Goal: Information Seeking & Learning: Learn about a topic

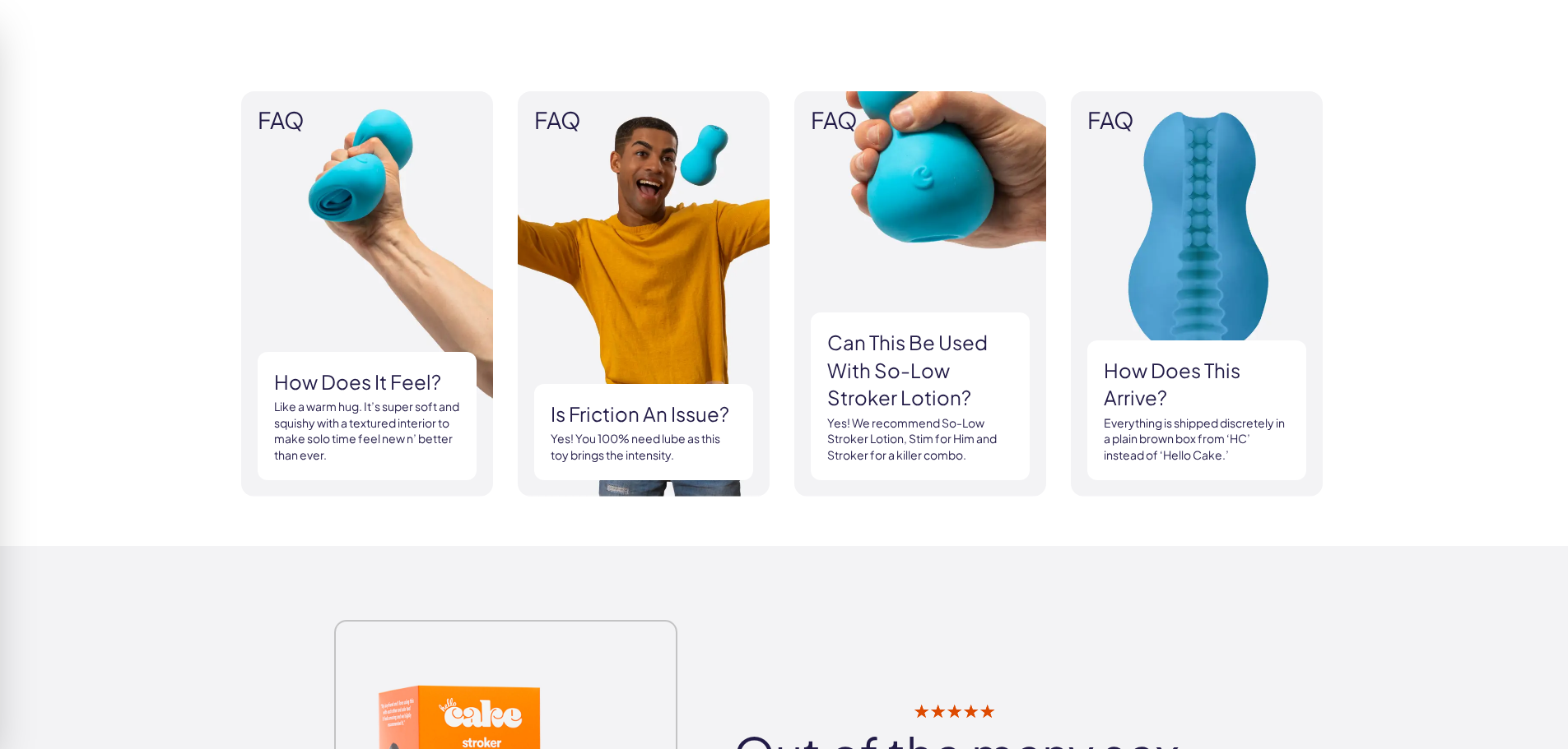
scroll to position [1563, 0]
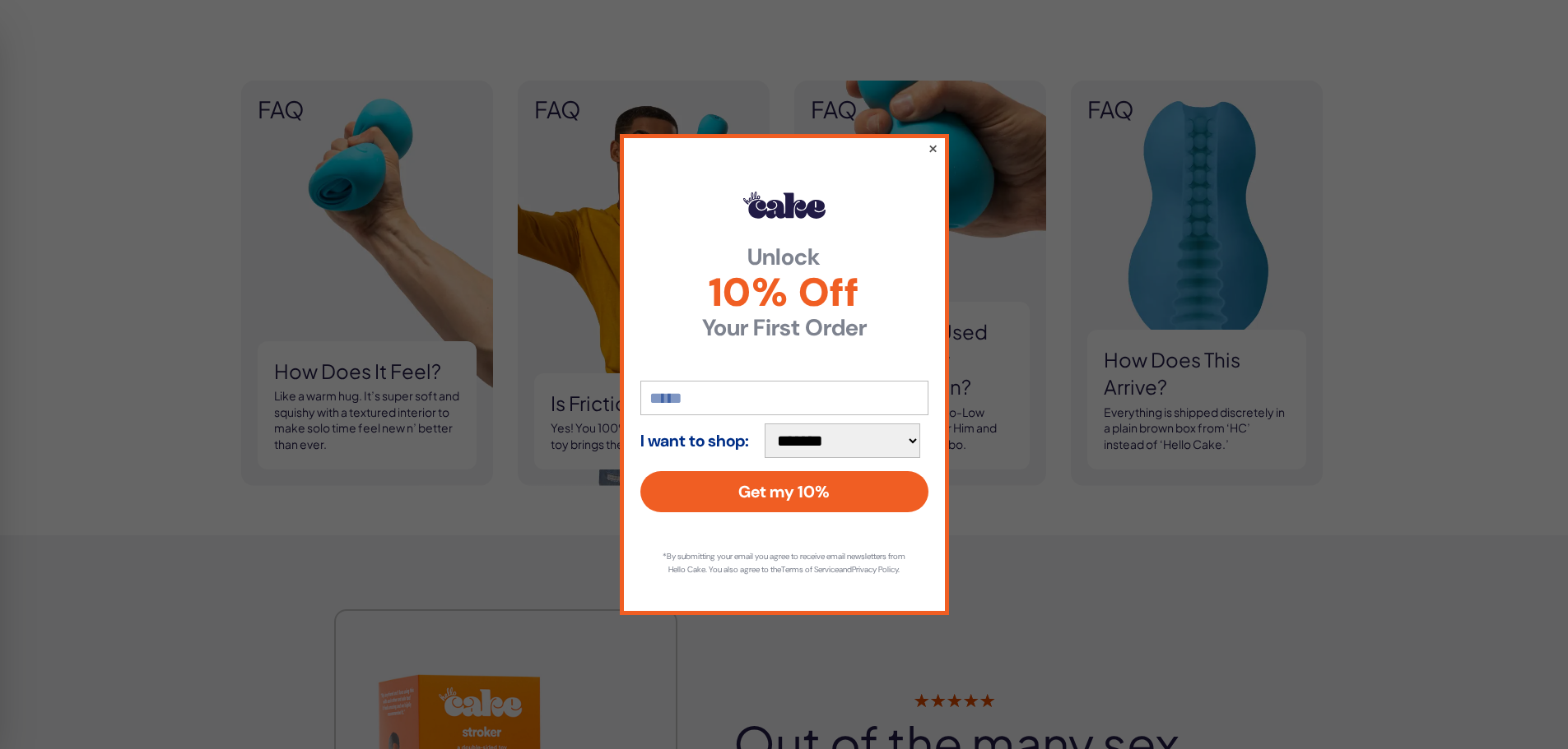
click at [934, 141] on button "×" at bounding box center [932, 148] width 11 height 19
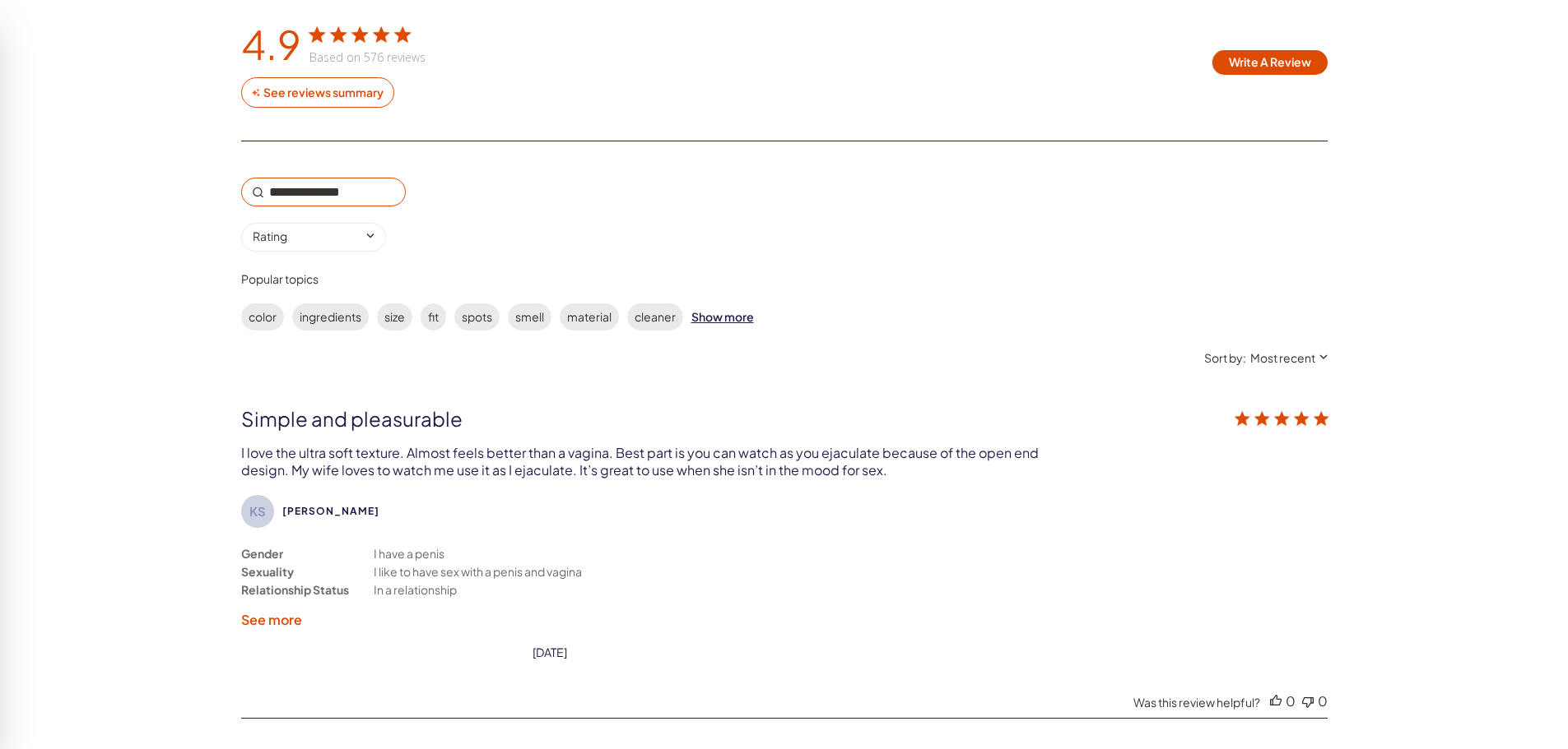
scroll to position [2797, 0]
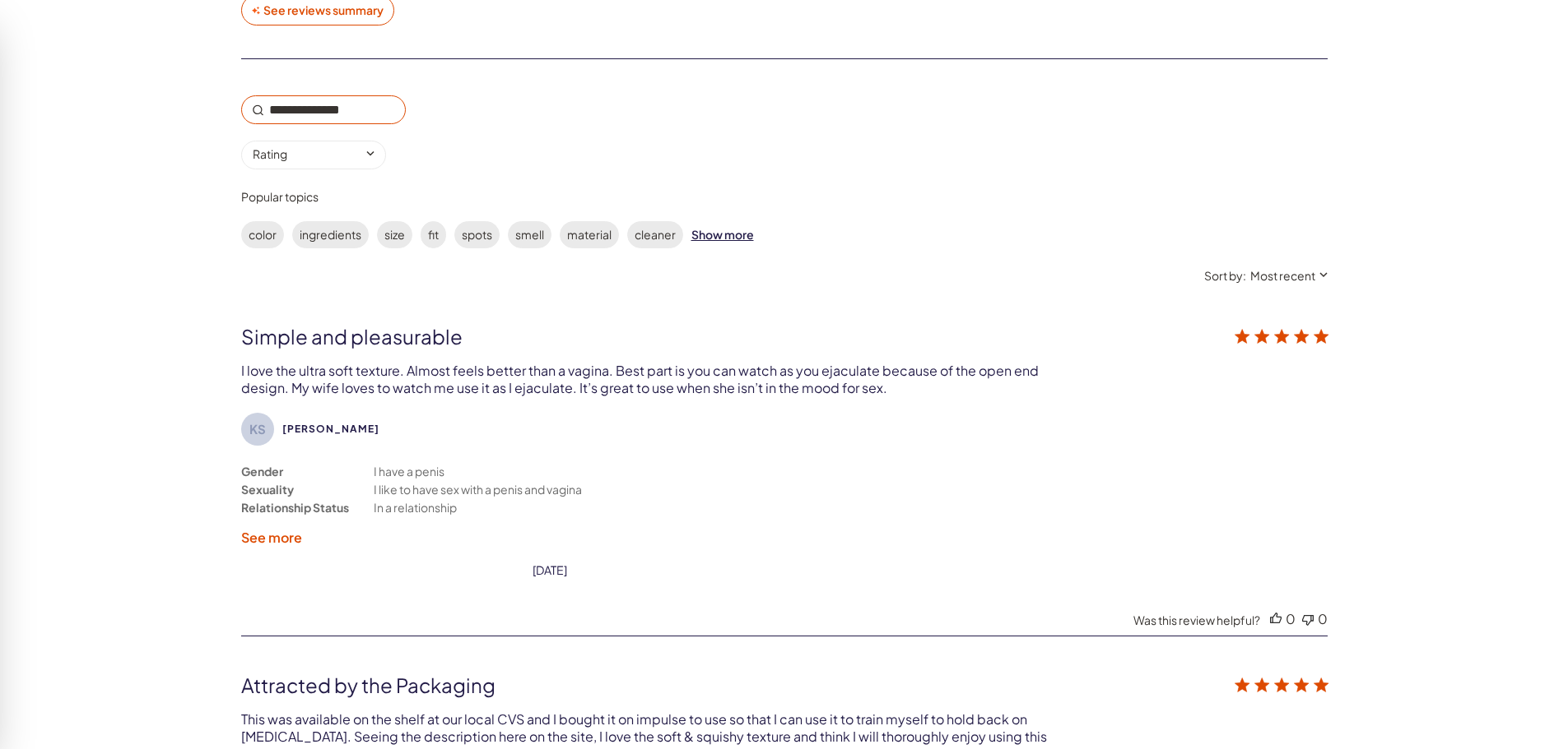
click at [286, 543] on label "See more" at bounding box center [271, 538] width 61 height 18
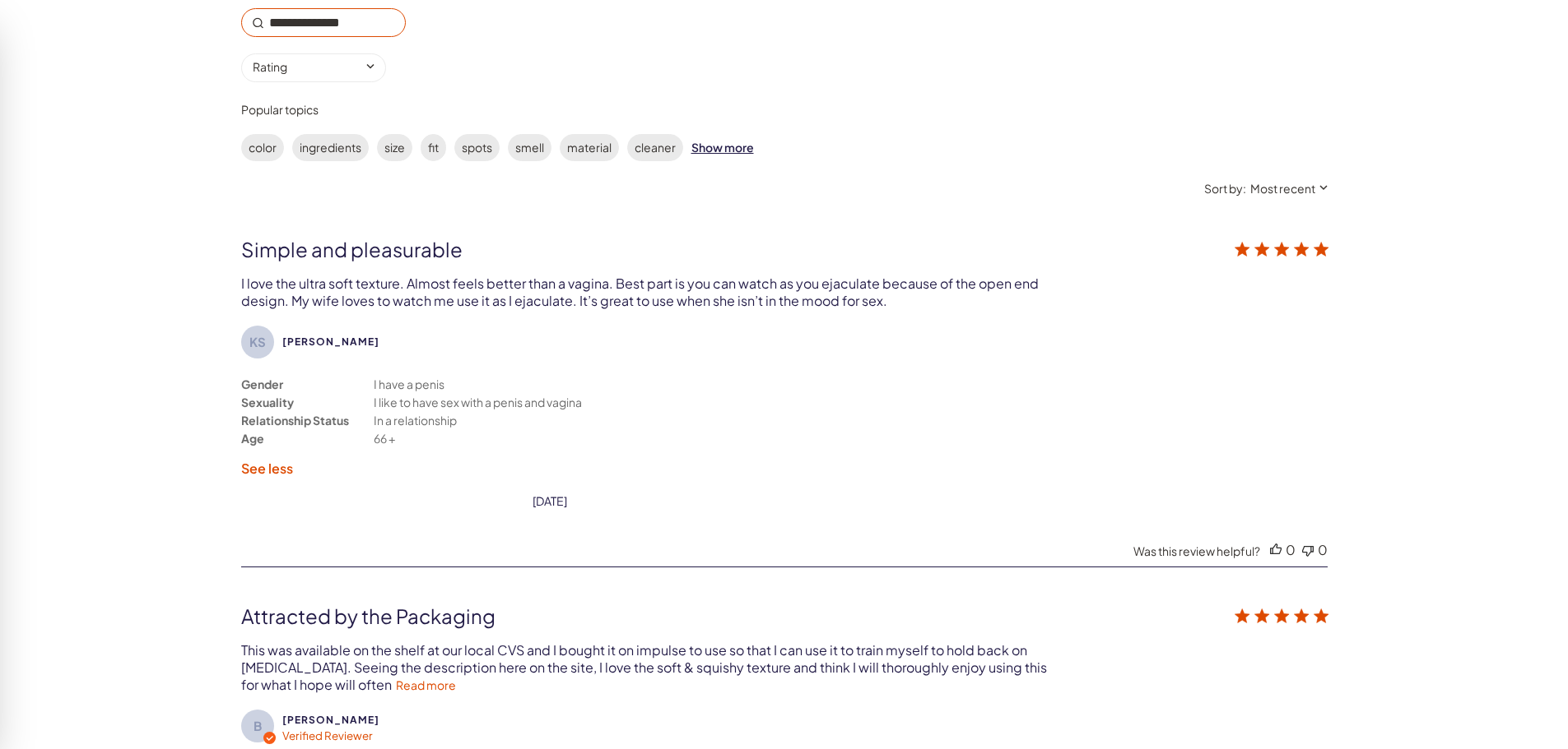
scroll to position [2962, 0]
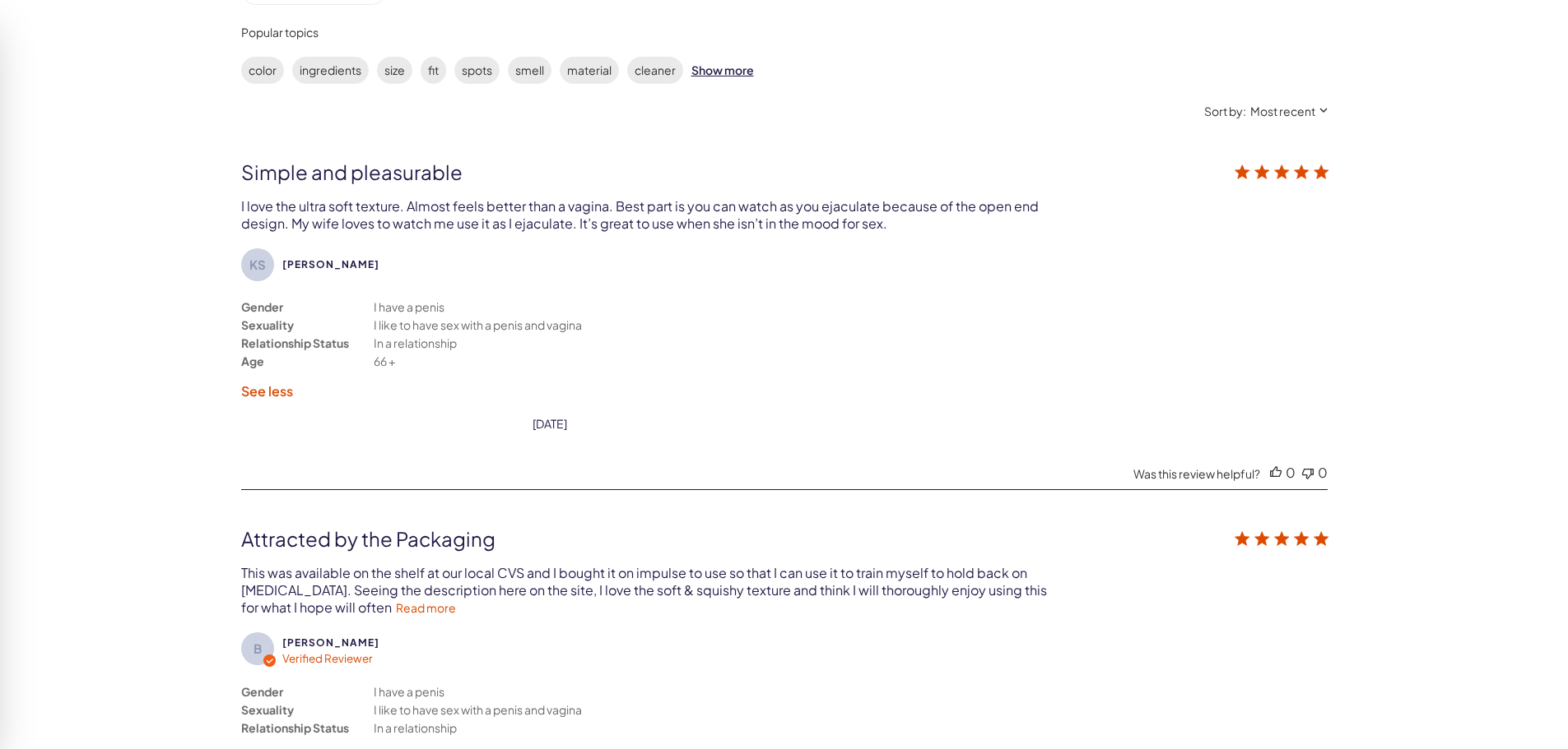
click at [273, 394] on label "See less" at bounding box center [266, 392] width 52 height 18
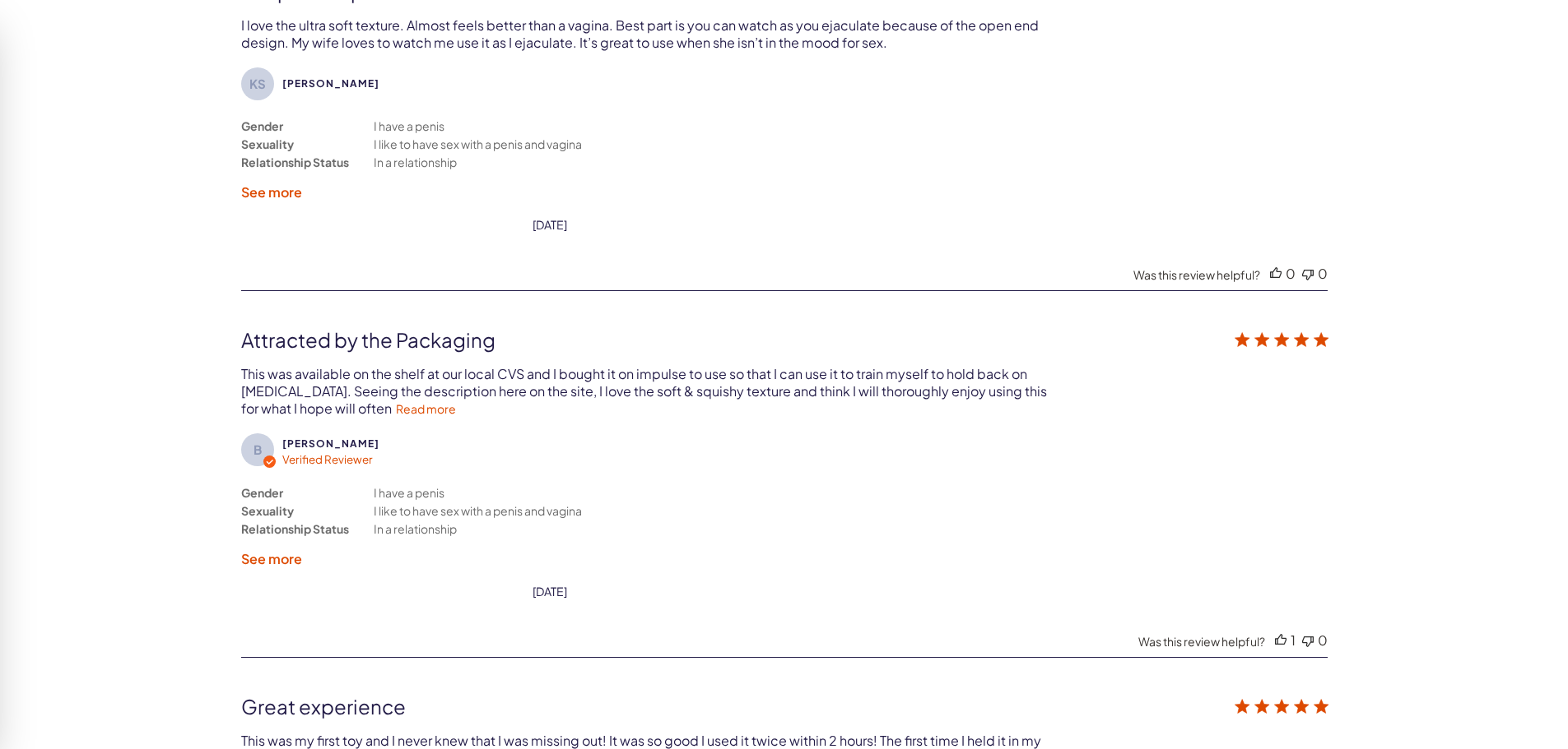
scroll to position [3208, 0]
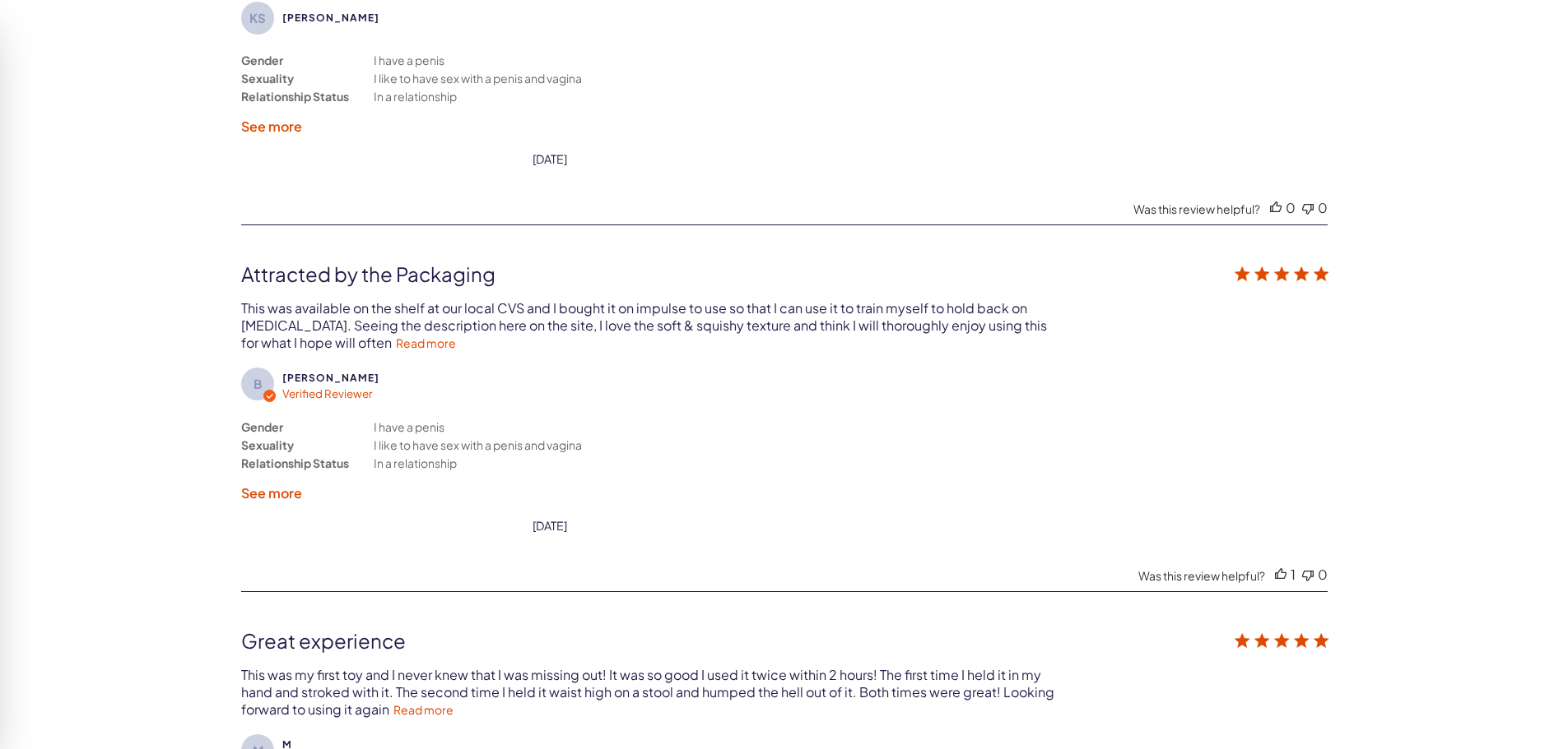
click at [283, 493] on label "See more" at bounding box center [271, 493] width 61 height 18
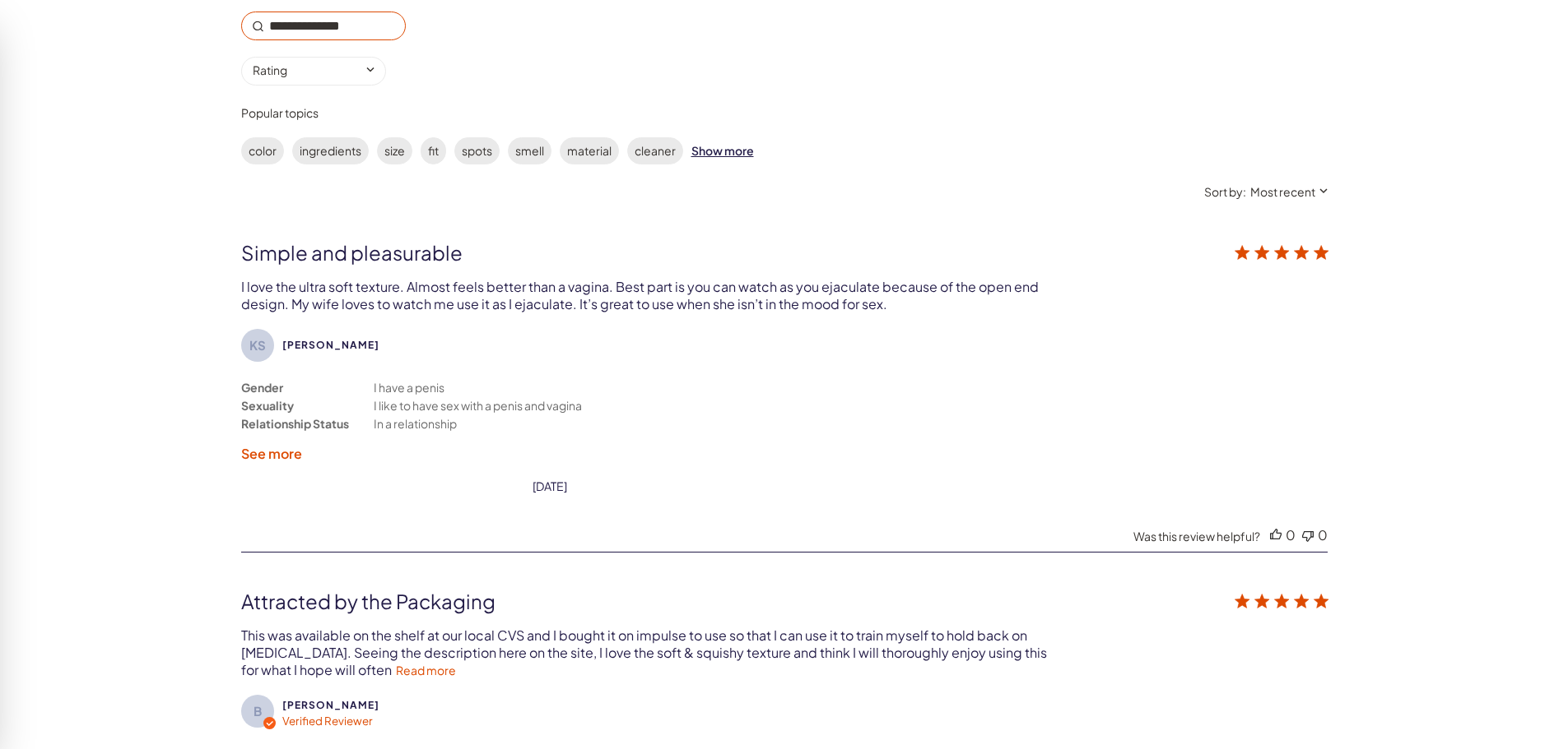
scroll to position [2879, 0]
click at [279, 462] on label "See more" at bounding box center [271, 456] width 61 height 18
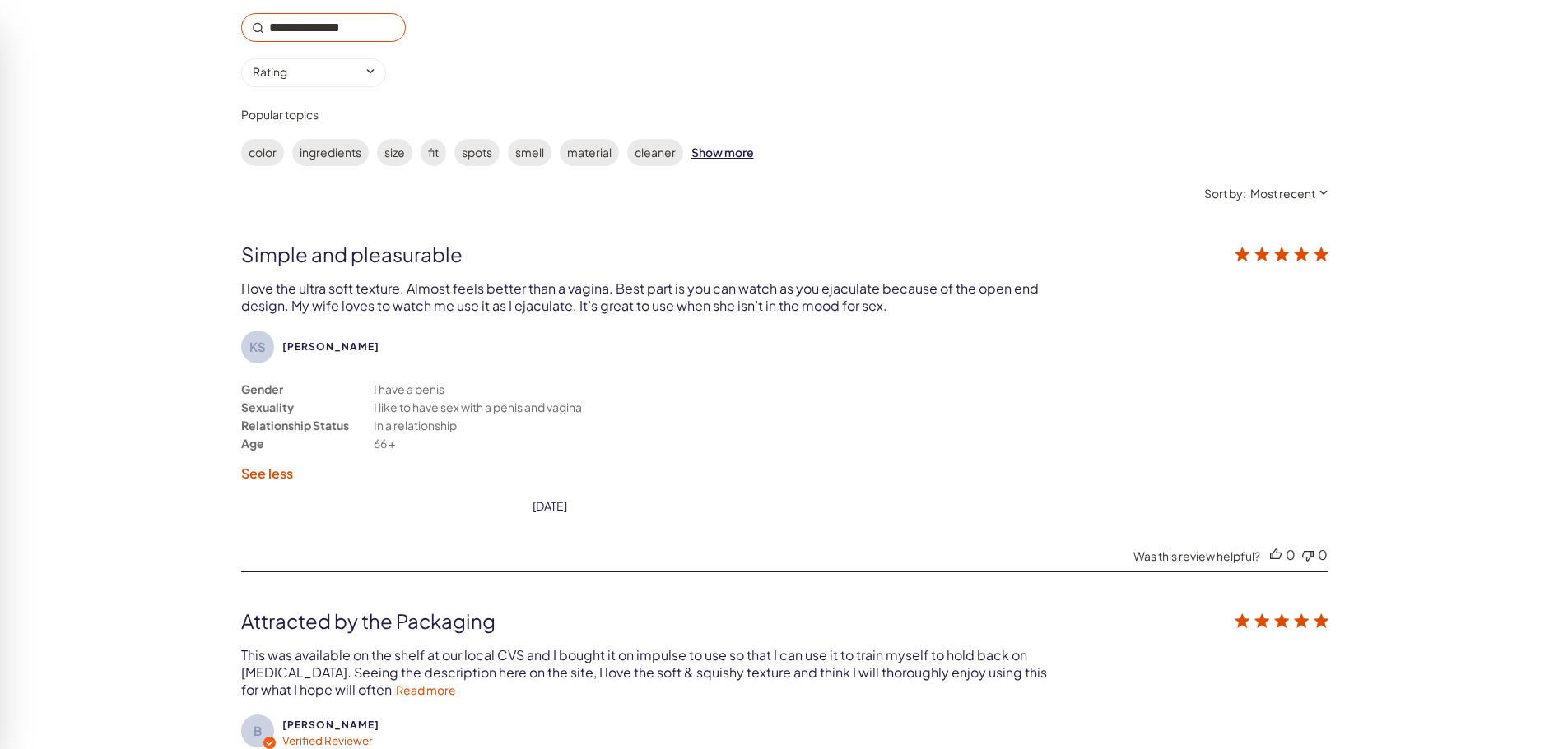
click at [251, 473] on label "See less" at bounding box center [266, 473] width 52 height 18
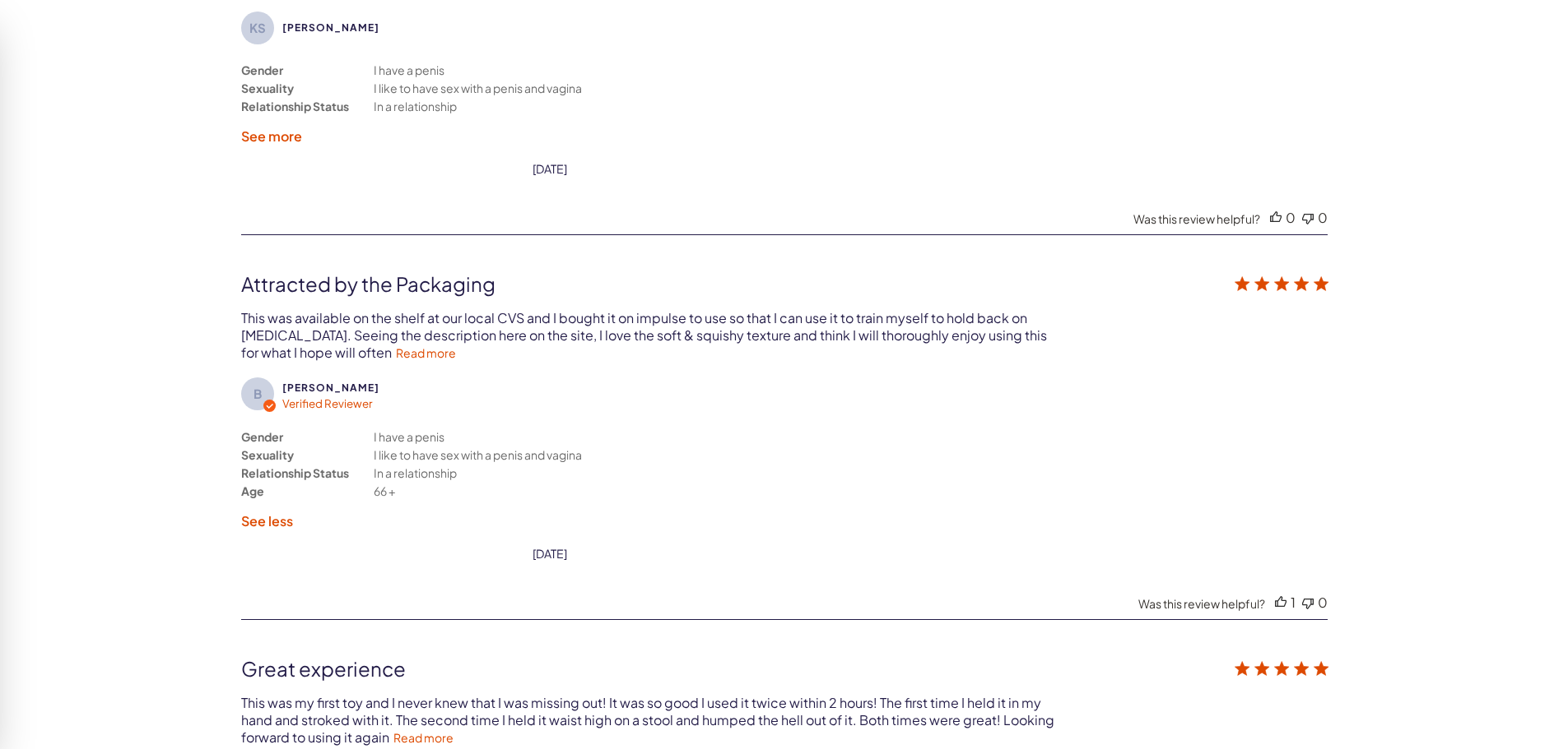
scroll to position [3290, 0]
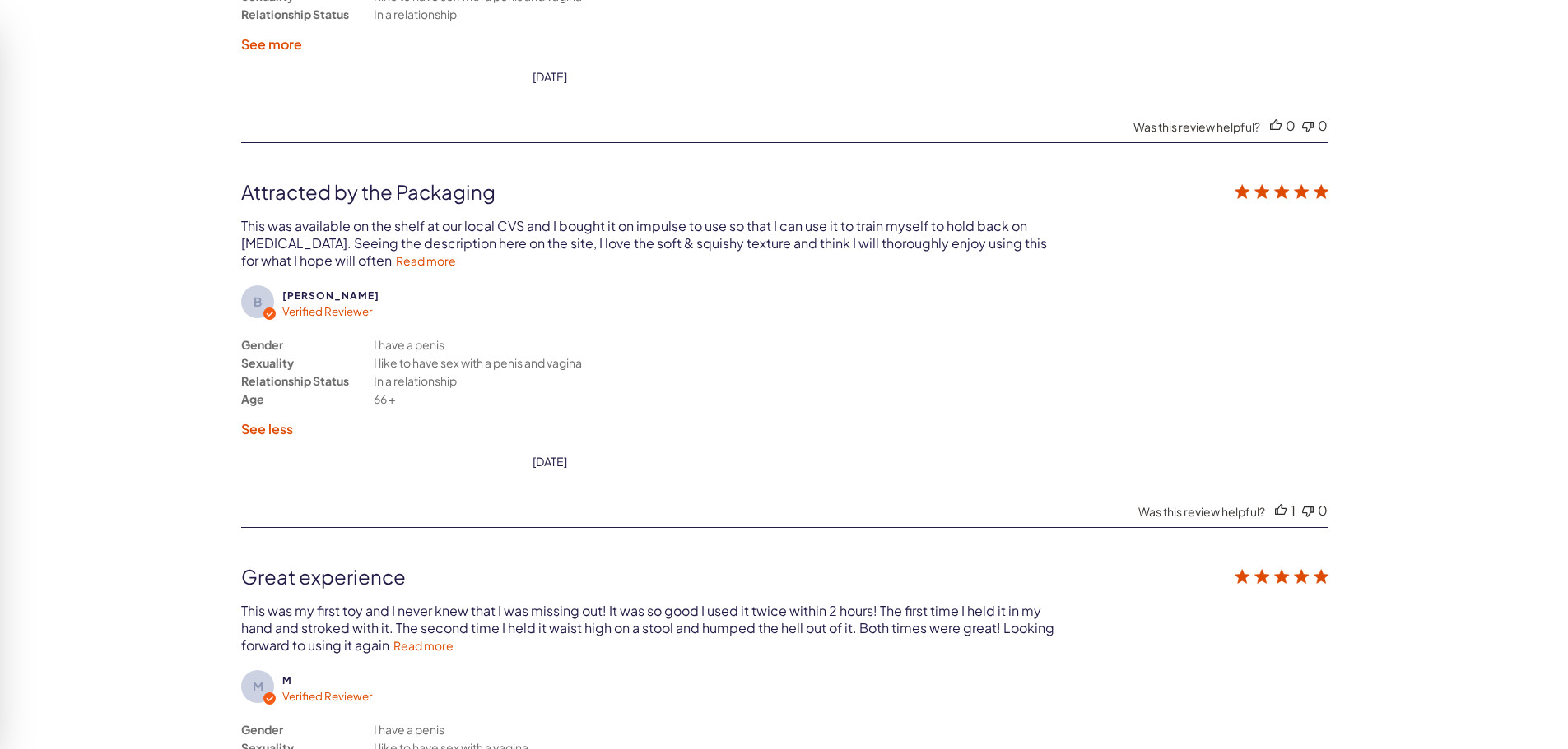
click at [268, 430] on label "See less" at bounding box center [266, 430] width 52 height 18
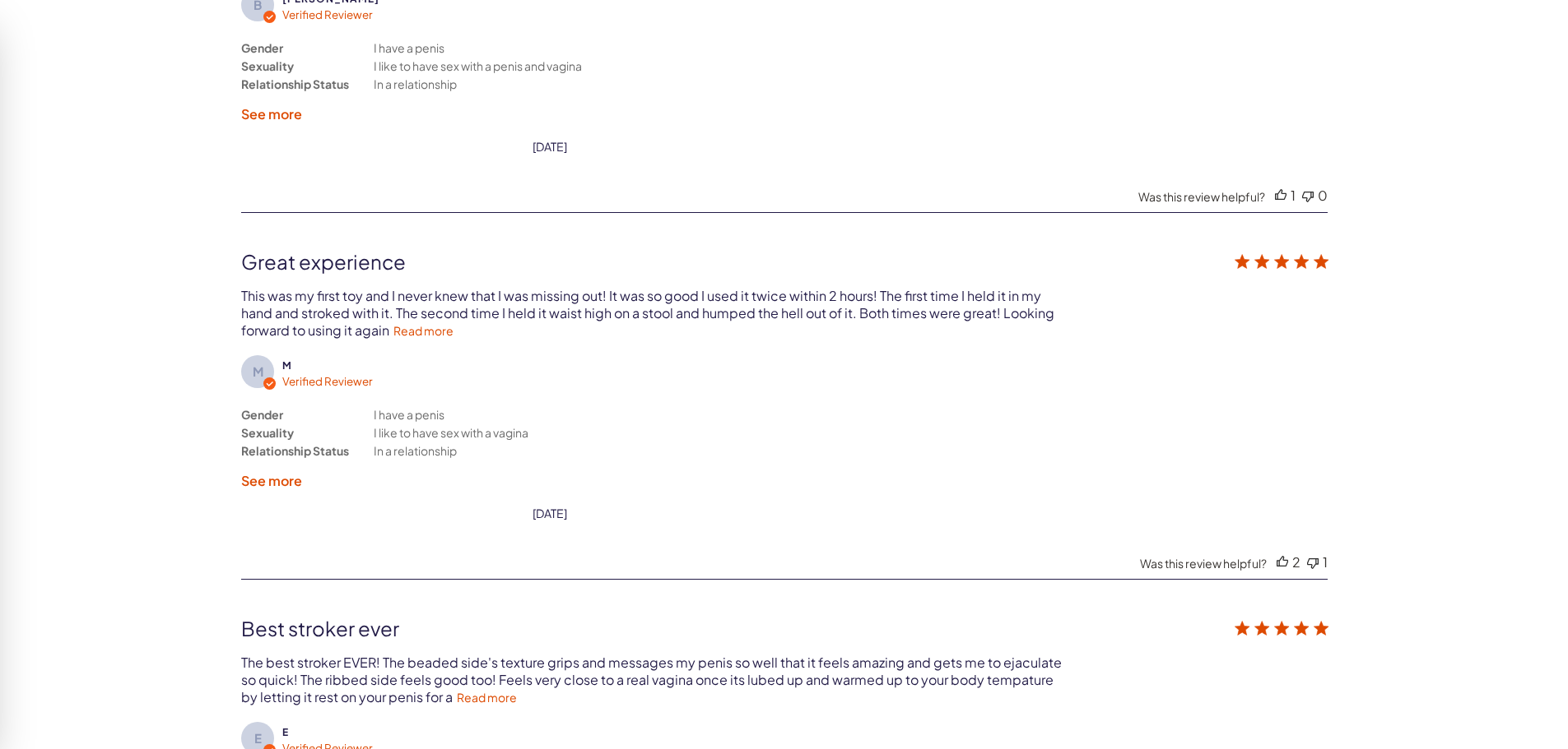
scroll to position [3619, 0]
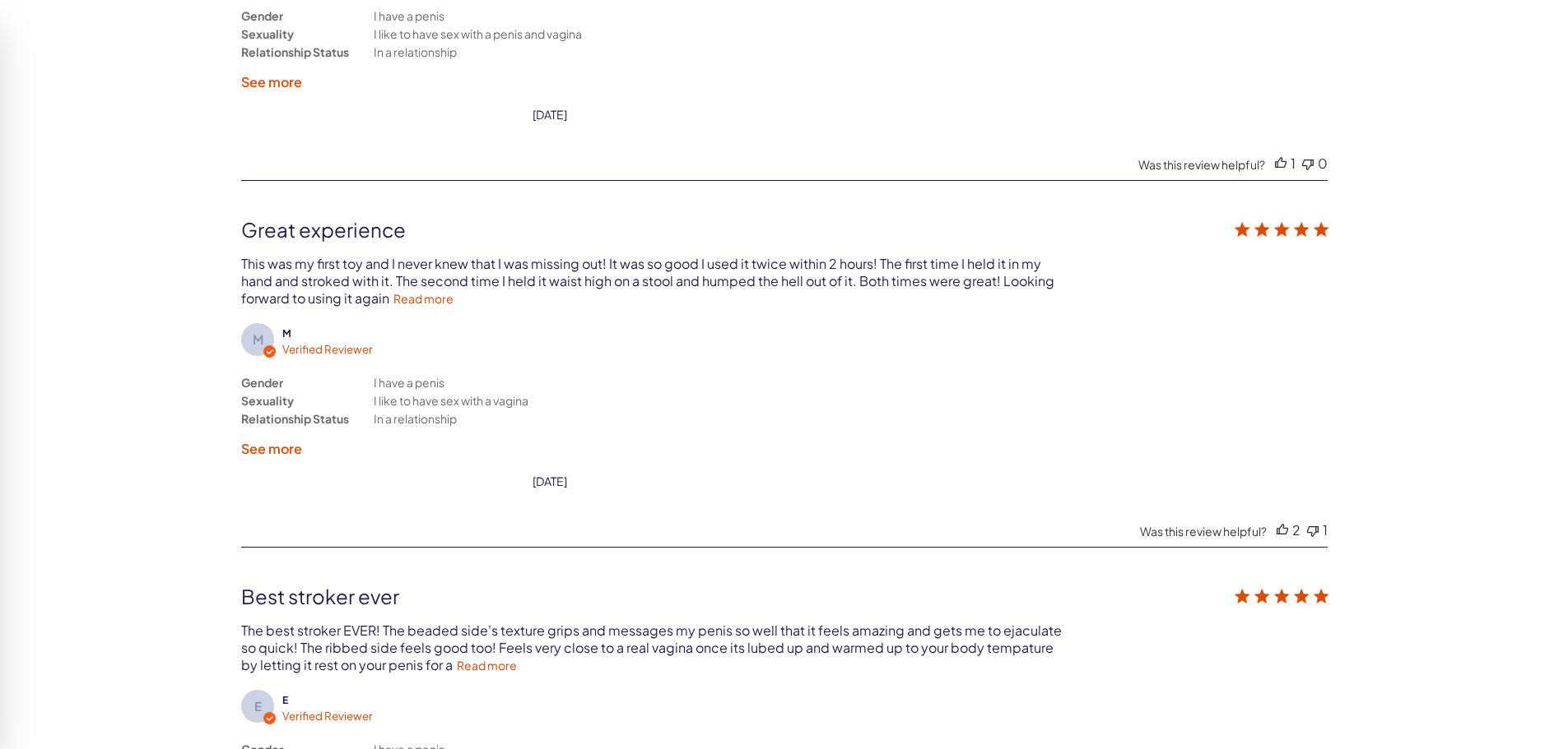
click at [284, 450] on label "See more" at bounding box center [271, 449] width 61 height 18
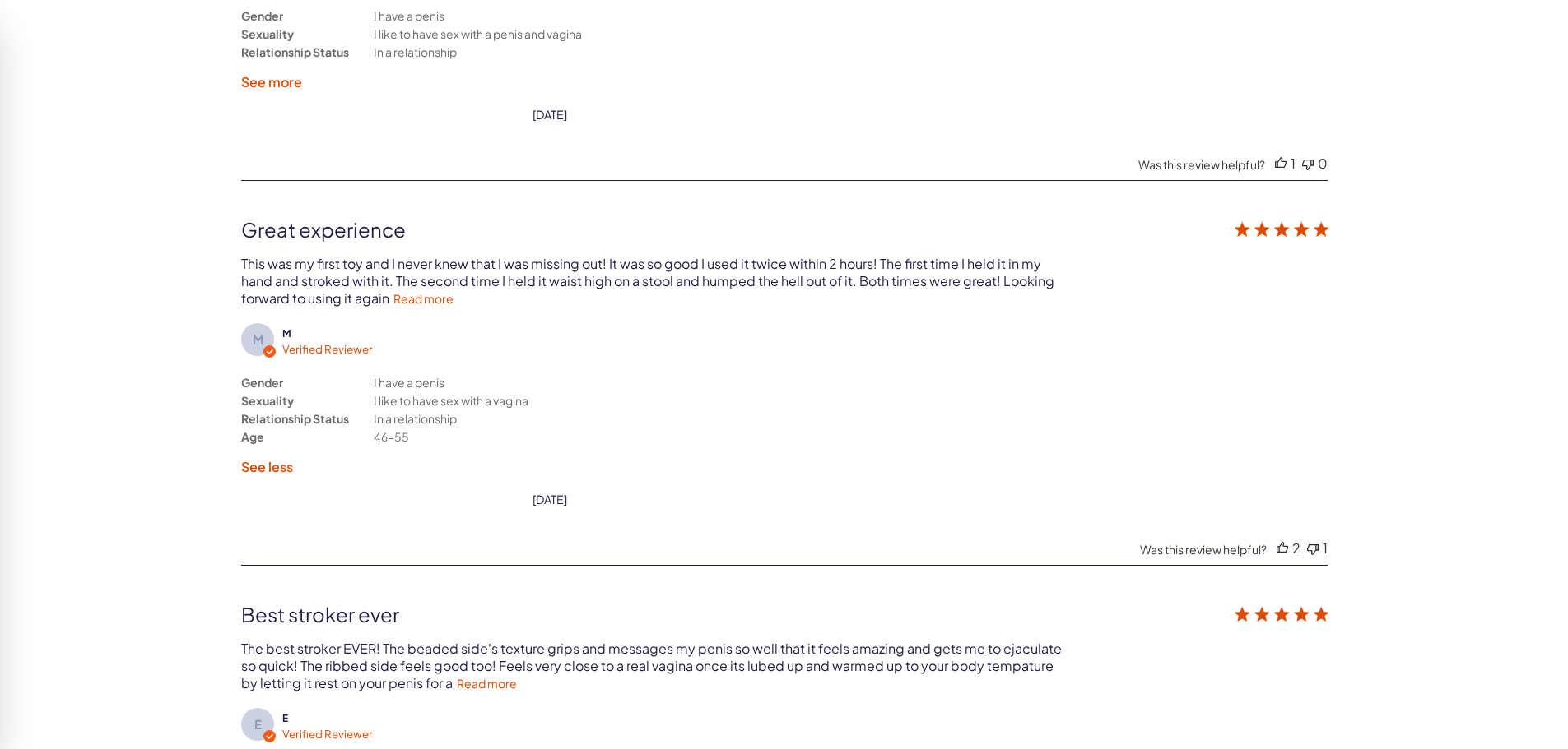
click at [270, 464] on label "See less" at bounding box center [266, 467] width 52 height 18
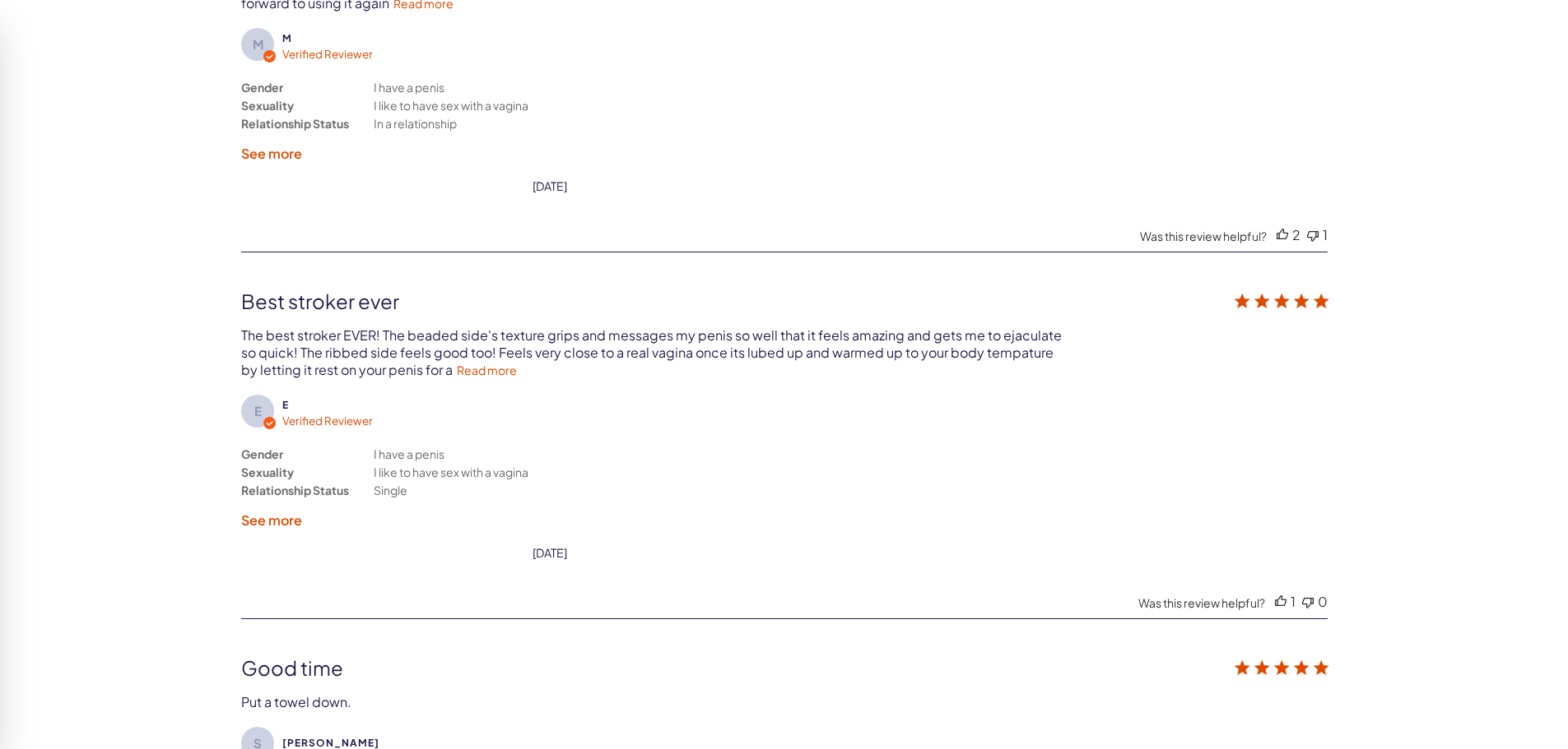
scroll to position [3949, 0]
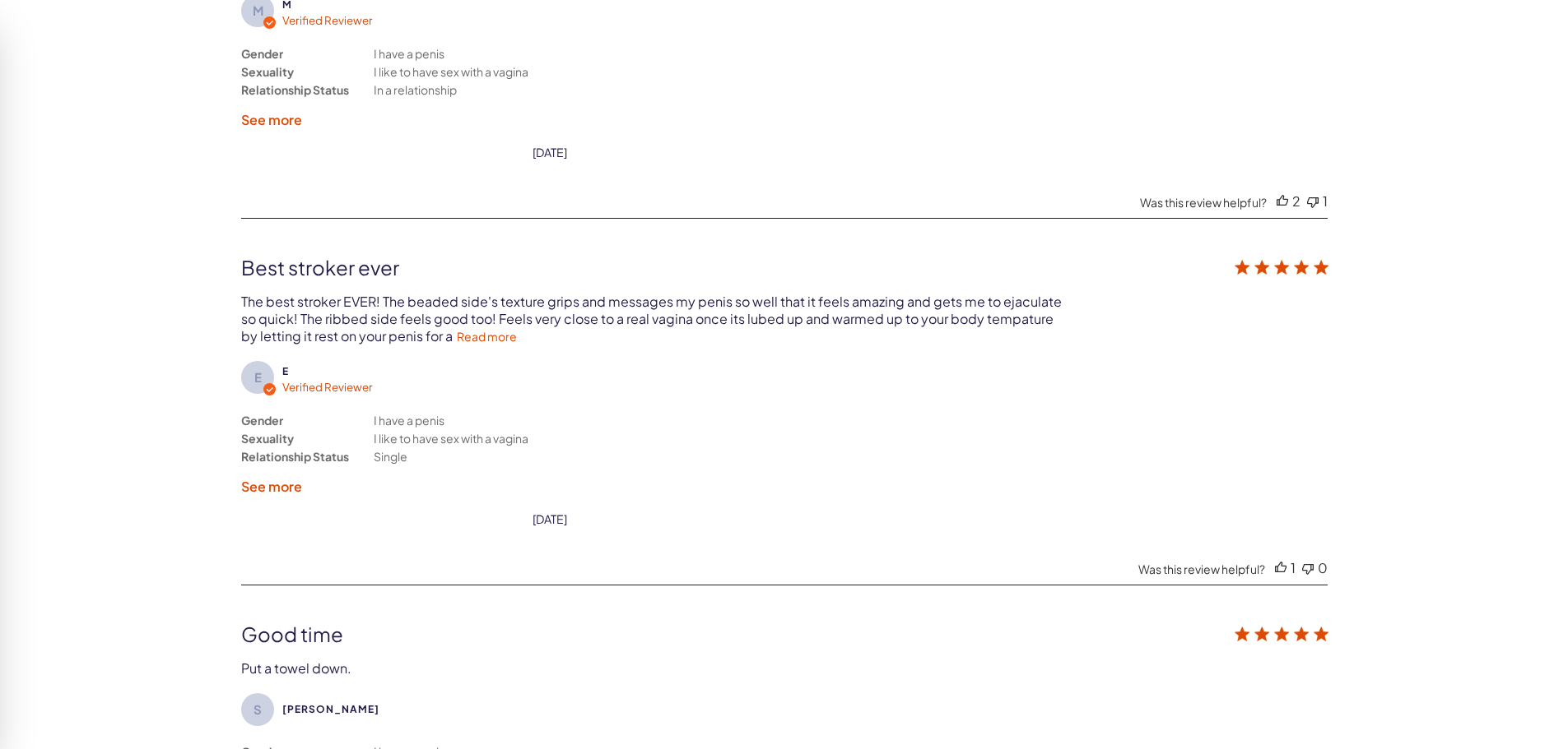
click at [277, 487] on label "See more" at bounding box center [271, 487] width 61 height 18
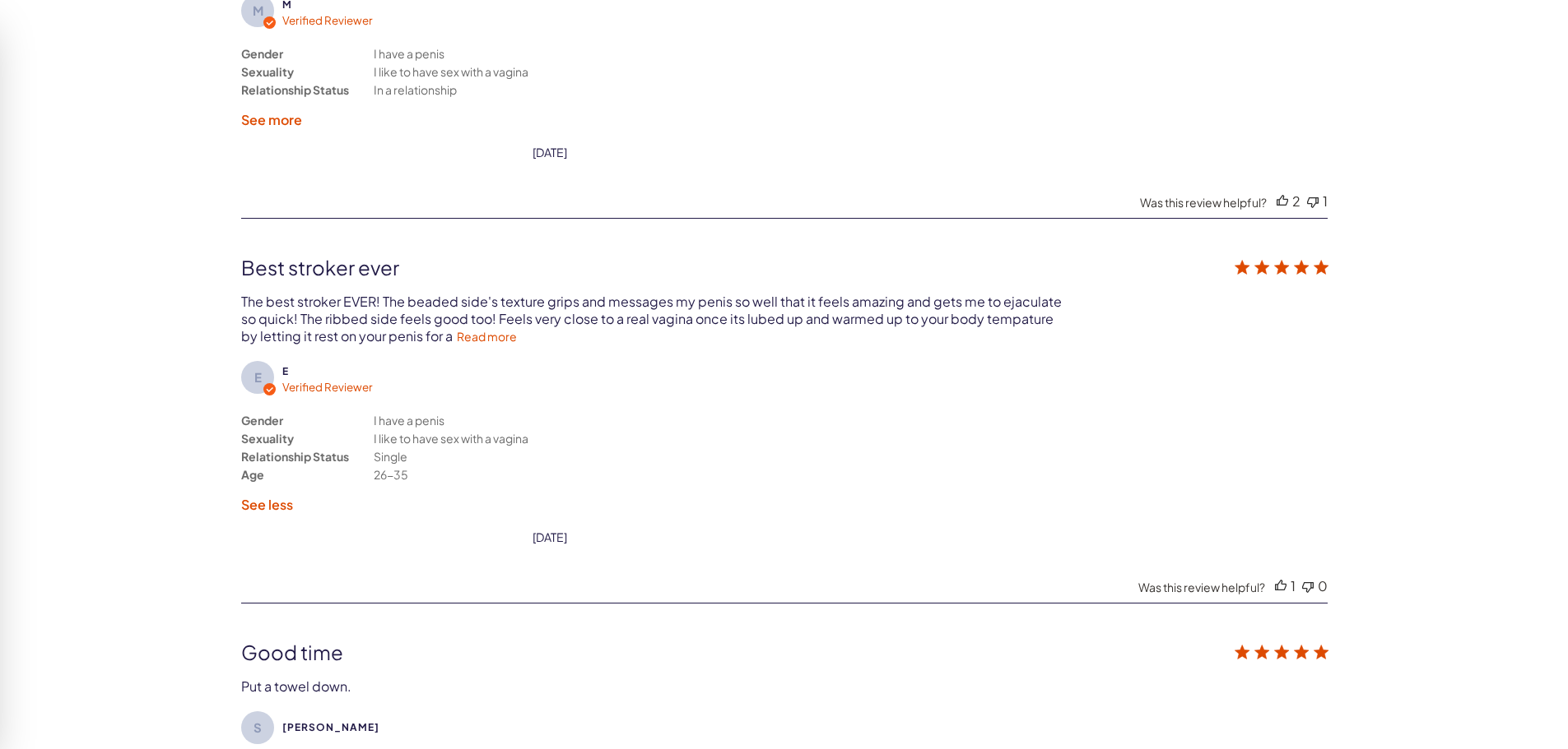
click at [273, 502] on label "See less" at bounding box center [266, 505] width 52 height 18
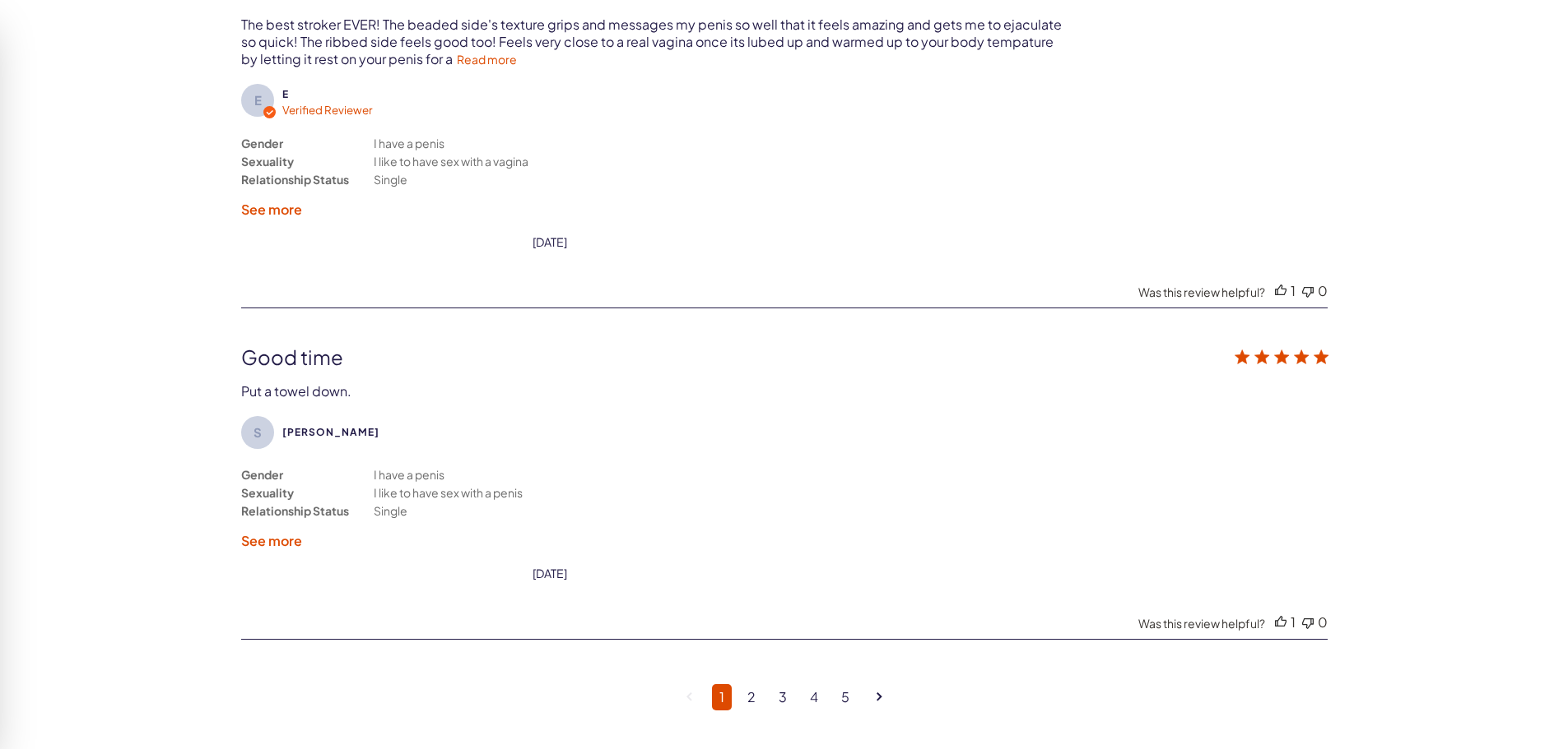
scroll to position [4278, 0]
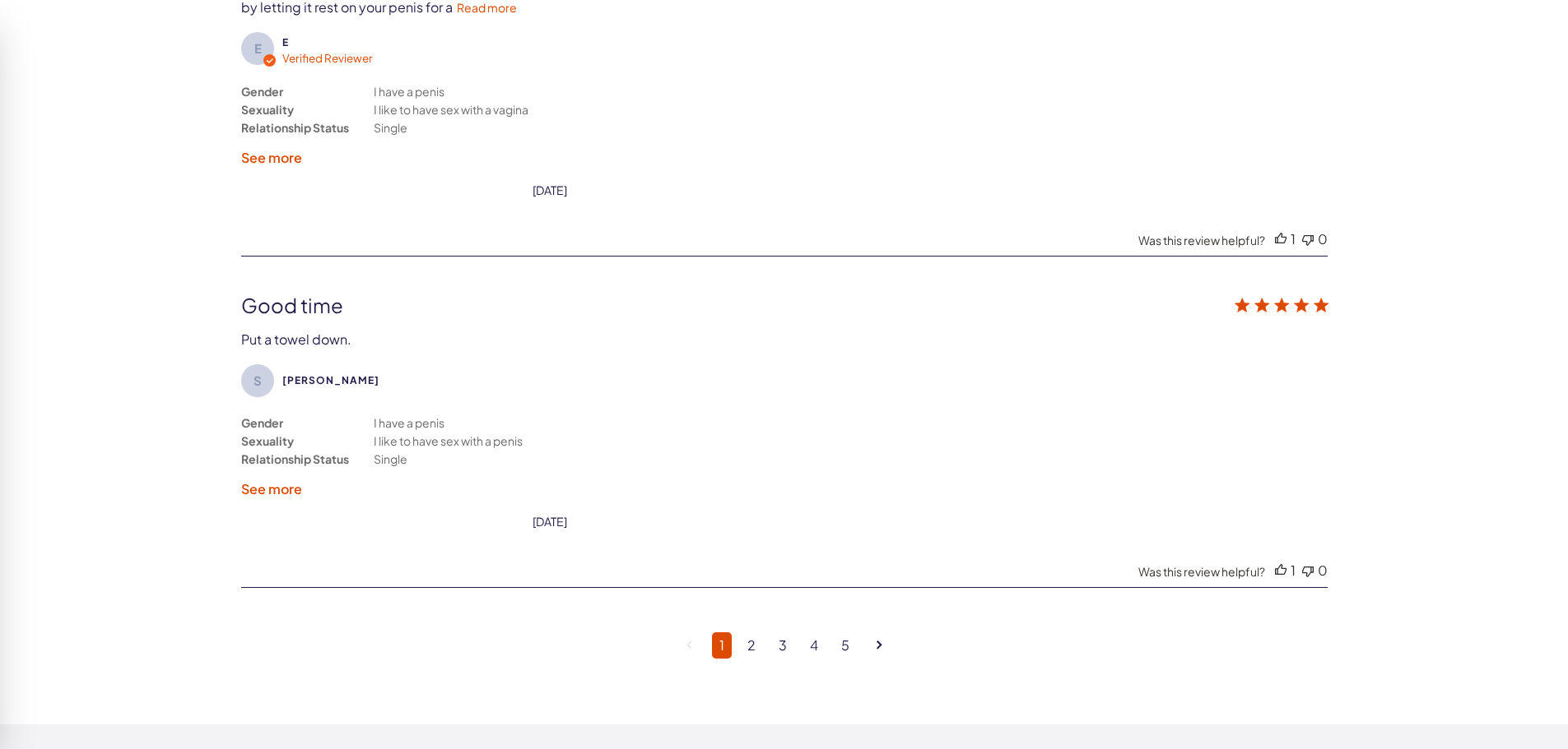
click at [255, 490] on label "See more" at bounding box center [271, 489] width 61 height 18
click at [255, 490] on div "Gender Sexuality Relationship Status I have a penis I like to have sex with a p…" at bounding box center [446, 456] width 411 height 84
click at [254, 506] on label "See less" at bounding box center [266, 507] width 52 height 18
click at [754, 647] on link "2" at bounding box center [751, 646] width 23 height 26
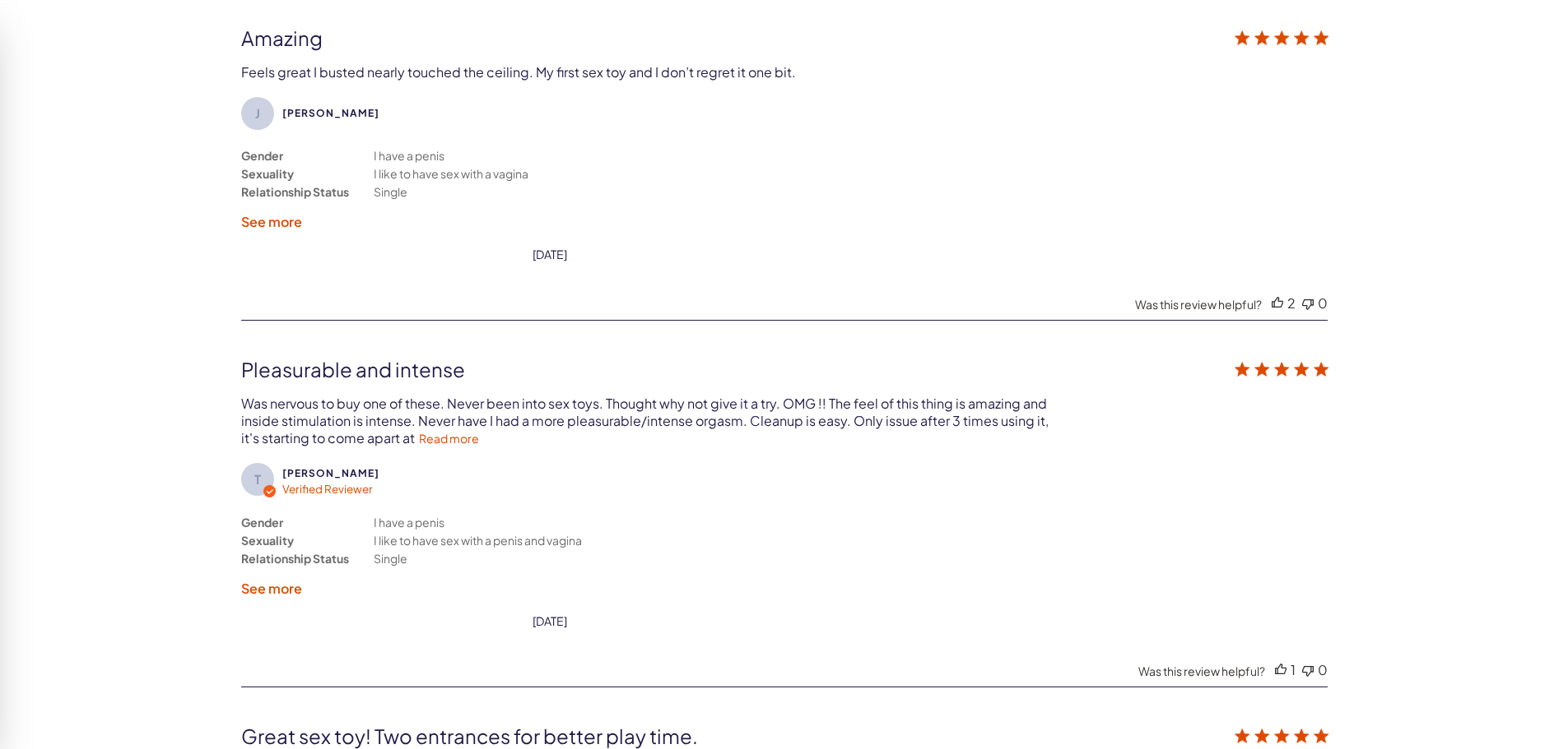
scroll to position [3089, 0]
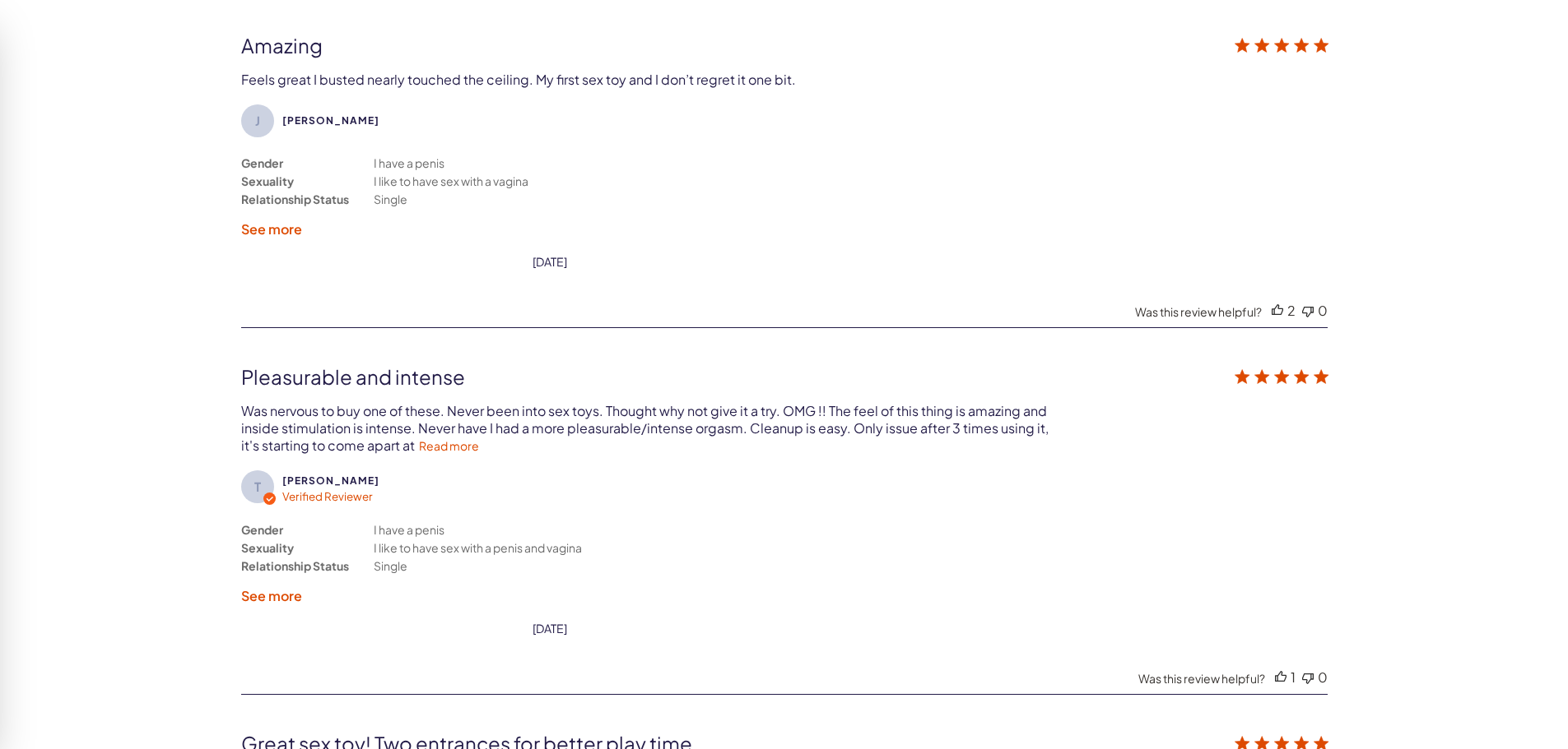
click at [284, 229] on label "See more" at bounding box center [271, 229] width 61 height 18
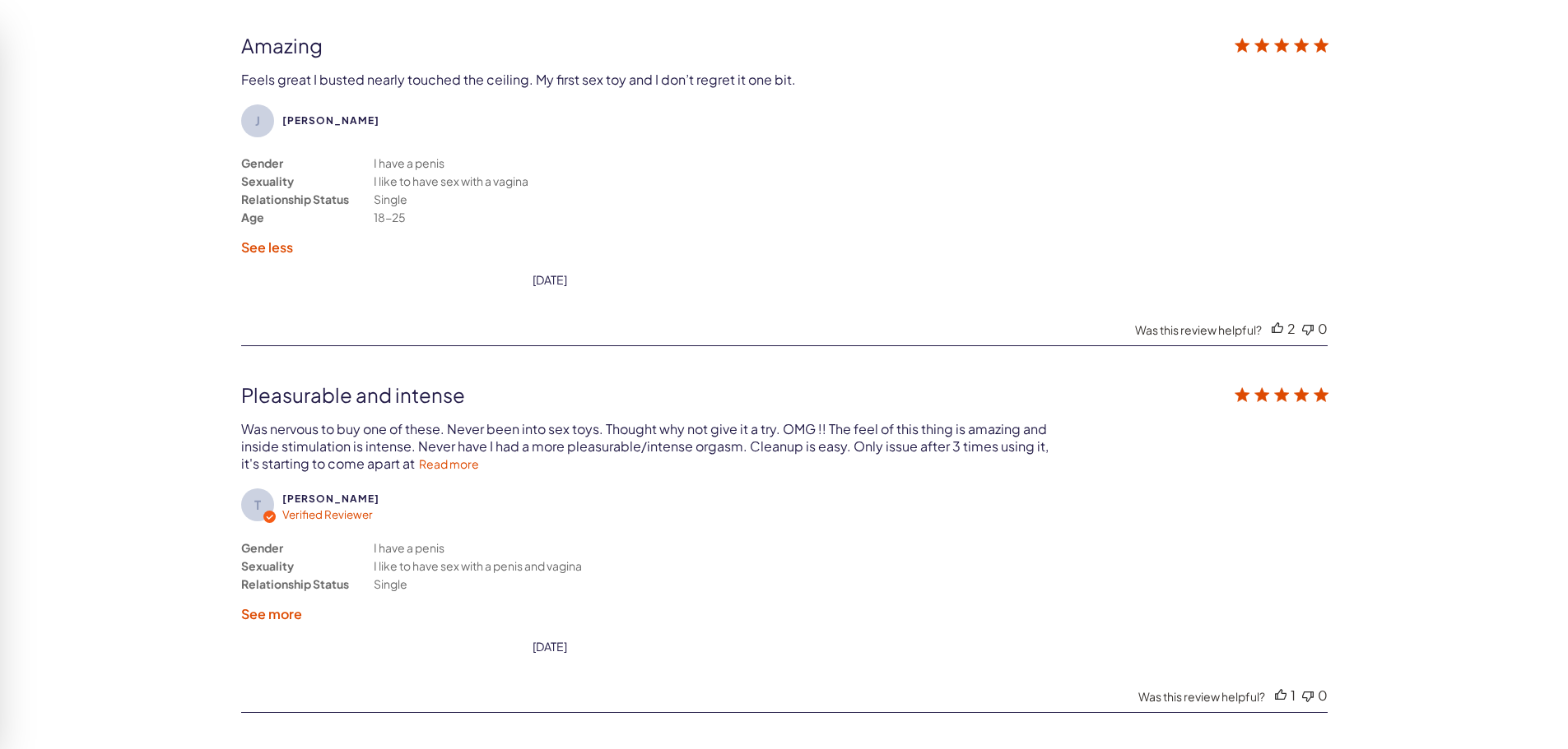
click at [273, 250] on label "See less" at bounding box center [266, 247] width 52 height 18
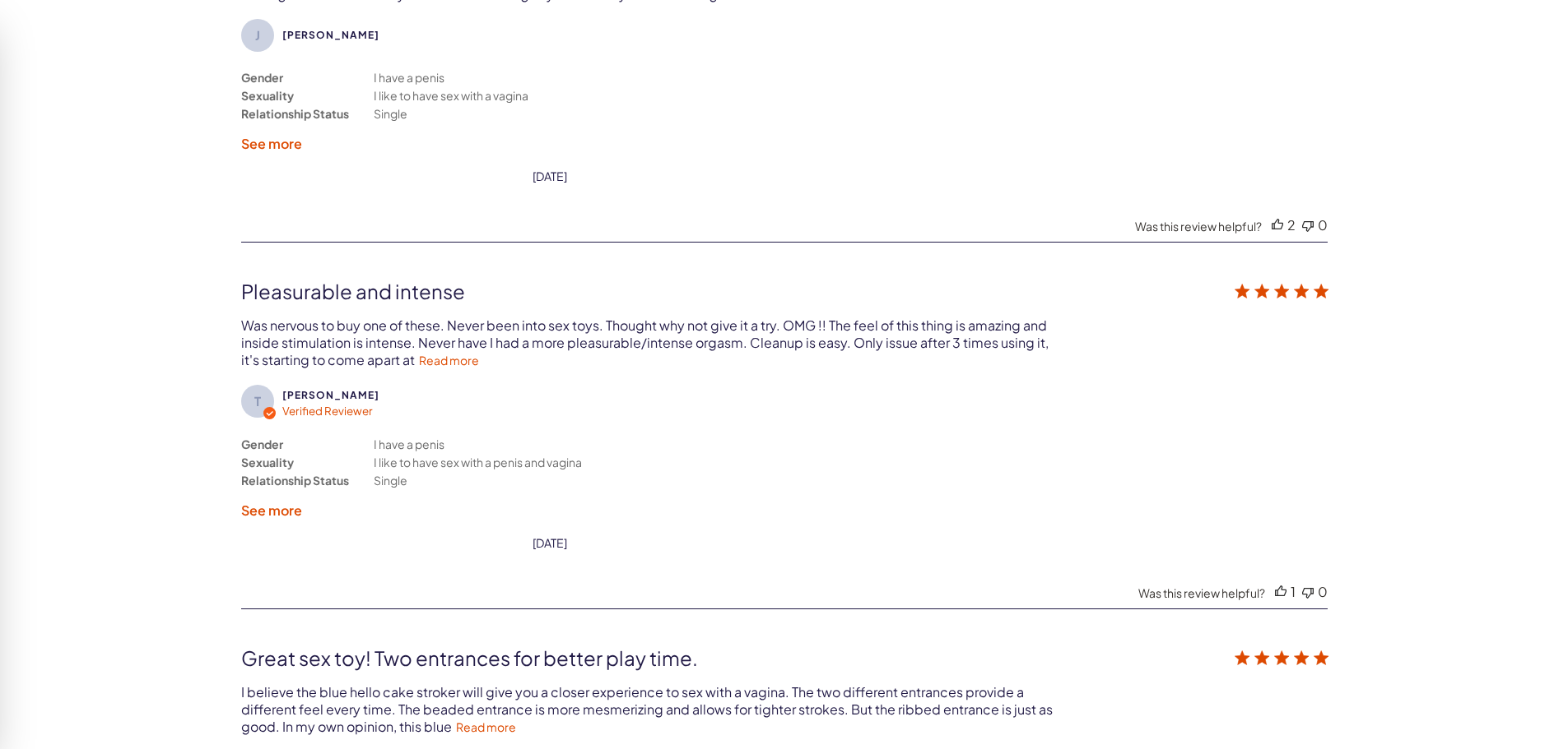
scroll to position [3253, 0]
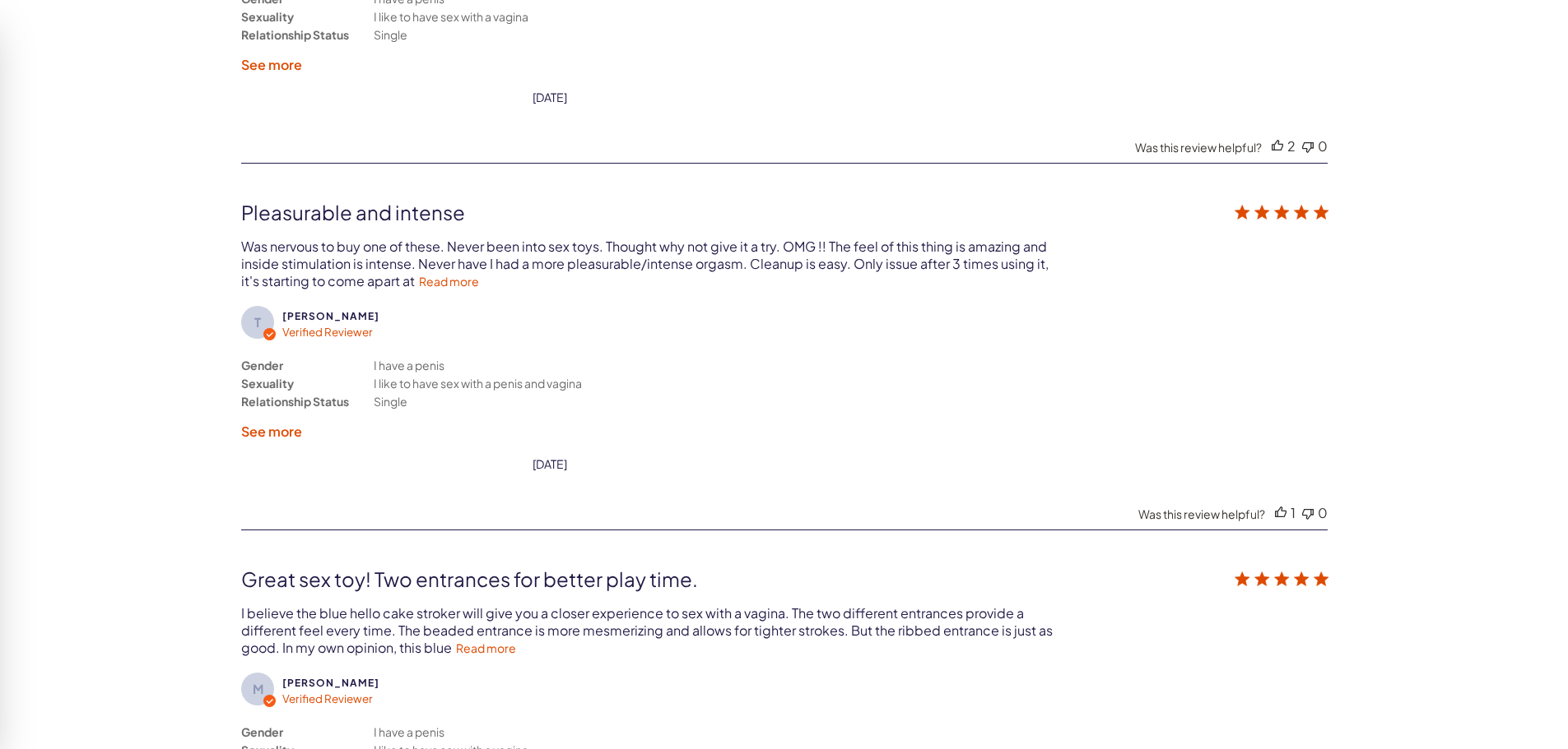
click at [272, 431] on label "See more" at bounding box center [271, 431] width 61 height 18
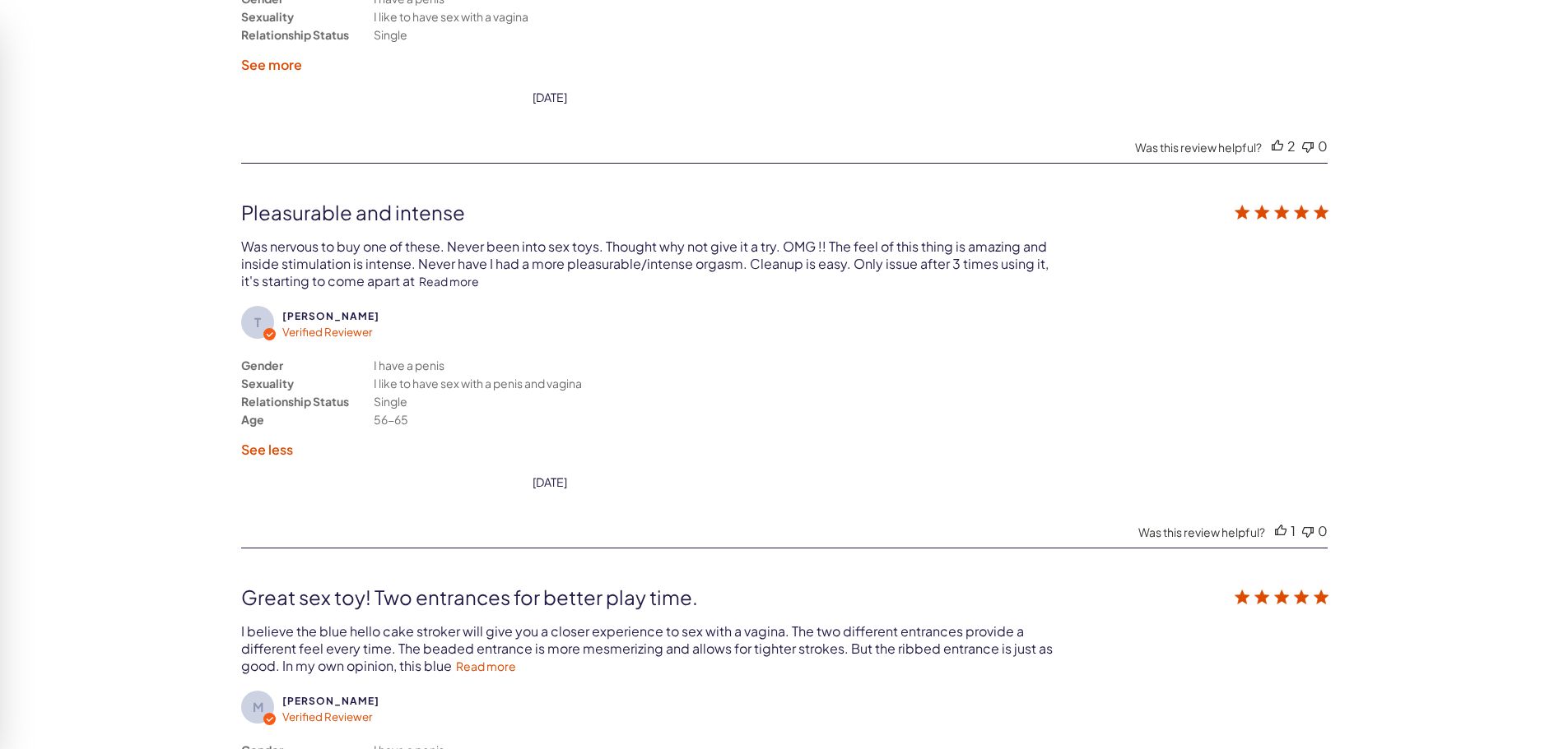
click at [426, 281] on link "Read more" at bounding box center [449, 281] width 60 height 15
click at [426, 281] on div "Was nervous to buy one of these. Never been into sex toys. Thought why not give…" at bounding box center [645, 263] width 810 height 52
click at [859, 280] on link "Read less" at bounding box center [884, 281] width 52 height 15
click at [261, 453] on label "See less" at bounding box center [266, 450] width 52 height 18
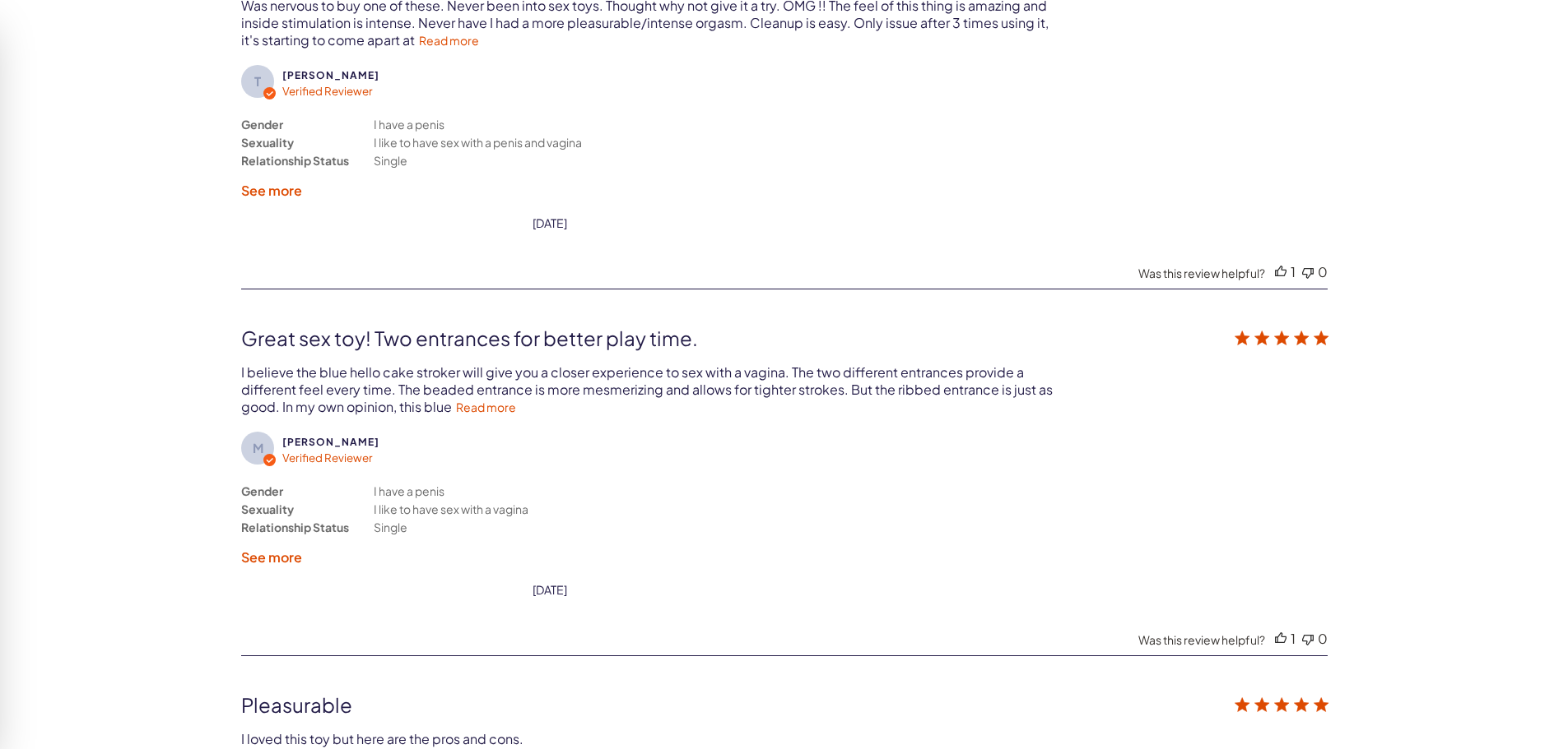
scroll to position [3664, 0]
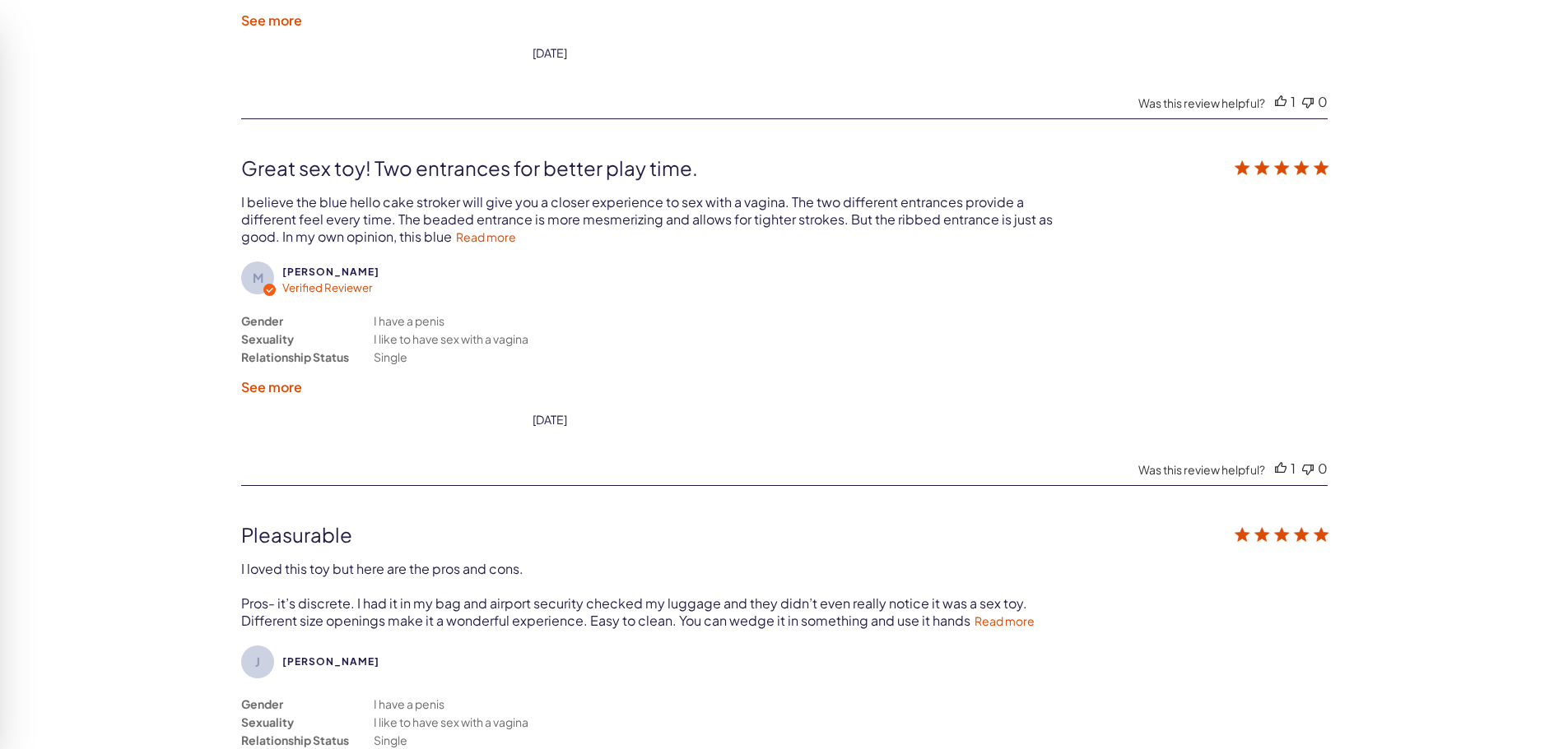
click at [290, 388] on label "See more" at bounding box center [271, 388] width 61 height 18
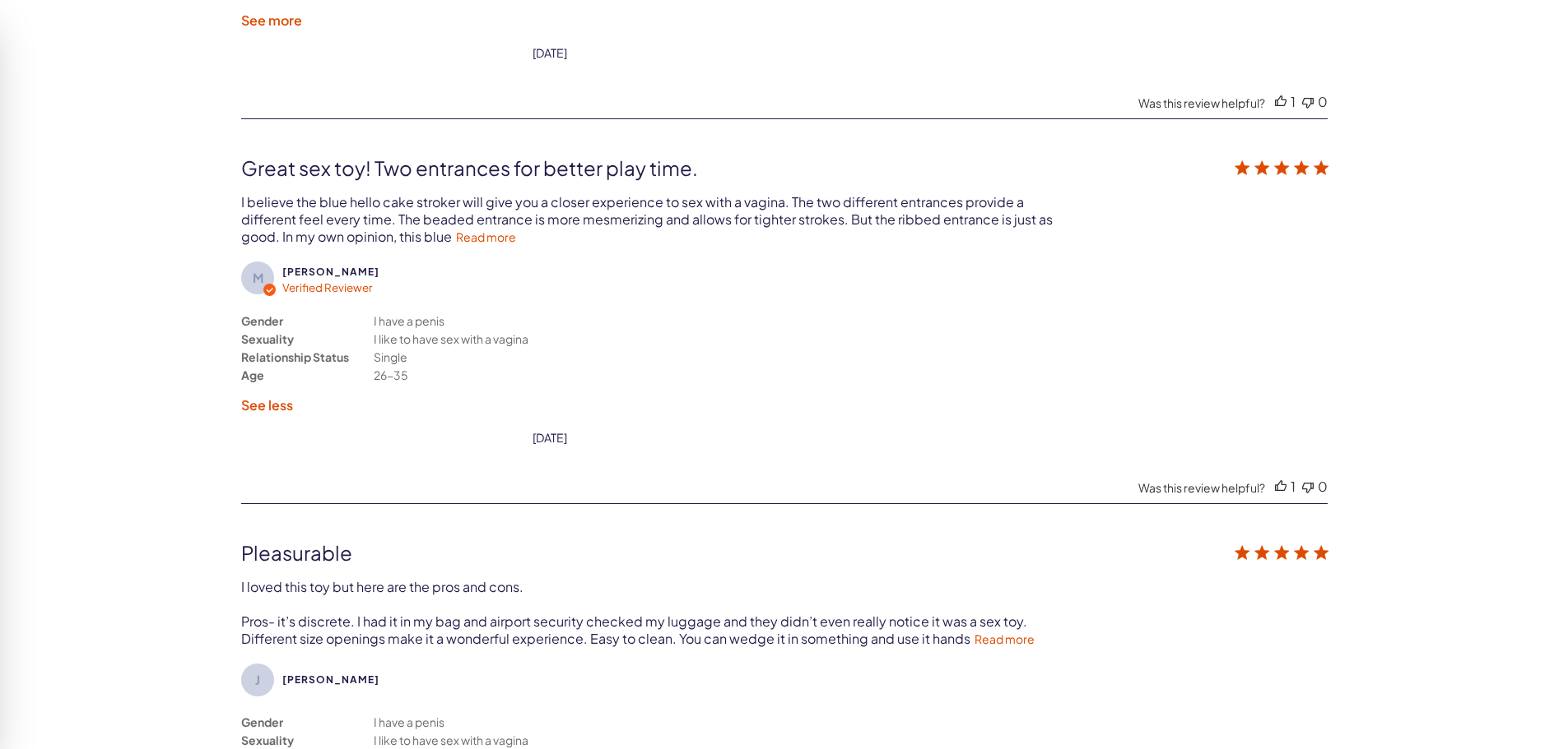
click at [290, 407] on label "See less" at bounding box center [266, 405] width 52 height 18
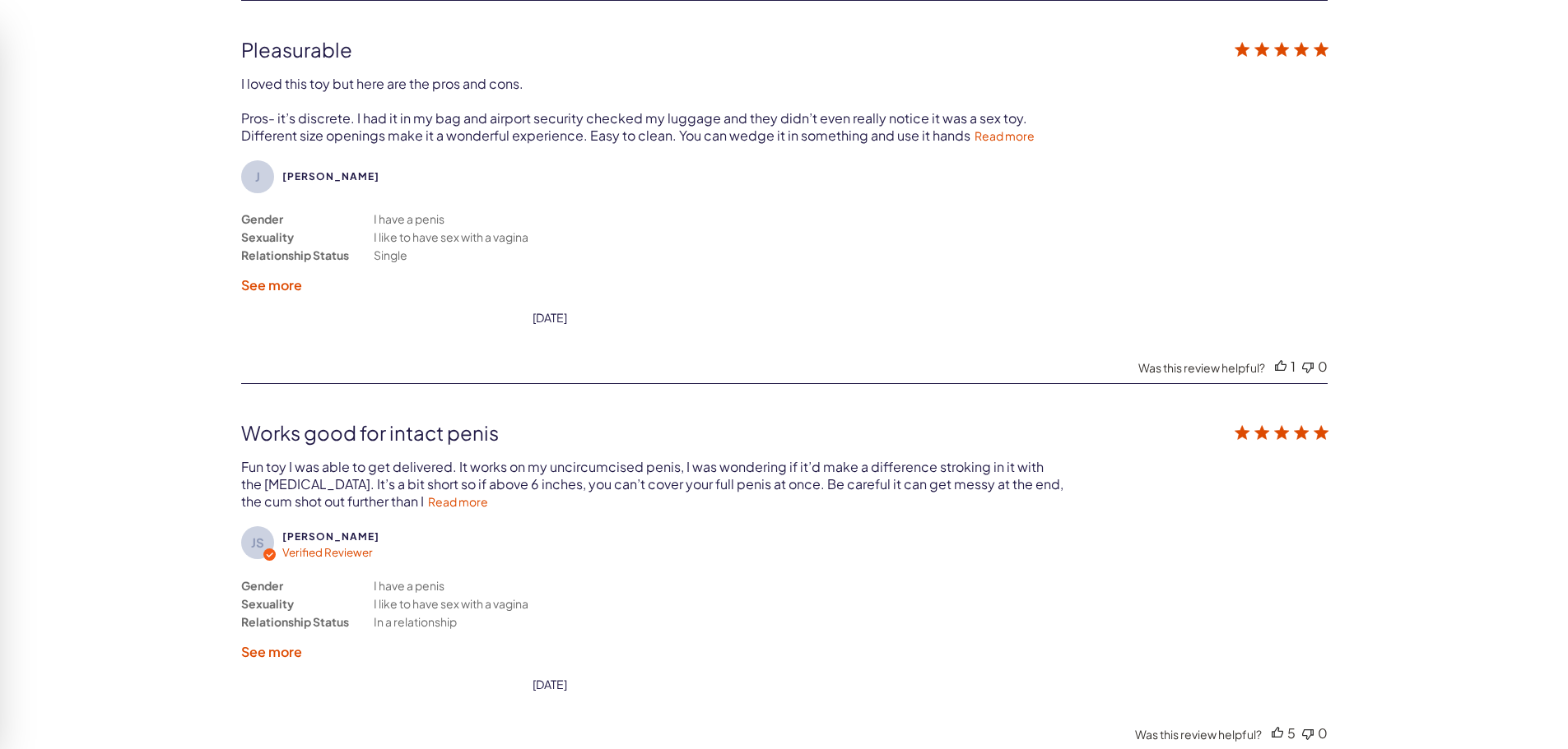
scroll to position [4158, 0]
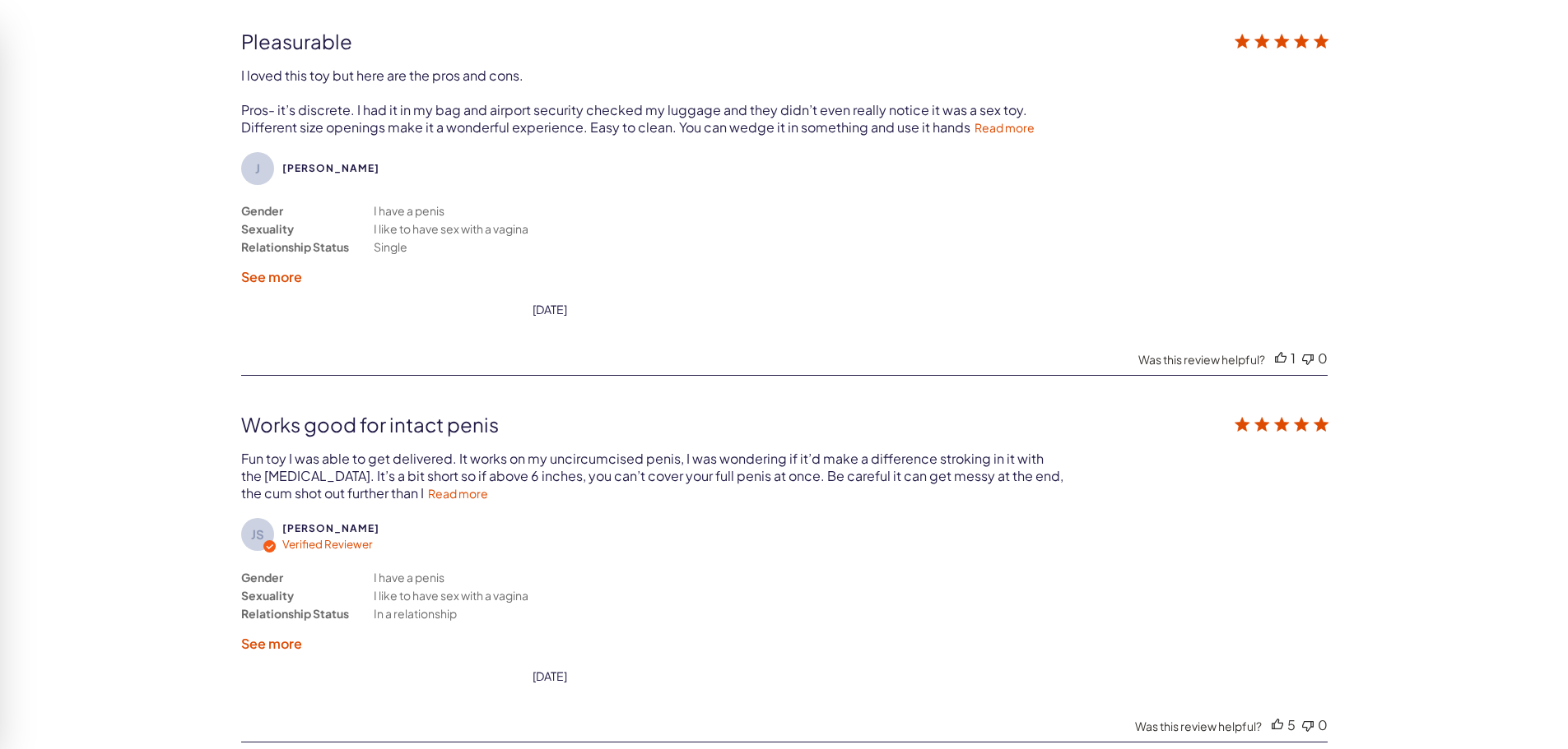
click at [294, 278] on label "See more" at bounding box center [271, 277] width 61 height 18
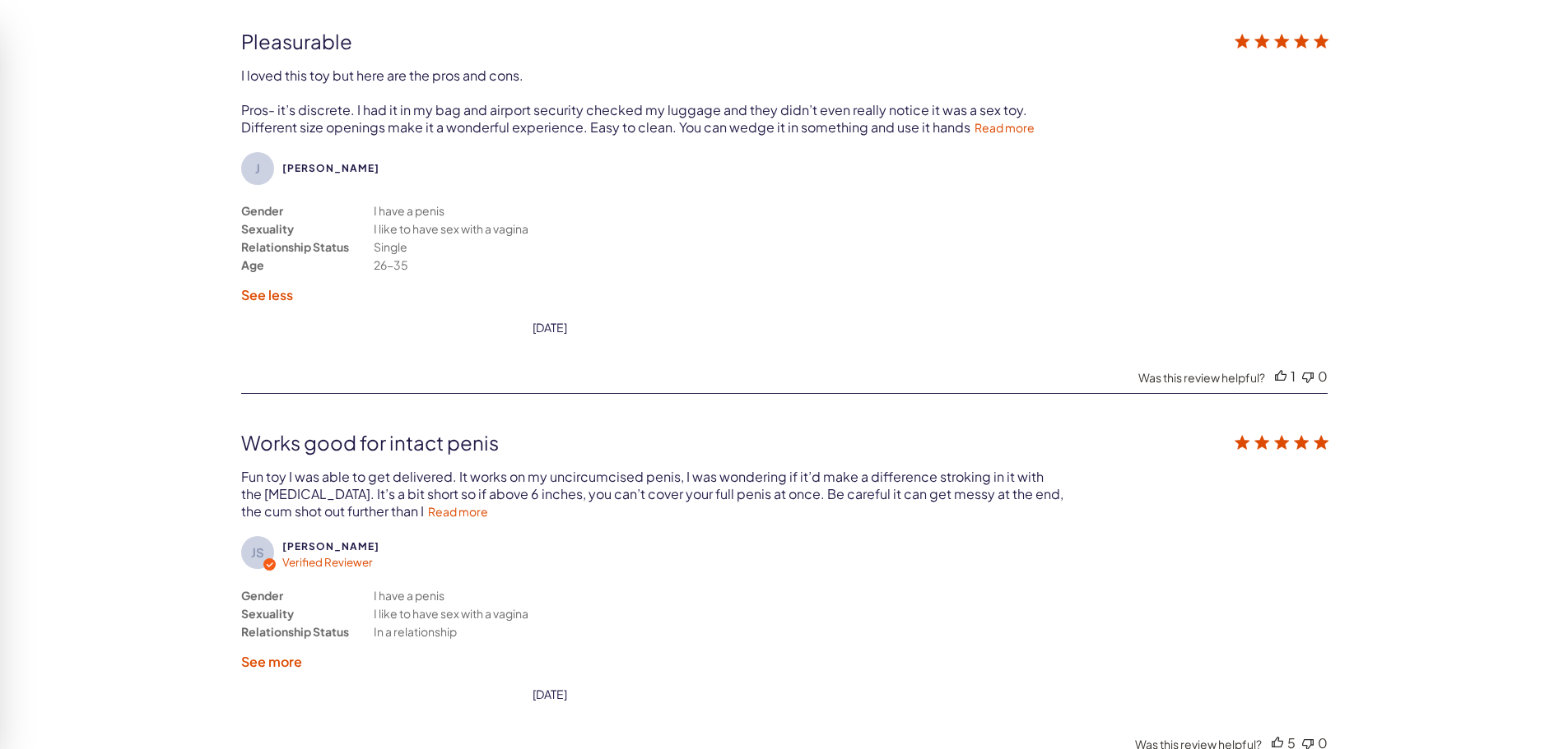
click at [281, 297] on label "See less" at bounding box center [266, 295] width 52 height 18
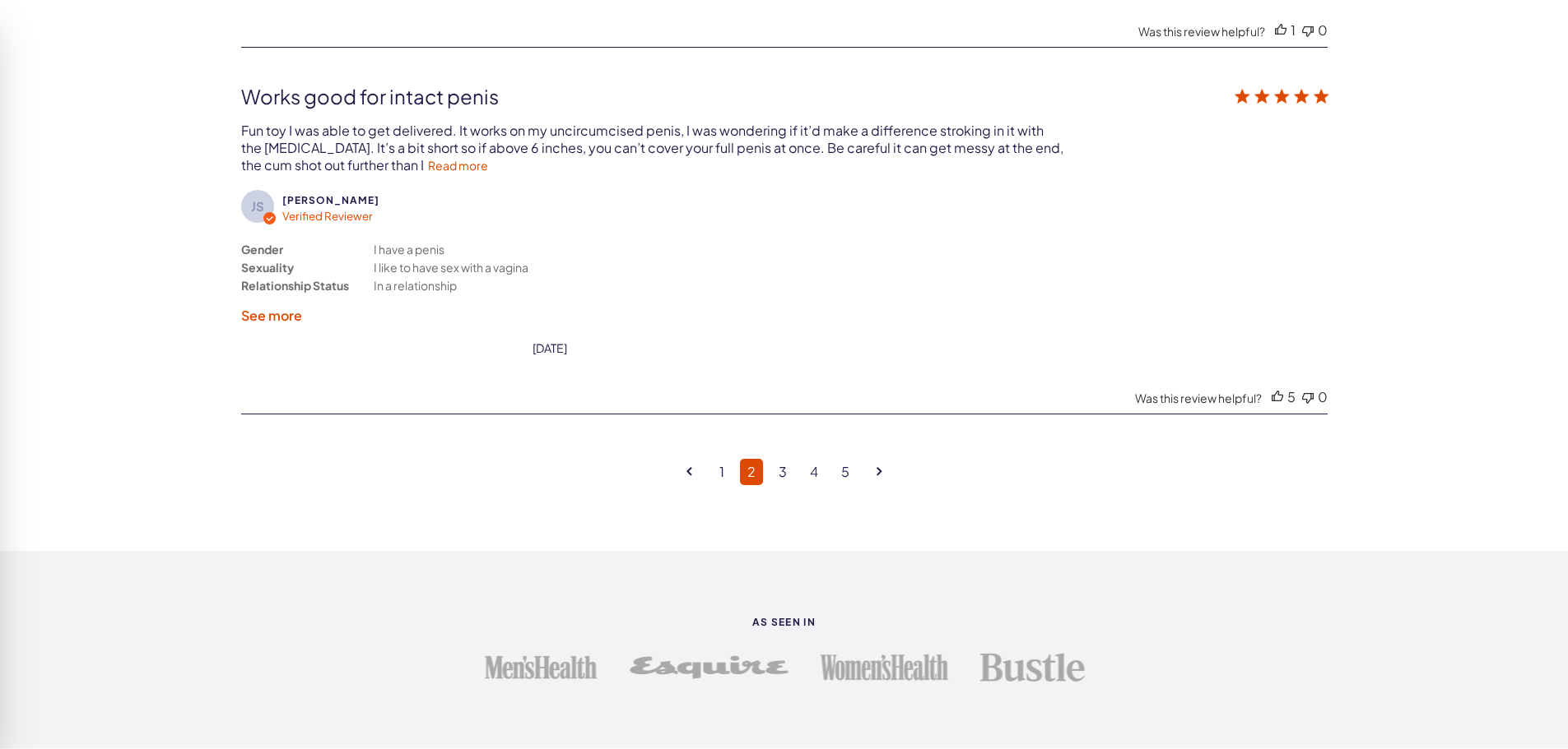
scroll to position [4487, 0]
click at [279, 311] on label "See more" at bounding box center [271, 315] width 61 height 18
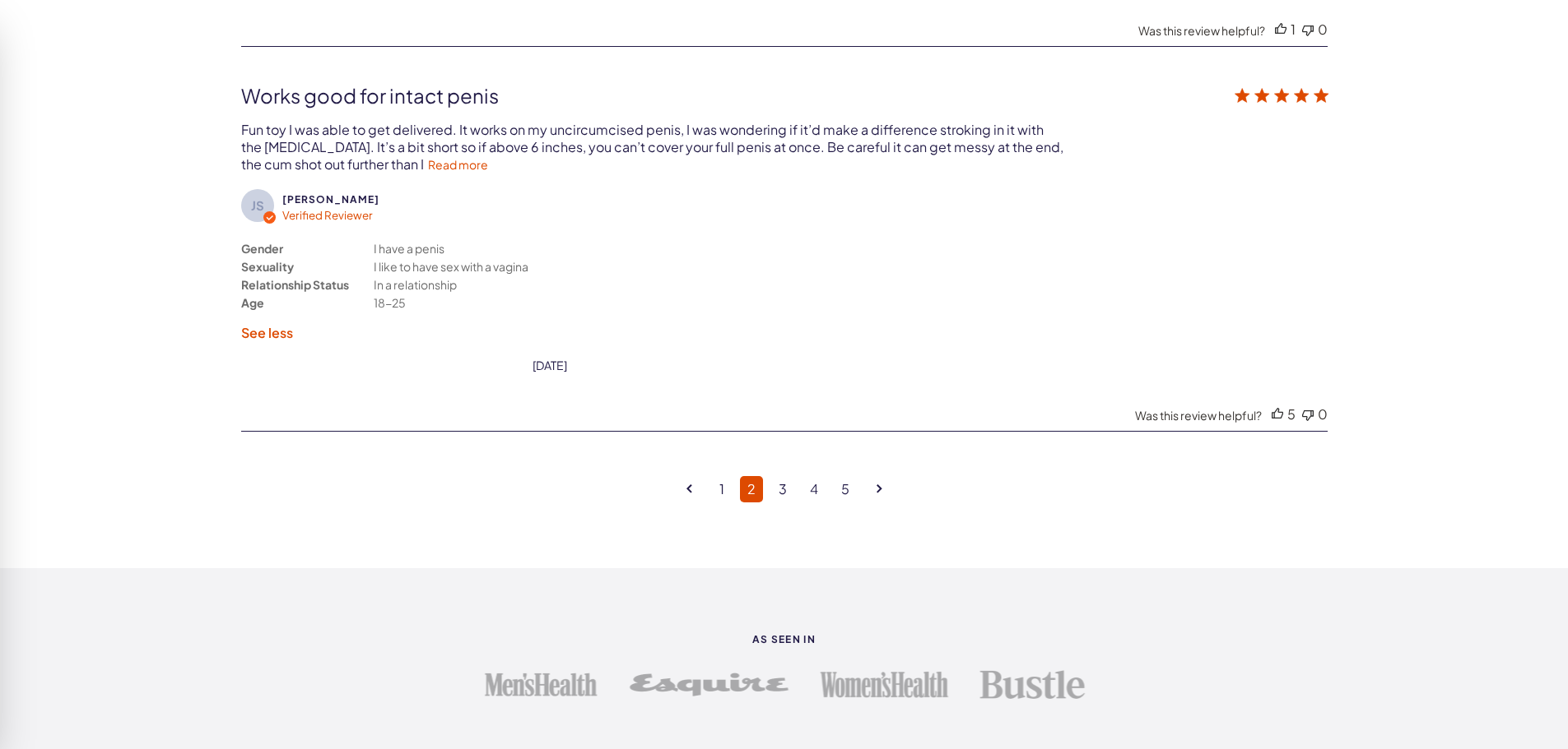
click at [265, 333] on label "See less" at bounding box center [266, 333] width 52 height 18
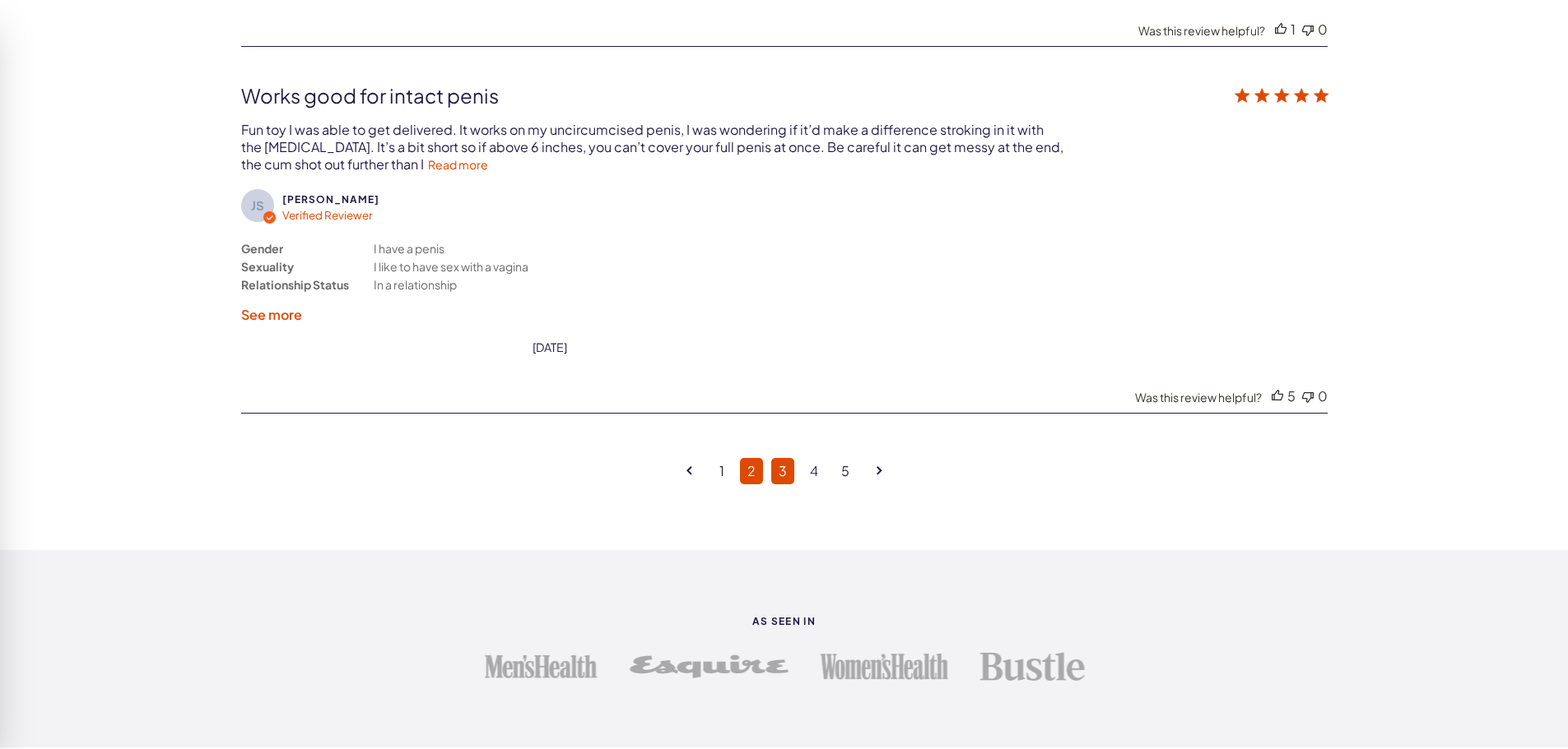
click at [782, 473] on link "3" at bounding box center [783, 470] width 23 height 26
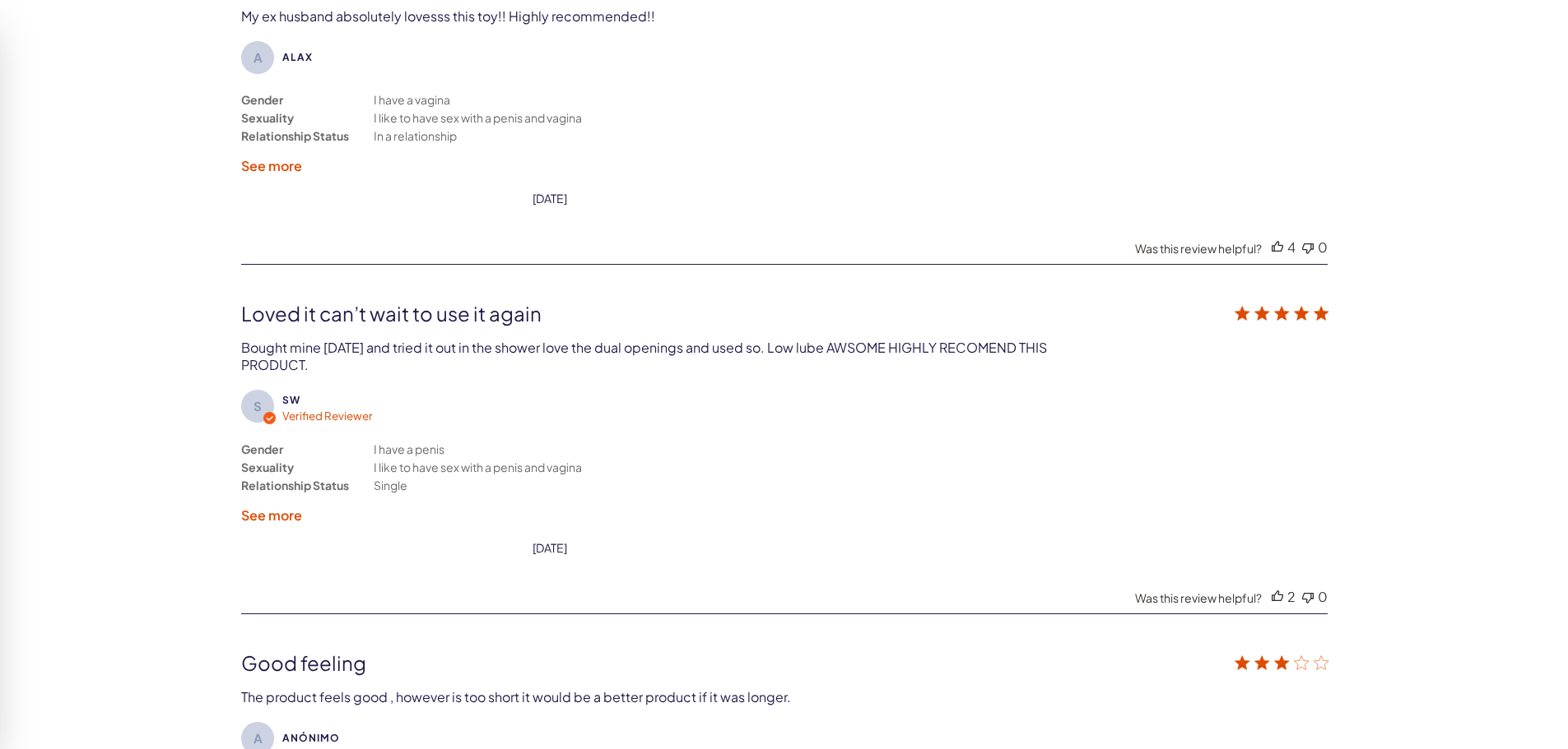
scroll to position [3089, 0]
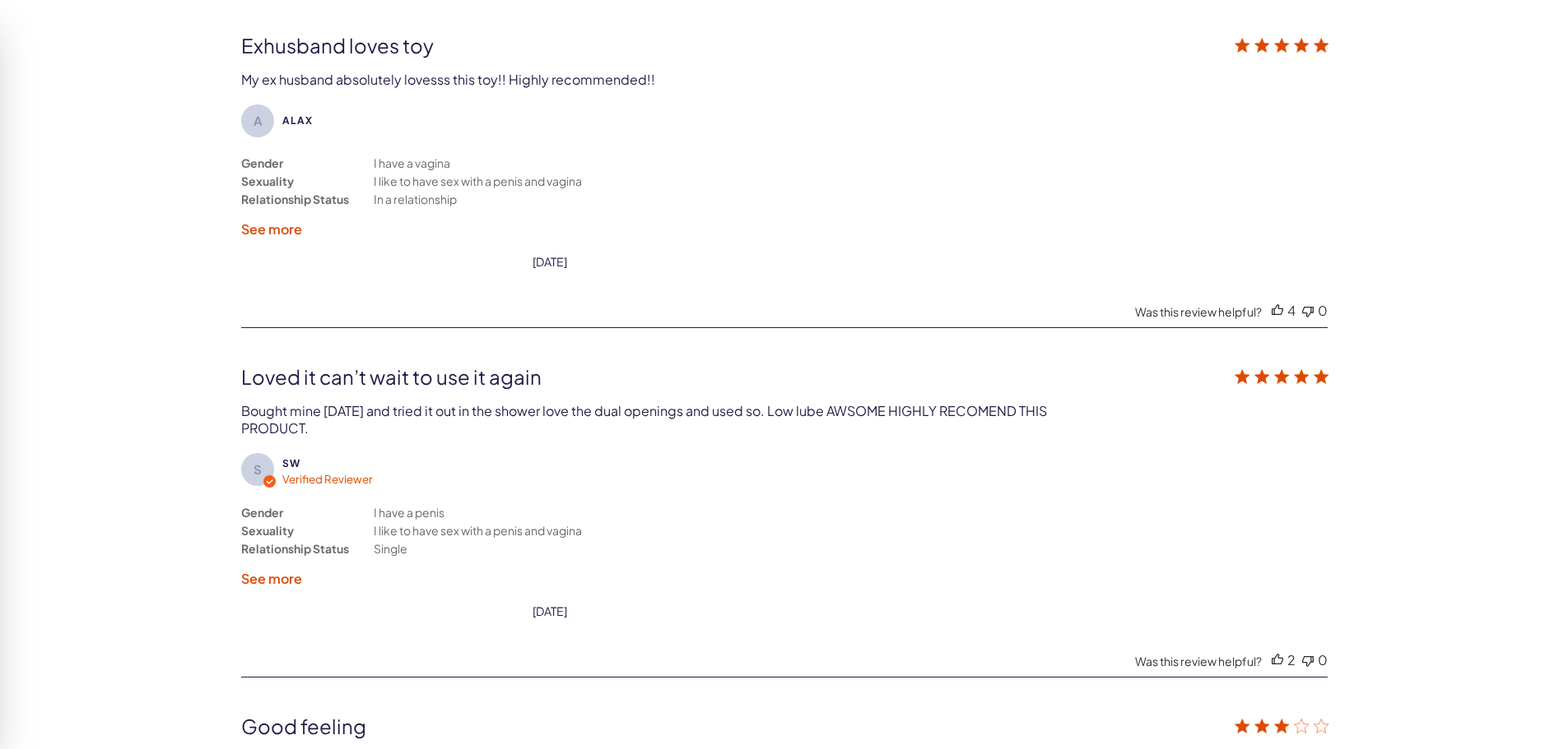
click at [275, 224] on label "See more" at bounding box center [271, 229] width 61 height 18
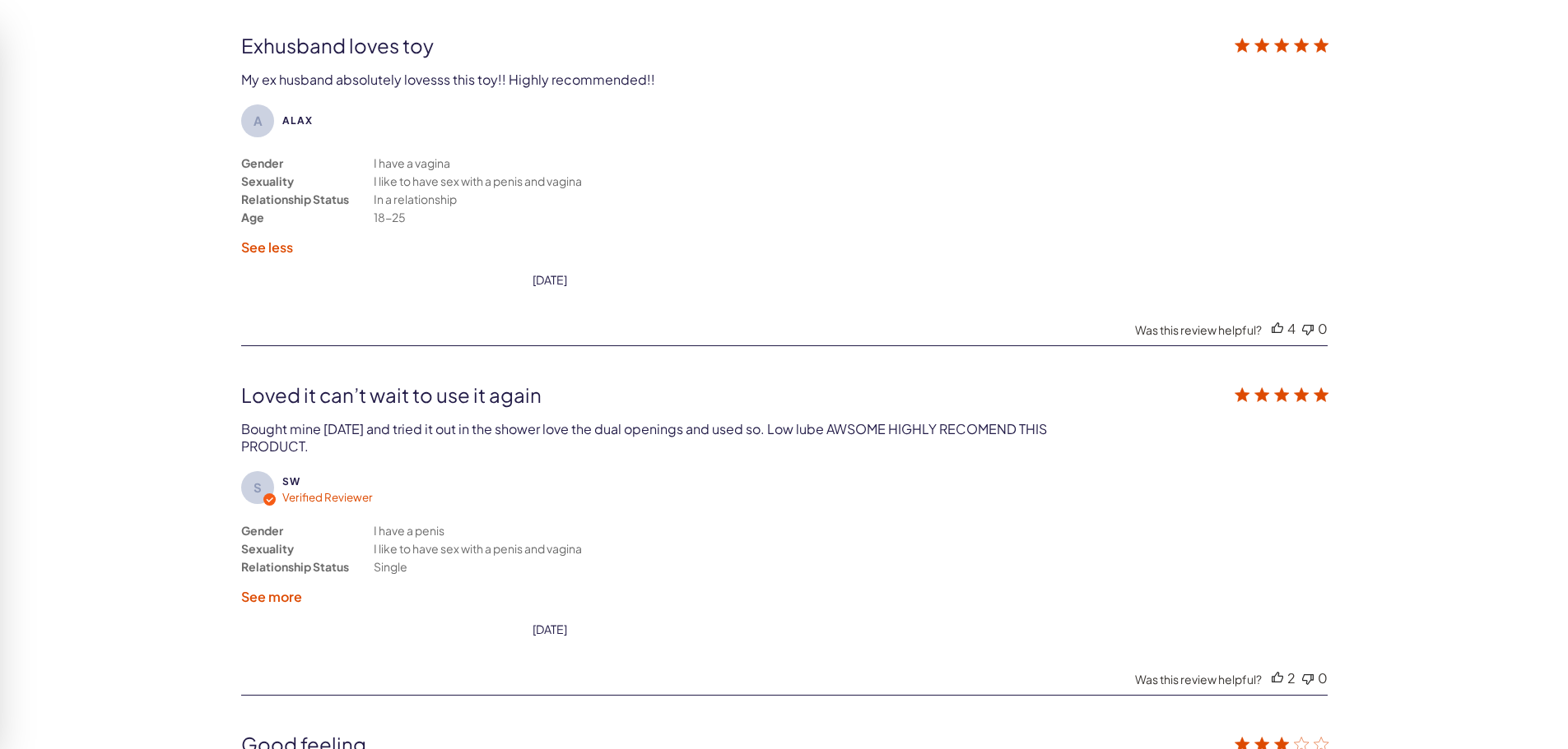
click at [279, 247] on label "See less" at bounding box center [266, 247] width 52 height 18
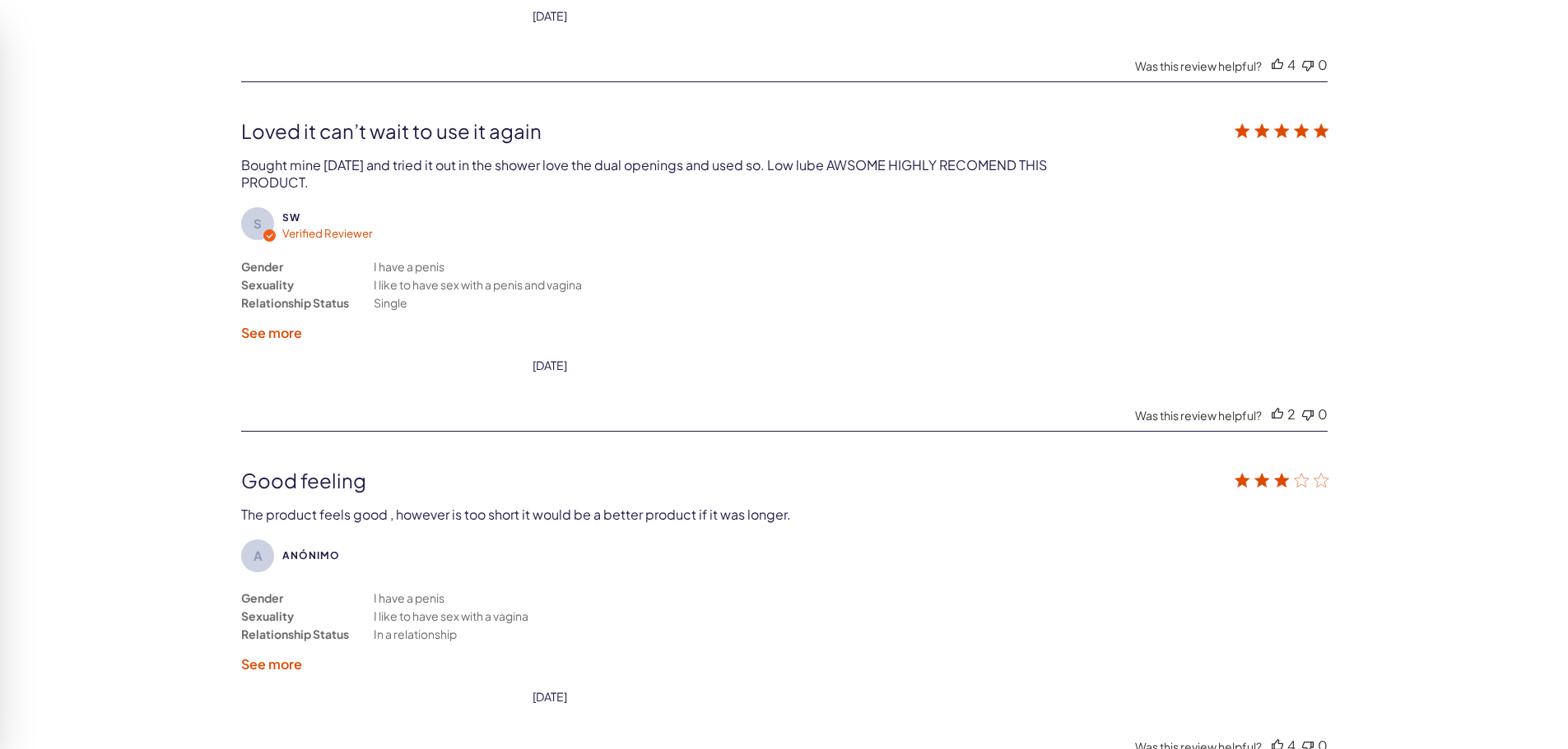
scroll to position [3335, 0]
click at [260, 331] on label "See more" at bounding box center [271, 332] width 61 height 18
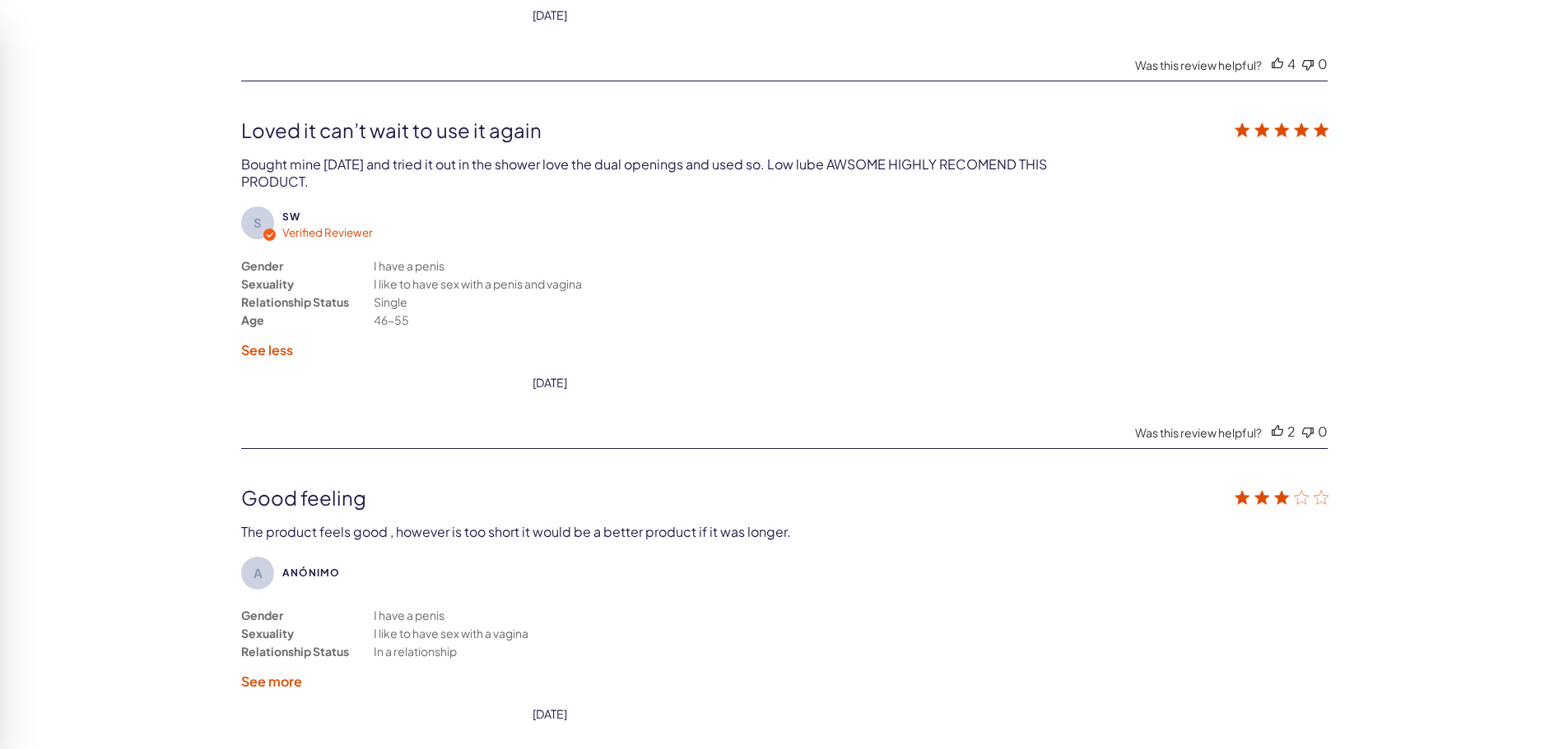
click at [270, 353] on label "See less" at bounding box center [266, 351] width 52 height 18
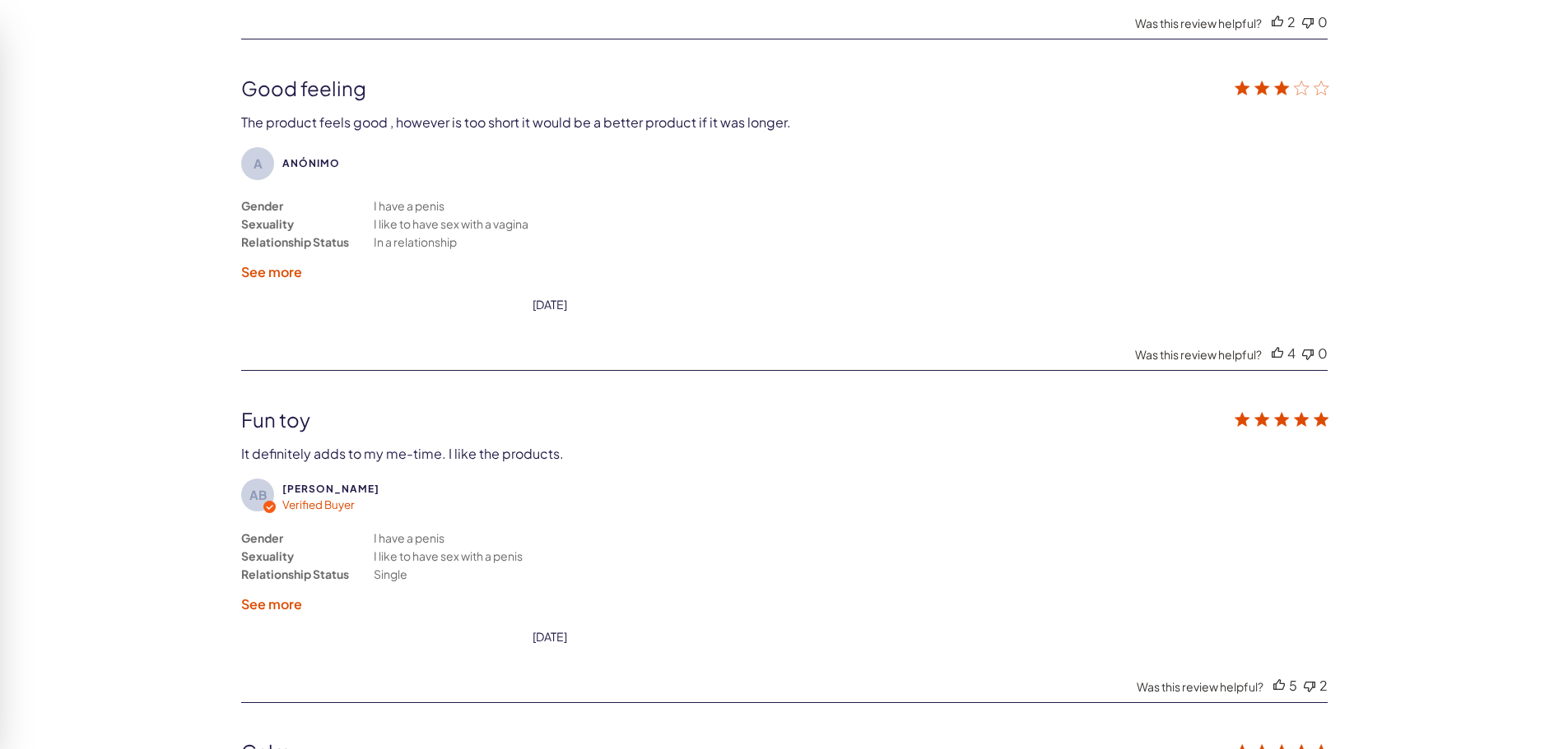
scroll to position [3746, 0]
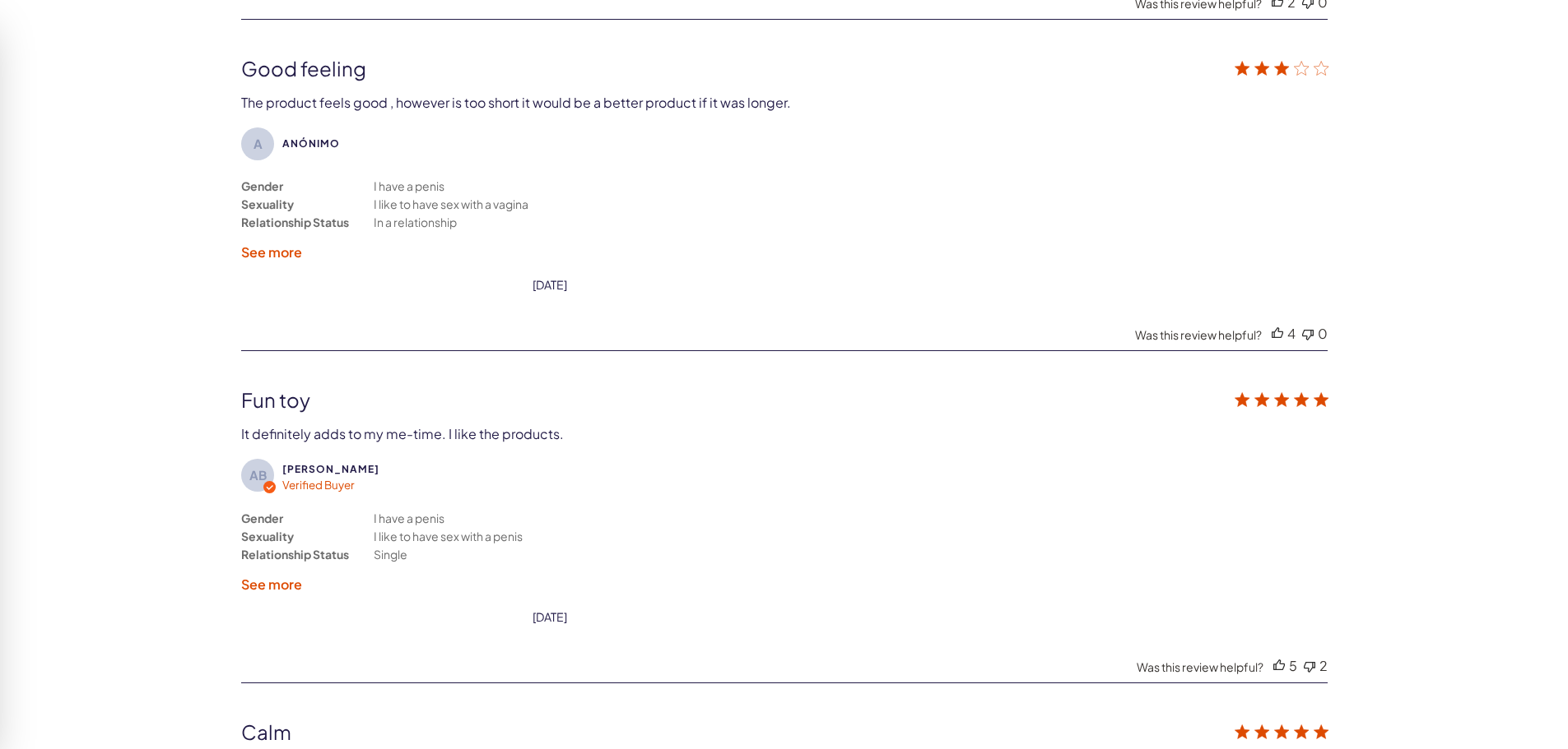
click at [295, 254] on label "See more" at bounding box center [271, 252] width 61 height 18
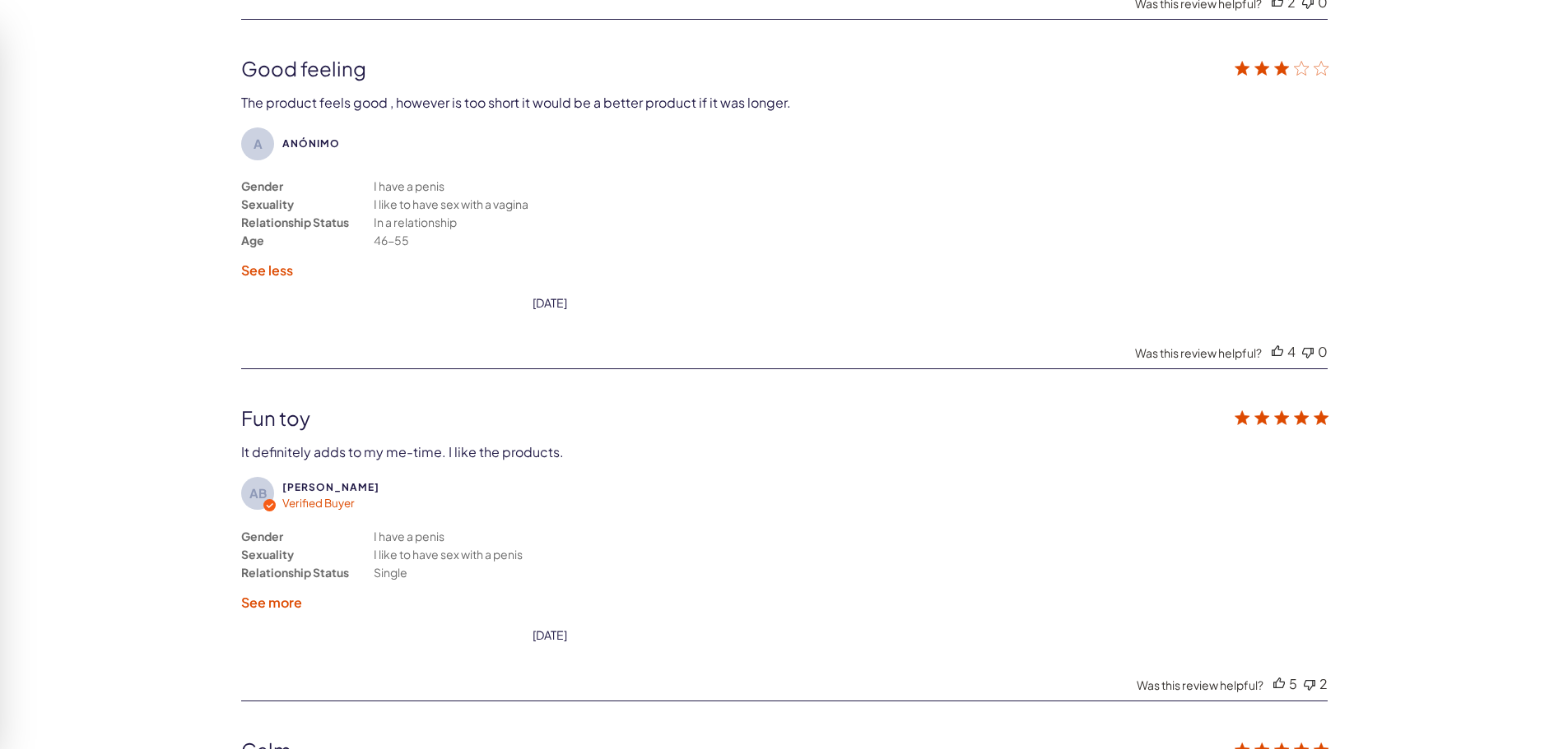
click at [288, 273] on label "See less" at bounding box center [266, 271] width 52 height 18
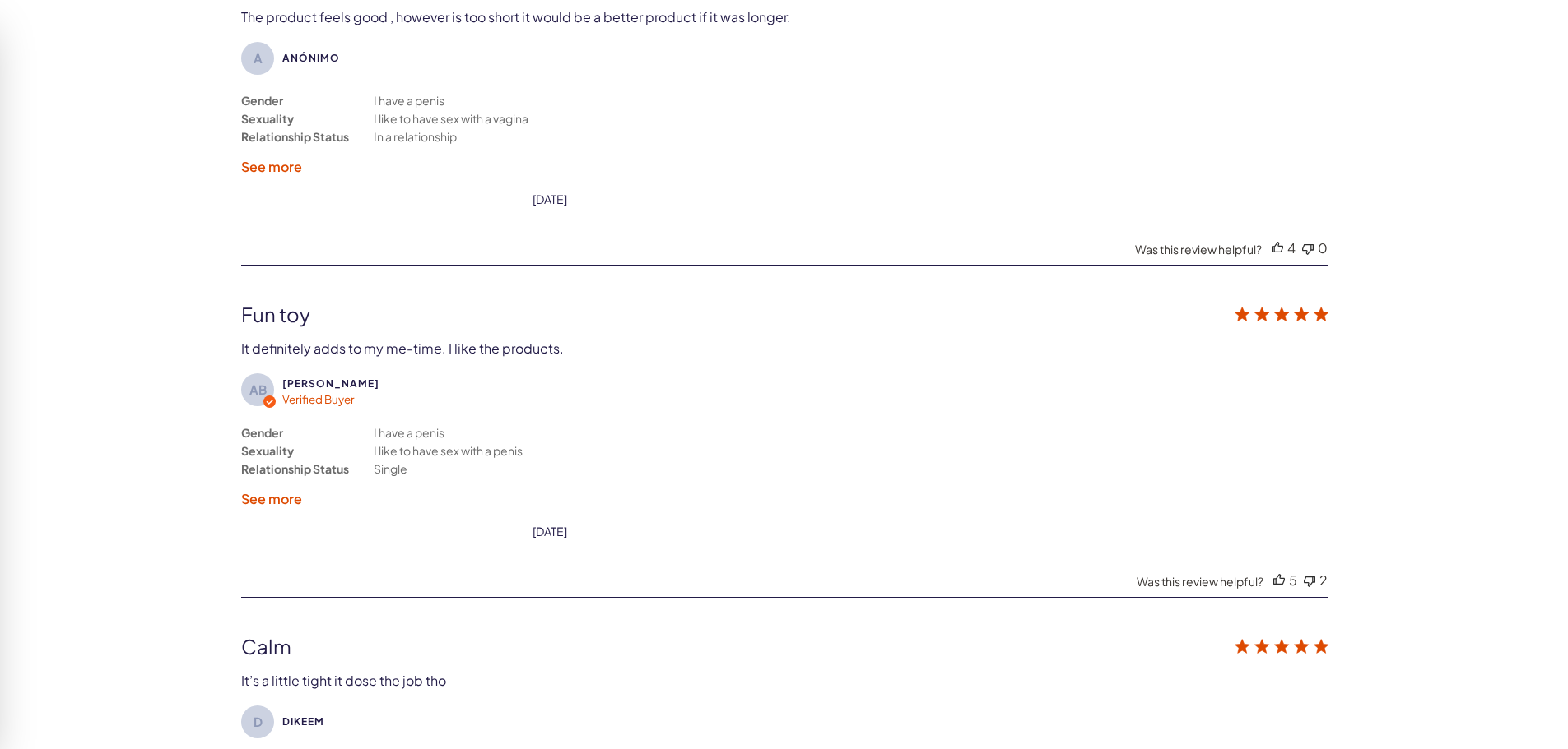
scroll to position [3993, 0]
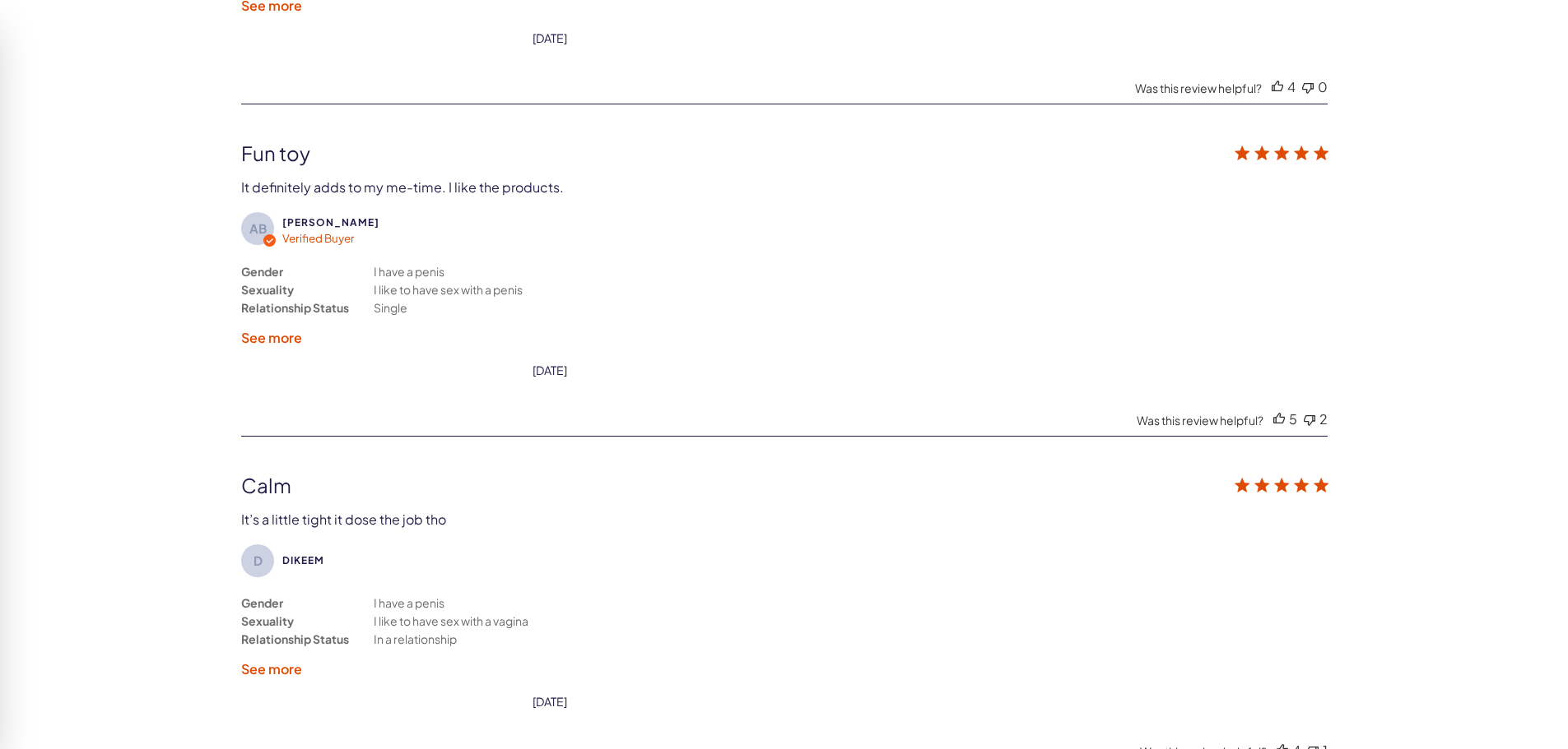
click at [276, 342] on label "See more" at bounding box center [271, 338] width 61 height 18
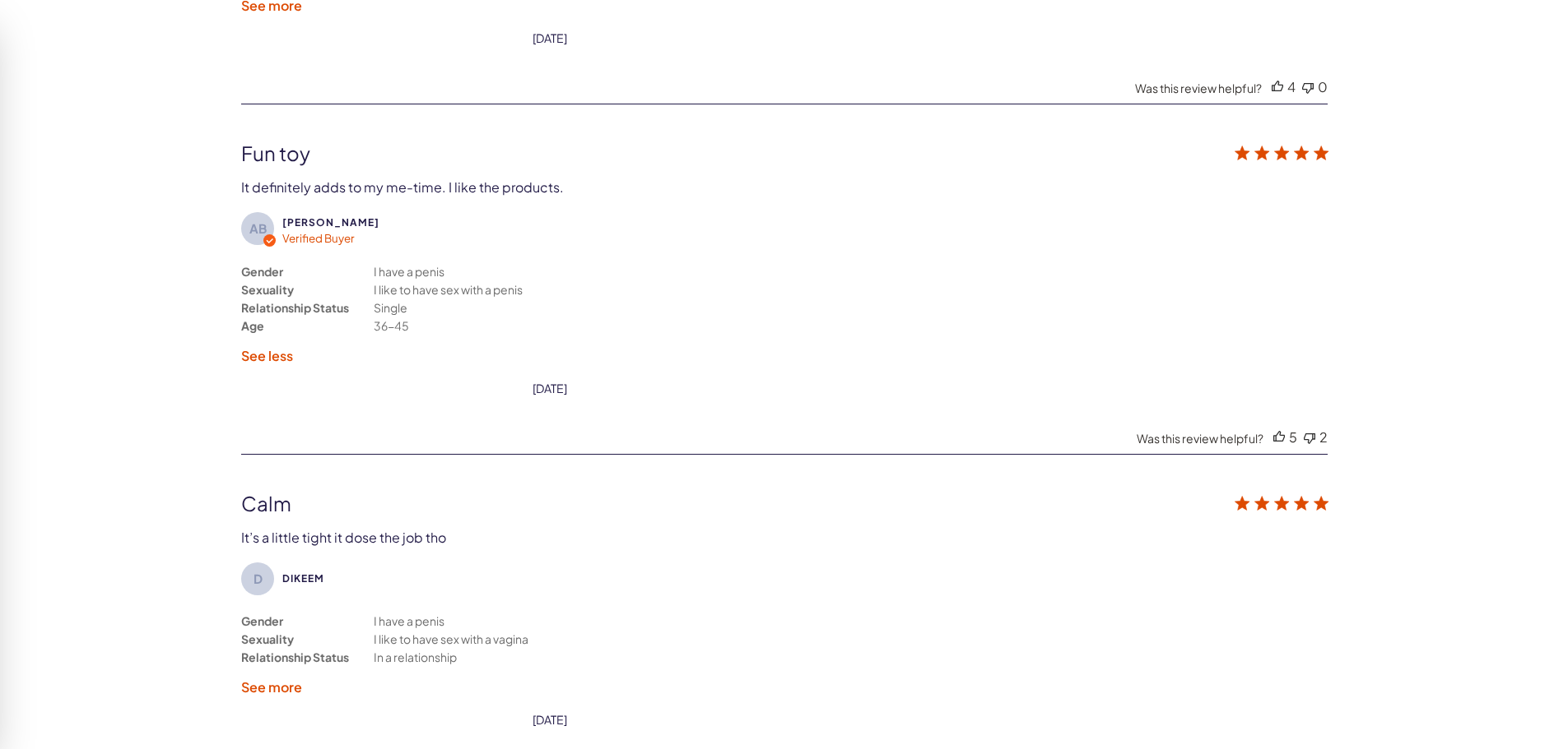
click at [267, 361] on label "See less" at bounding box center [266, 356] width 52 height 18
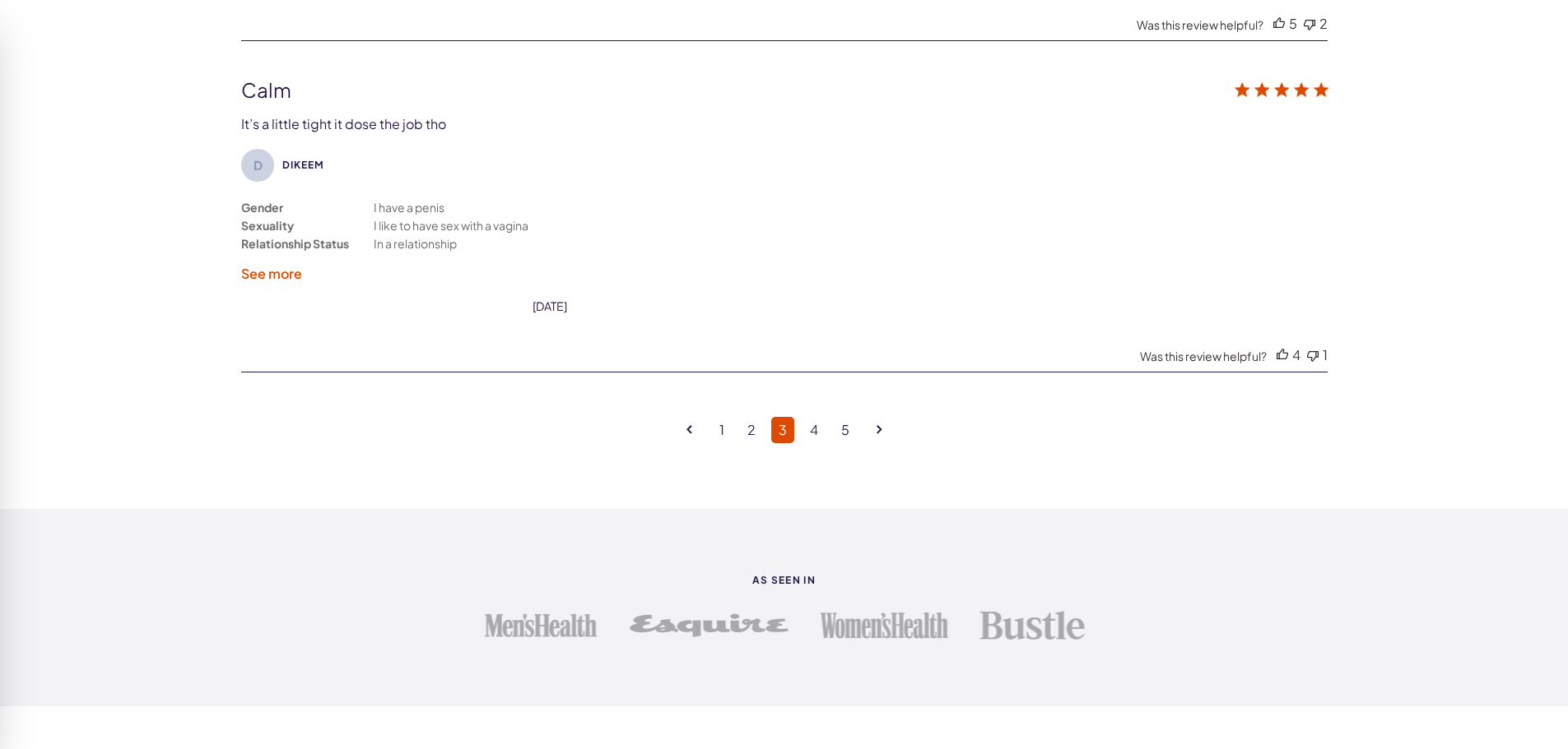
scroll to position [4404, 0]
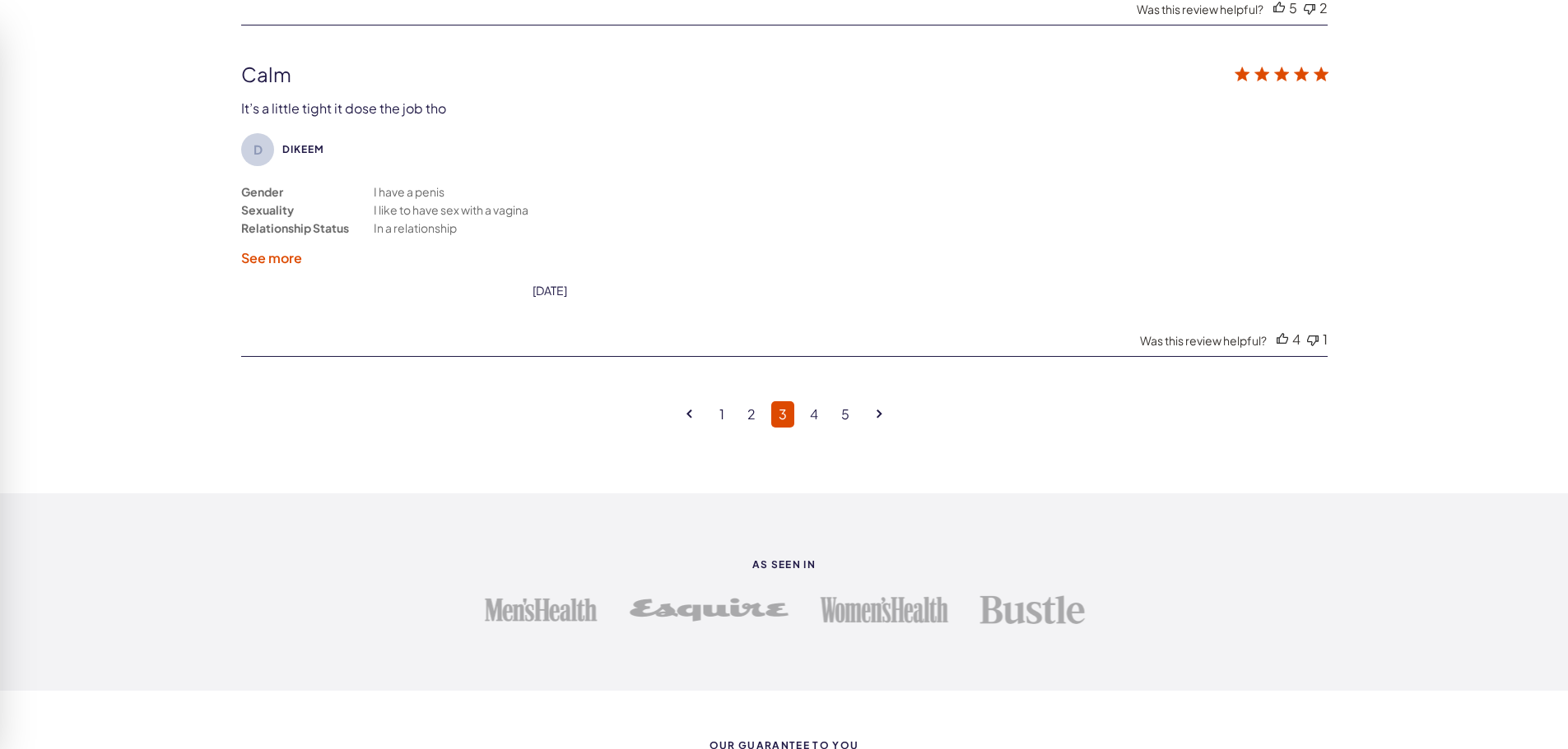
click at [287, 254] on label "See more" at bounding box center [271, 258] width 61 height 18
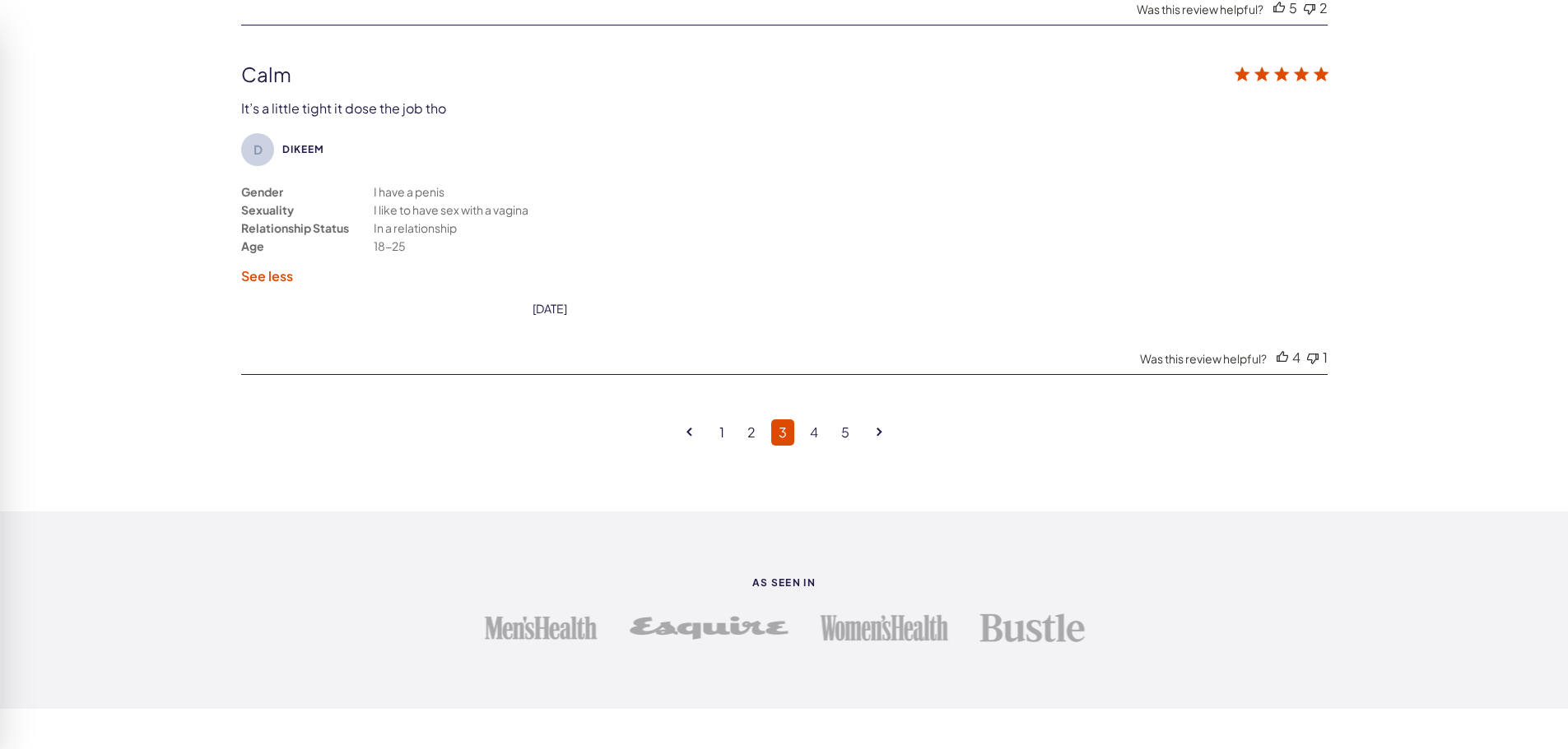
click at [273, 274] on label "See less" at bounding box center [266, 277] width 52 height 18
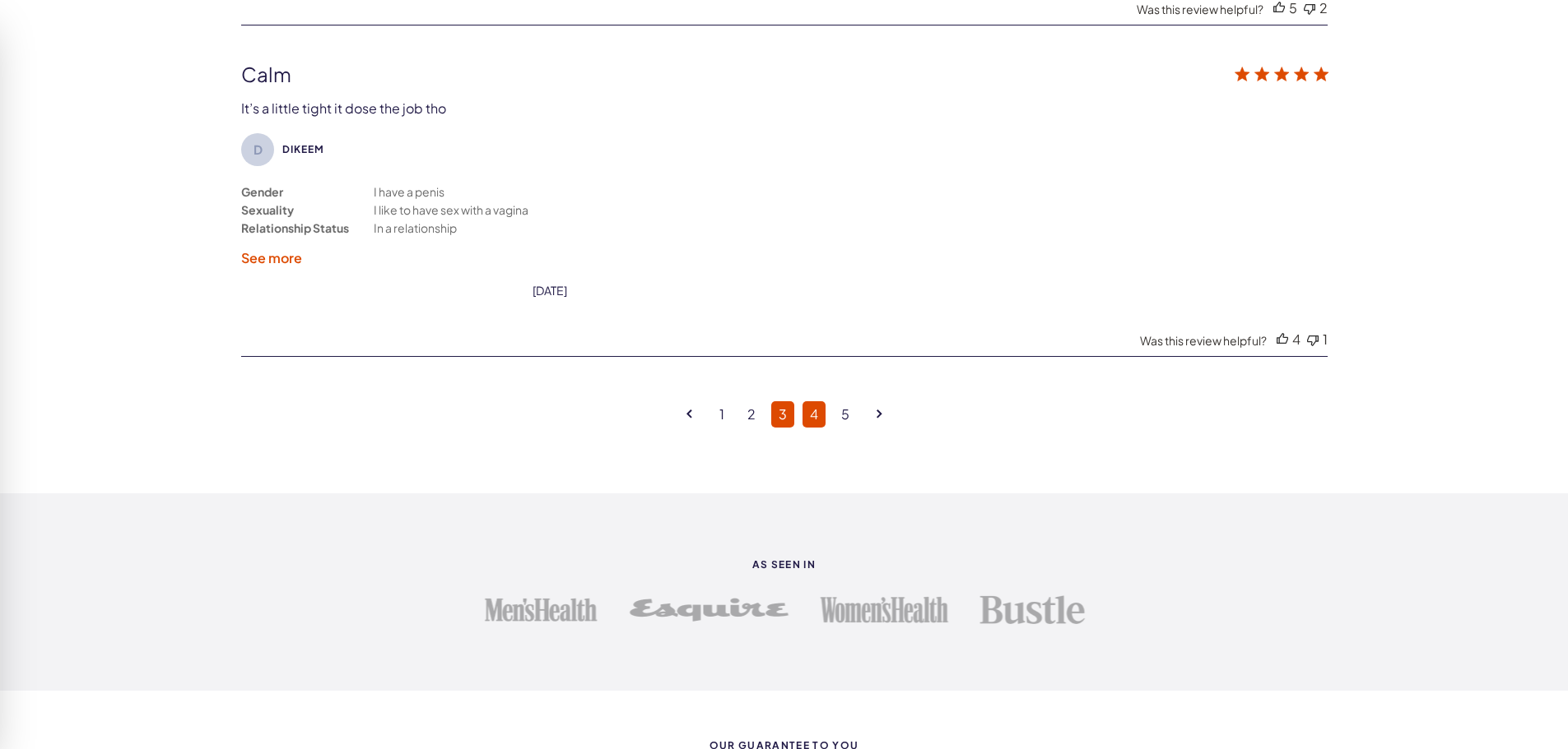
click at [810, 413] on link "4" at bounding box center [815, 414] width 23 height 26
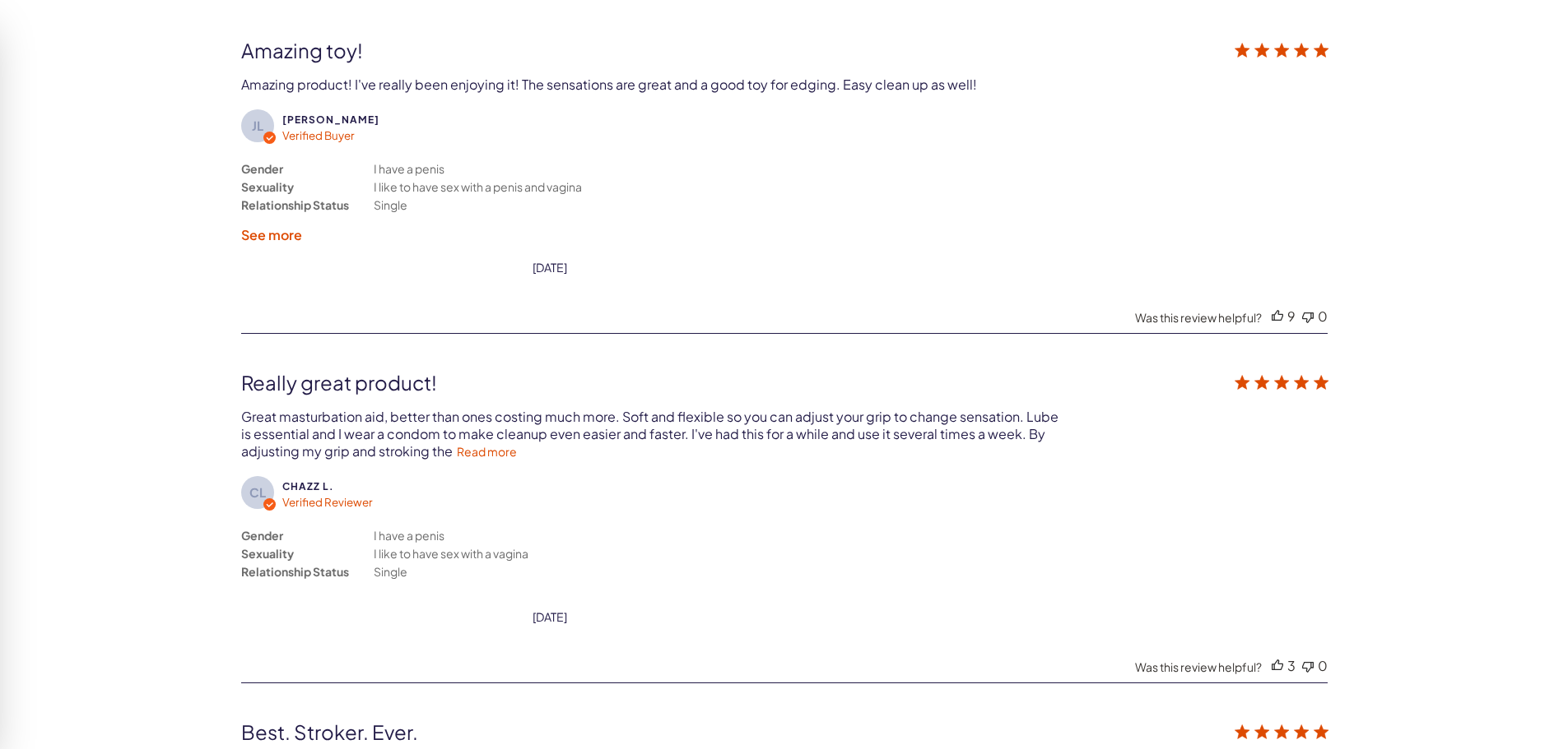
scroll to position [3089, 0]
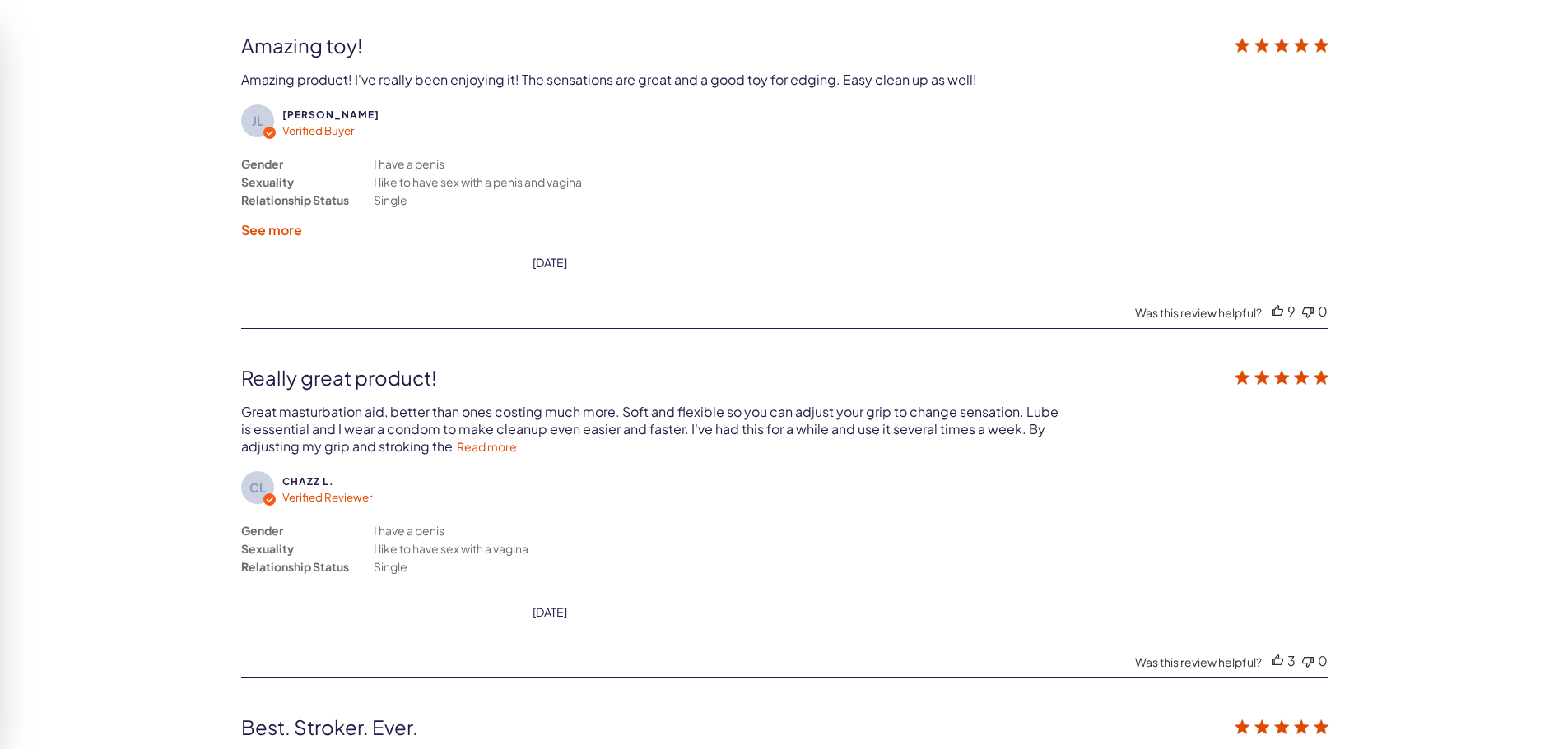
click at [280, 231] on label "See more" at bounding box center [271, 230] width 61 height 18
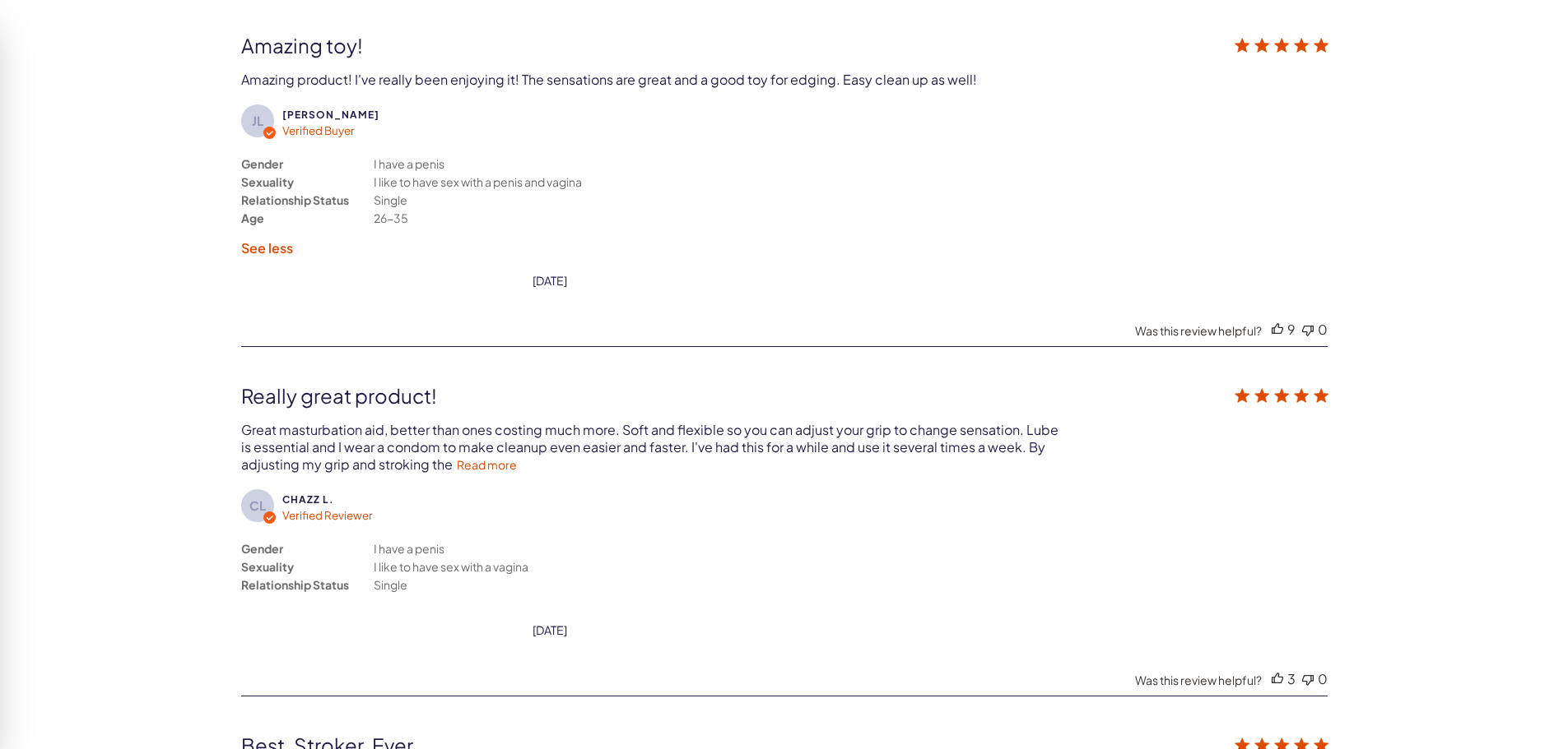
click at [280, 243] on label "See less" at bounding box center [266, 248] width 52 height 18
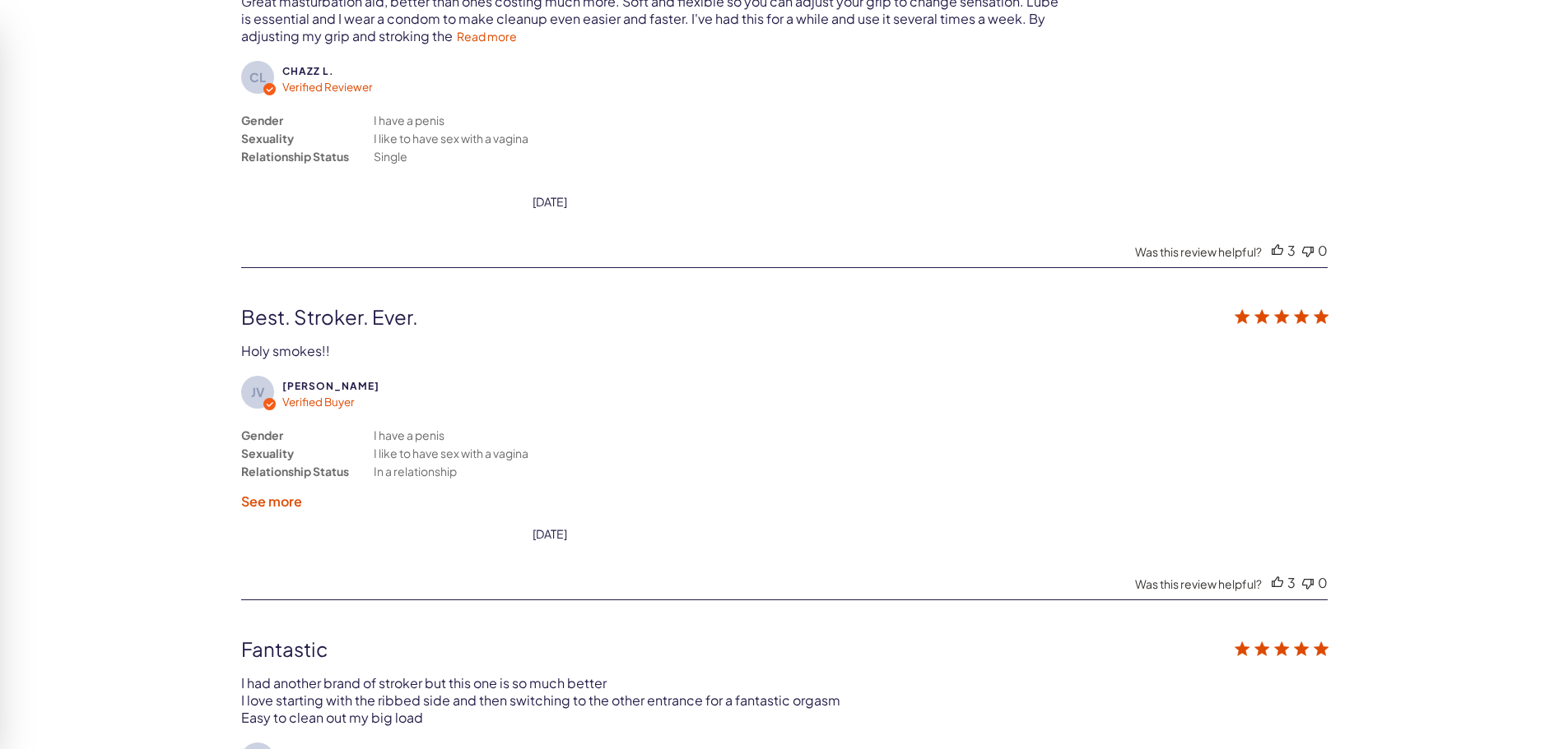
scroll to position [3500, 0]
click at [292, 152] on div "Relationship Status" at bounding box center [294, 155] width 108 height 19
click at [304, 162] on div "Relationship Status" at bounding box center [294, 155] width 108 height 19
click at [332, 162] on div "Relationship Status" at bounding box center [294, 155] width 108 height 19
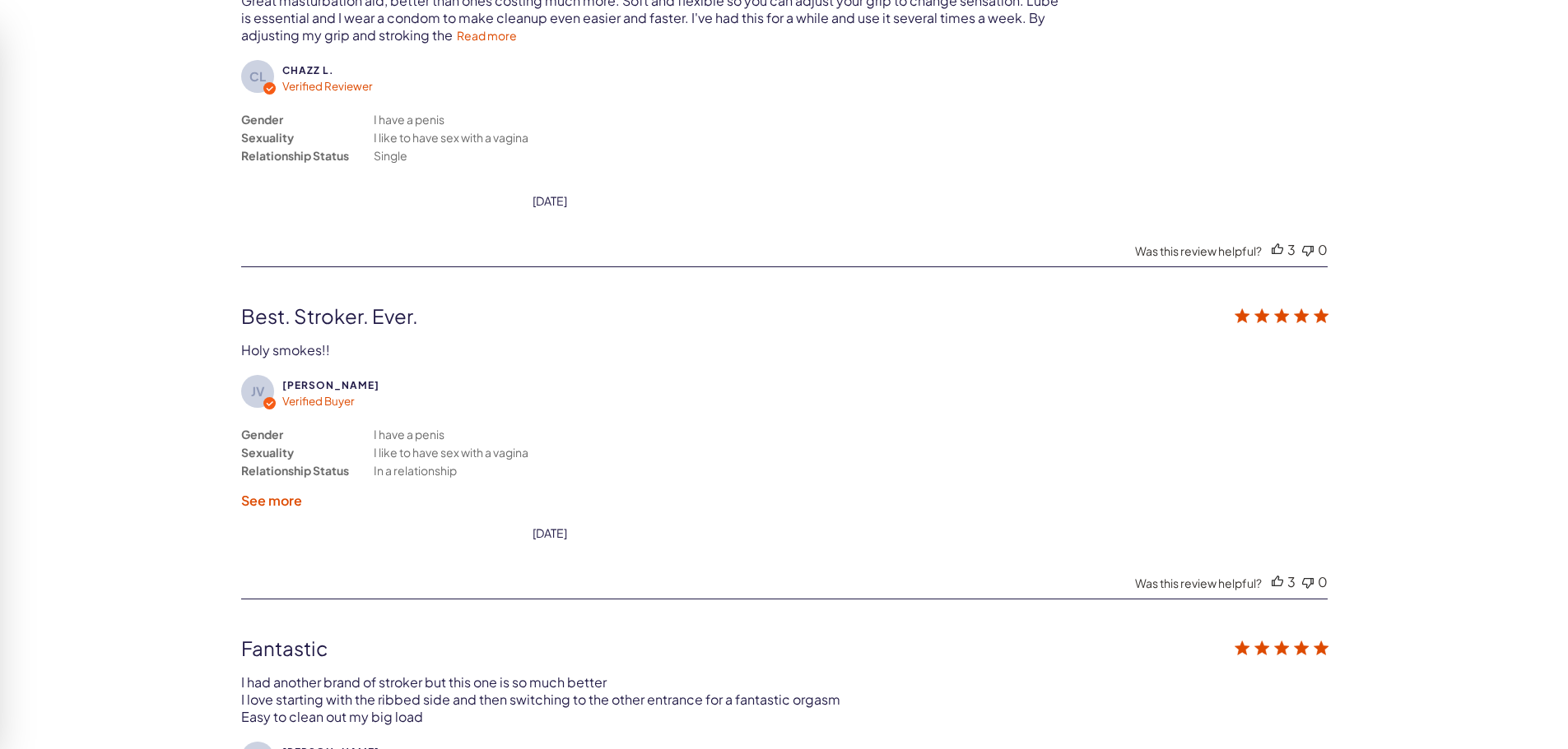
click at [332, 162] on div "Relationship Status" at bounding box center [294, 155] width 108 height 19
click at [391, 170] on div "CL Chazz L. Verified Reviewer Gender Sexuality Relationship Status I have a pen…" at bounding box center [784, 119] width 1087 height 117
click at [278, 506] on label "See more" at bounding box center [271, 501] width 61 height 18
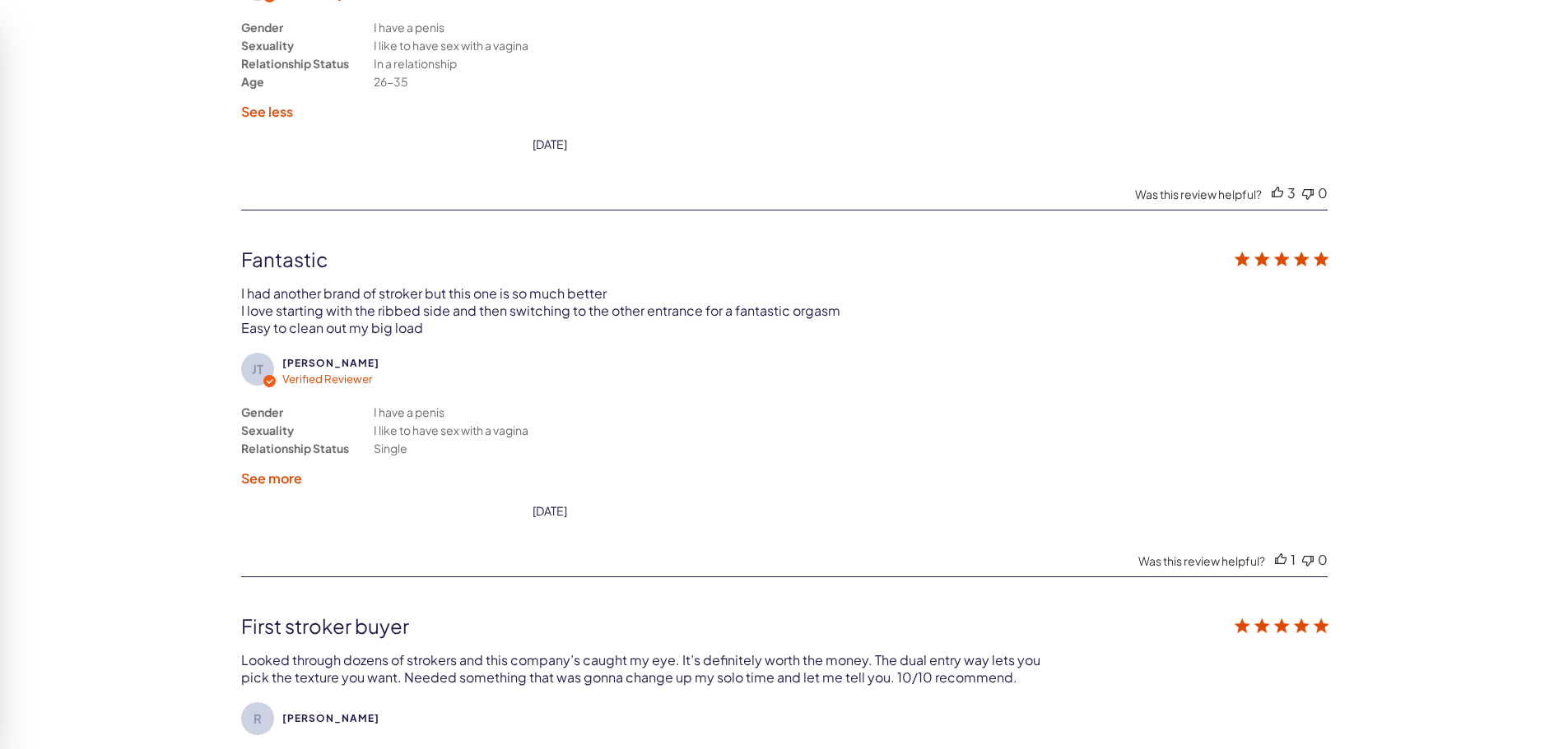
scroll to position [3911, 0]
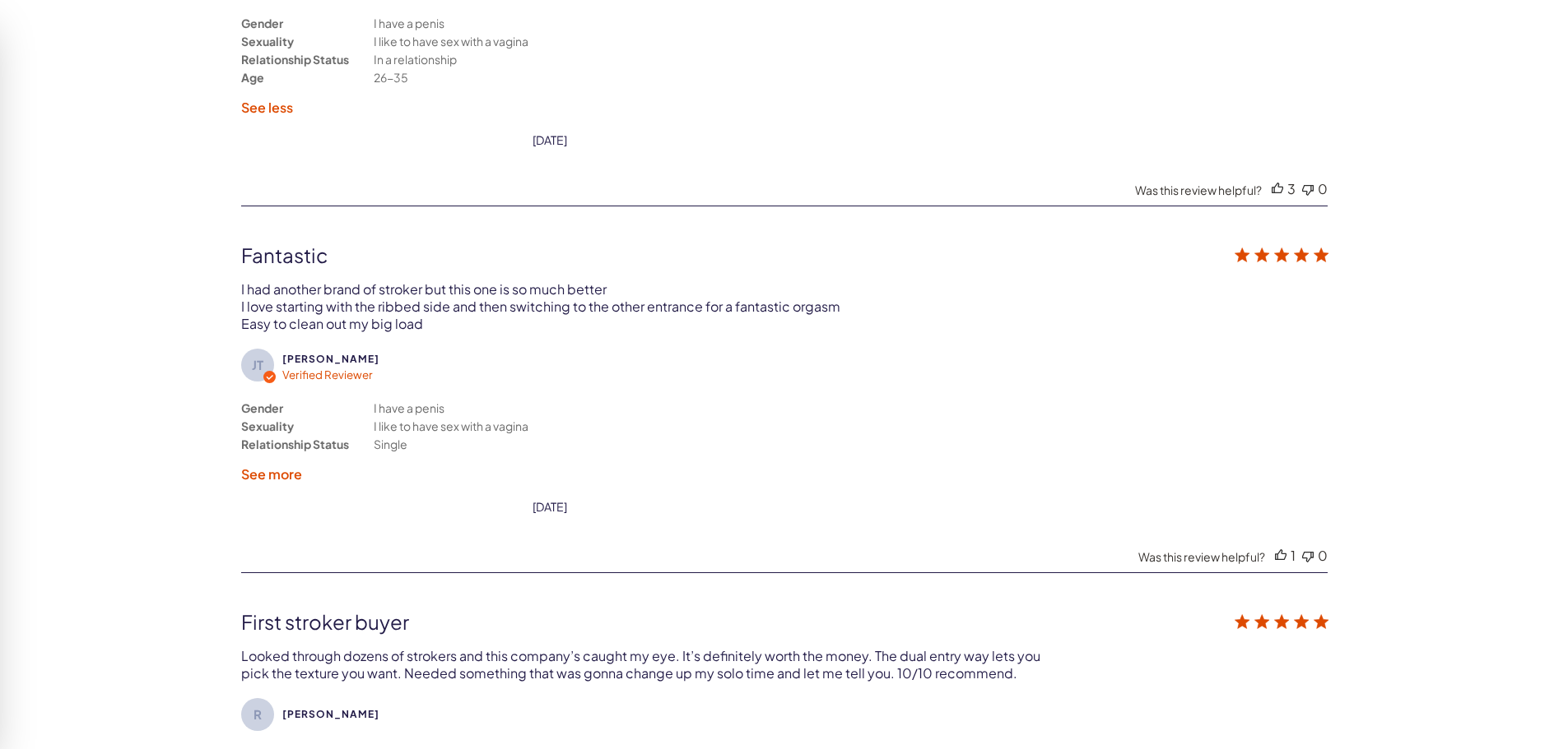
click at [275, 475] on label "See more" at bounding box center [271, 474] width 61 height 18
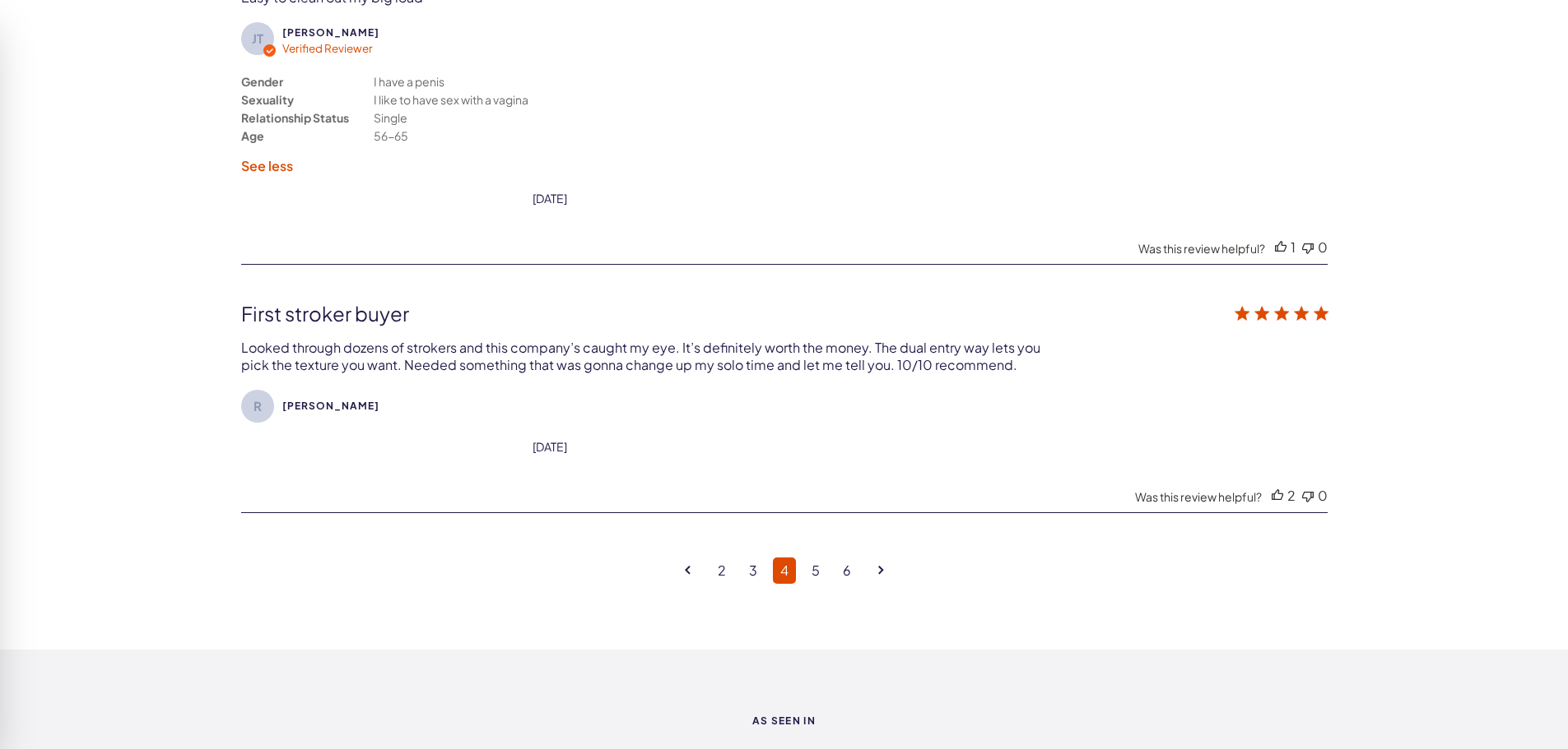
scroll to position [4240, 0]
click at [819, 566] on link "5" at bounding box center [816, 568] width 23 height 26
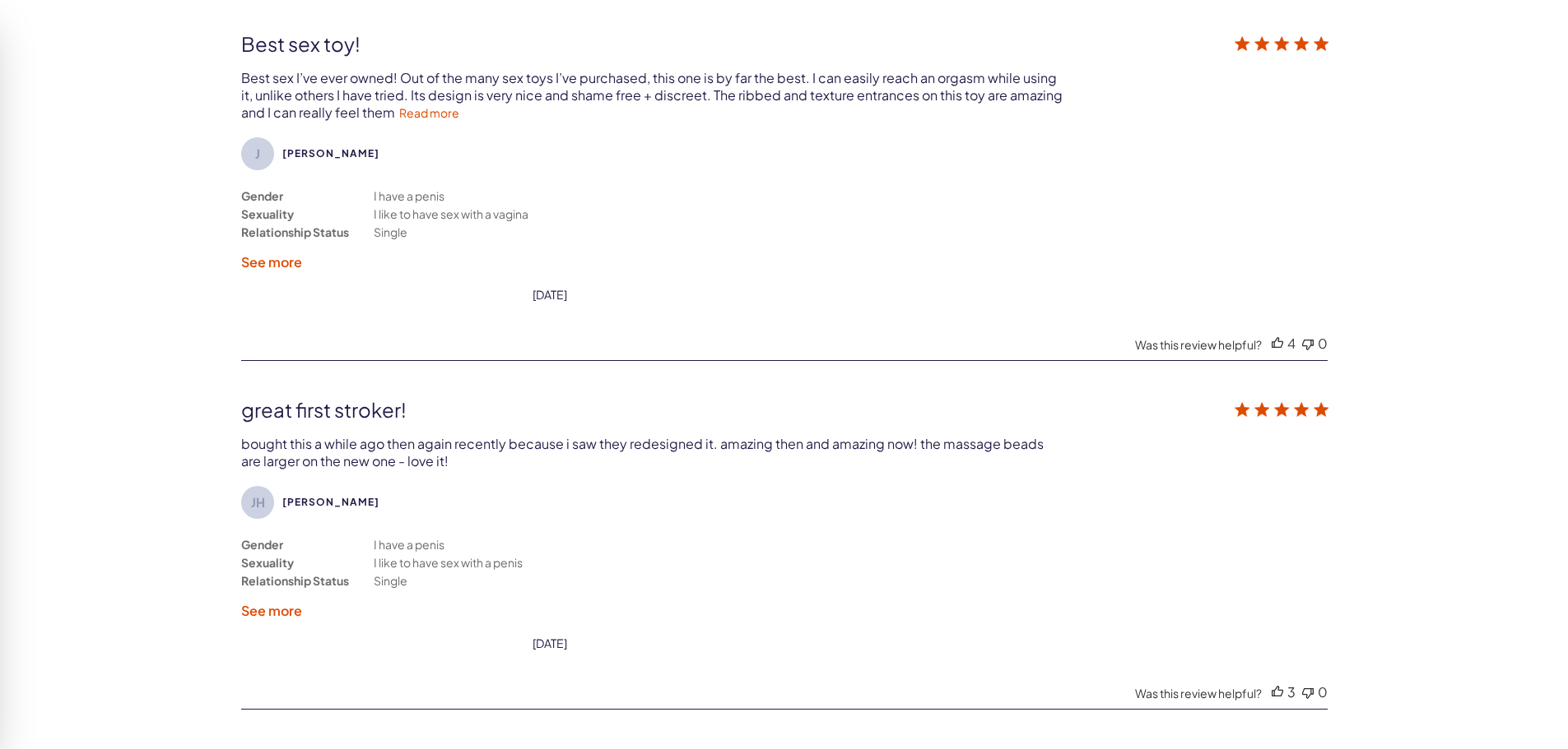
scroll to position [3089, 0]
click at [278, 265] on label "See more" at bounding box center [271, 264] width 61 height 18
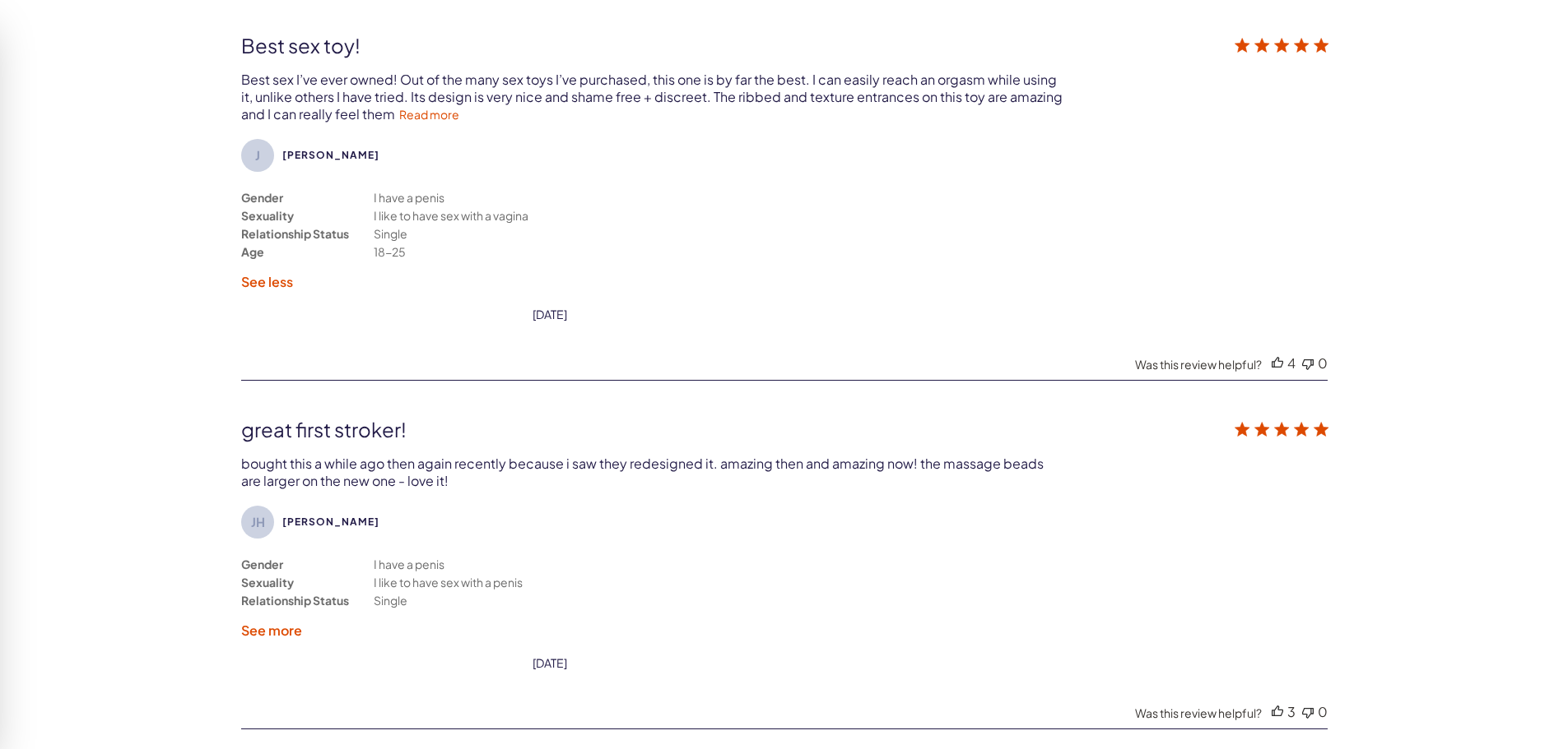
click at [271, 278] on label "See less" at bounding box center [266, 281] width 52 height 18
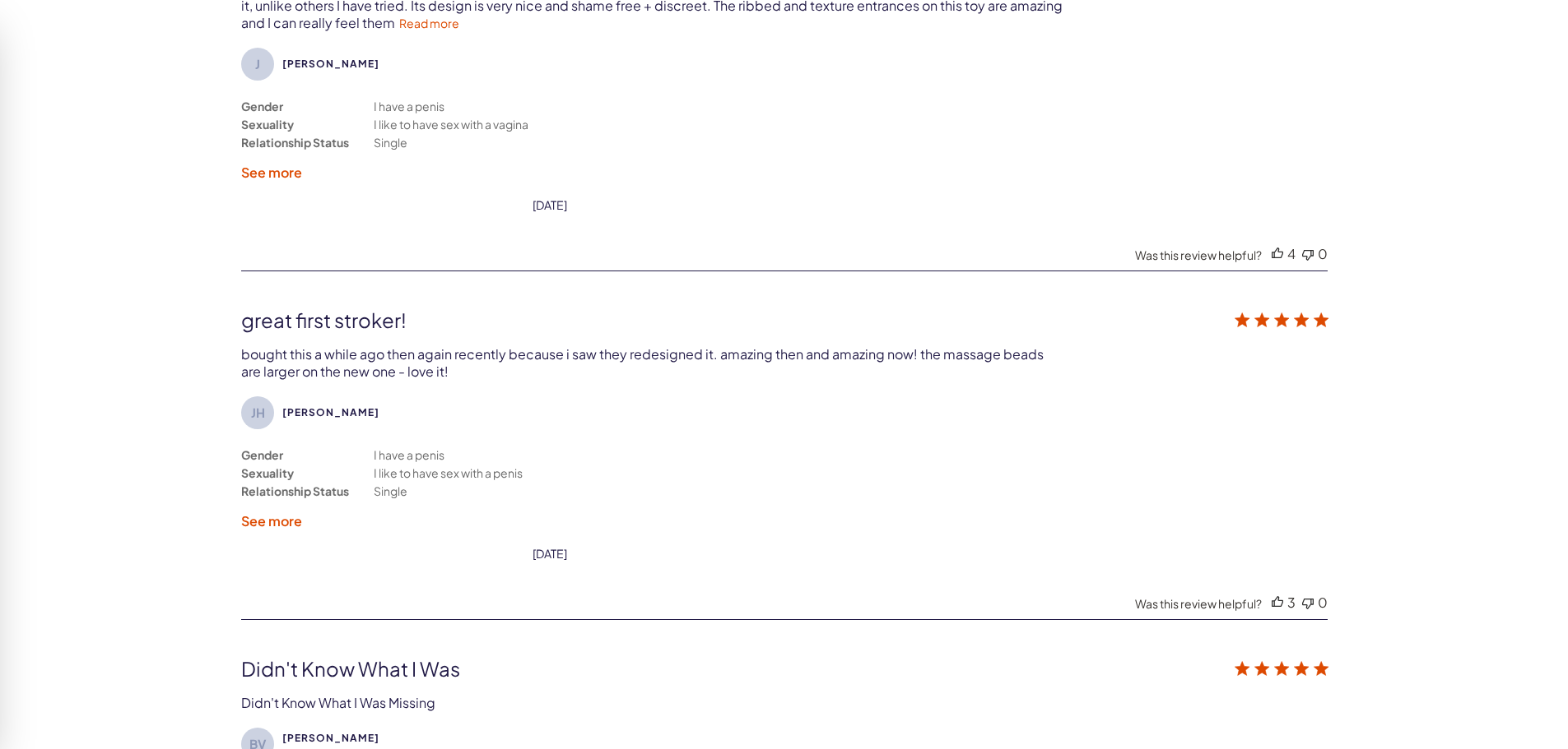
scroll to position [3335, 0]
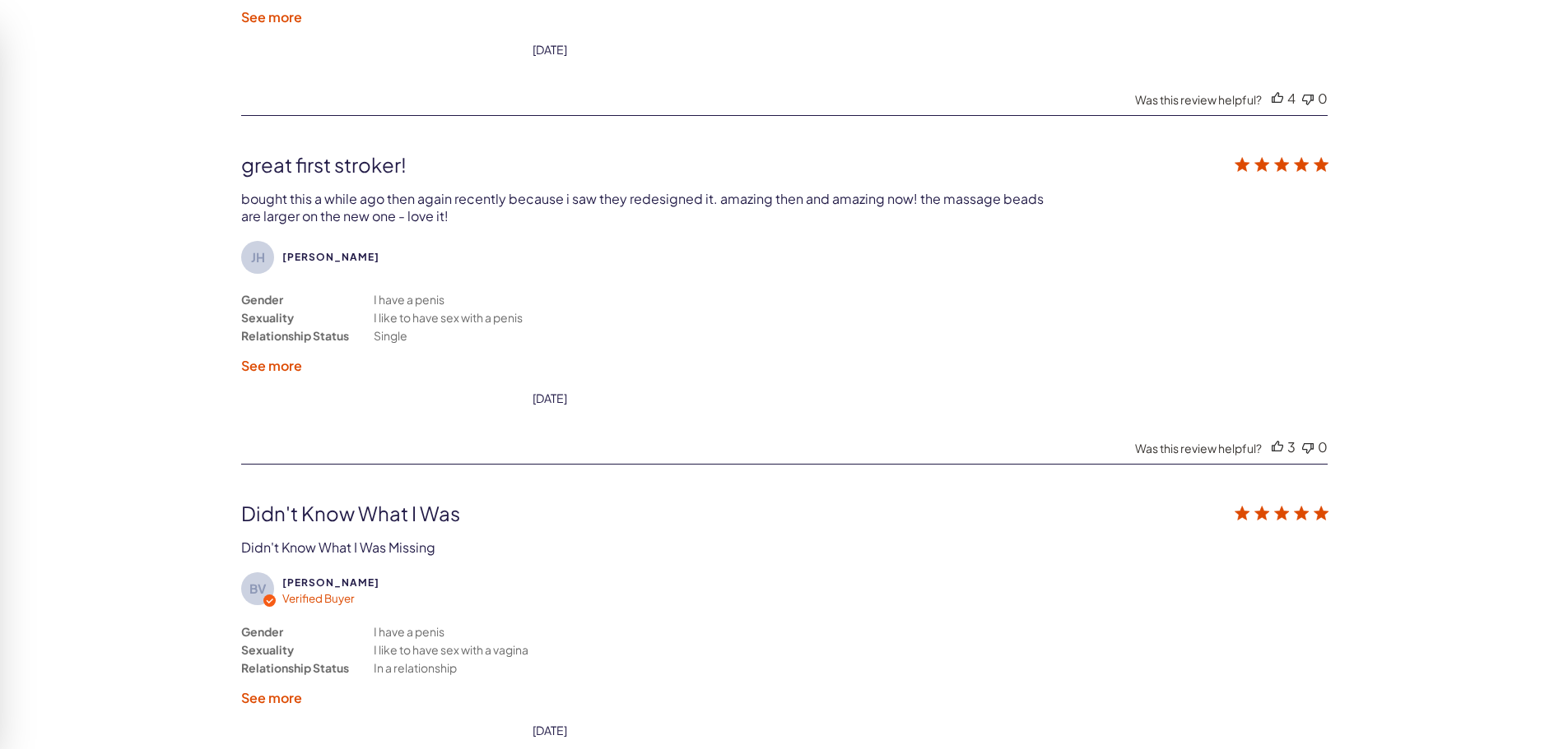
click at [271, 368] on label "See more" at bounding box center [271, 366] width 61 height 18
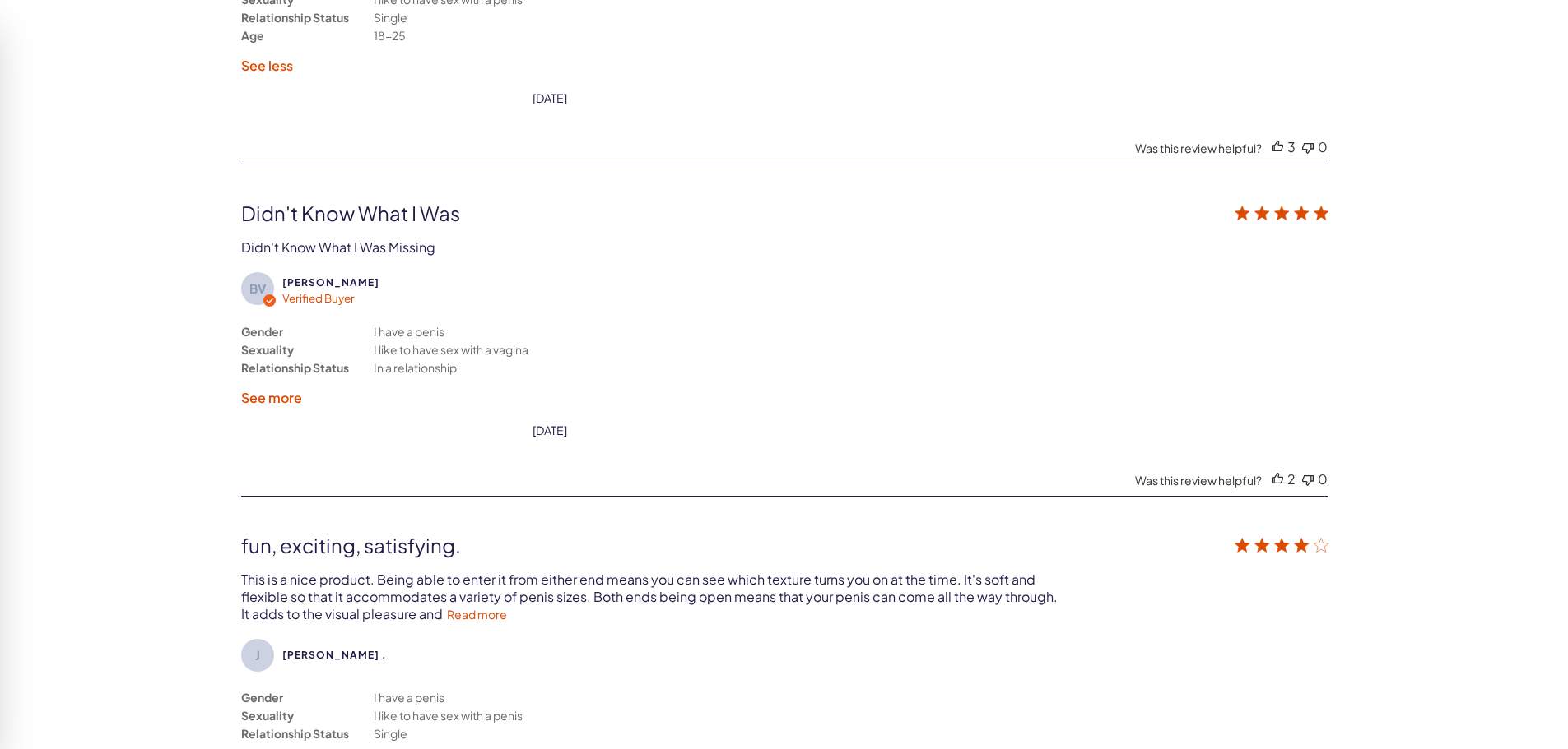
scroll to position [3664, 0]
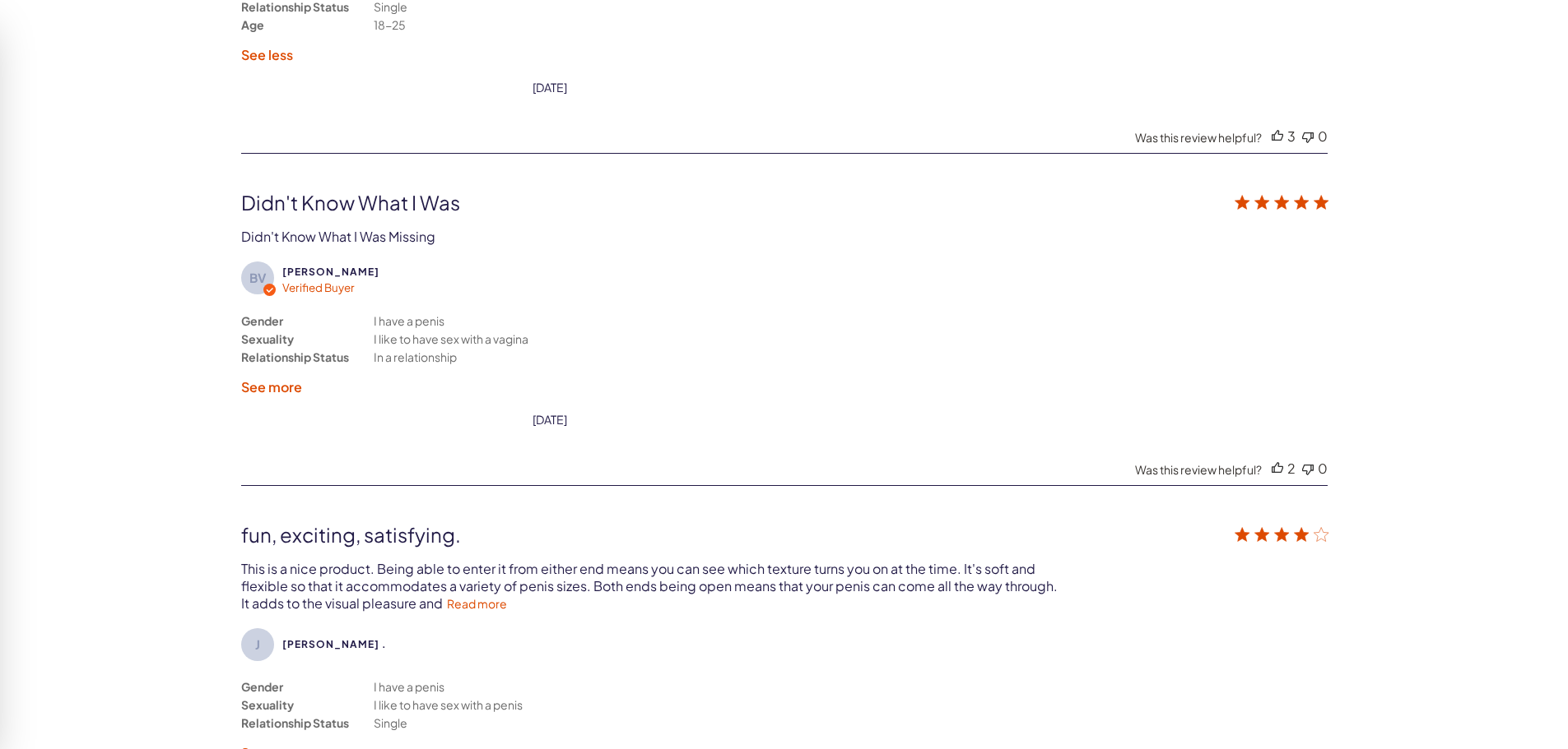
click at [272, 393] on label "See more" at bounding box center [271, 388] width 61 height 18
click at [272, 393] on div "Gender Sexuality Relationship Status I have a penis I like to have sex with a v…" at bounding box center [446, 354] width 411 height 84
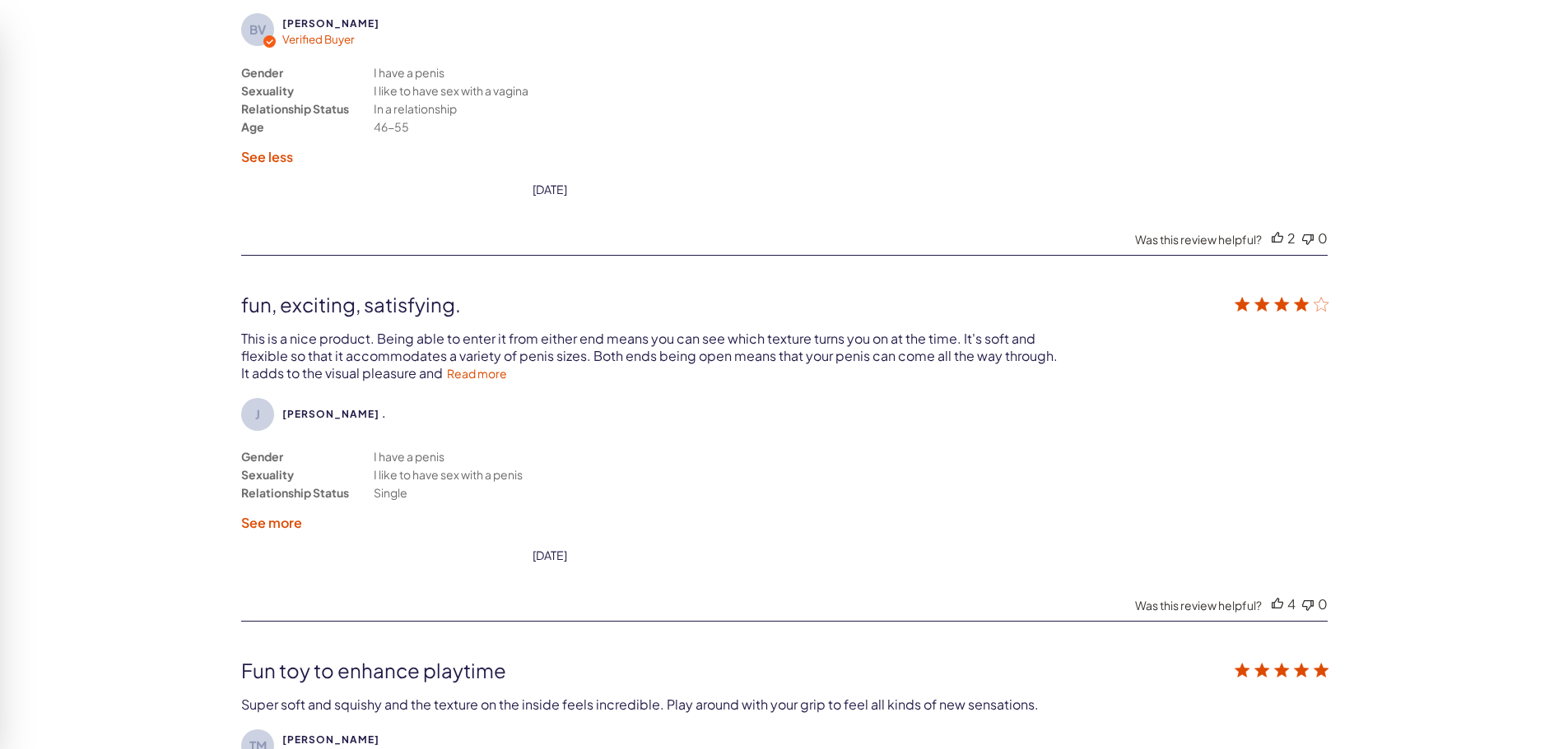
scroll to position [3993, 0]
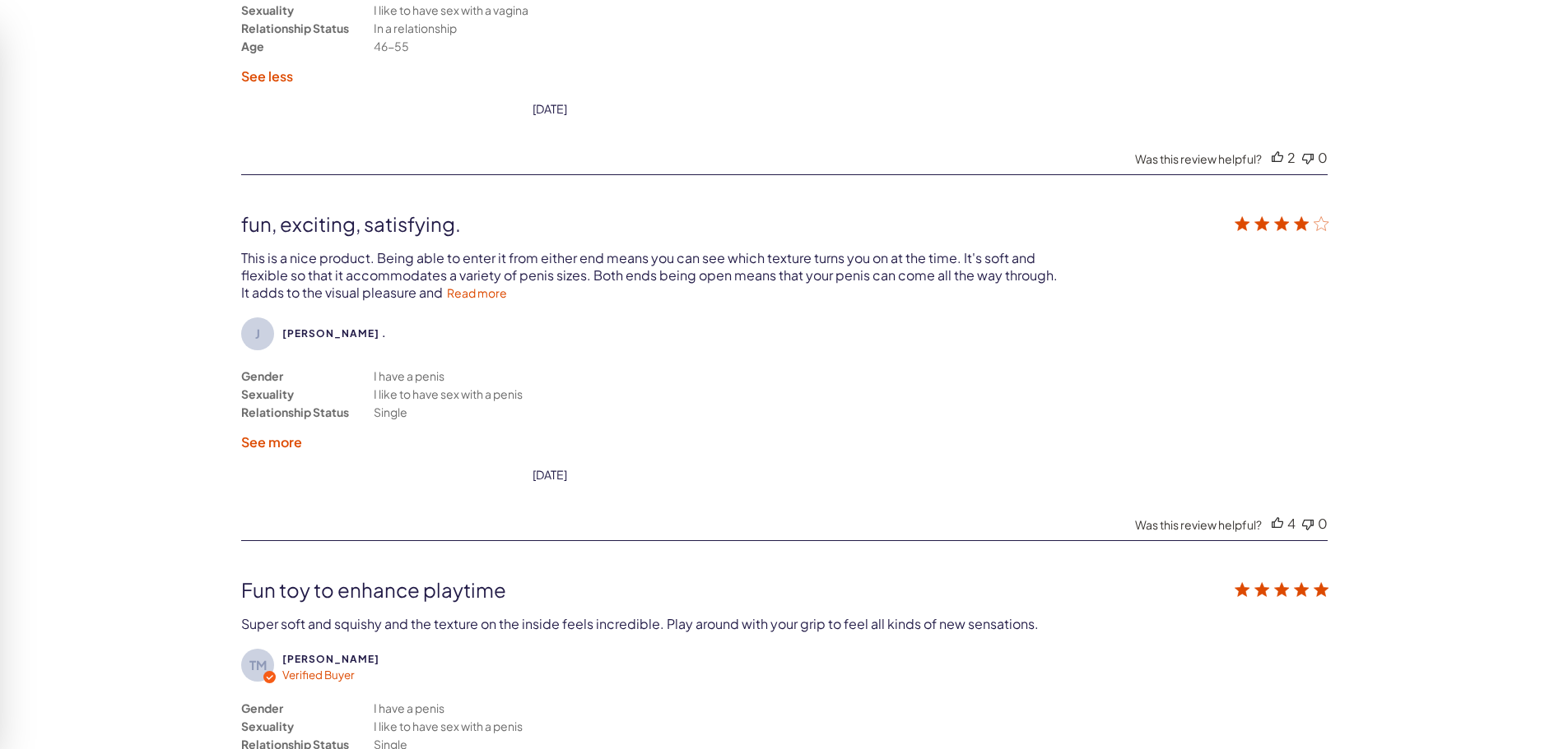
click at [274, 442] on label "See more" at bounding box center [271, 442] width 61 height 18
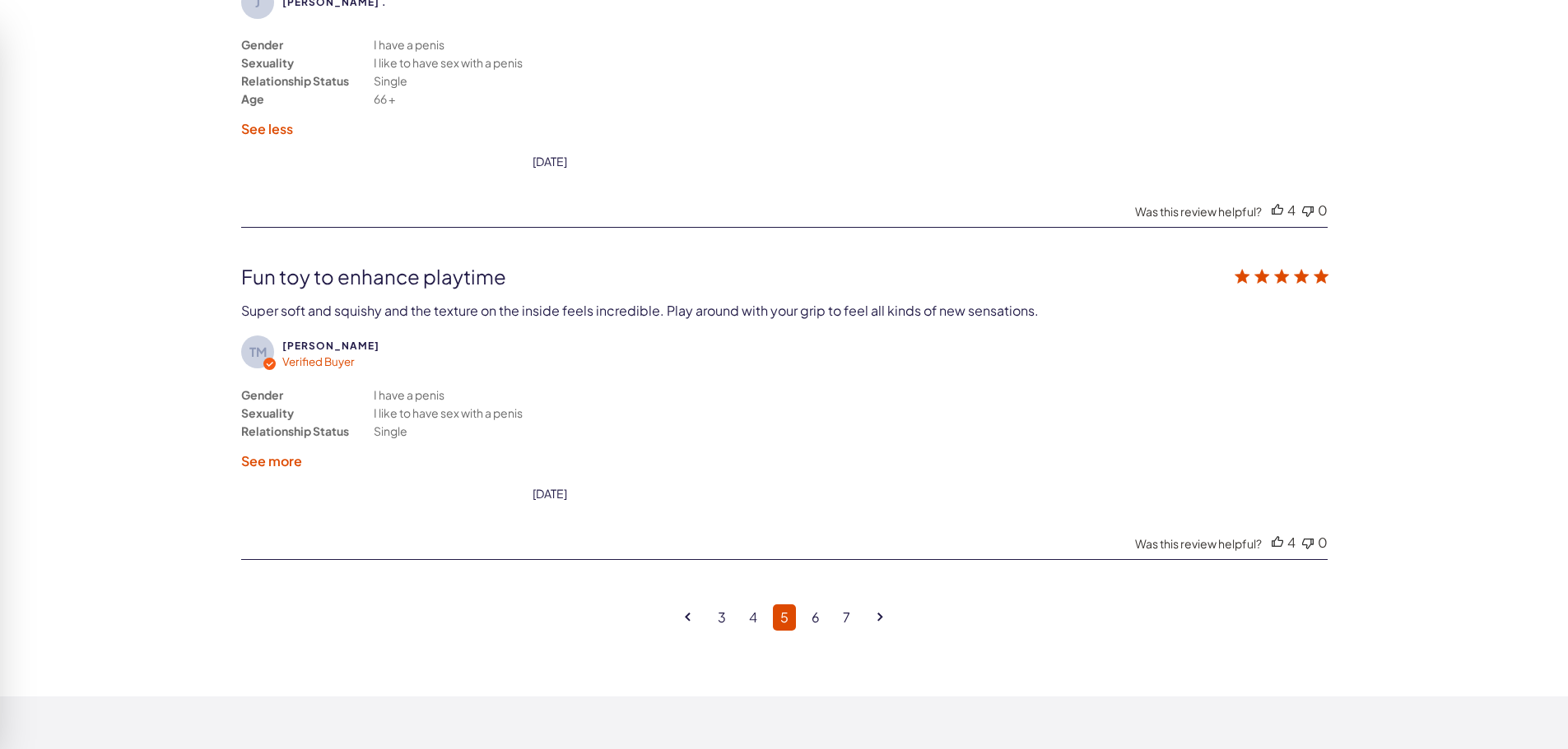
scroll to position [4487, 0]
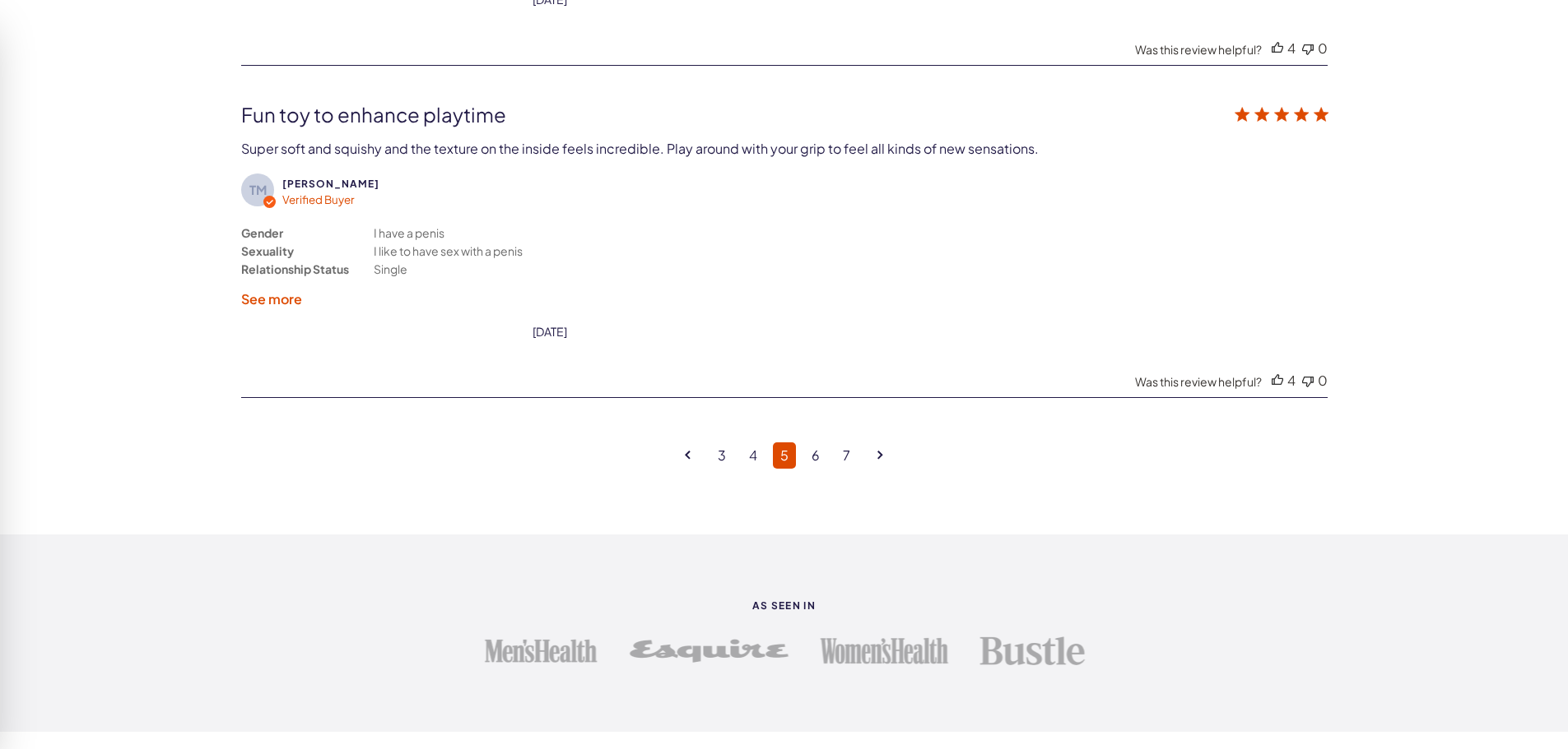
click at [298, 299] on label "See more" at bounding box center [271, 299] width 61 height 18
click at [298, 299] on div "Gender Sexuality Relationship Status I have a penis I like to have sex with a p…" at bounding box center [446, 266] width 411 height 84
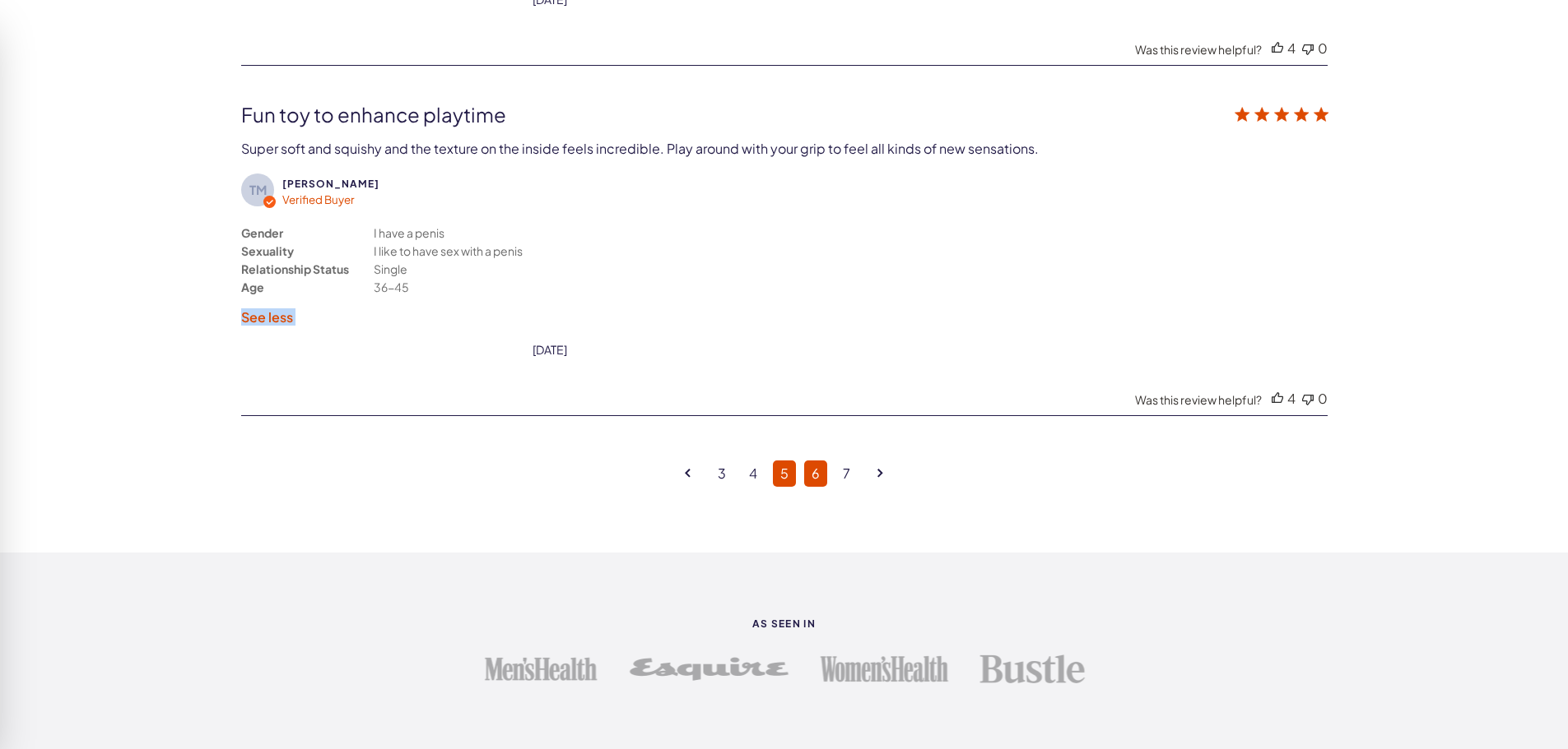
click at [812, 472] on link "6" at bounding box center [816, 473] width 23 height 26
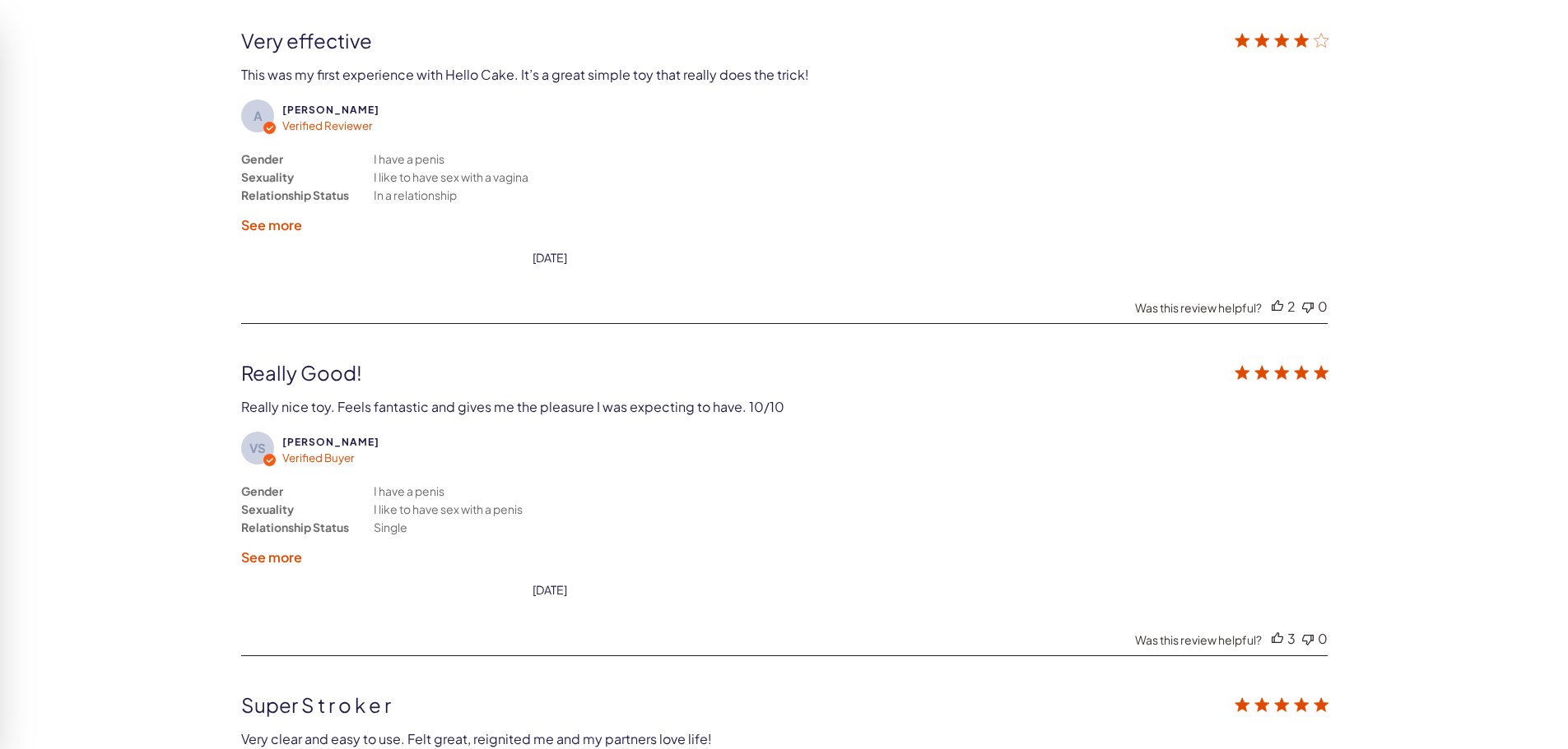
scroll to position [3089, 0]
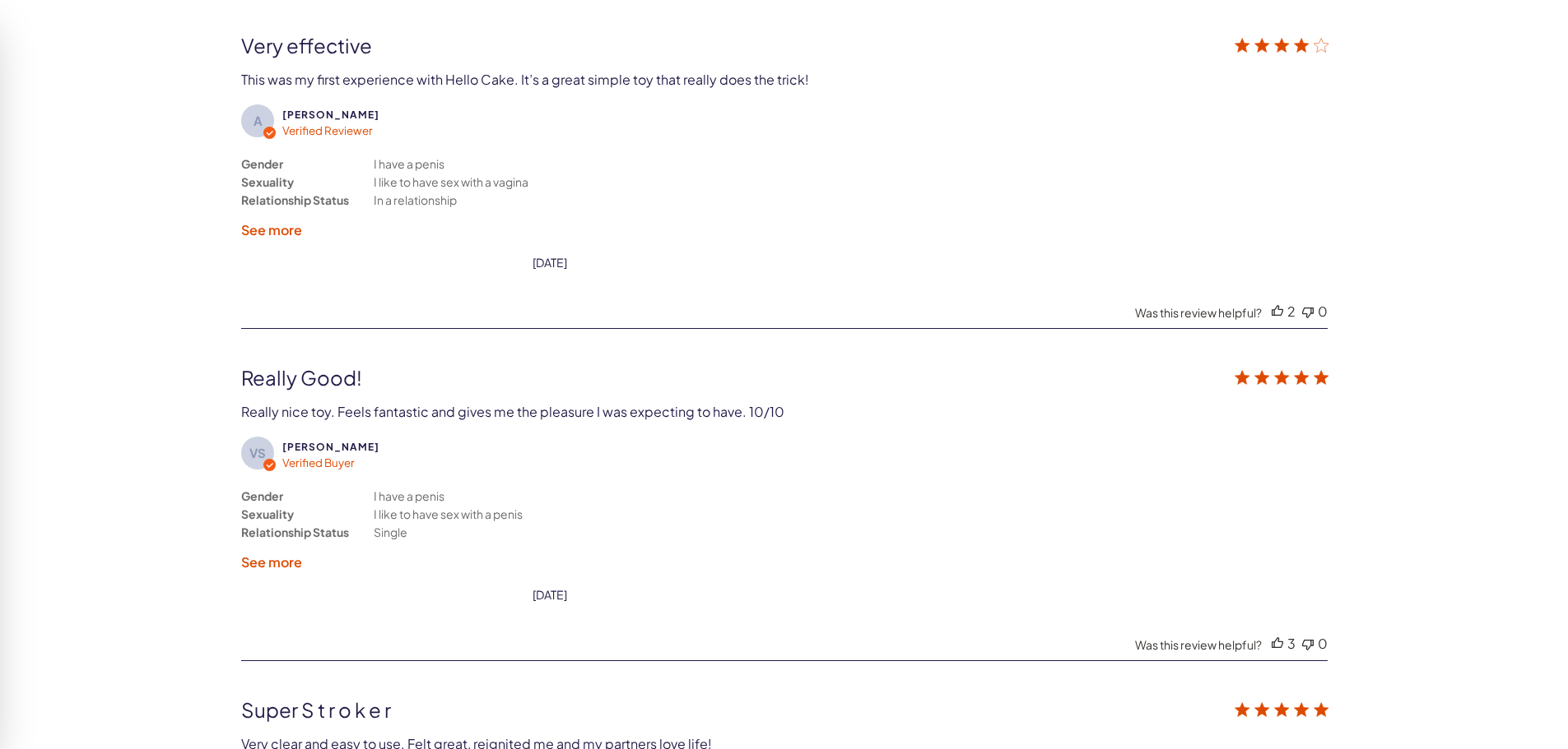
click at [273, 231] on label "See more" at bounding box center [271, 230] width 61 height 18
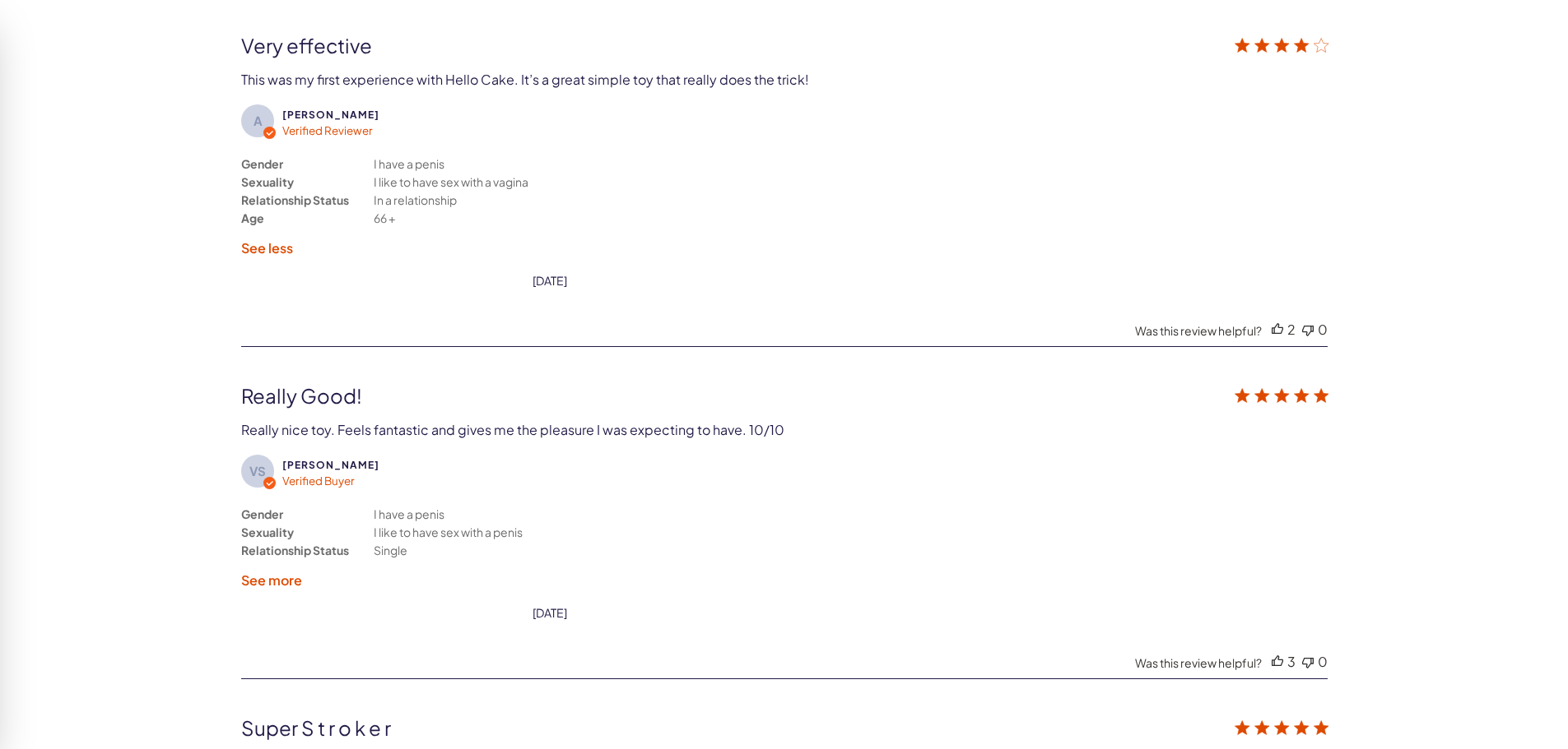
click at [274, 245] on label "See less" at bounding box center [266, 248] width 52 height 18
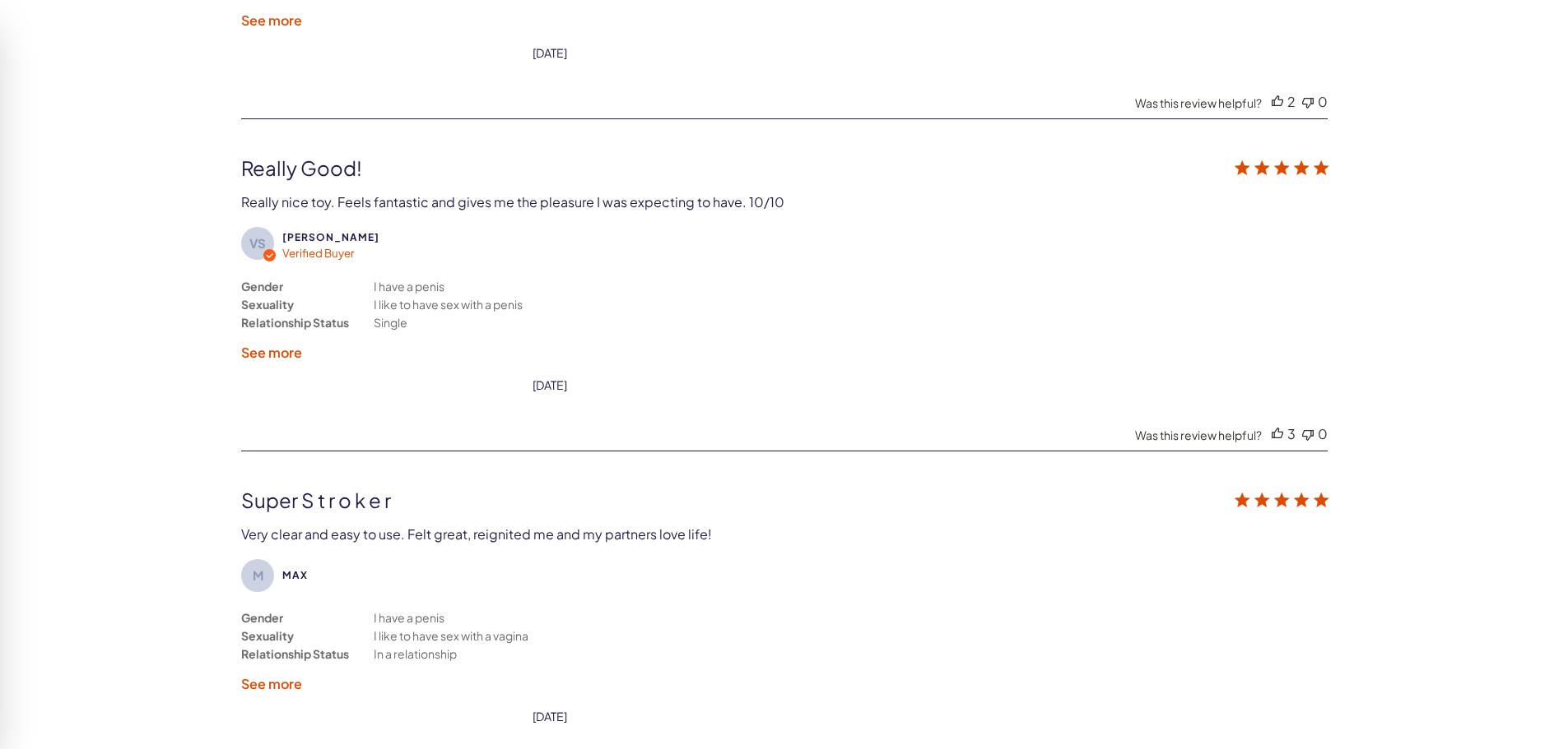
scroll to position [3335, 0]
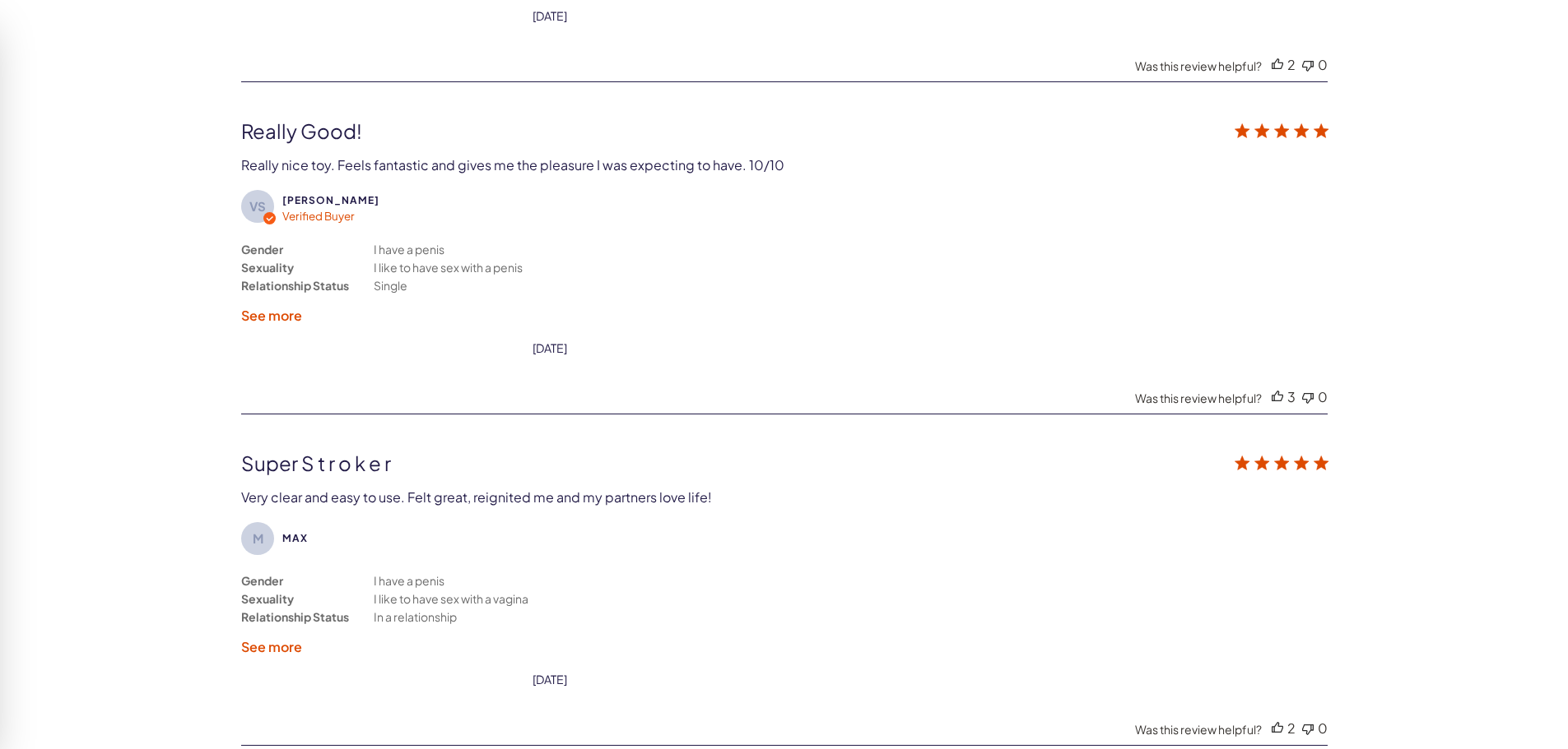
click at [286, 317] on label "See more" at bounding box center [271, 316] width 61 height 18
click at [286, 317] on div "Gender Sexuality Relationship Status I have a penis I like to have sex with a p…" at bounding box center [446, 282] width 411 height 84
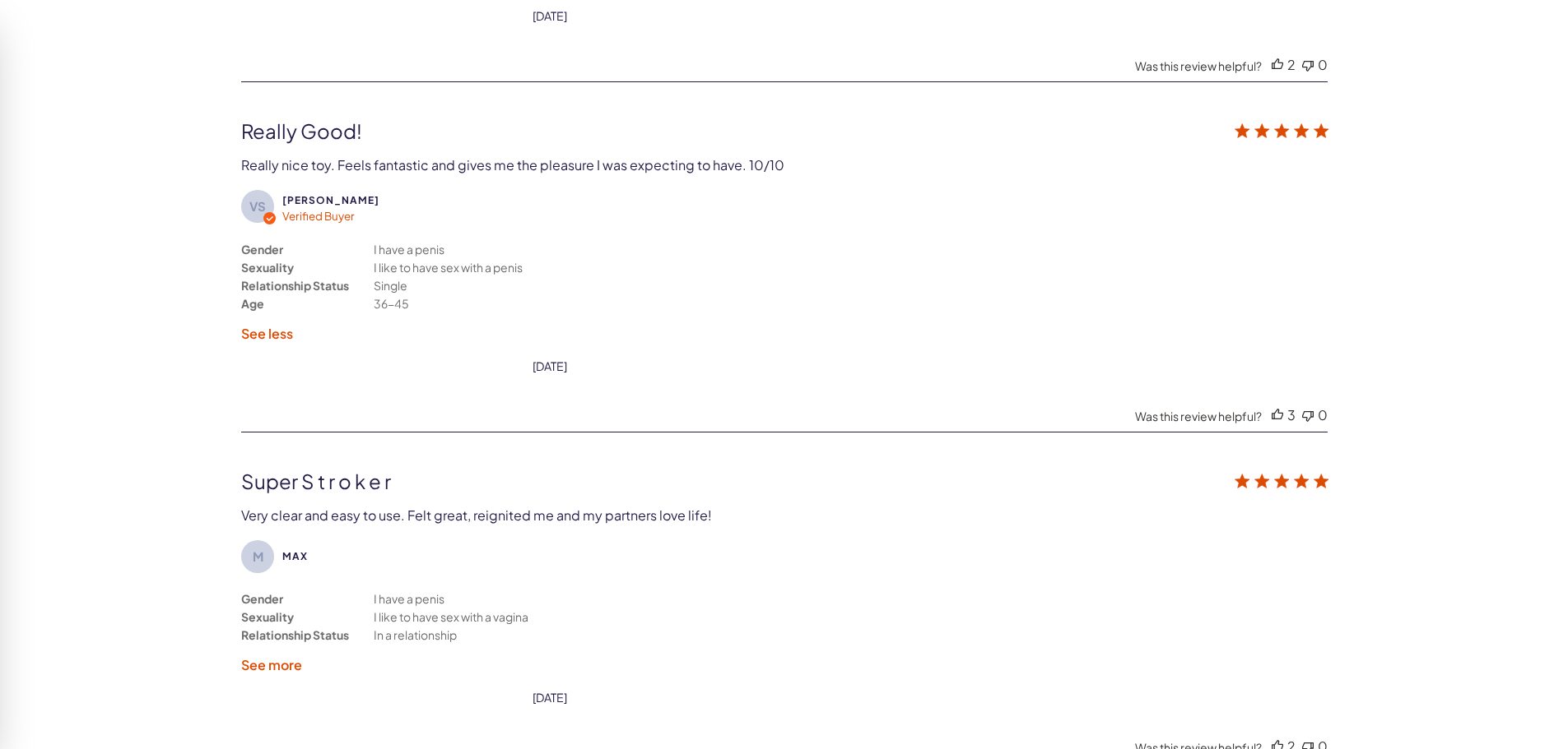
click at [281, 330] on label "See less" at bounding box center [266, 334] width 52 height 18
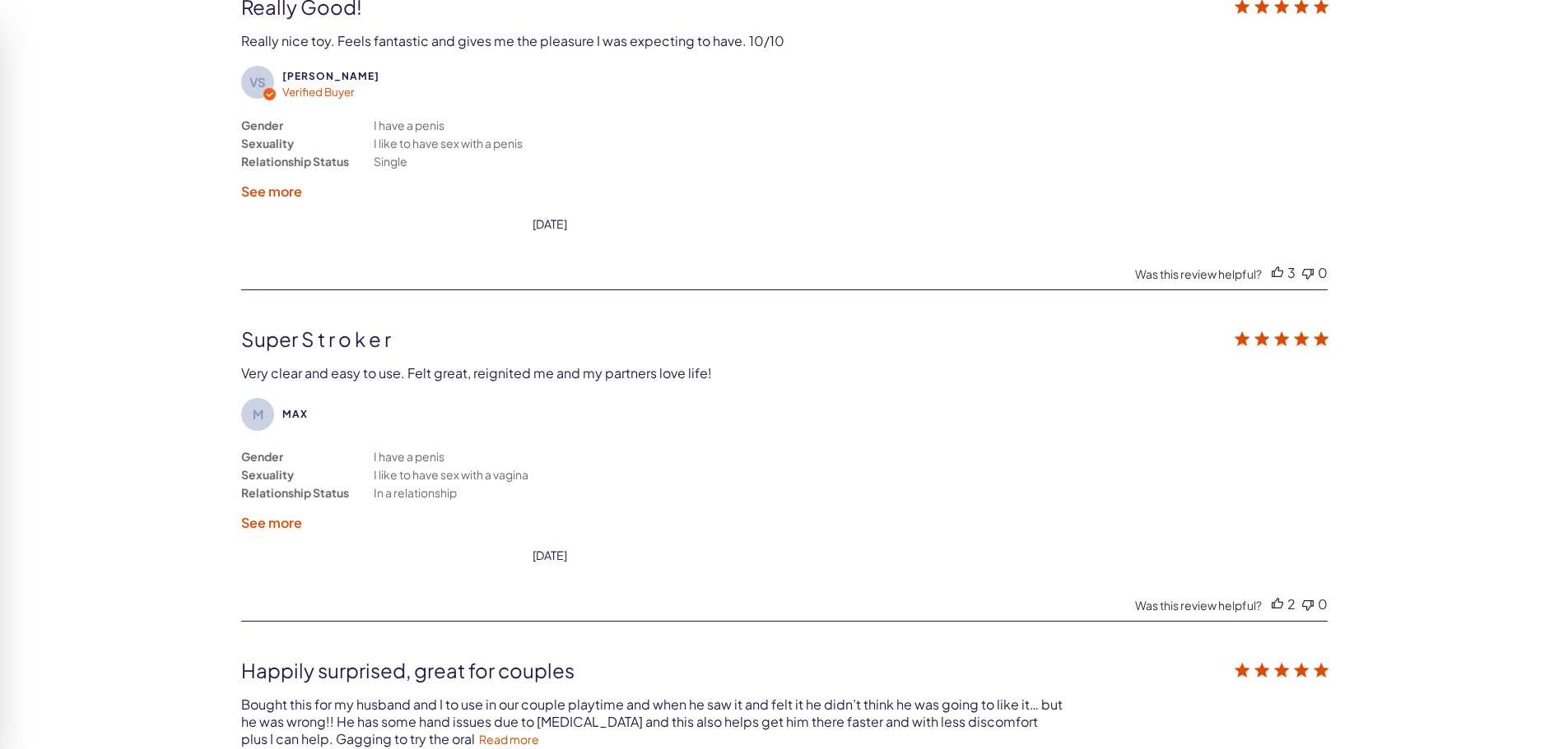
scroll to position [3664, 0]
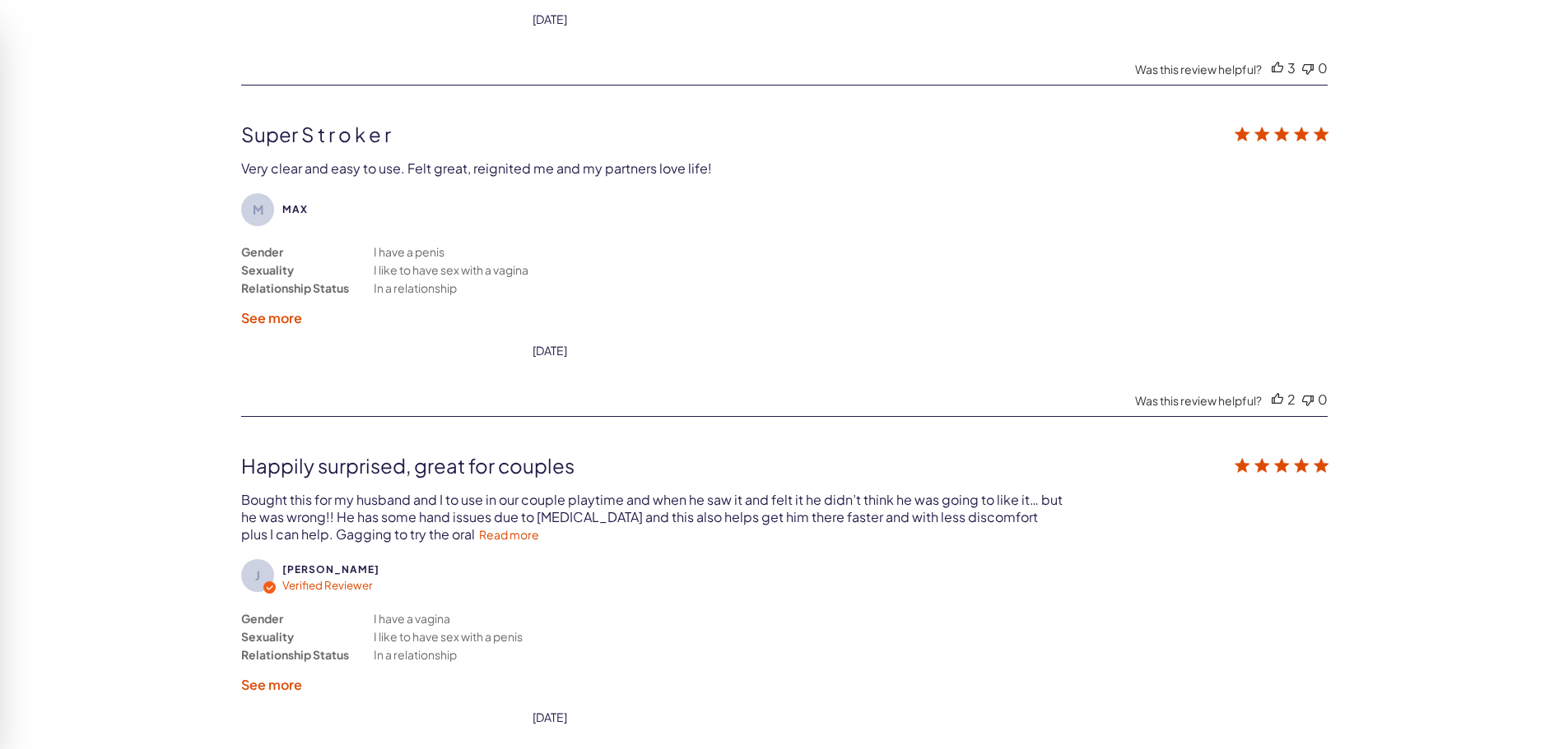
click at [280, 315] on label "See more" at bounding box center [271, 318] width 61 height 18
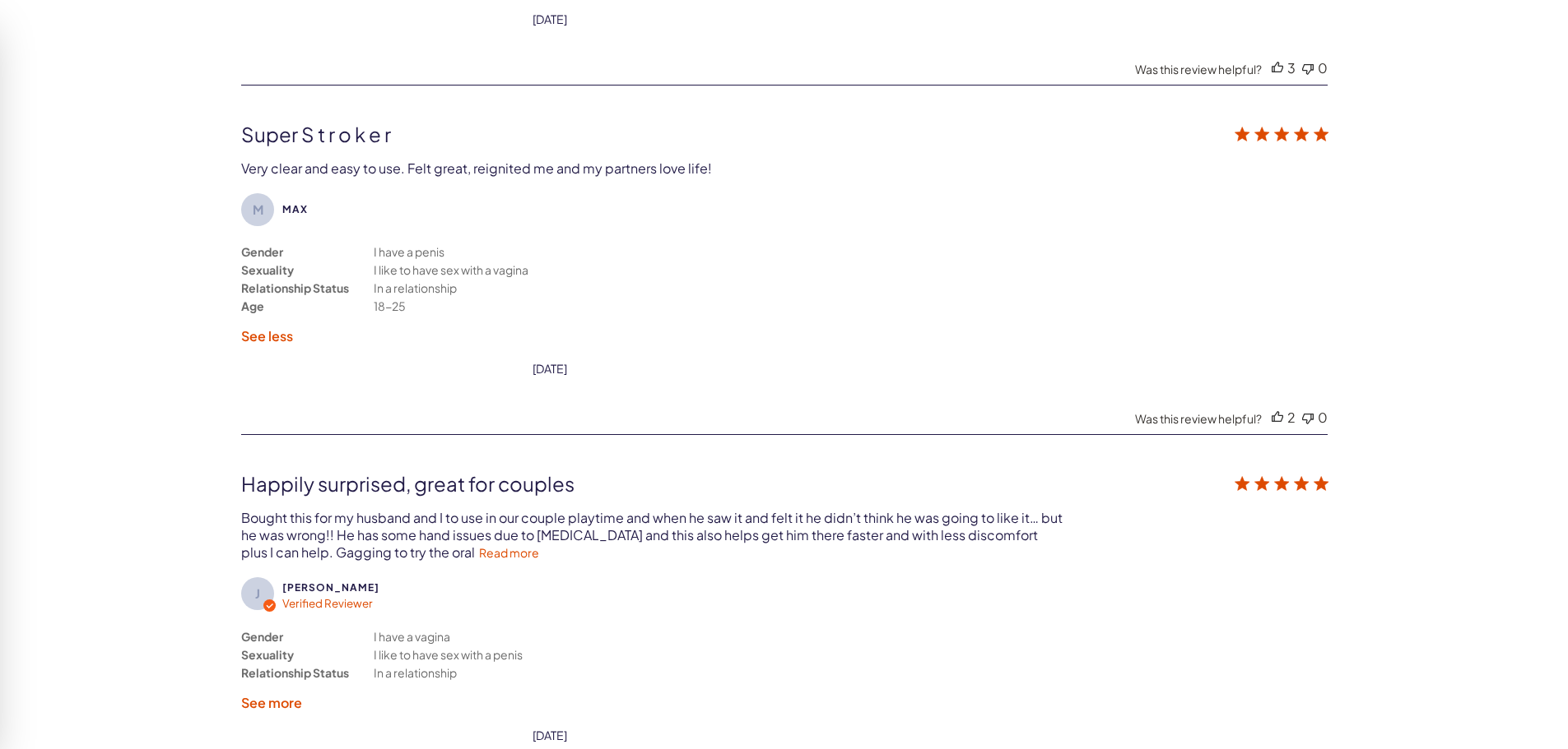
click at [273, 337] on label "See less" at bounding box center [266, 336] width 52 height 18
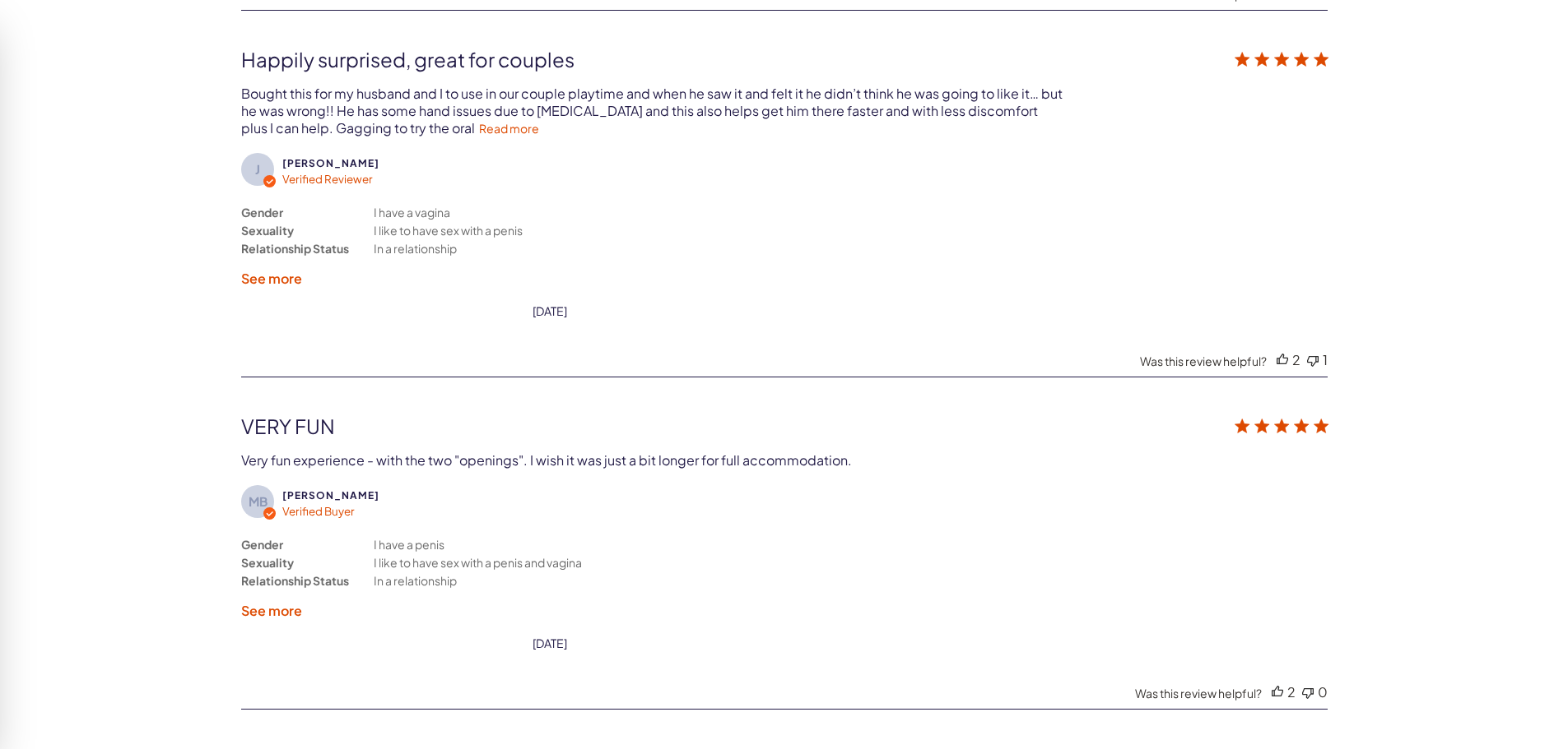
scroll to position [4075, 0]
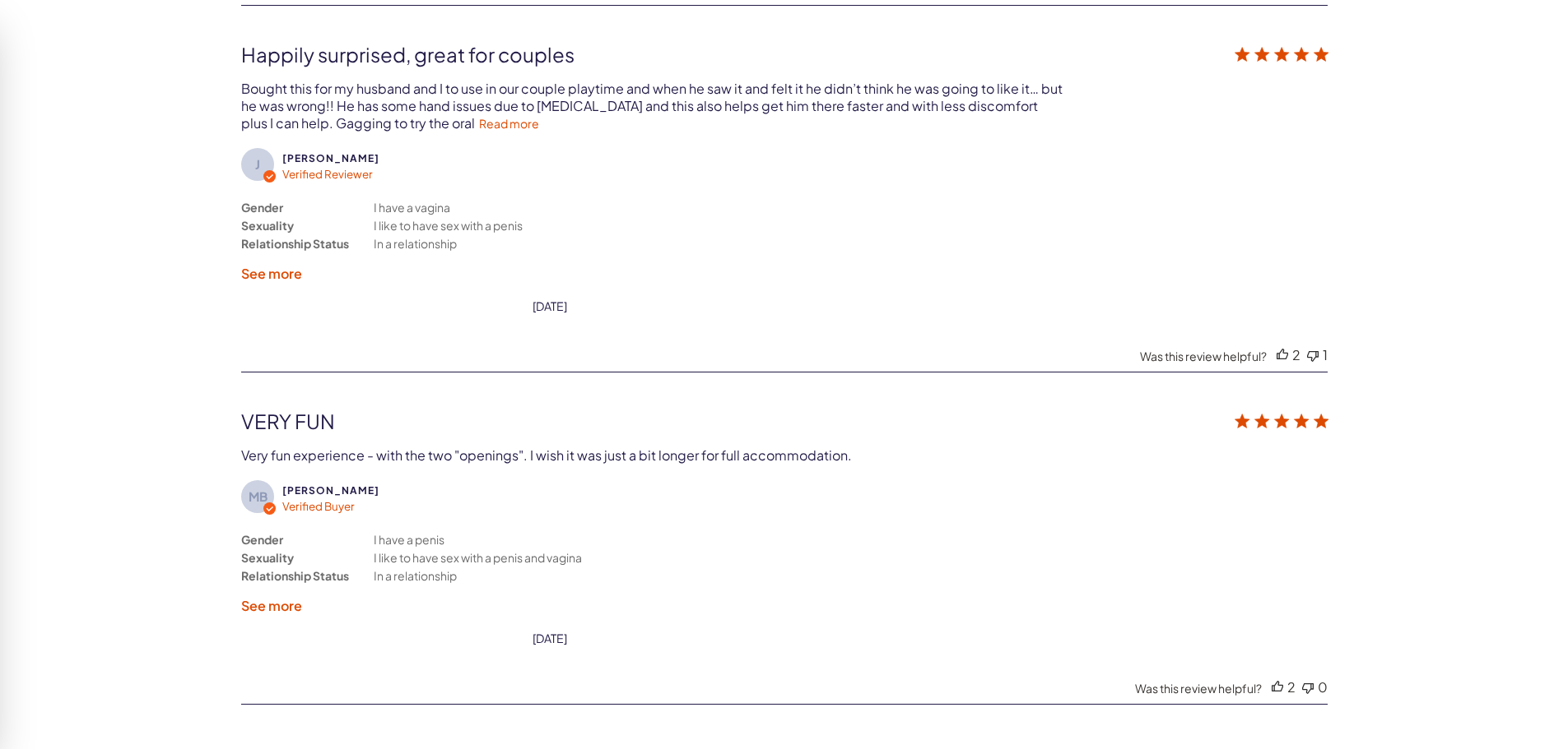
click at [271, 275] on label "See more" at bounding box center [271, 274] width 61 height 18
click at [271, 275] on div "Gender Sexuality Relationship Status I have a vagina I like to have sex with a …" at bounding box center [446, 241] width 411 height 84
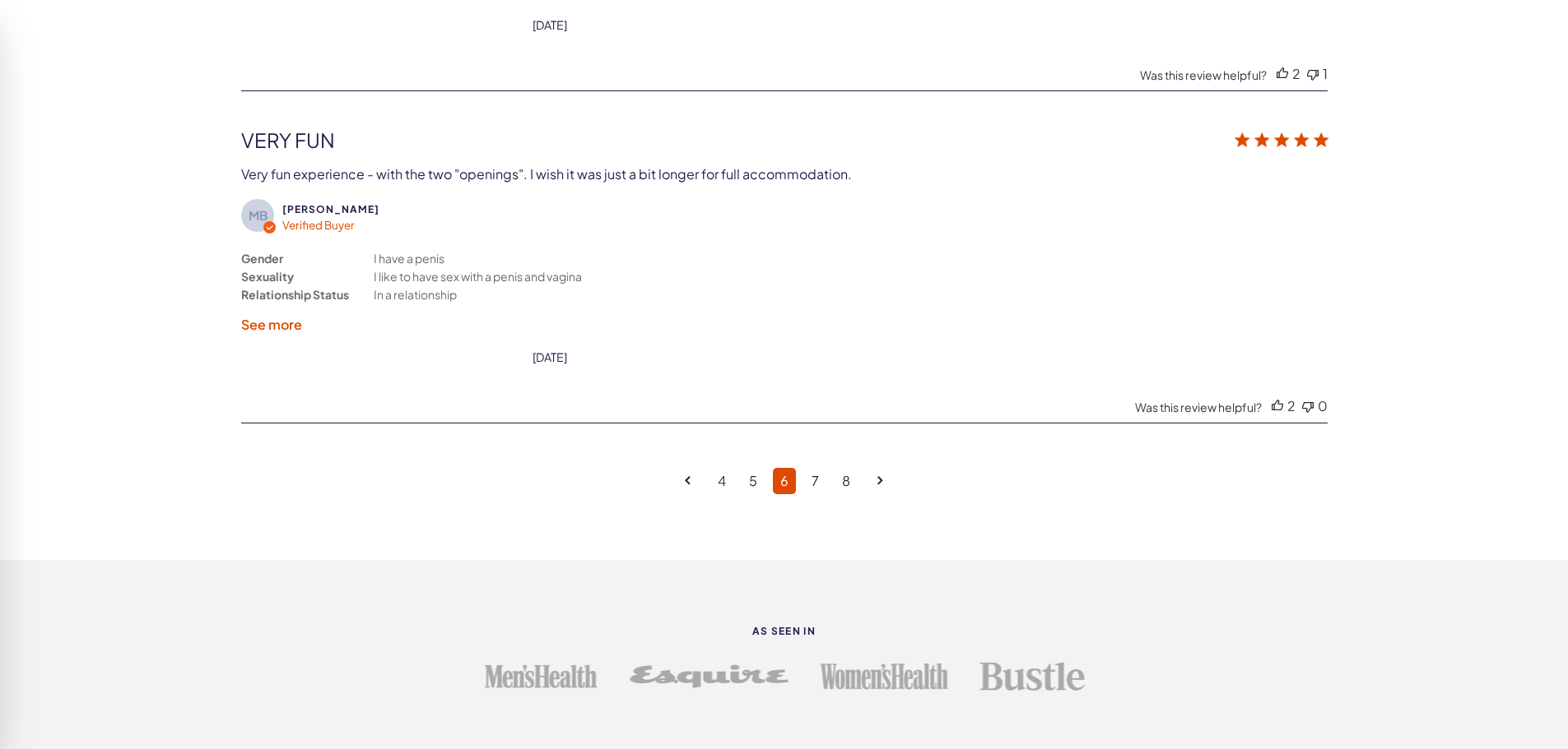
scroll to position [4404, 0]
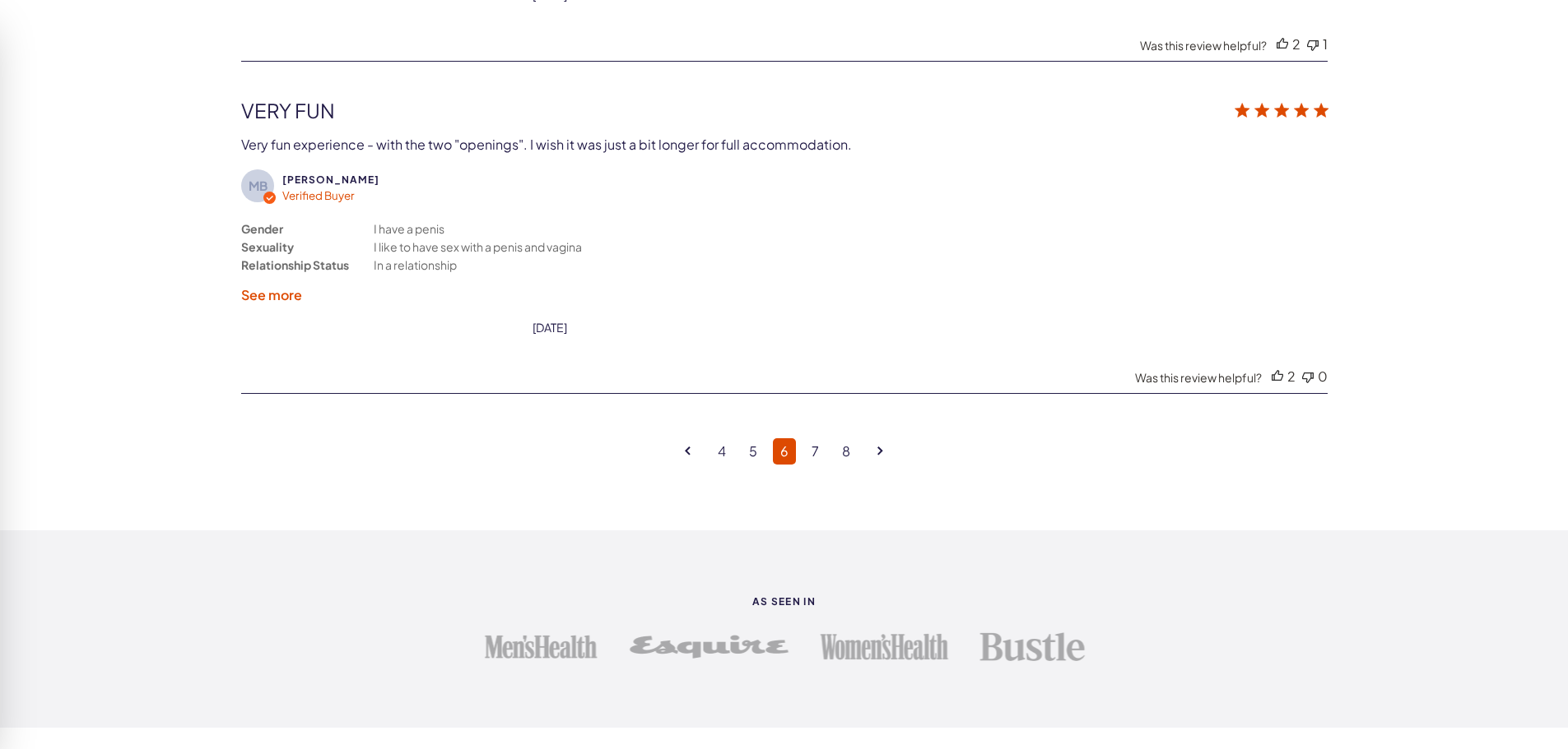
click at [287, 297] on label "See more" at bounding box center [271, 295] width 61 height 18
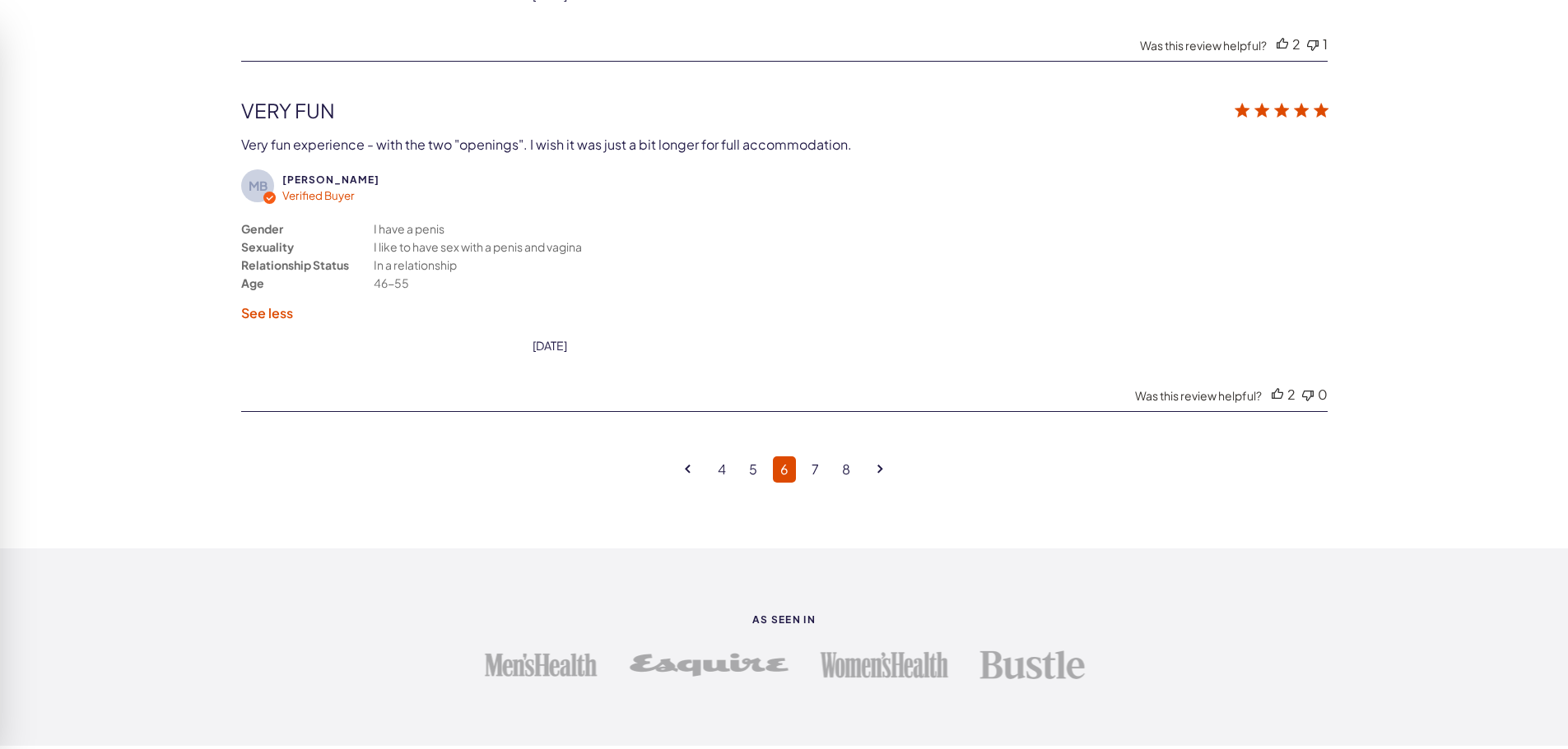
click at [271, 315] on label "See less" at bounding box center [266, 314] width 52 height 18
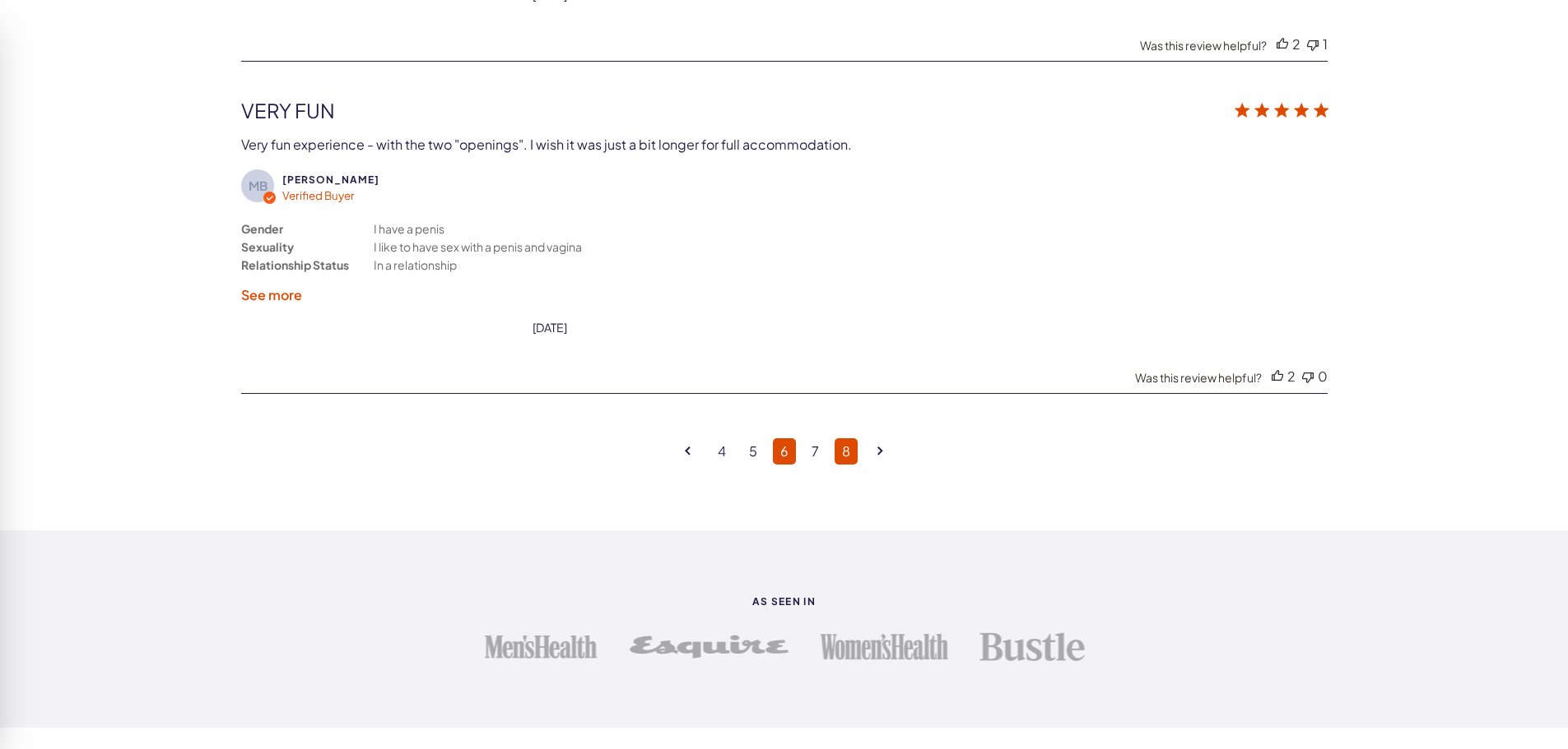
click at [817, 447] on link "7" at bounding box center [815, 451] width 22 height 26
click at [834, 447] on link "8" at bounding box center [846, 451] width 23 height 26
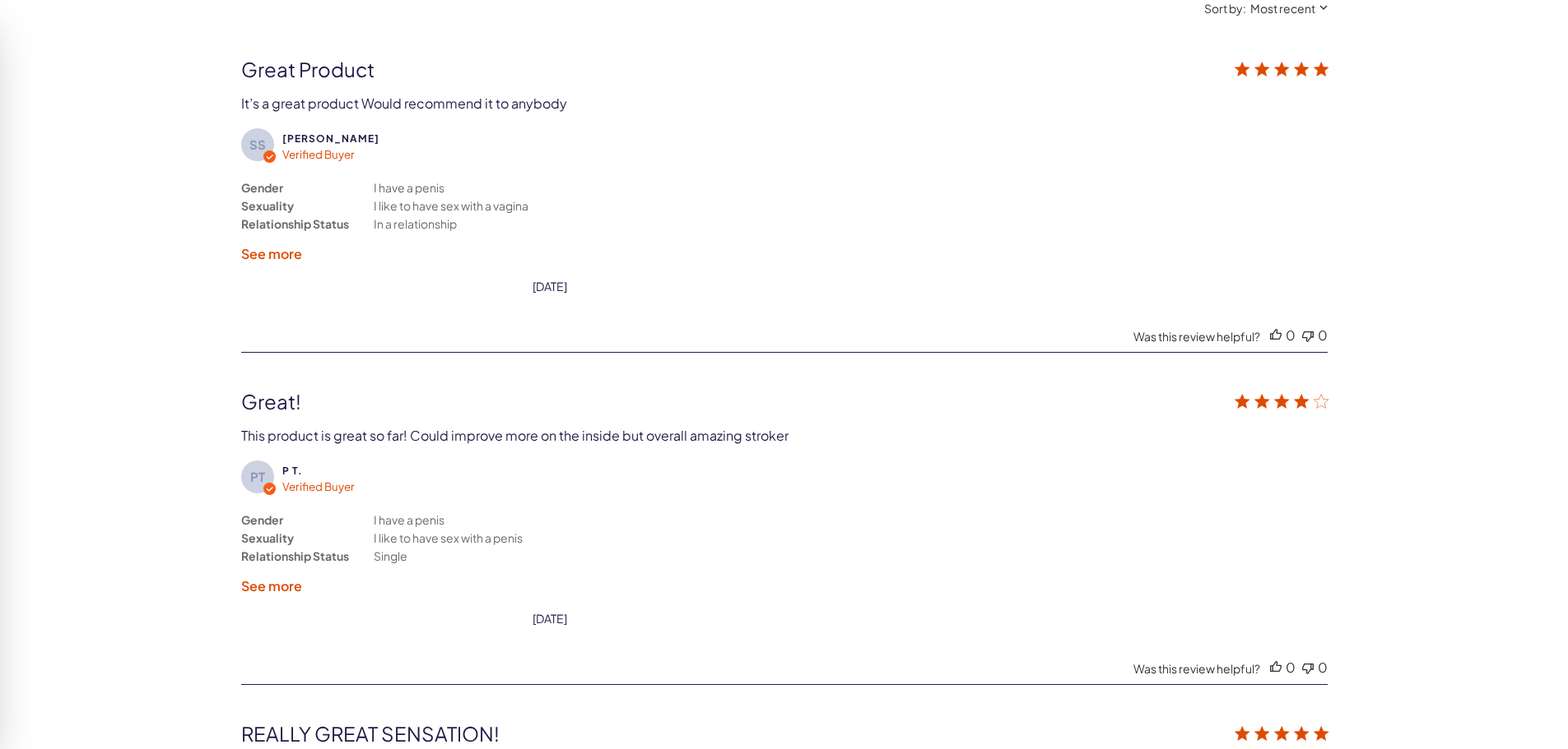
scroll to position [3089, 0]
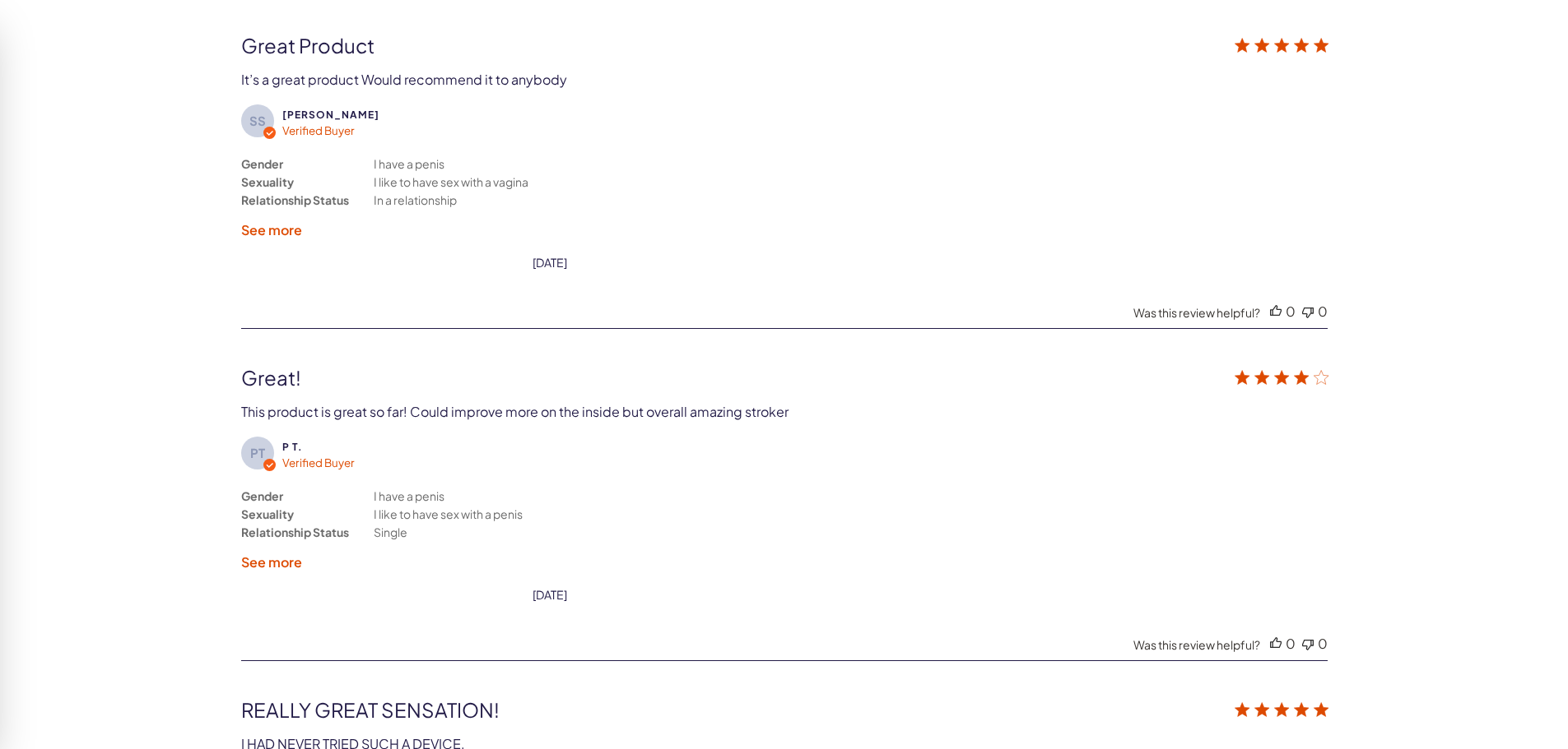
click at [288, 230] on label "See more" at bounding box center [271, 230] width 61 height 18
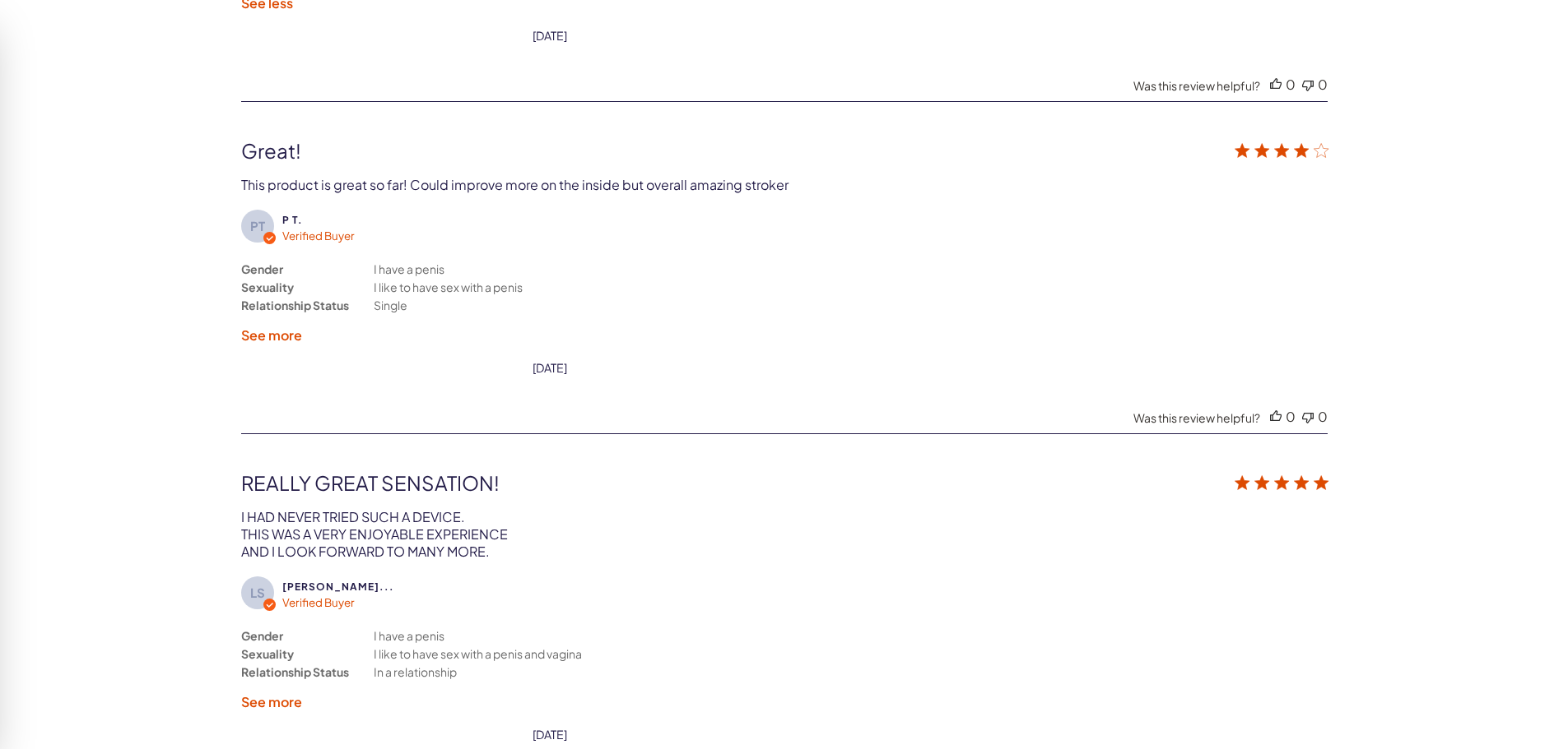
scroll to position [3335, 0]
click at [278, 331] on label "See more" at bounding box center [271, 334] width 61 height 18
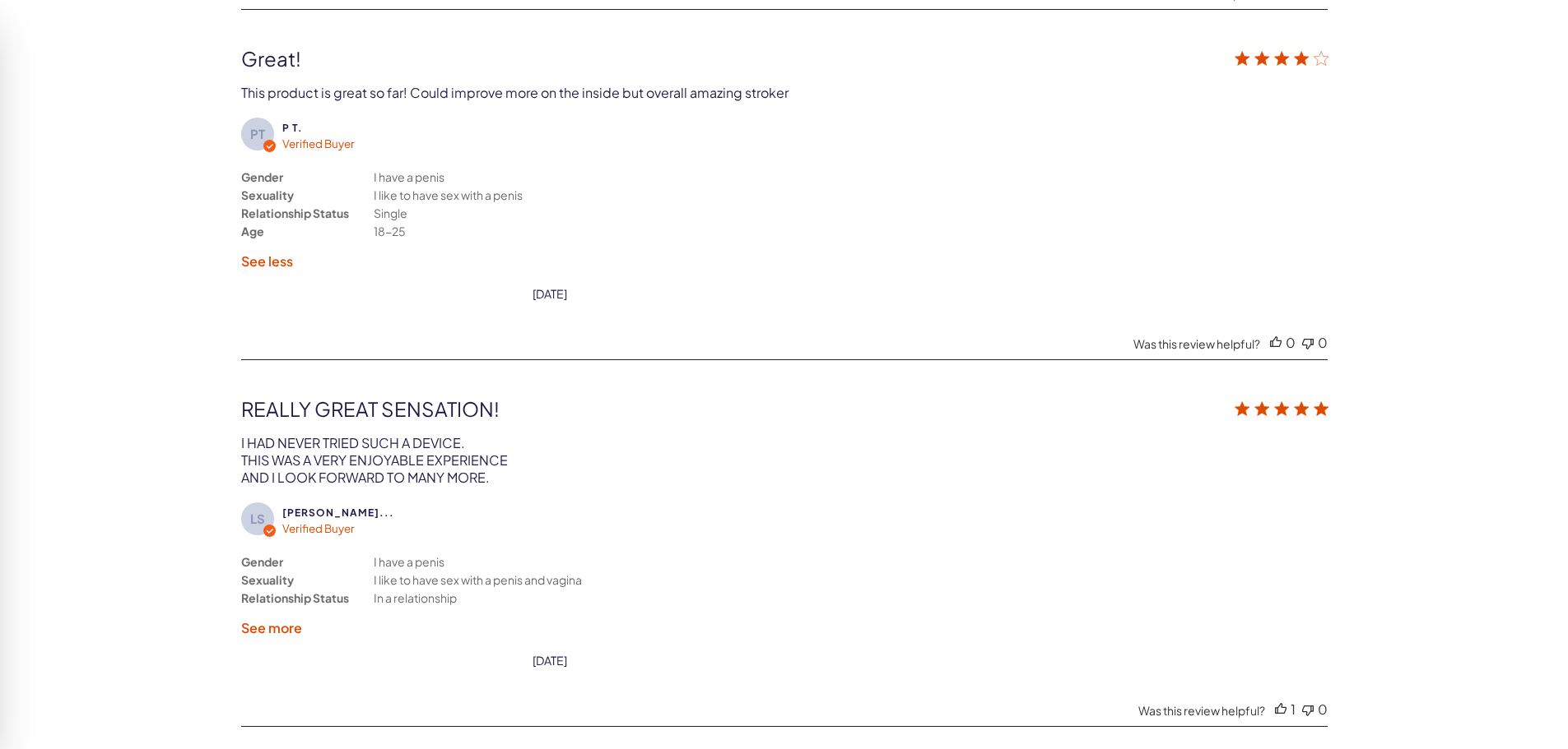
scroll to position [3664, 0]
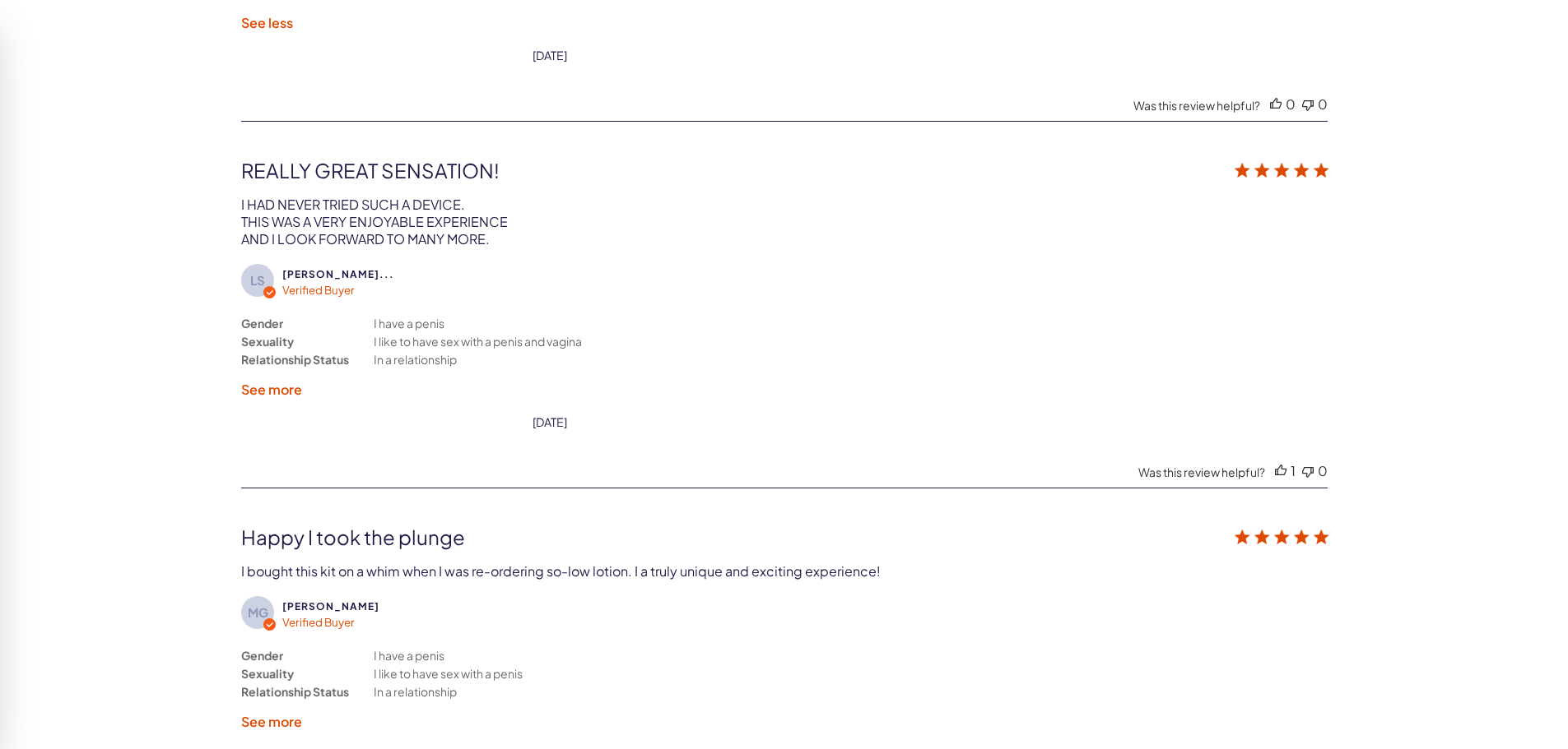
click at [277, 391] on label "See more" at bounding box center [271, 390] width 61 height 18
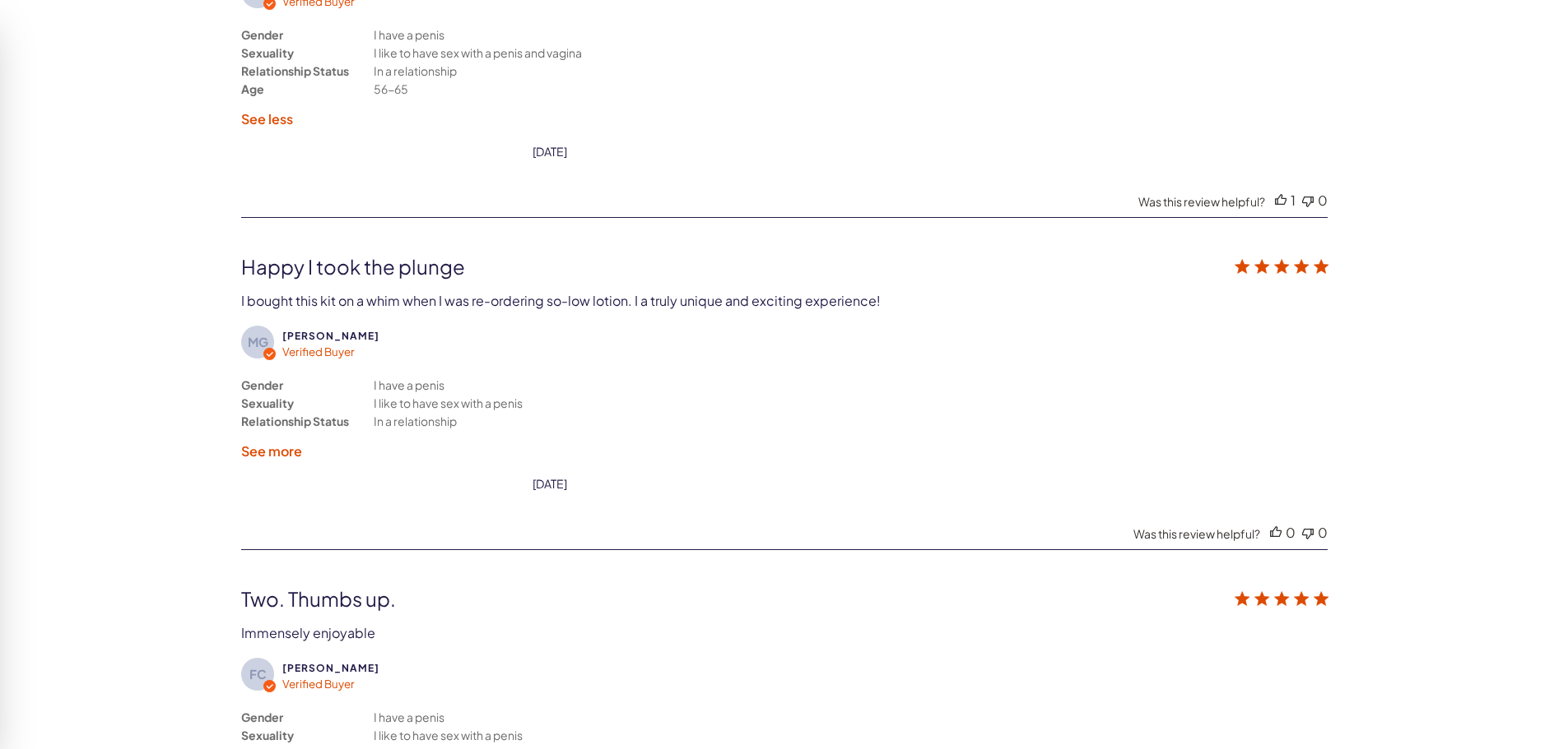
scroll to position [3993, 0]
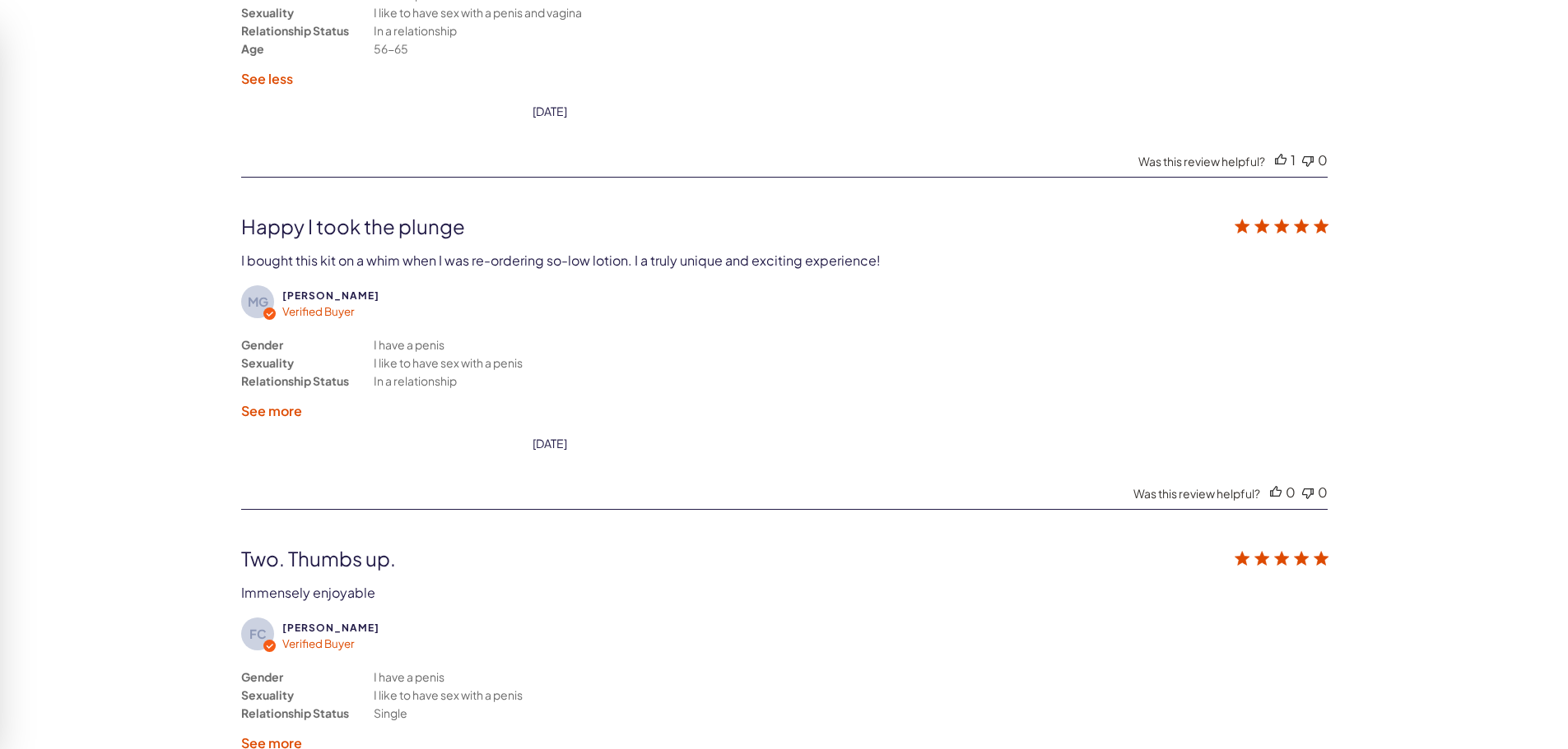
click at [283, 412] on label "See more" at bounding box center [271, 411] width 61 height 18
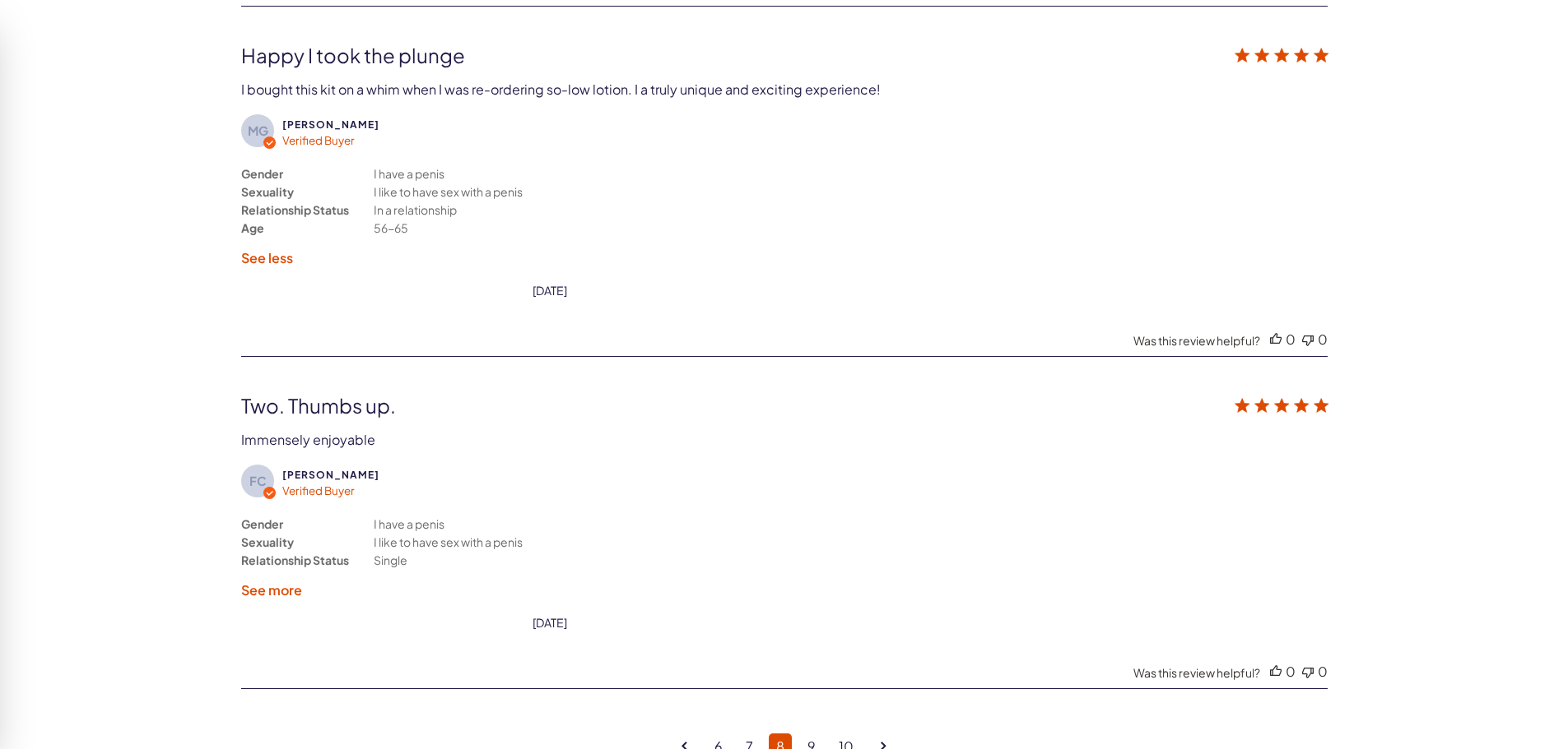
scroll to position [4240, 0]
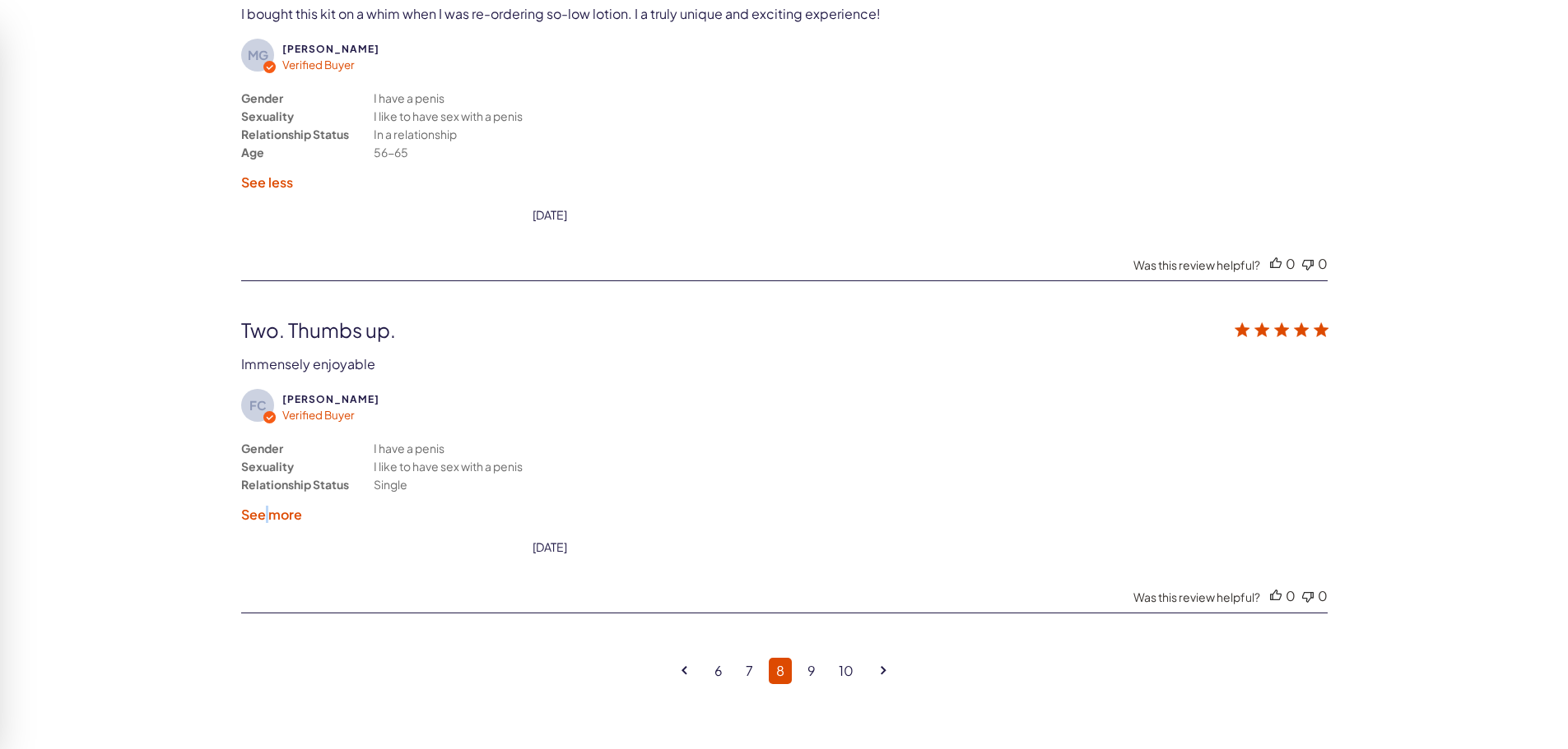
click at [269, 514] on label "See more" at bounding box center [271, 514] width 61 height 18
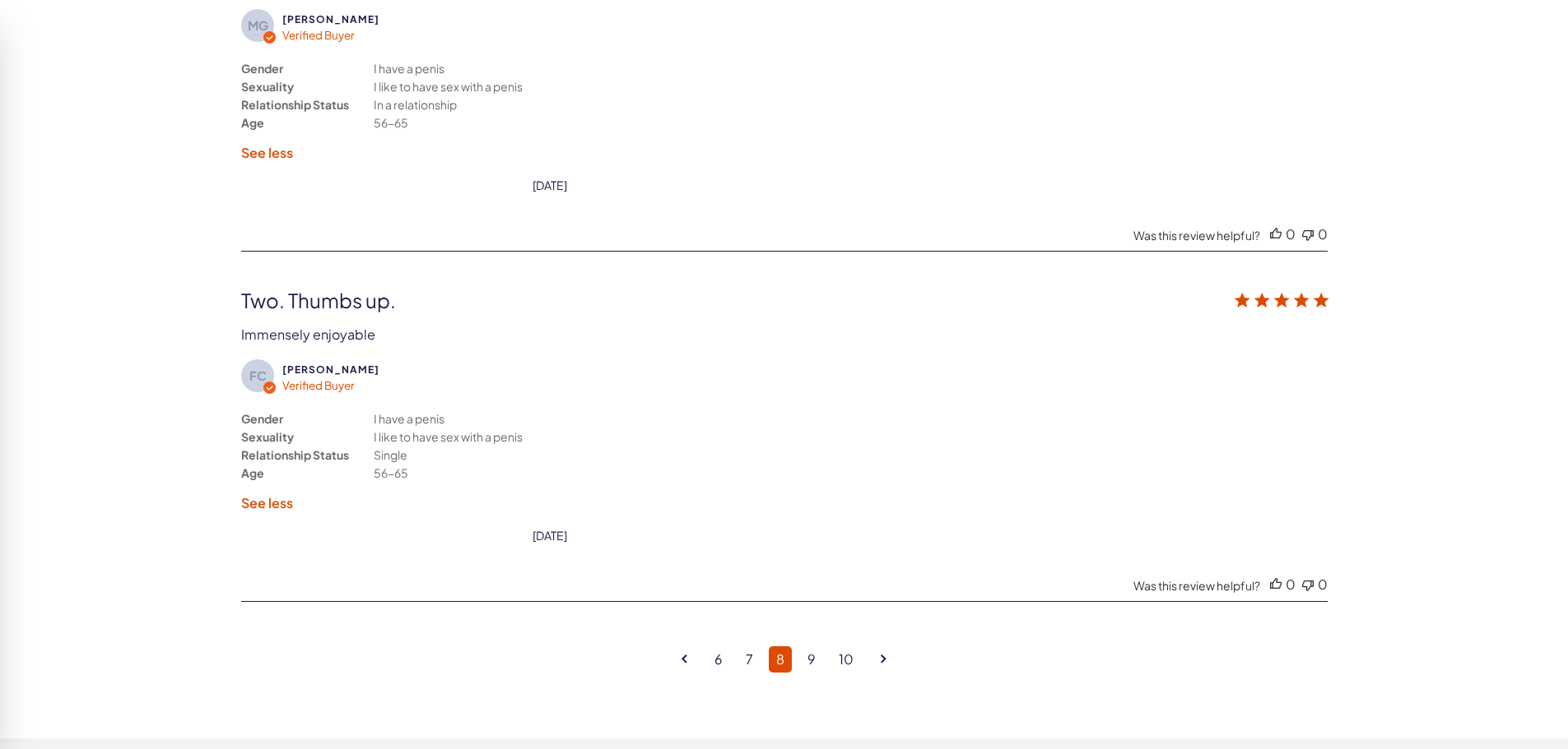
scroll to position [4323, 0]
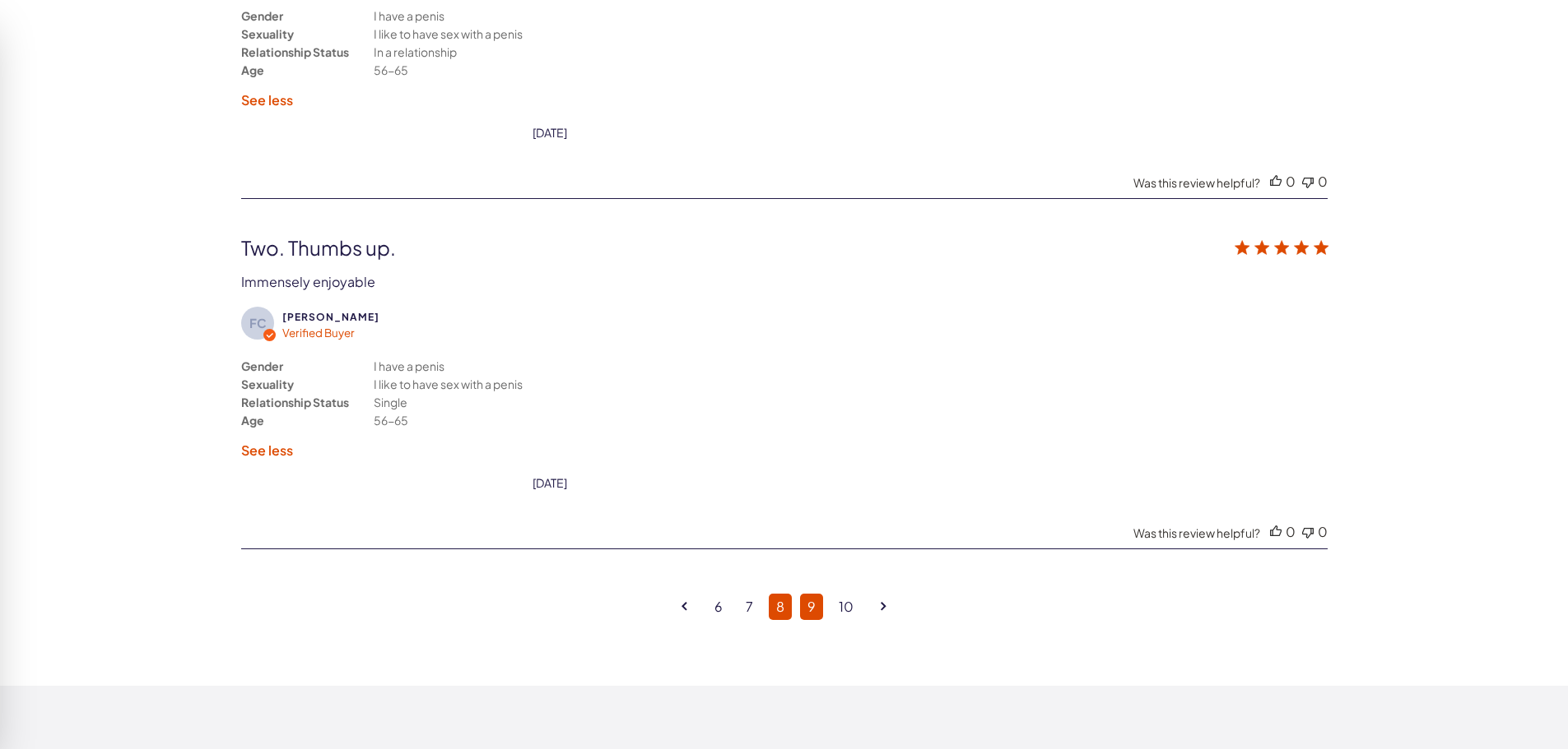
click at [813, 611] on link "9" at bounding box center [812, 607] width 23 height 26
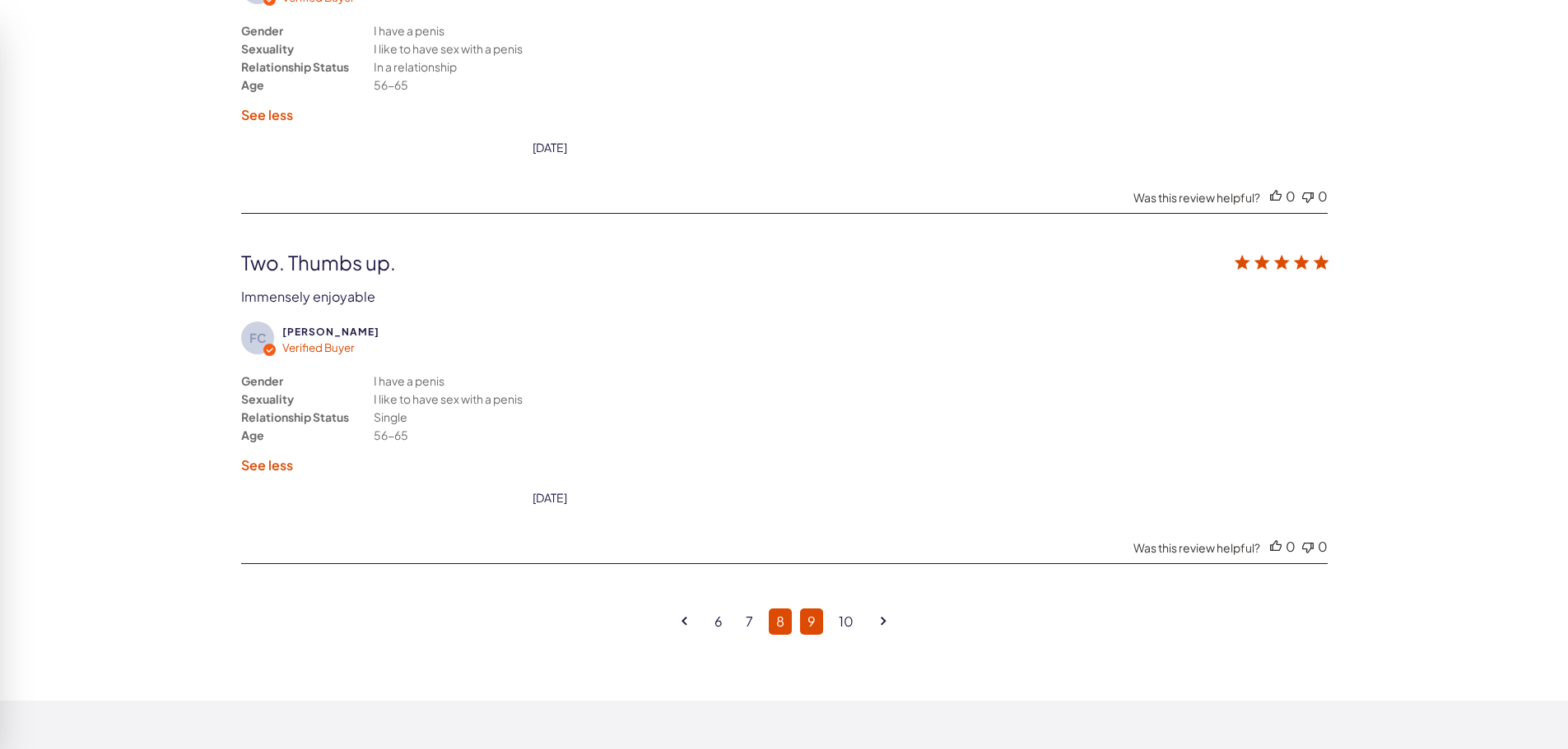
click at [831, 611] on link "10" at bounding box center [846, 621] width 29 height 26
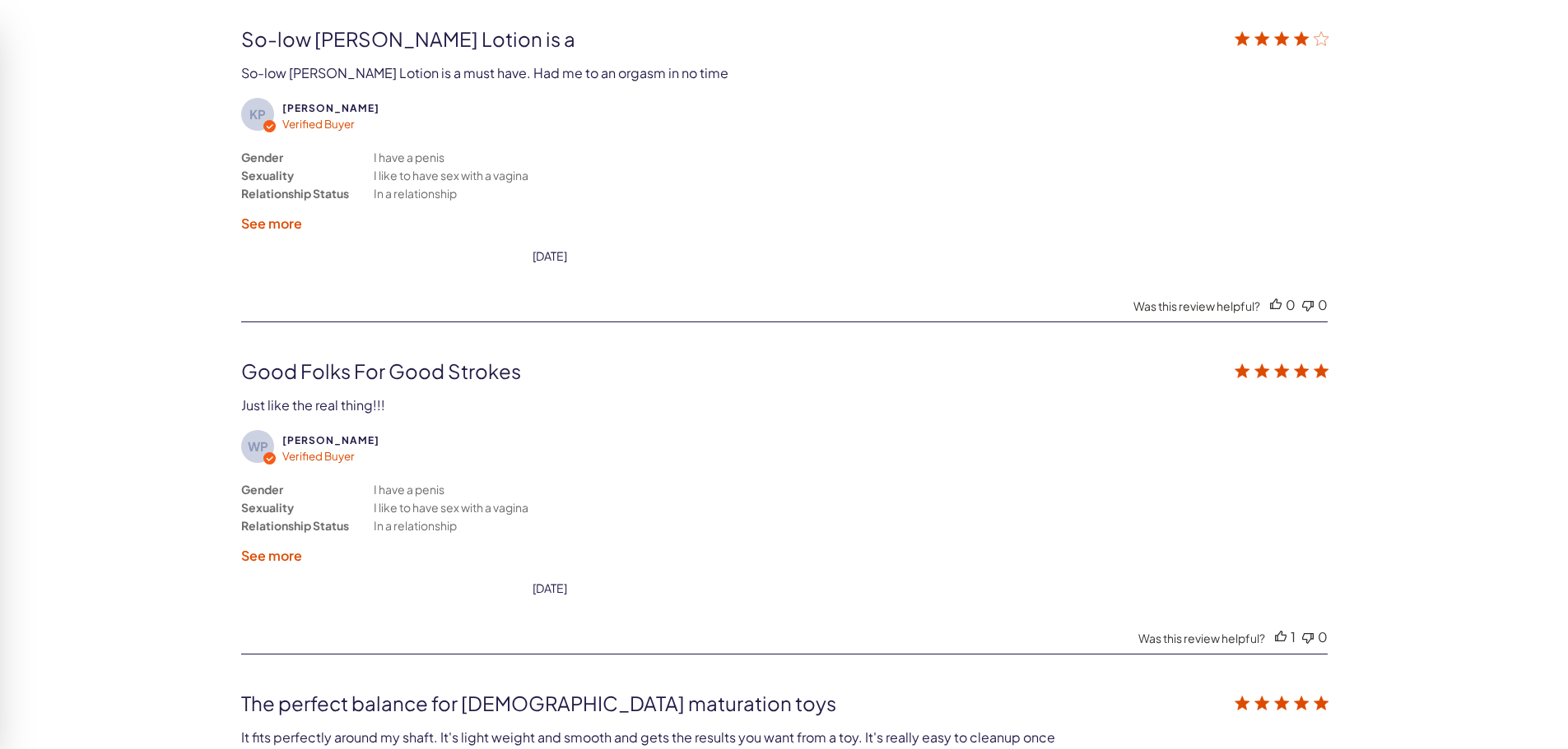
scroll to position [3089, 0]
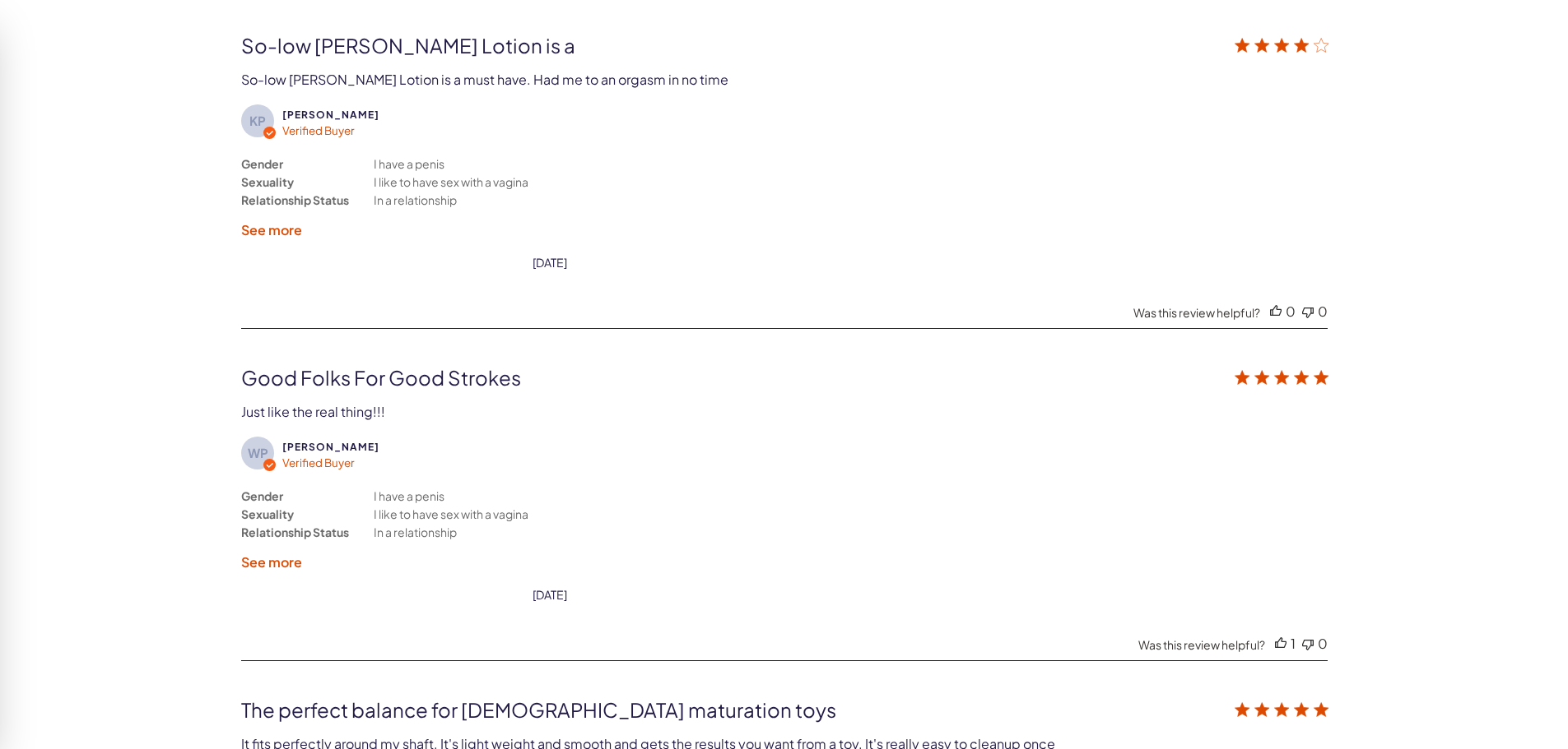
click at [277, 230] on label "See more" at bounding box center [271, 230] width 61 height 18
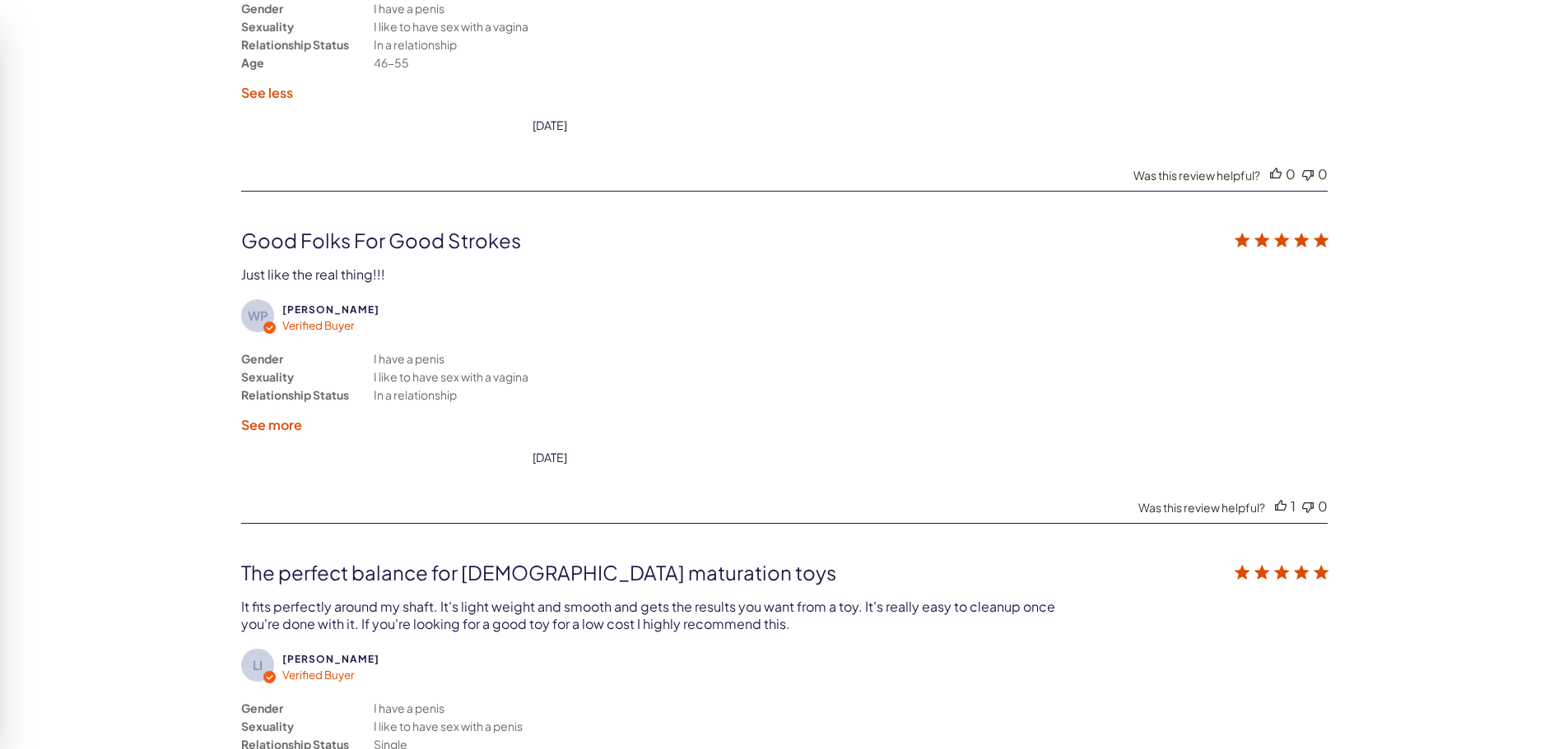
scroll to position [3253, 0]
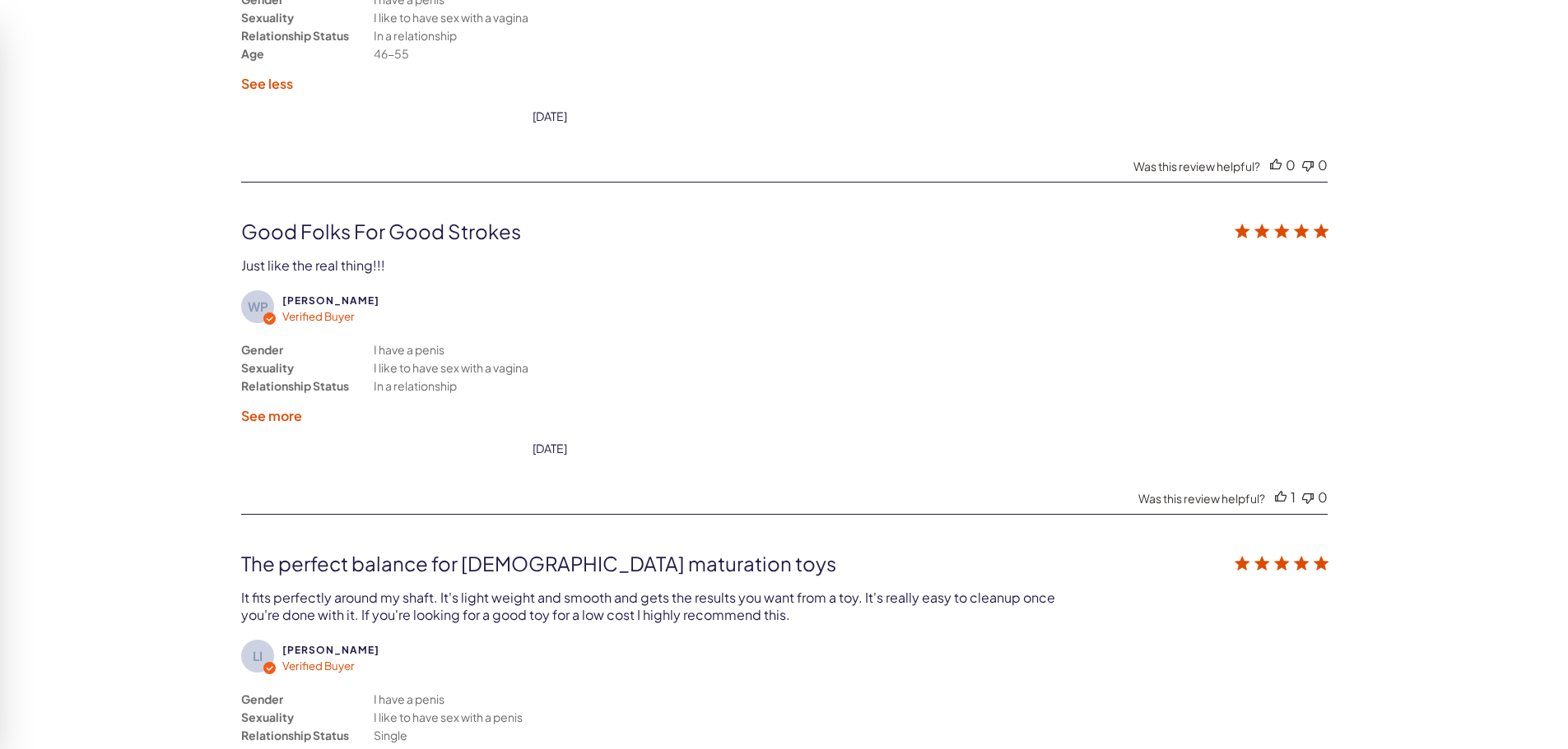
click at [287, 421] on label "See more" at bounding box center [271, 416] width 61 height 18
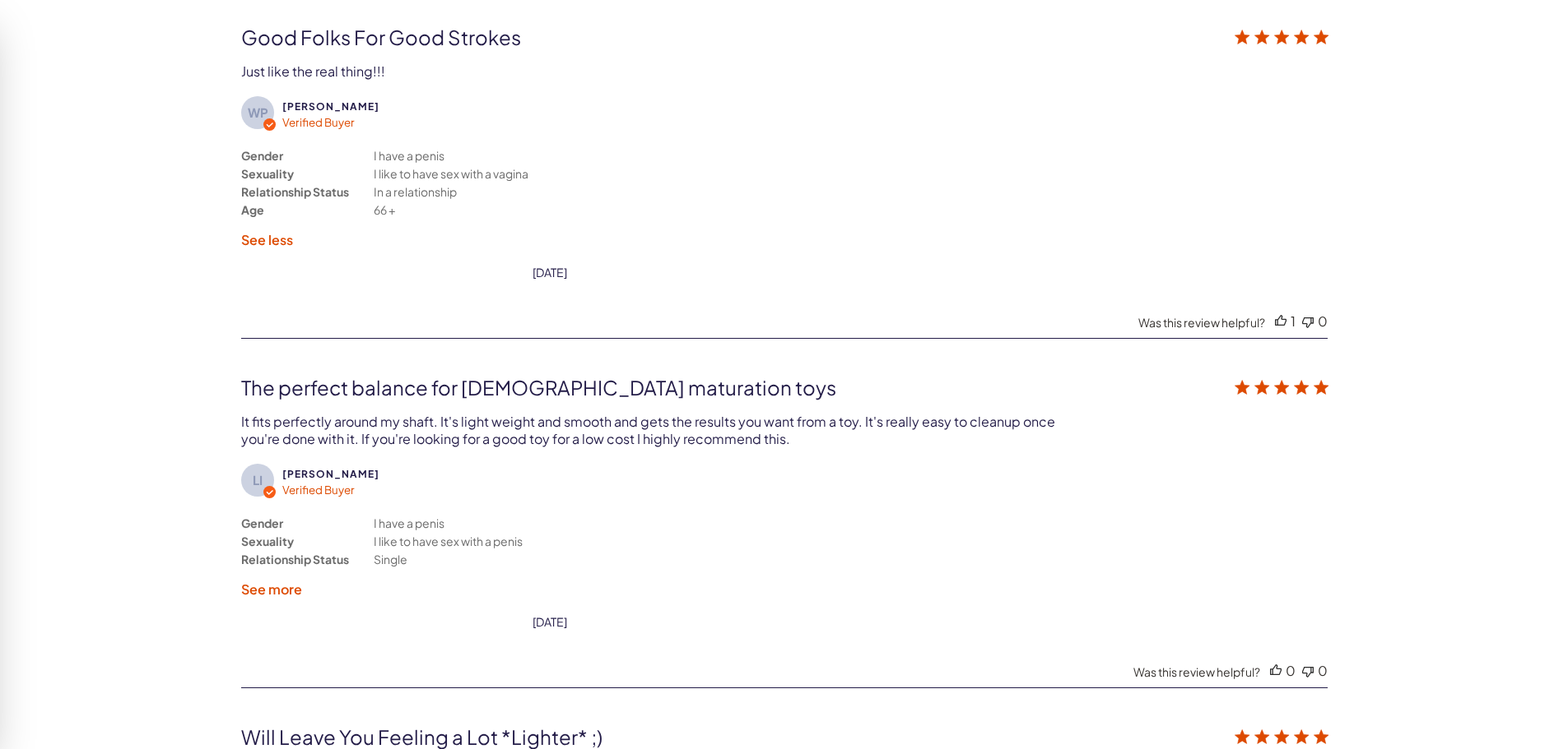
scroll to position [3581, 0]
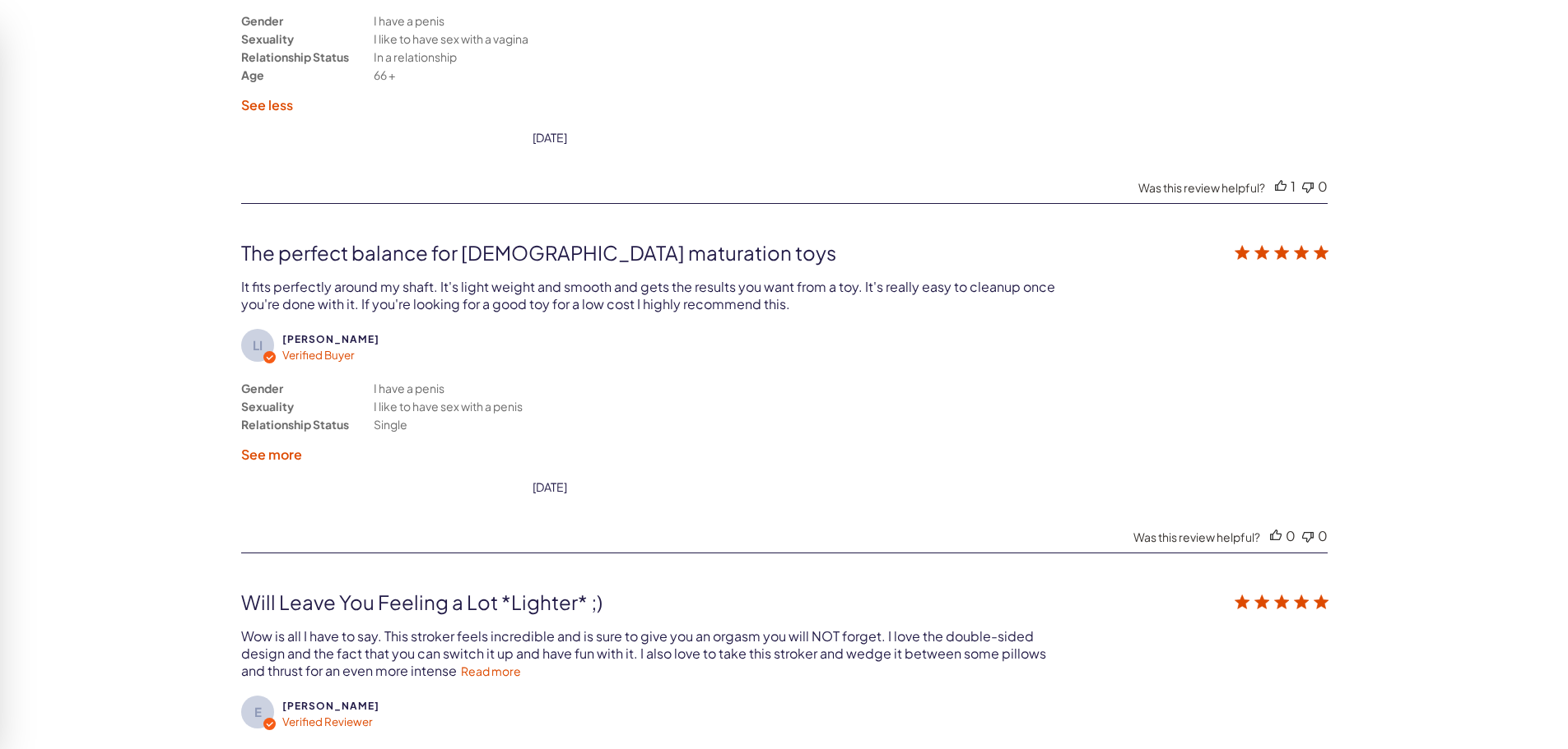
click at [263, 458] on label "See more" at bounding box center [271, 455] width 61 height 18
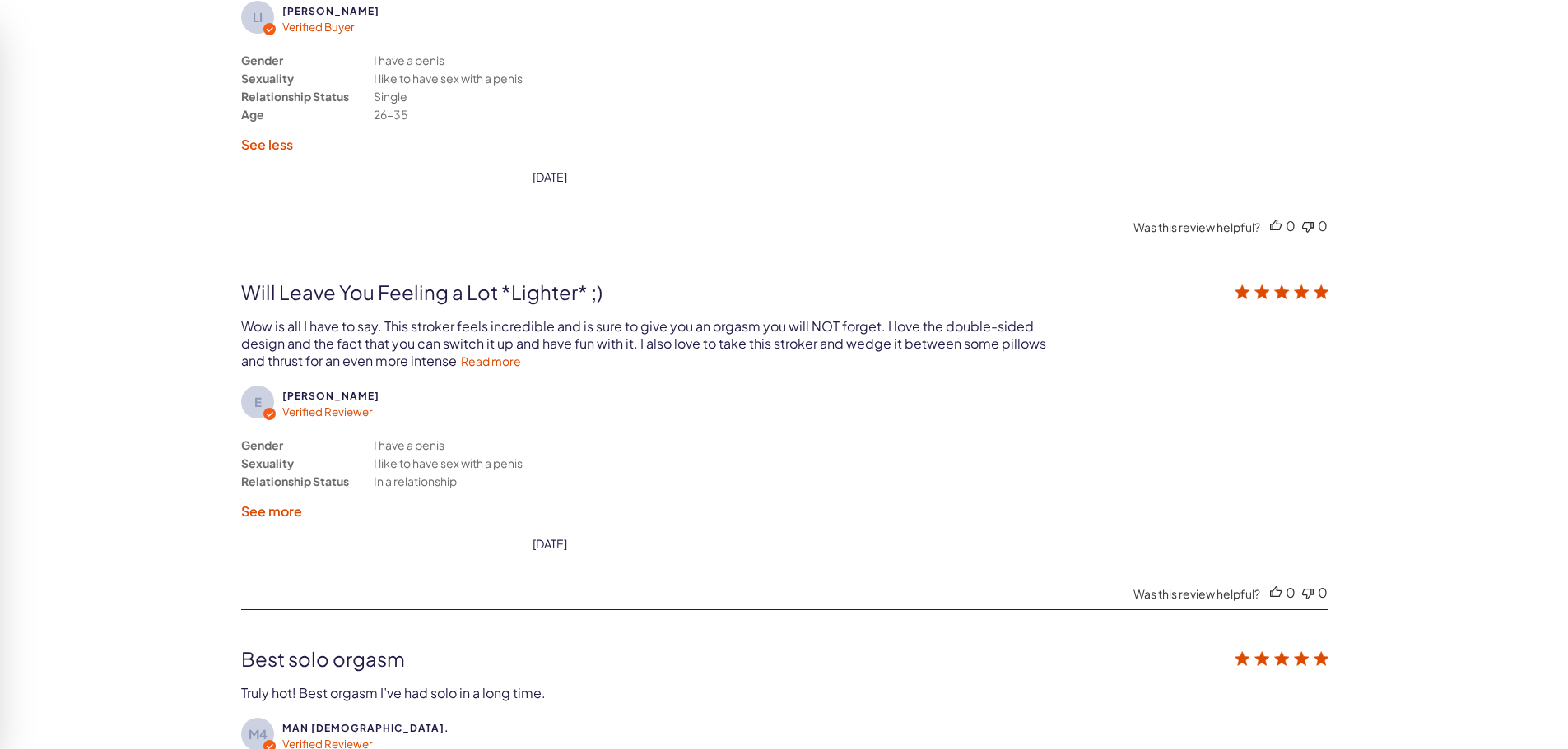
scroll to position [3911, 0]
click at [282, 516] on label "See more" at bounding box center [271, 510] width 61 height 18
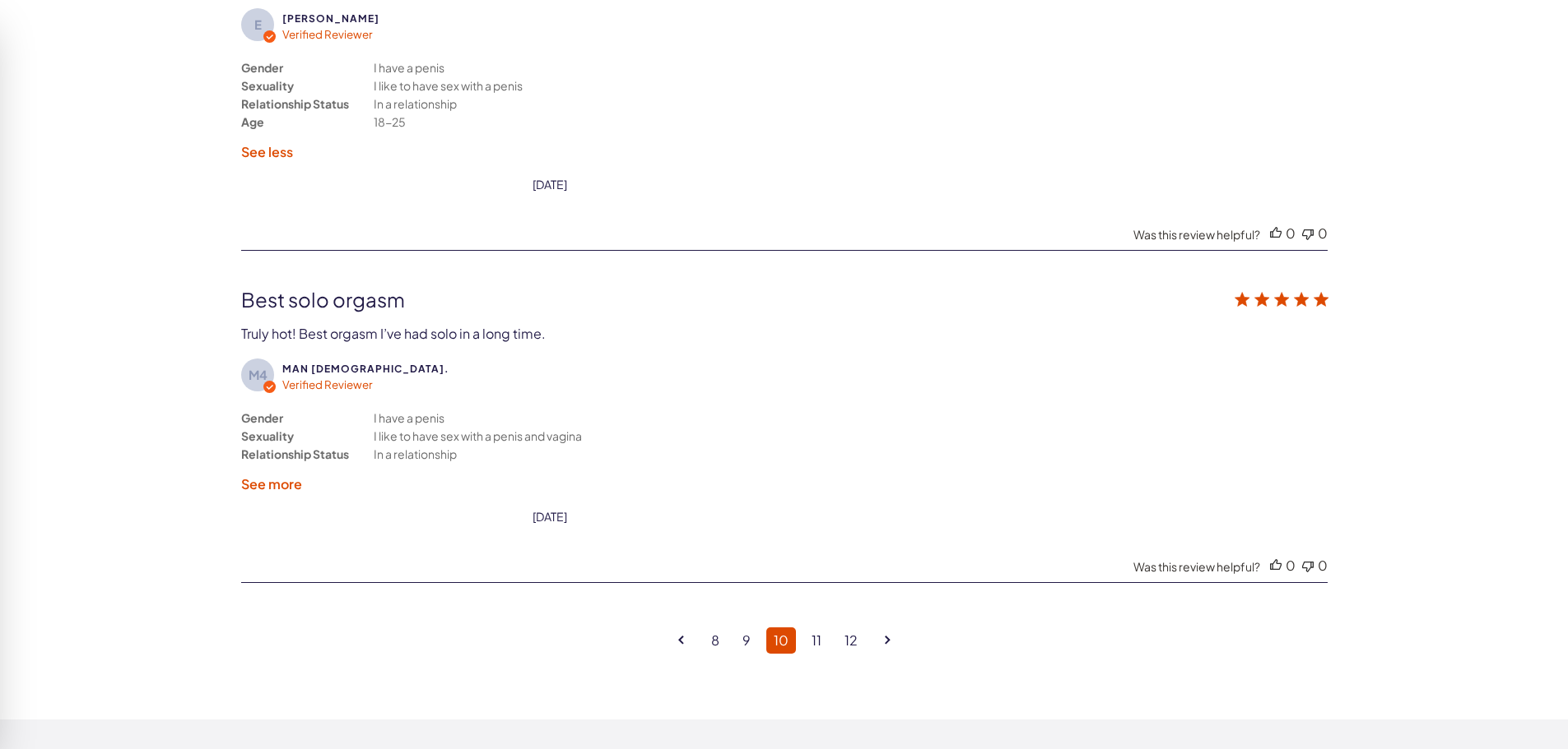
scroll to position [4323, 0]
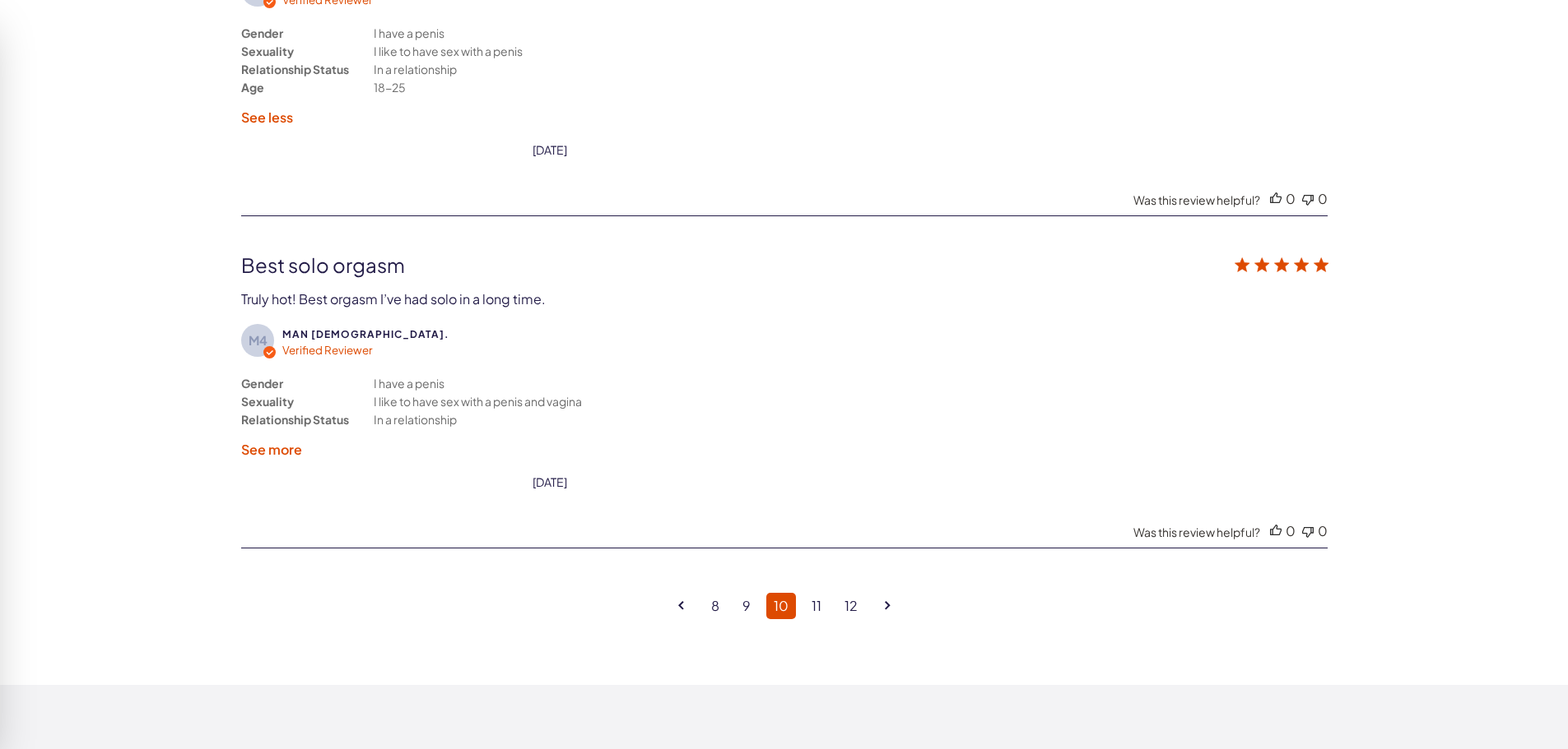
click at [284, 448] on label "See more" at bounding box center [271, 450] width 61 height 18
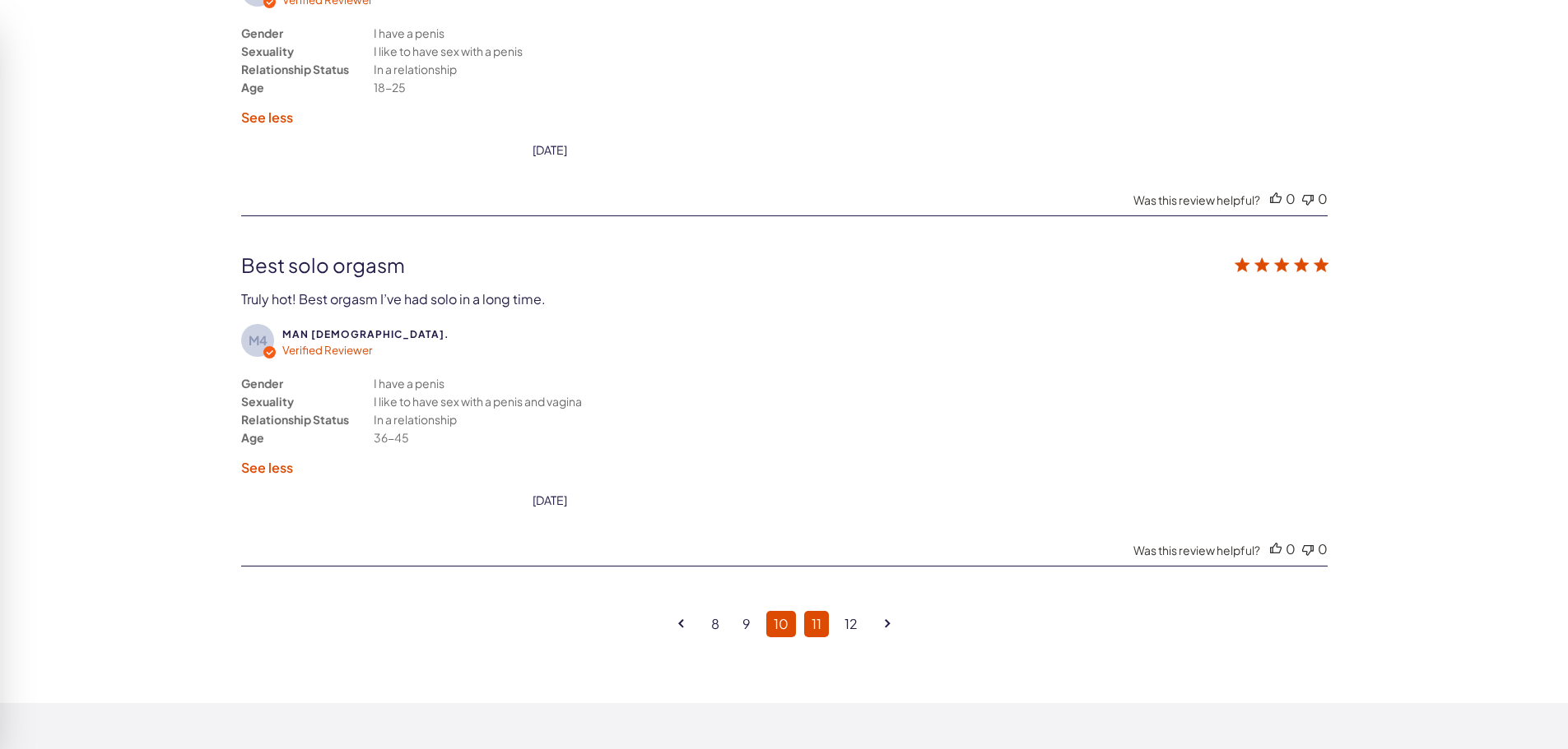
click at [823, 621] on link "11" at bounding box center [816, 624] width 24 height 26
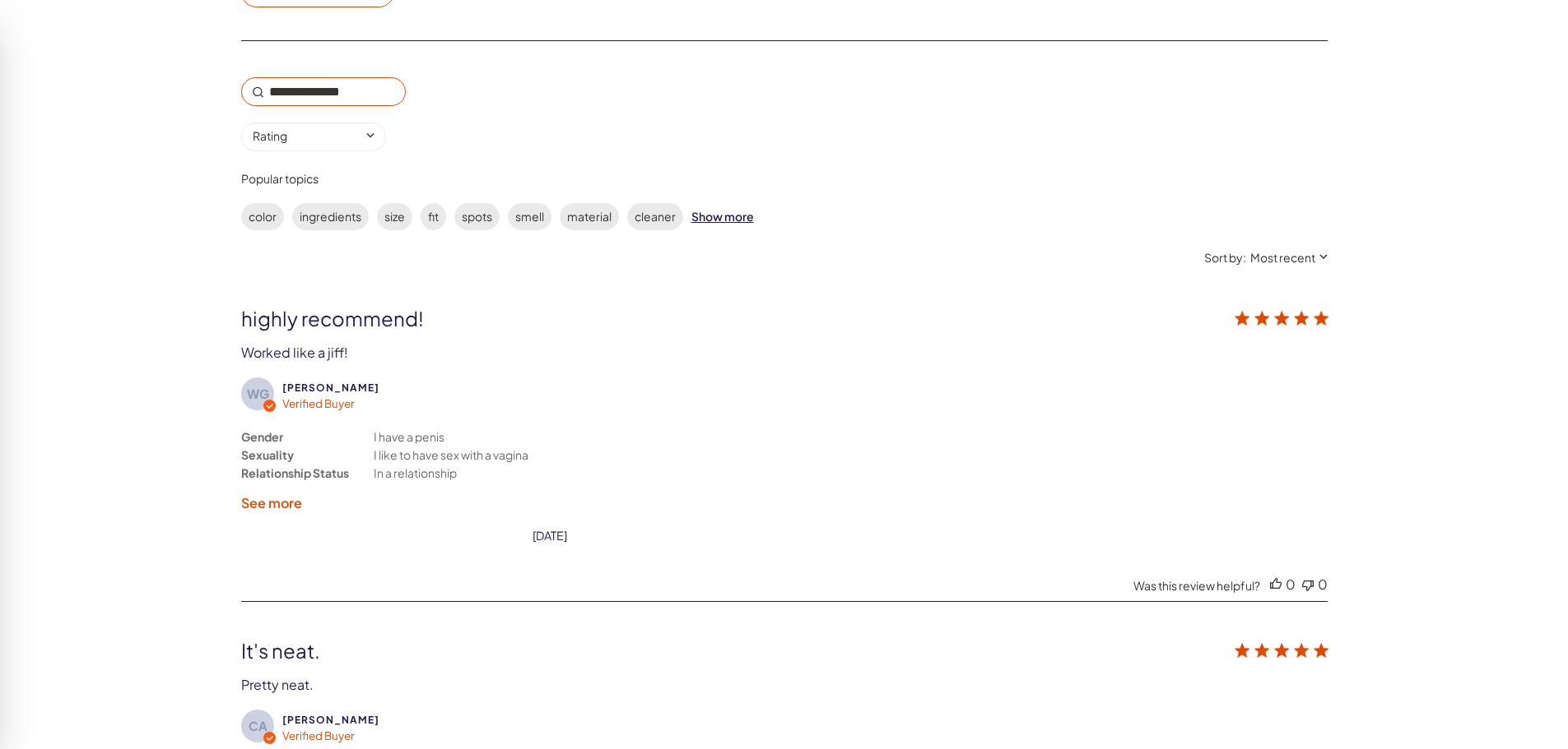
scroll to position [2924, 0]
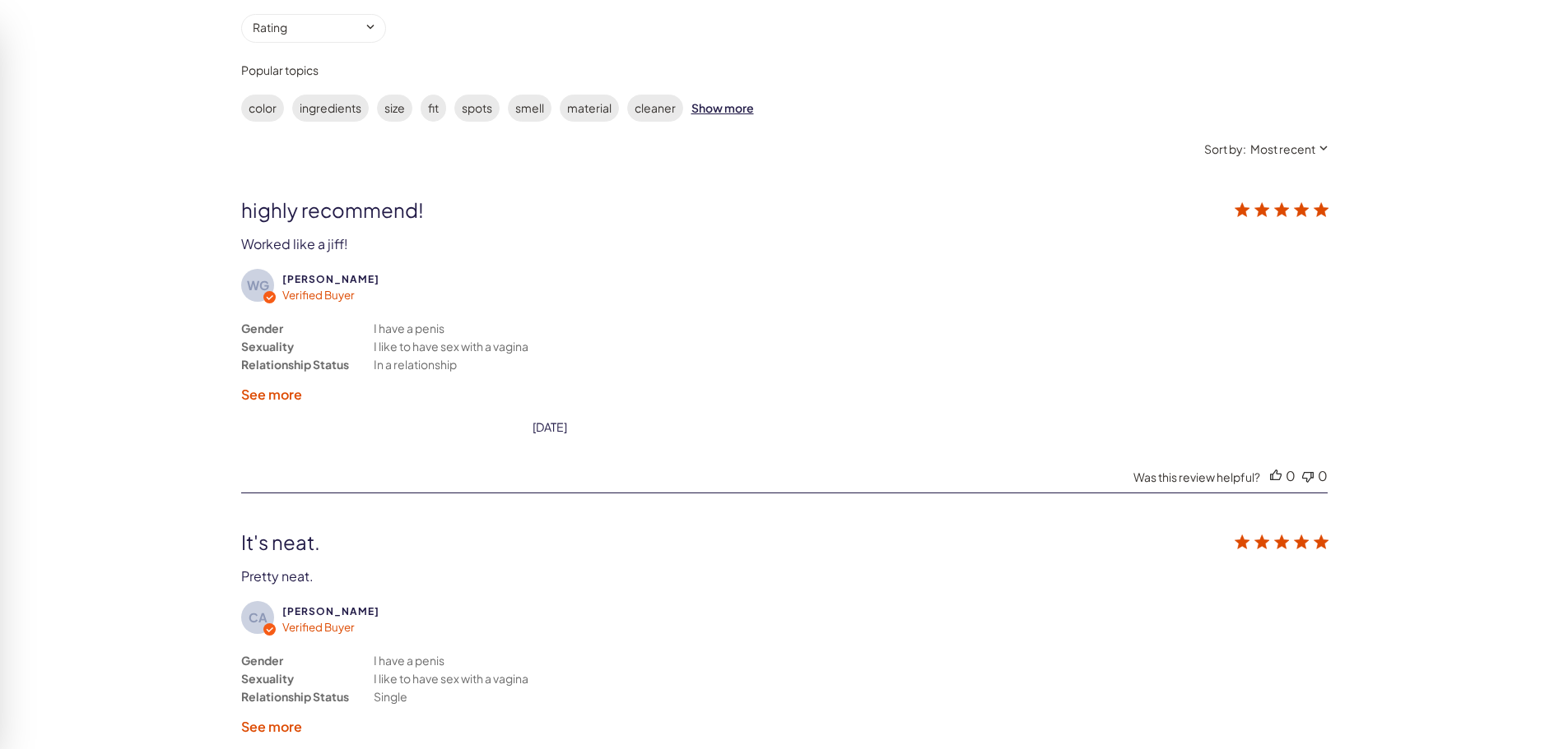
click at [285, 392] on label "See more" at bounding box center [271, 394] width 61 height 18
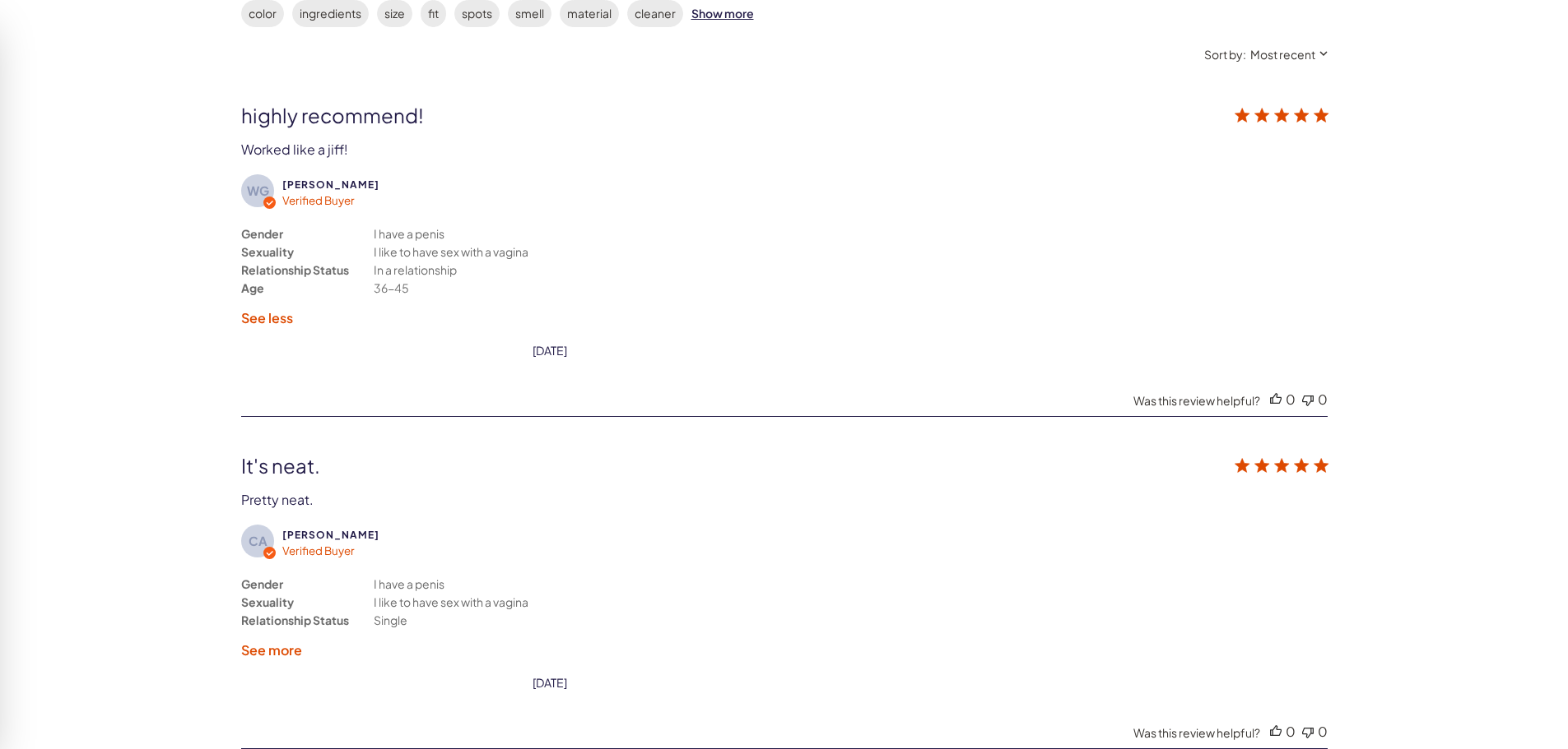
scroll to position [3253, 0]
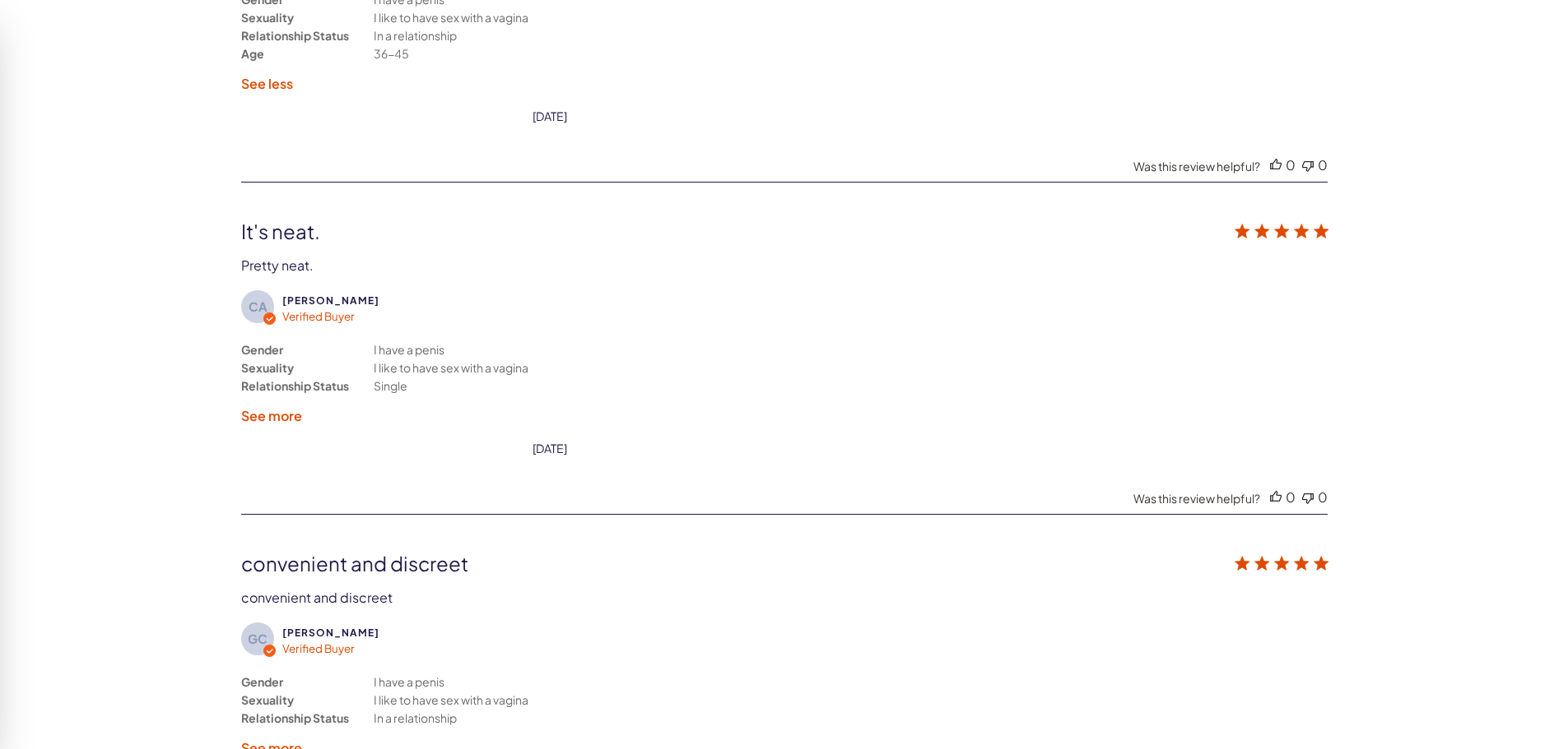
click at [280, 413] on label "See more" at bounding box center [271, 416] width 61 height 18
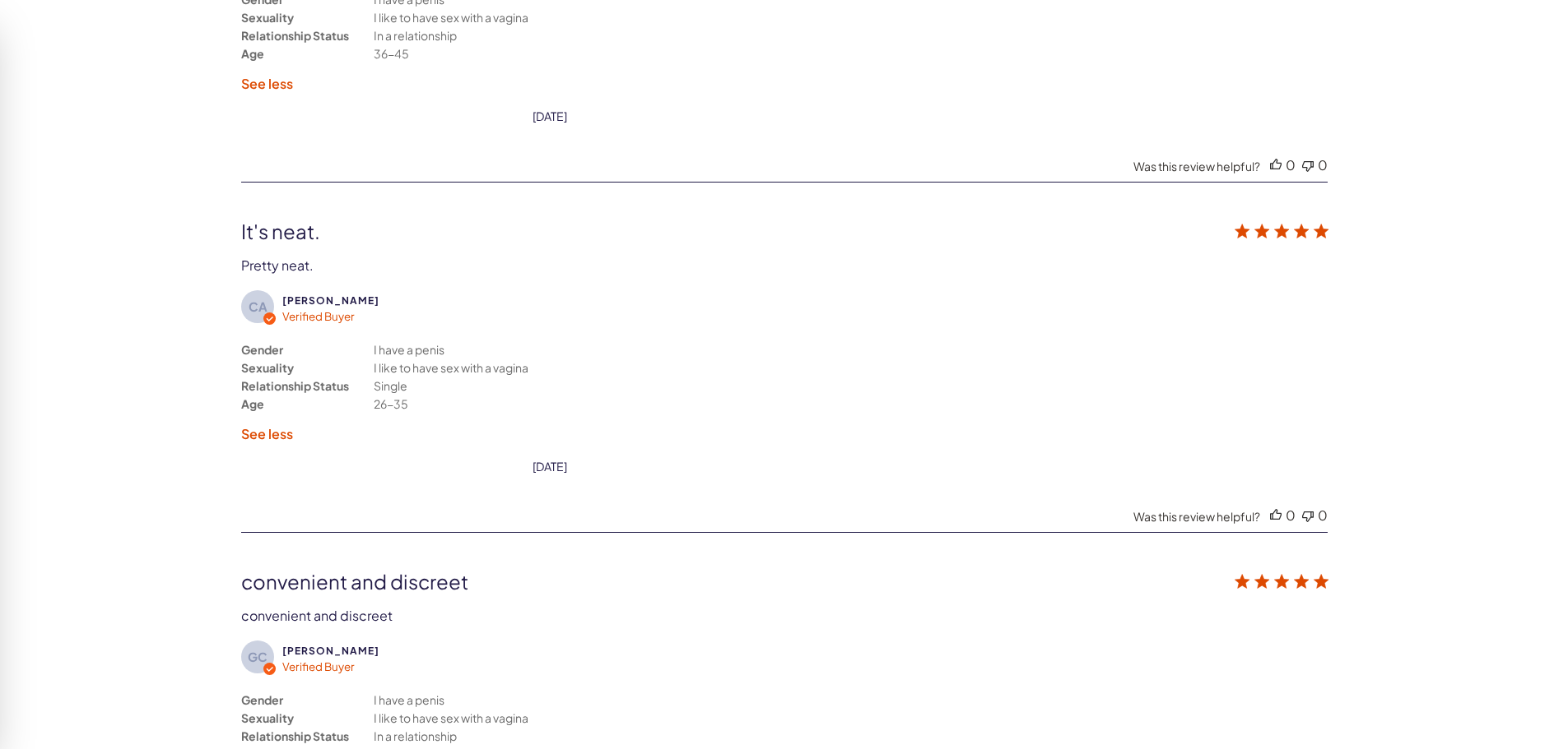
scroll to position [3500, 0]
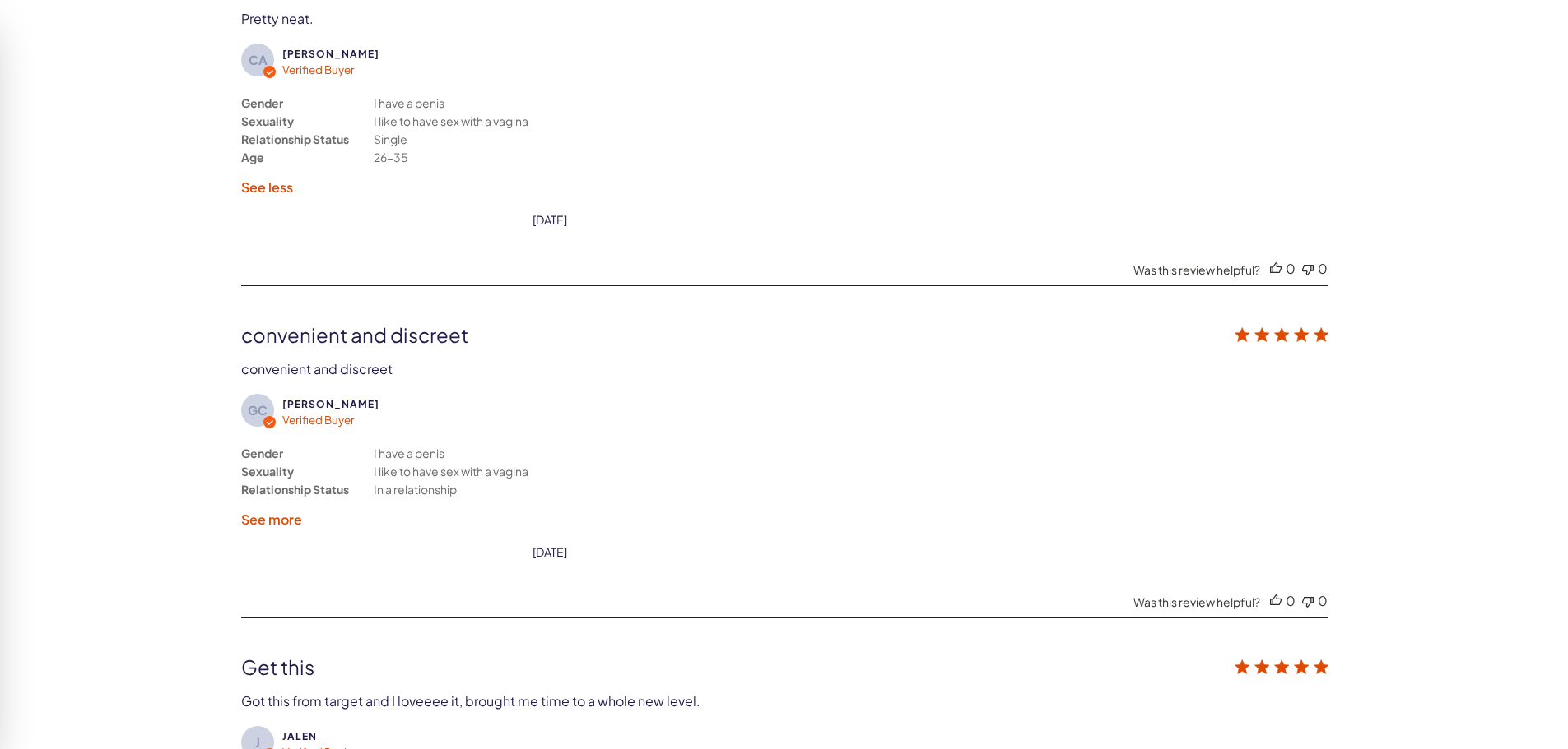
click at [283, 519] on label "See more" at bounding box center [271, 520] width 61 height 18
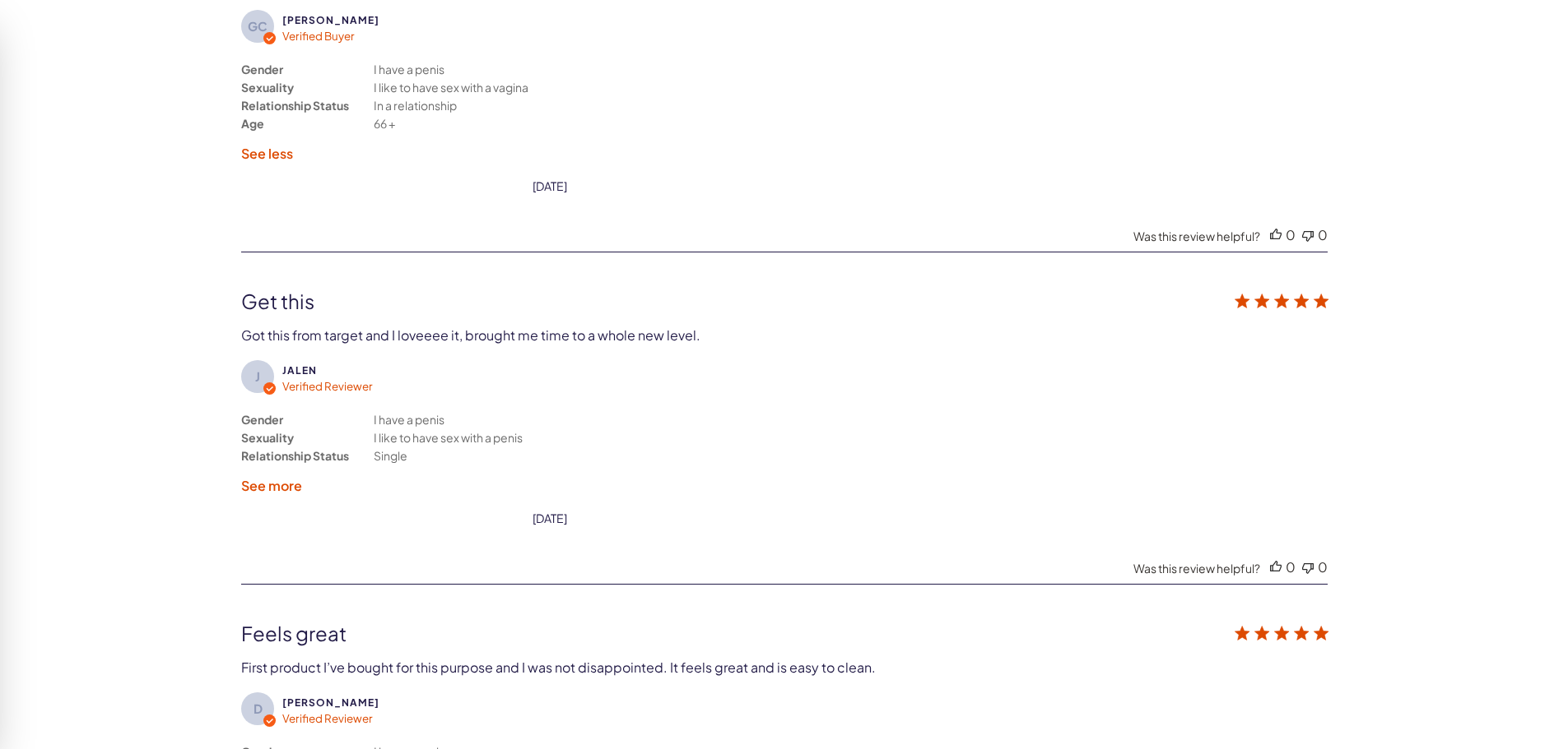
scroll to position [3993, 0]
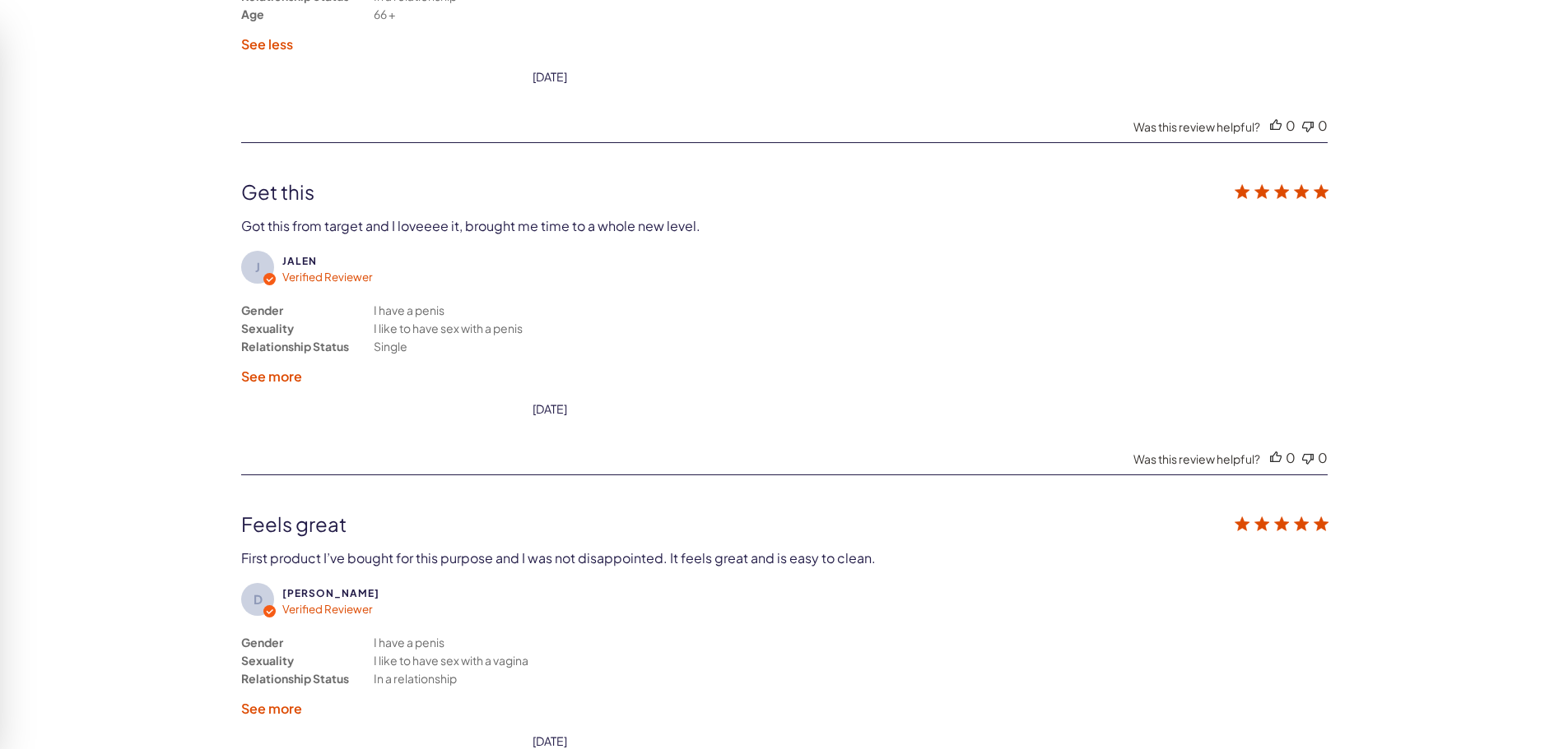
click at [287, 377] on label "See more" at bounding box center [271, 377] width 61 height 18
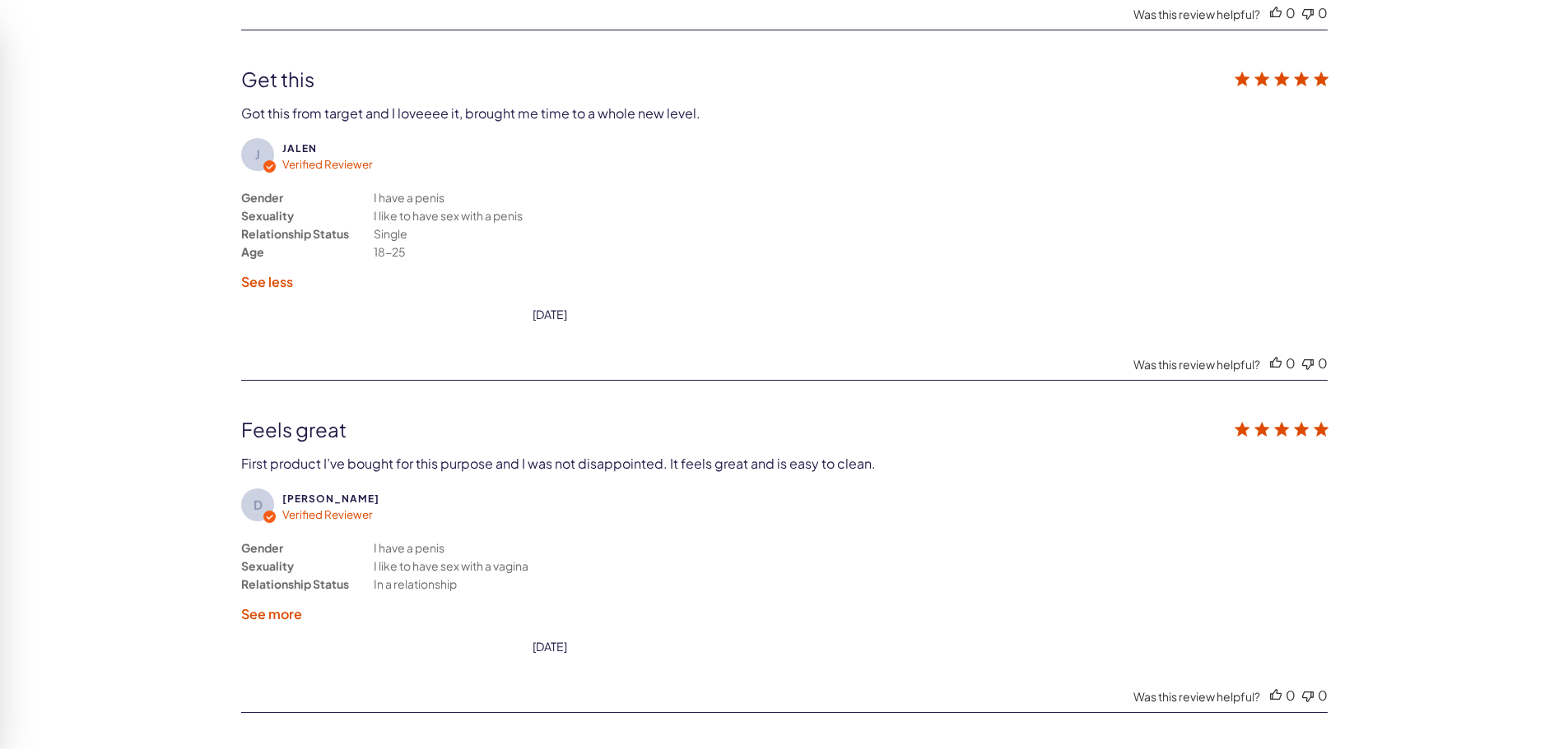
scroll to position [4323, 0]
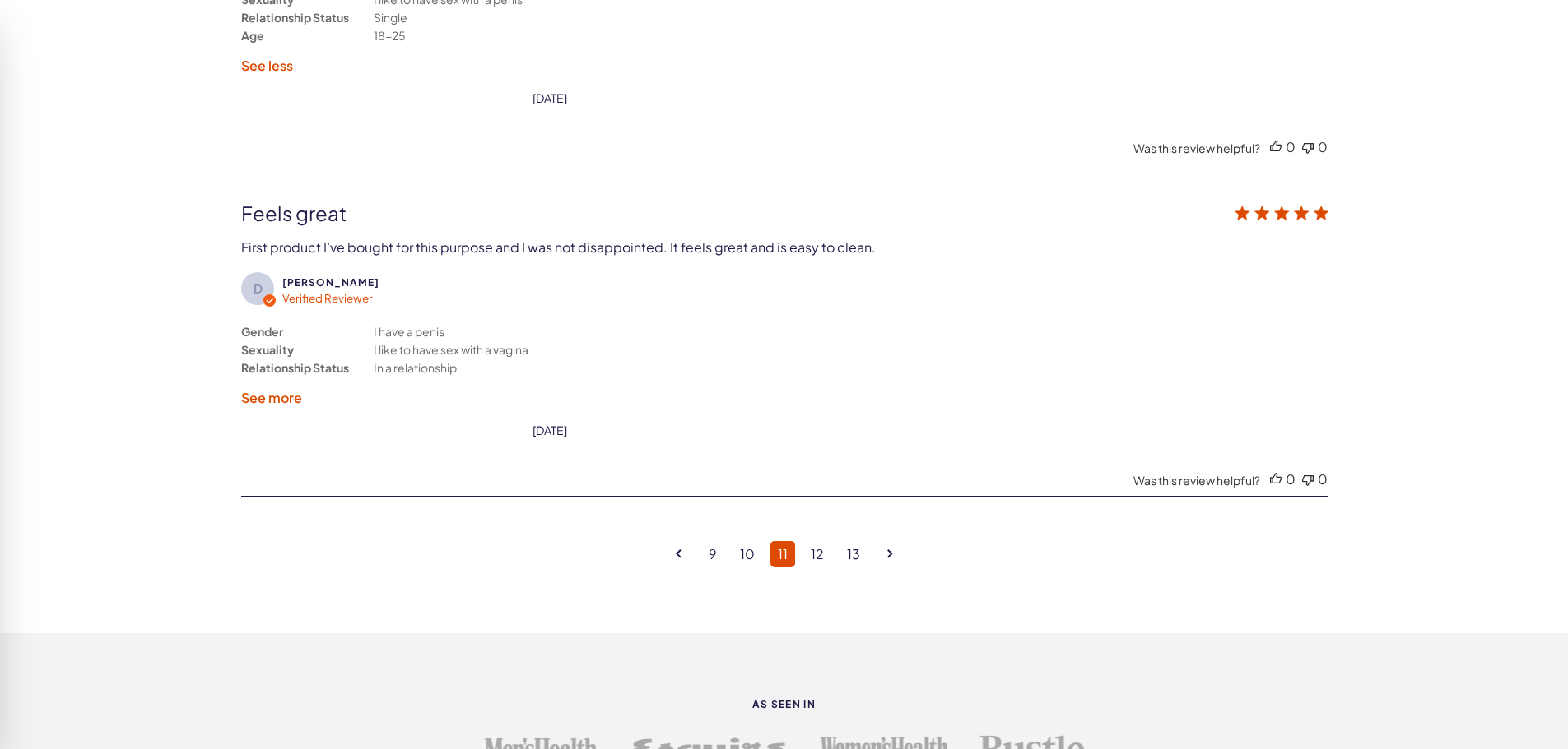
click at [278, 398] on label "See more" at bounding box center [271, 398] width 61 height 18
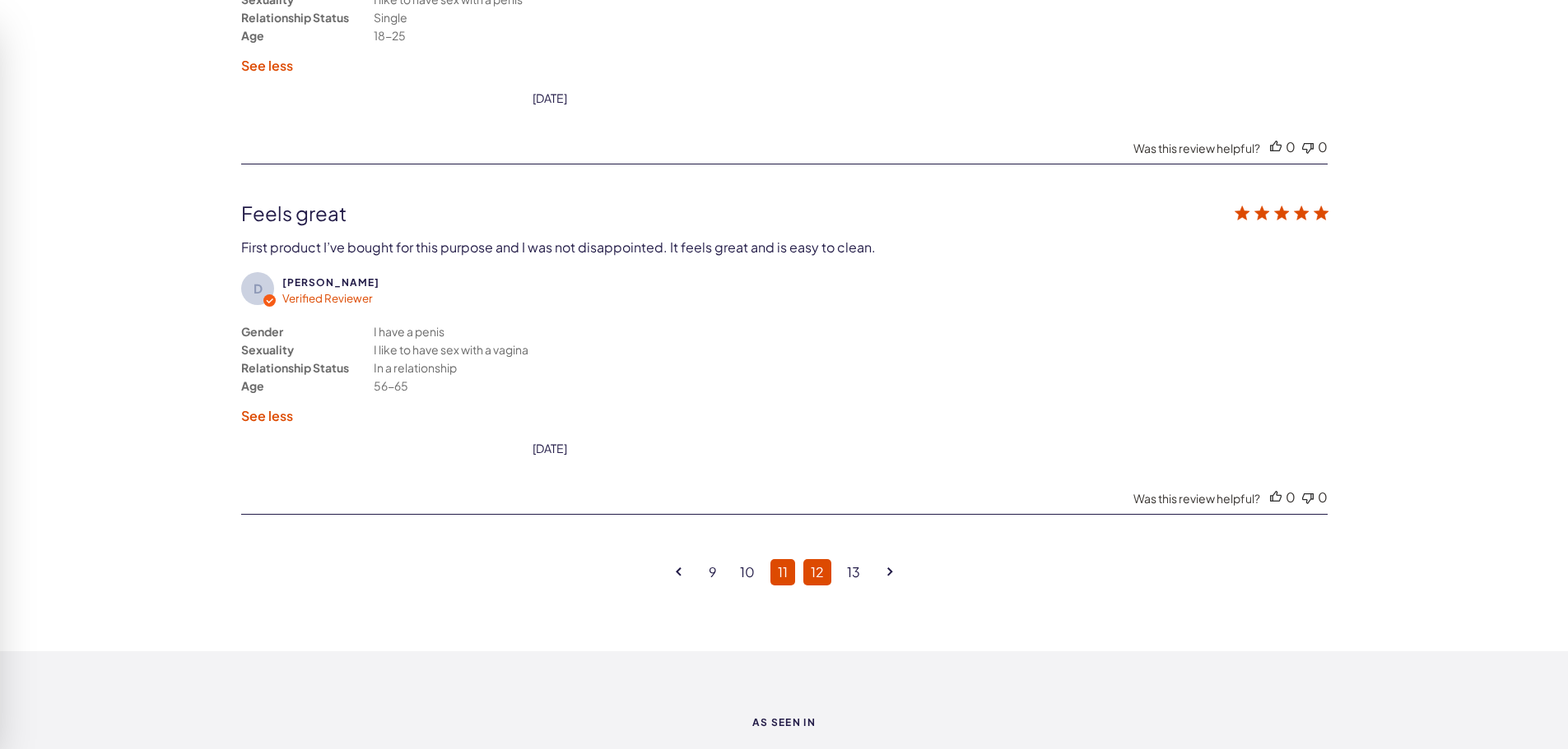
click at [823, 573] on link "12" at bounding box center [817, 572] width 28 height 26
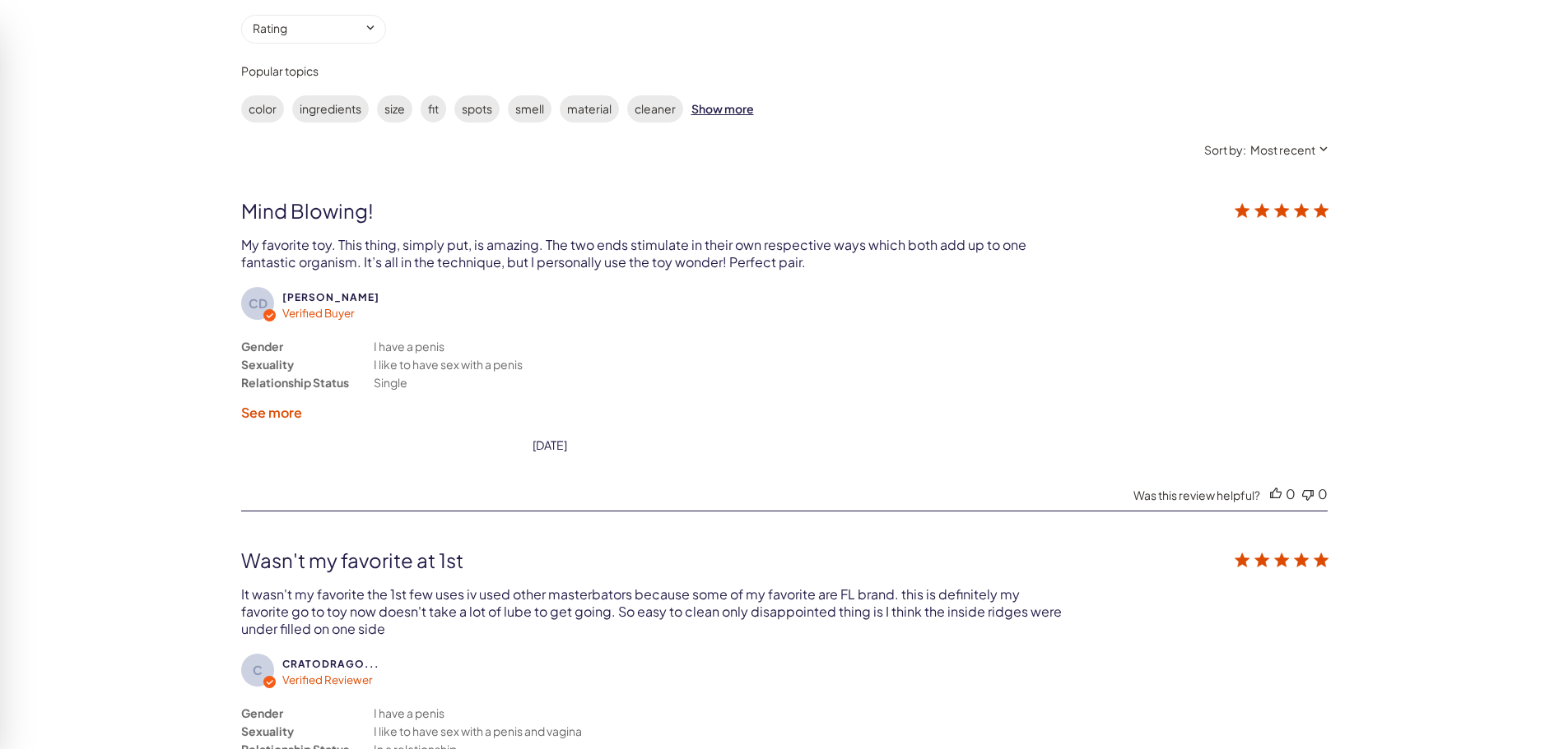
scroll to position [2924, 0]
click at [288, 416] on label "See more" at bounding box center [271, 412] width 61 height 18
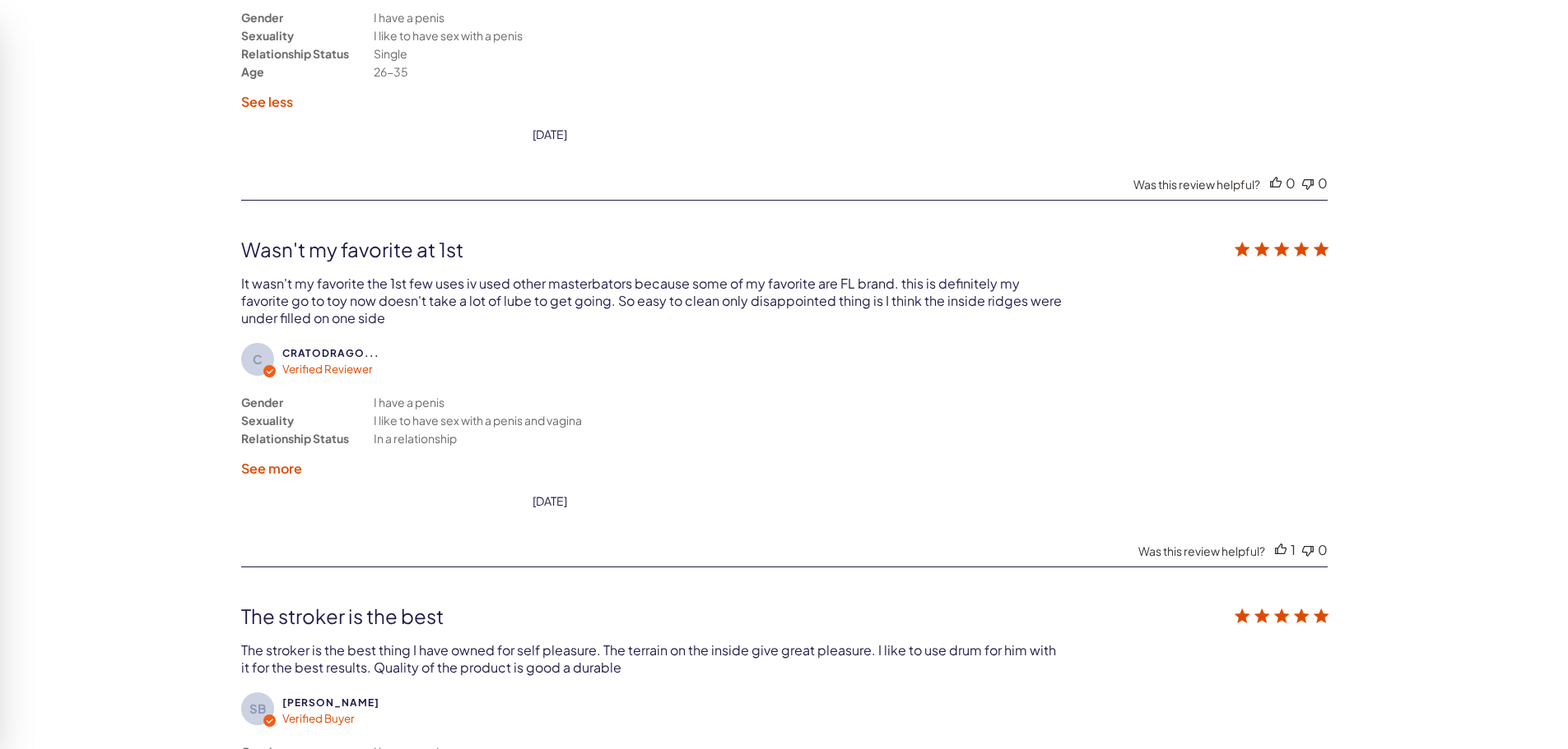
scroll to position [3253, 0]
click at [277, 470] on label "See more" at bounding box center [271, 468] width 61 height 18
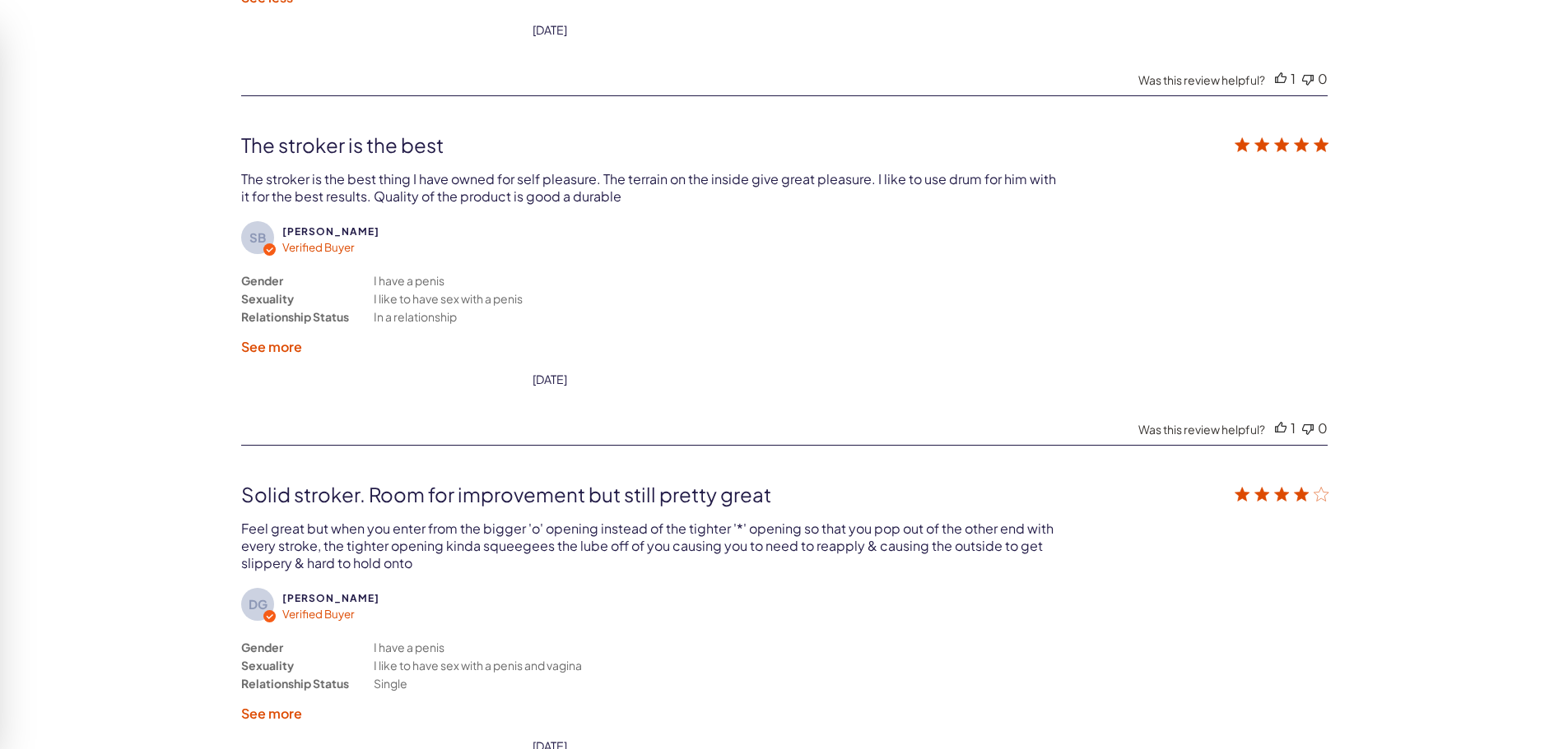
scroll to position [3746, 0]
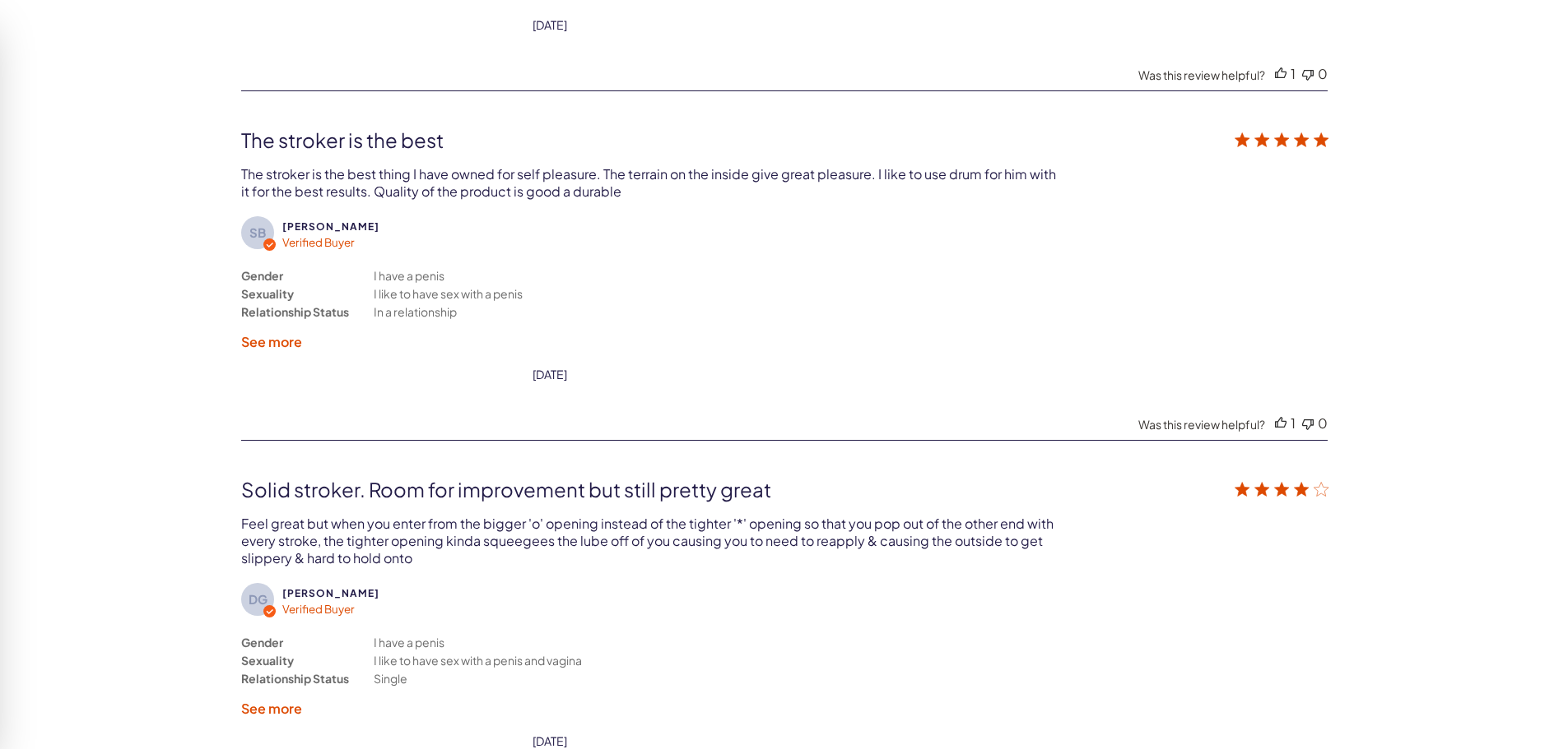
click at [274, 343] on label "See more" at bounding box center [271, 342] width 61 height 18
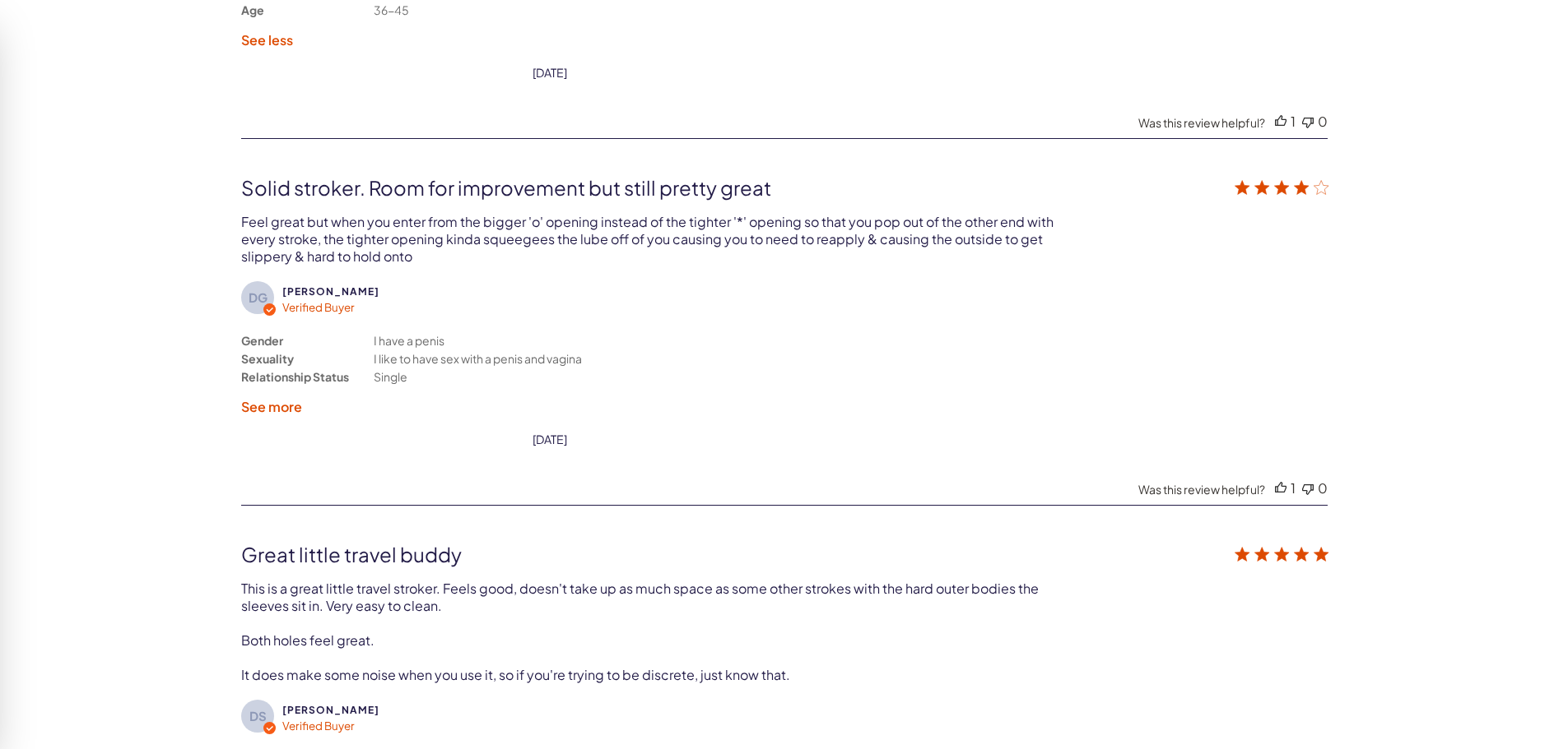
scroll to position [4158, 0]
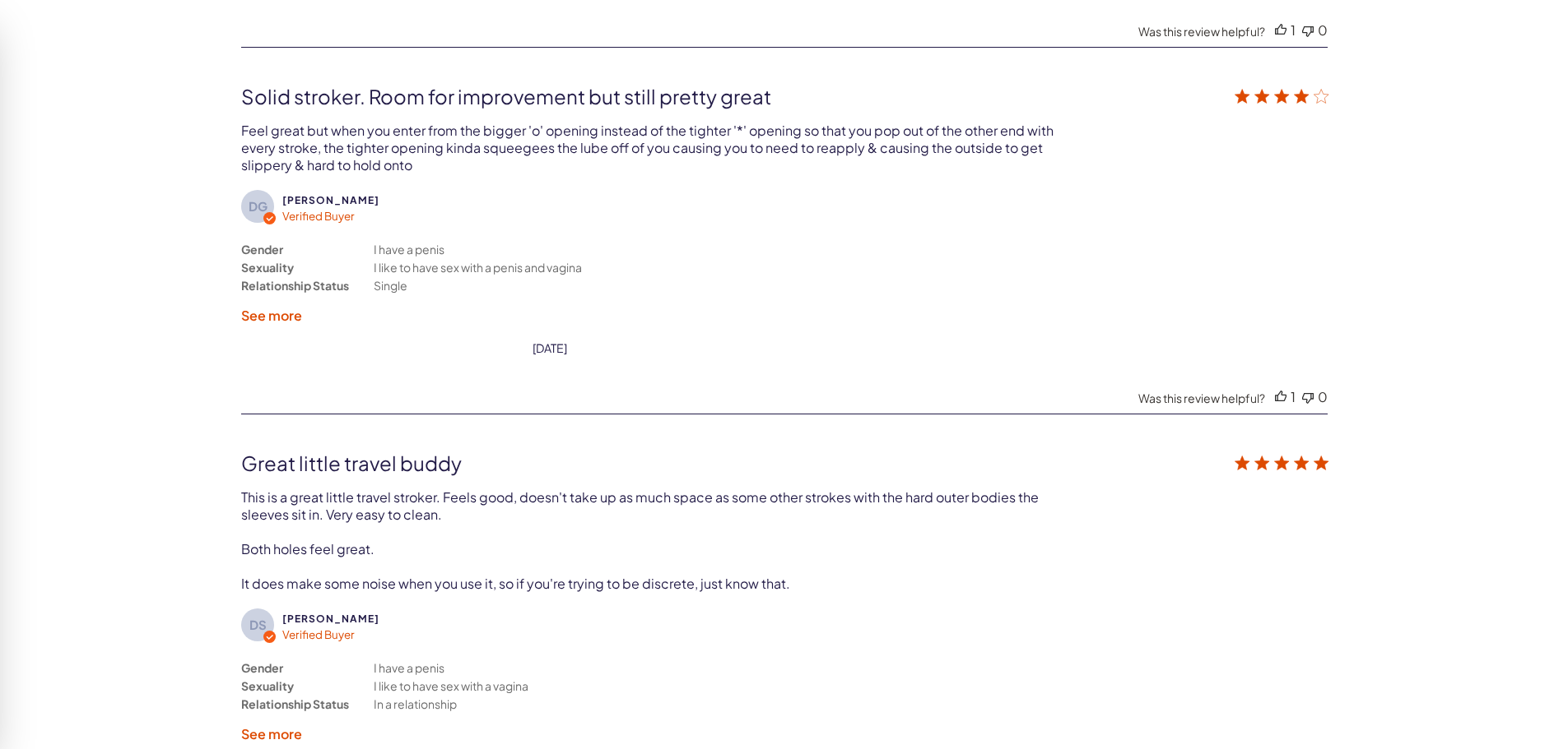
click at [292, 317] on label "See more" at bounding box center [271, 316] width 61 height 18
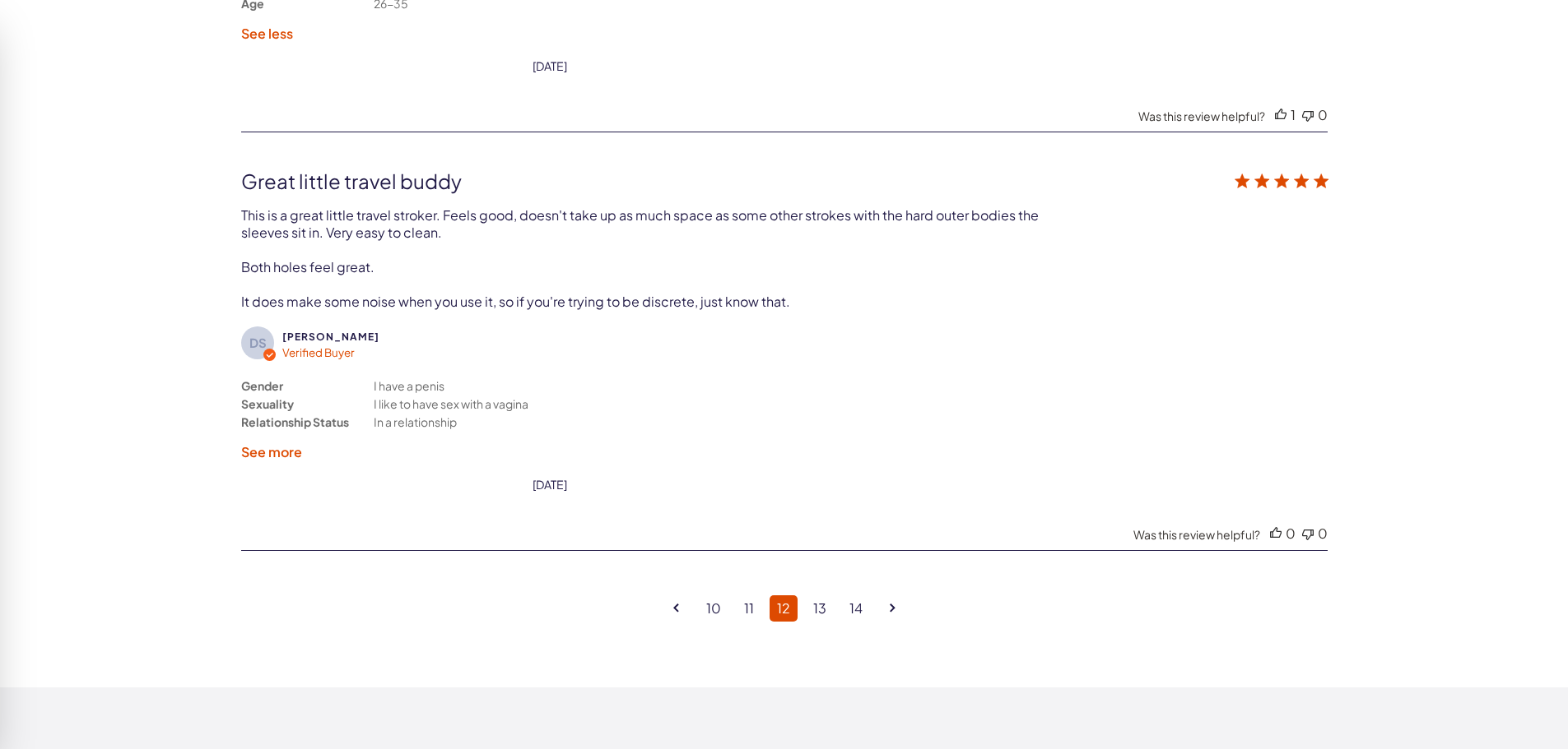
scroll to position [4487, 0]
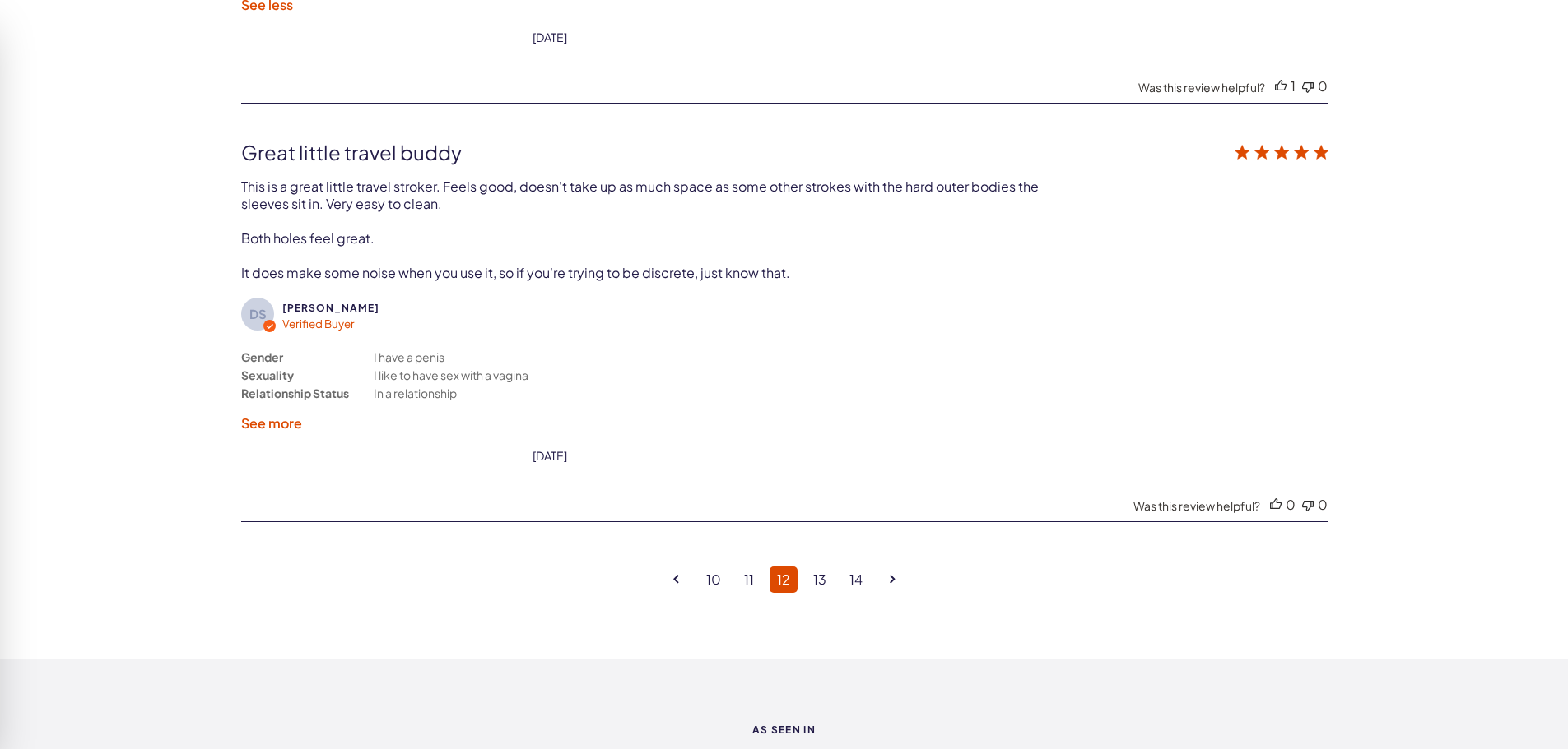
click at [278, 427] on label "See more" at bounding box center [271, 424] width 61 height 18
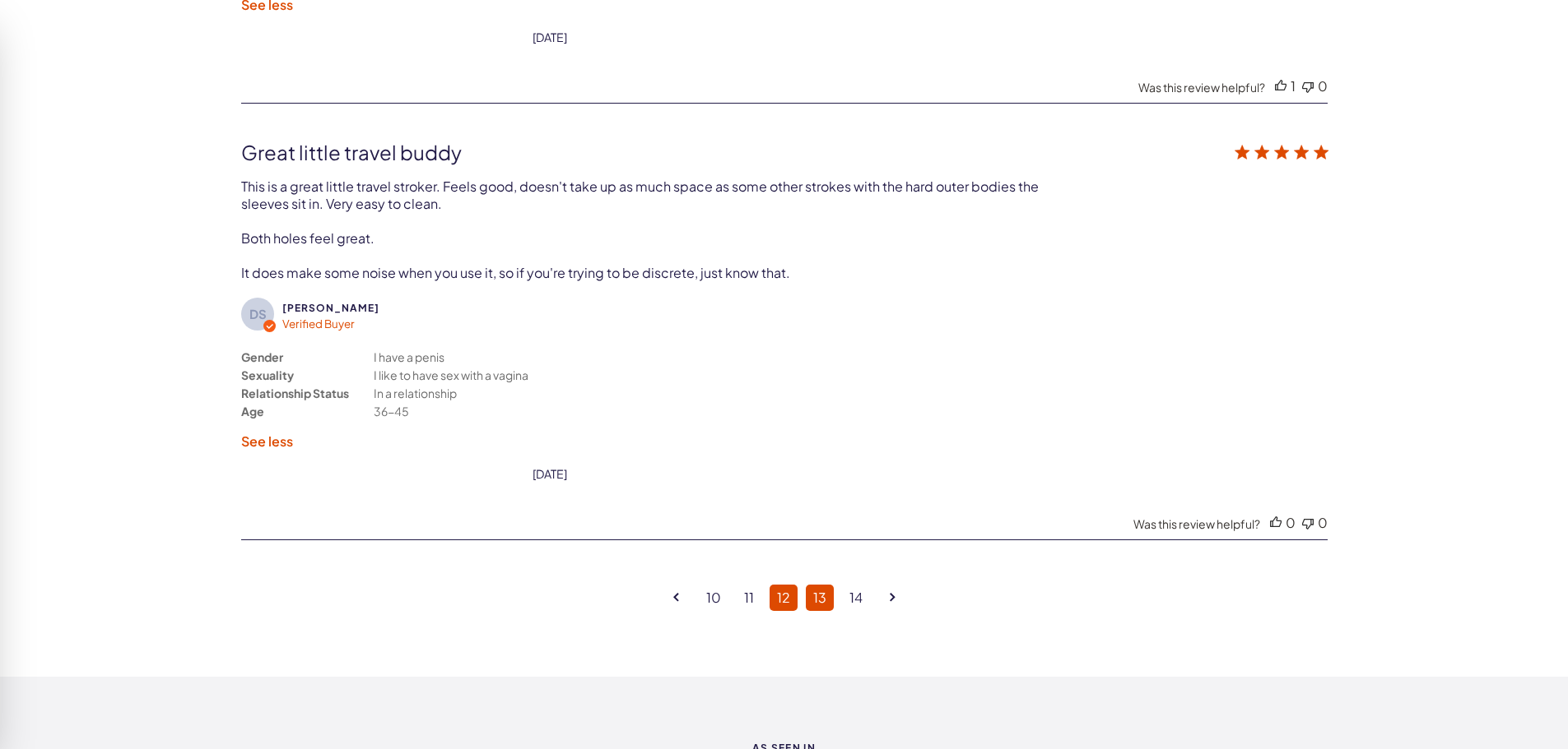
click at [821, 599] on link "13" at bounding box center [820, 598] width 28 height 26
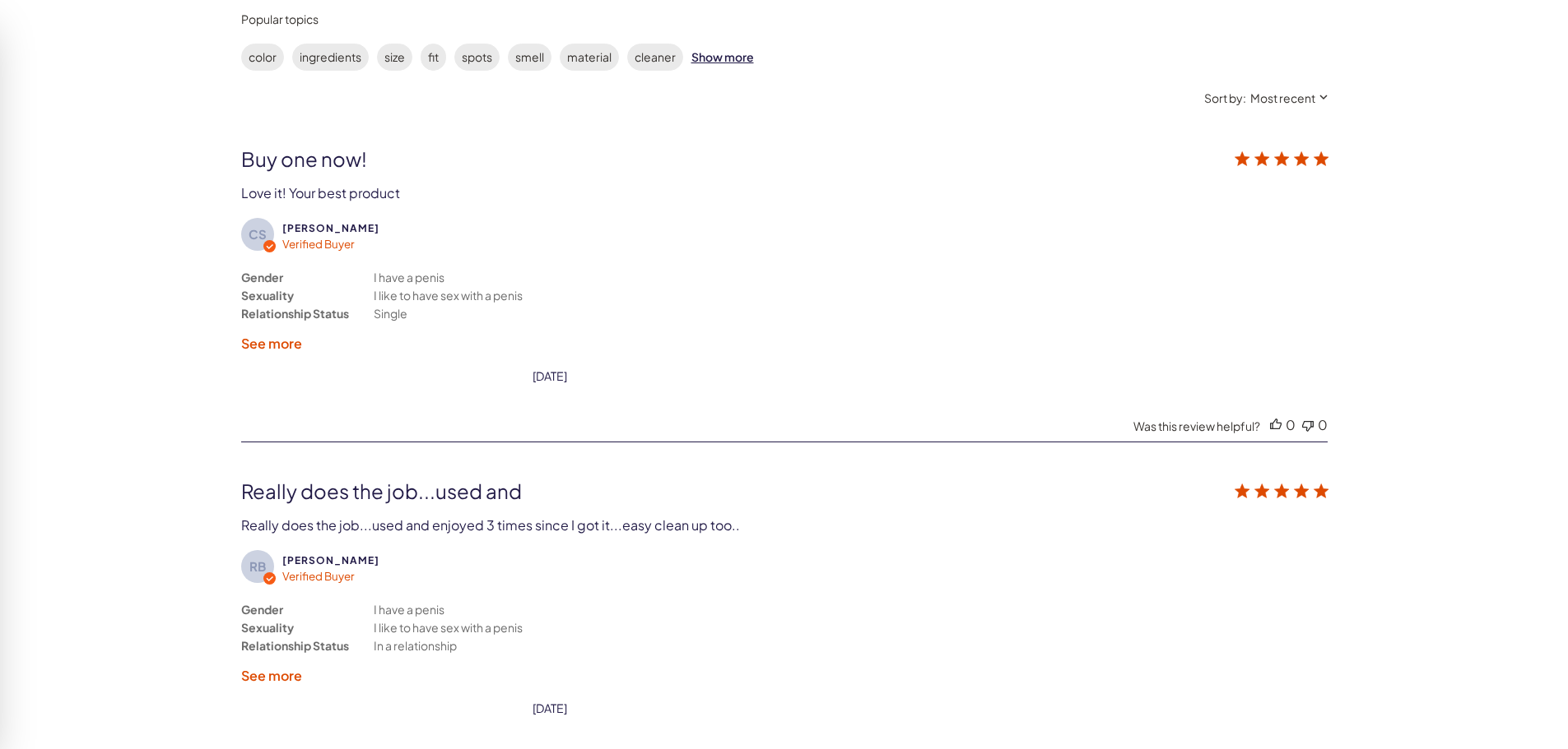
scroll to position [3006, 0]
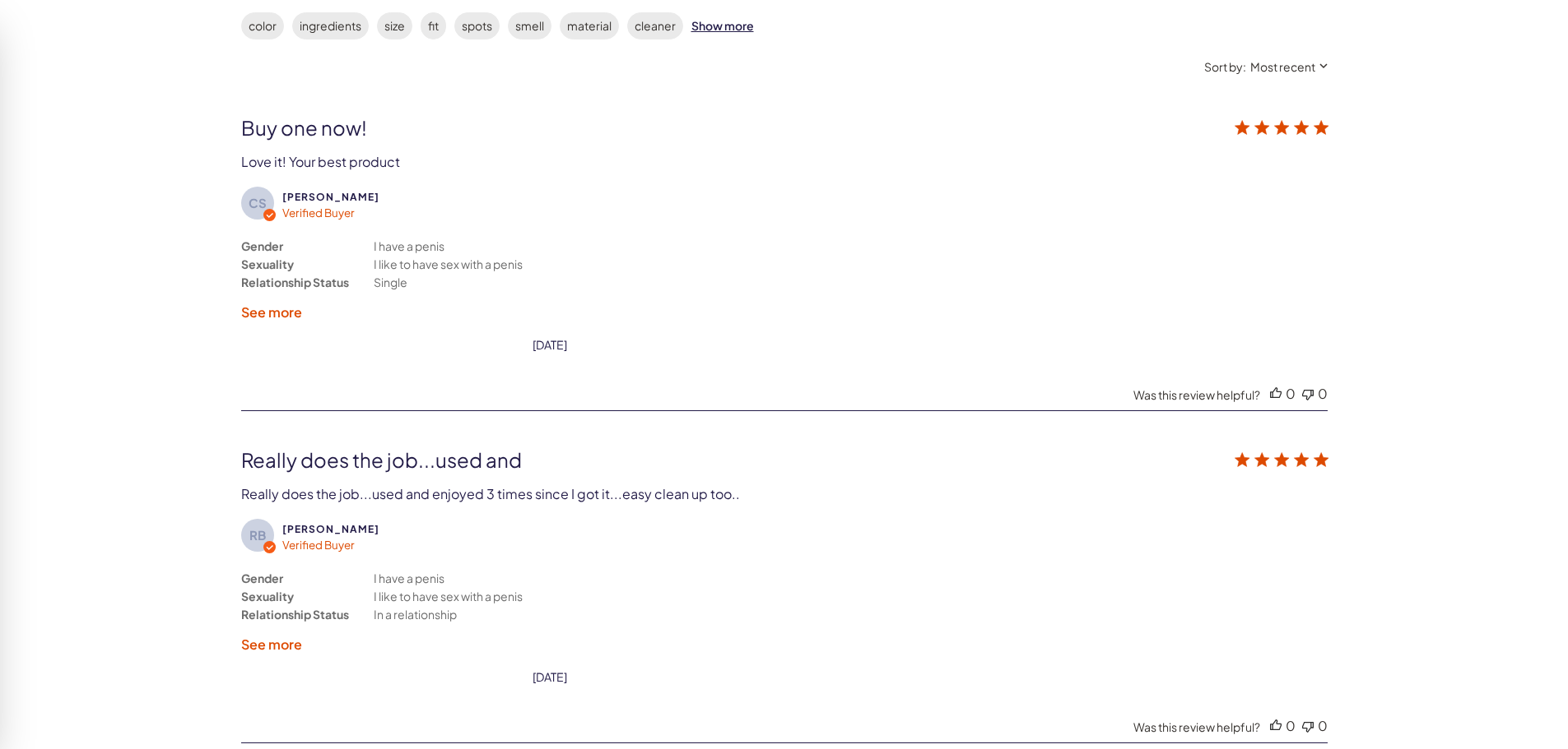
click at [273, 305] on label "See more" at bounding box center [271, 313] width 61 height 18
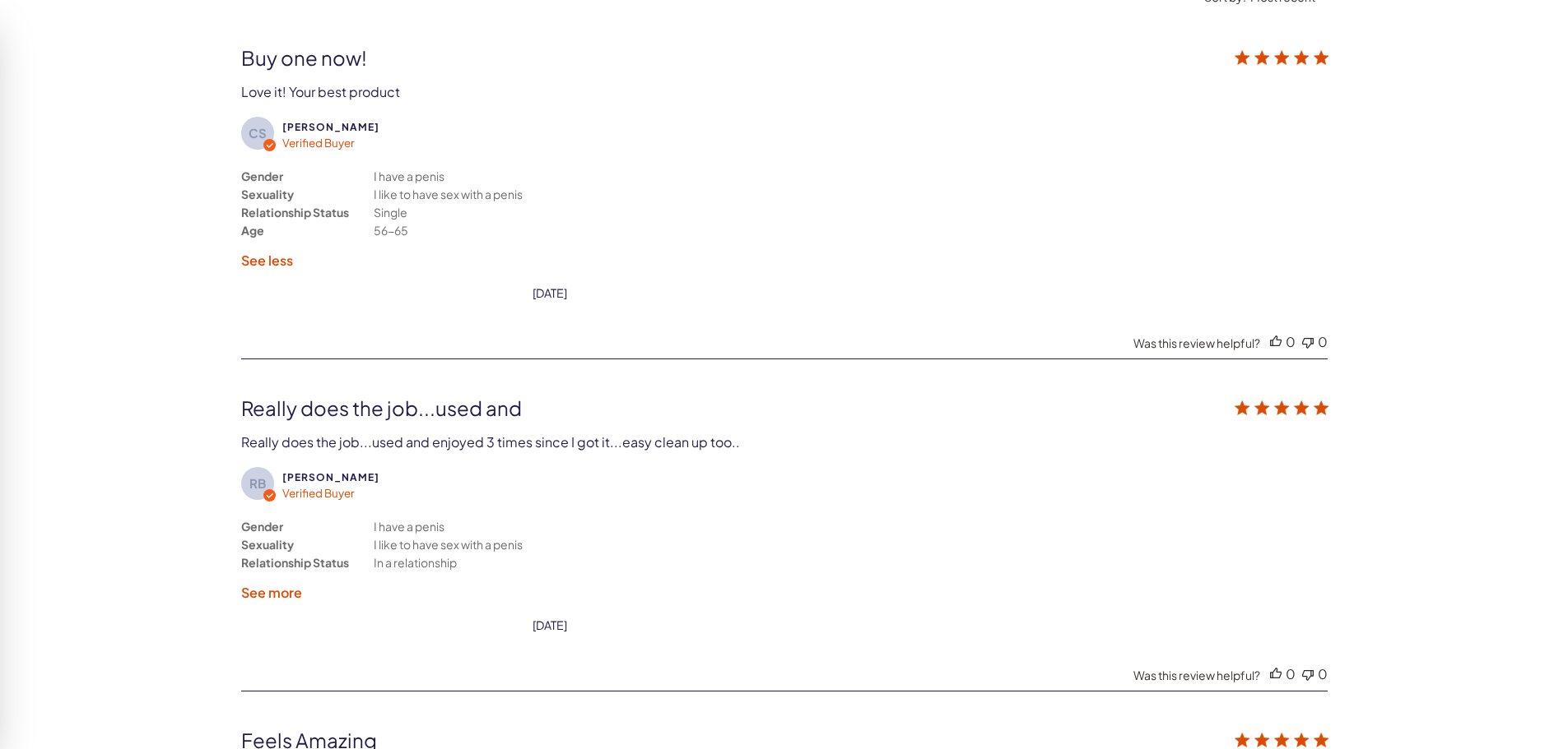
scroll to position [3335, 0]
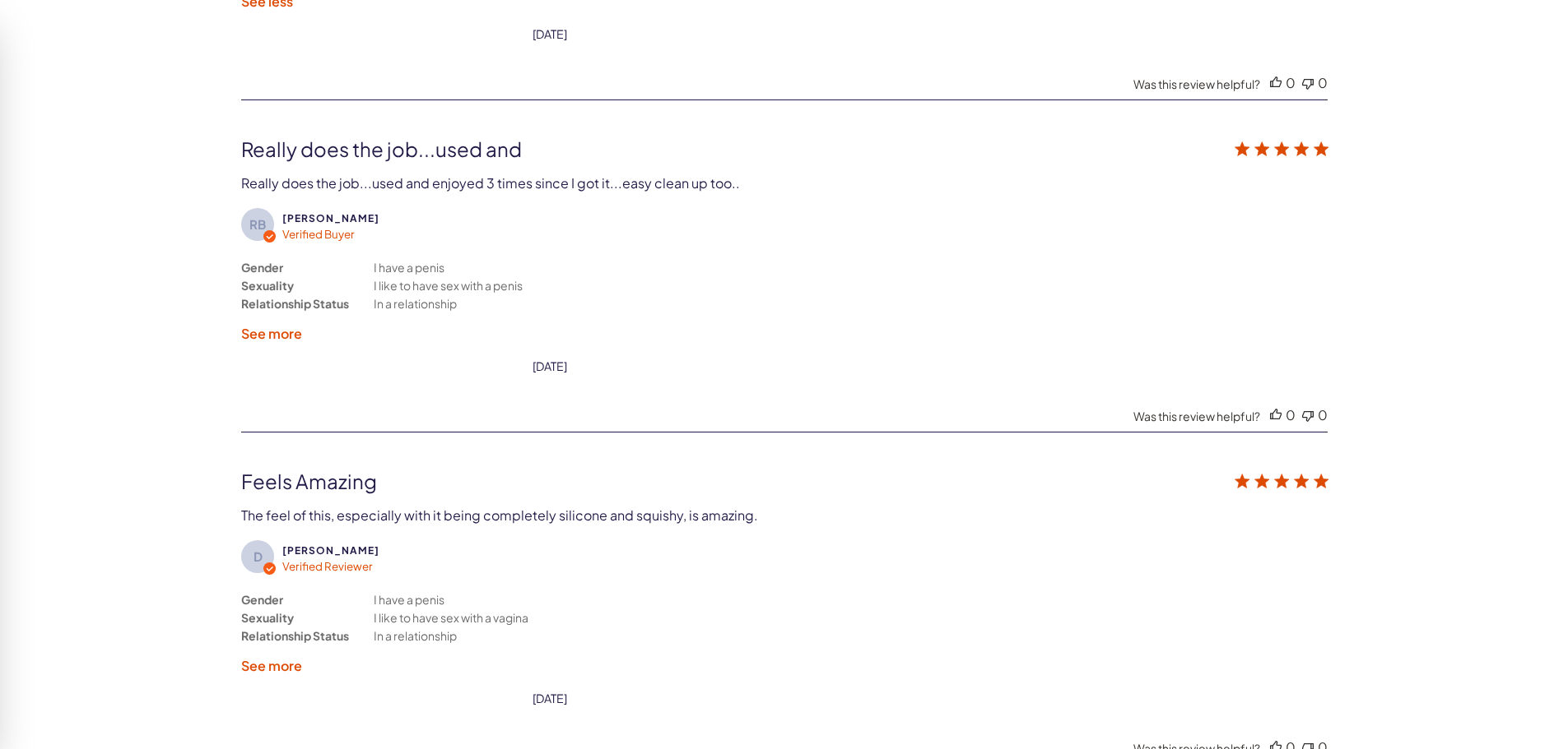
click at [287, 336] on label "See more" at bounding box center [271, 334] width 61 height 18
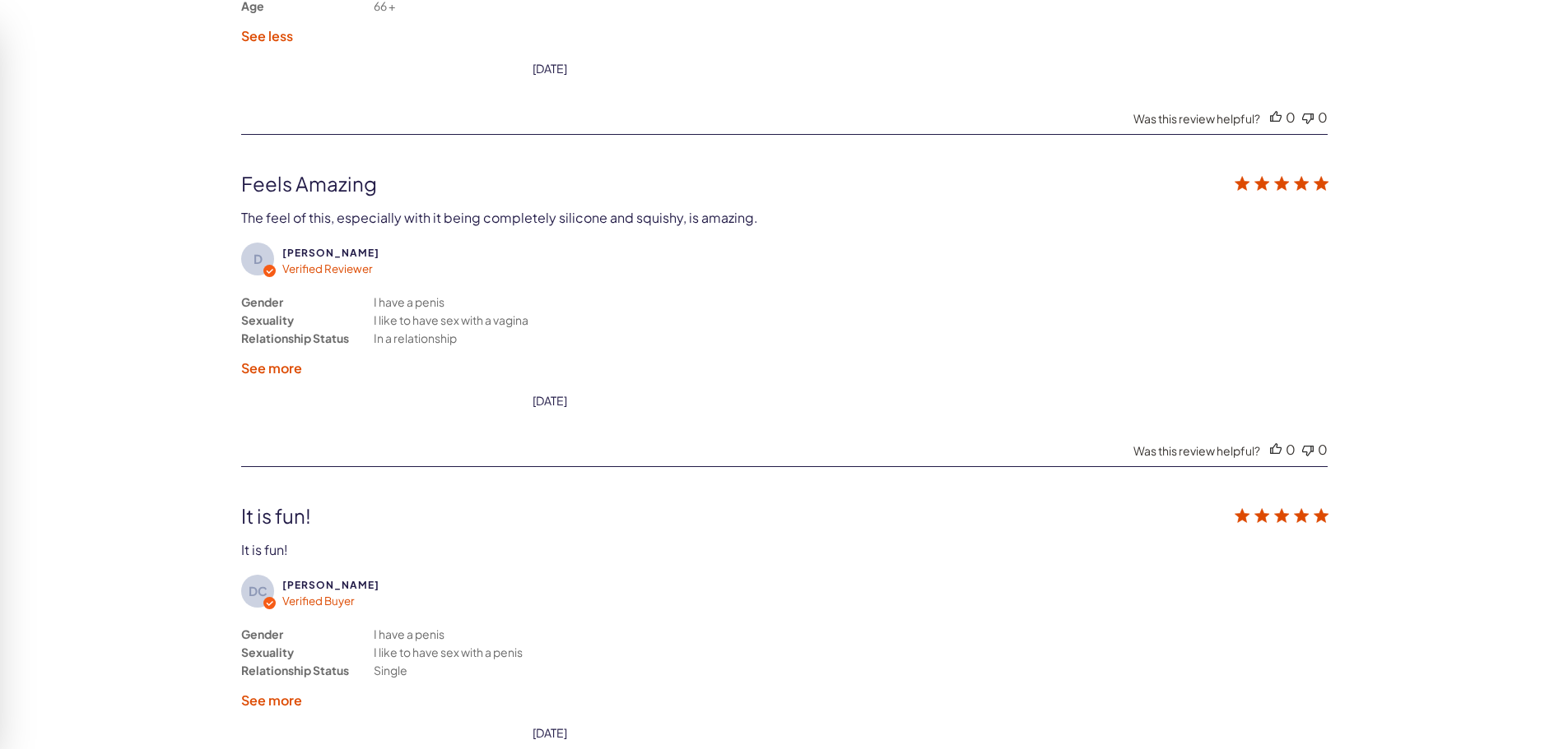
scroll to position [3664, 0]
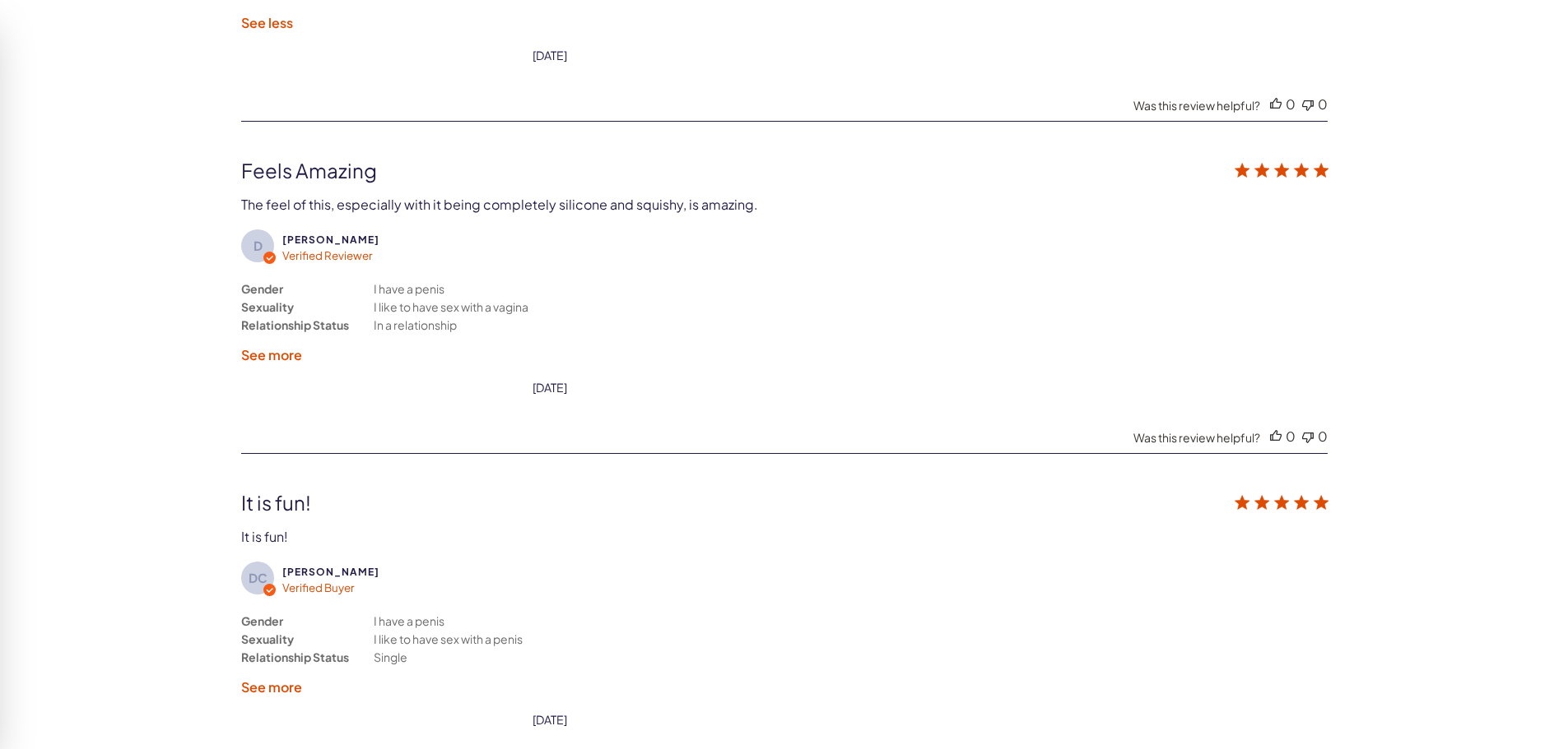
click at [282, 356] on label "See more" at bounding box center [271, 356] width 61 height 18
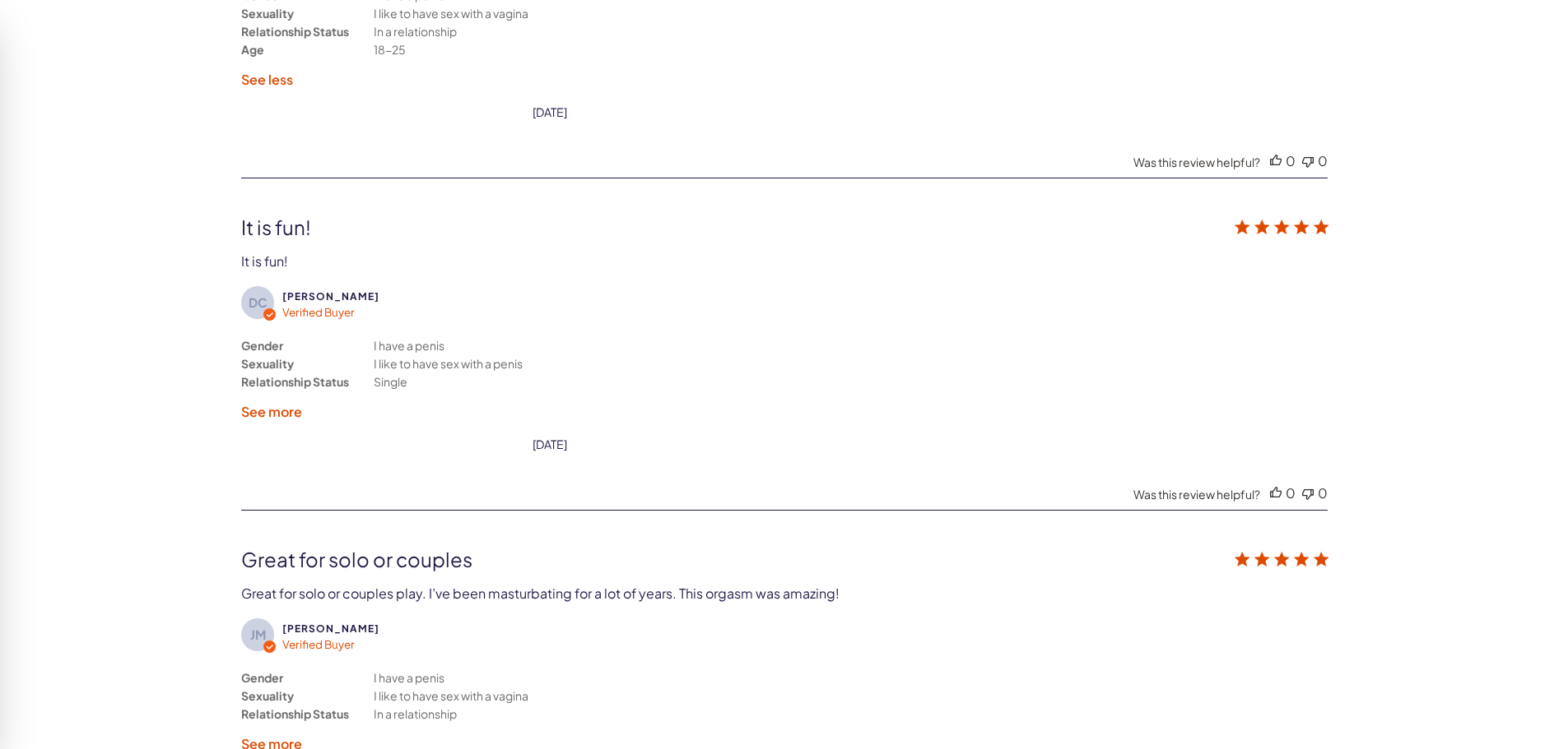
scroll to position [3993, 0]
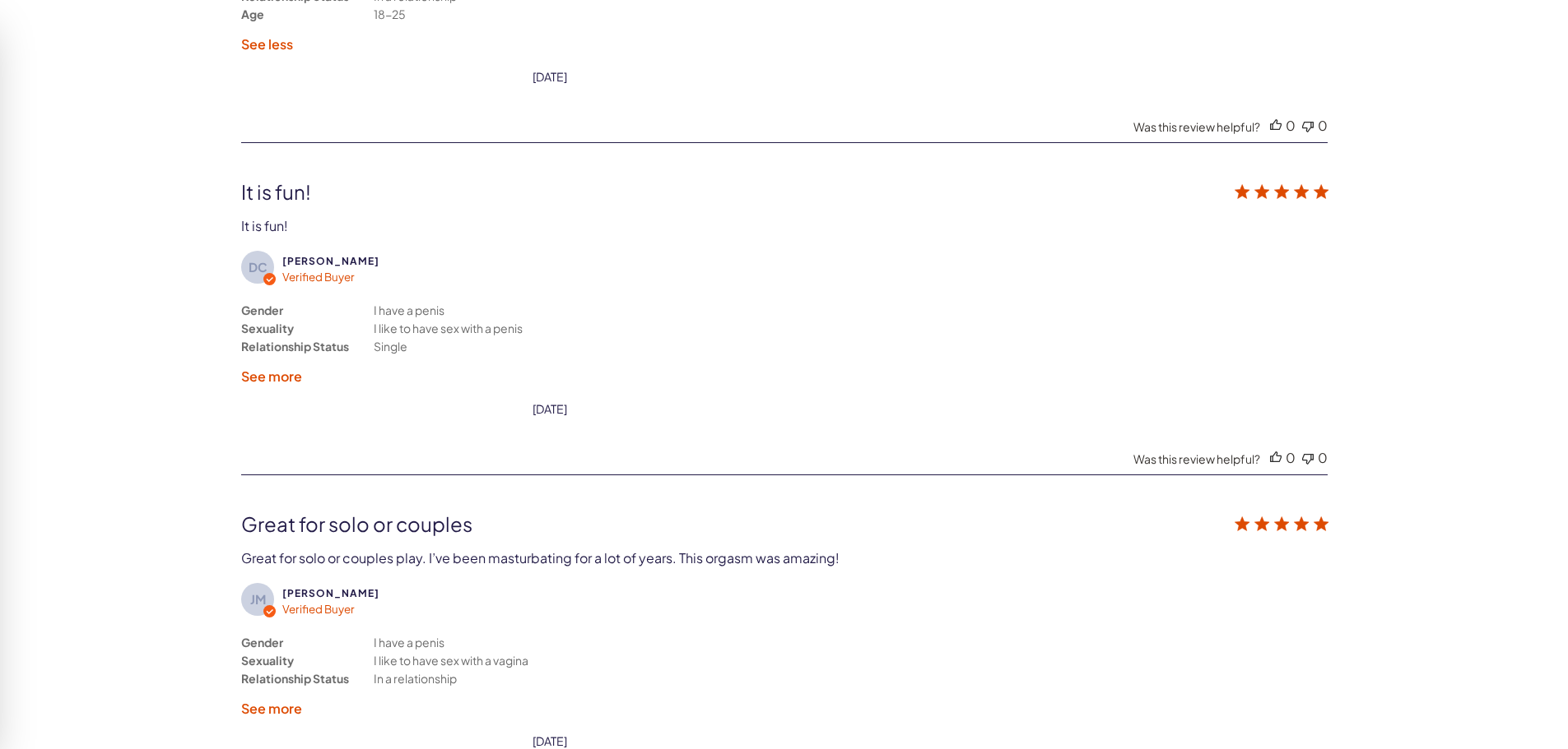
click at [268, 375] on label "See more" at bounding box center [271, 377] width 61 height 18
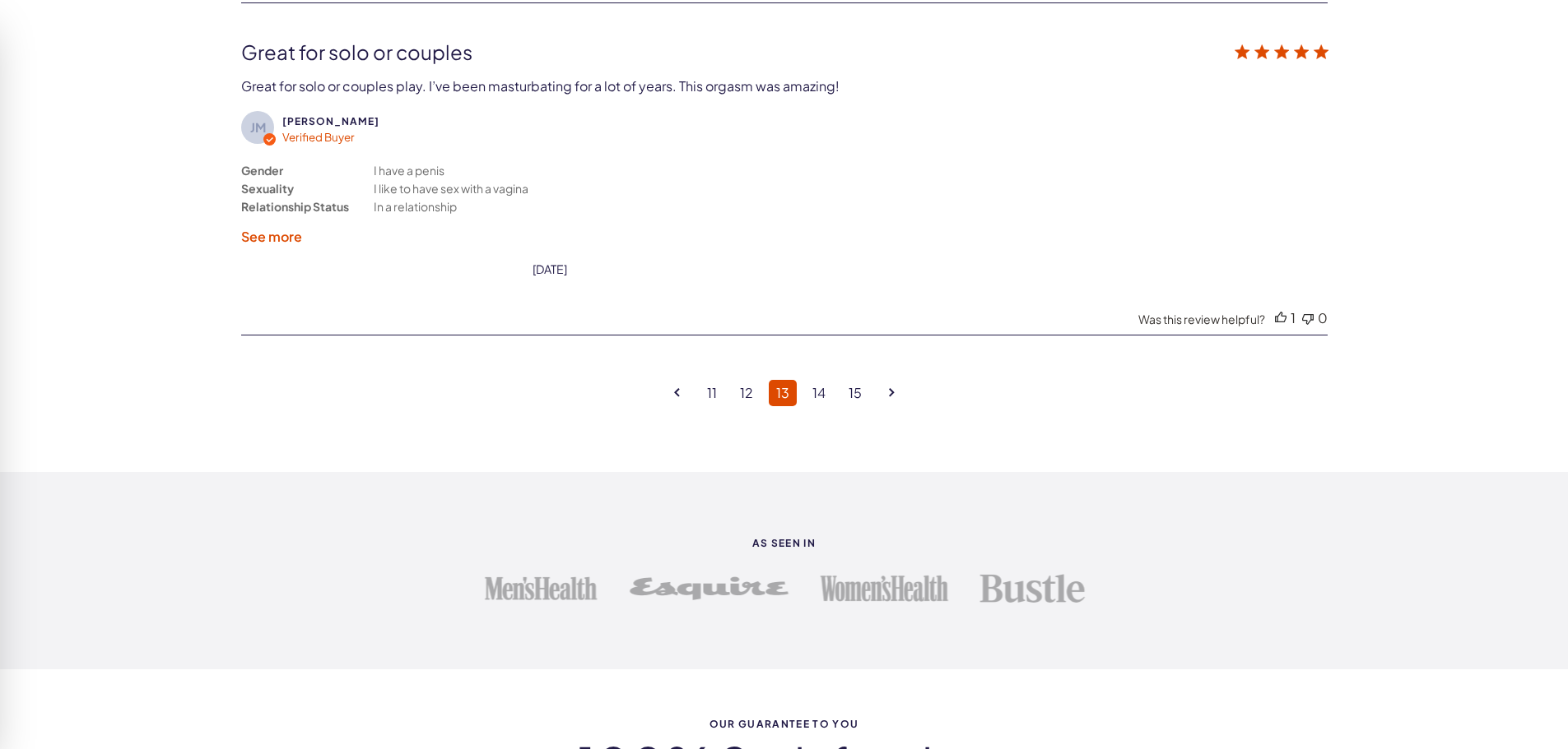
scroll to position [4487, 0]
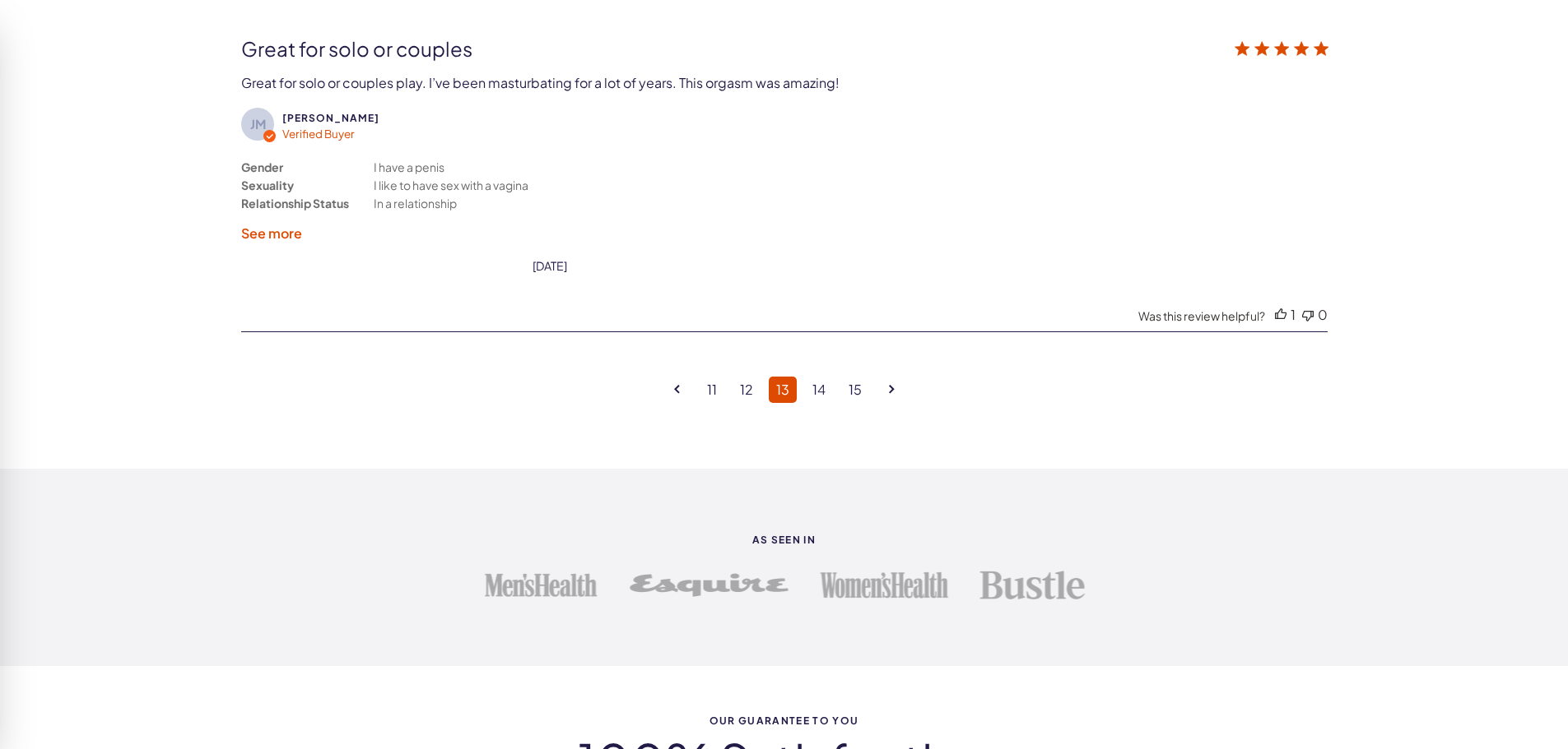
click at [283, 234] on label "See more" at bounding box center [271, 234] width 61 height 18
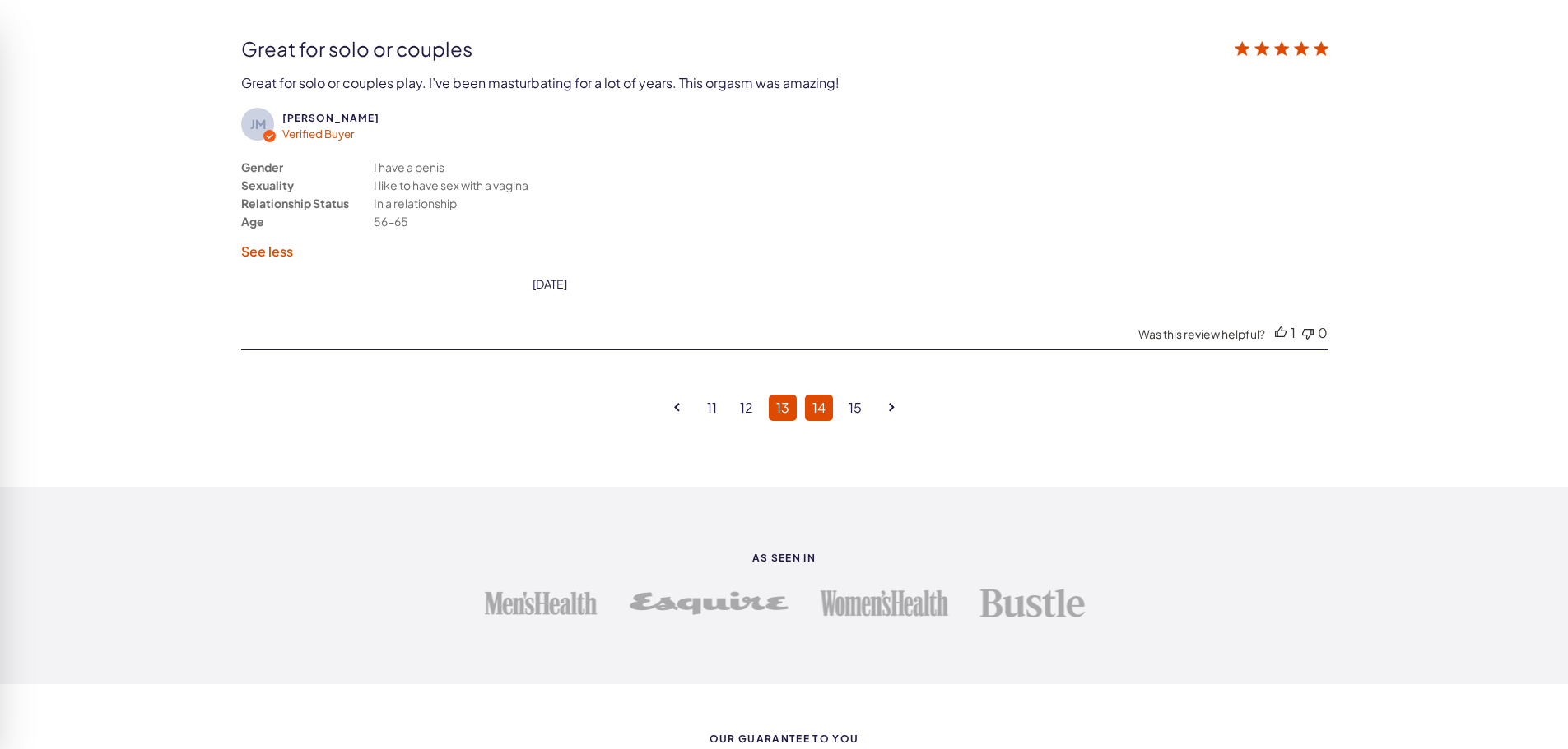
click at [822, 403] on link "14" at bounding box center [819, 407] width 28 height 26
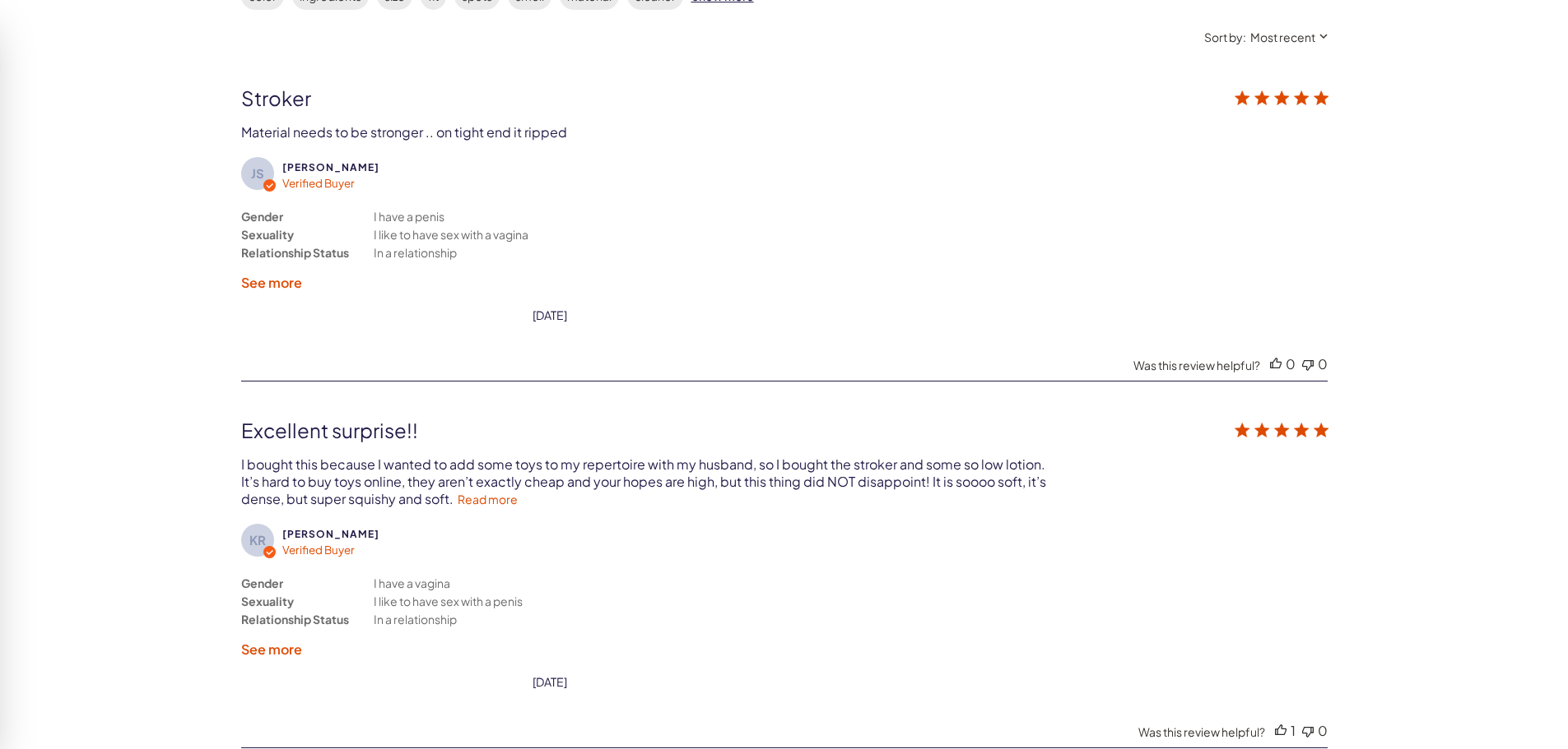
scroll to position [3089, 0]
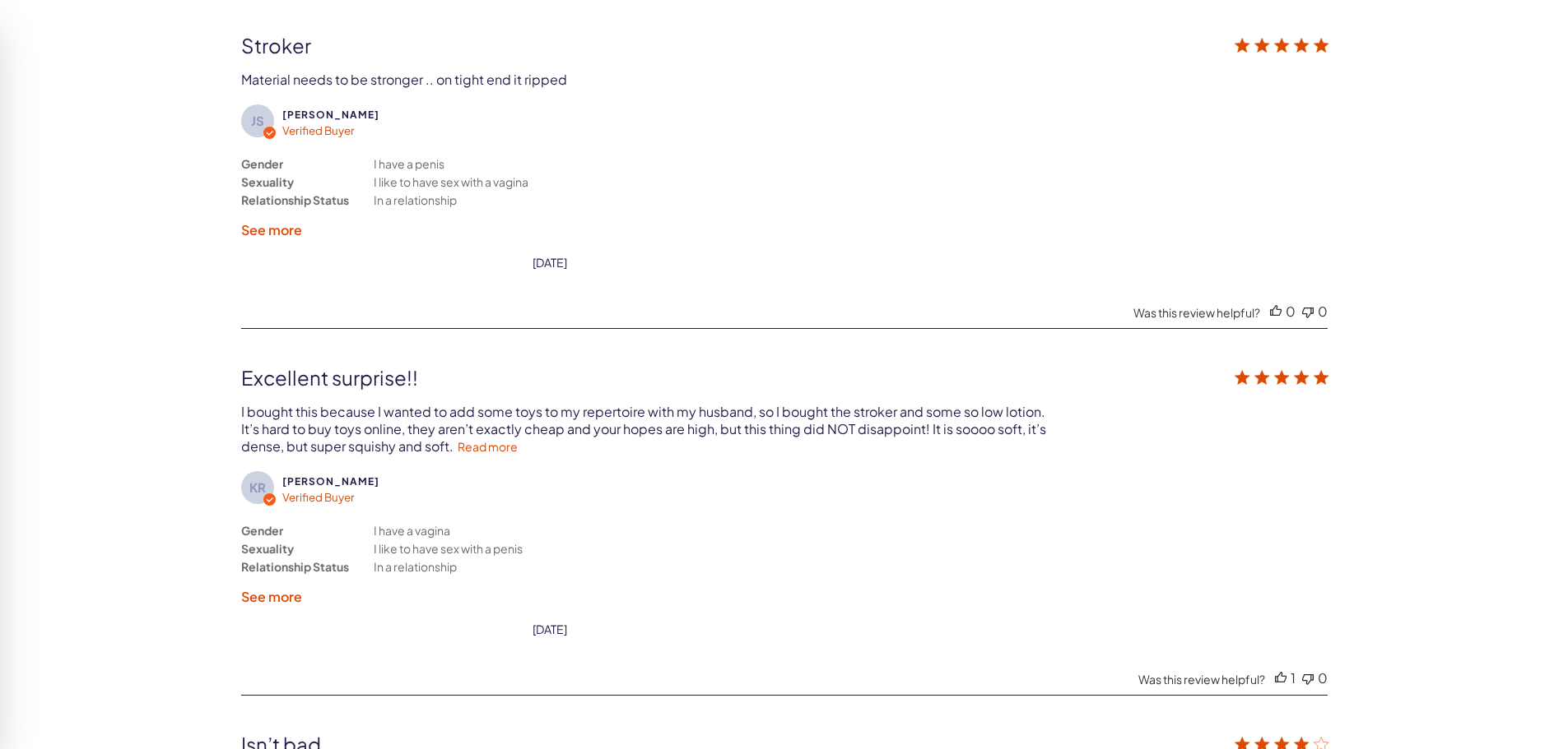
click at [294, 228] on label "See more" at bounding box center [271, 230] width 61 height 18
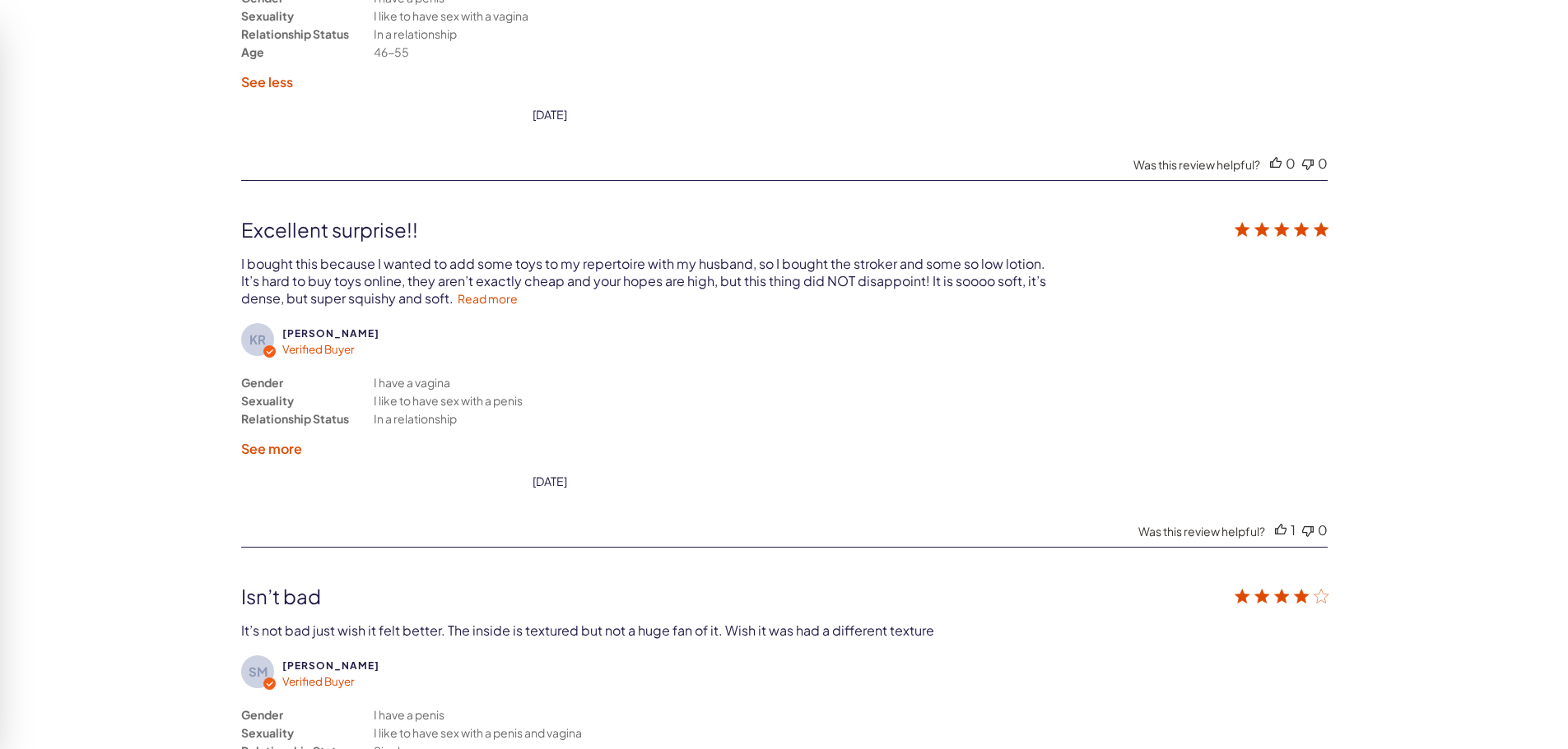
scroll to position [3335, 0]
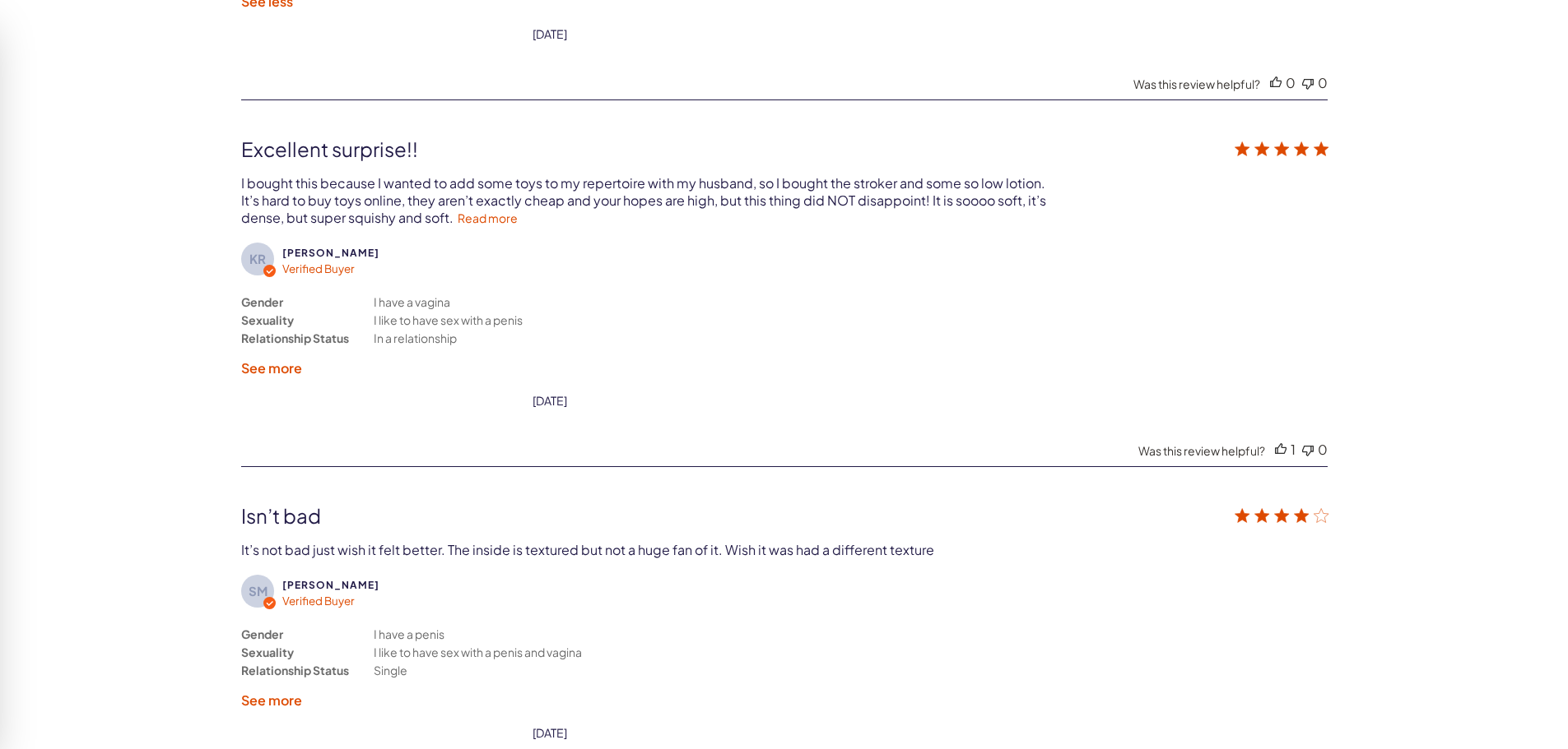
click at [290, 368] on label "See more" at bounding box center [271, 368] width 61 height 18
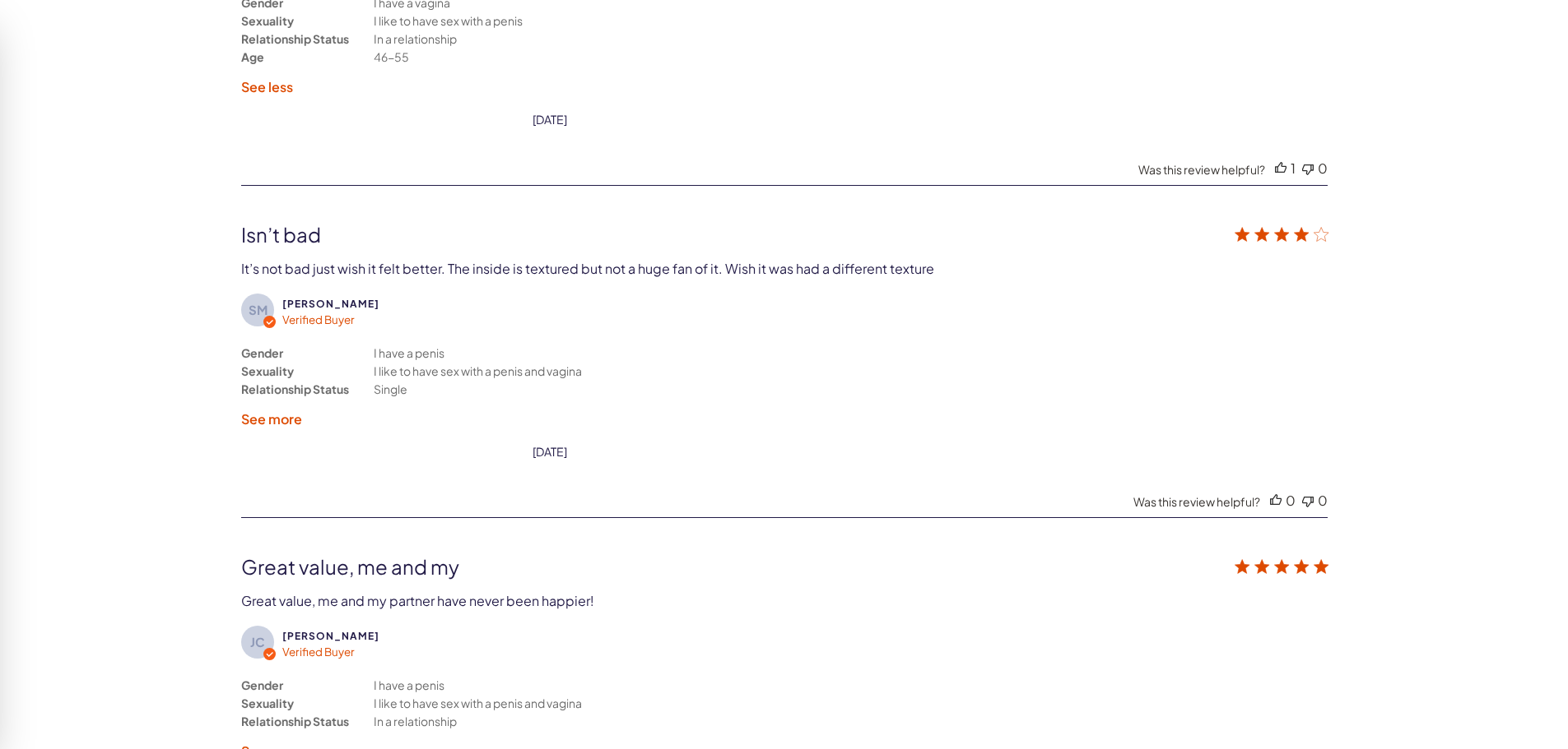
scroll to position [3664, 0]
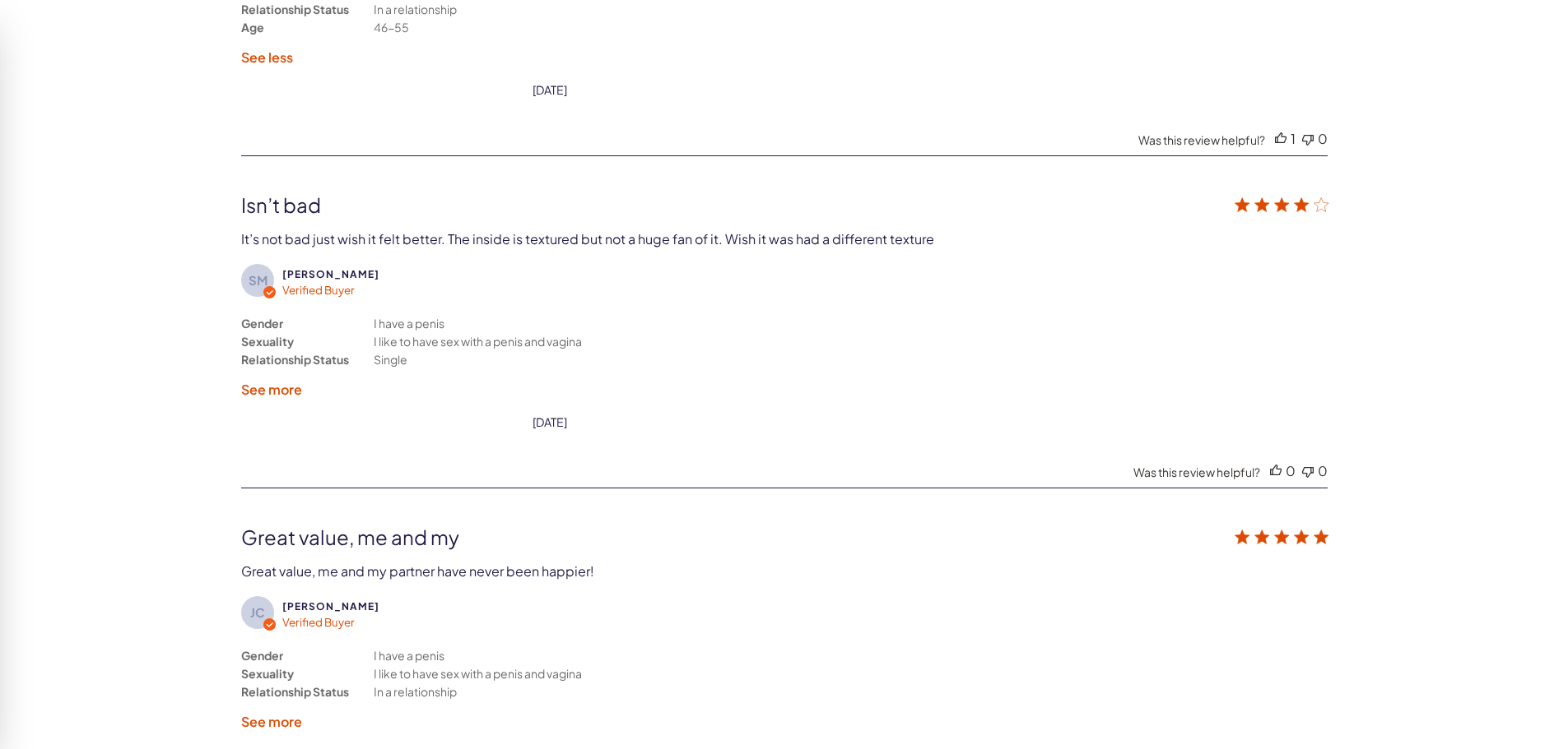
click at [278, 390] on label "See more" at bounding box center [271, 390] width 61 height 18
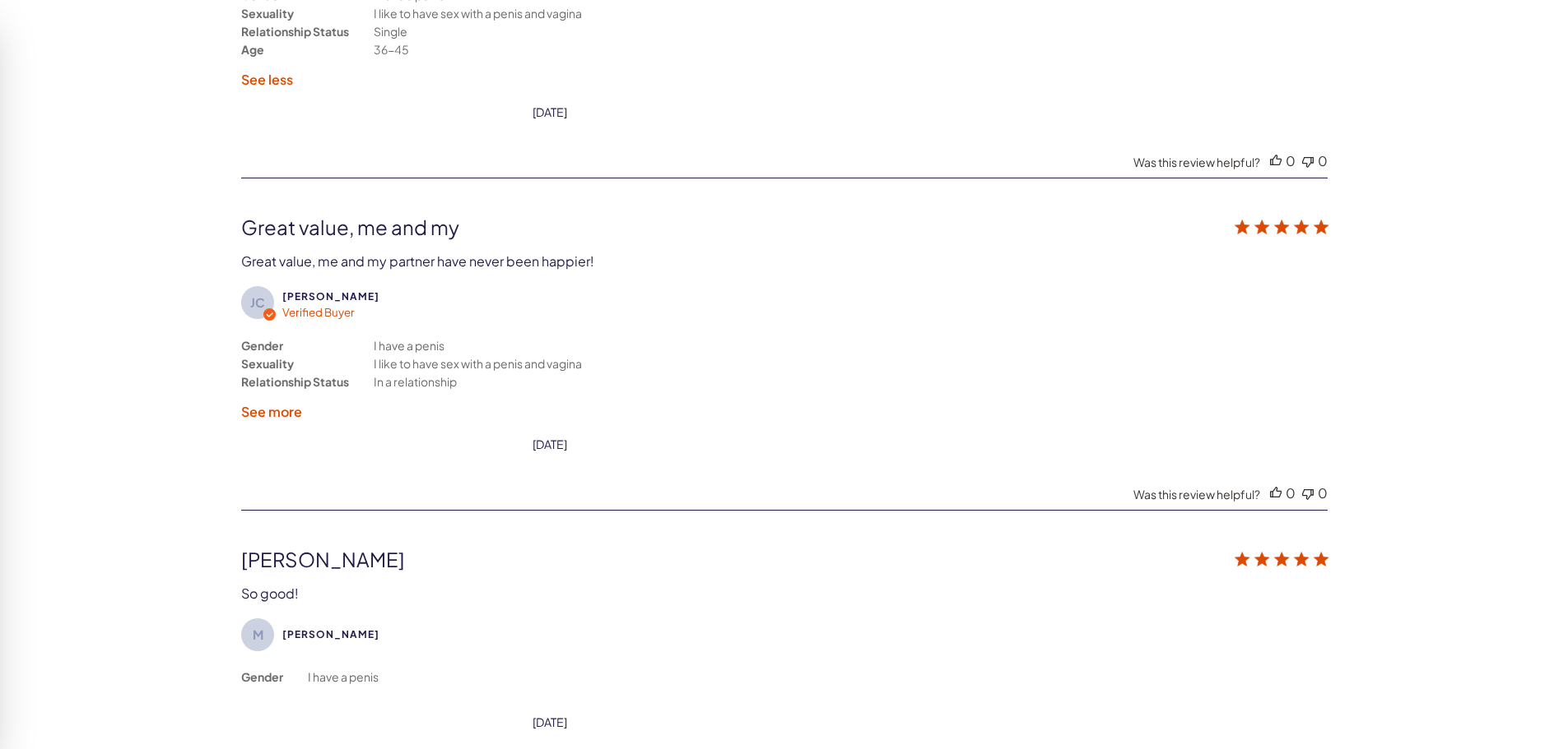
scroll to position [3993, 0]
click at [292, 408] on label "See more" at bounding box center [271, 411] width 61 height 18
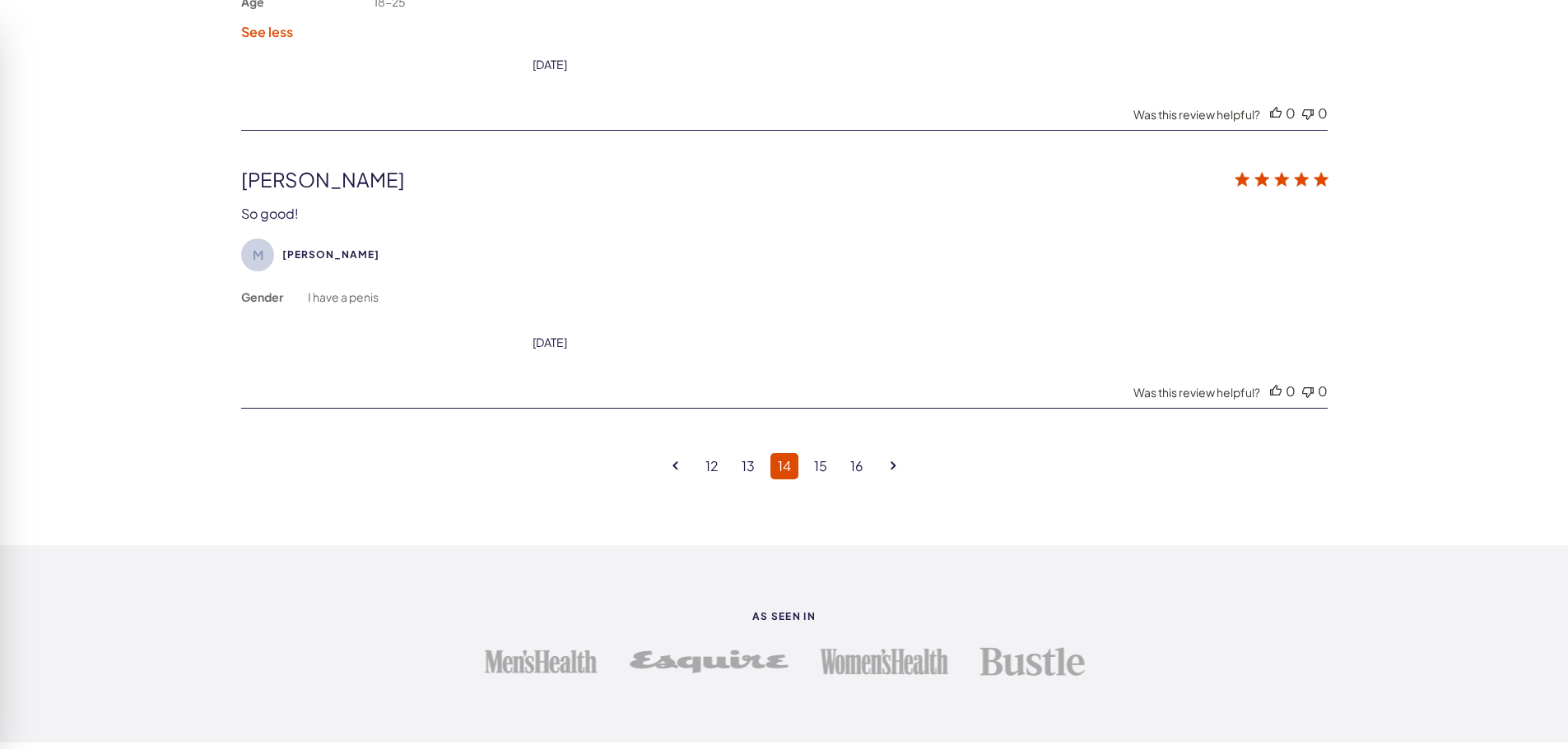
scroll to position [4404, 0]
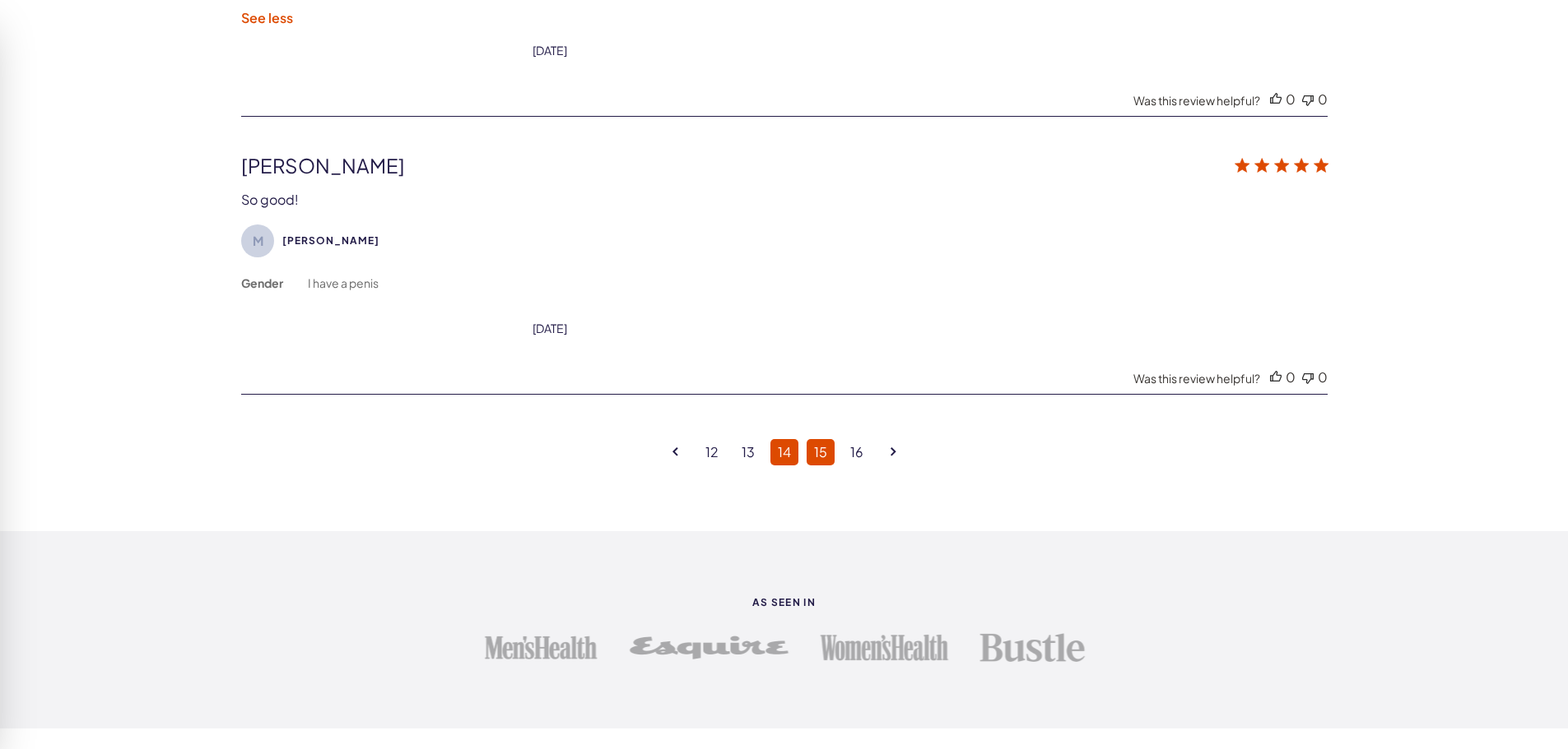
click at [821, 453] on link "15" at bounding box center [821, 452] width 28 height 26
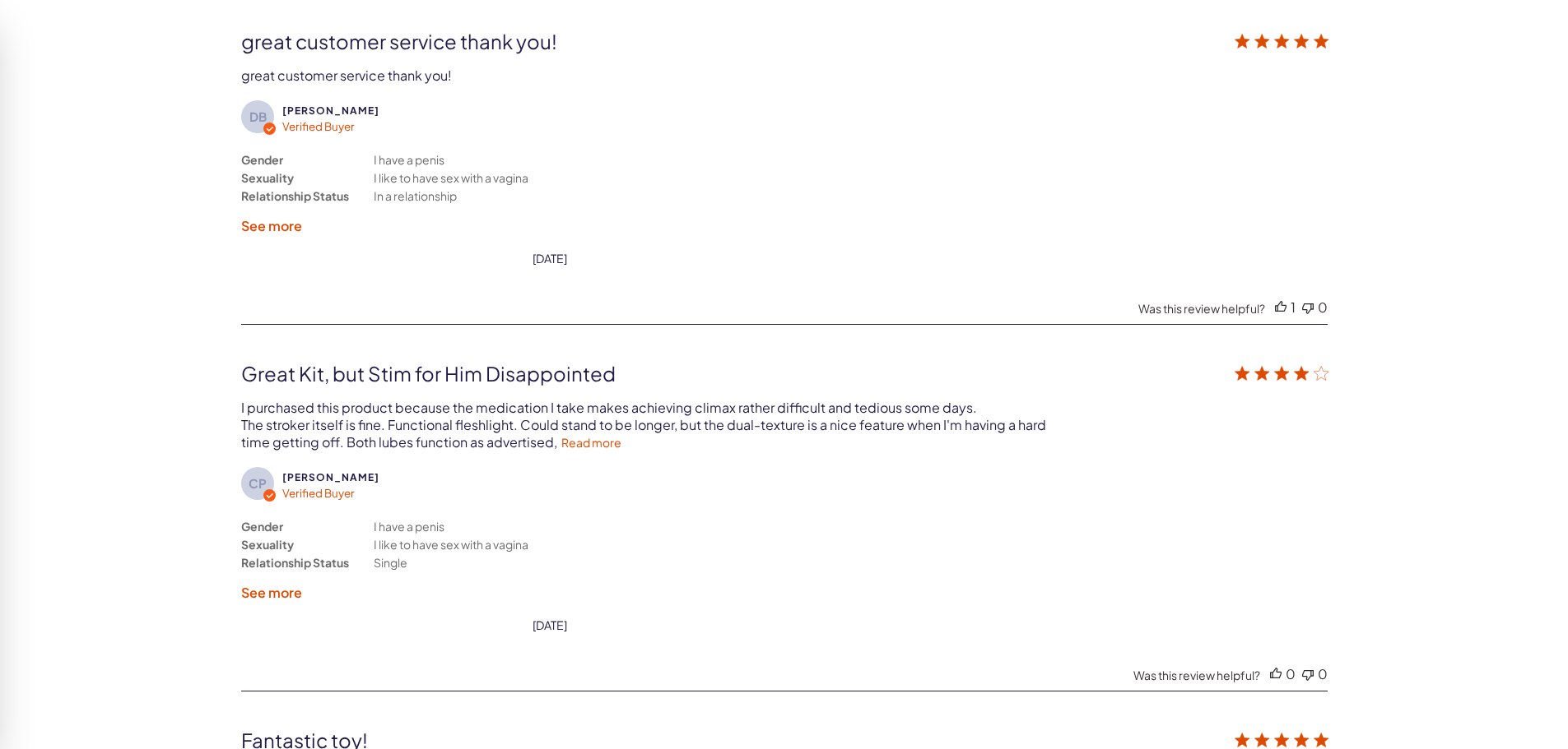
scroll to position [3089, 0]
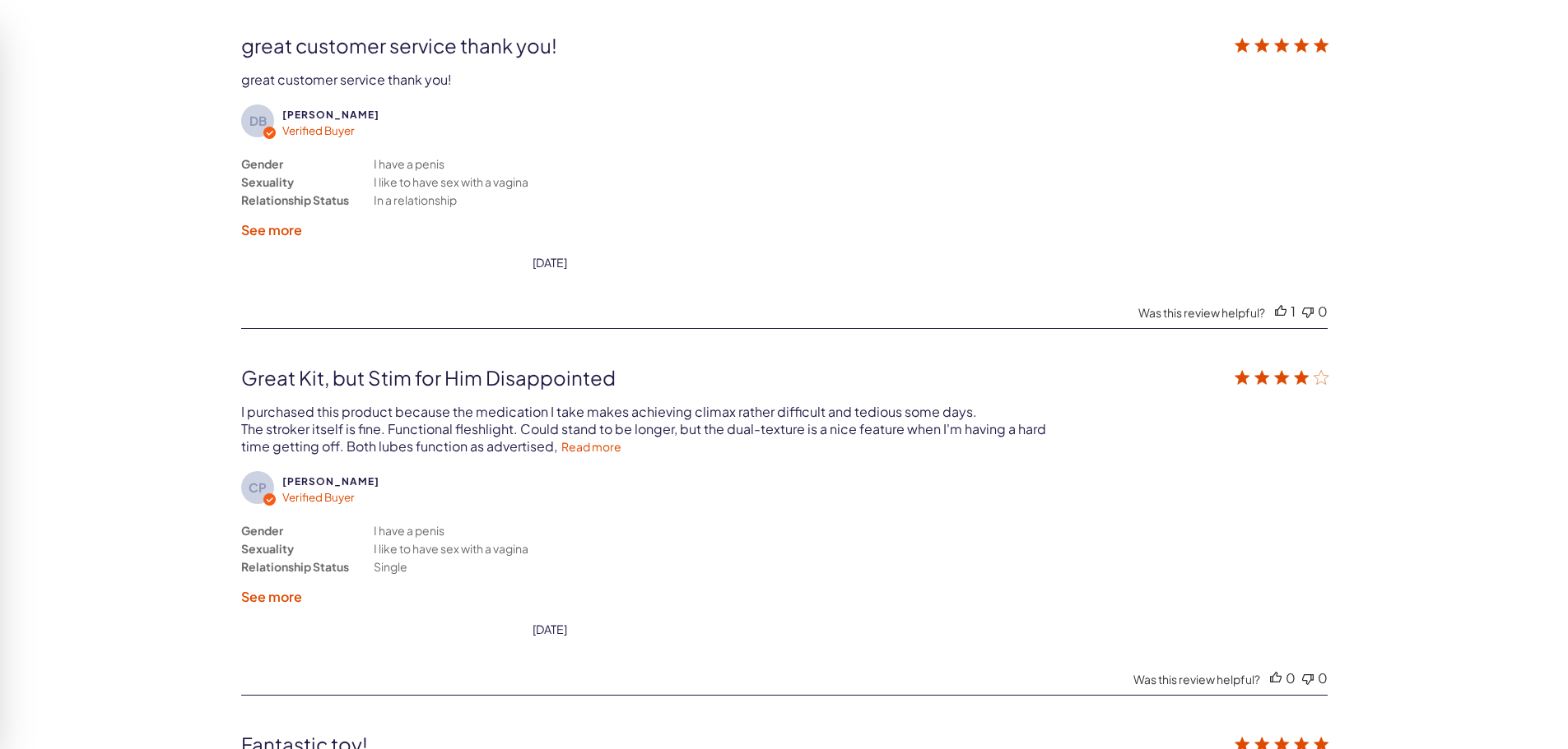
click at [285, 225] on label "See more" at bounding box center [271, 230] width 61 height 18
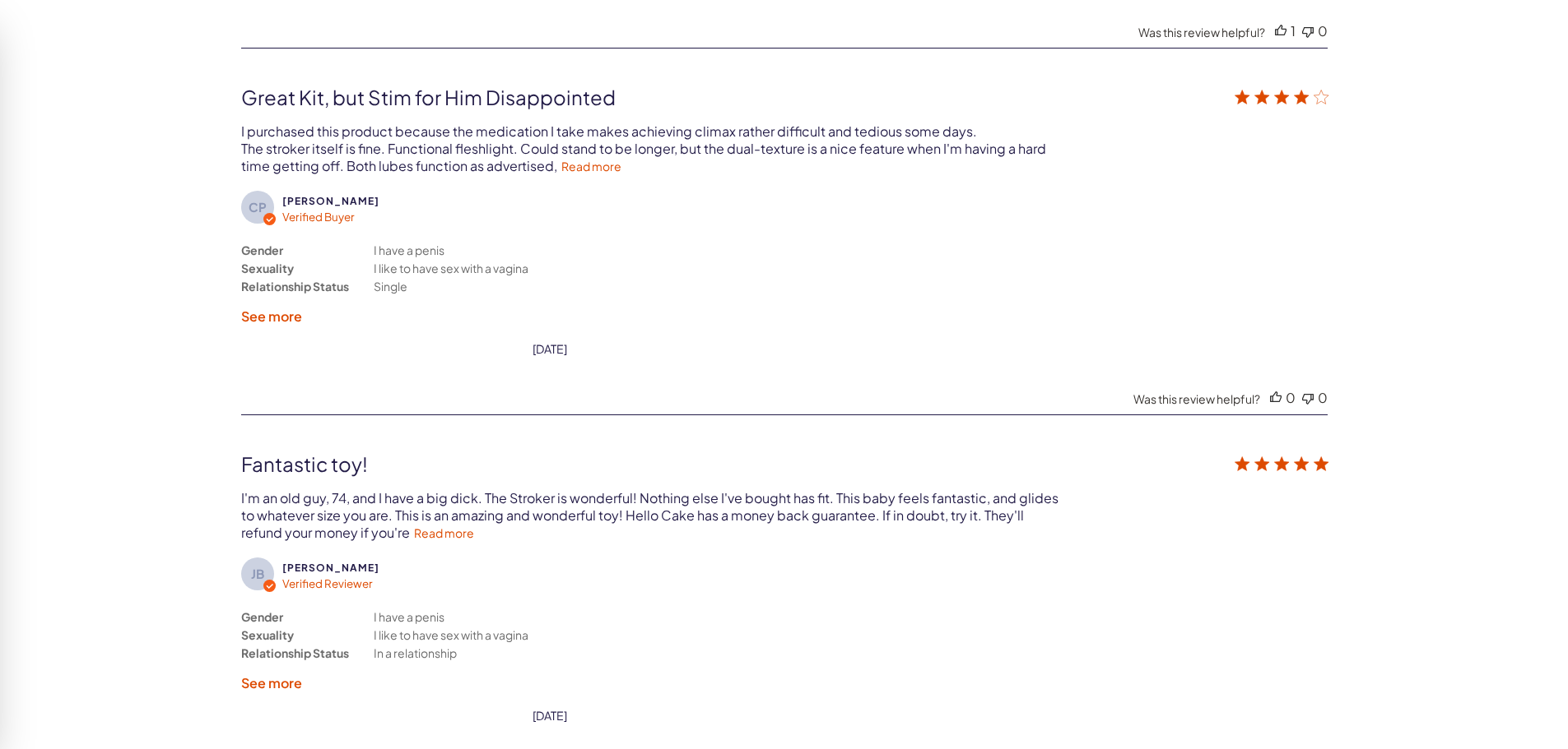
scroll to position [3418, 0]
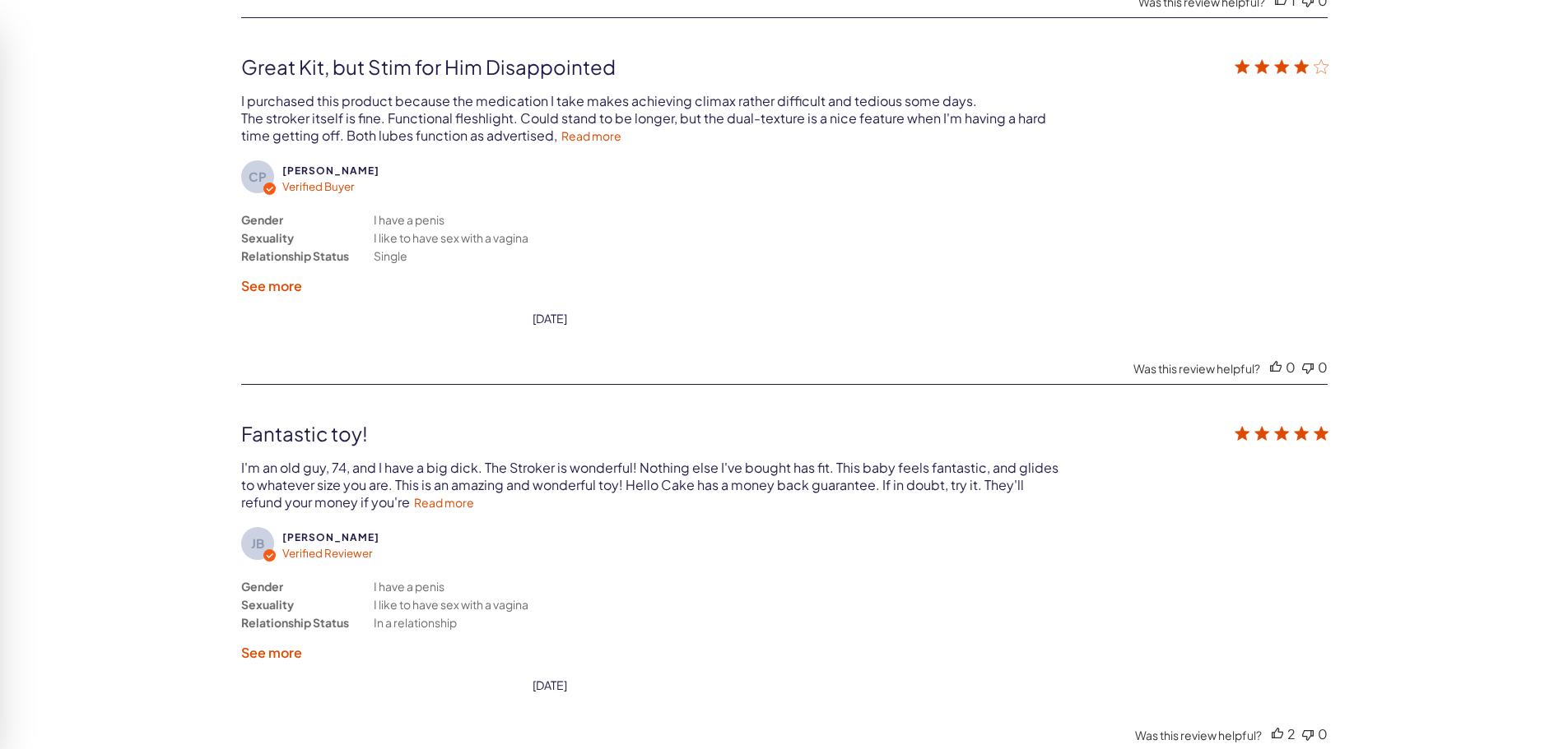
click at [289, 282] on label "See more" at bounding box center [271, 286] width 61 height 18
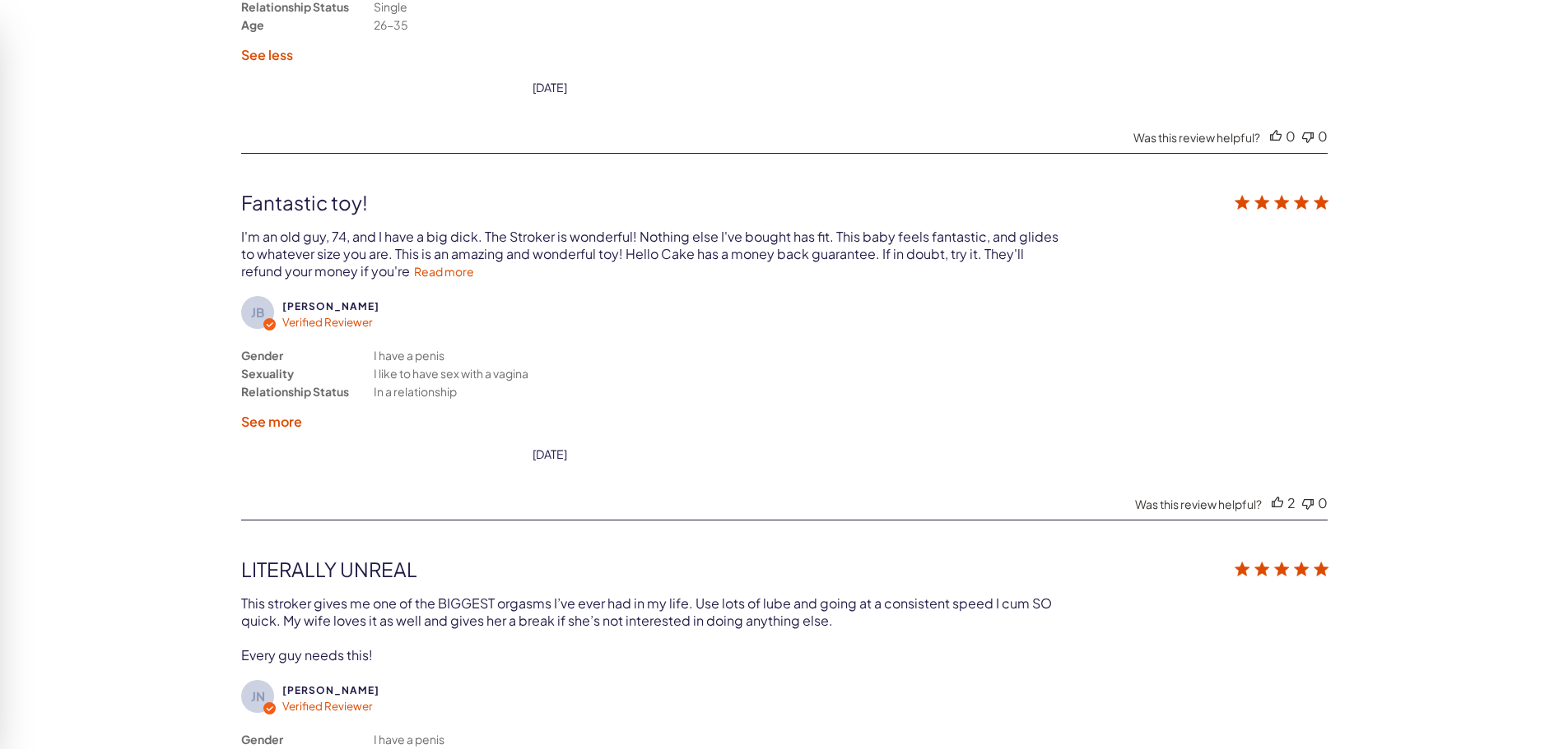
scroll to position [3746, 0]
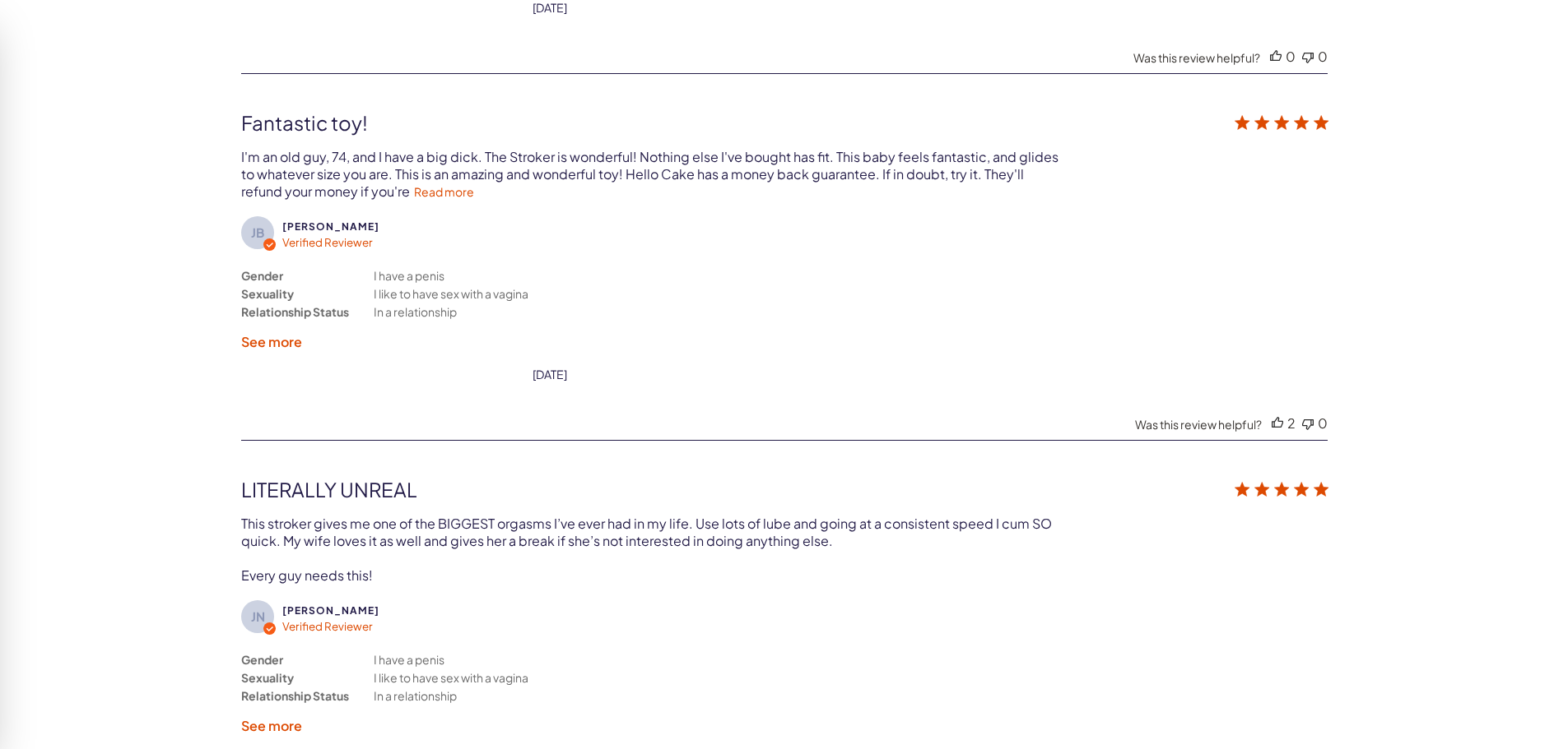
click at [270, 346] on label "See more" at bounding box center [271, 342] width 61 height 18
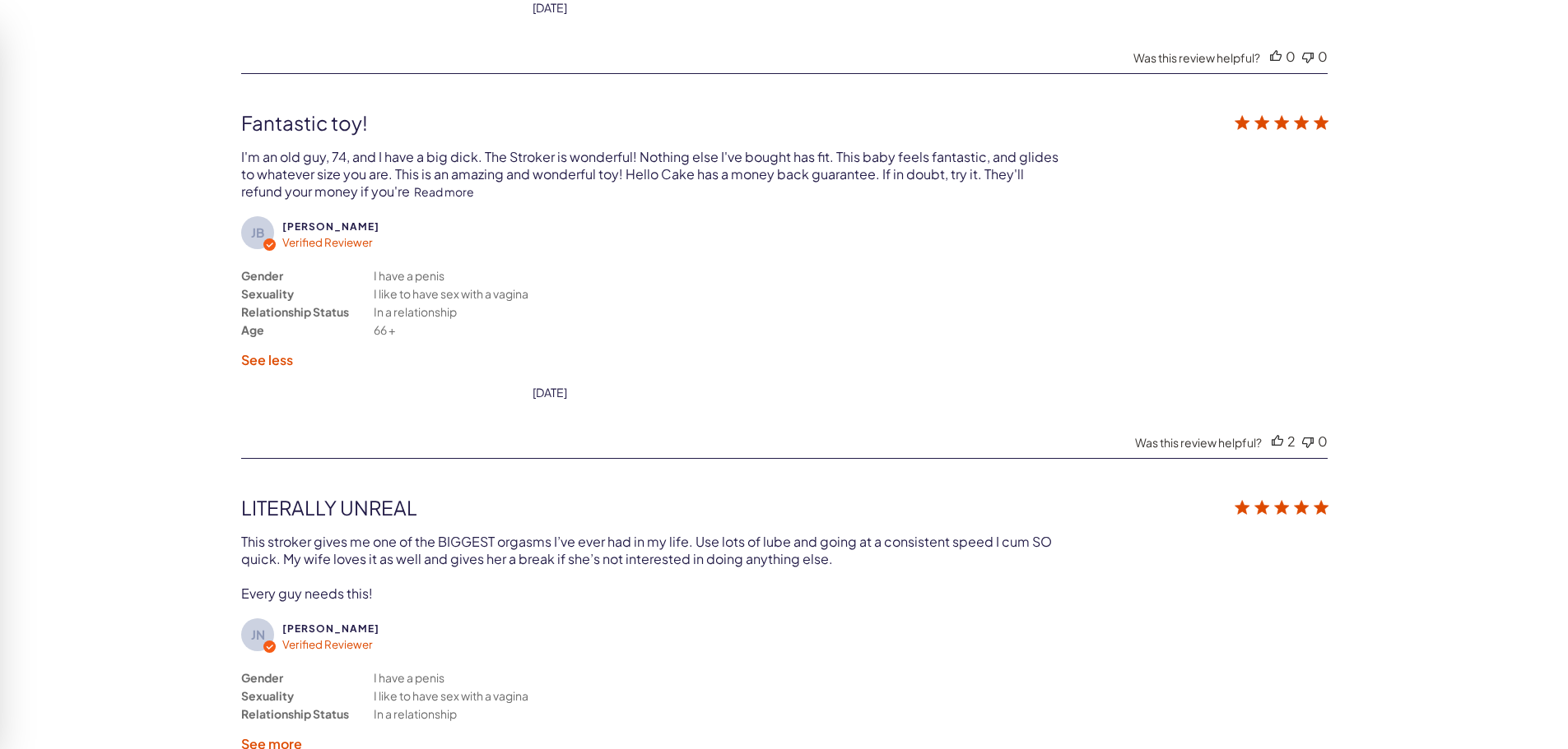
click at [414, 198] on link "Read more" at bounding box center [444, 191] width 60 height 15
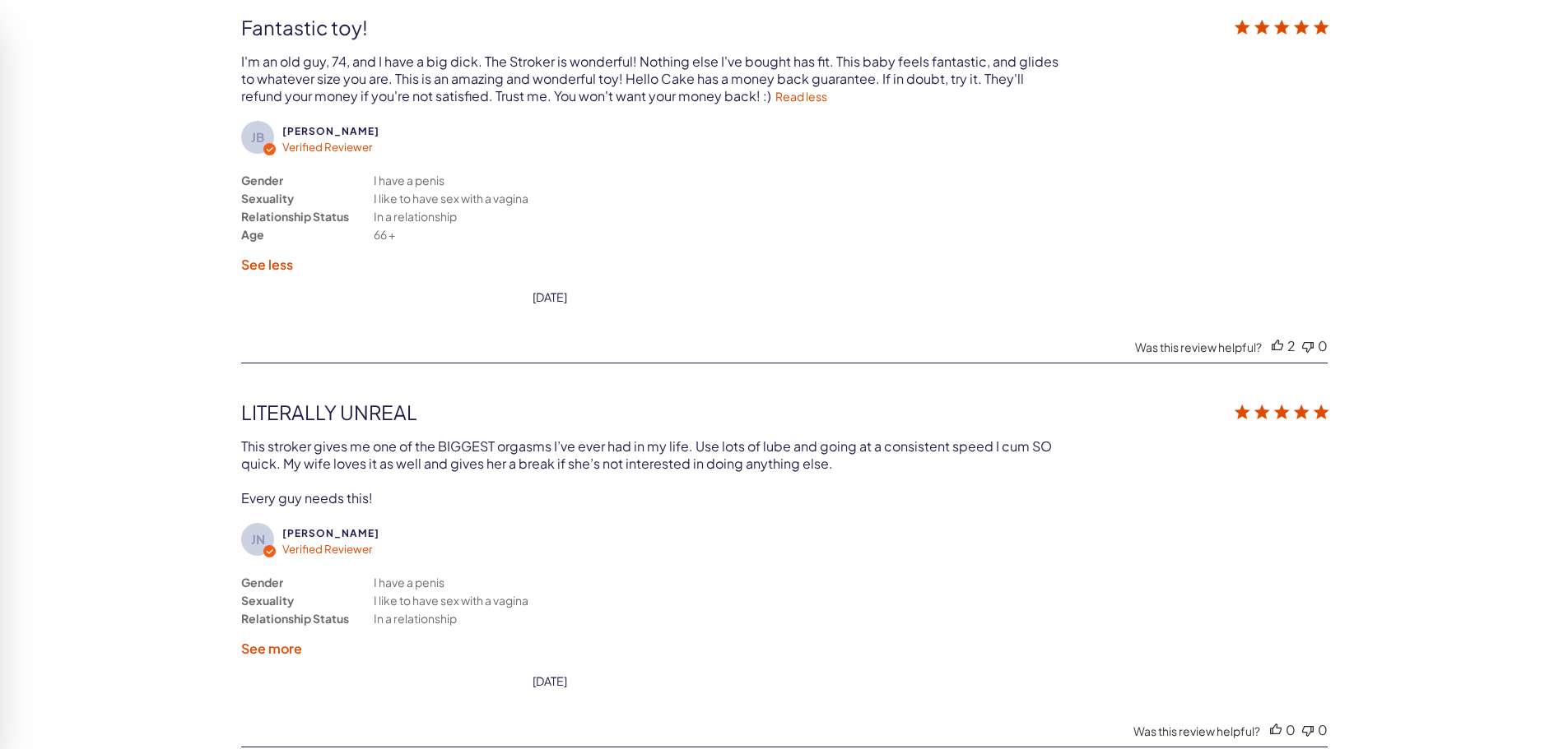
scroll to position [4075, 0]
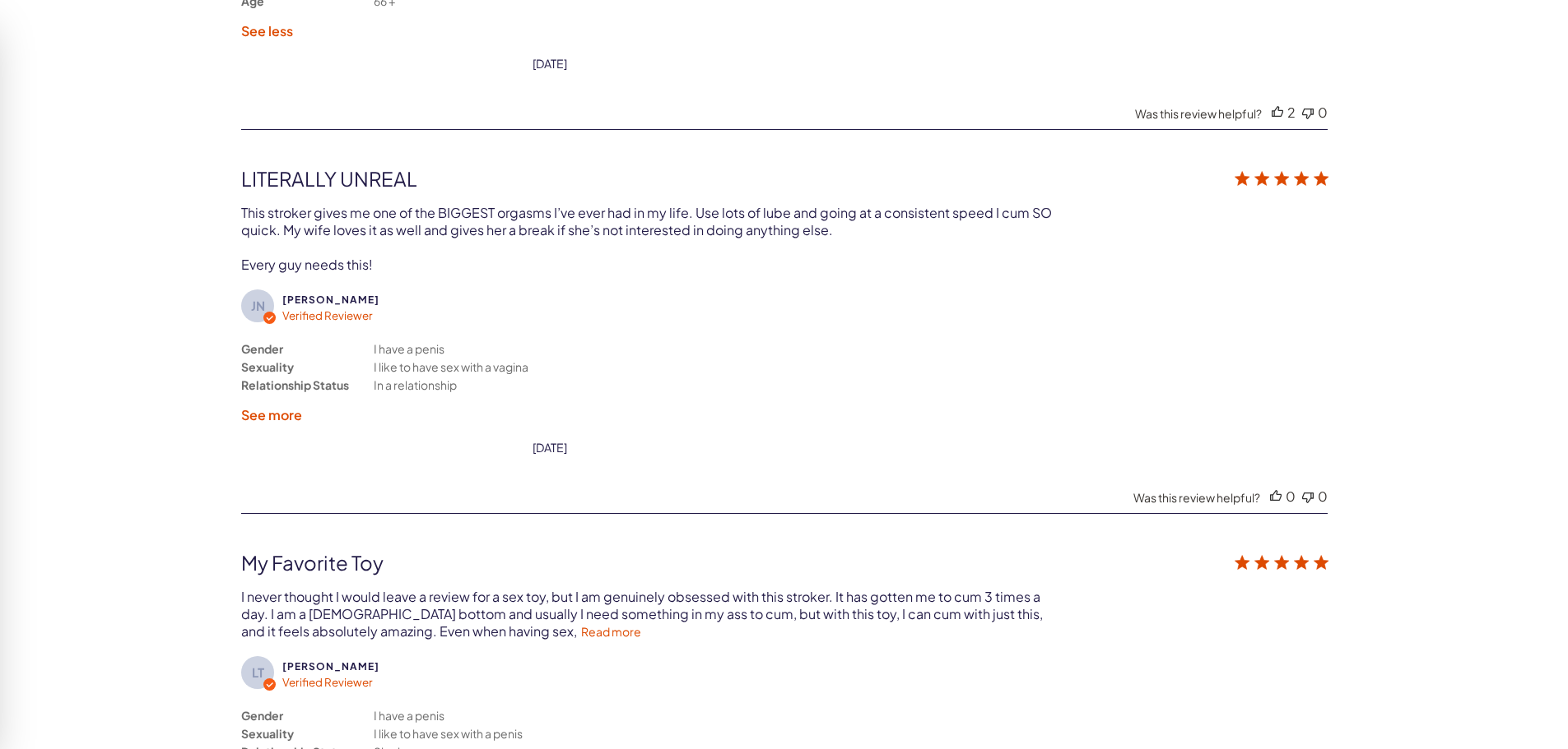
click at [268, 415] on label "See more" at bounding box center [271, 415] width 61 height 18
click at [268, 415] on div "Gender Sexuality Relationship Status I have a penis I like to have sex with a v…" at bounding box center [446, 382] width 411 height 84
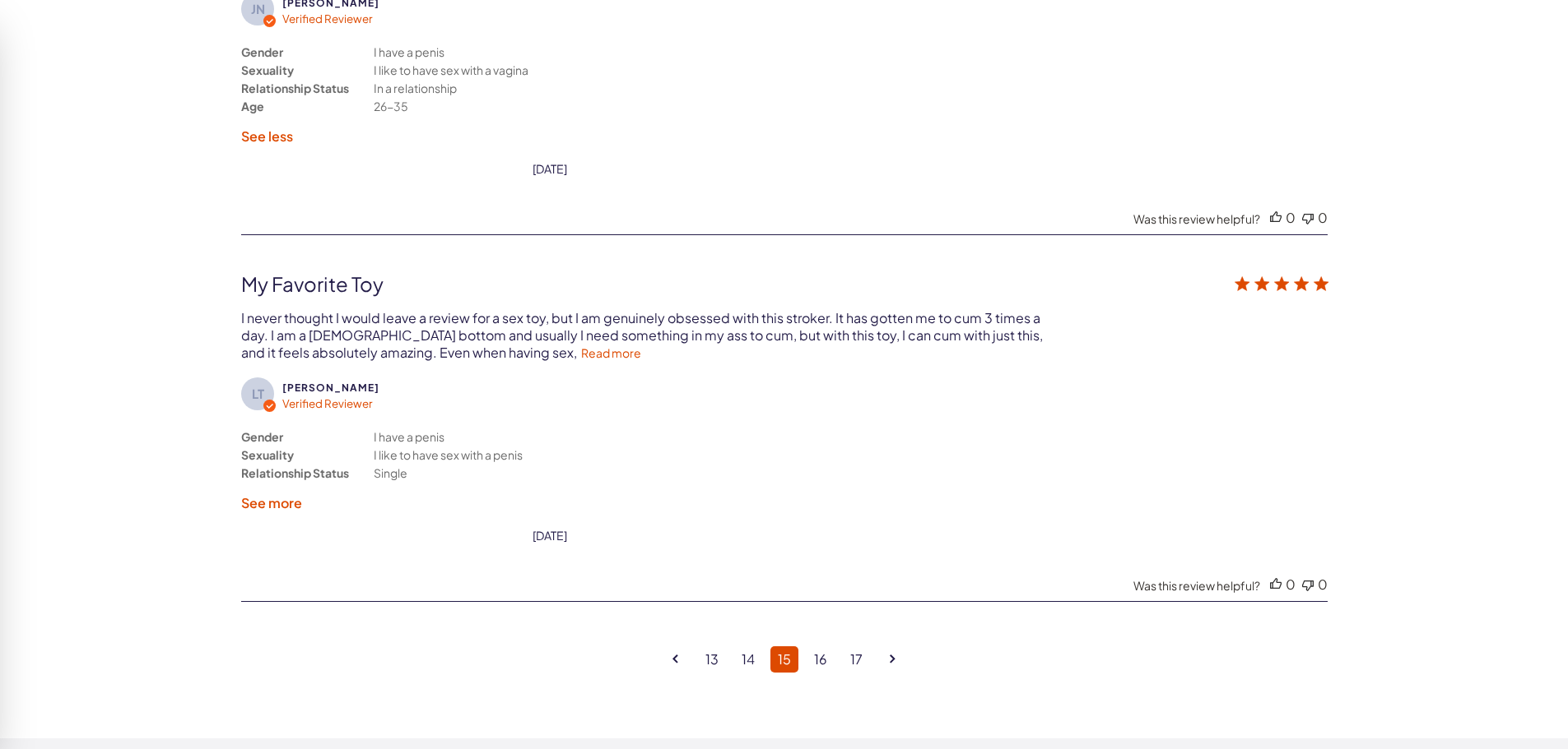
scroll to position [4404, 0]
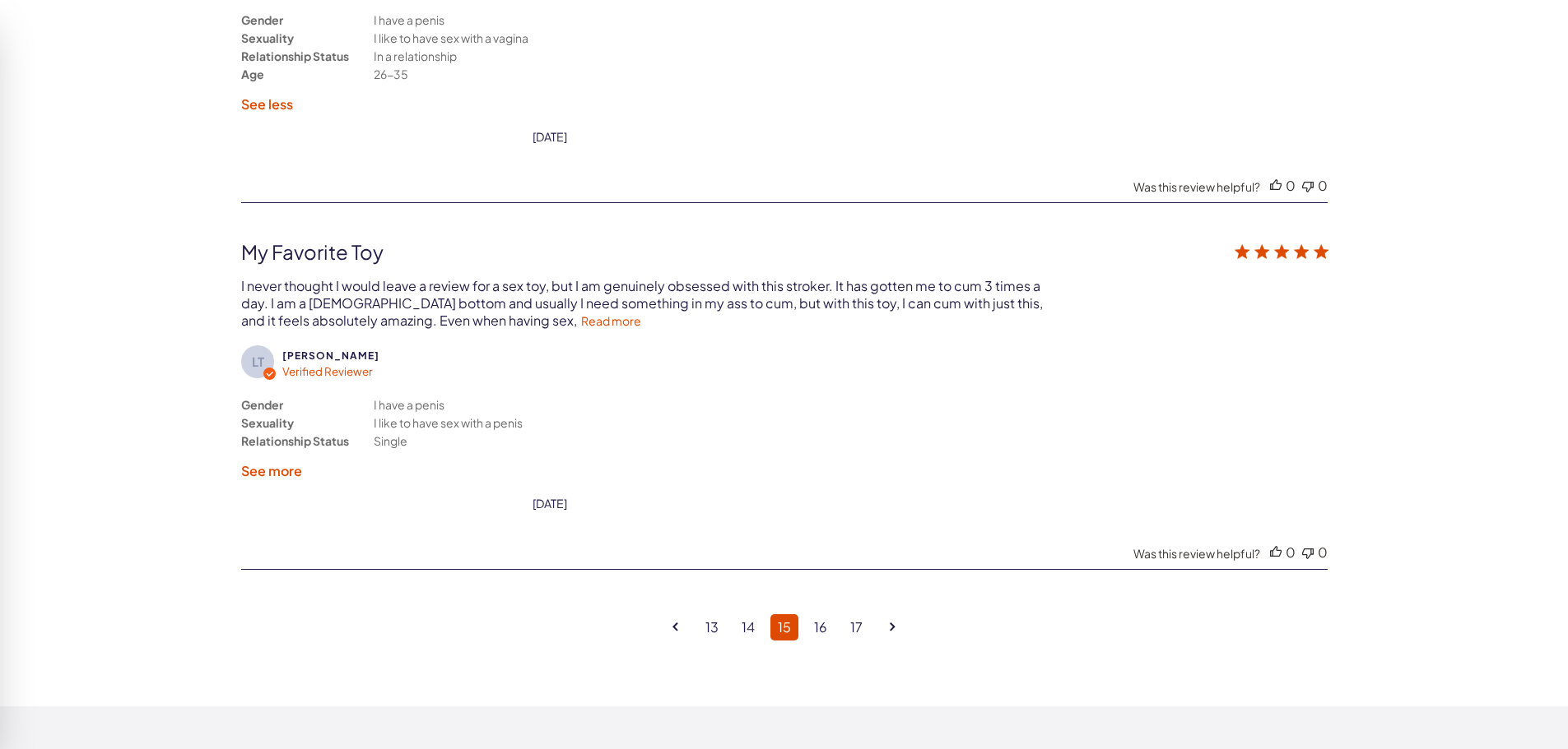
click at [279, 470] on label "See more" at bounding box center [271, 471] width 61 height 18
click at [279, 470] on div "Gender Sexuality Relationship Status I have a penis I like to have sex with a p…" at bounding box center [446, 437] width 411 height 84
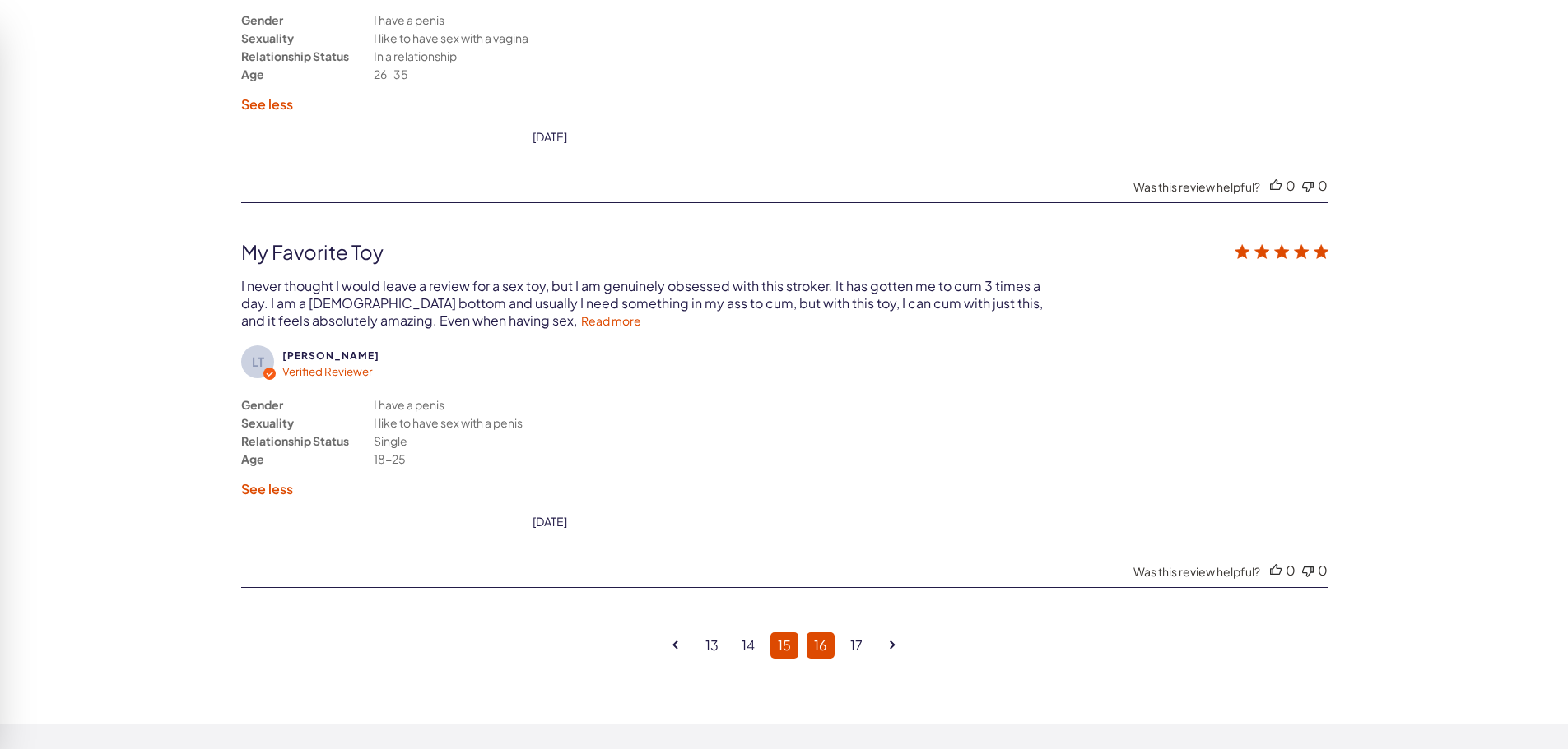
click at [820, 640] on link "16" at bounding box center [821, 646] width 28 height 26
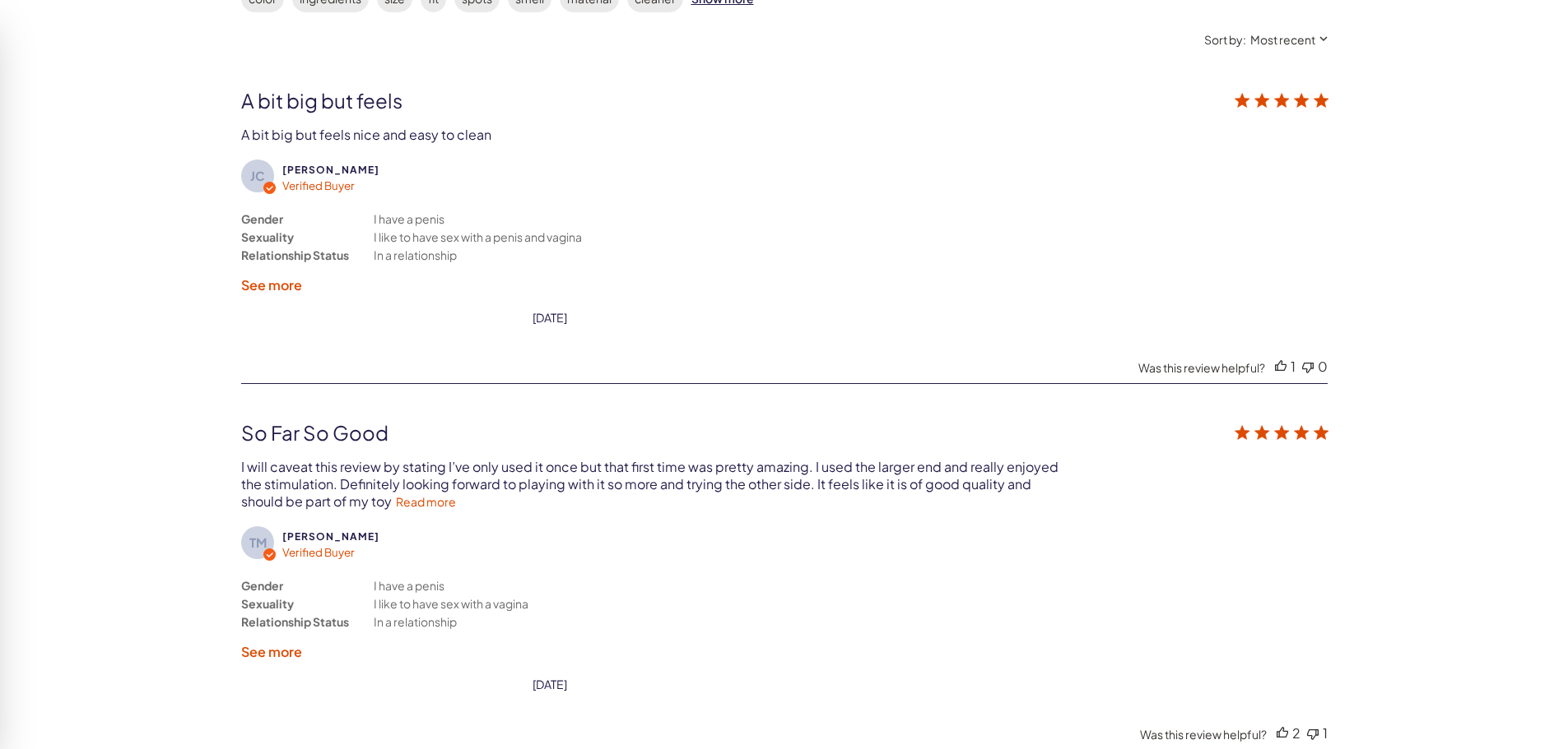
scroll to position [3089, 0]
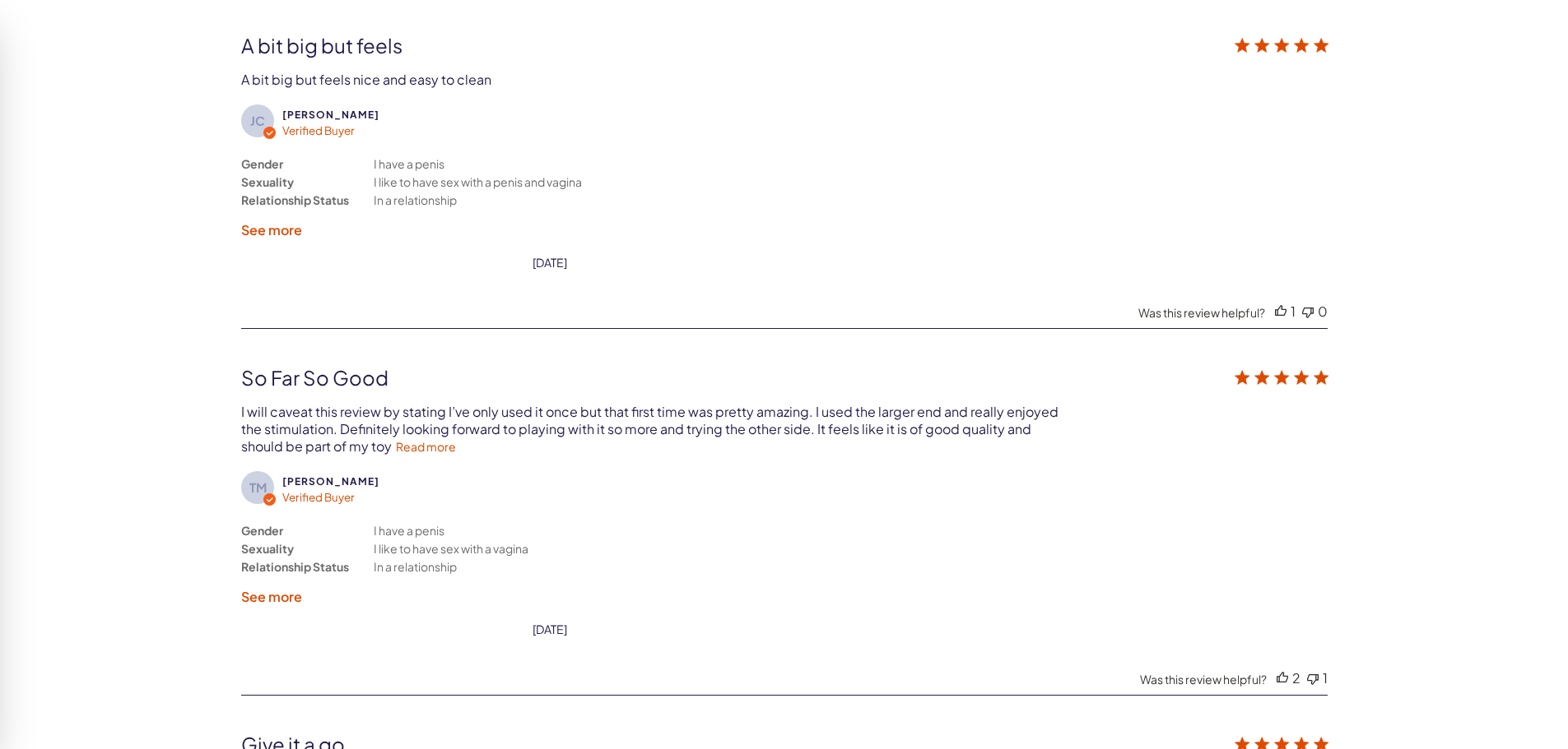
click at [284, 226] on label "See more" at bounding box center [271, 230] width 61 height 18
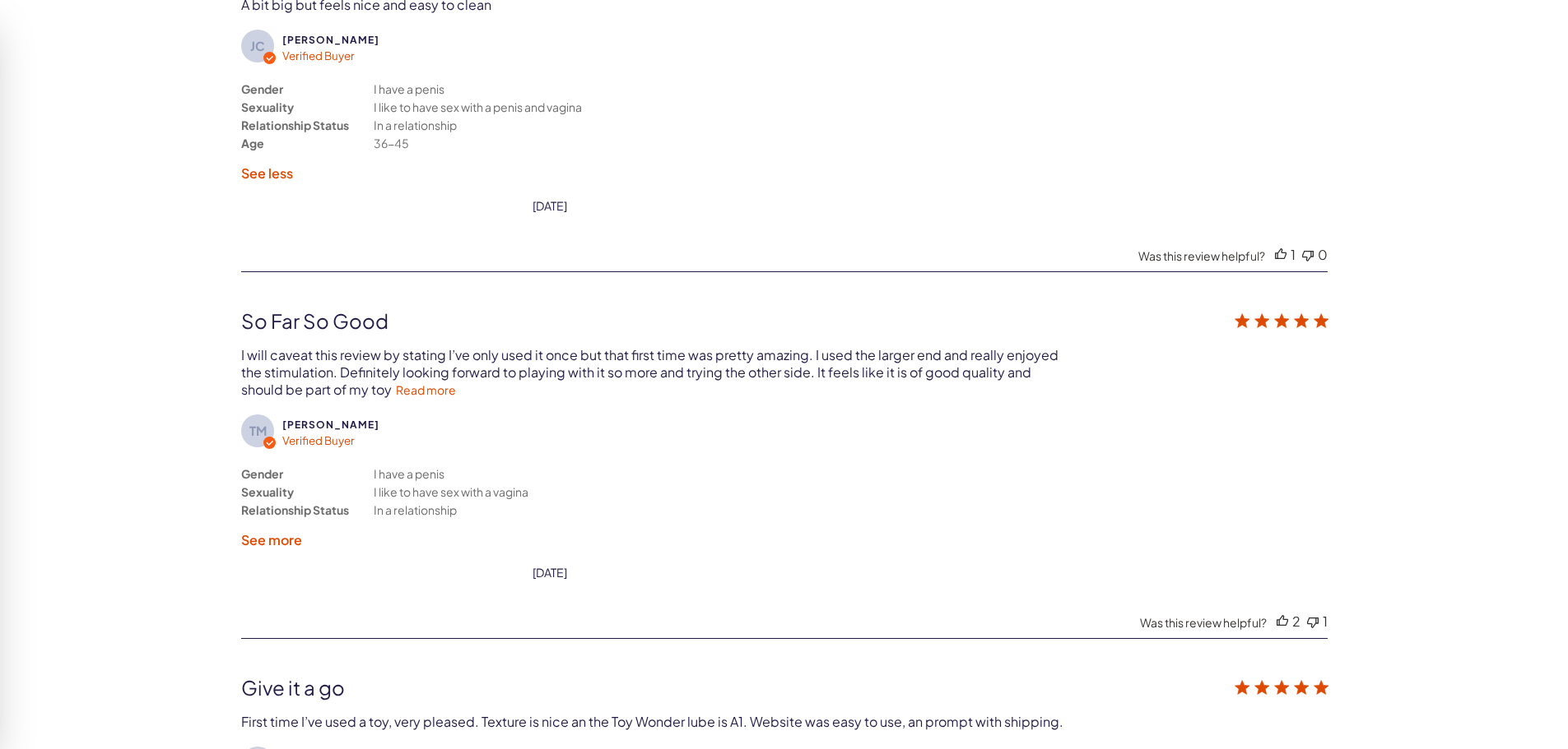
scroll to position [3418, 0]
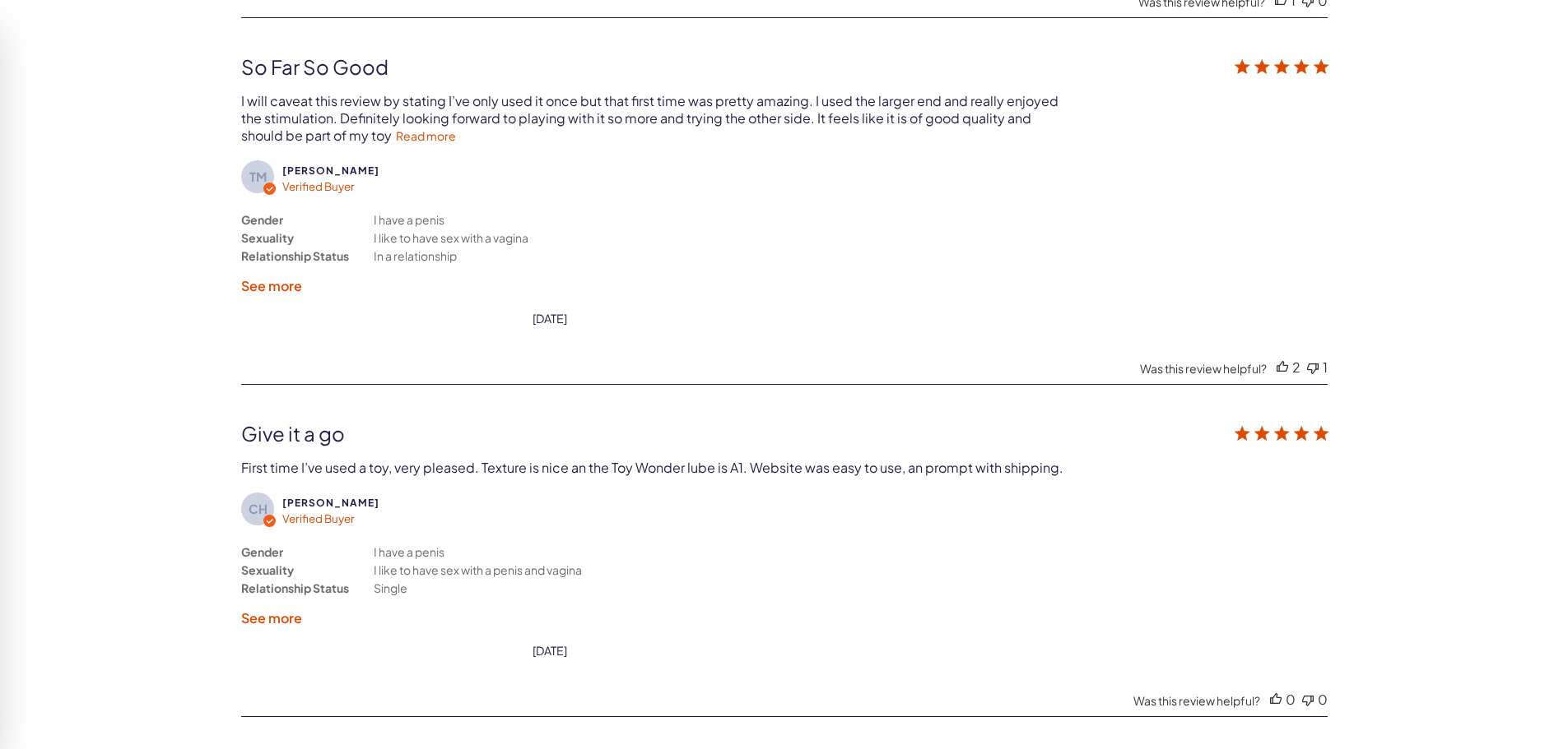
click at [284, 288] on label "See more" at bounding box center [271, 286] width 61 height 18
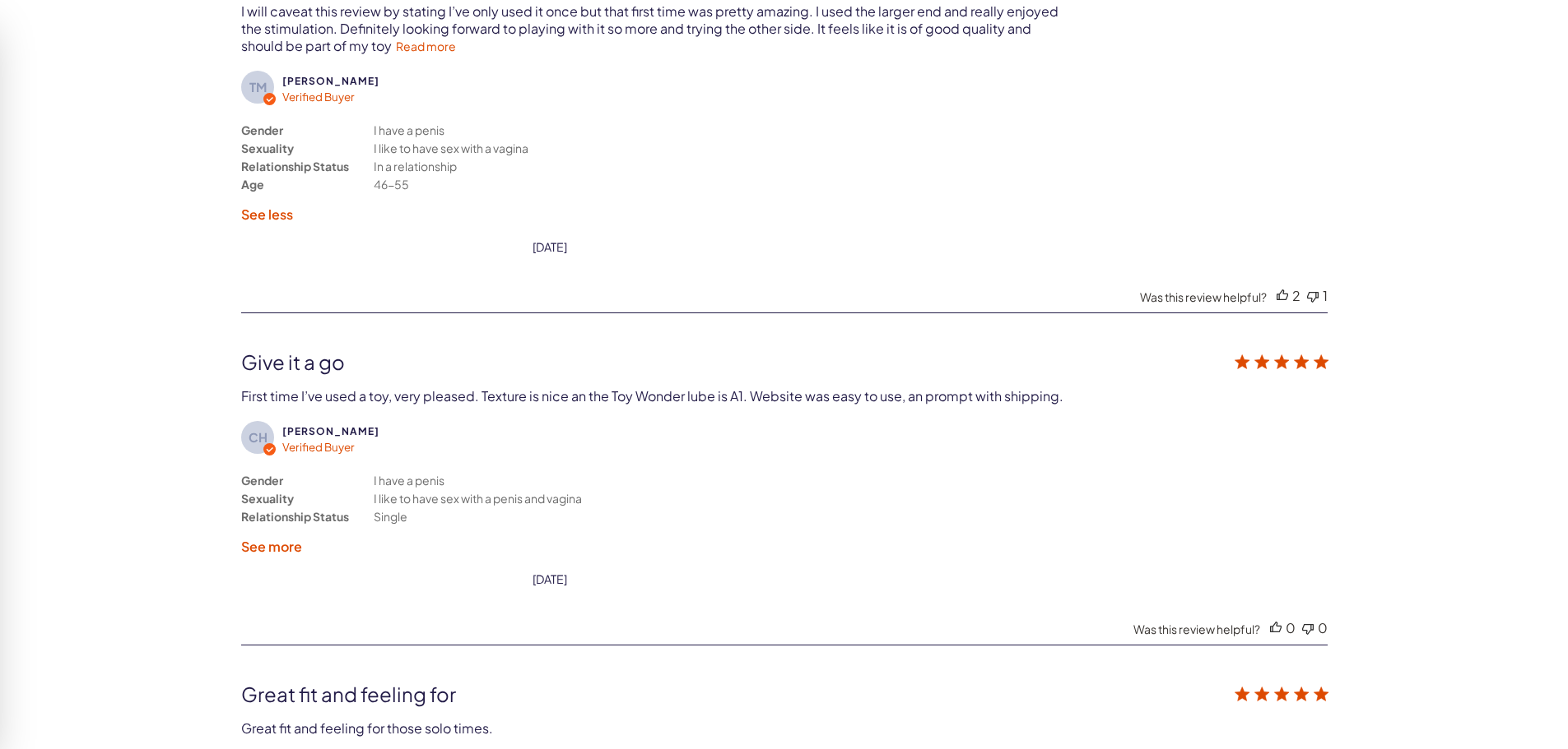
scroll to position [3664, 0]
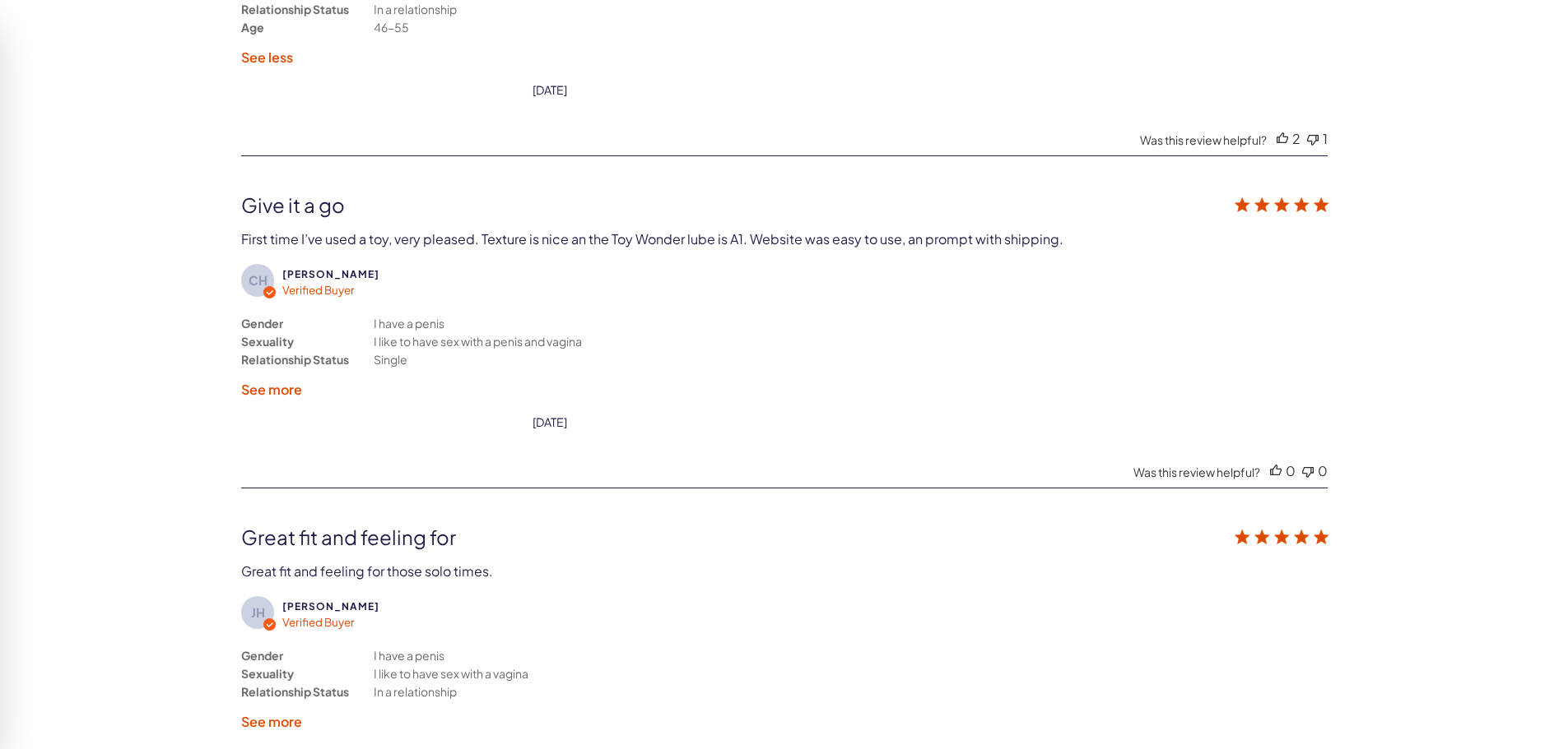
click at [281, 389] on label "See more" at bounding box center [271, 390] width 61 height 18
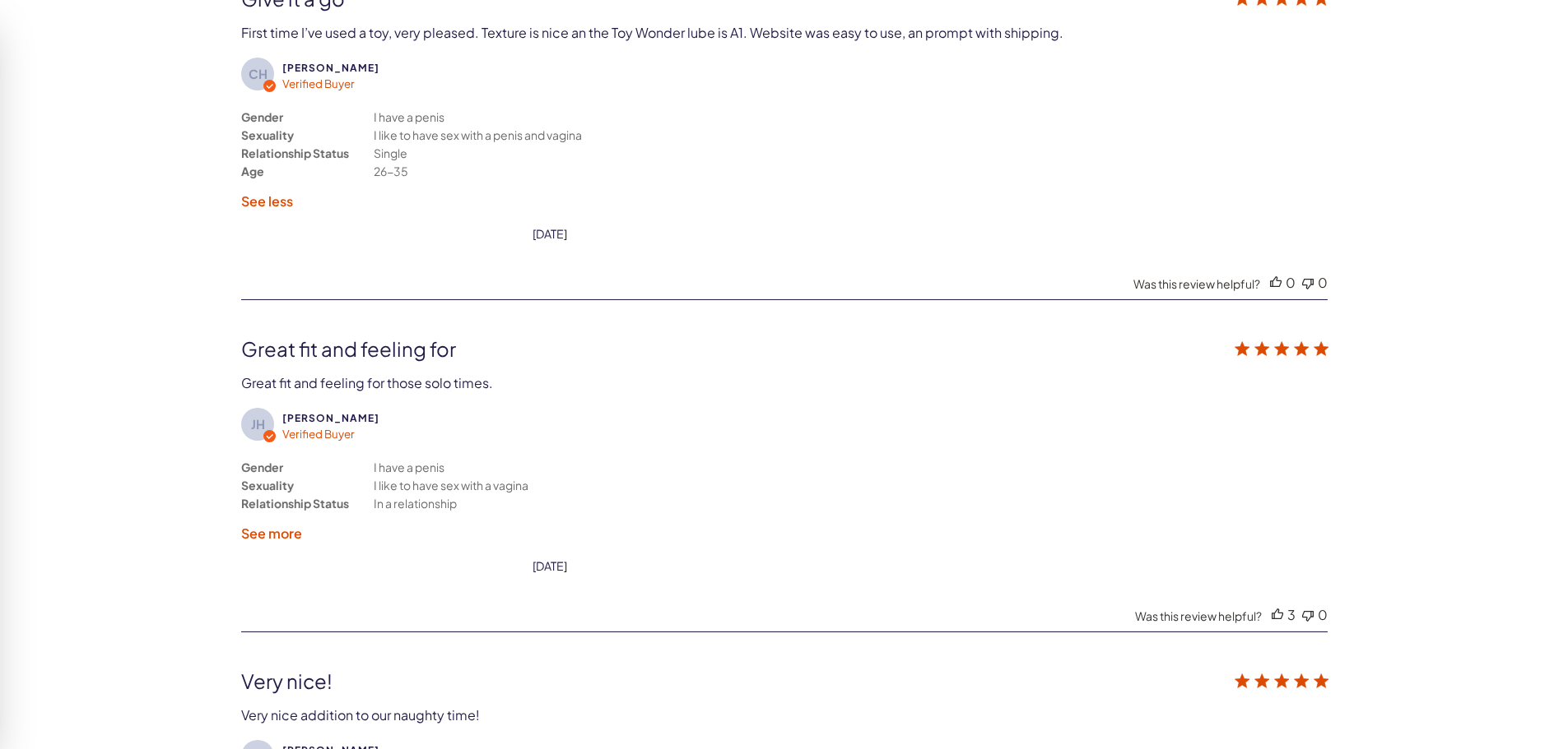
scroll to position [3911, 0]
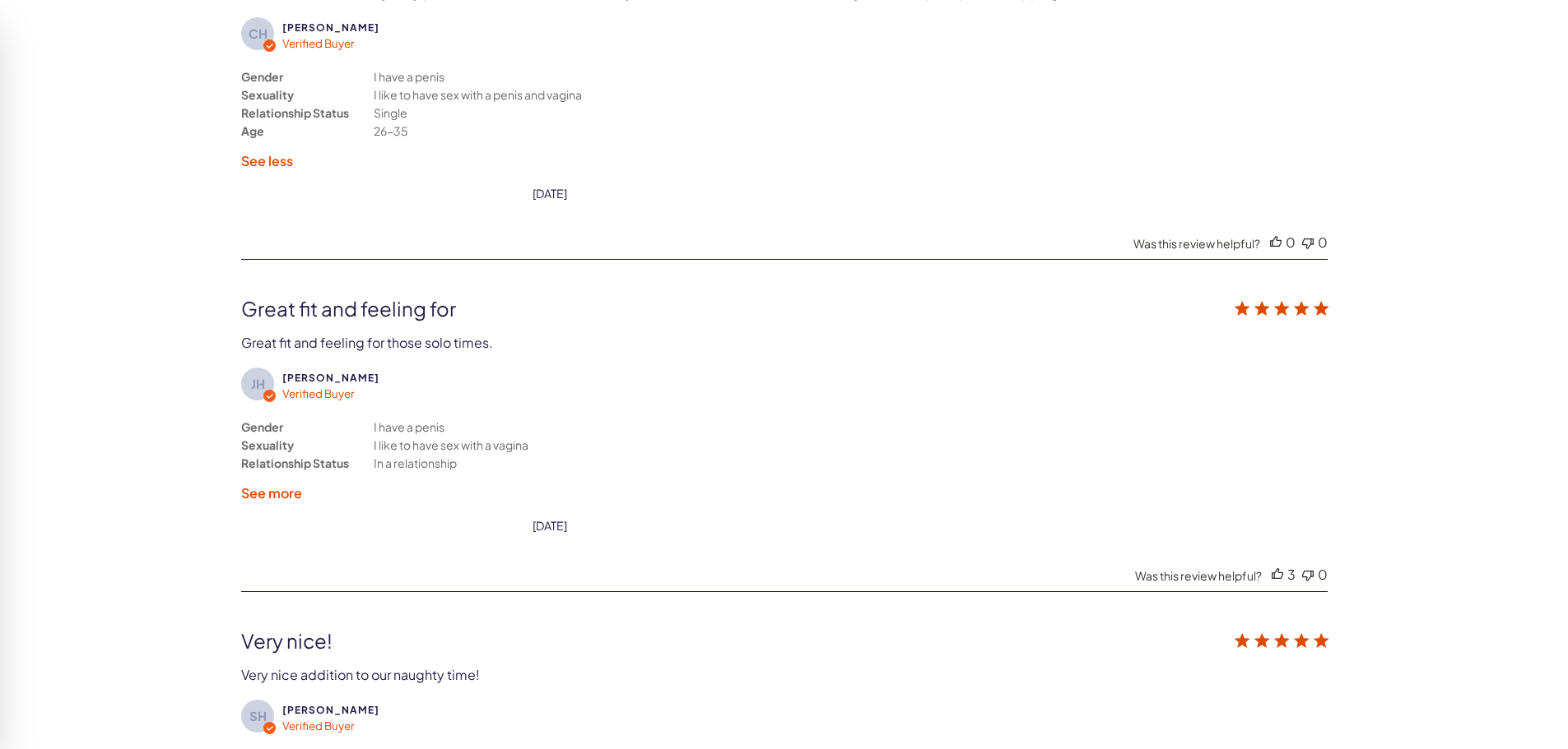
click at [273, 489] on label "See more" at bounding box center [271, 493] width 61 height 18
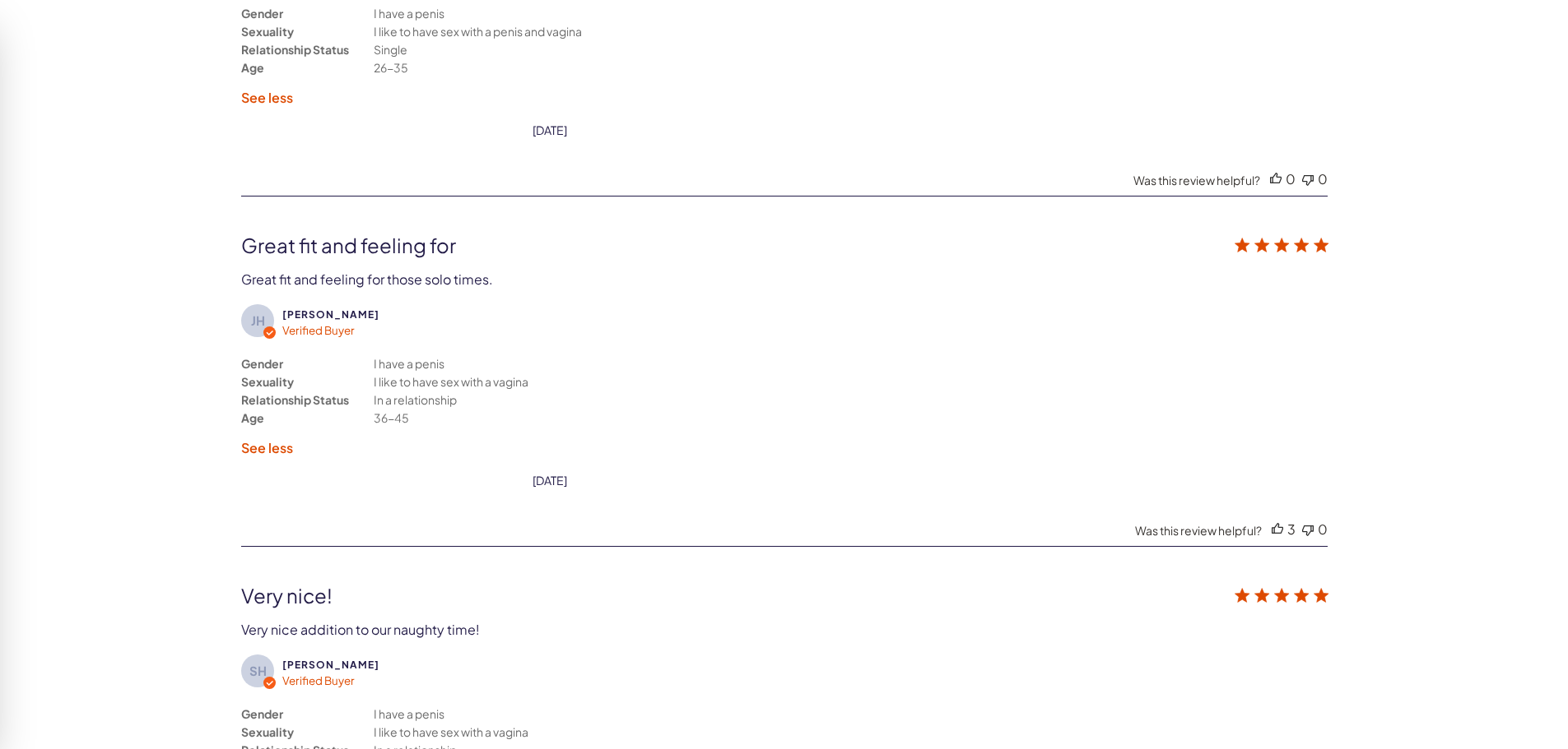
scroll to position [4323, 0]
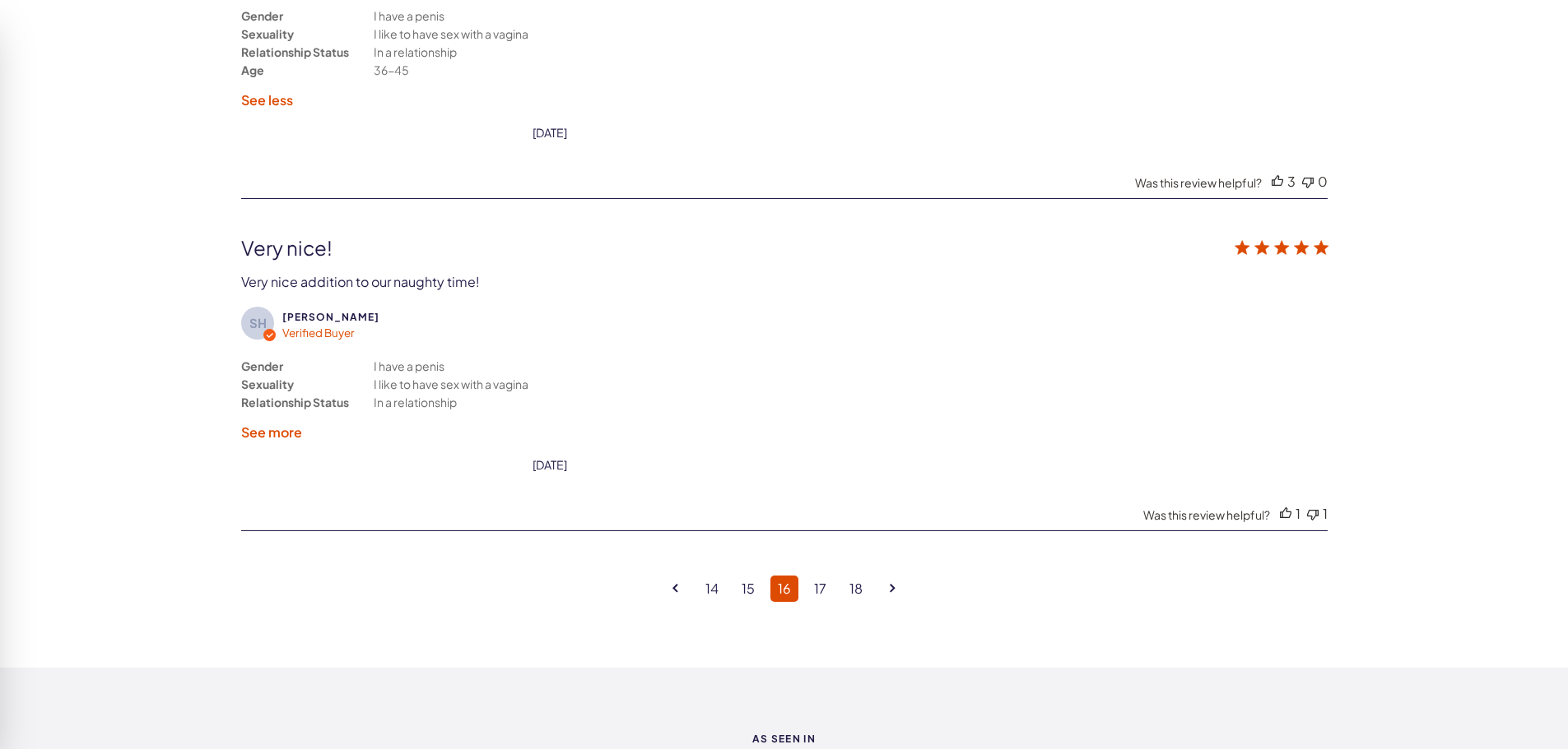
click at [284, 433] on label "See more" at bounding box center [271, 432] width 61 height 18
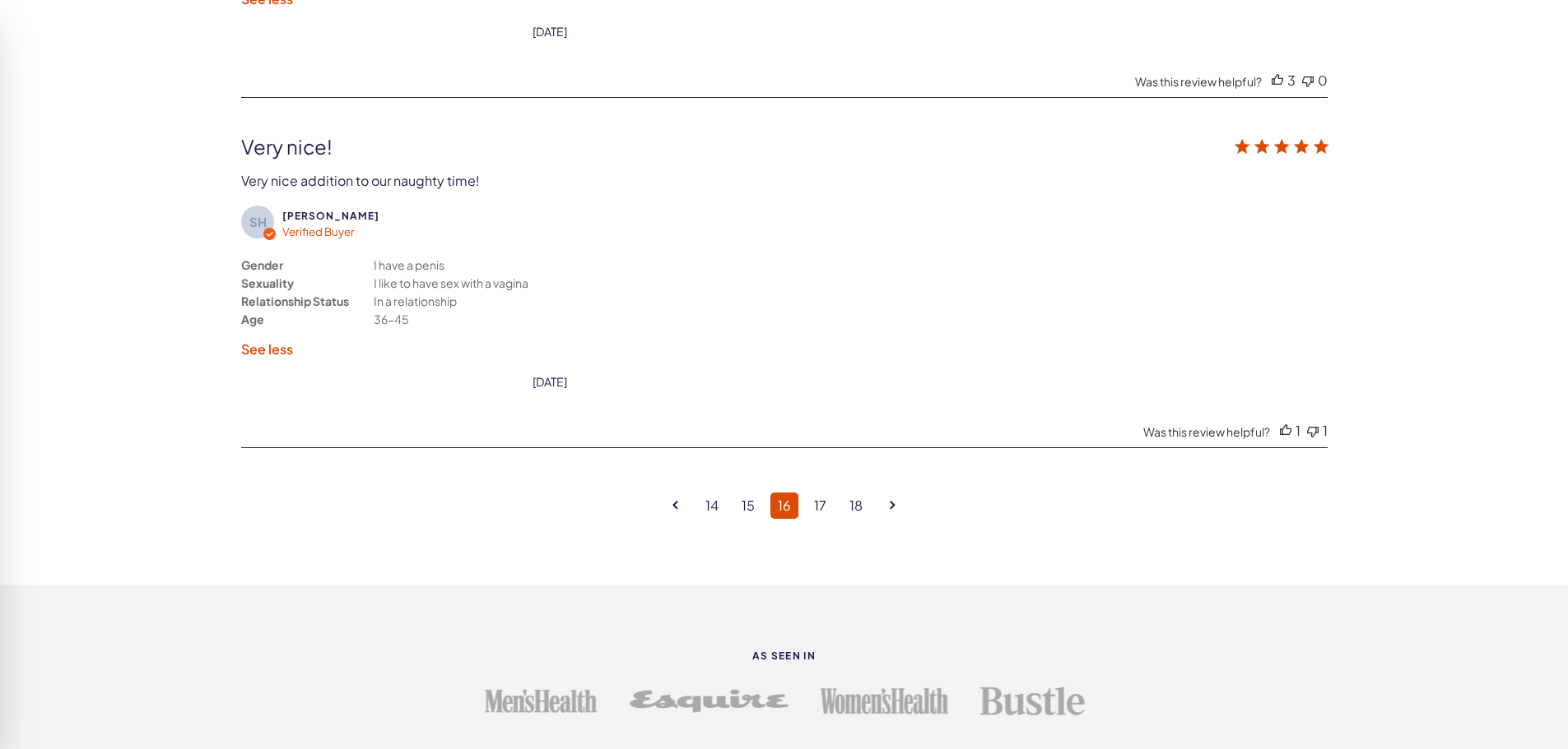
scroll to position [4487, 0]
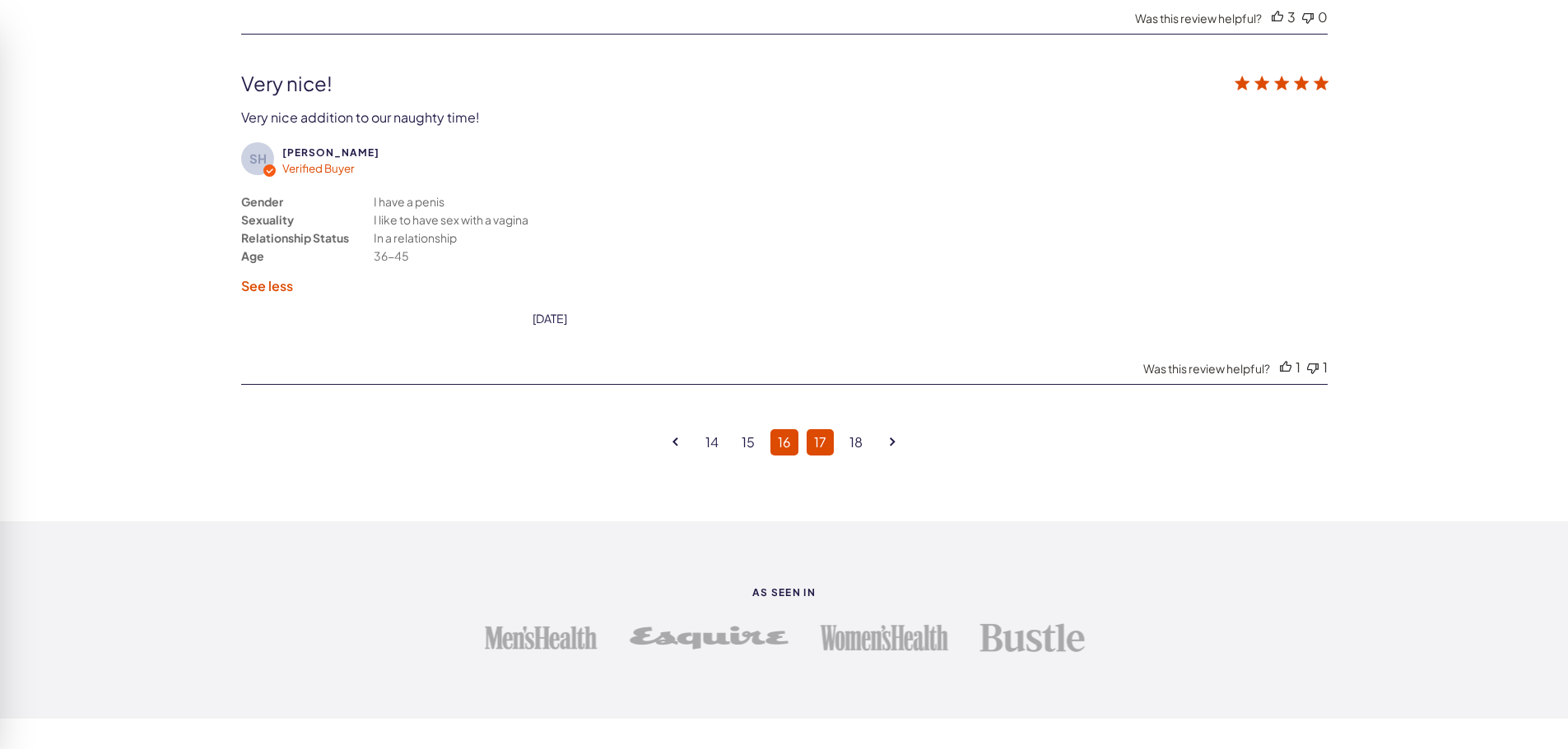
click at [825, 438] on link "17" at bounding box center [821, 442] width 27 height 26
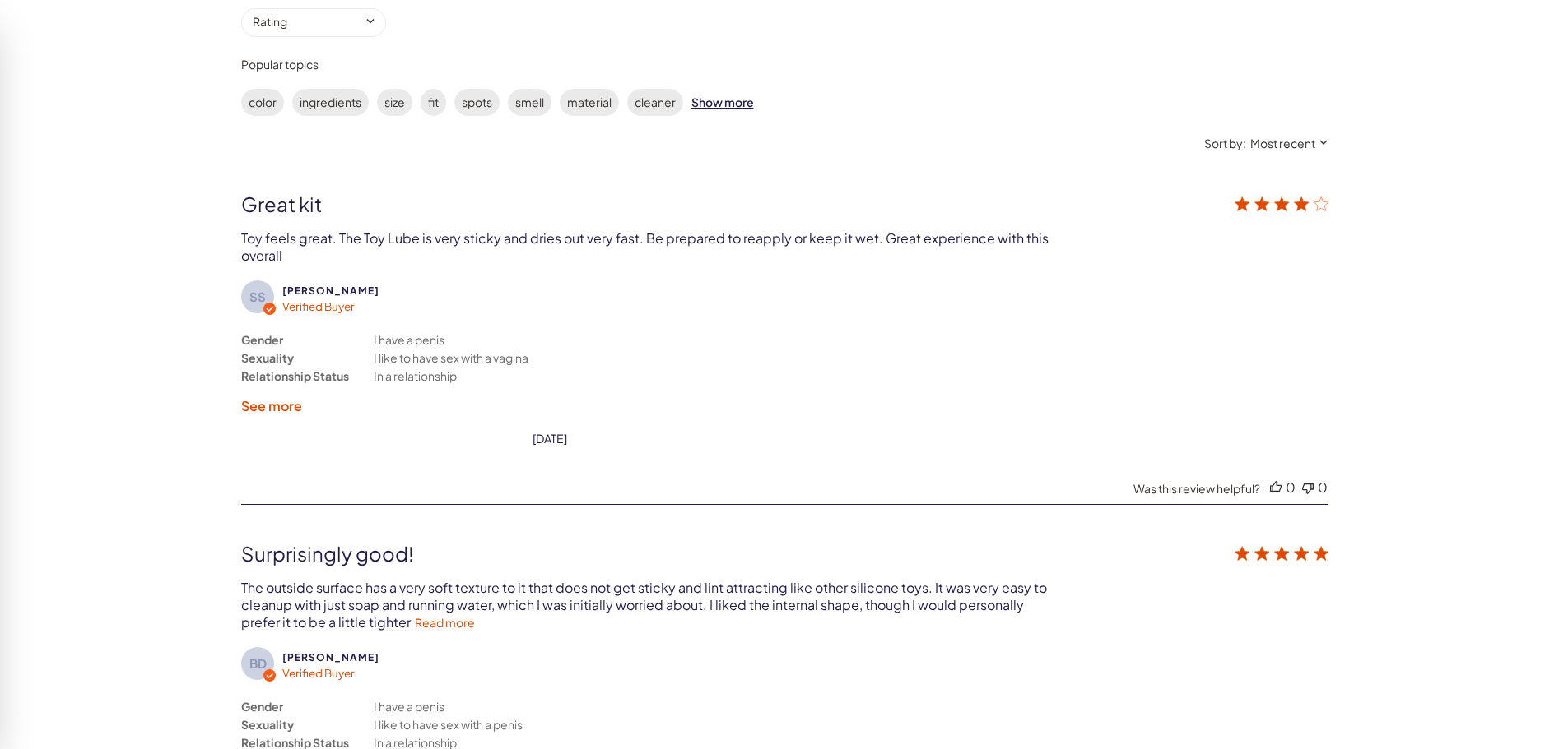
scroll to position [2924, 0]
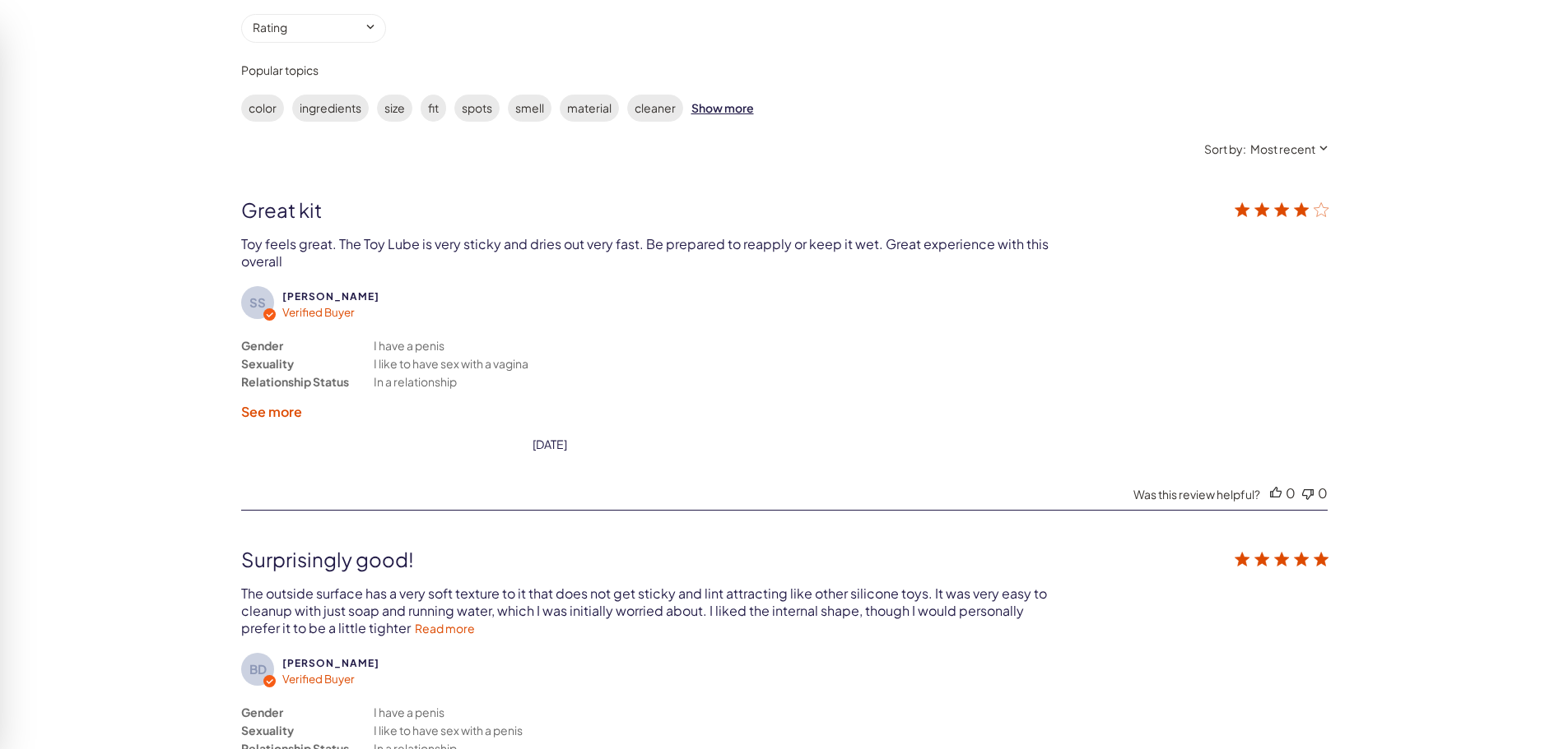
click at [263, 415] on label "See more" at bounding box center [271, 412] width 61 height 18
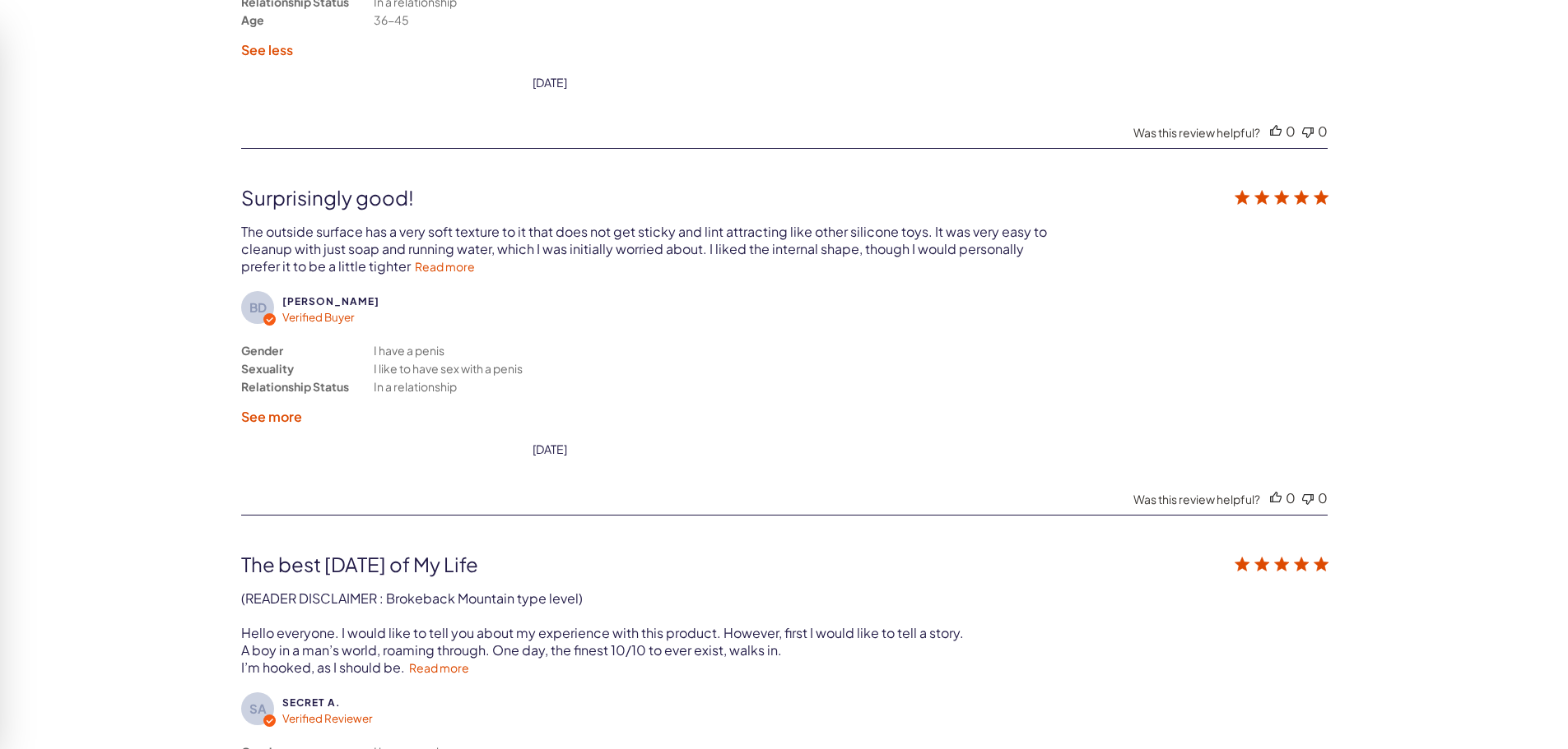
scroll to position [3335, 0]
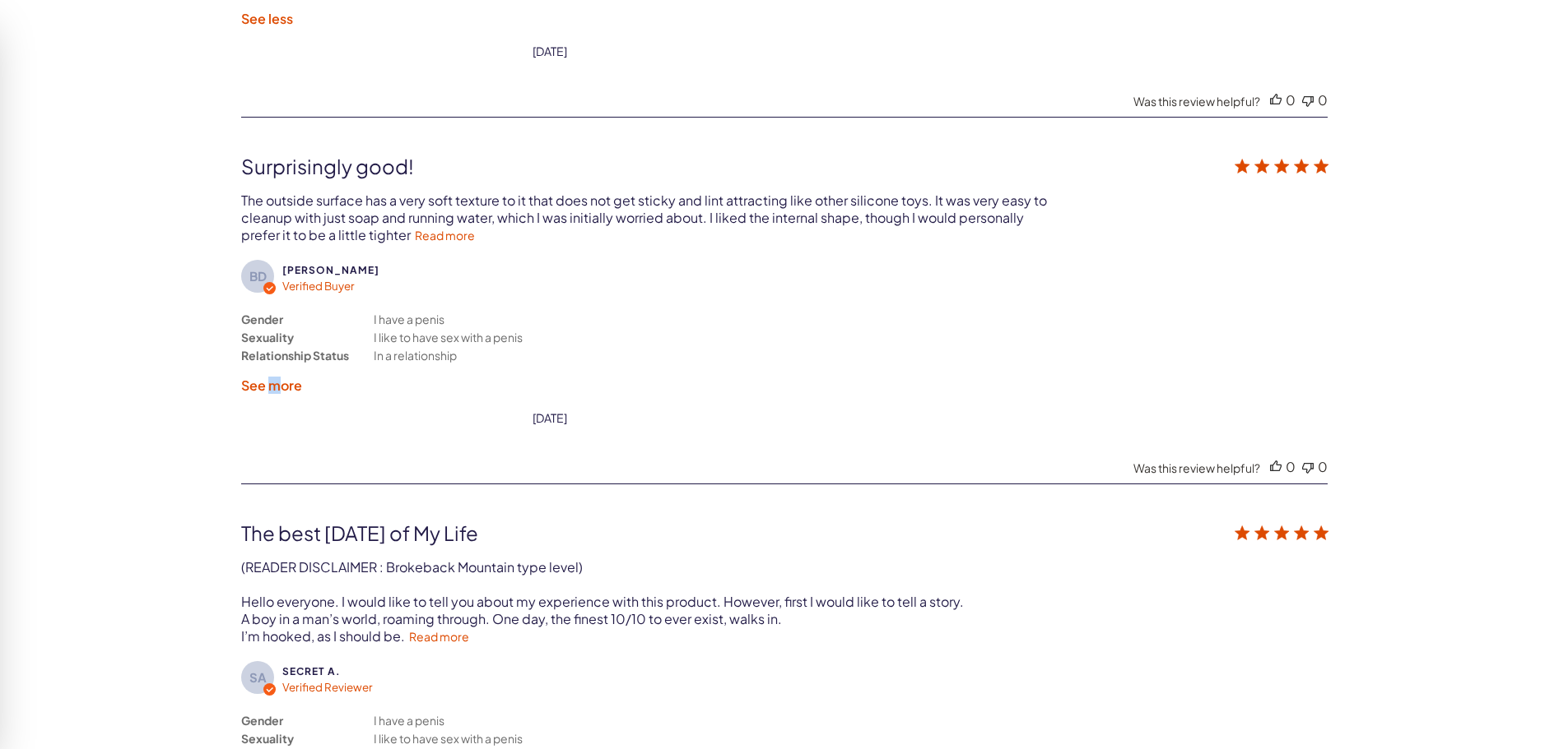
click at [274, 387] on label "See more" at bounding box center [271, 386] width 61 height 18
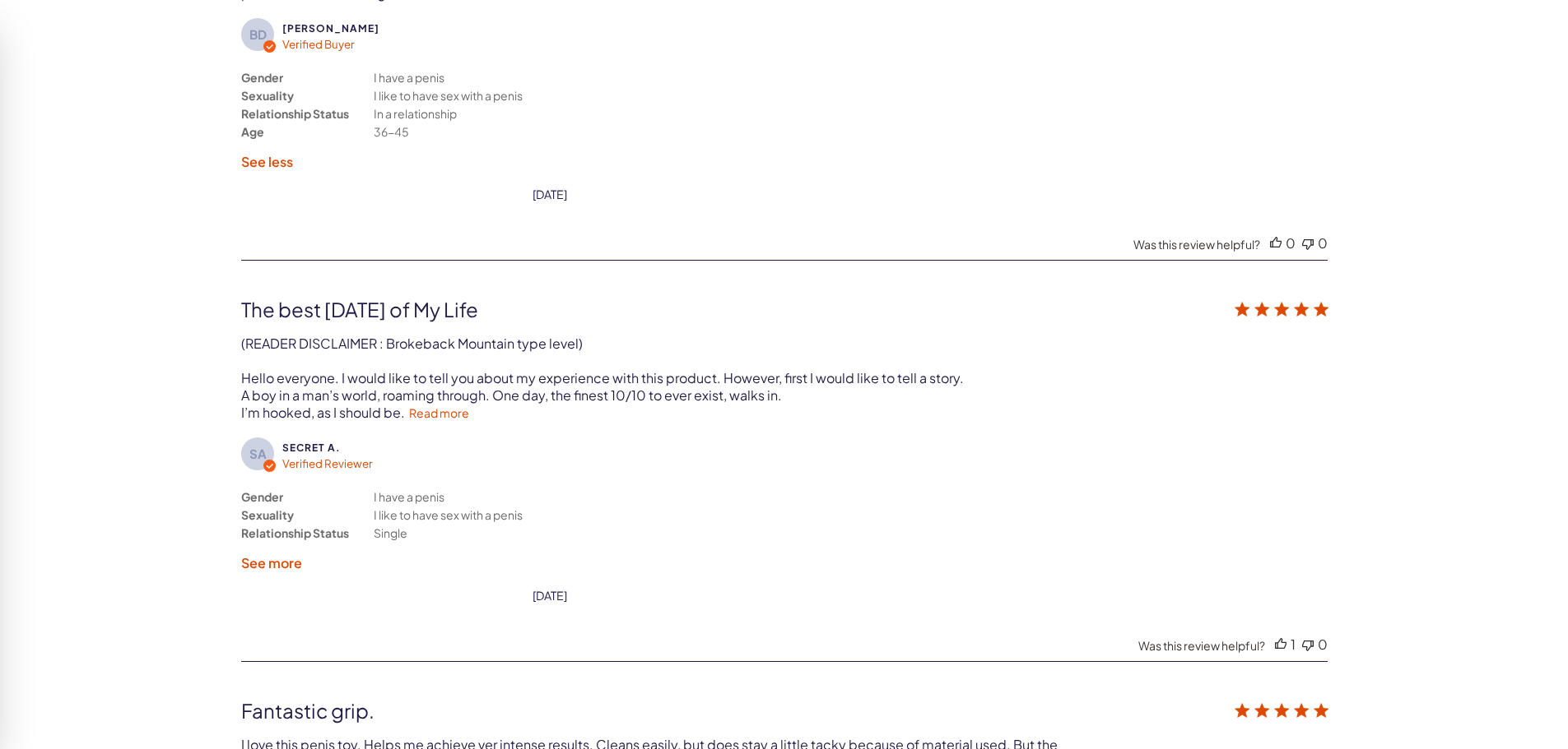
scroll to position [3581, 0]
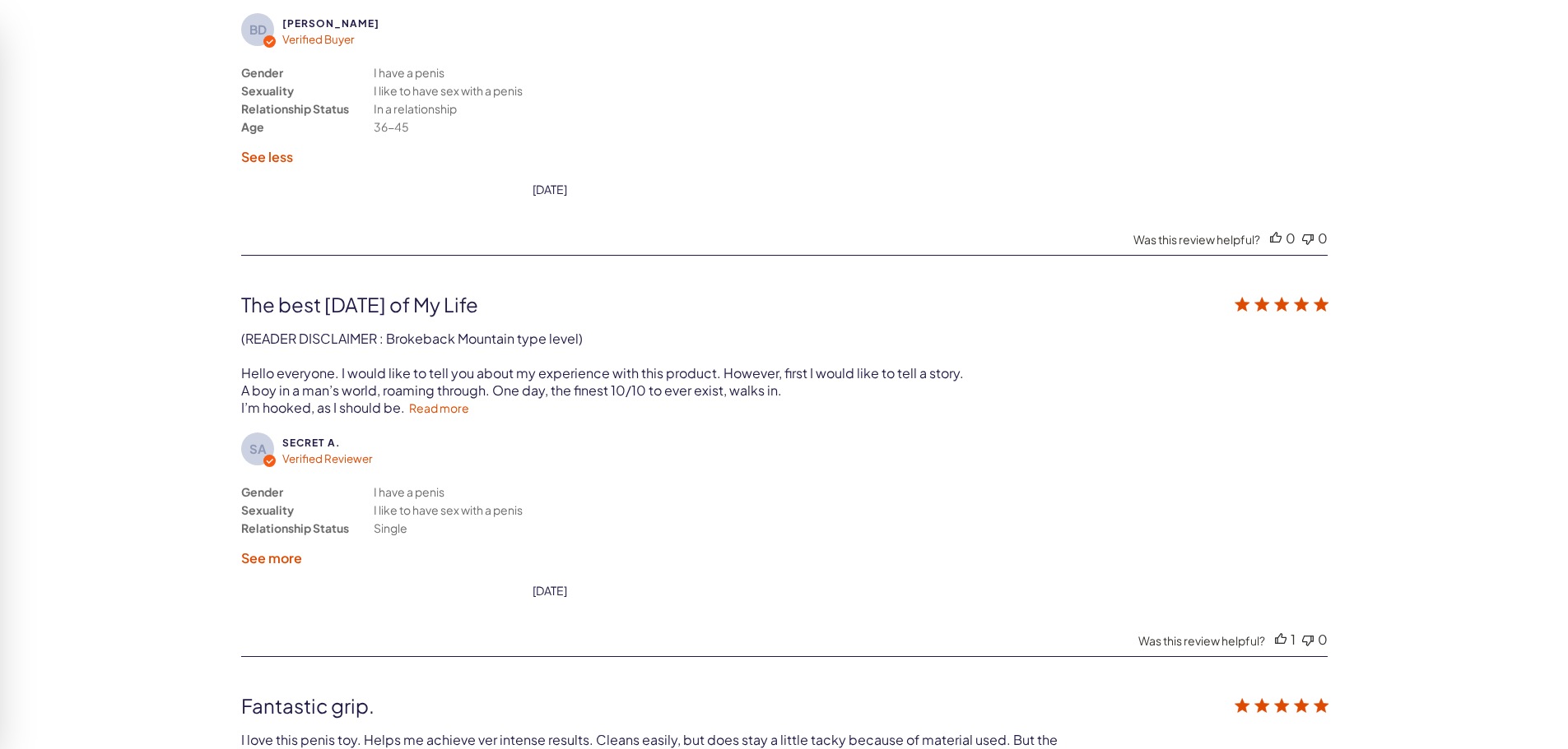
click at [266, 557] on label "See more" at bounding box center [271, 558] width 61 height 18
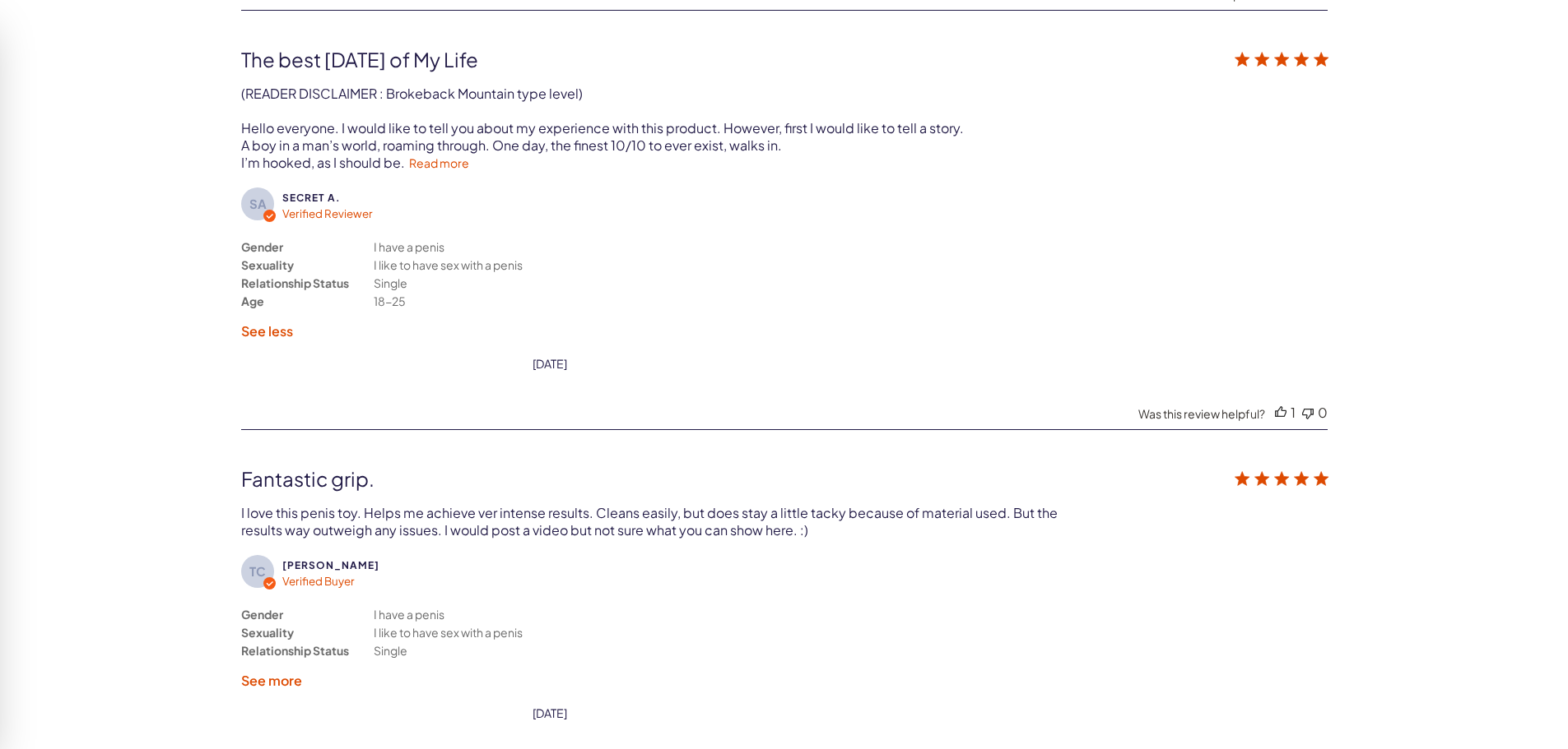
scroll to position [3829, 0]
click at [451, 164] on link "Read more" at bounding box center [440, 161] width 60 height 15
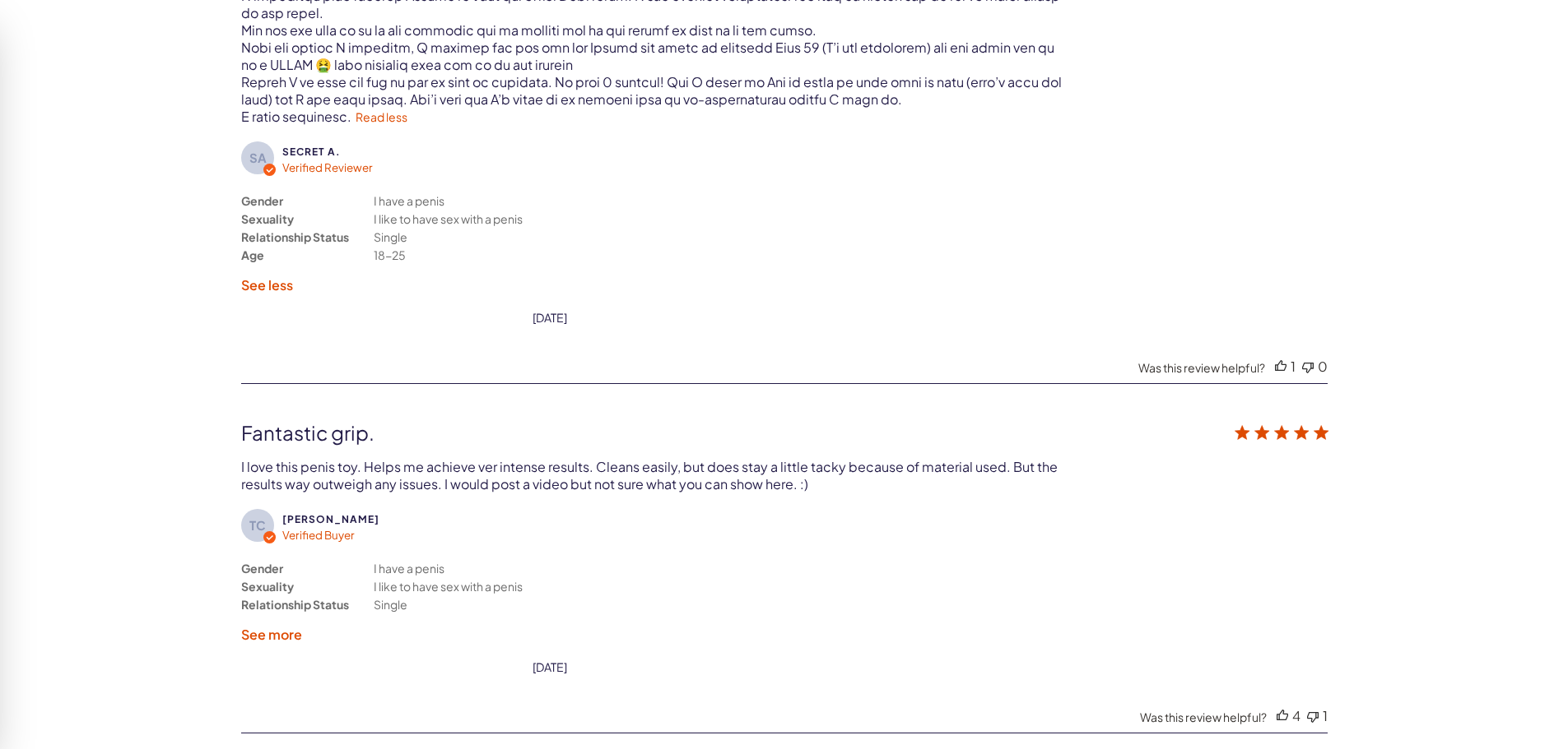
scroll to position [4075, 0]
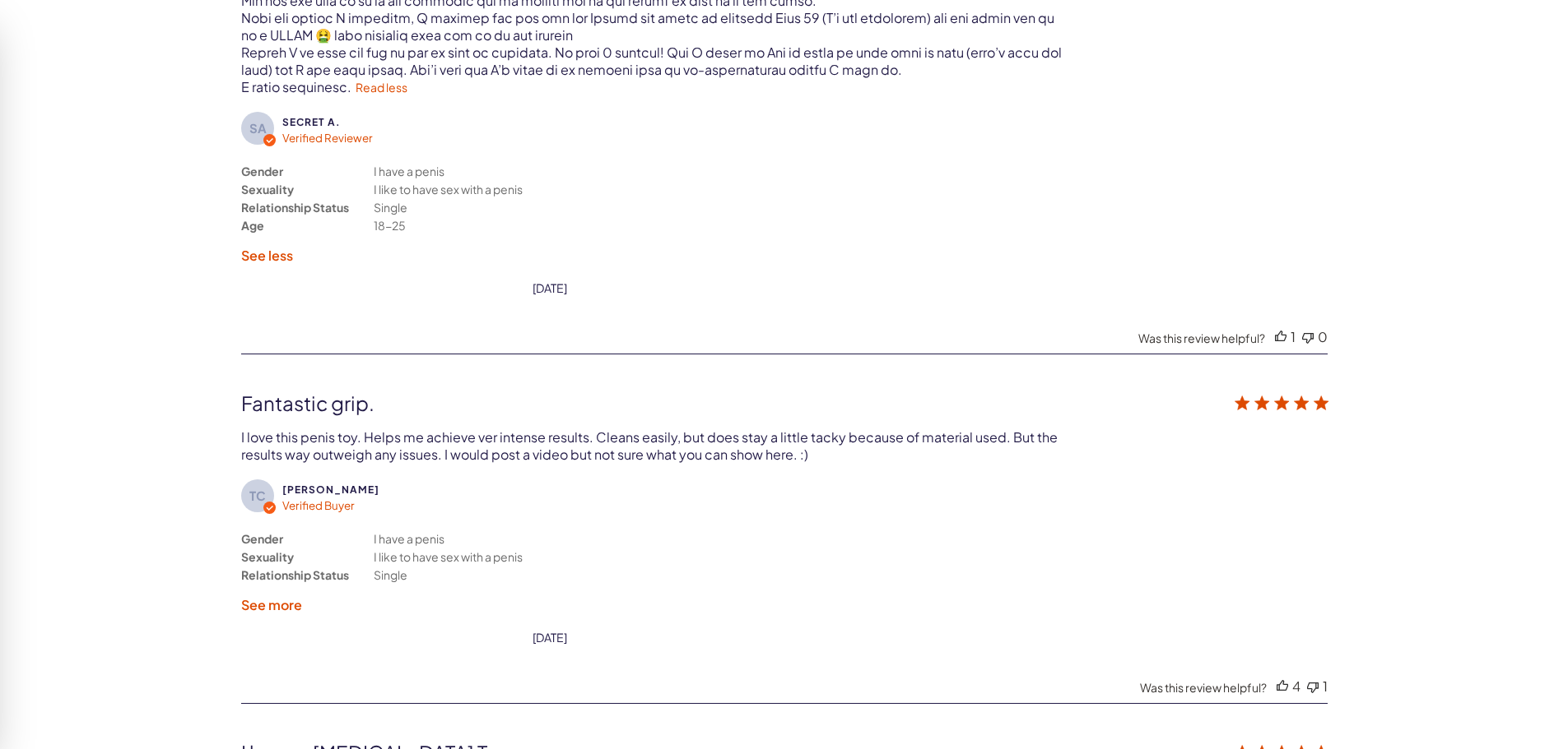
click at [283, 246] on label "See less" at bounding box center [266, 255] width 52 height 18
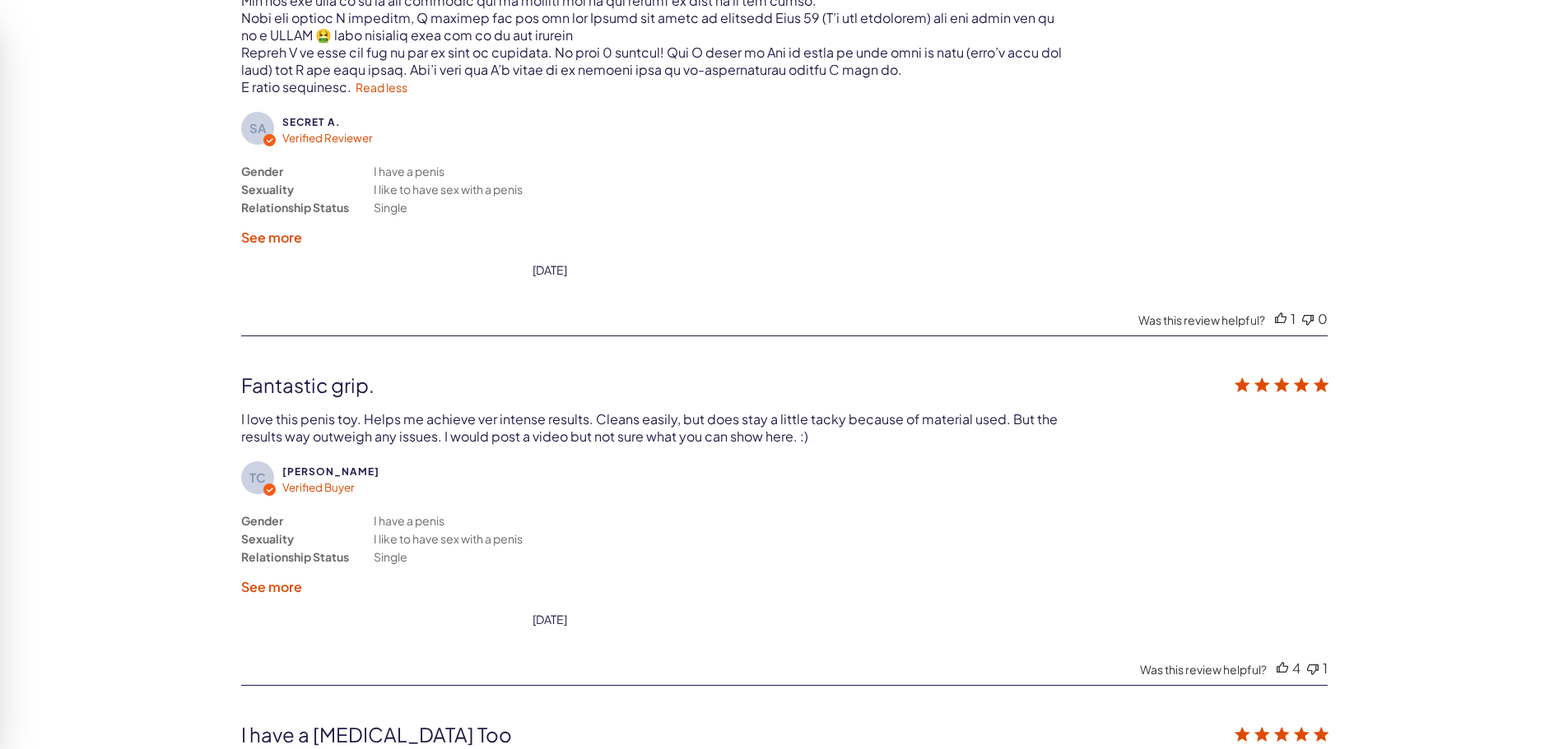
click at [263, 229] on label "See more" at bounding box center [271, 238] width 61 height 18
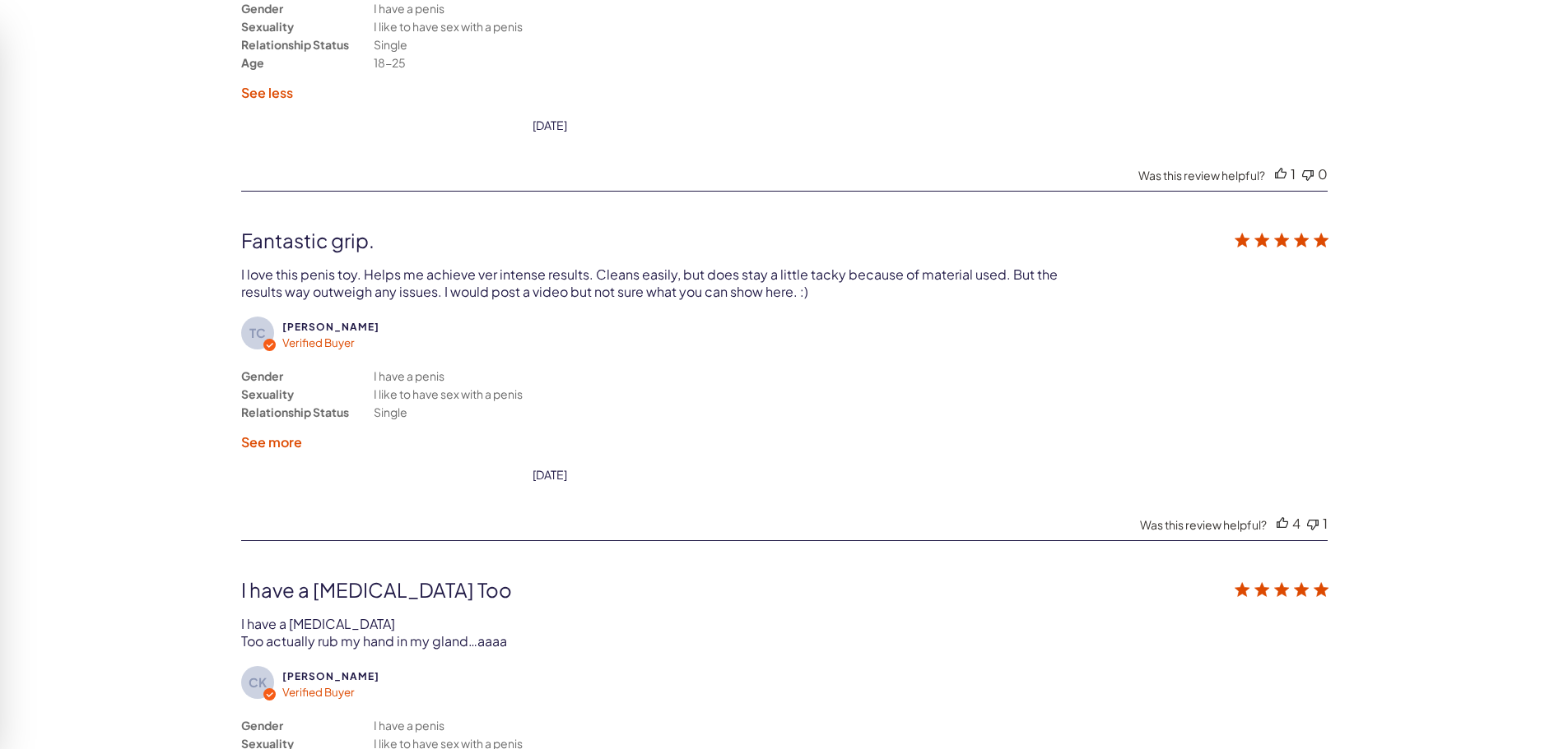
scroll to position [4240, 0]
click at [277, 431] on label "See more" at bounding box center [271, 440] width 61 height 18
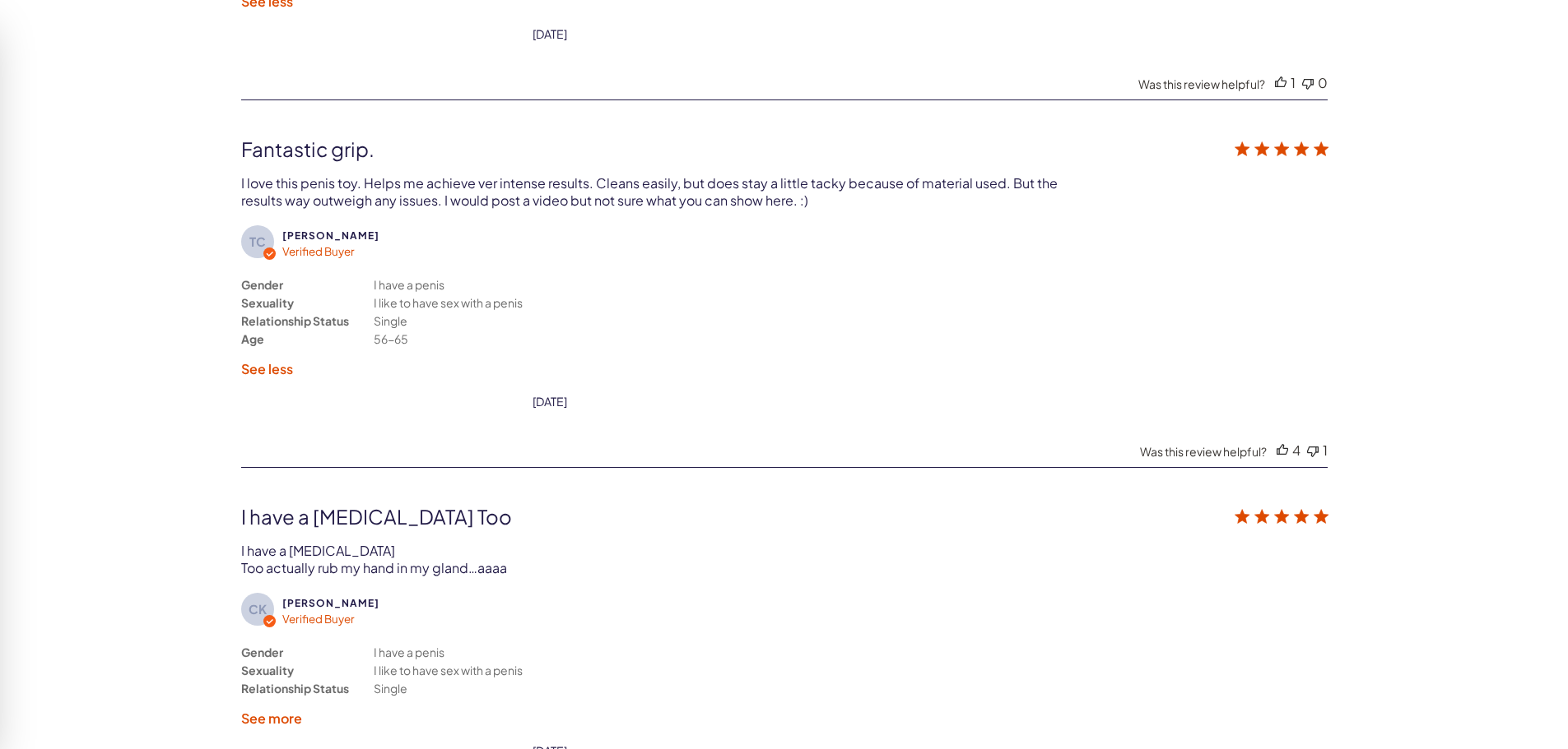
scroll to position [4569, 0]
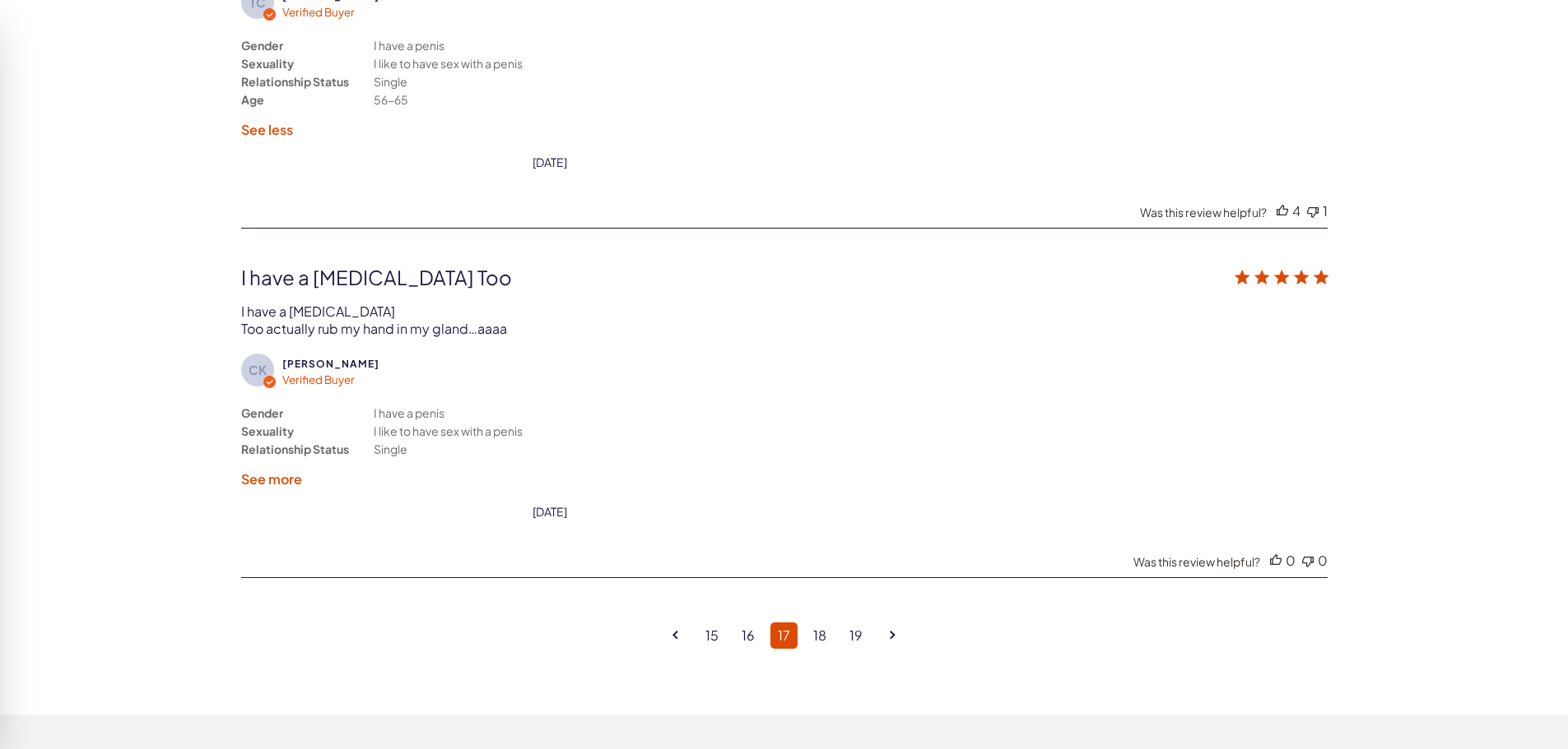
click at [270, 470] on label "See more" at bounding box center [271, 479] width 61 height 18
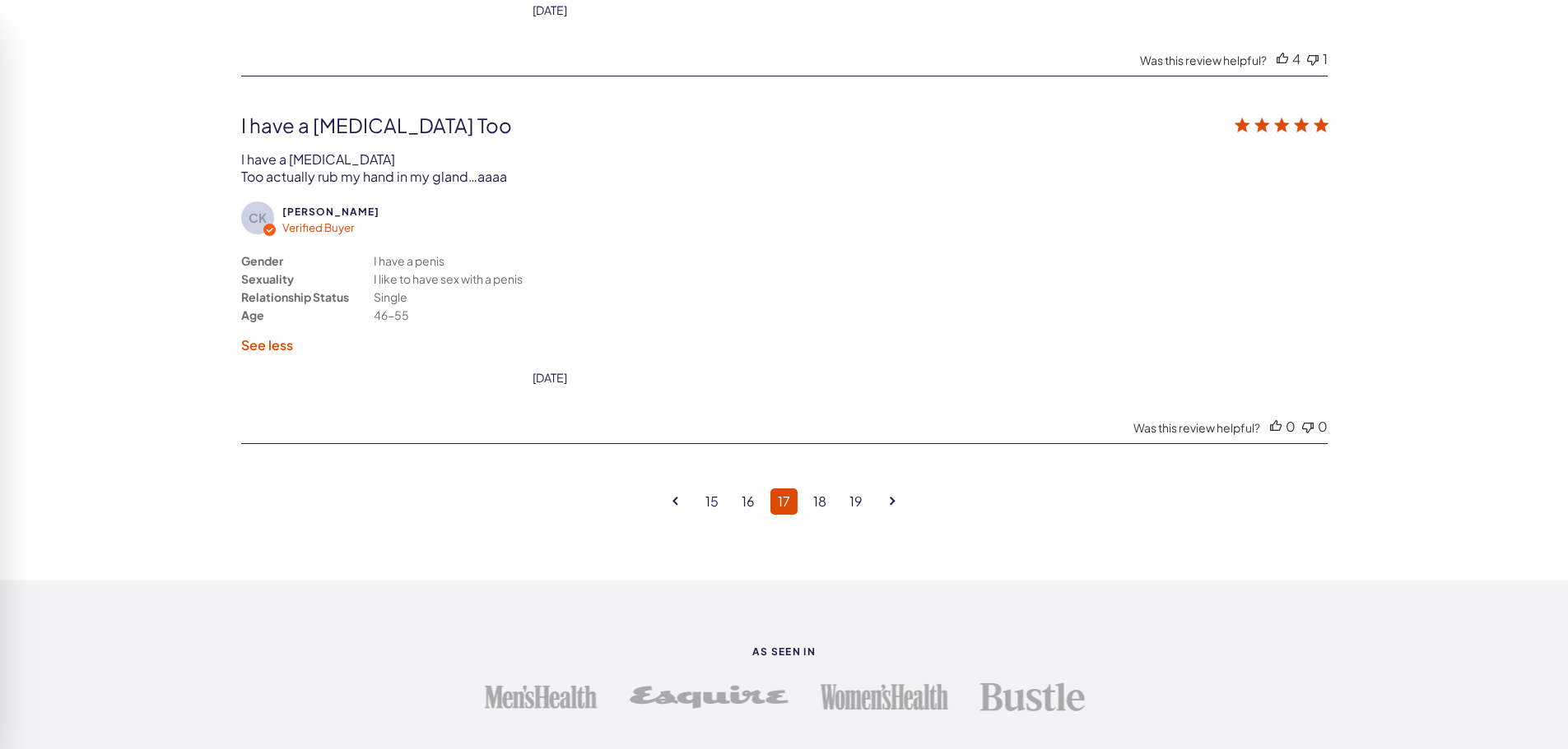
scroll to position [4734, 0]
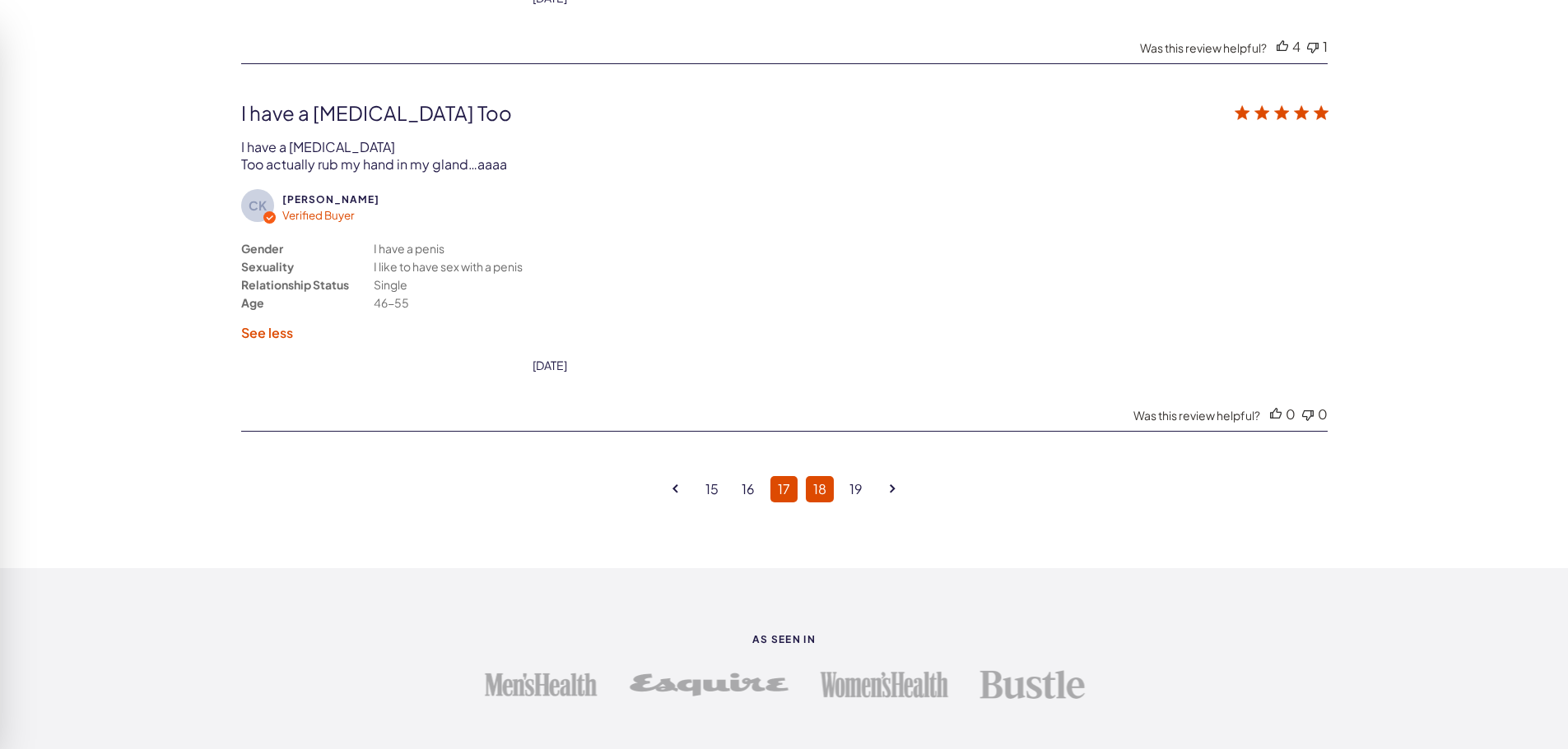
click at [822, 476] on link "18" at bounding box center [820, 489] width 28 height 26
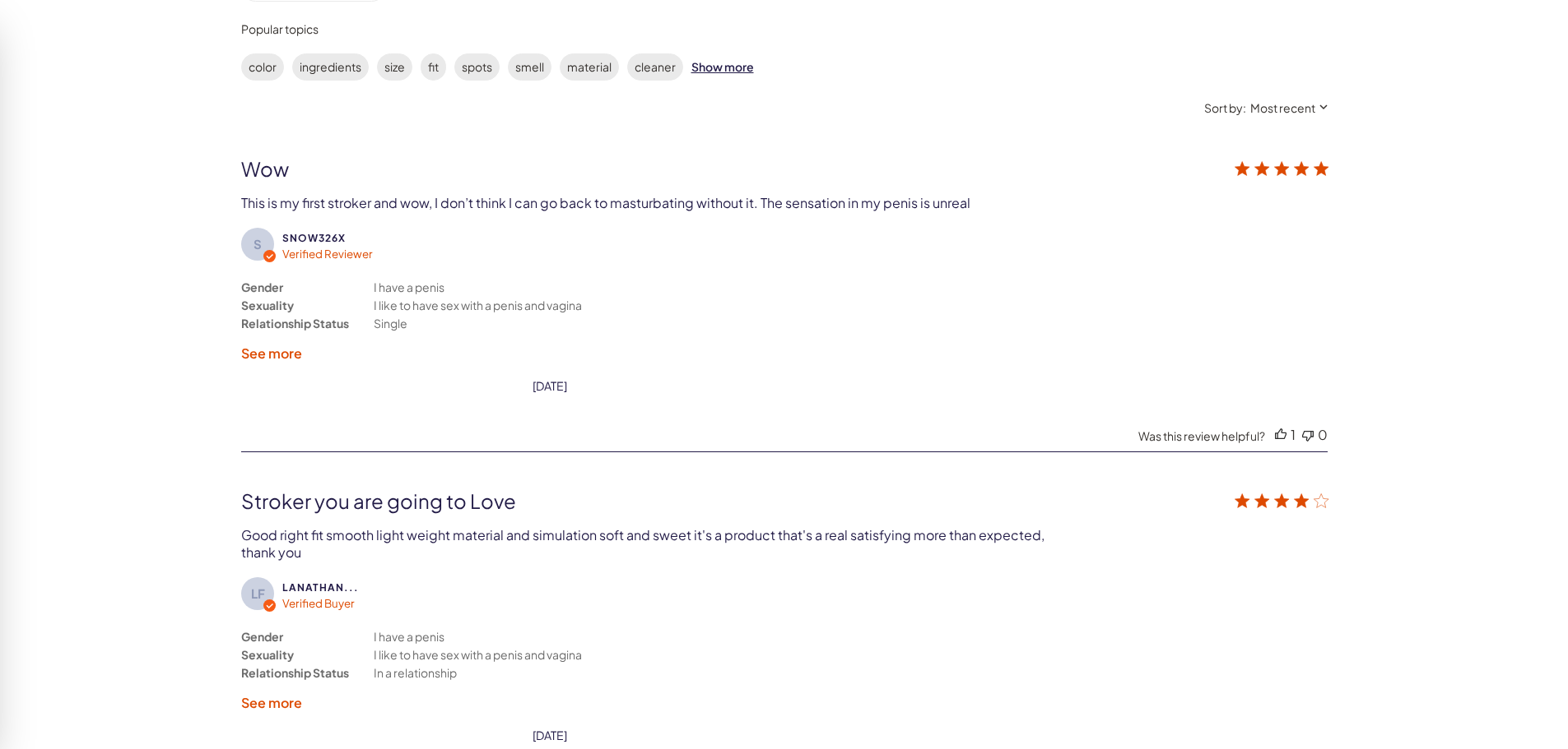
scroll to position [3006, 0]
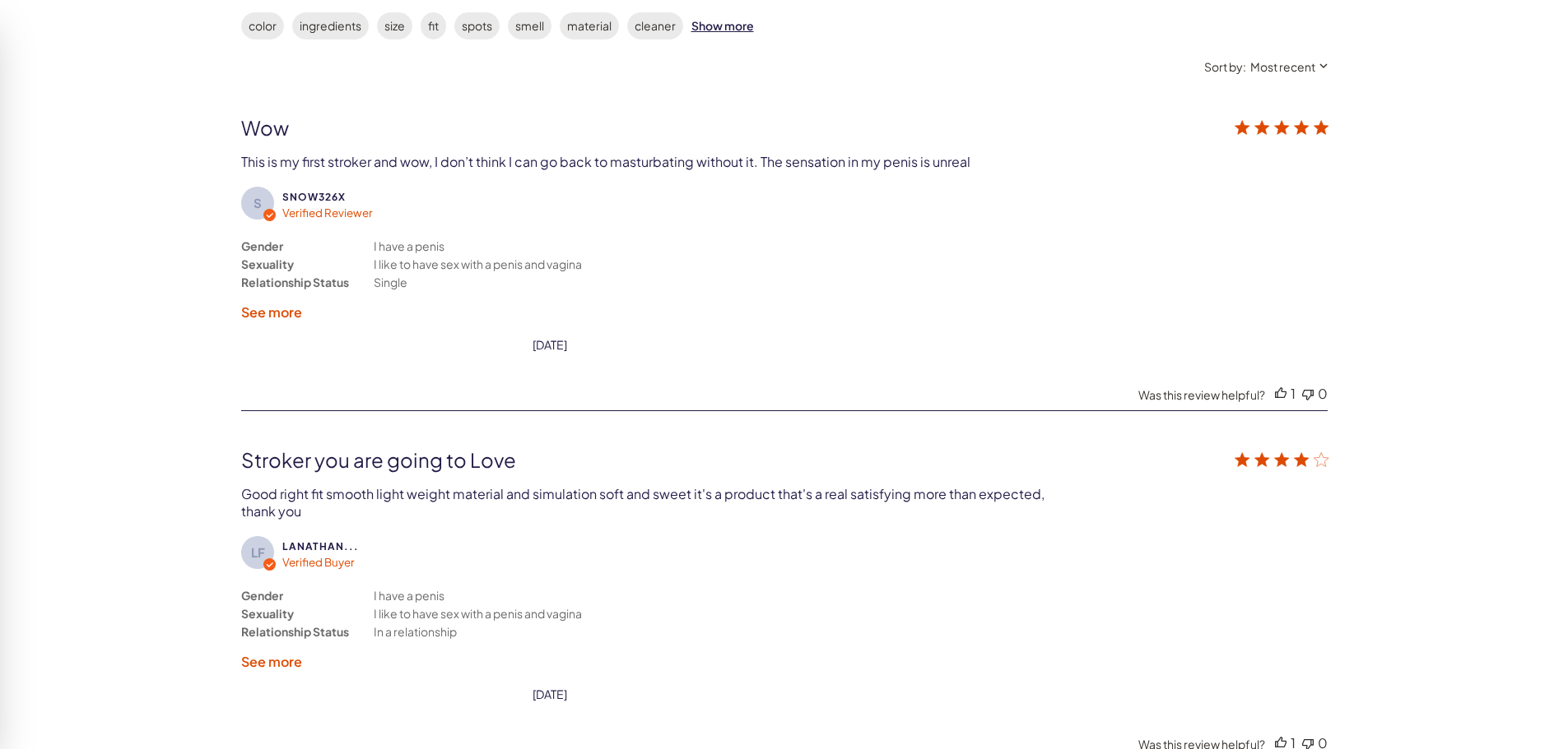
click at [284, 310] on label "See more" at bounding box center [271, 313] width 61 height 18
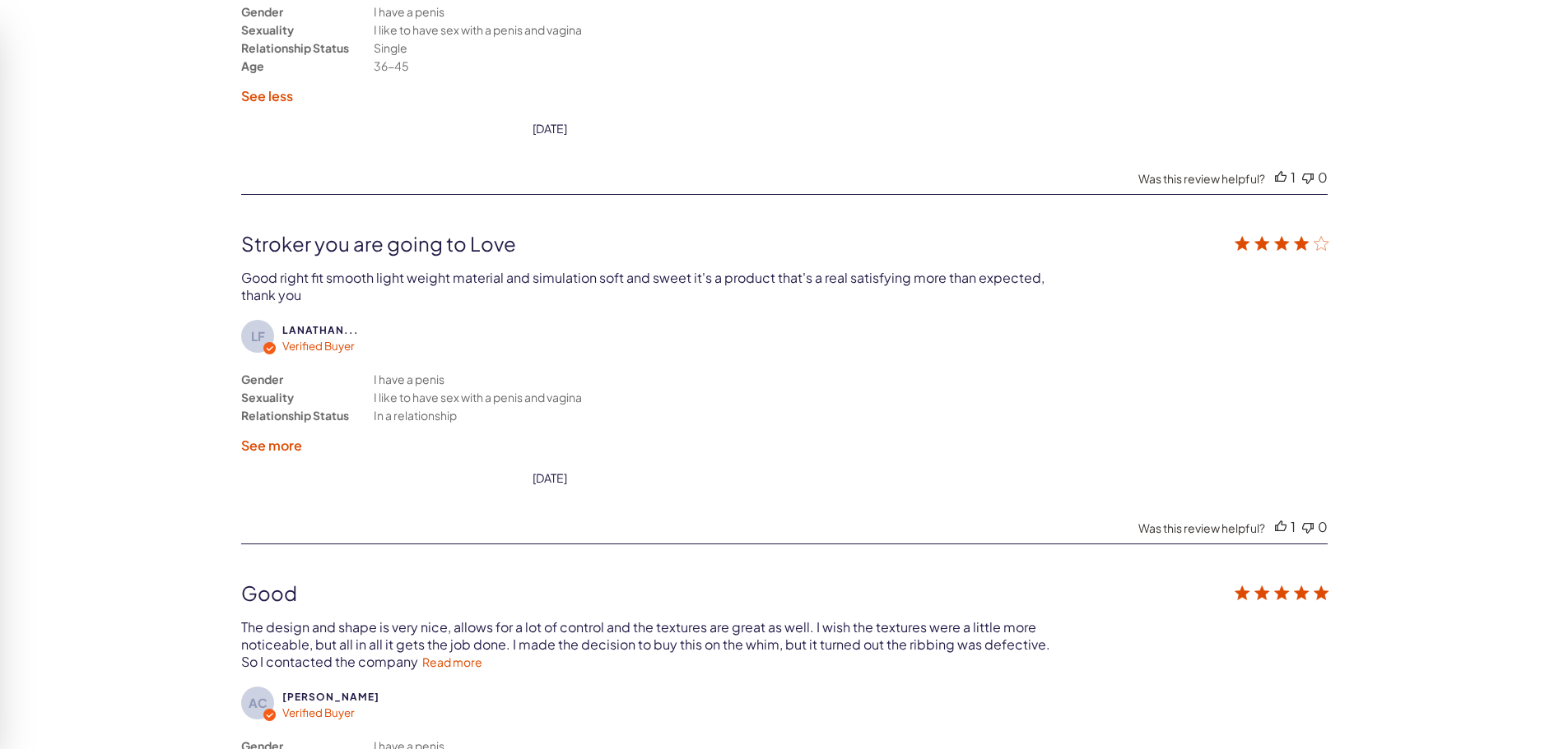
scroll to position [3253, 0]
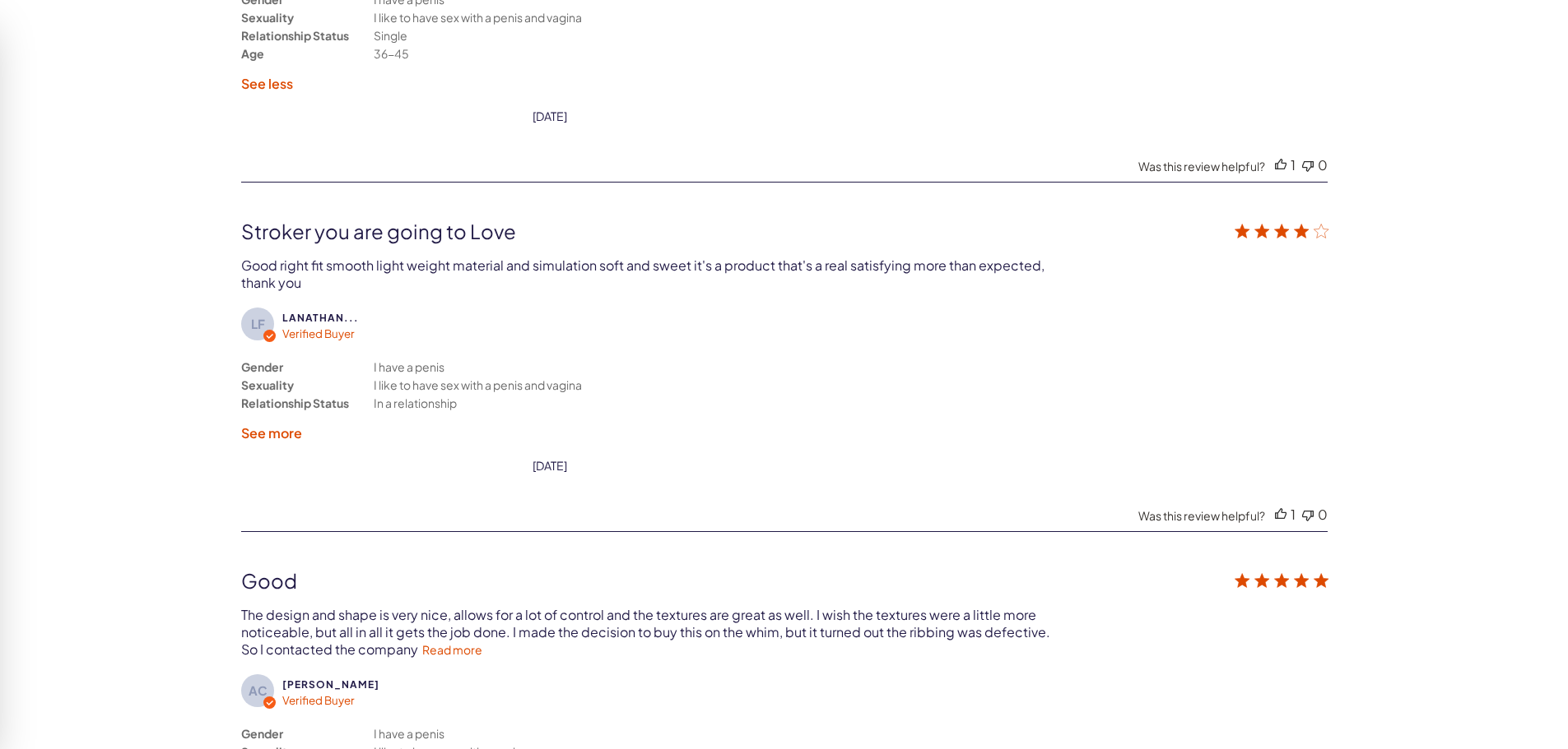
click at [265, 431] on label "See more" at bounding box center [271, 433] width 61 height 18
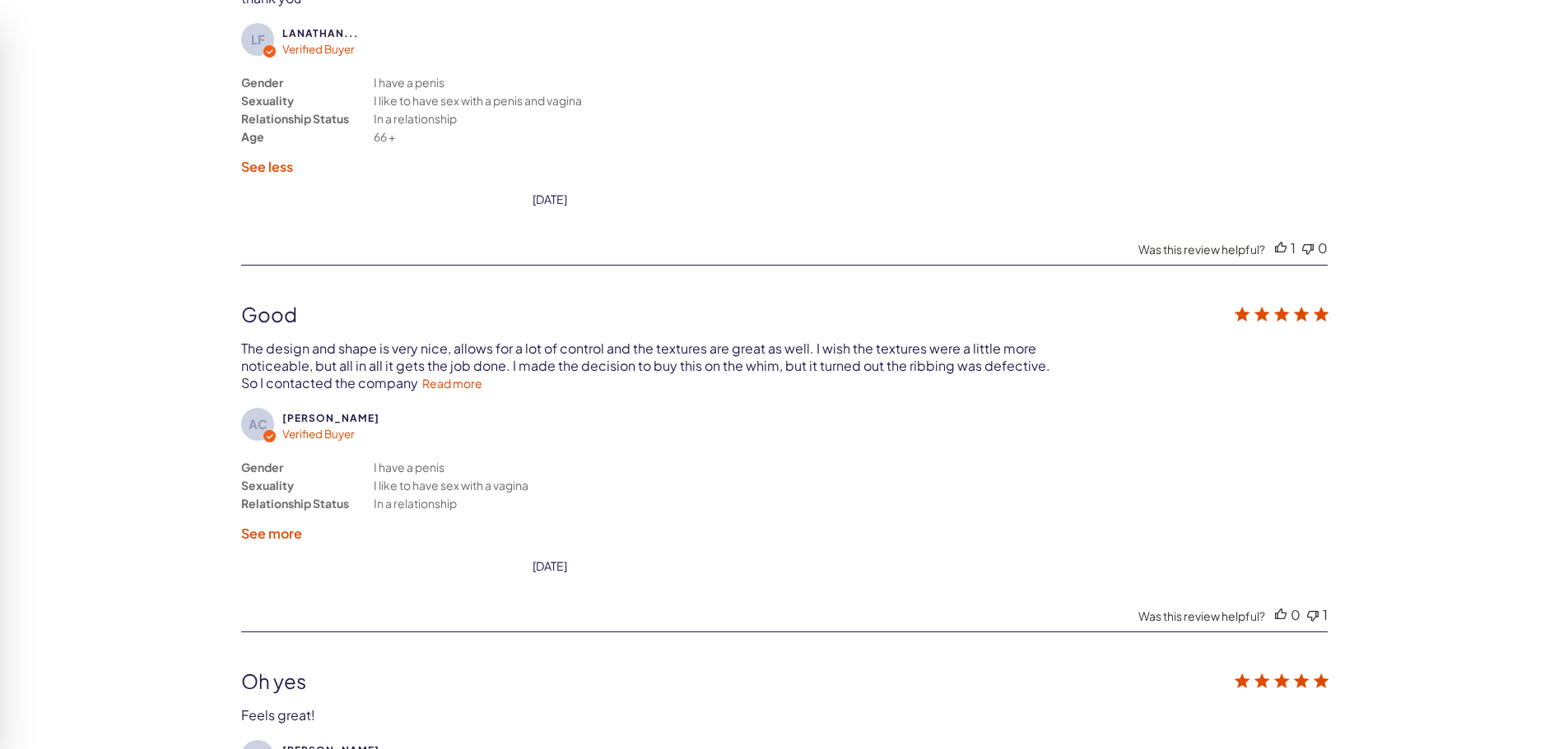
scroll to position [3581, 0]
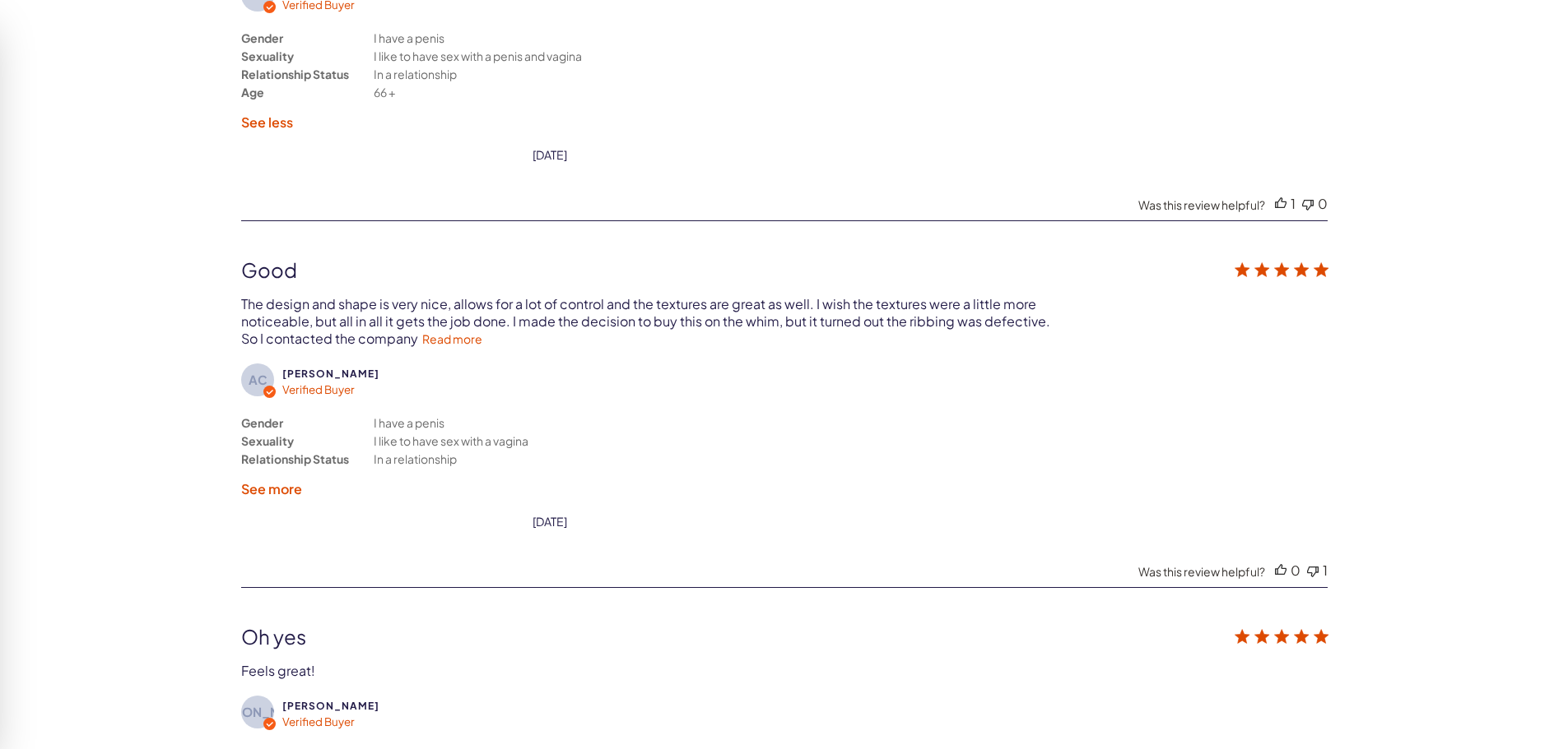
click at [258, 487] on label "See more" at bounding box center [271, 489] width 61 height 18
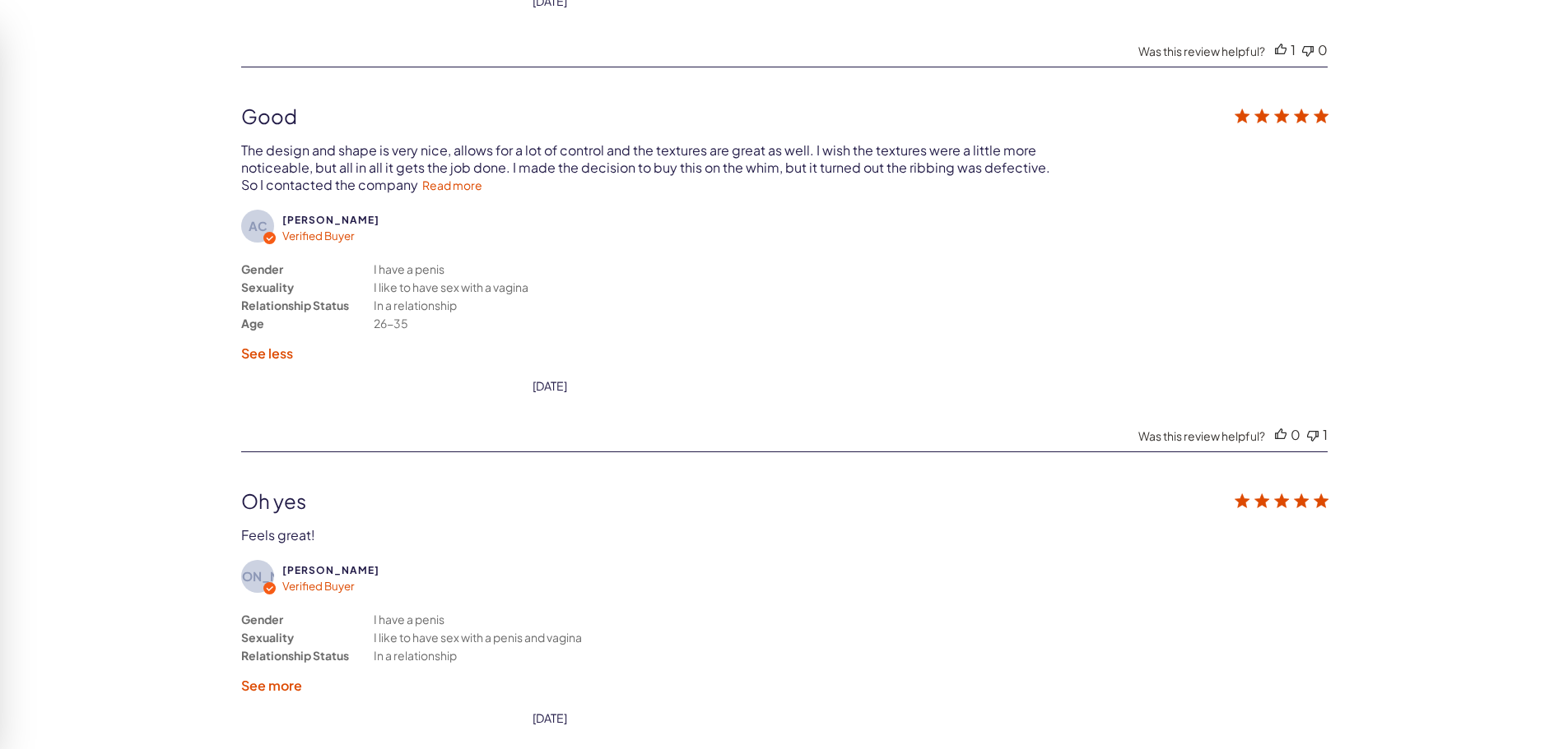
scroll to position [3993, 0]
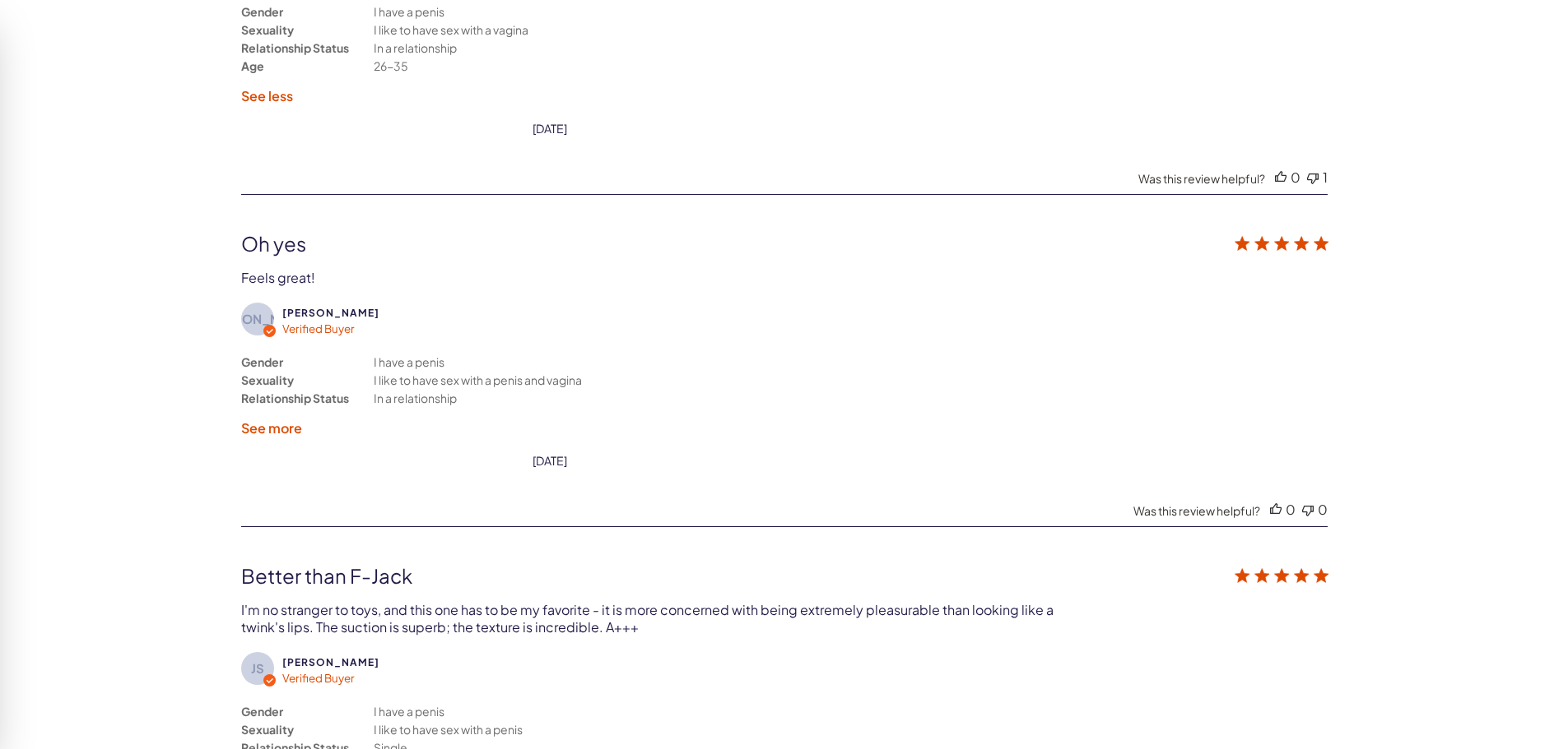
click at [278, 431] on label "See more" at bounding box center [271, 429] width 61 height 18
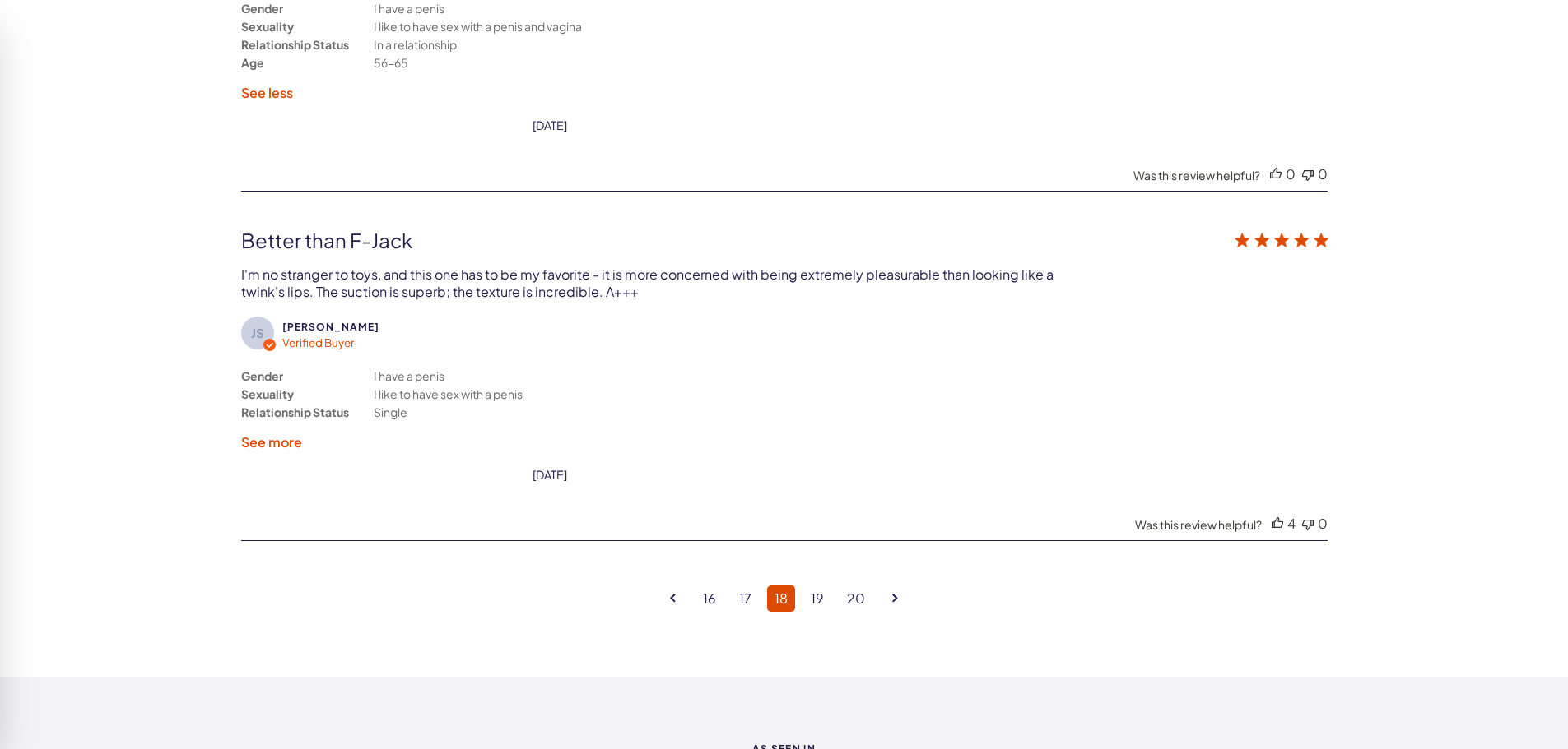
scroll to position [4404, 0]
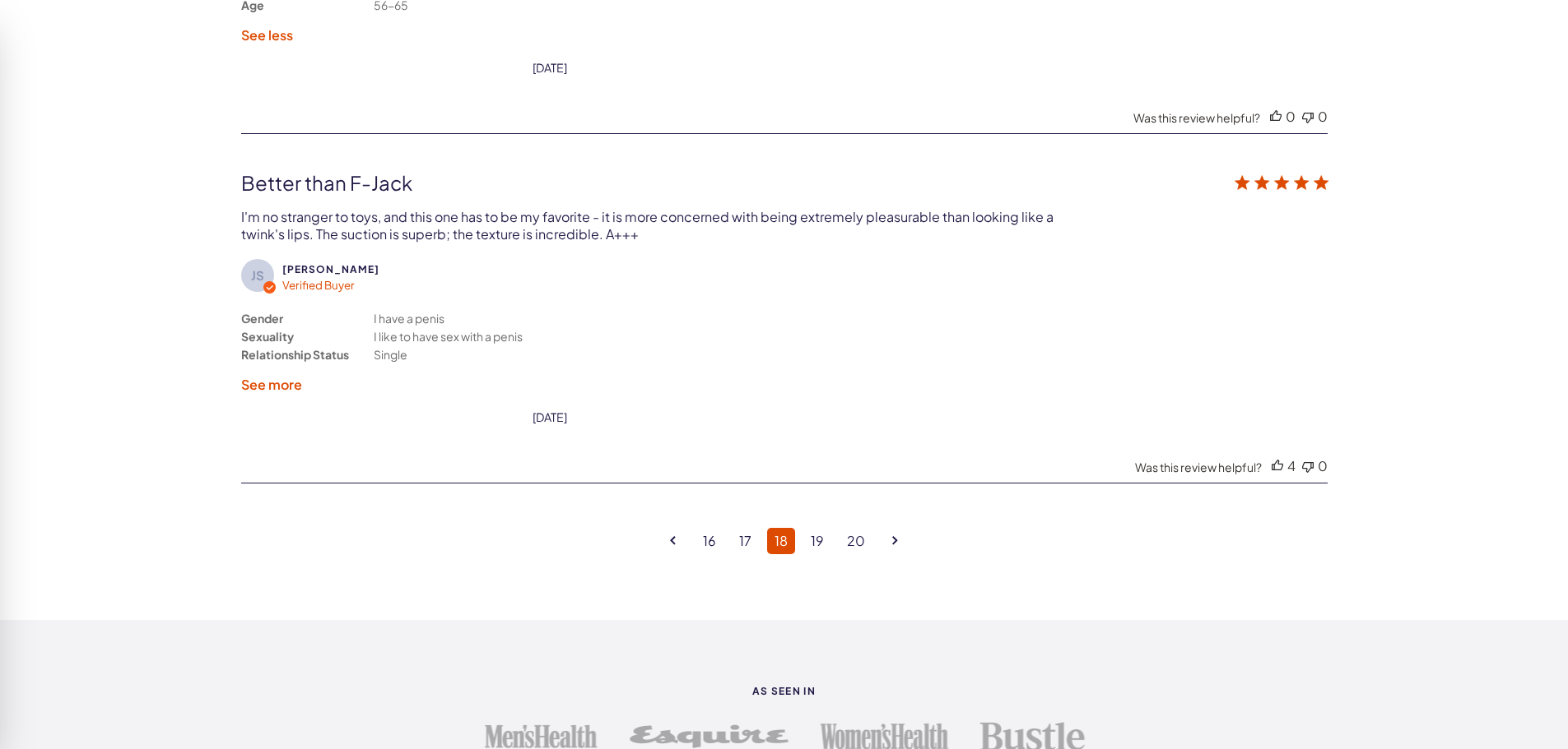
click at [284, 385] on label "See more" at bounding box center [271, 385] width 61 height 18
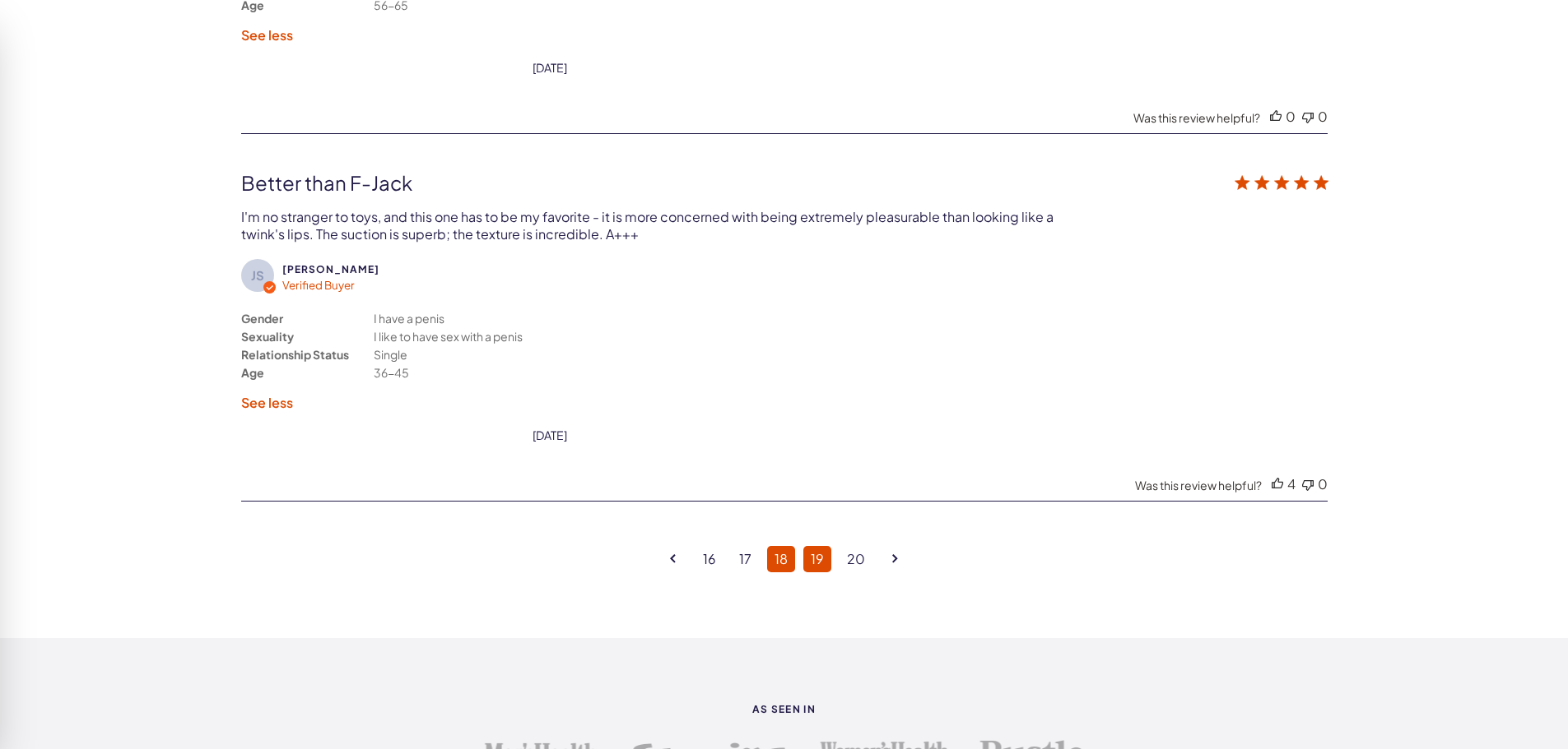
click at [822, 555] on link "19" at bounding box center [817, 559] width 28 height 26
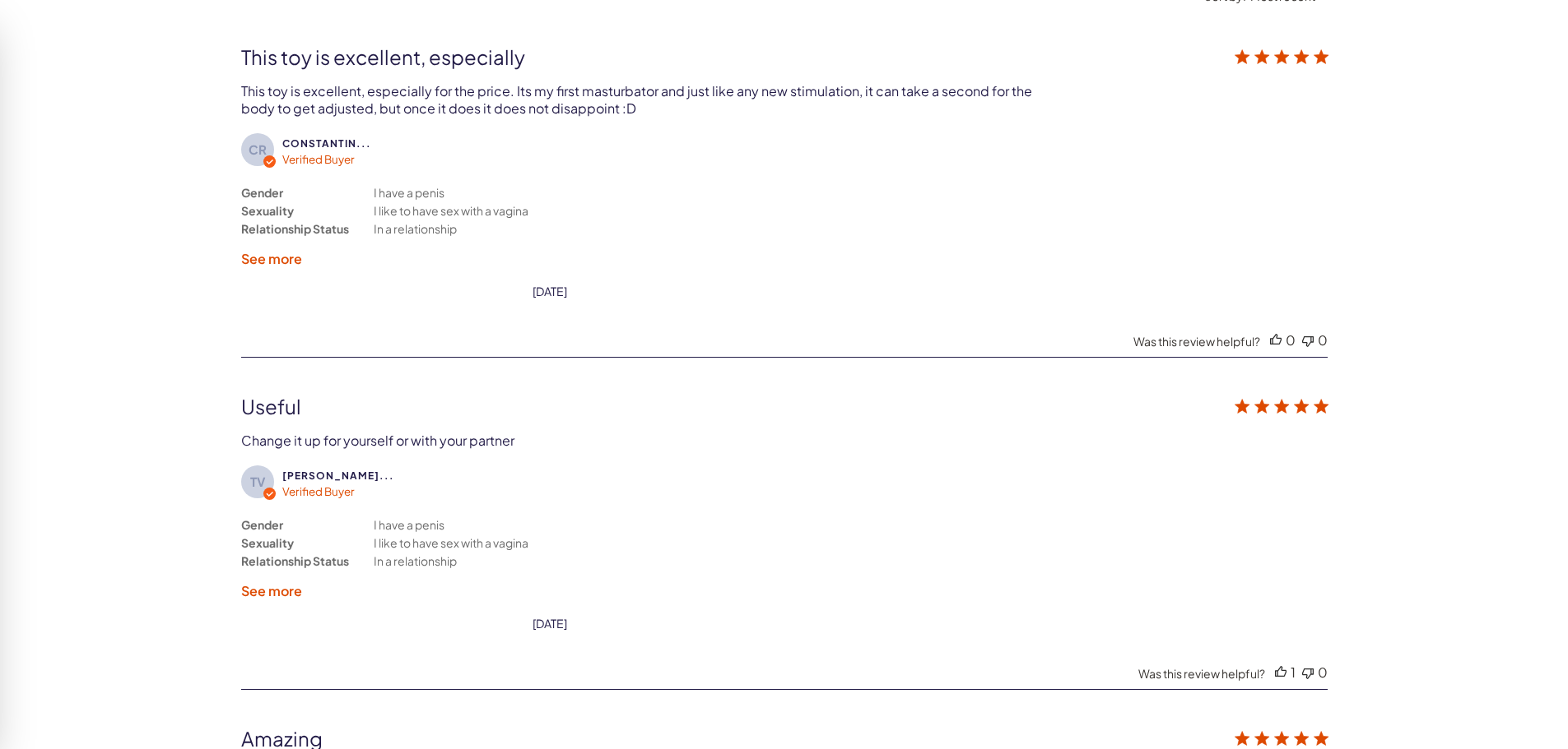
scroll to position [3089, 0]
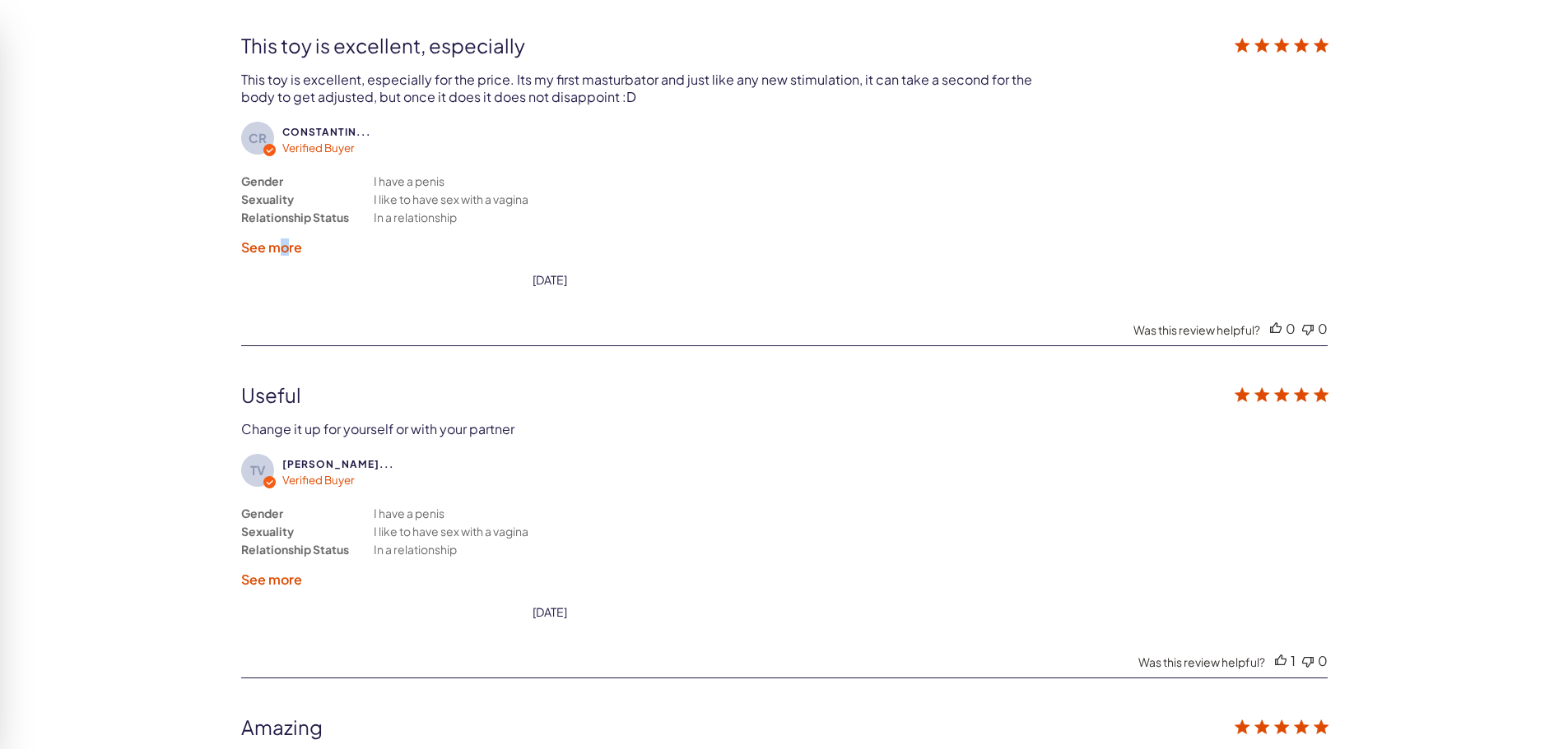
click at [286, 246] on label "See more" at bounding box center [271, 247] width 61 height 18
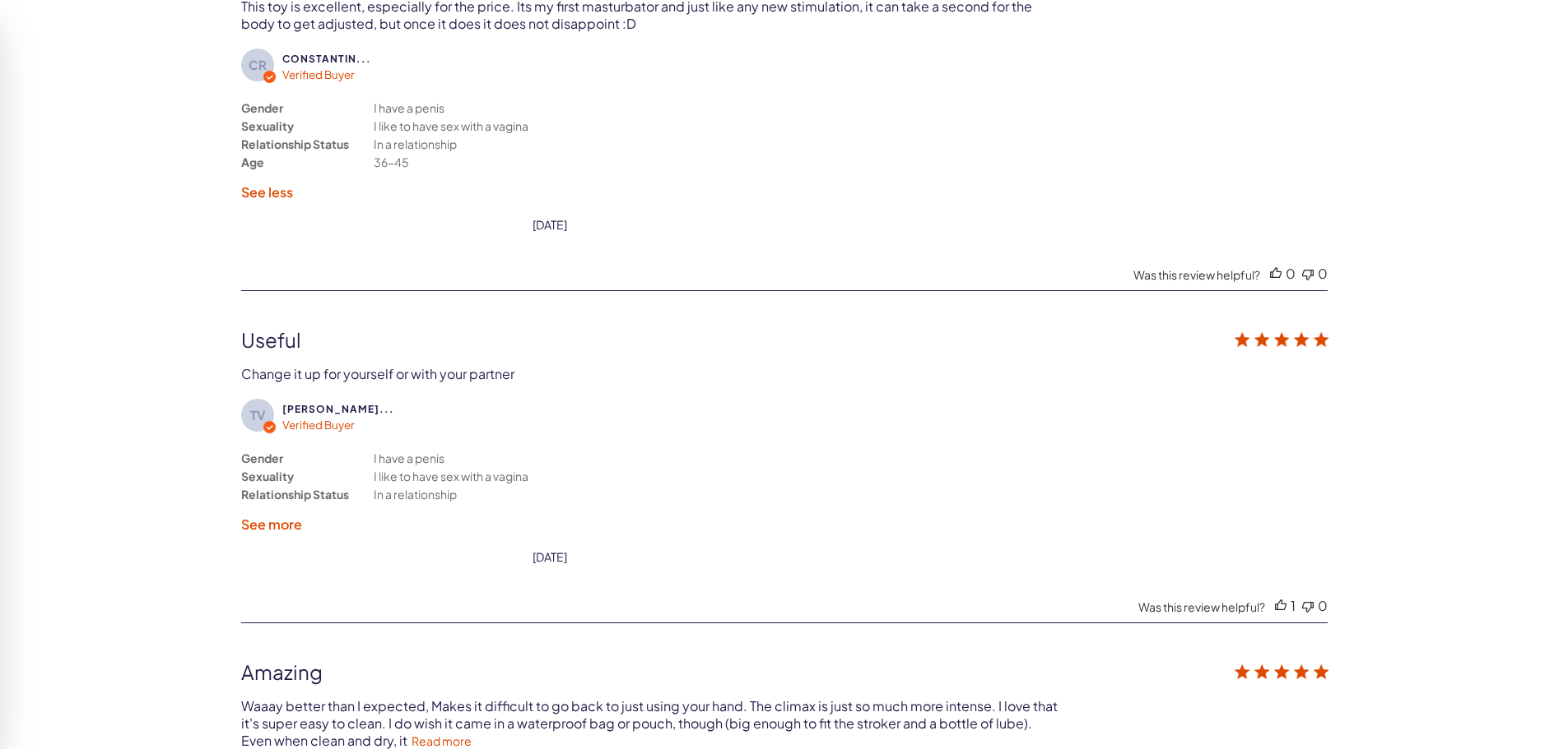
scroll to position [3253, 0]
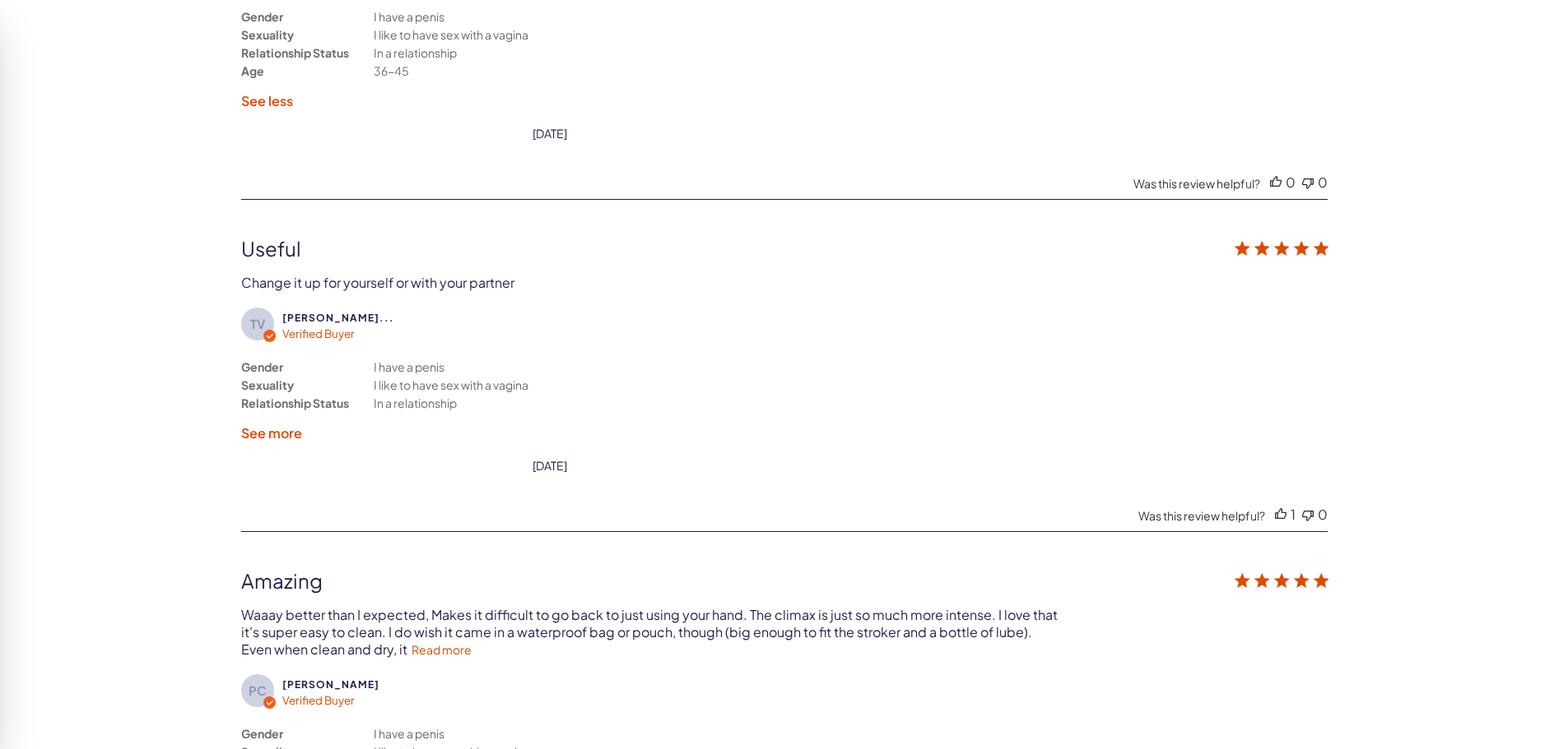
click at [290, 434] on label "See more" at bounding box center [271, 433] width 61 height 18
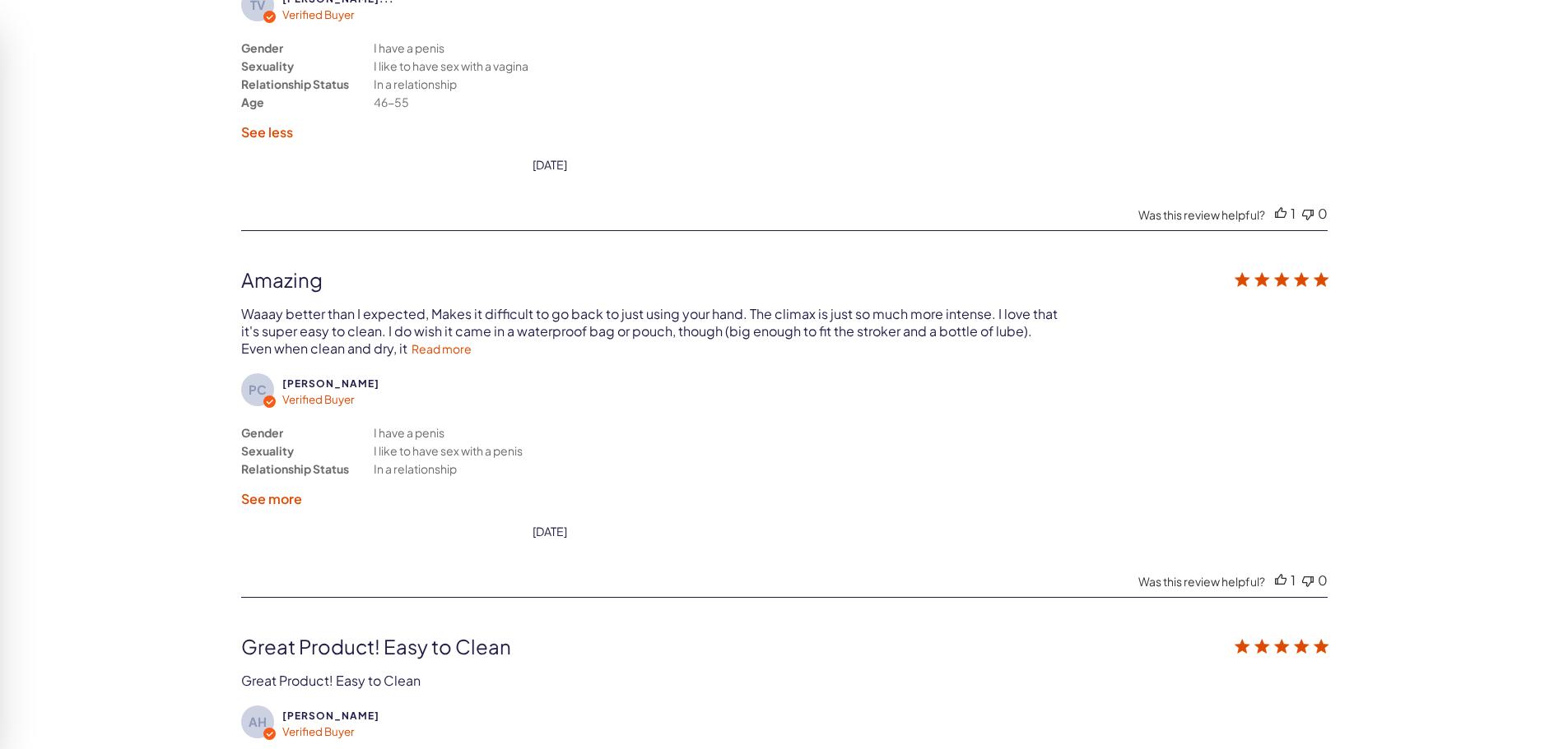
scroll to position [3581, 0]
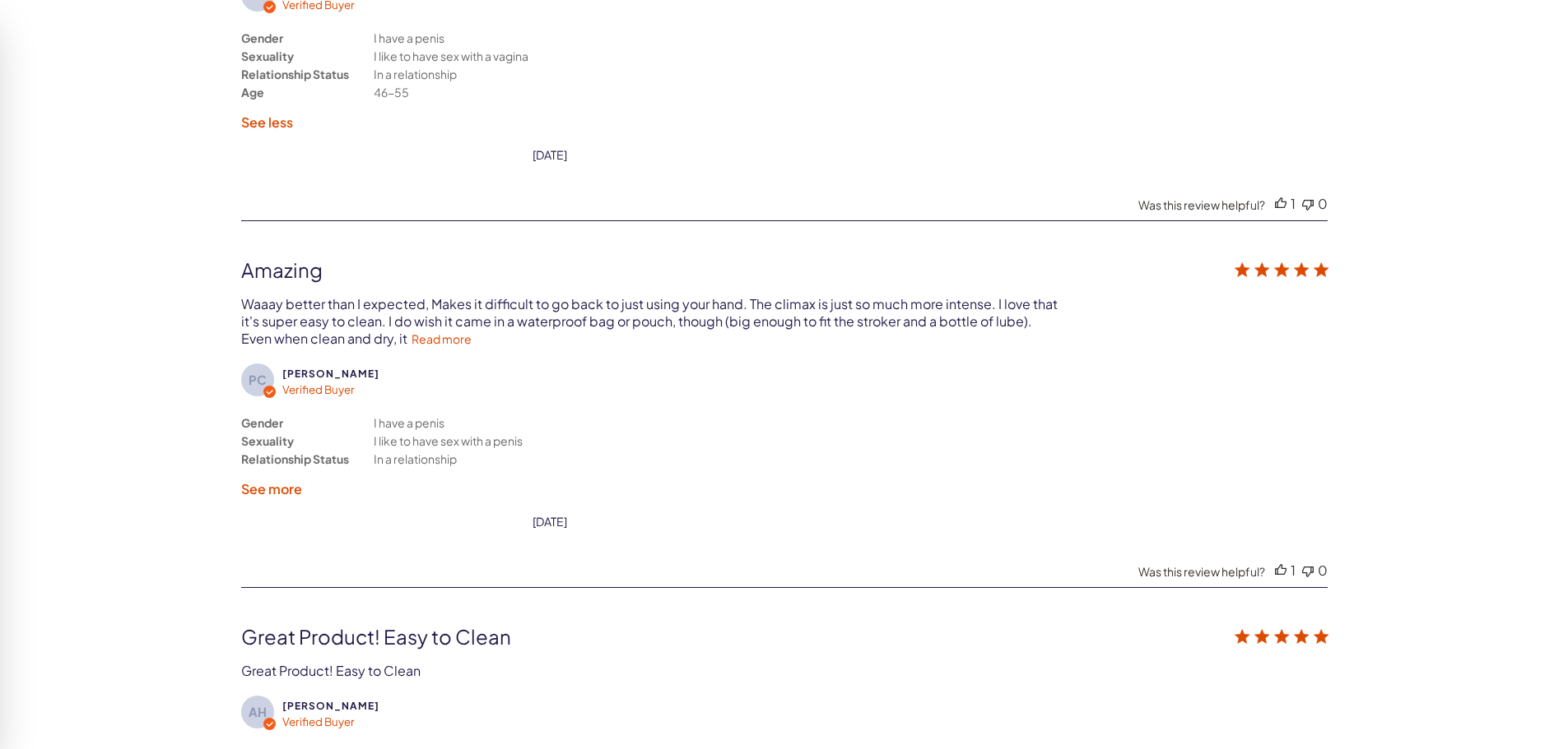
click at [273, 485] on label "See more" at bounding box center [271, 489] width 61 height 18
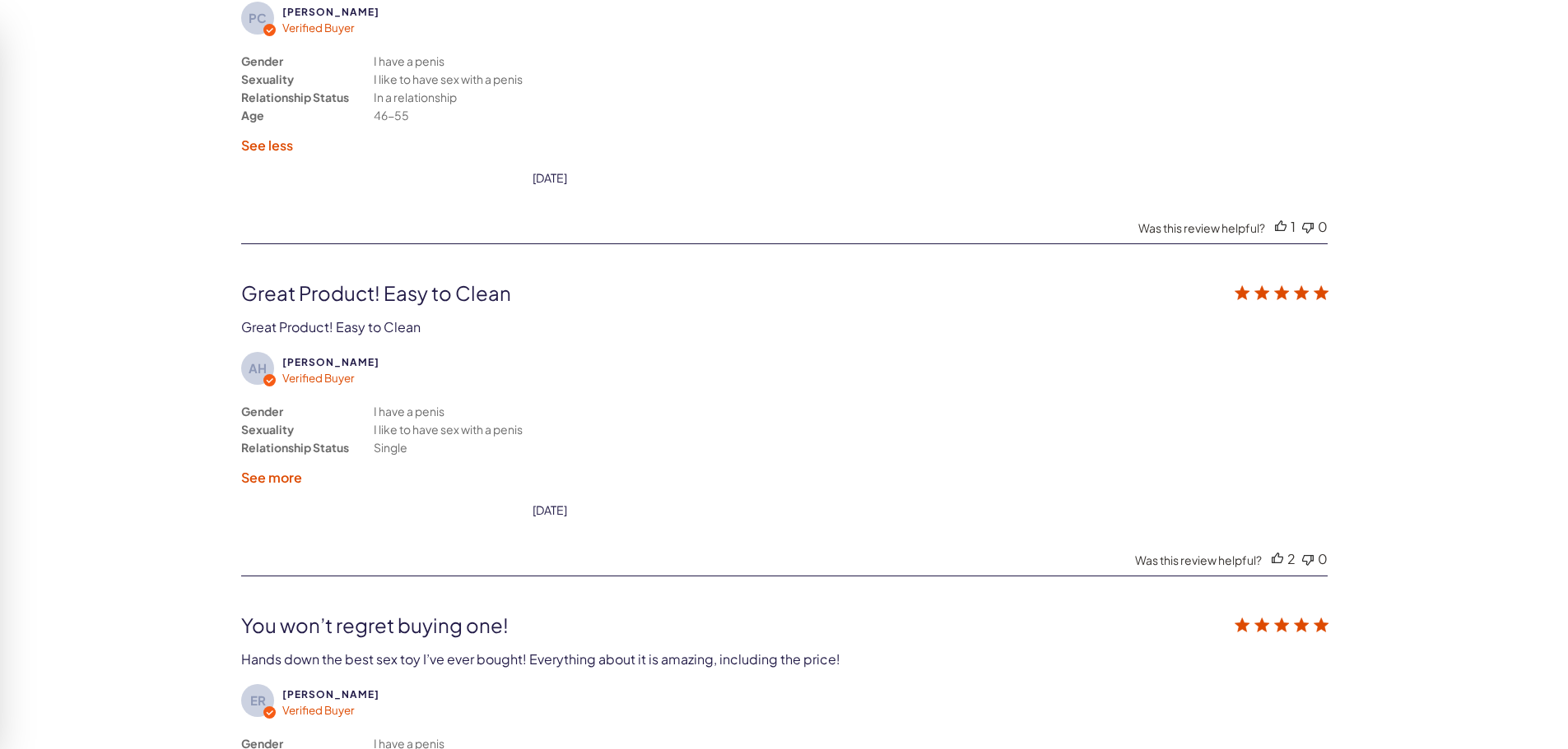
scroll to position [3993, 0]
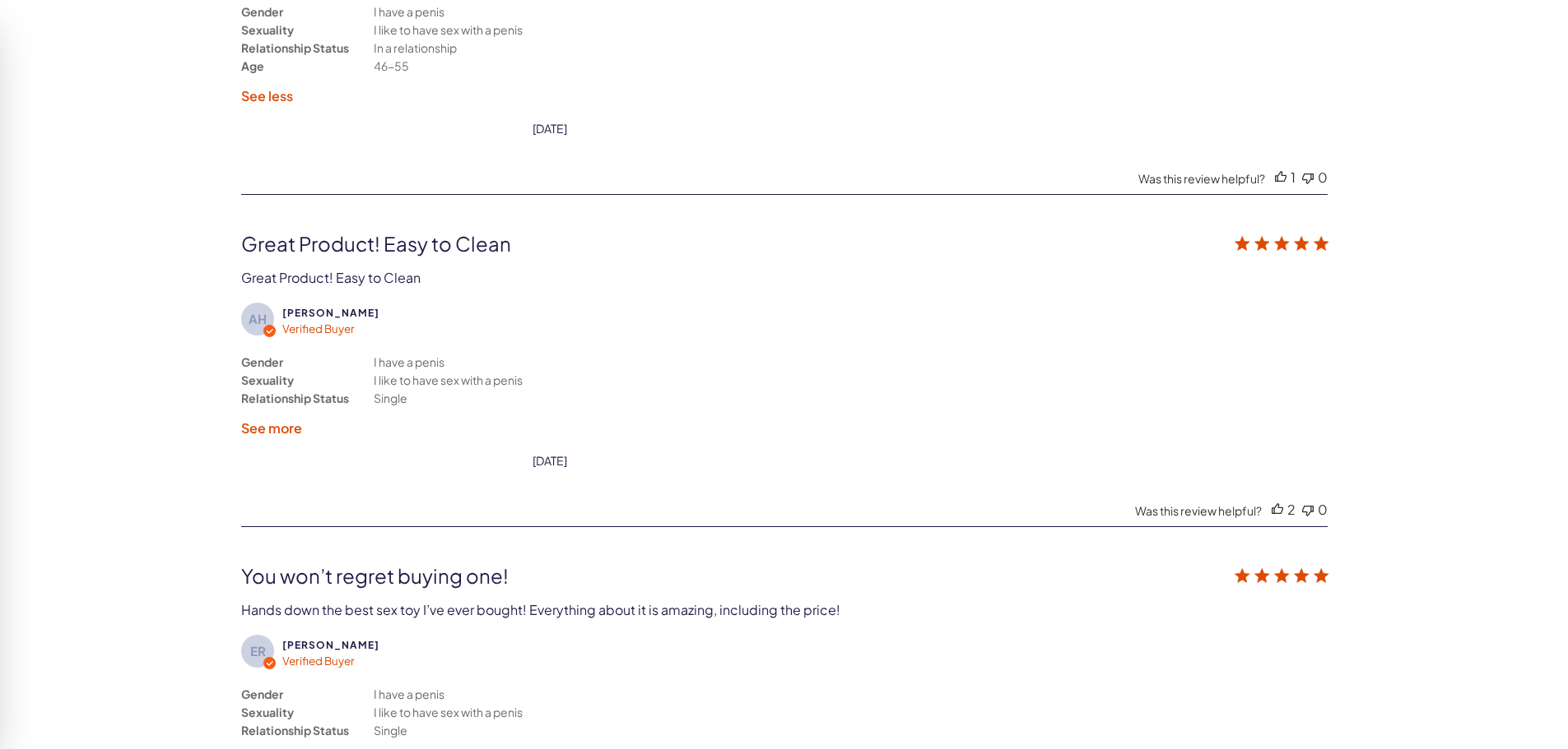
click at [282, 427] on label "See more" at bounding box center [271, 429] width 61 height 18
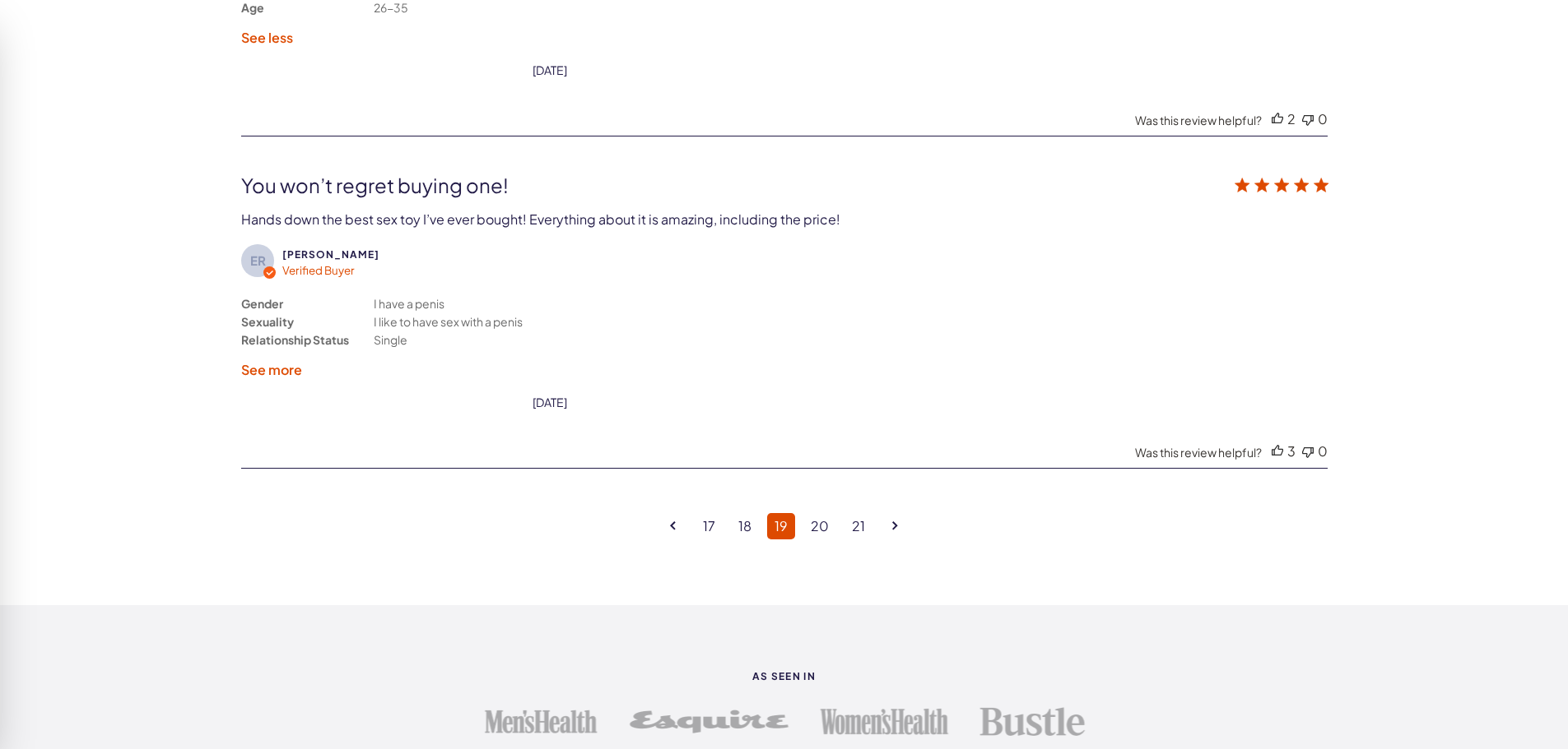
scroll to position [4404, 0]
click at [288, 358] on label "See more" at bounding box center [271, 367] width 61 height 18
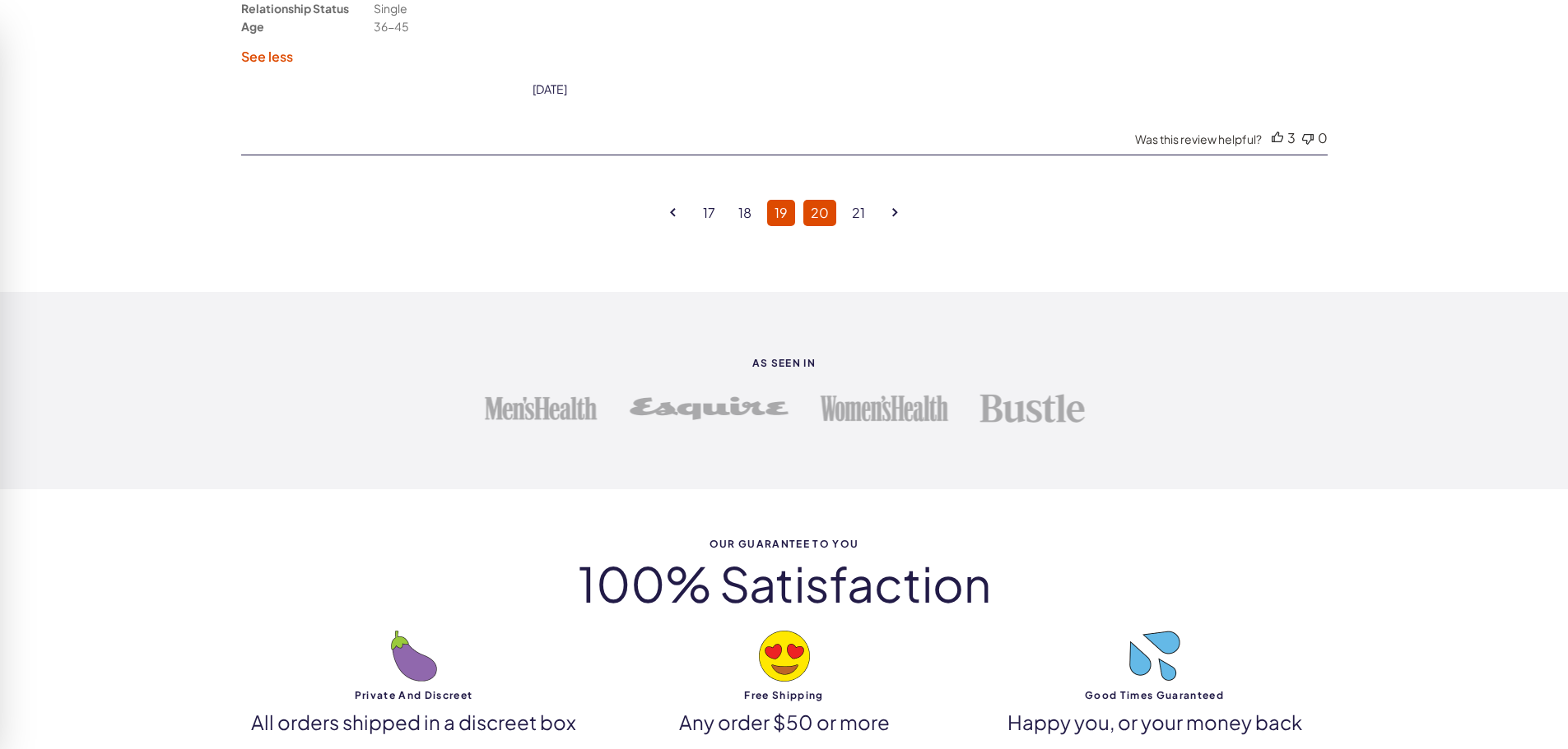
click at [820, 214] on link "20" at bounding box center [820, 212] width 33 height 26
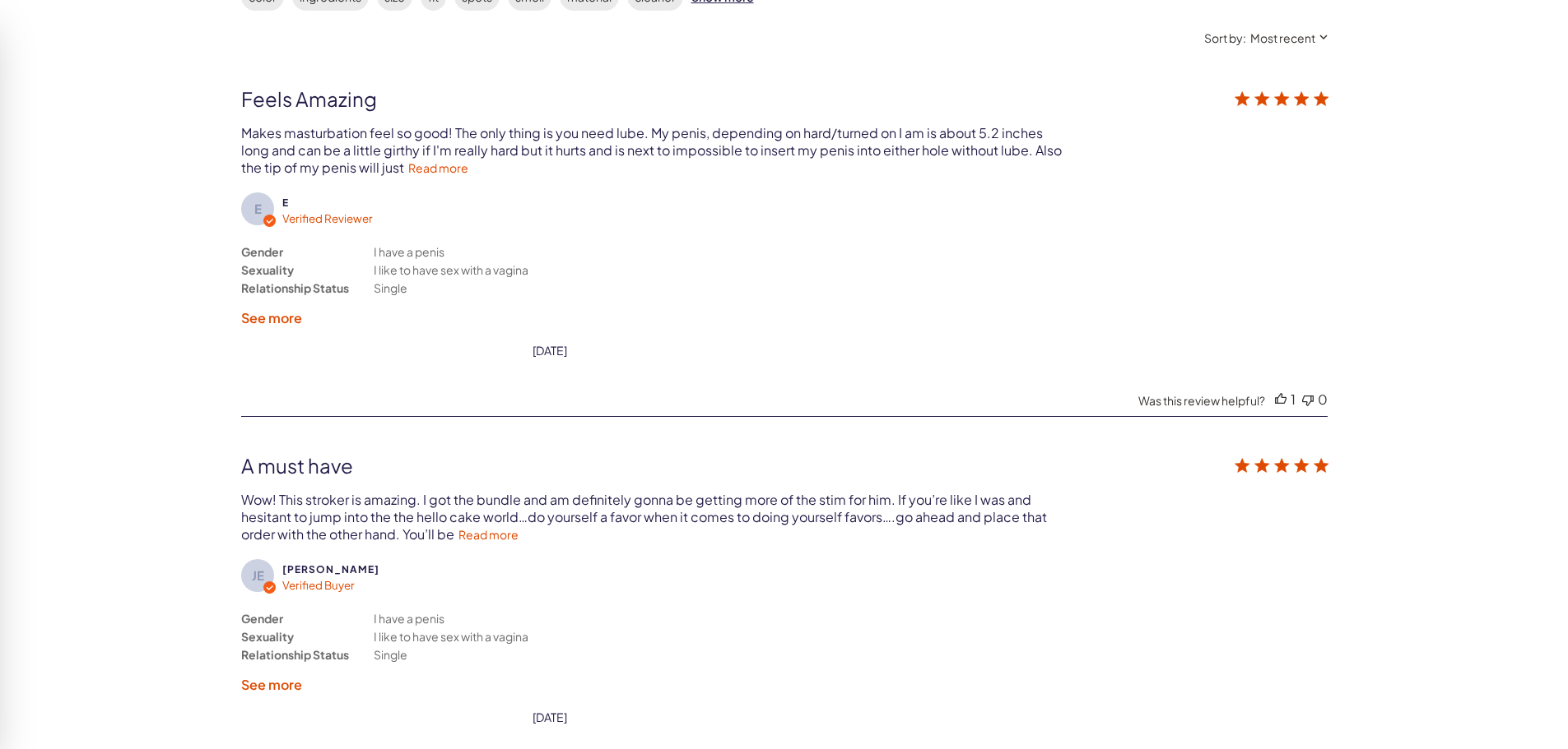
scroll to position [3006, 0]
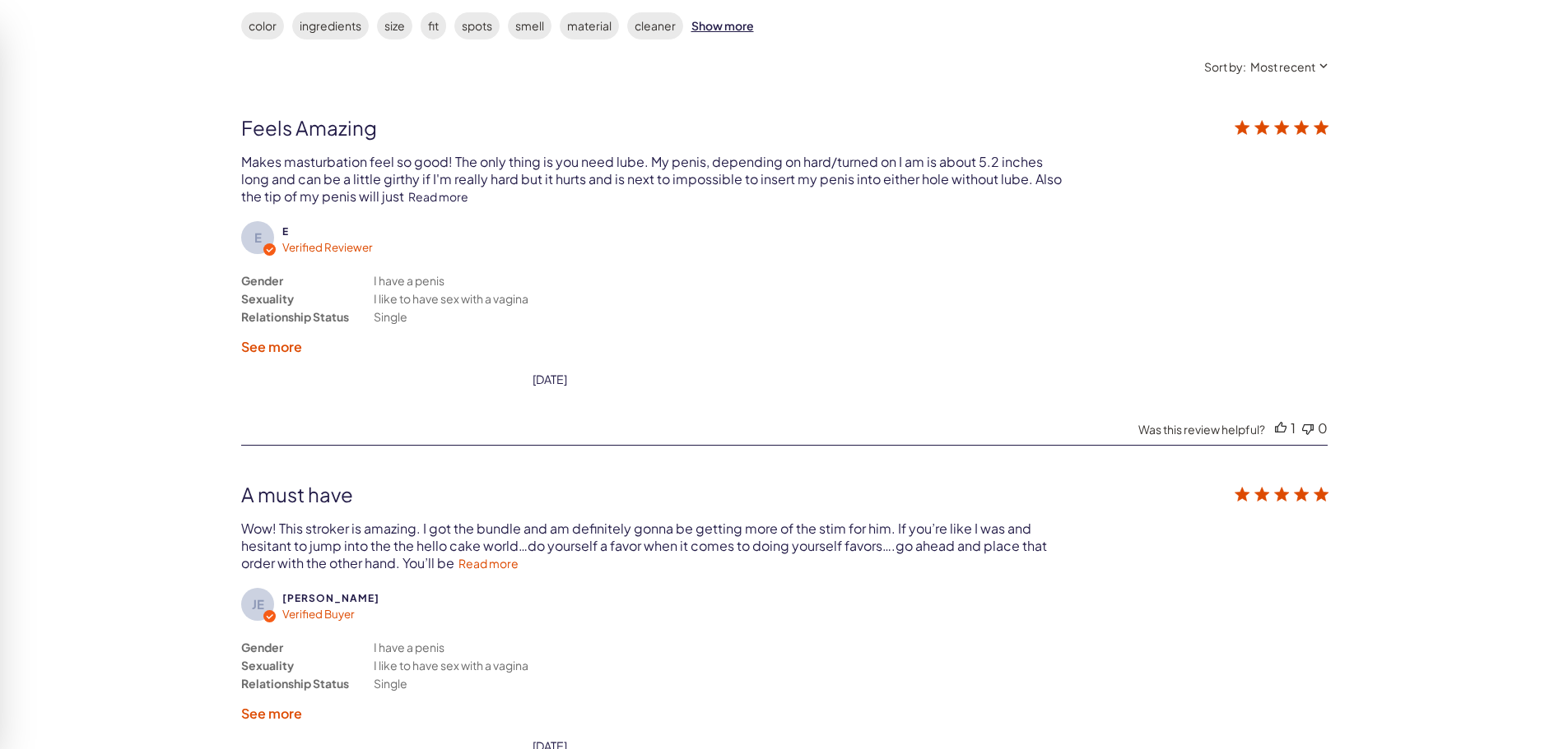
click at [408, 194] on link "Read more" at bounding box center [439, 196] width 60 height 15
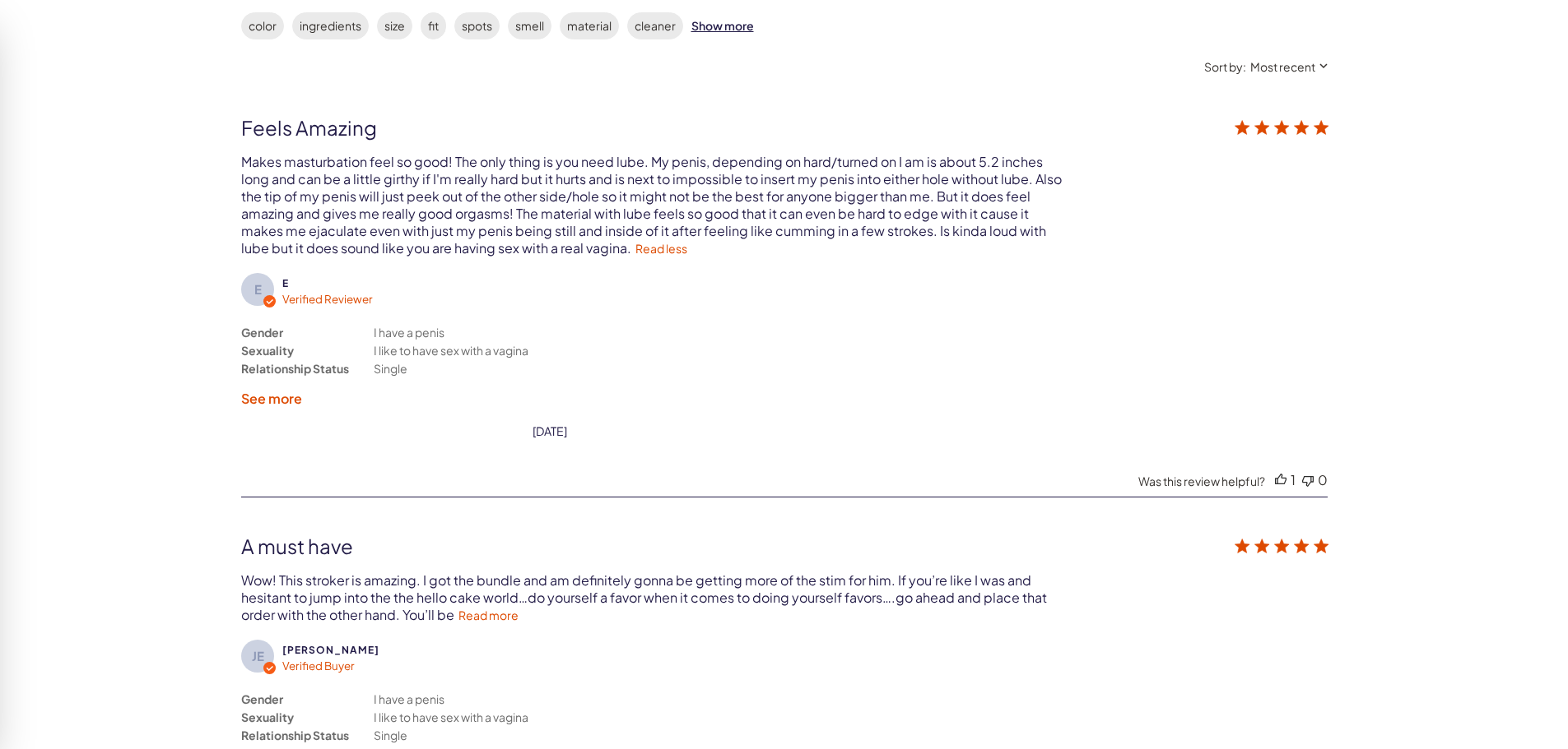
click at [259, 395] on label "See more" at bounding box center [271, 398] width 61 height 18
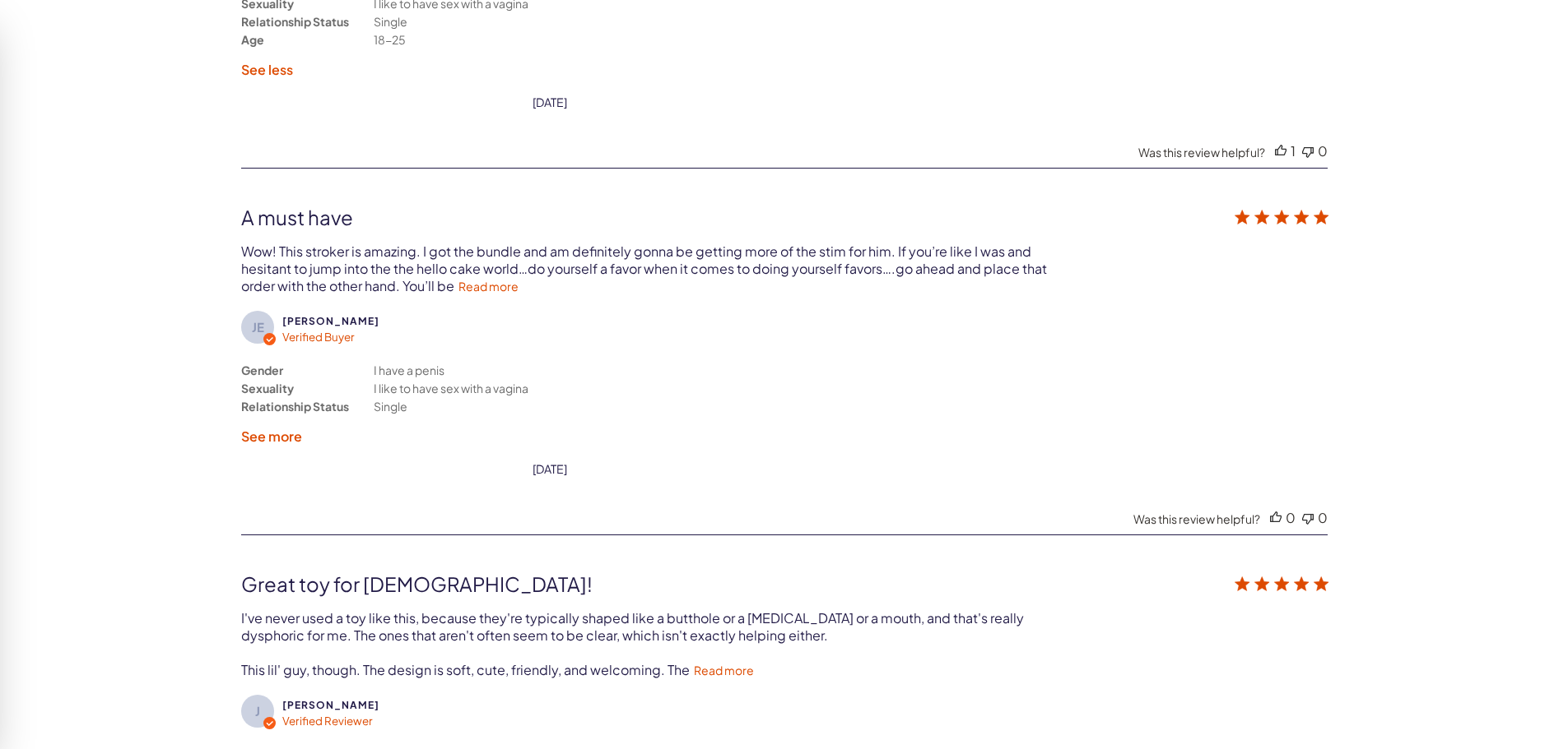
scroll to position [3418, 0]
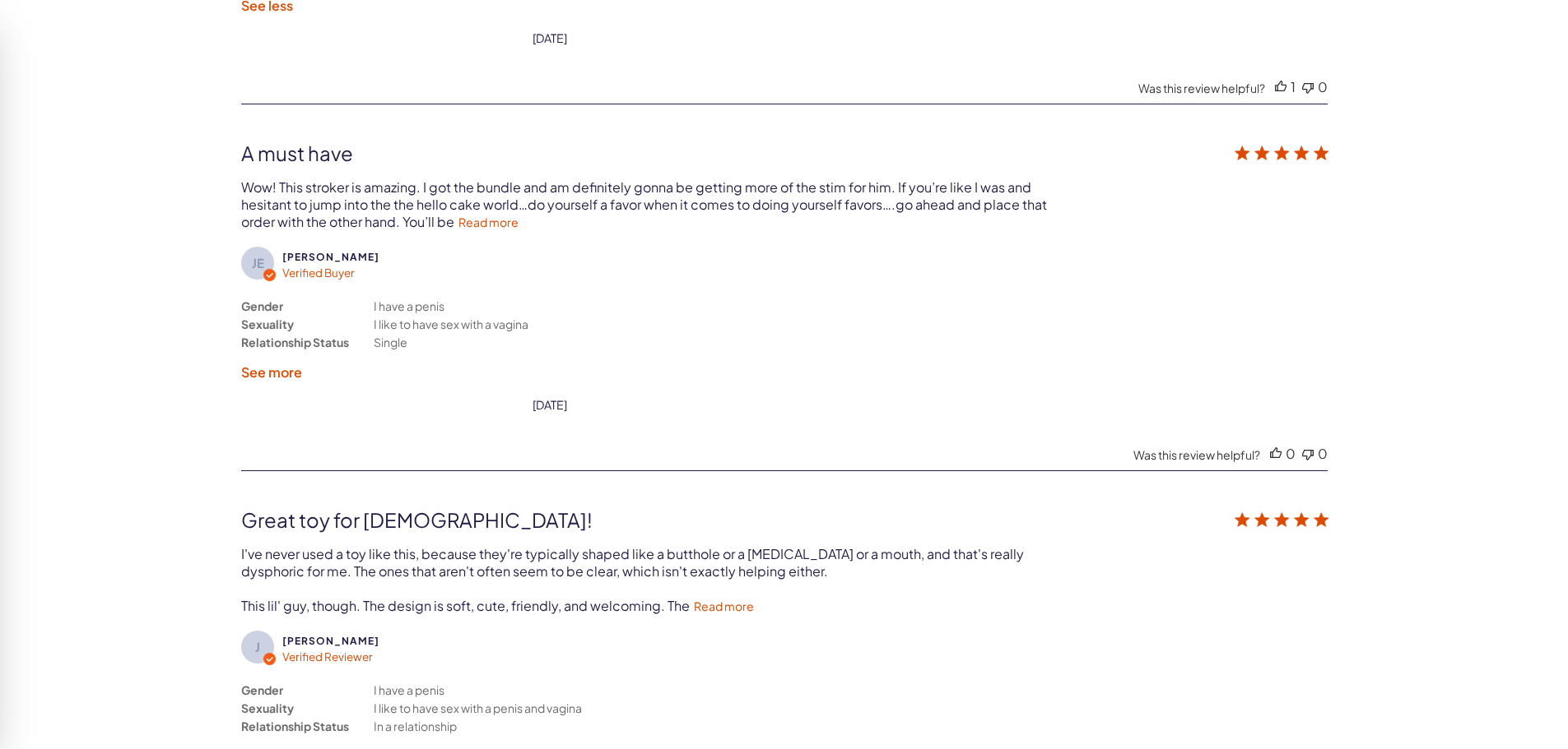
click at [285, 374] on label "See more" at bounding box center [271, 372] width 61 height 18
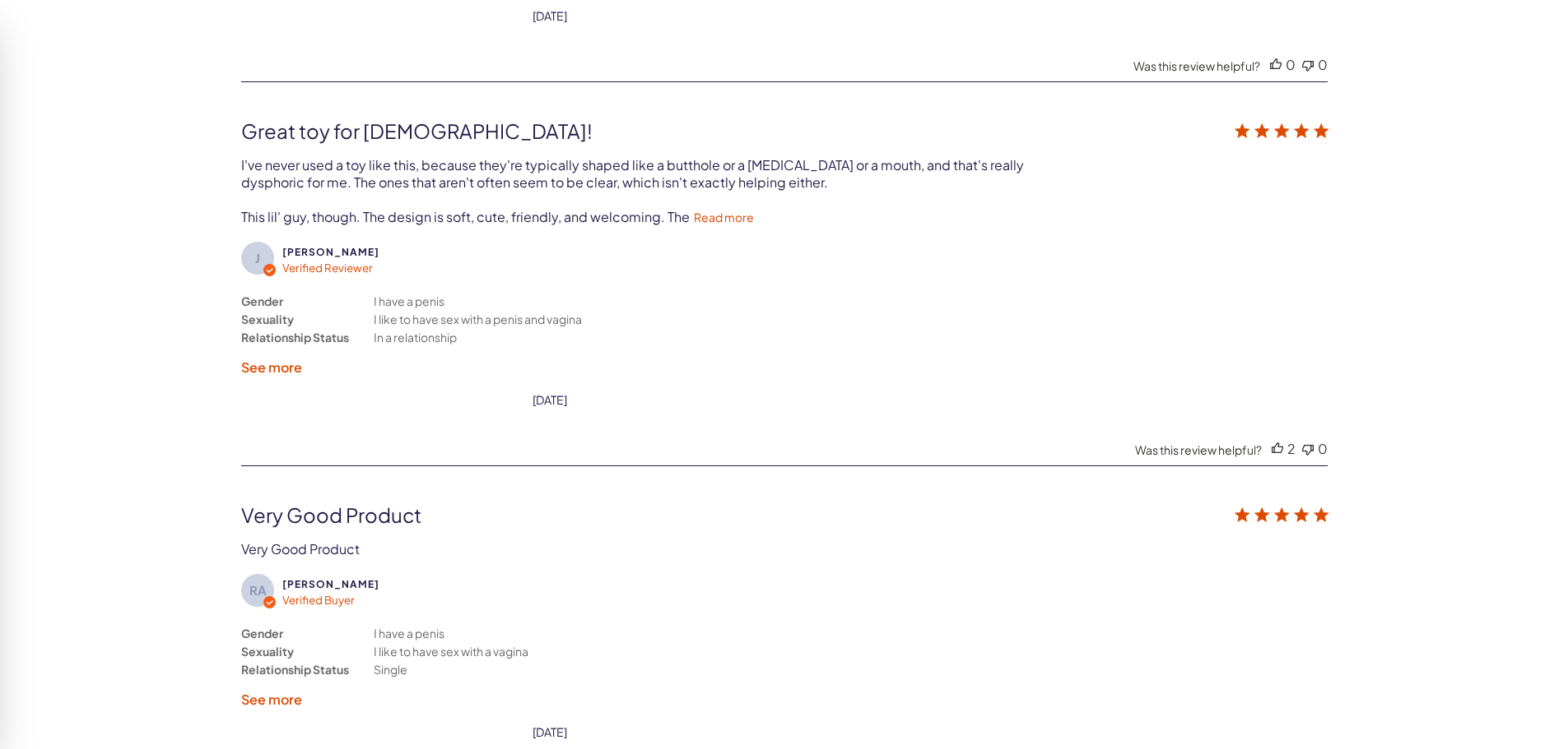
scroll to position [3829, 0]
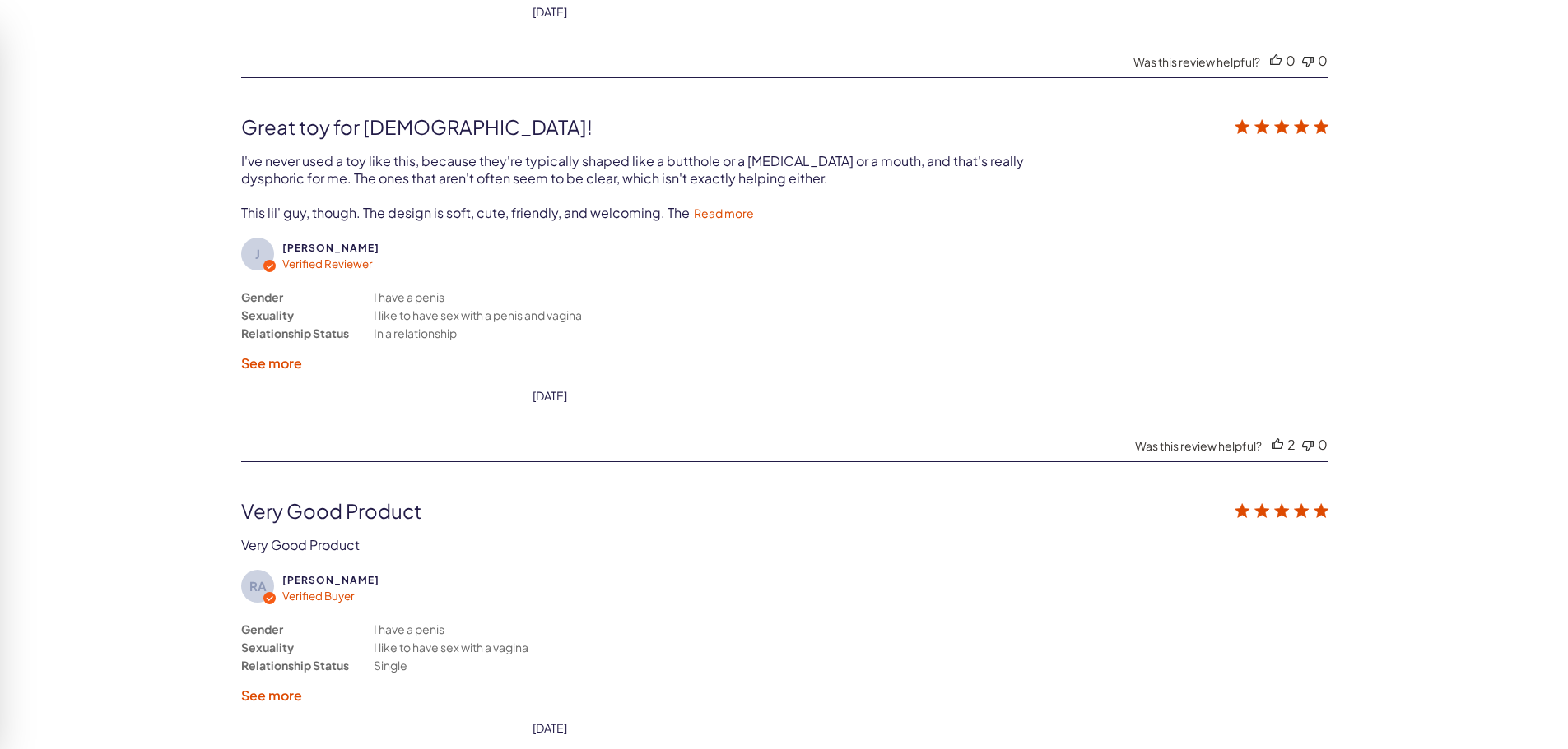
click at [288, 367] on label "See more" at bounding box center [271, 363] width 61 height 18
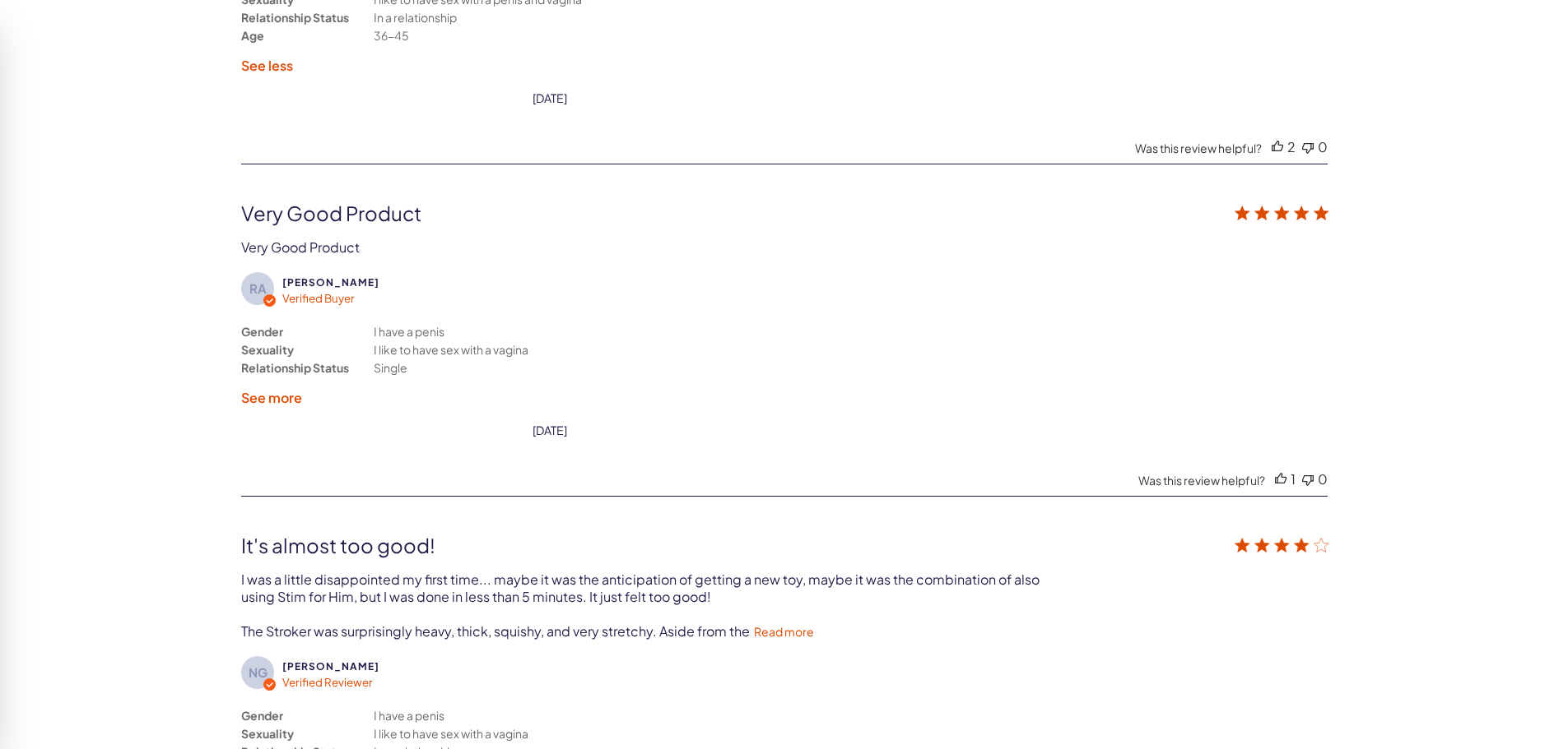
scroll to position [4158, 0]
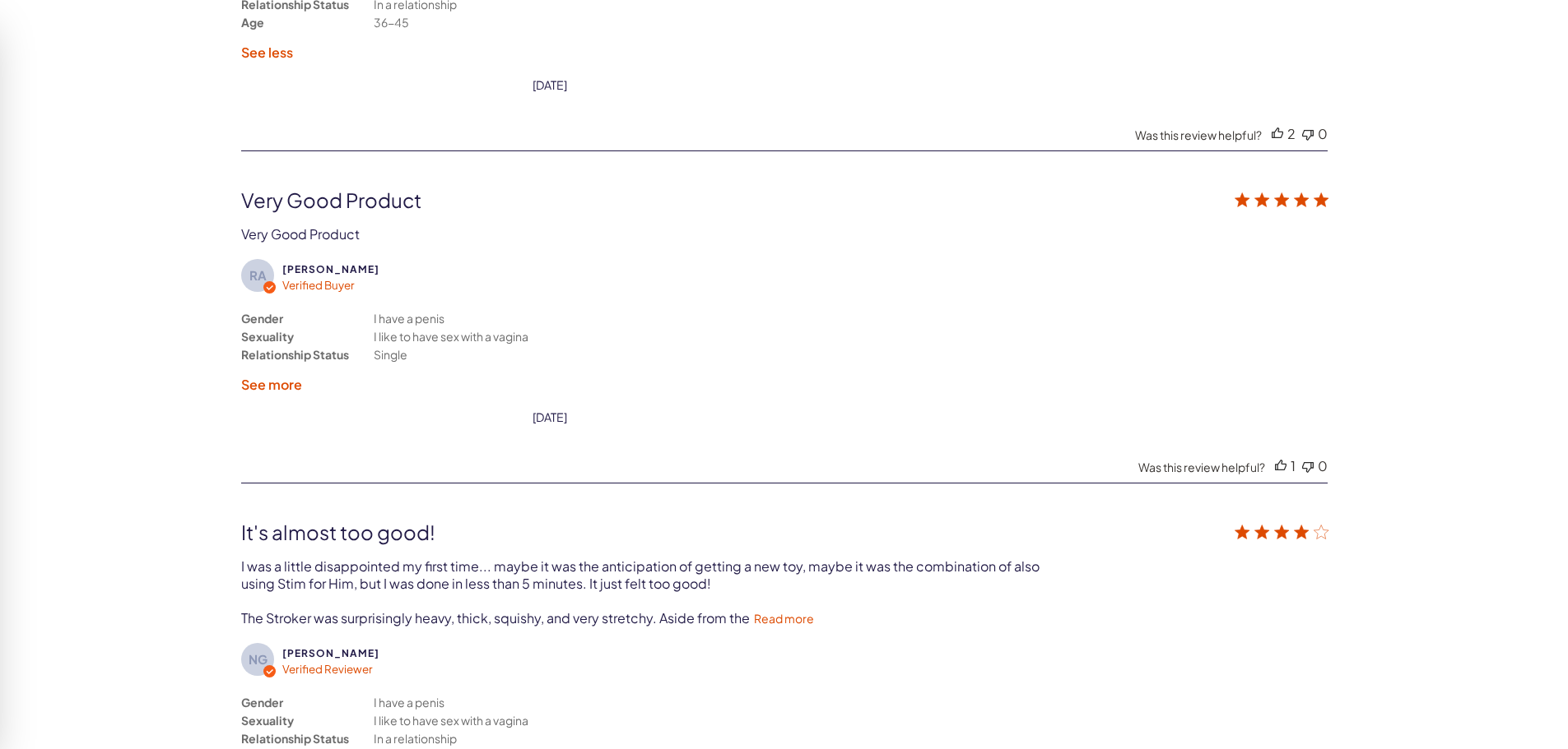
click at [294, 383] on label "See more" at bounding box center [271, 385] width 61 height 18
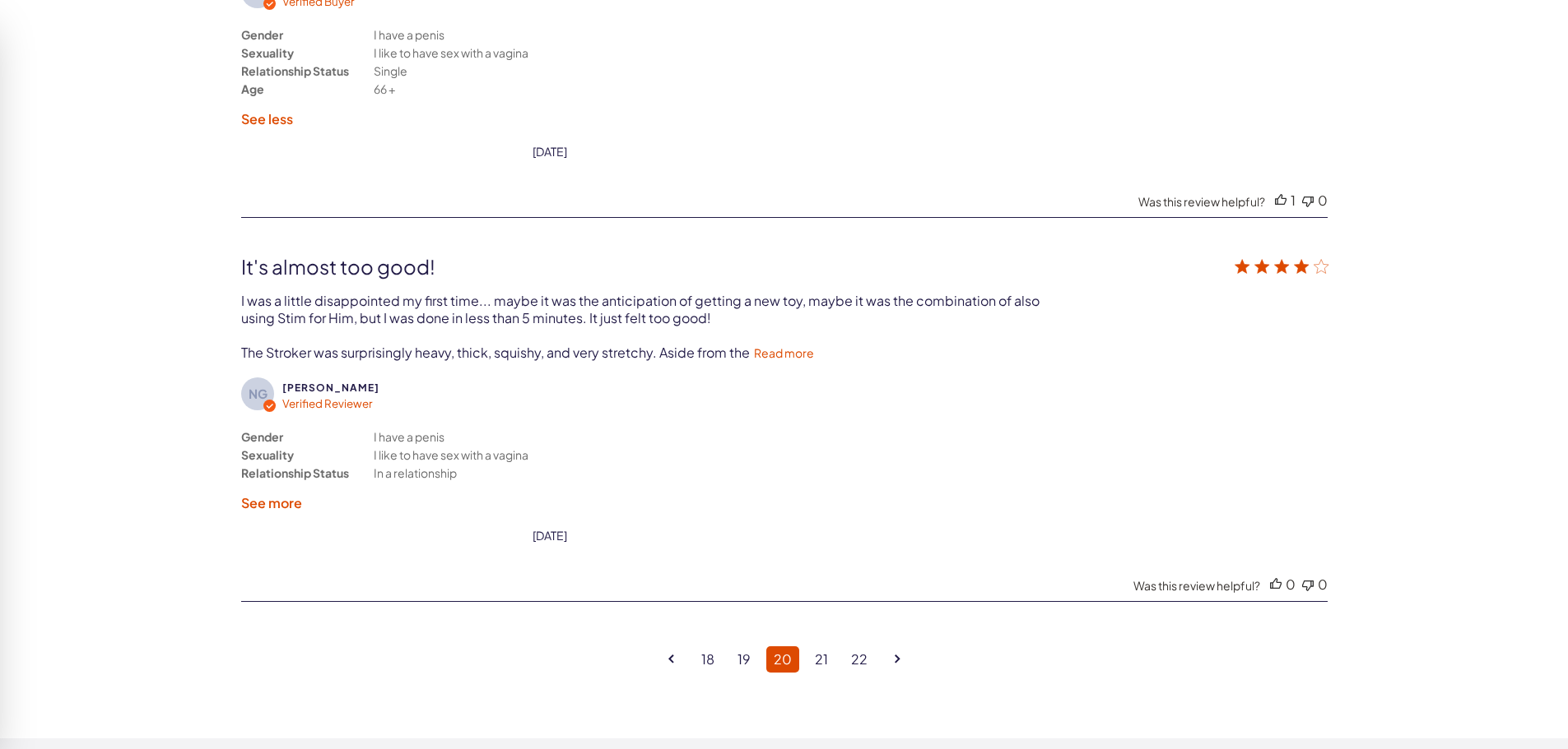
scroll to position [4487, 0]
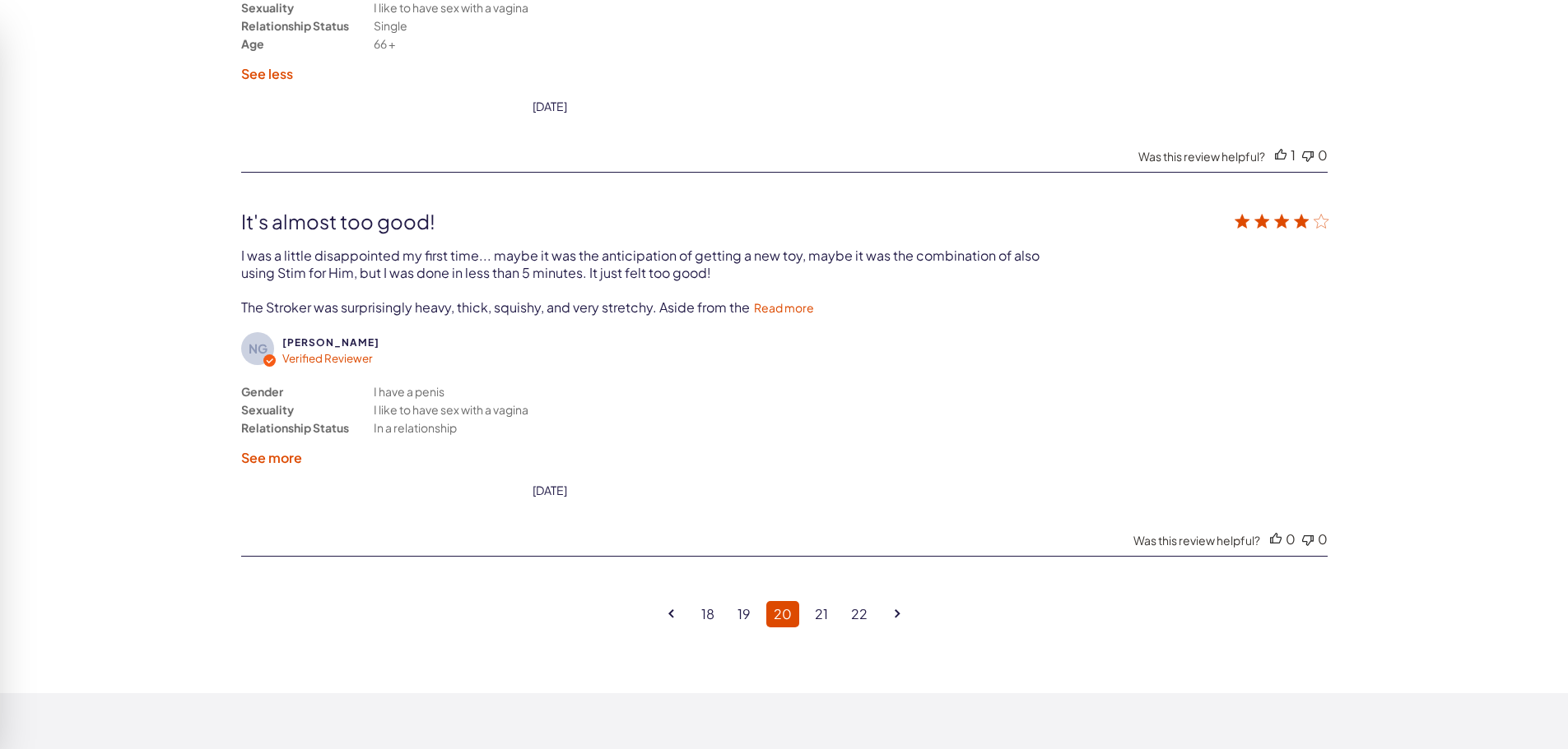
click at [269, 458] on label "See more" at bounding box center [271, 458] width 61 height 18
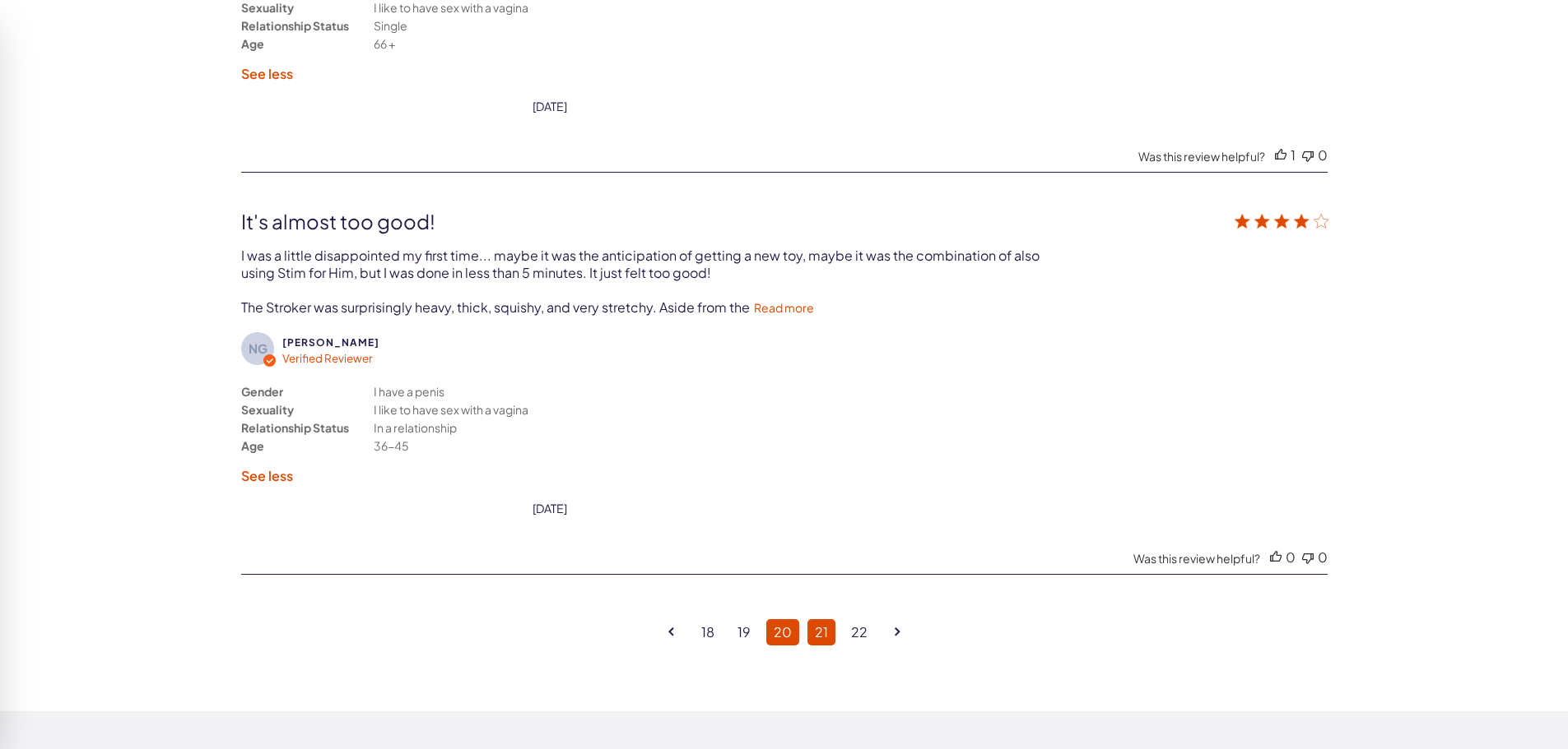
click at [828, 633] on link "21" at bounding box center [822, 632] width 28 height 26
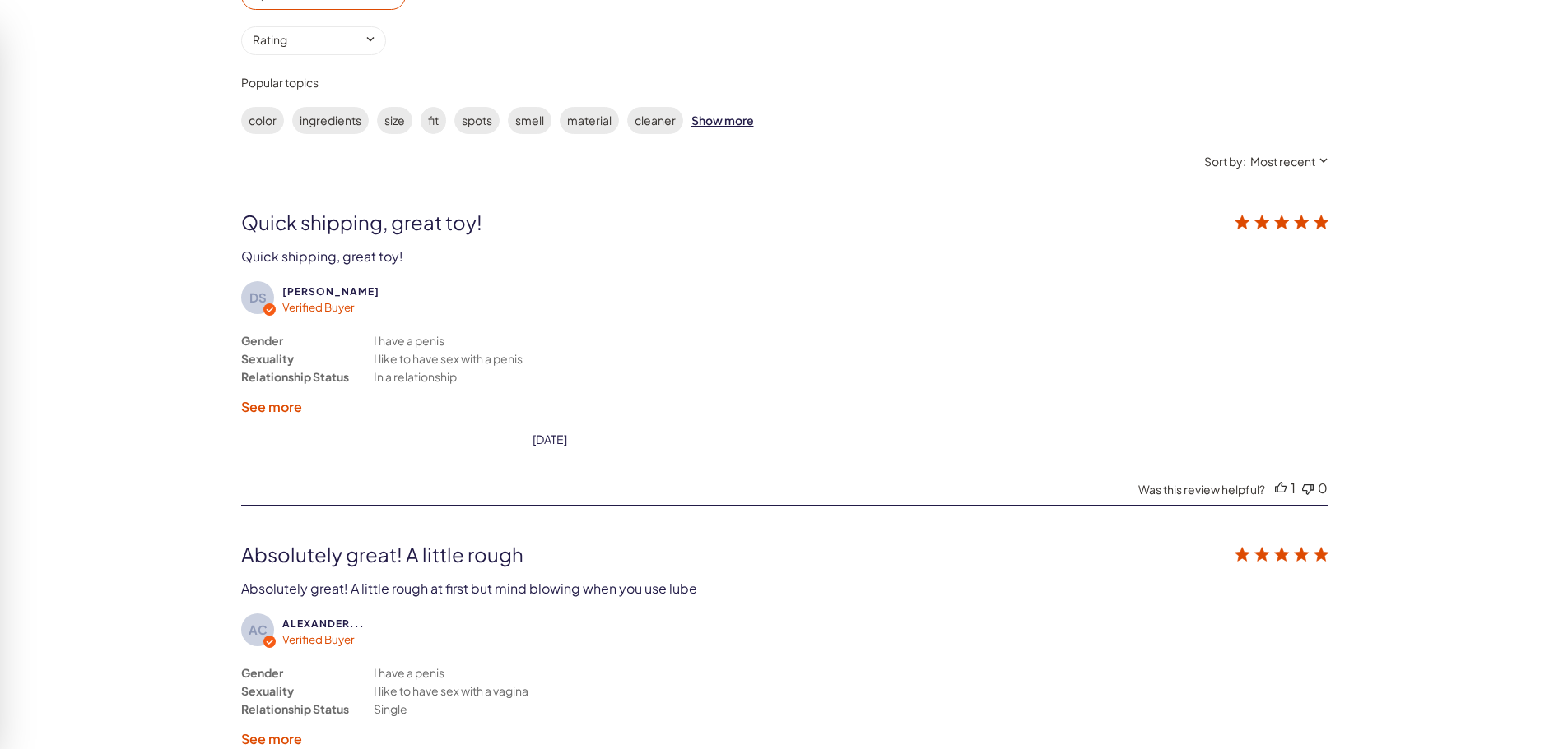
scroll to position [3006, 0]
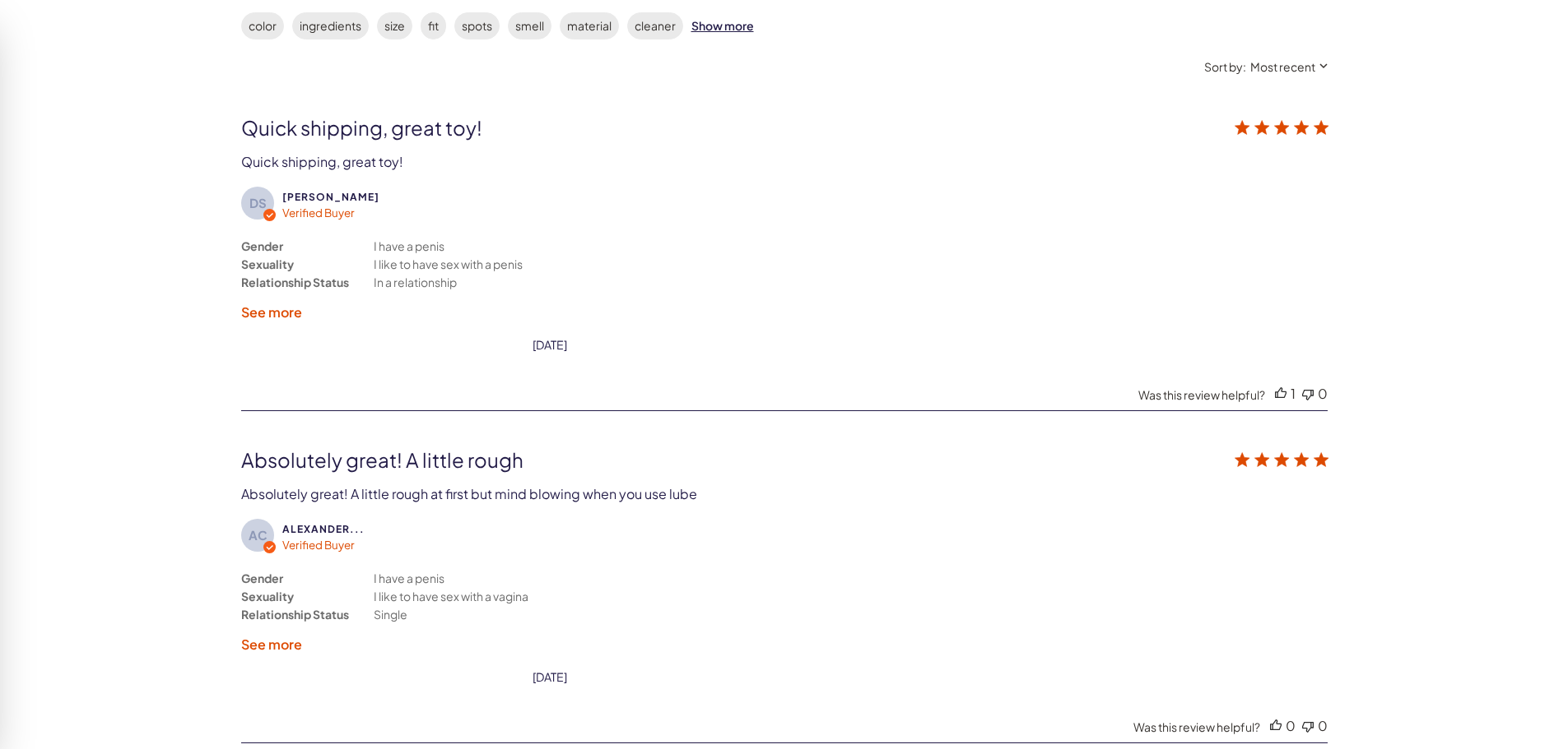
click at [276, 310] on label "See more" at bounding box center [271, 313] width 61 height 18
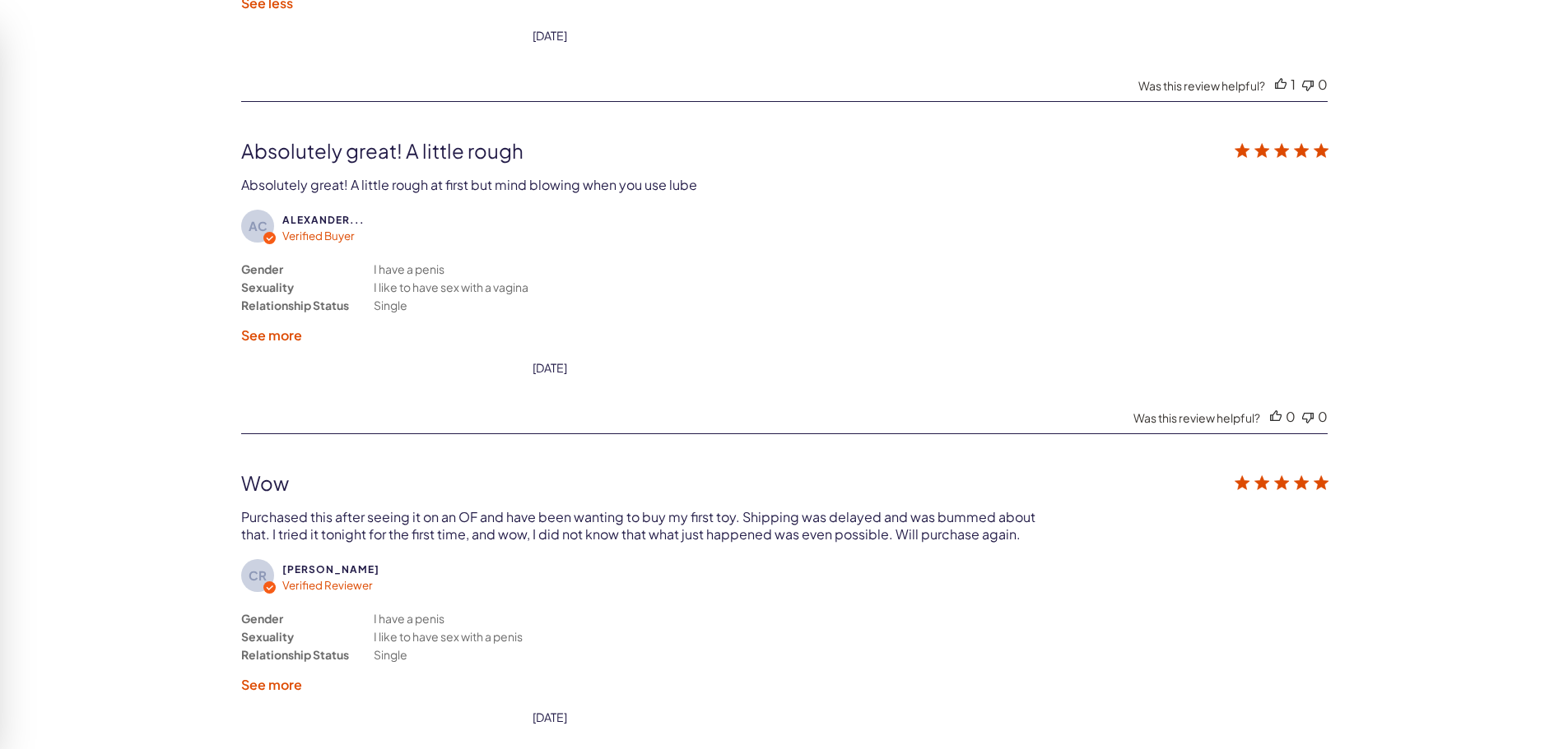
scroll to position [3335, 0]
click at [280, 335] on label "See more" at bounding box center [271, 334] width 61 height 18
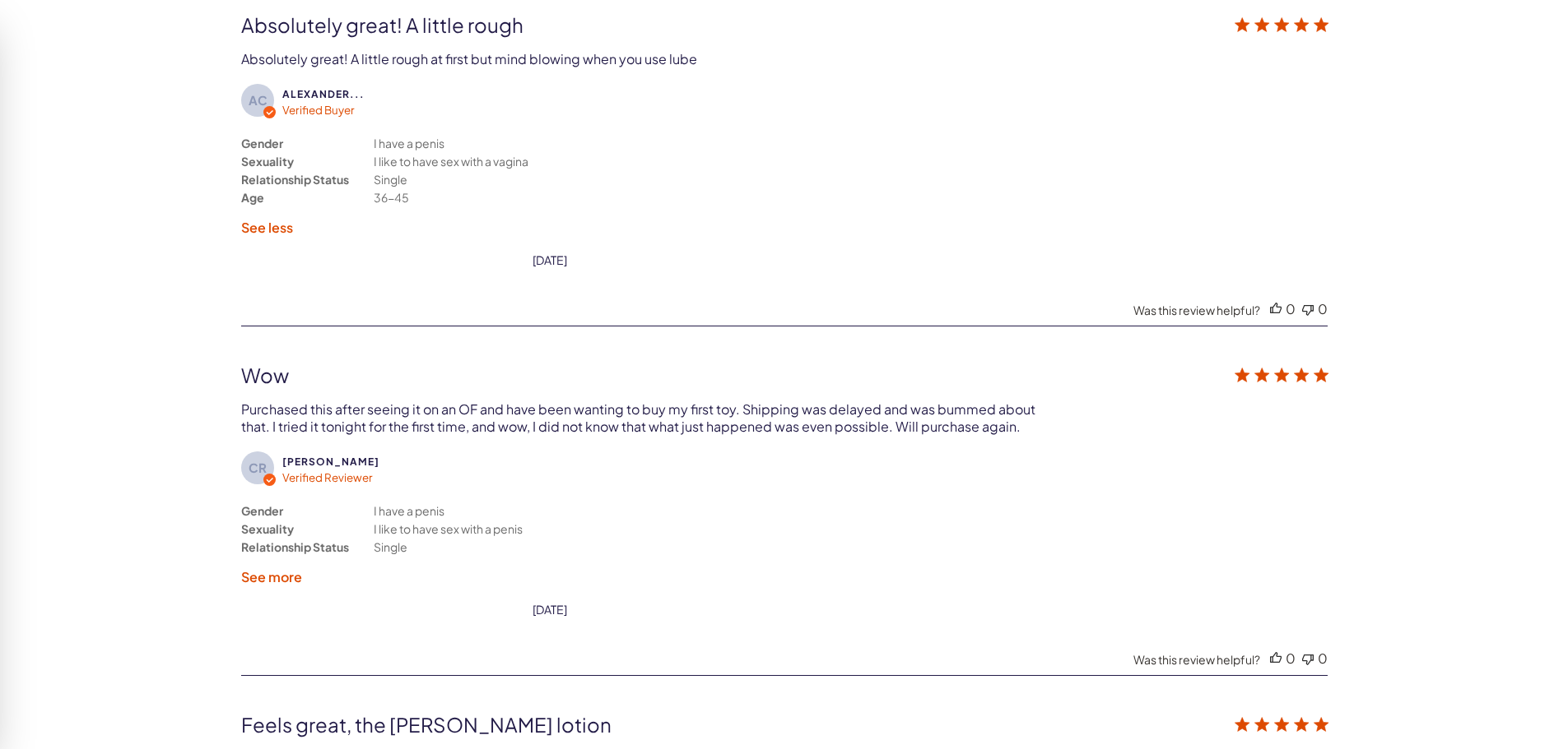
scroll to position [3581, 0]
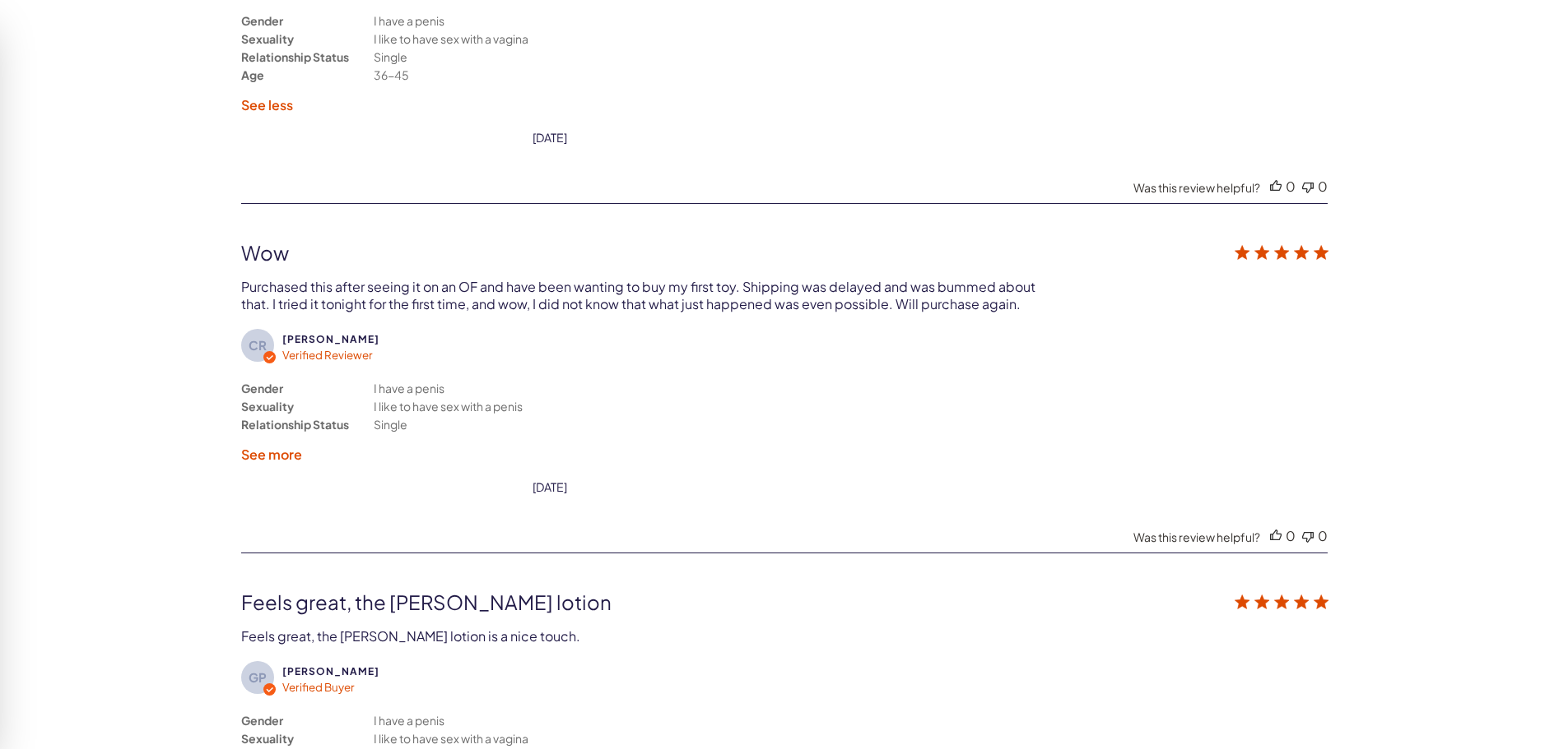
click at [273, 458] on label "See more" at bounding box center [271, 455] width 61 height 18
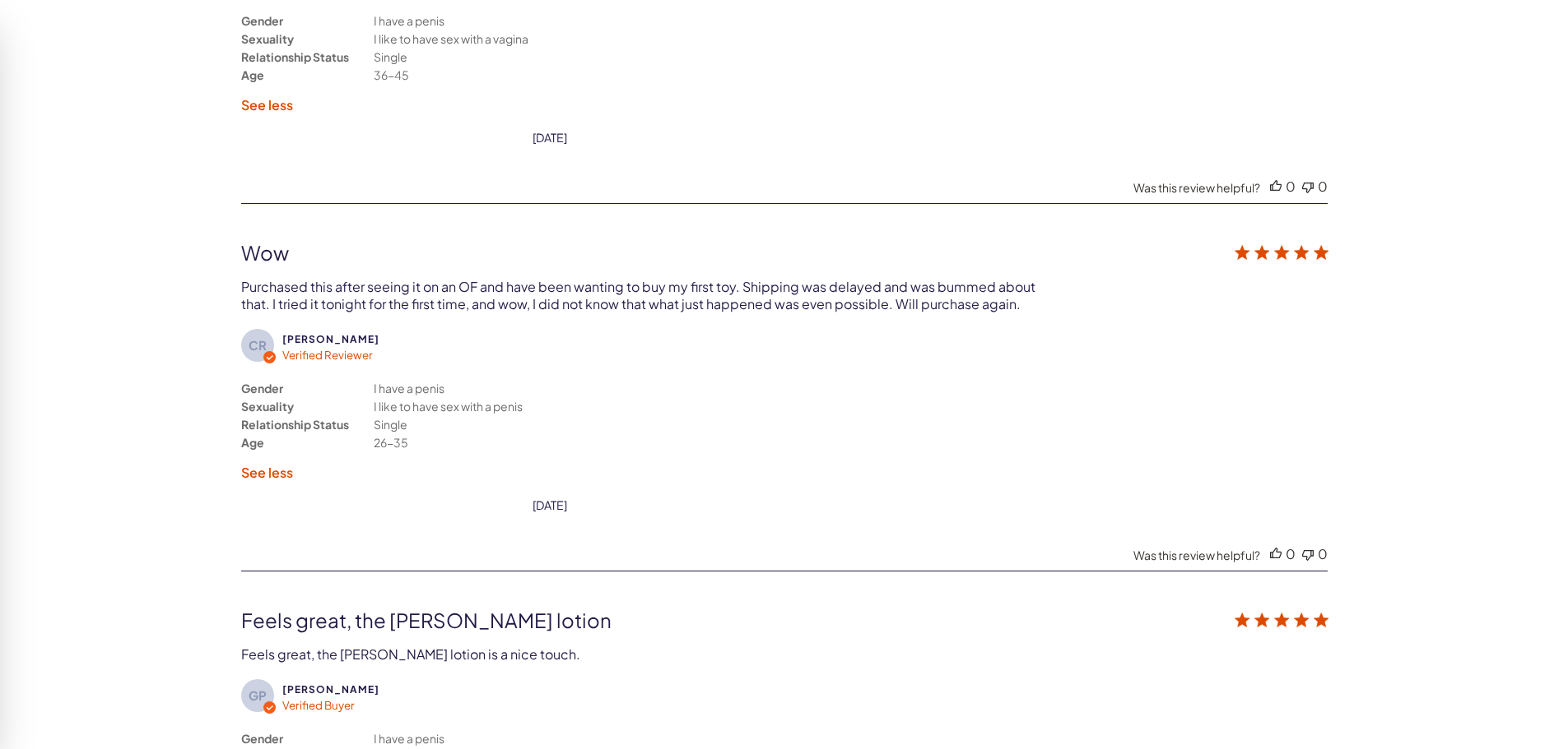
click at [267, 471] on label "See less" at bounding box center [266, 472] width 52 height 18
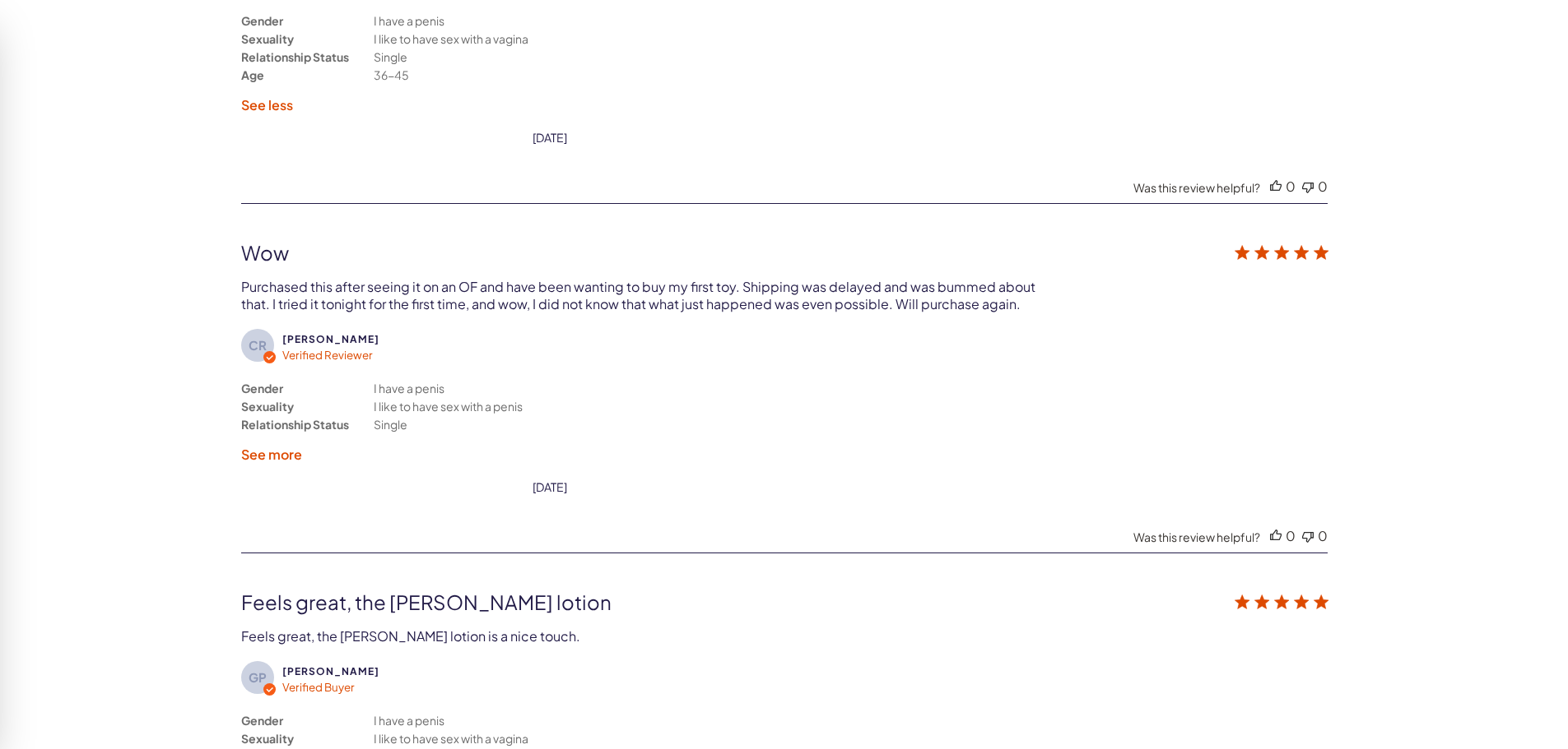
click at [294, 457] on label "See more" at bounding box center [271, 455] width 61 height 18
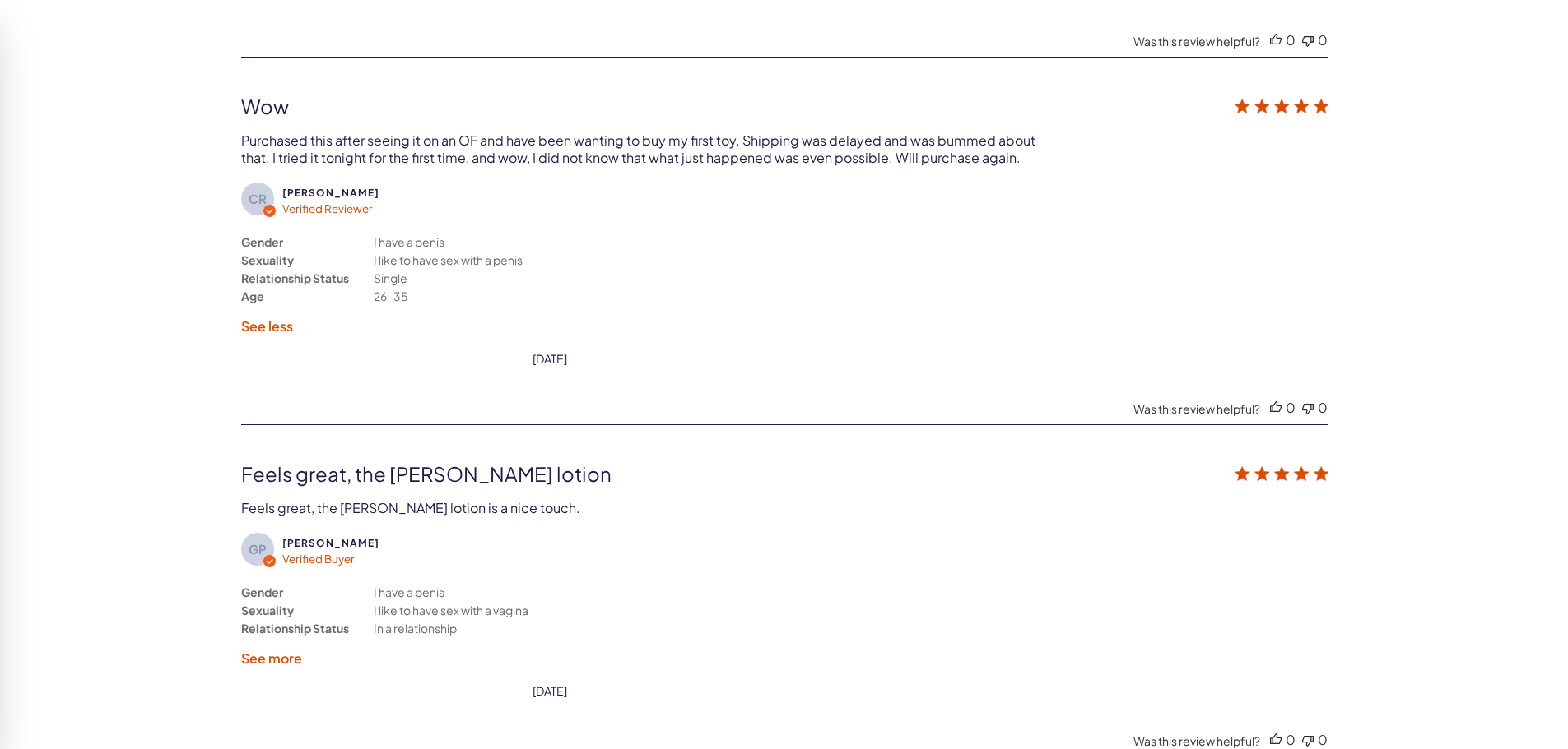
scroll to position [3993, 0]
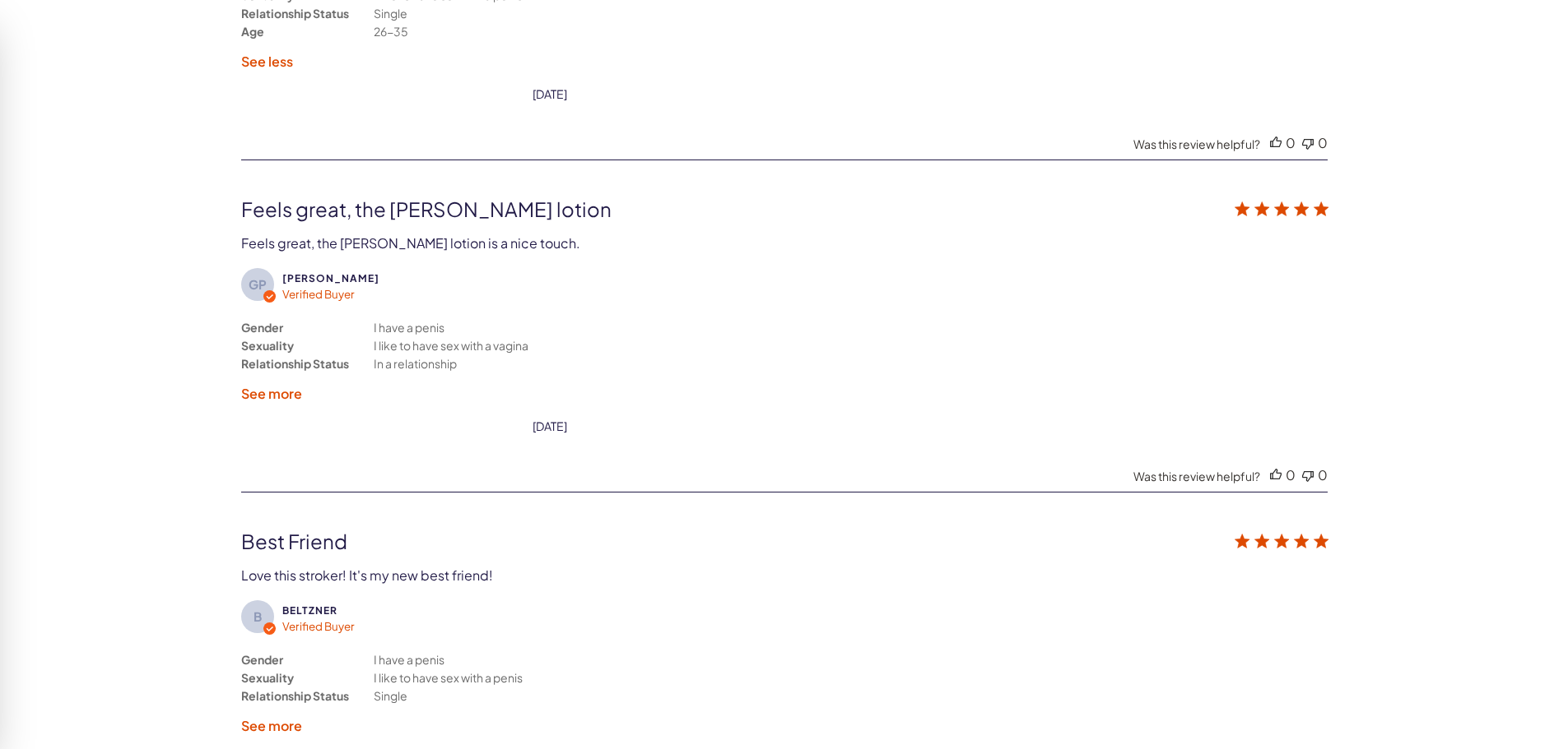
click at [284, 398] on label "See more" at bounding box center [271, 393] width 61 height 18
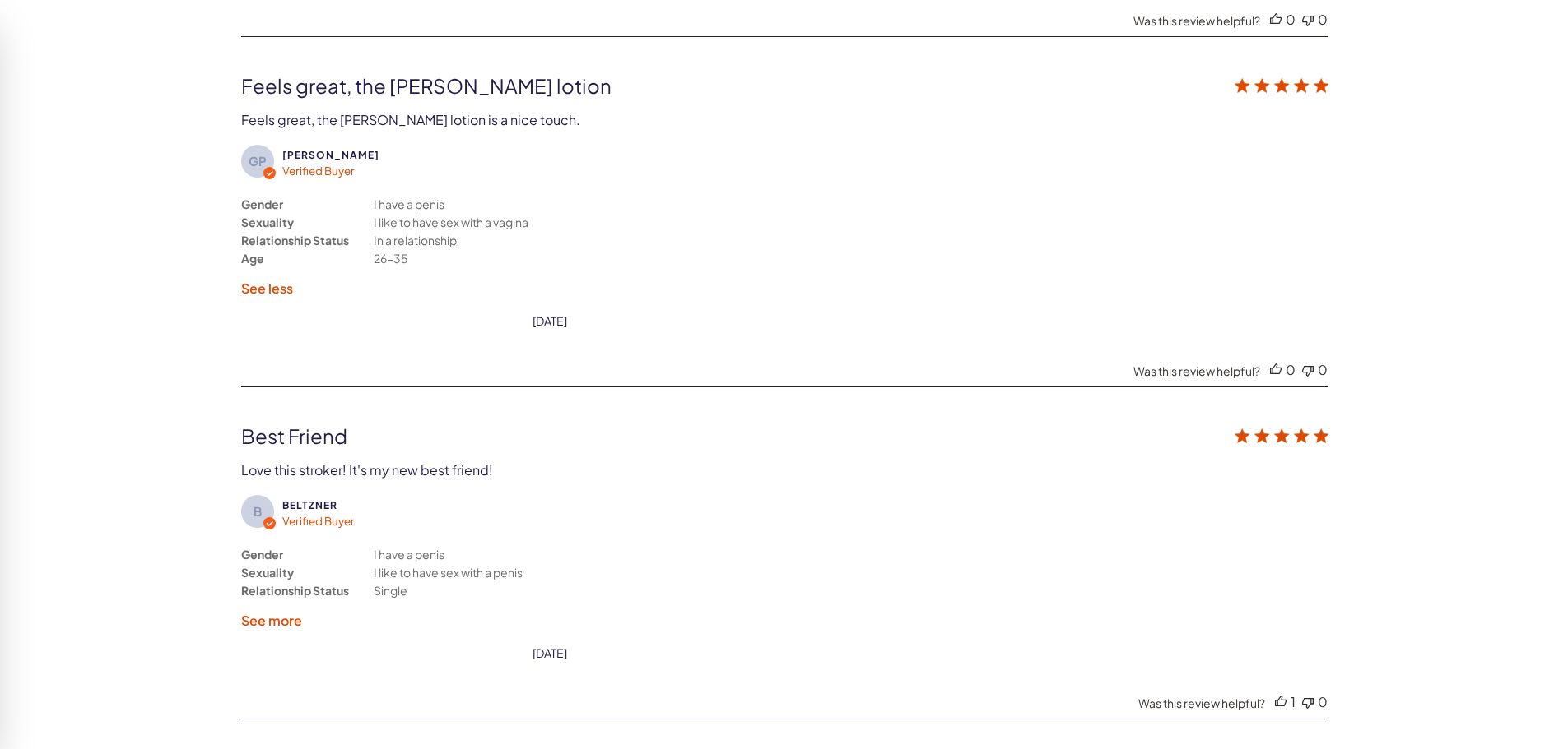
scroll to position [4240, 0]
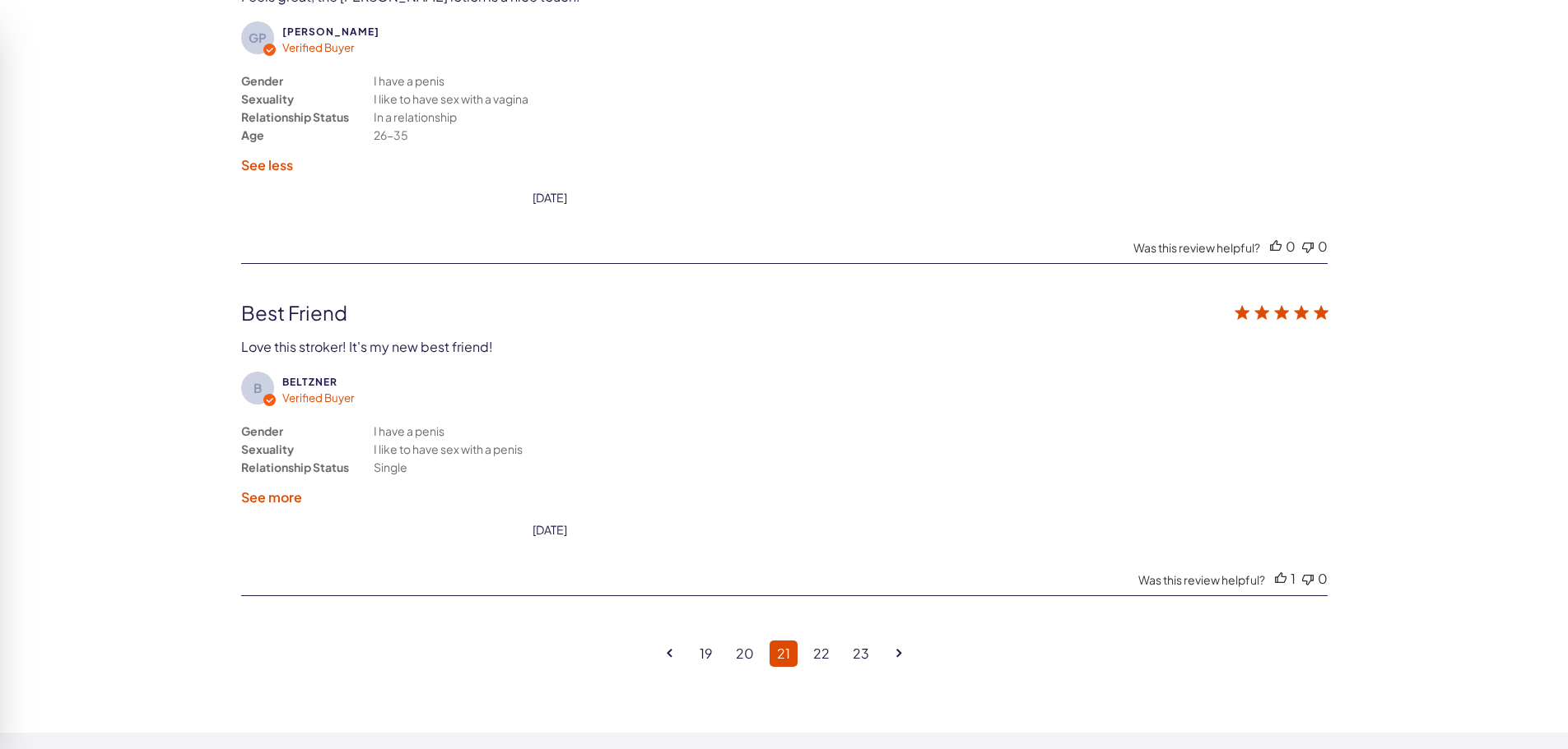
click at [293, 494] on label "See more" at bounding box center [271, 498] width 61 height 18
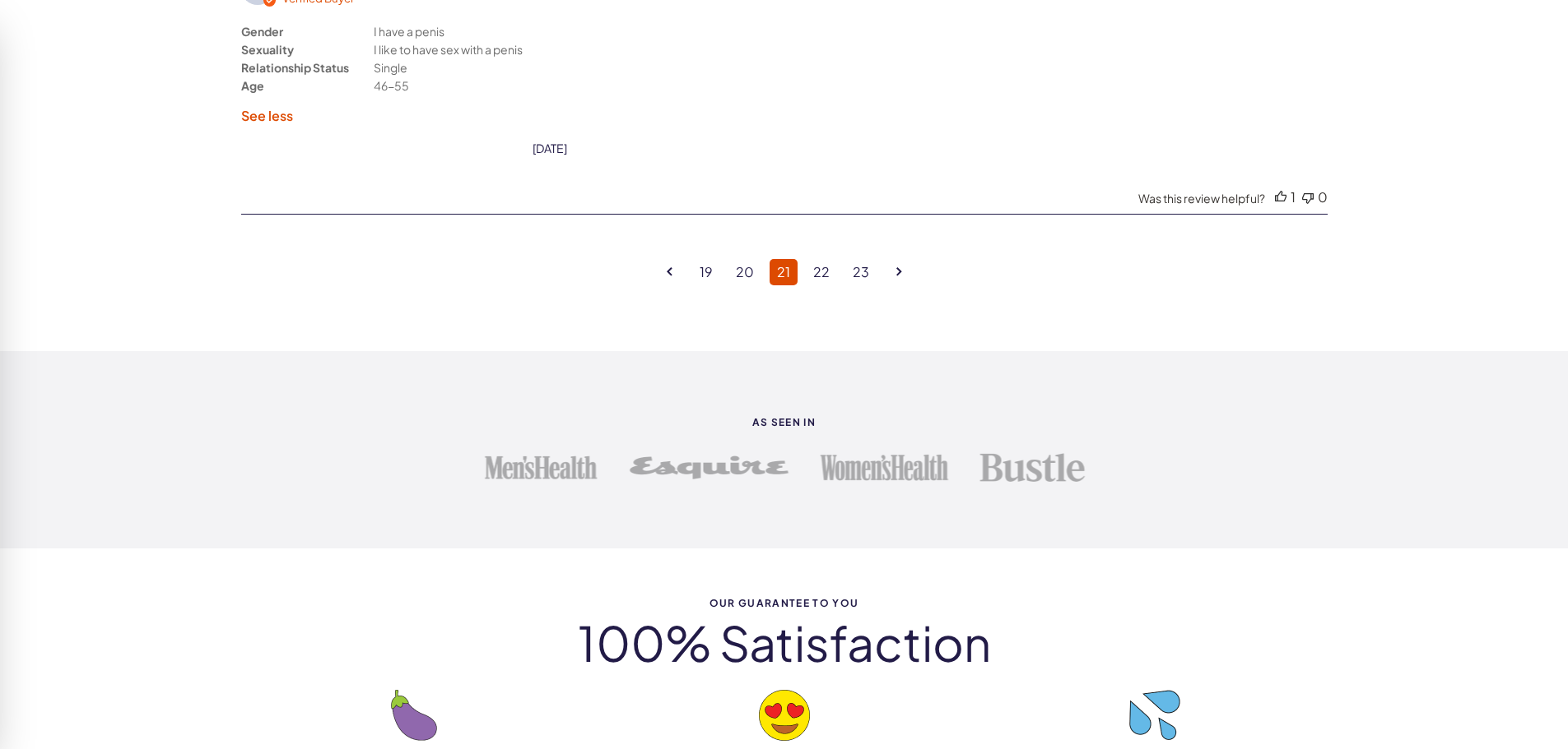
scroll to position [4651, 0]
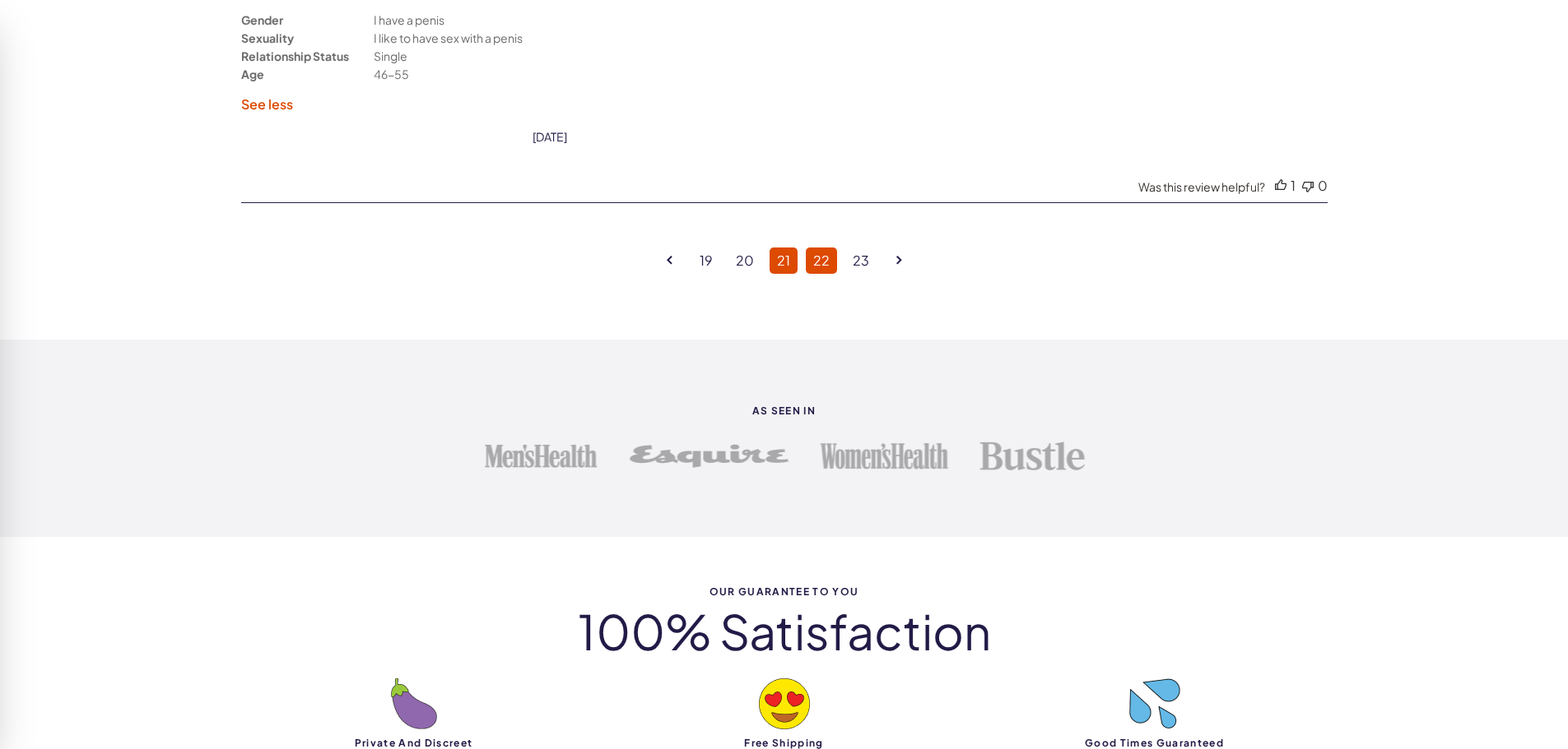
click at [821, 262] on link "22" at bounding box center [822, 260] width 31 height 26
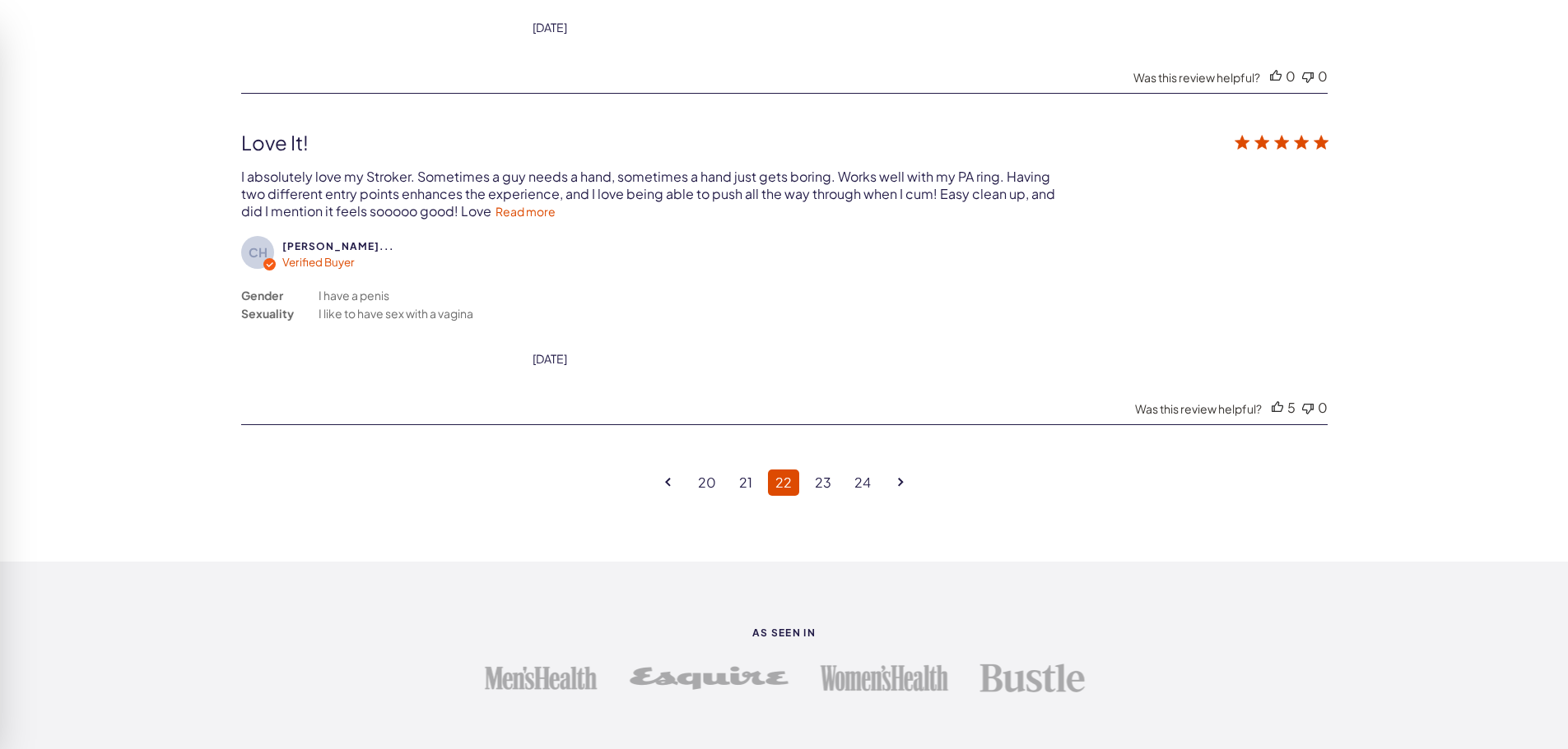
scroll to position [4323, 0]
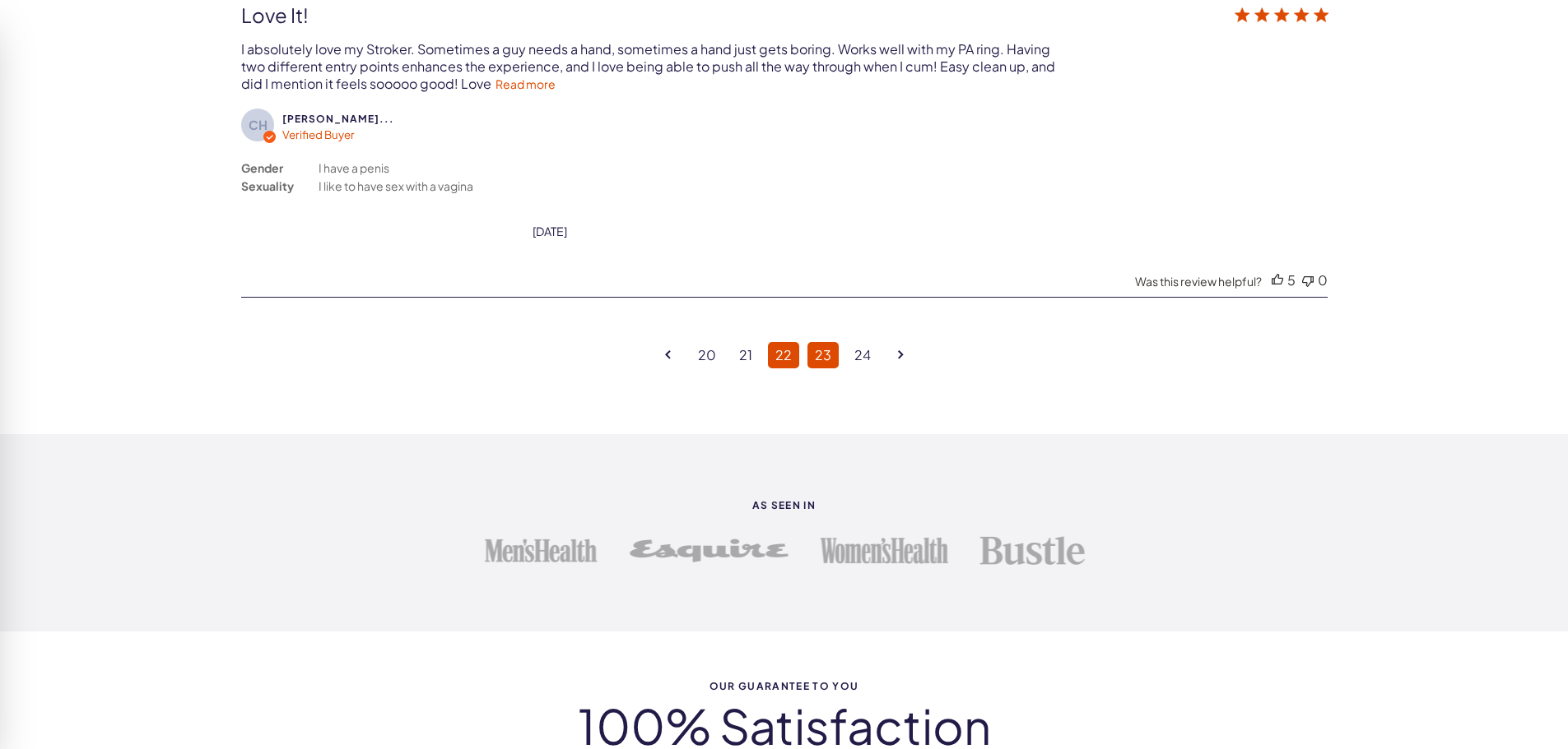
click at [822, 357] on link "23" at bounding box center [823, 355] width 31 height 26
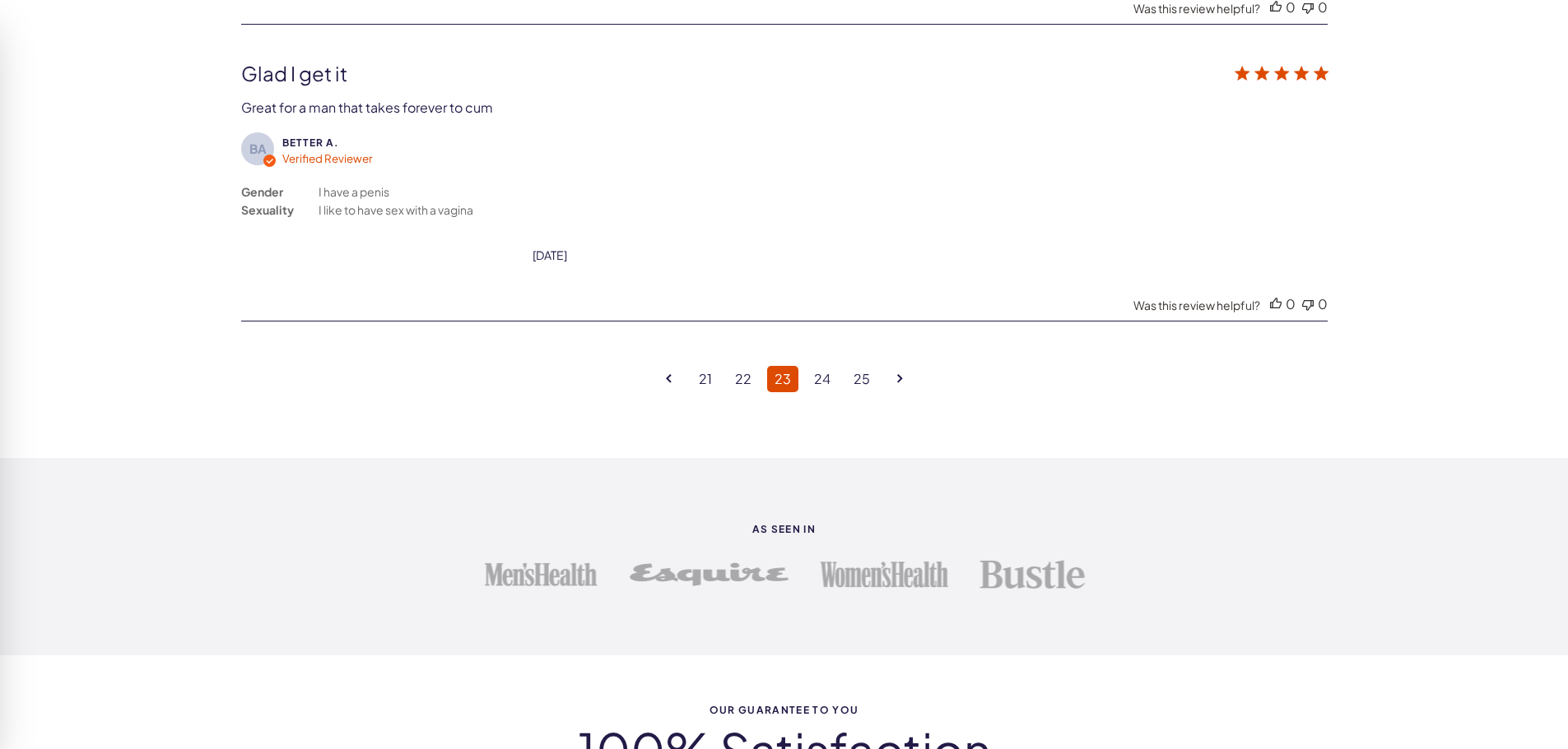
scroll to position [4404, 0]
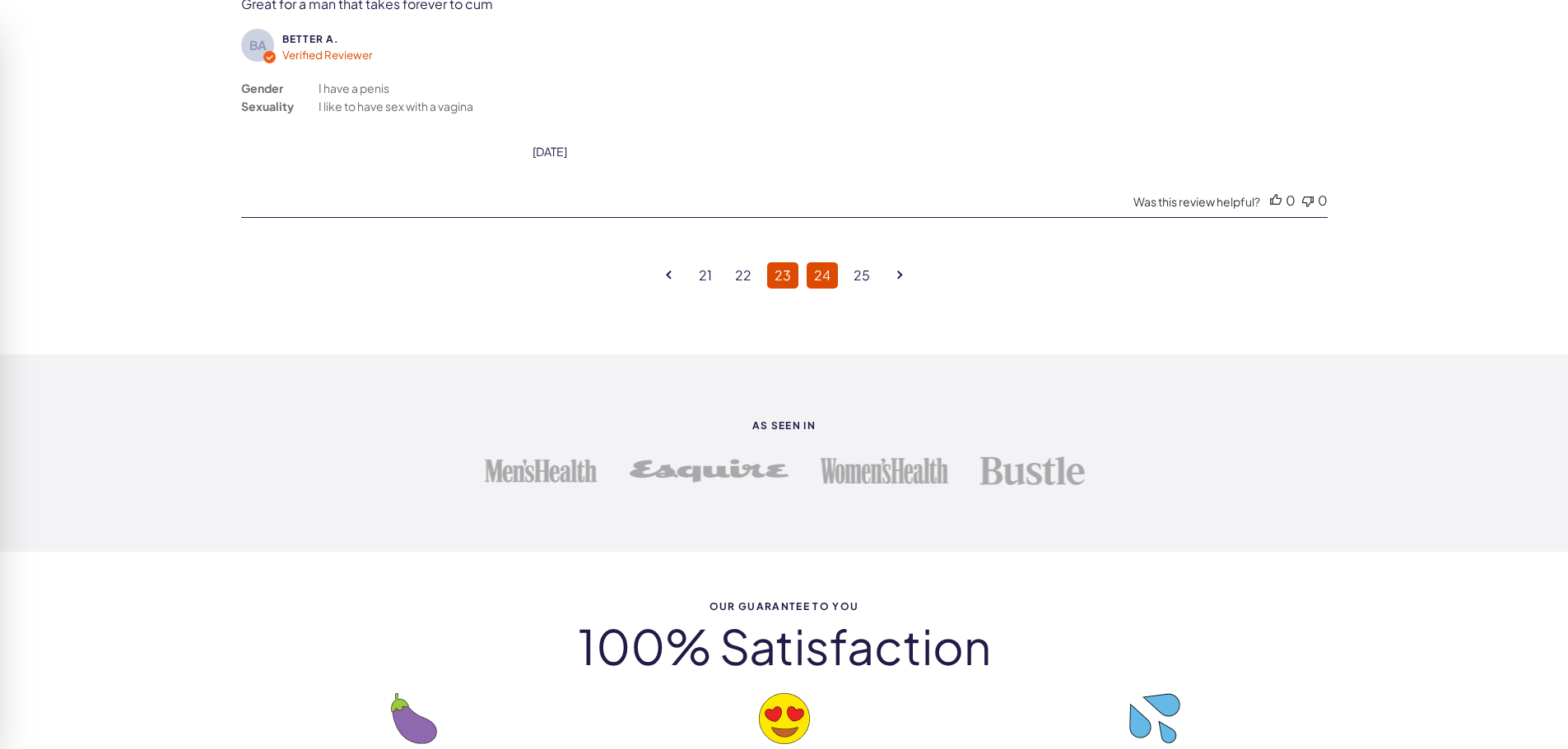
click at [823, 277] on link "24" at bounding box center [822, 275] width 31 height 26
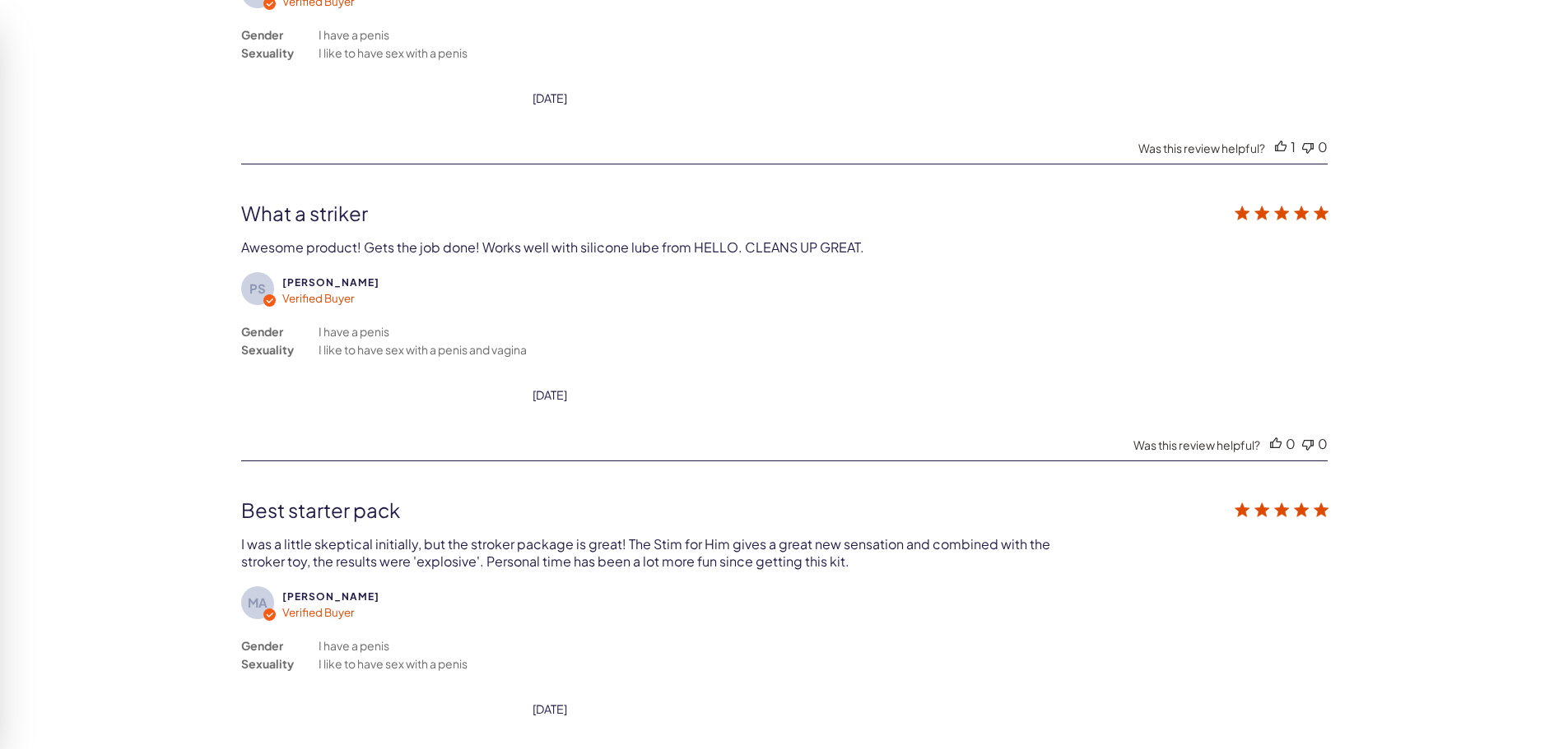
scroll to position [4323, 0]
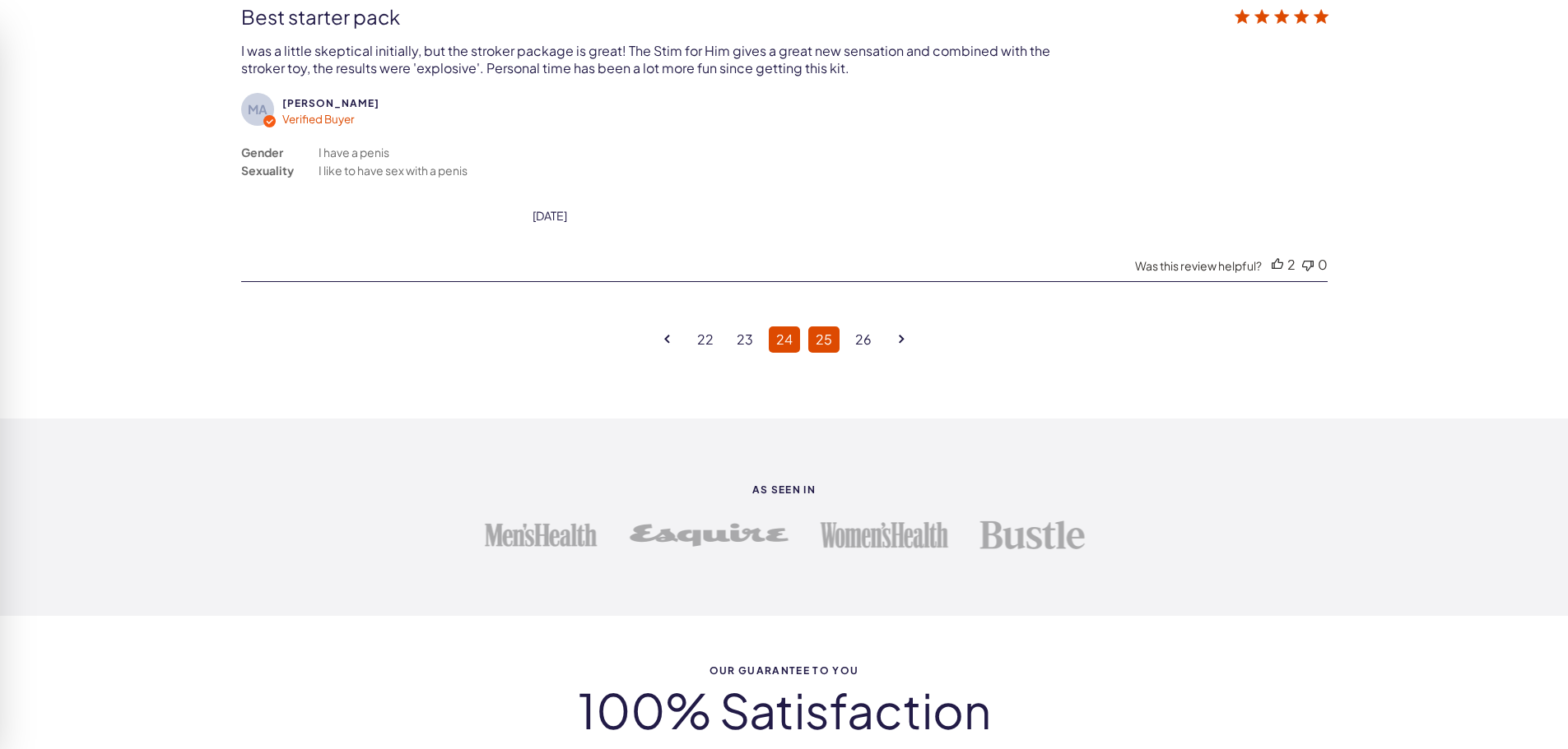
click at [831, 347] on link "25" at bounding box center [823, 339] width 31 height 26
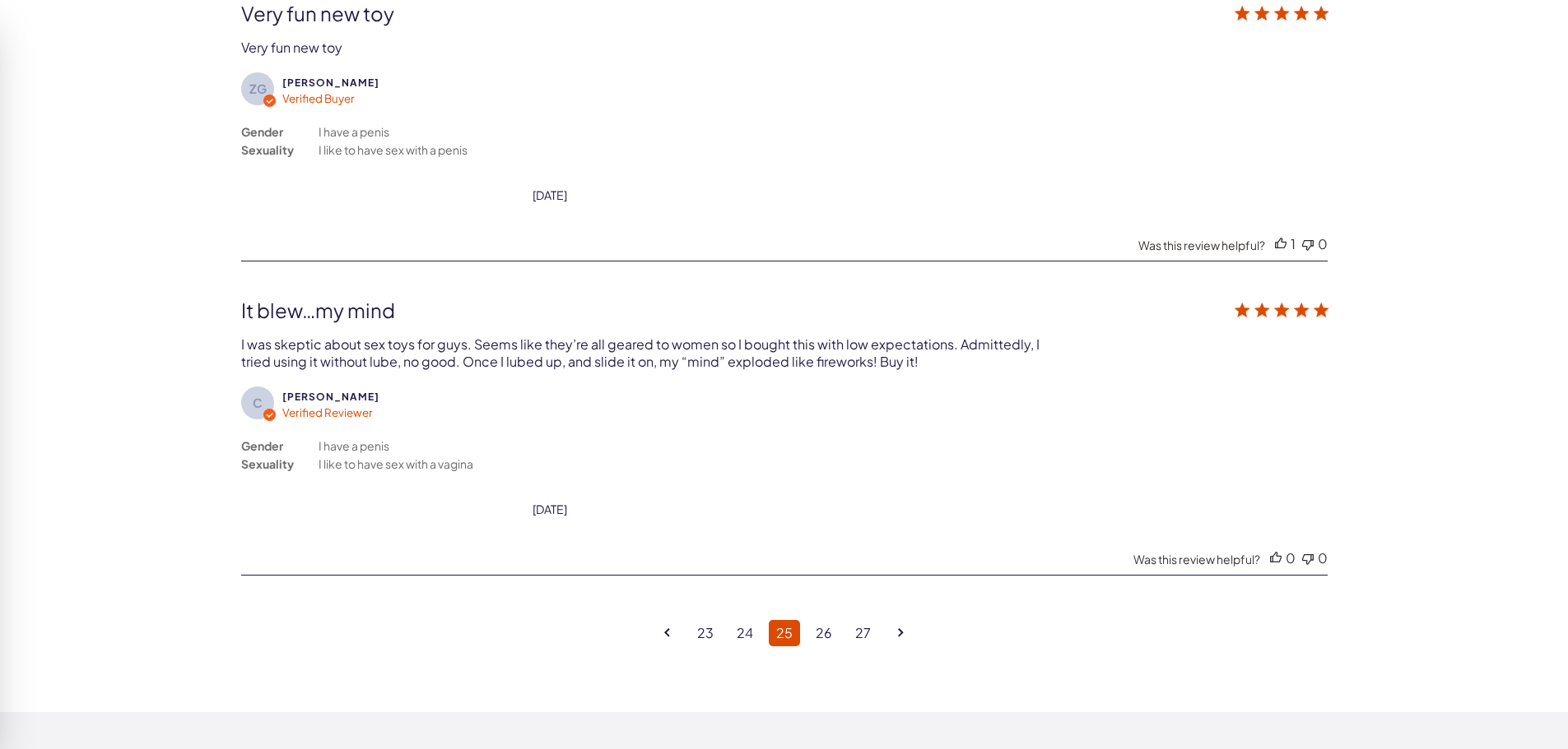
scroll to position [4240, 0]
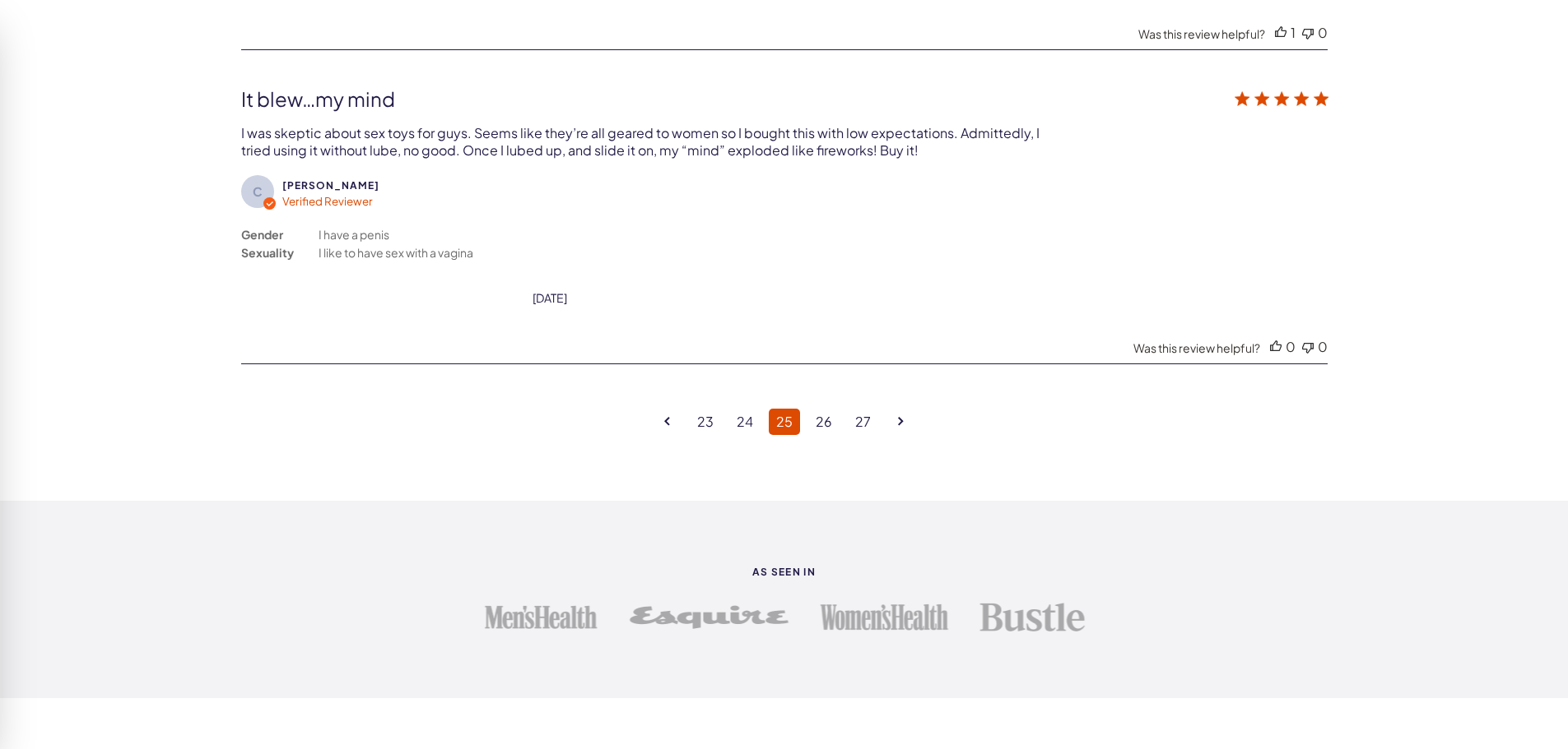
click at [900, 423] on icon "Goto next page" at bounding box center [900, 421] width 6 height 9
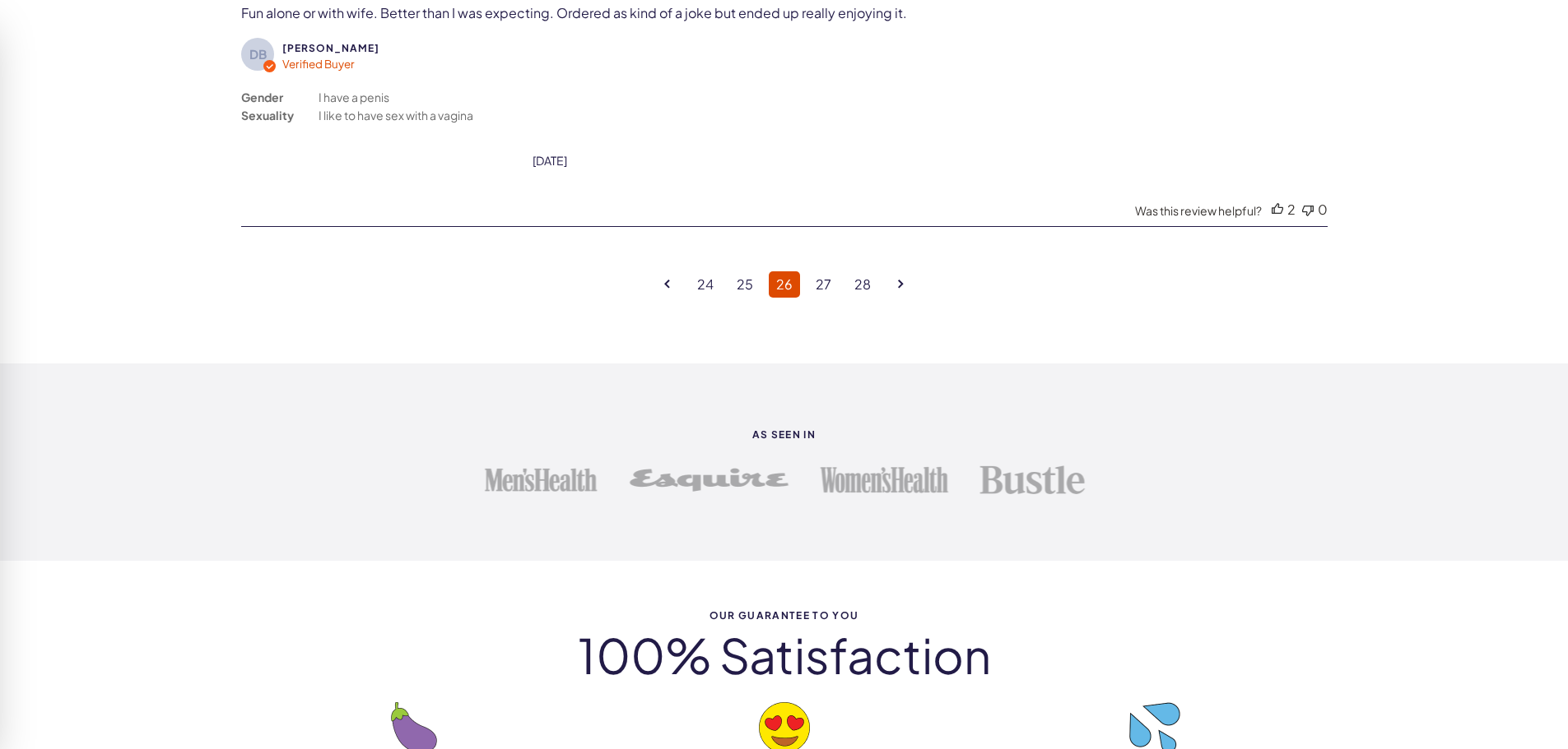
scroll to position [4323, 0]
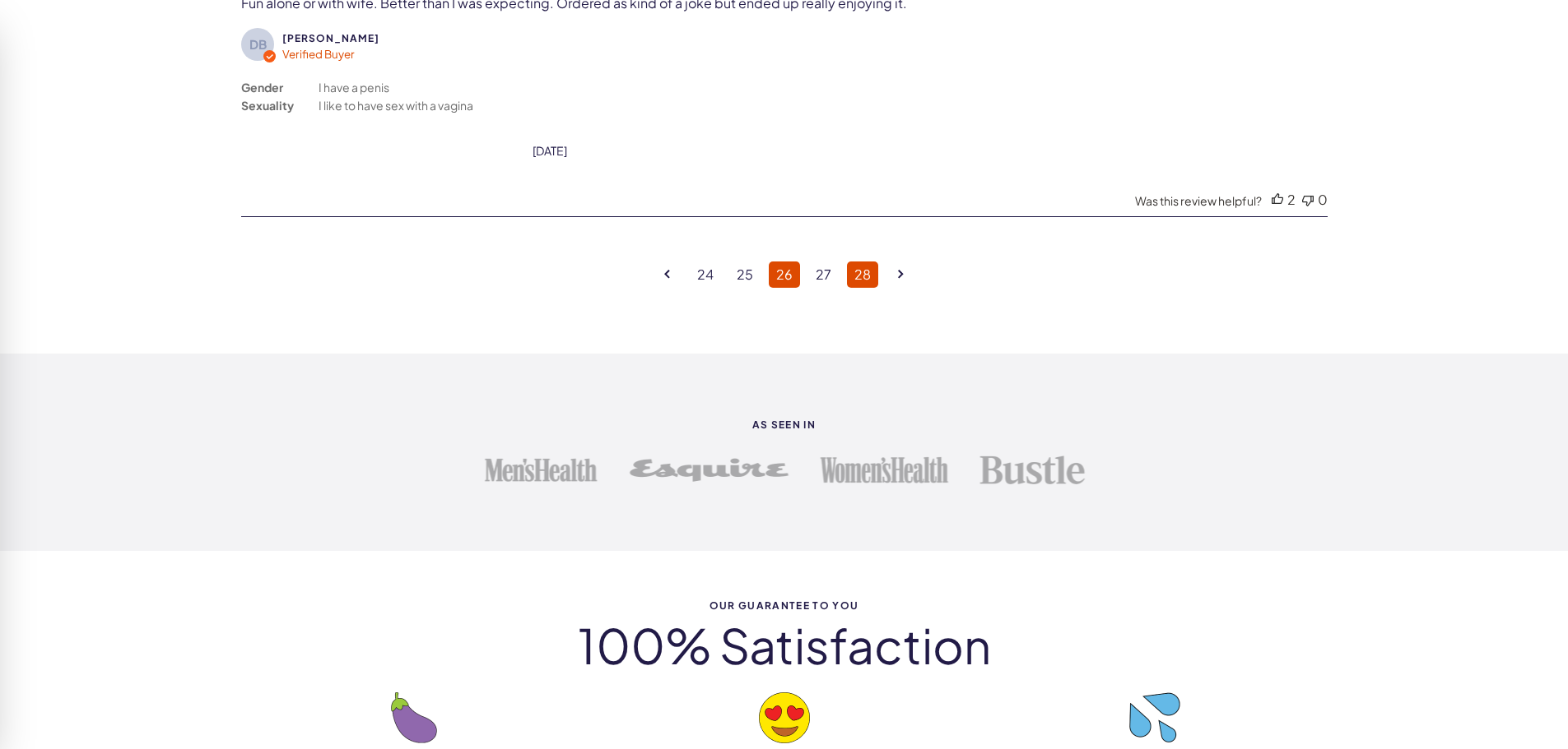
click at [870, 277] on link "28" at bounding box center [862, 275] width 31 height 26
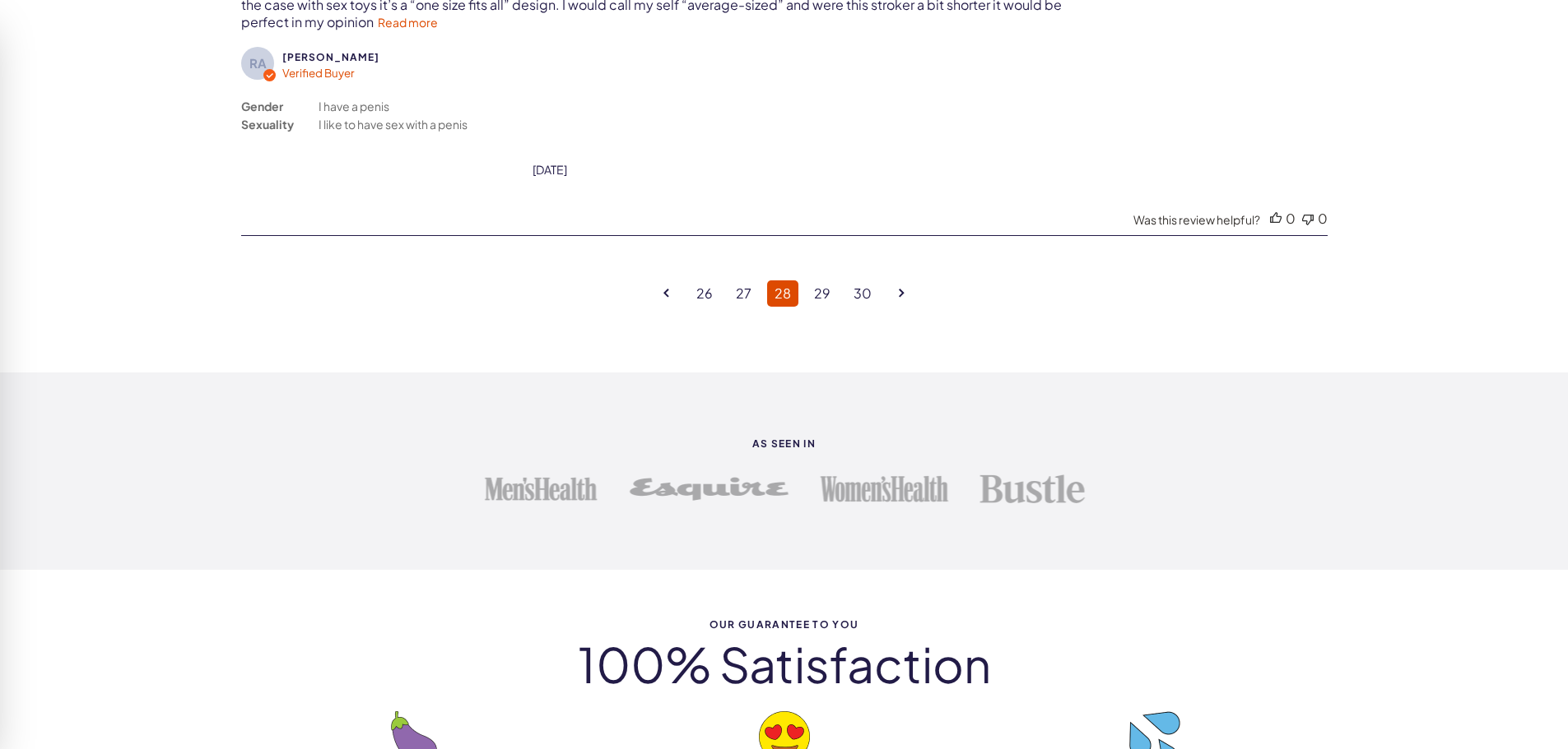
scroll to position [4404, 0]
click at [900, 292] on icon "Goto next page" at bounding box center [901, 291] width 6 height 9
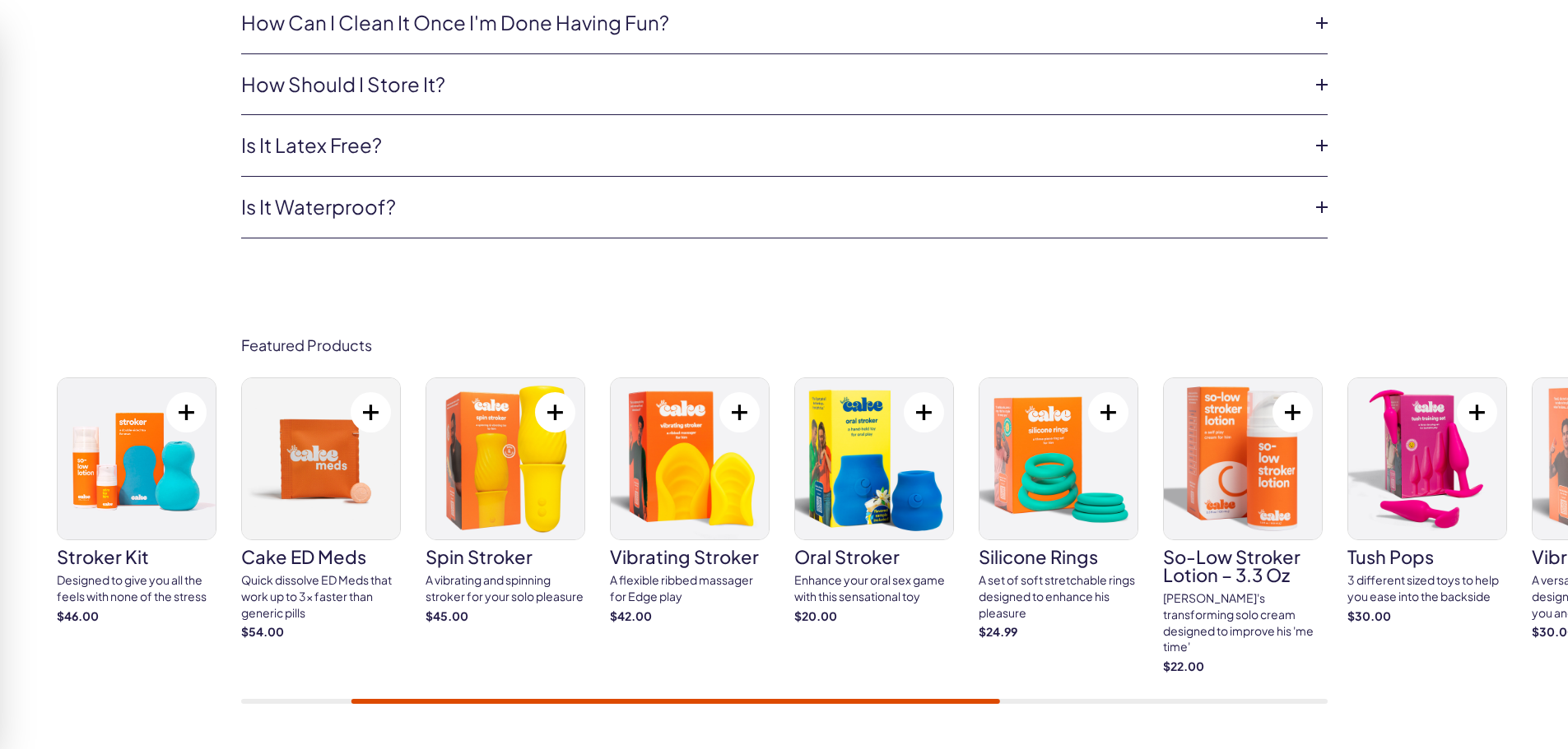
scroll to position [0, 0]
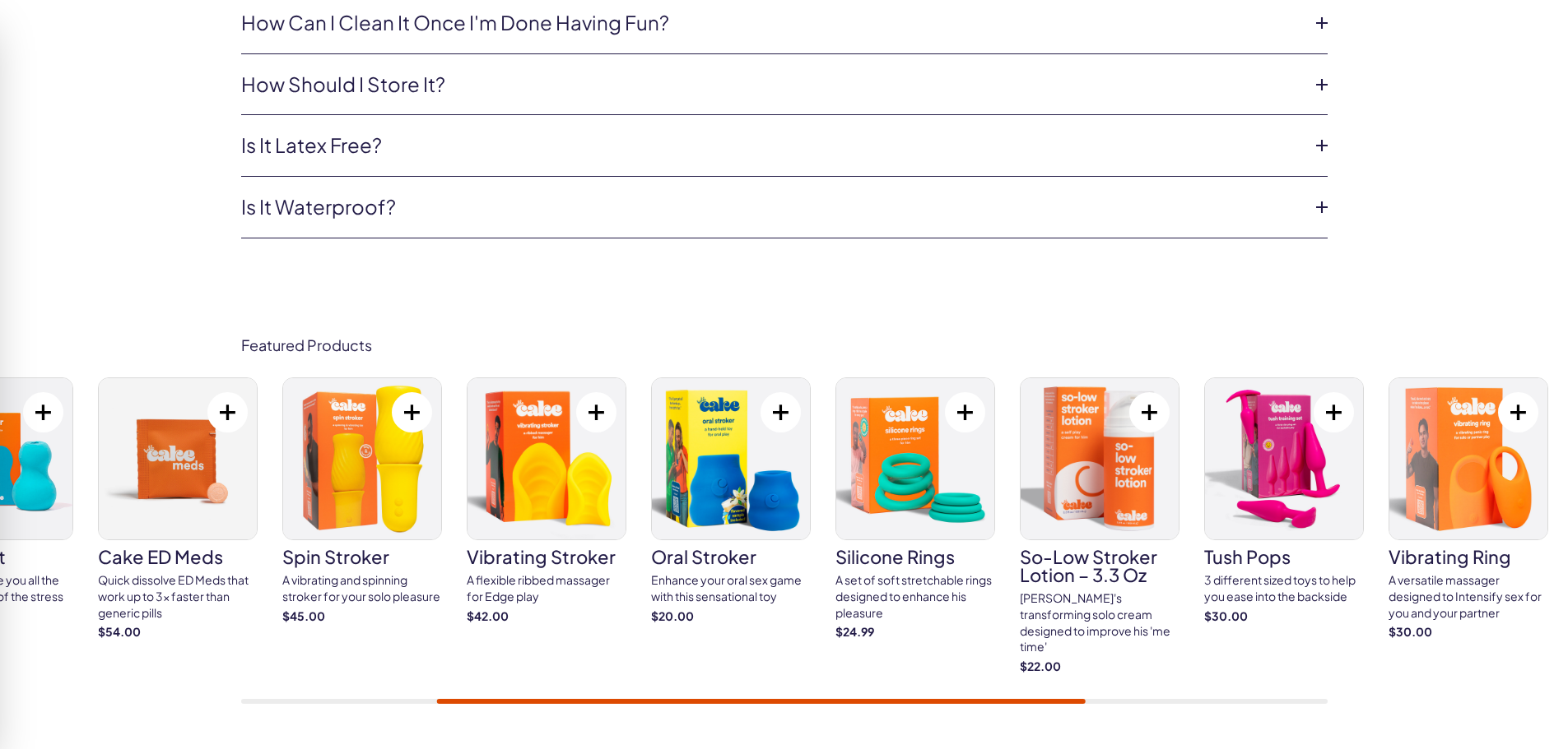
click at [349, 664] on div "stroker kit Designed to give you all the feels with none of the stress $46.00" at bounding box center [784, 541] width 1087 height 326
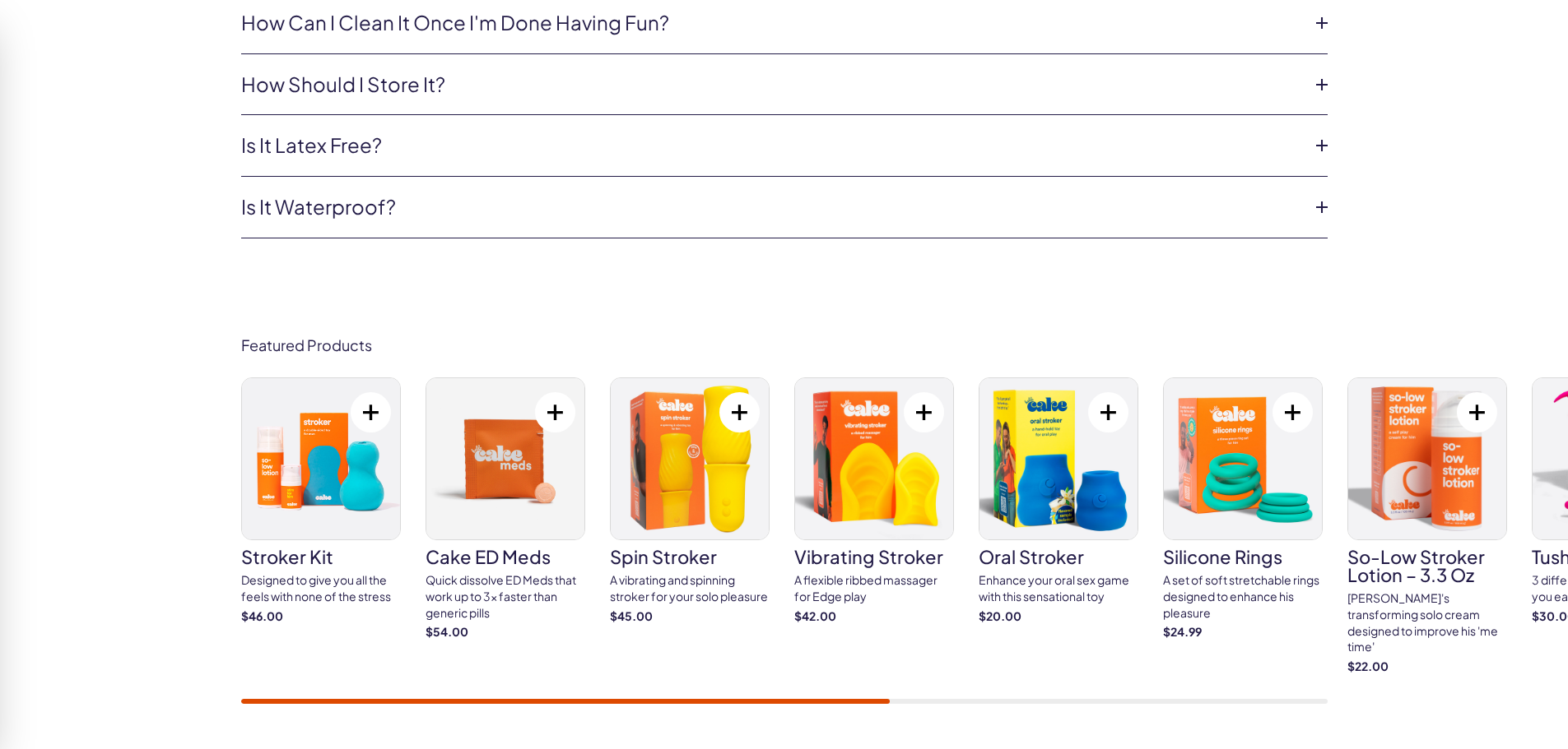
click at [439, 676] on div "stroker kit Designed to give you all the feels with none of the stress $46.00" at bounding box center [784, 541] width 1087 height 326
click at [440, 676] on div "stroker kit Designed to give you all the feels with none of the stress $46.00" at bounding box center [784, 541] width 1087 height 326
click at [440, 676] on div "stroker kit Designed to give you all the feels with none of the stress $46.00" at bounding box center [784, 541] width 1087 height 326
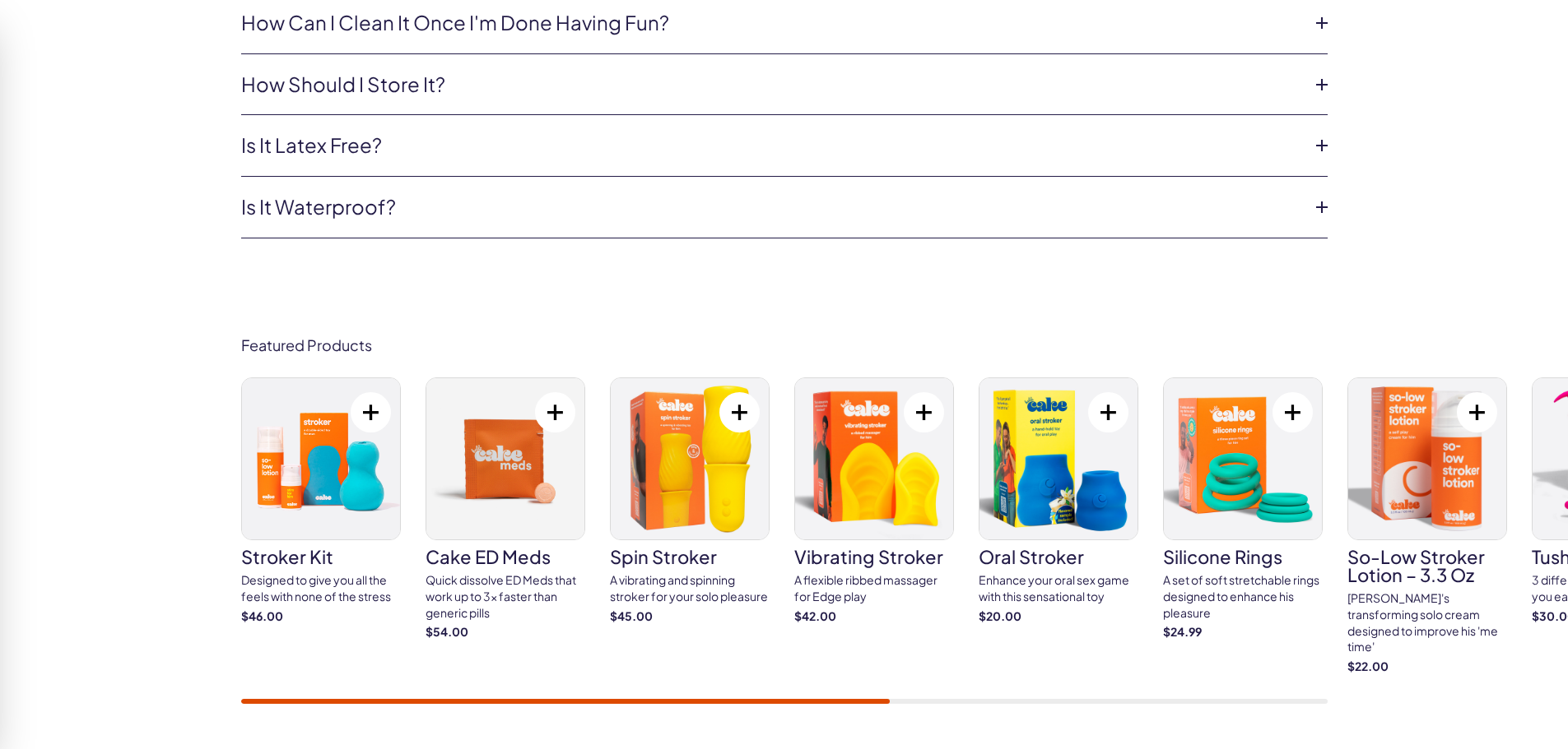
click at [440, 676] on div "stroker kit Designed to give you all the feels with none of the stress $46.00" at bounding box center [784, 541] width 1087 height 326
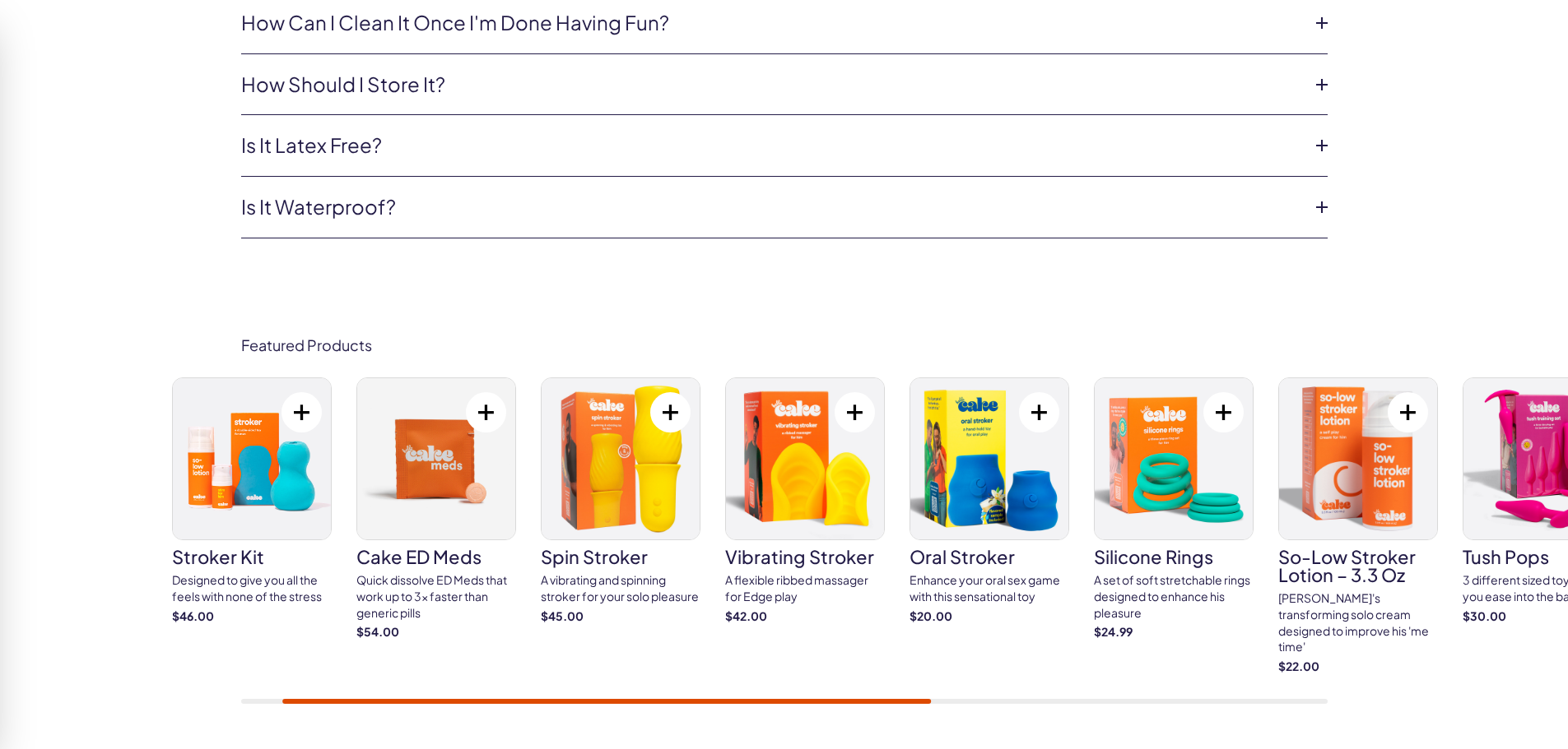
click at [1075, 648] on div "stroker kit Designed to give you all the feels with none of the stress $46.00" at bounding box center [715, 526] width 1087 height 297
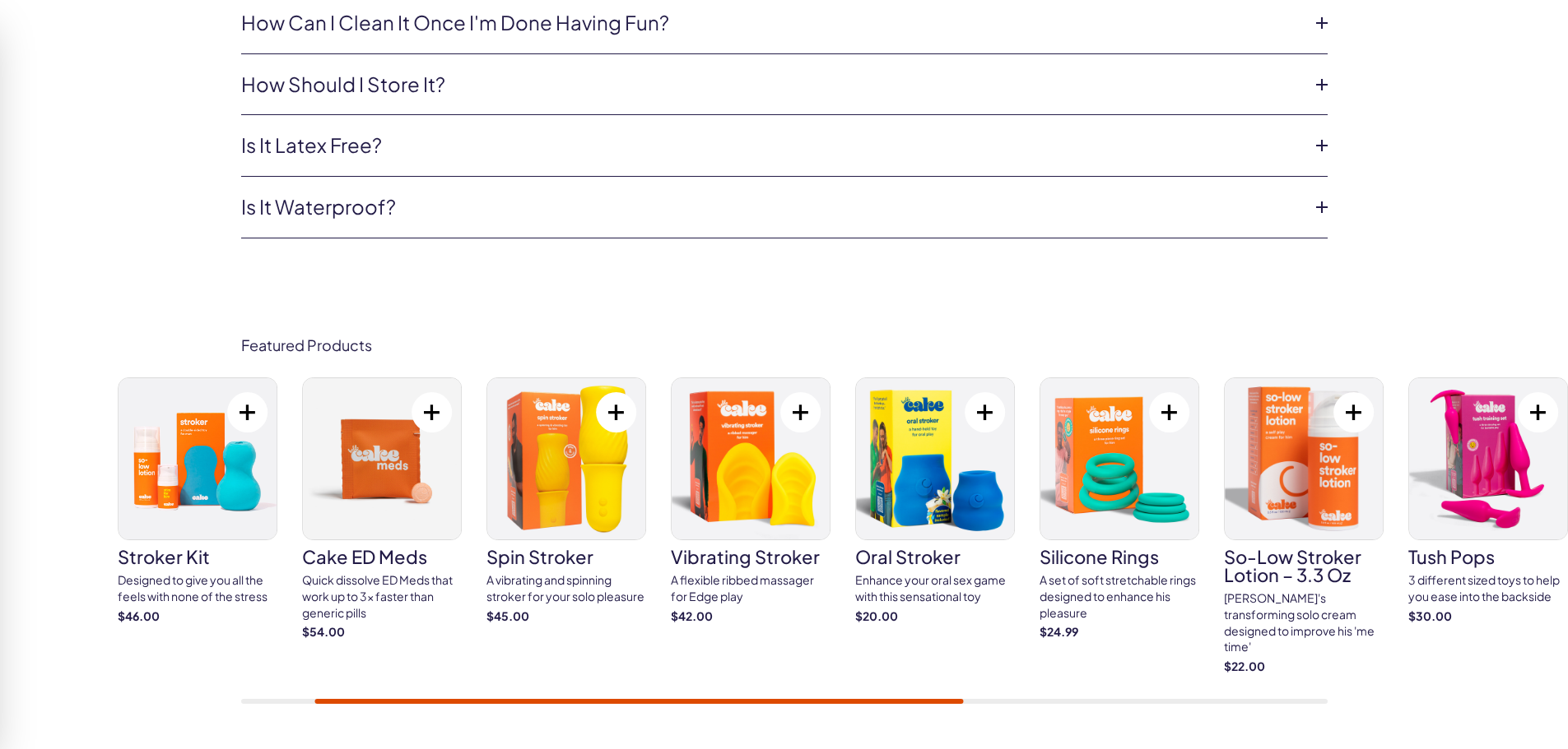
click at [1074, 648] on div "stroker kit Designed to give you all the feels with none of the stress $46.00" at bounding box center [661, 526] width 1087 height 297
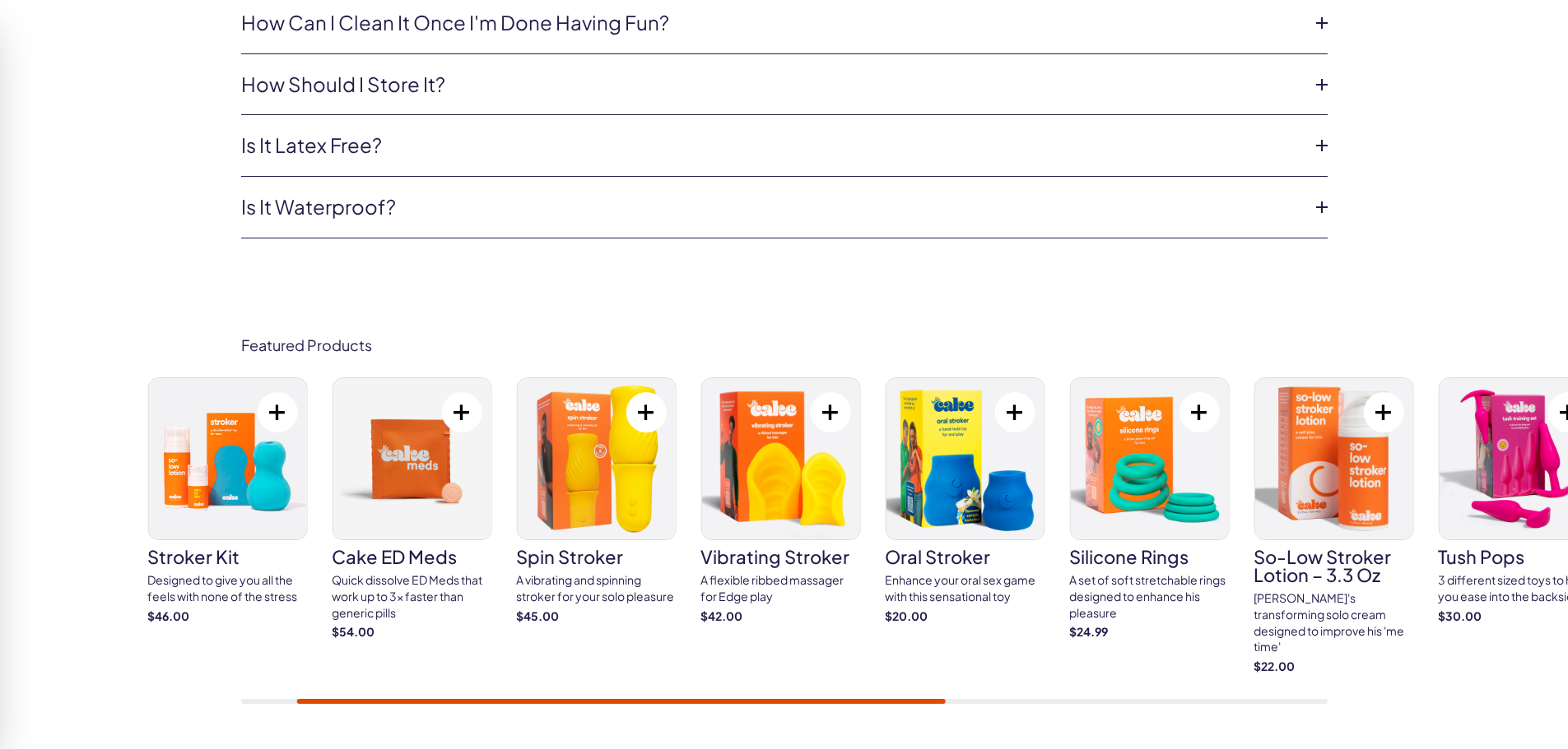
click at [1041, 652] on div "stroker kit Designed to give you all the feels with none of the stress $46.00" at bounding box center [690, 526] width 1087 height 297
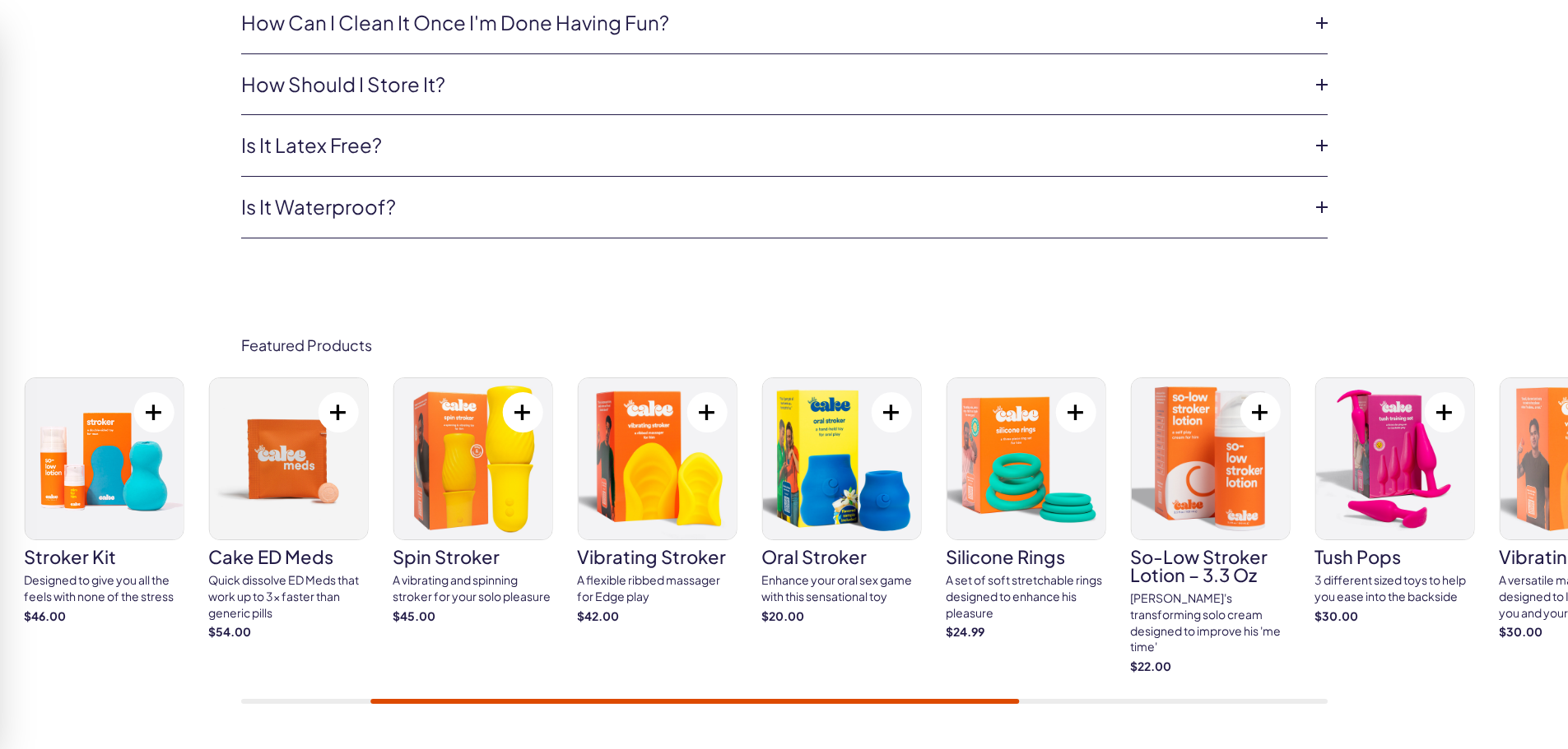
click at [878, 643] on div "stroker kit Designed to give you all the feels with none of the stress $46.00" at bounding box center [566, 526] width 1087 height 297
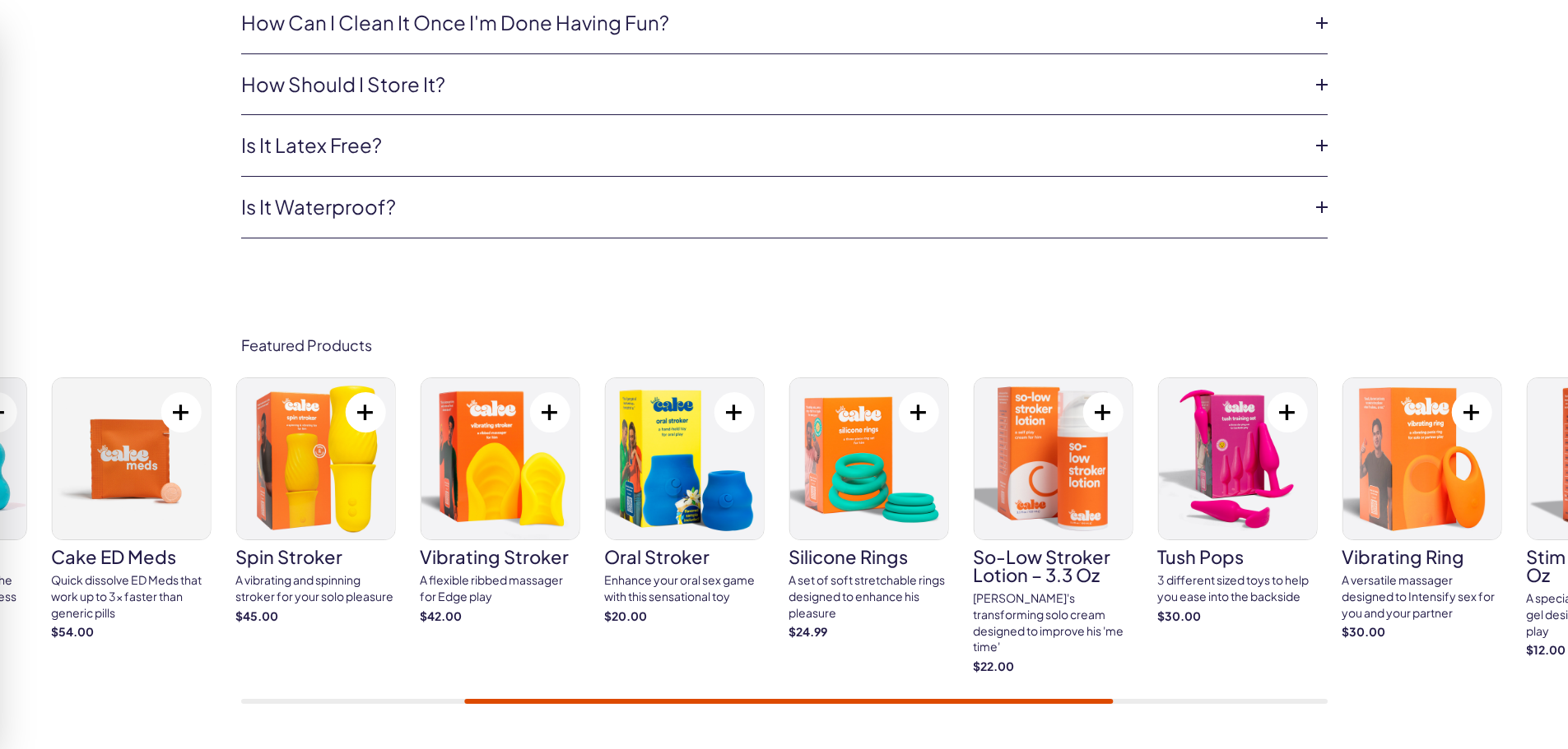
click at [857, 633] on div "stroker kit Designed to give you all the feels with none of the stress $46.00" at bounding box center [409, 526] width 1087 height 297
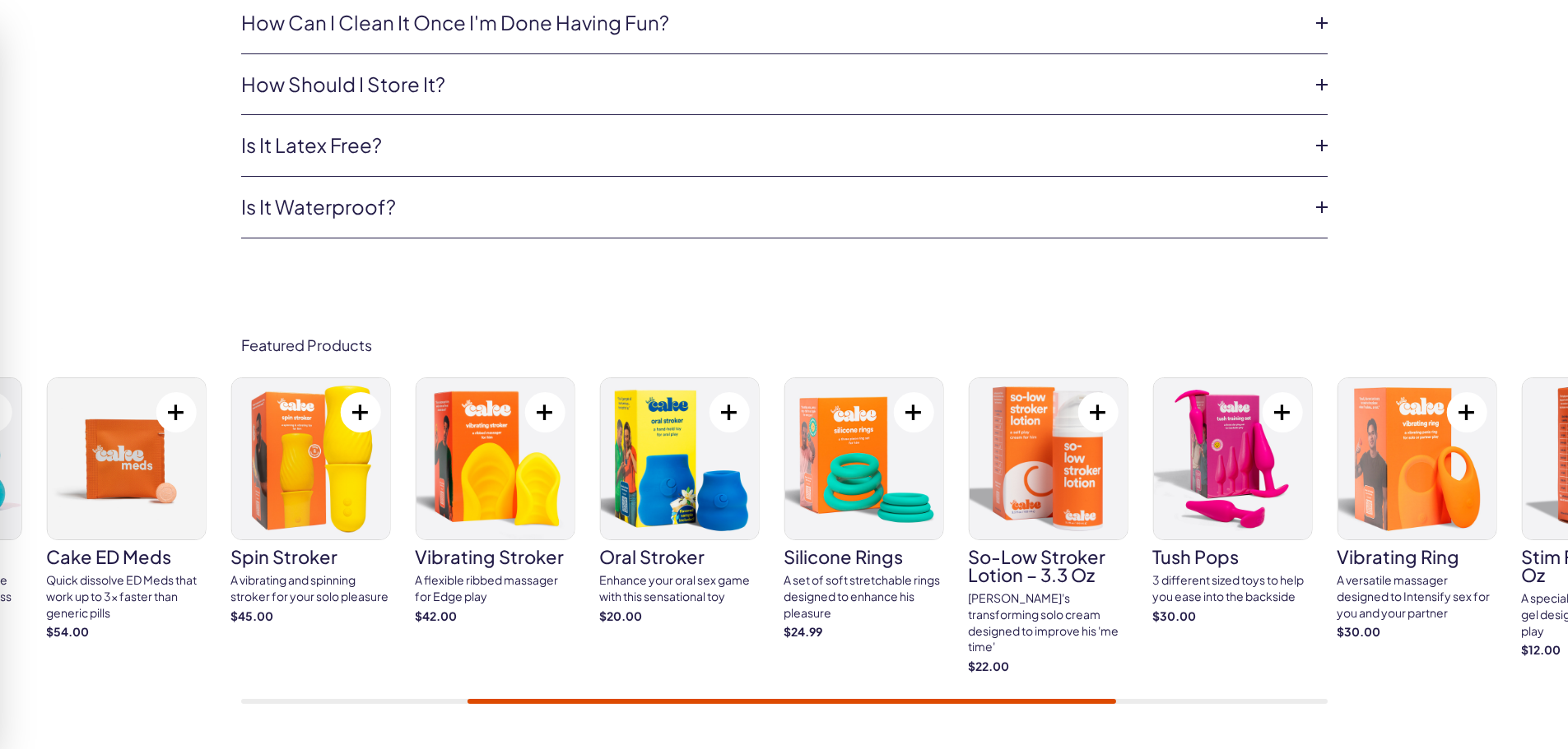
drag, startPoint x: 1403, startPoint y: 643, endPoint x: 945, endPoint y: 583, distance: 461.9
click at [951, 586] on div "Featured Products stroker kit Designed to give you all the feels with none of t…" at bounding box center [784, 521] width 1568 height 467
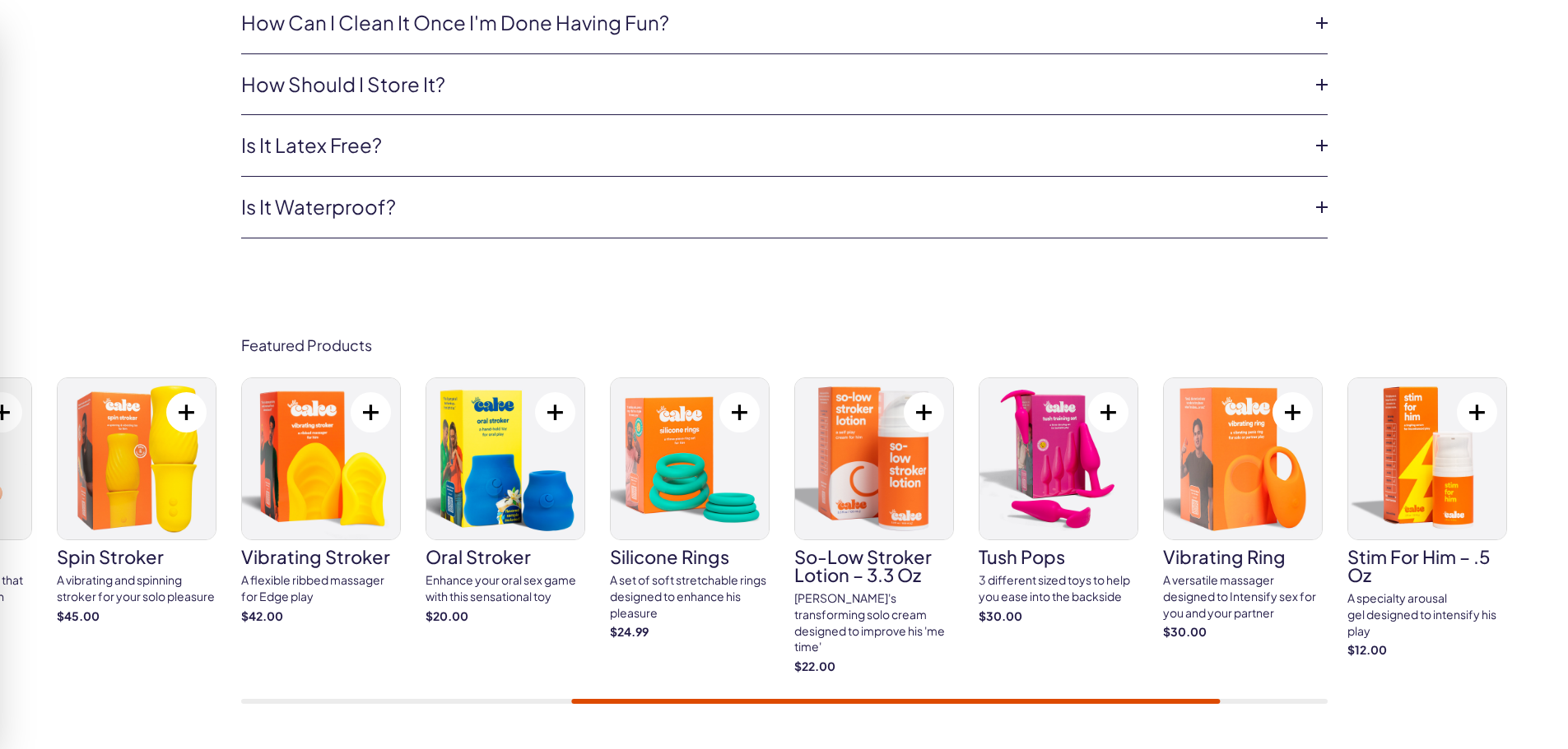
click at [1263, 337] on div "Featured Products stroker kit Designed to give you all the feels with none of t…" at bounding box center [784, 521] width 1185 height 368
drag, startPoint x: 1428, startPoint y: 353, endPoint x: 1131, endPoint y: 352, distance: 297.0
click at [1135, 353] on div "Featured Products stroker kit Designed to give you all the feels with none of t…" at bounding box center [784, 521] width 1568 height 467
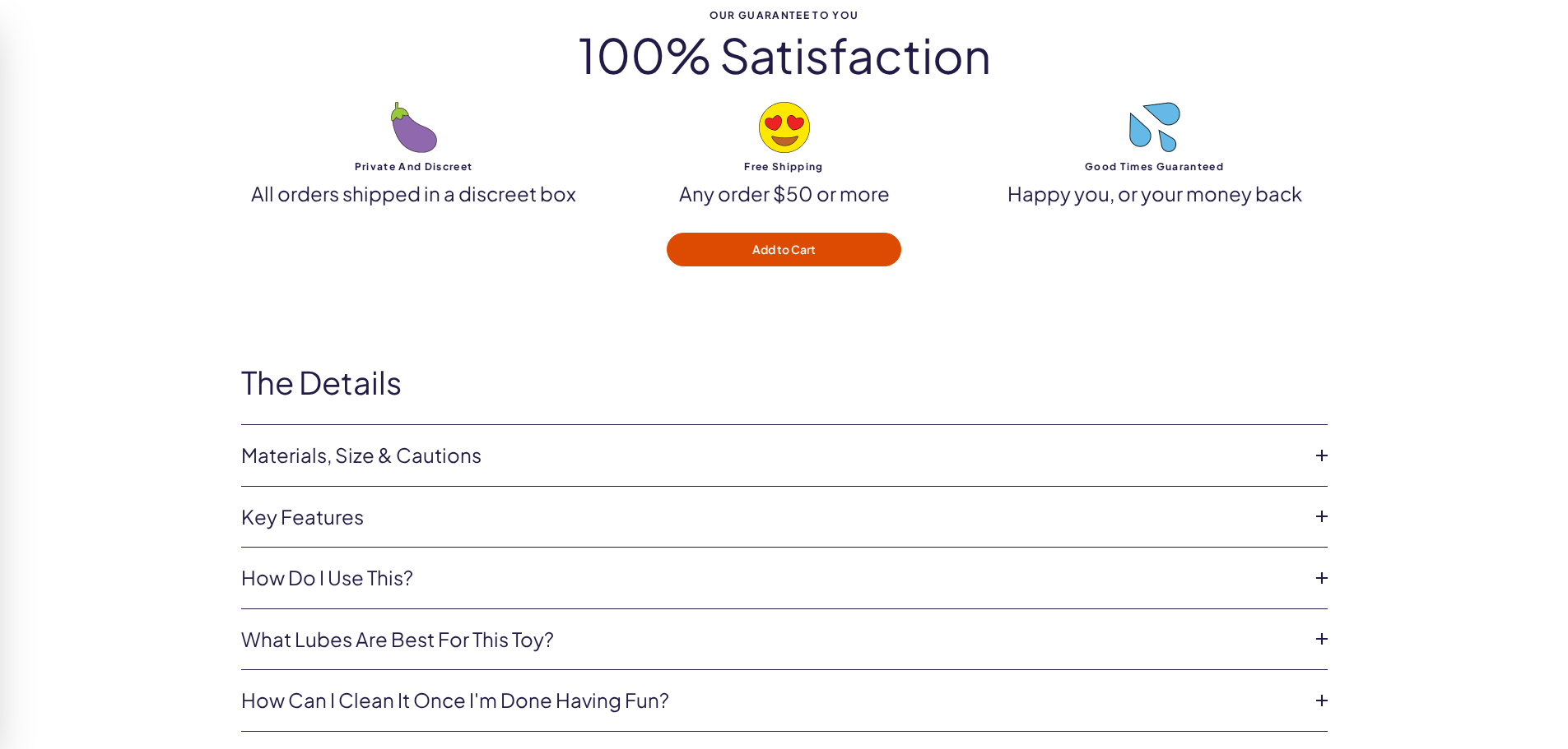
scroll to position [4980, 0]
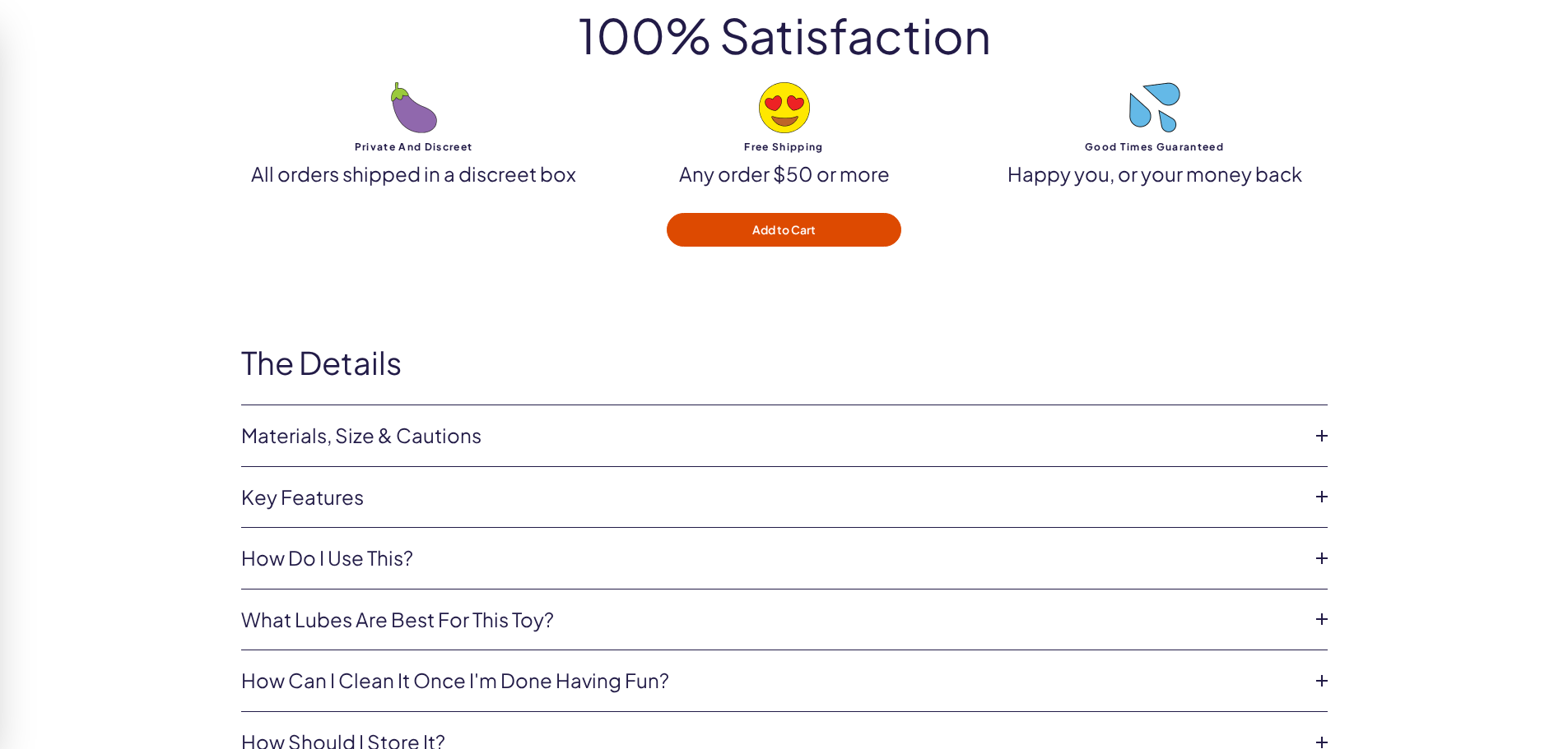
click at [329, 492] on link "Key features" at bounding box center [771, 498] width 1060 height 28
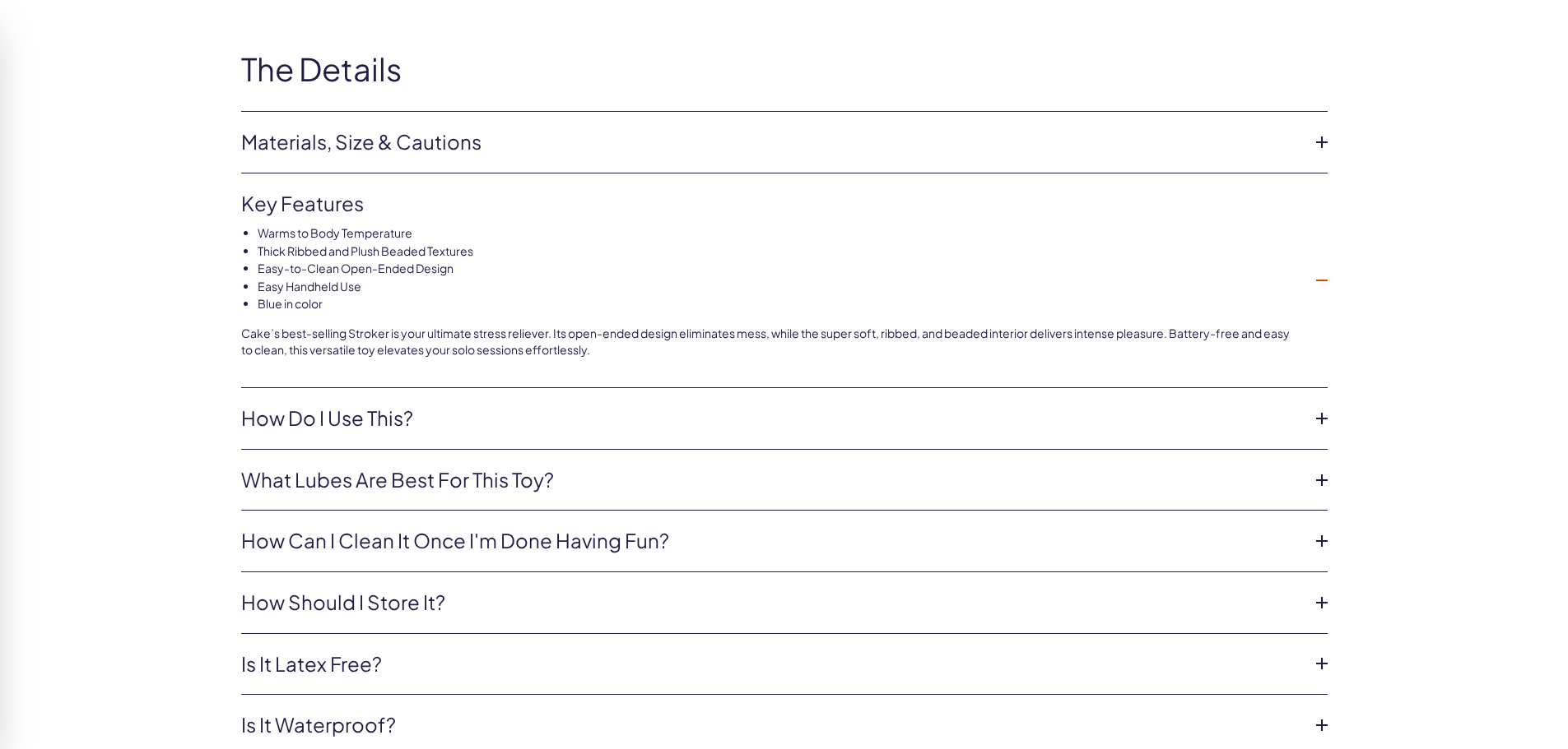
scroll to position [5309, 0]
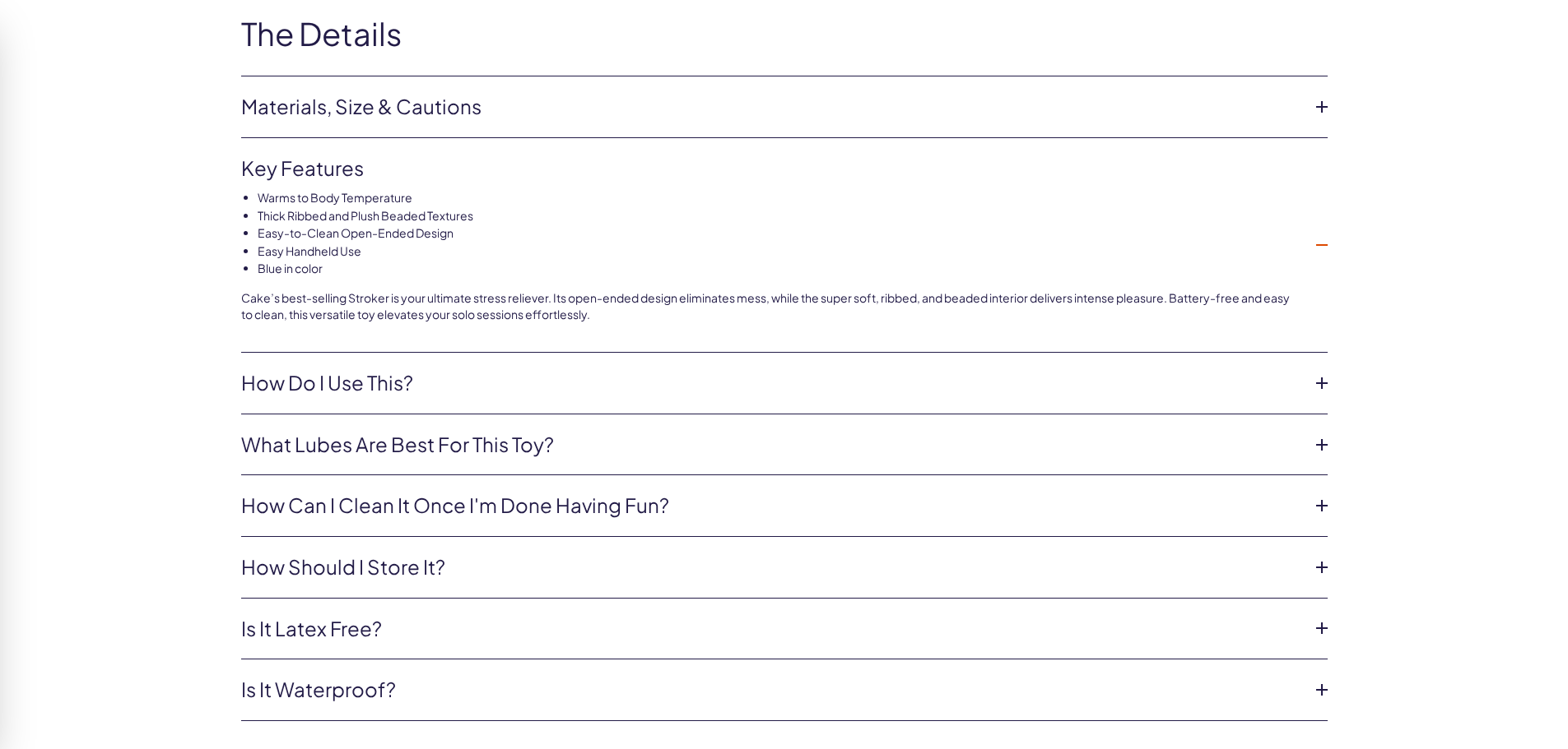
click at [443, 442] on link "What lubes are best for this toy?" at bounding box center [771, 445] width 1060 height 28
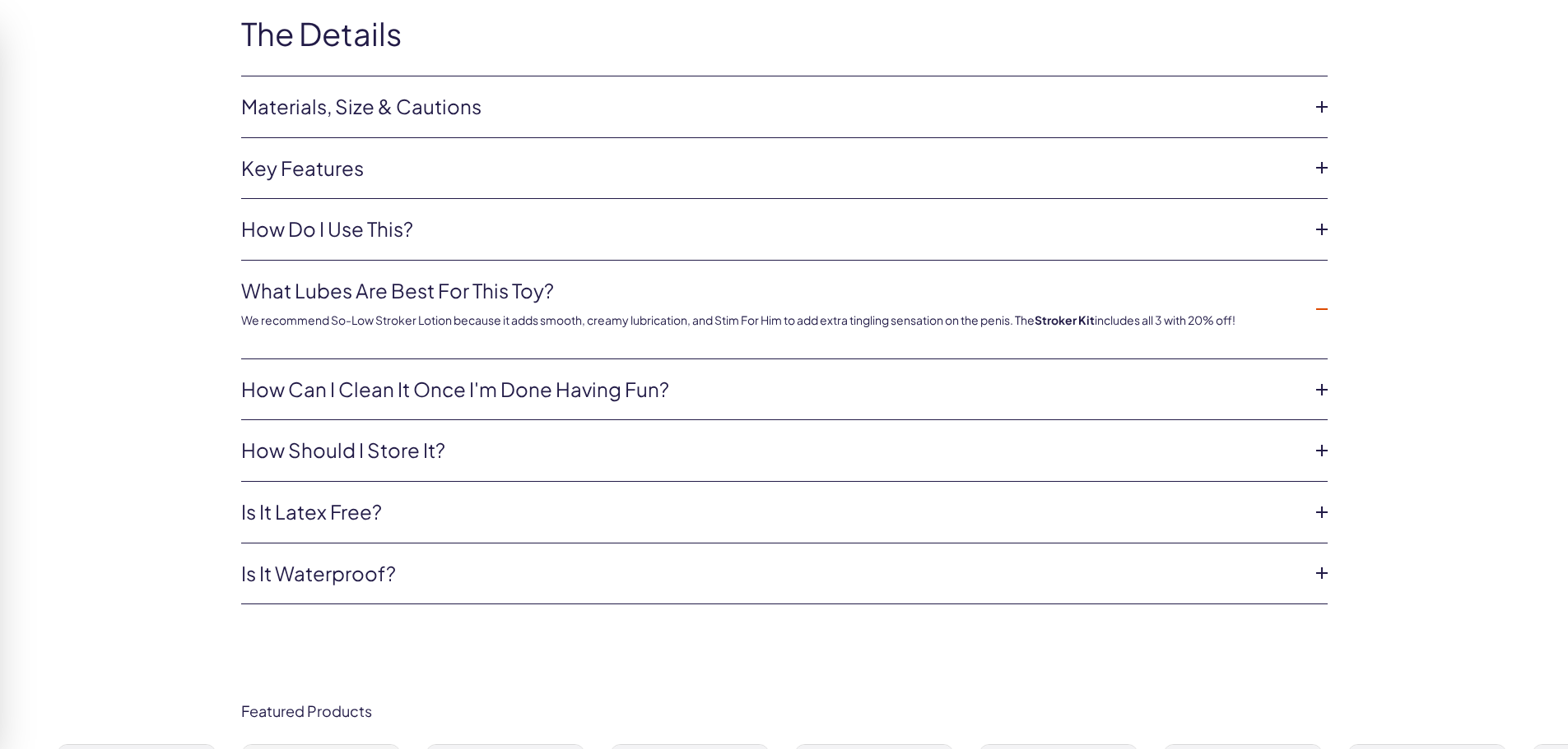
click at [359, 516] on link "Is it latex free?" at bounding box center [771, 512] width 1060 height 28
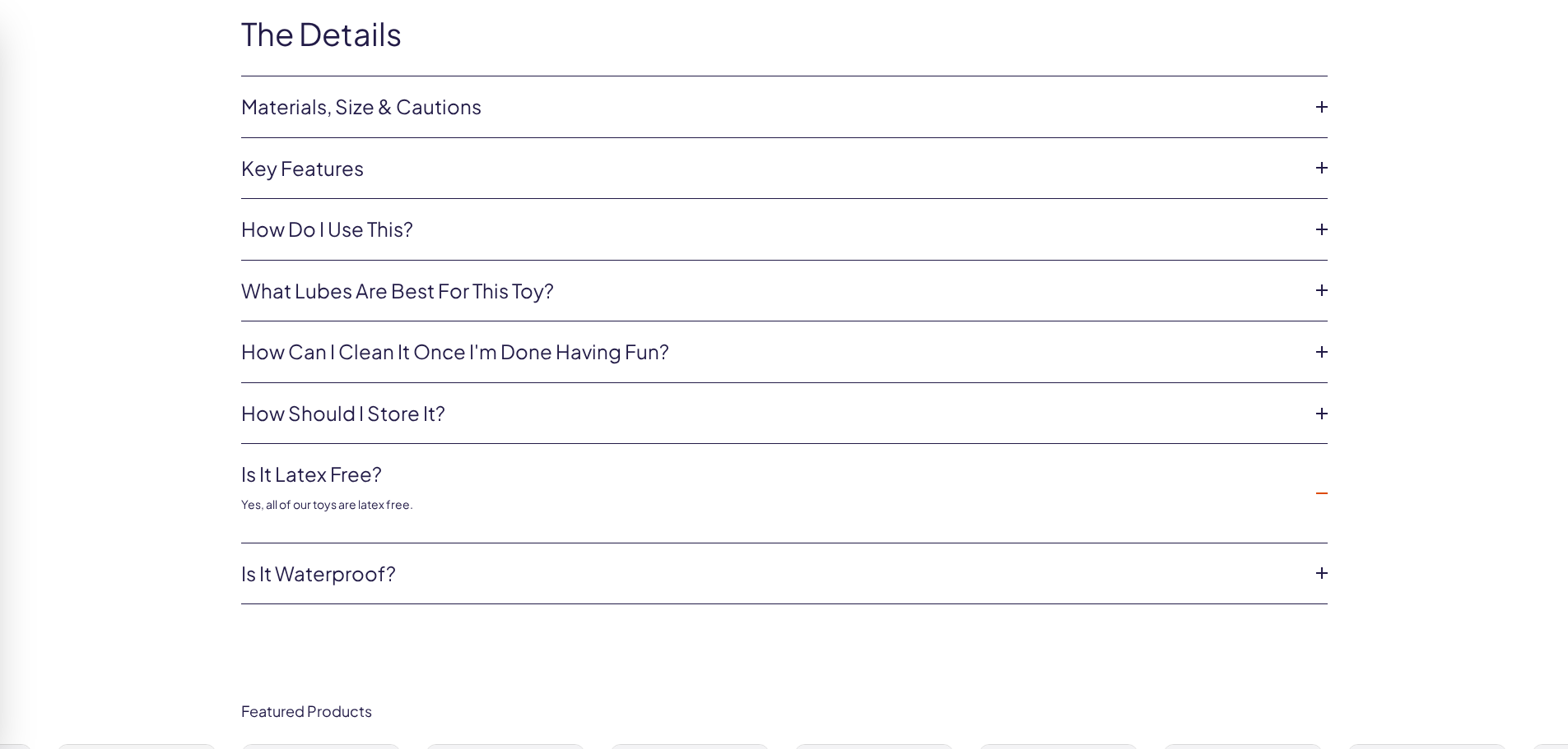
click at [326, 576] on link "Is it waterproof?" at bounding box center [771, 574] width 1060 height 28
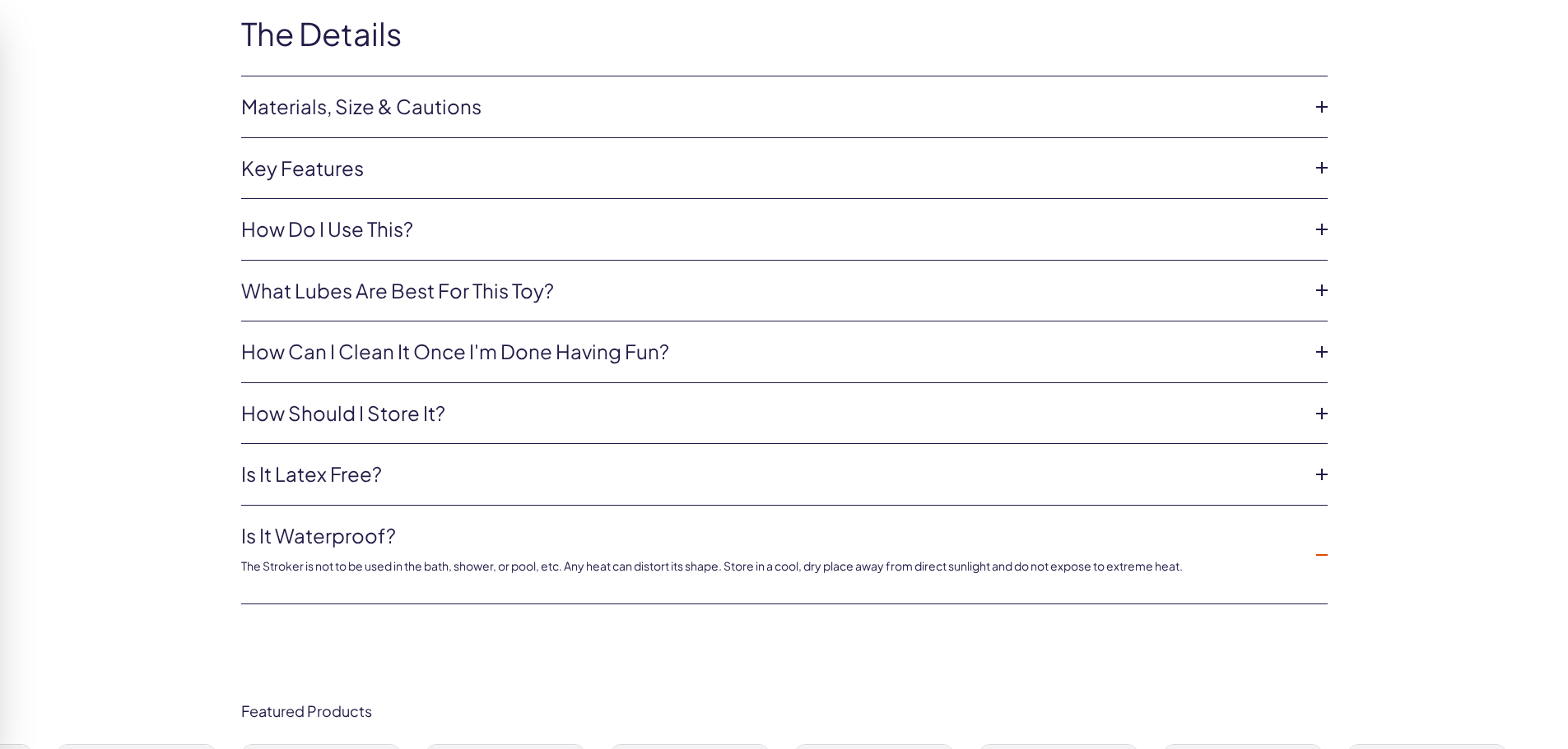
click at [401, 301] on link "What lubes are best for this toy?" at bounding box center [771, 291] width 1060 height 28
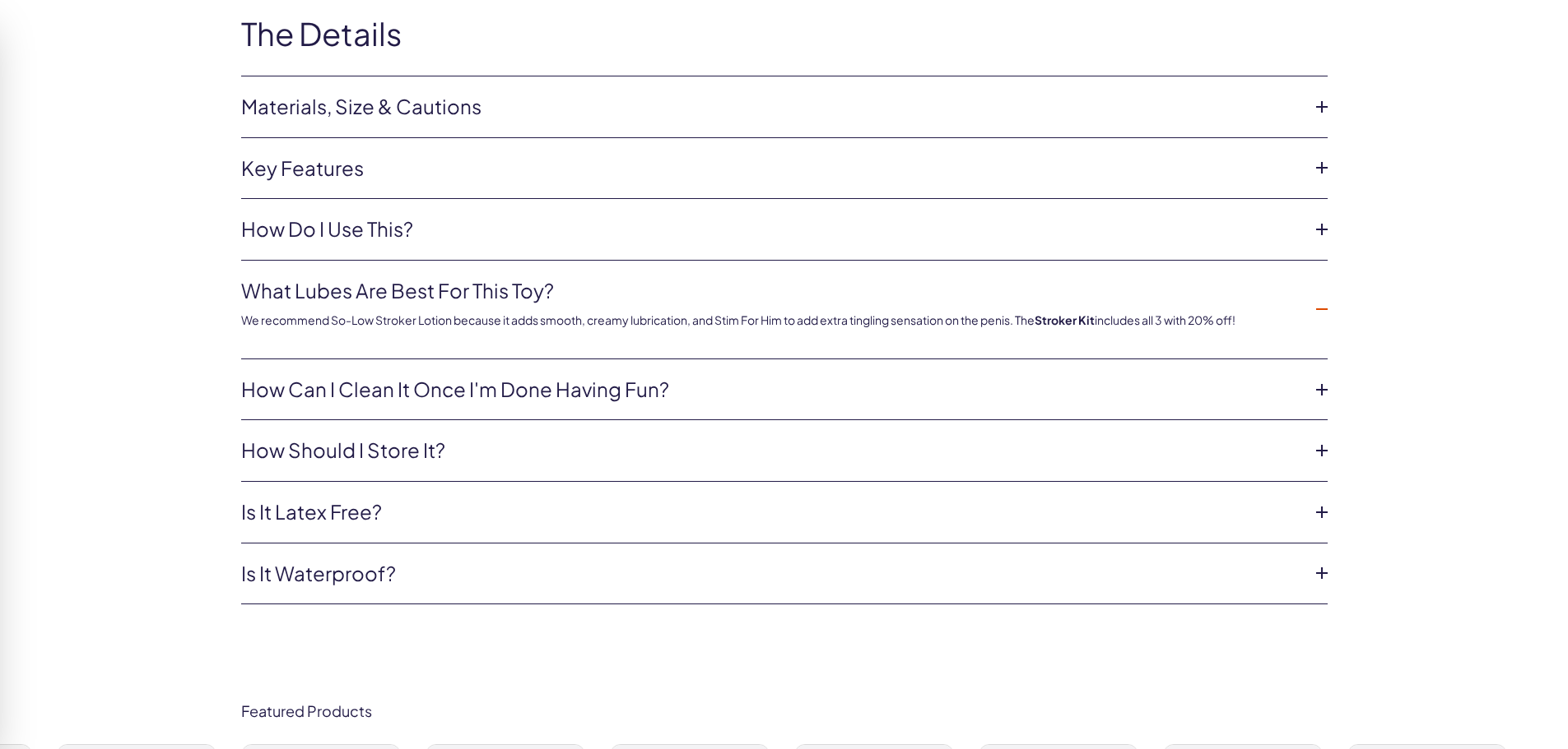
click at [390, 236] on link "How do i use this?" at bounding box center [771, 229] width 1060 height 28
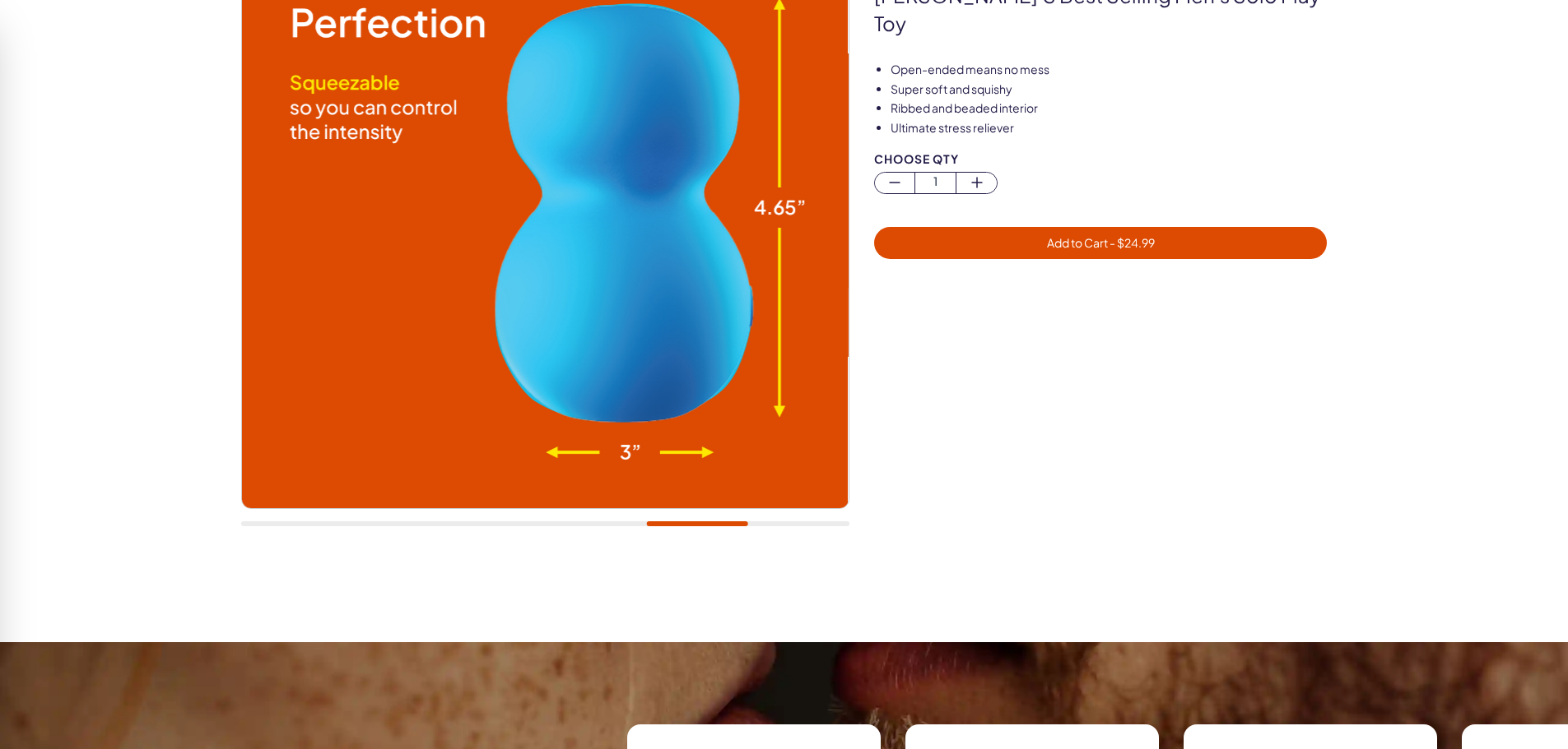
scroll to position [0, 0]
